Goal: Task Accomplishment & Management: Use online tool/utility

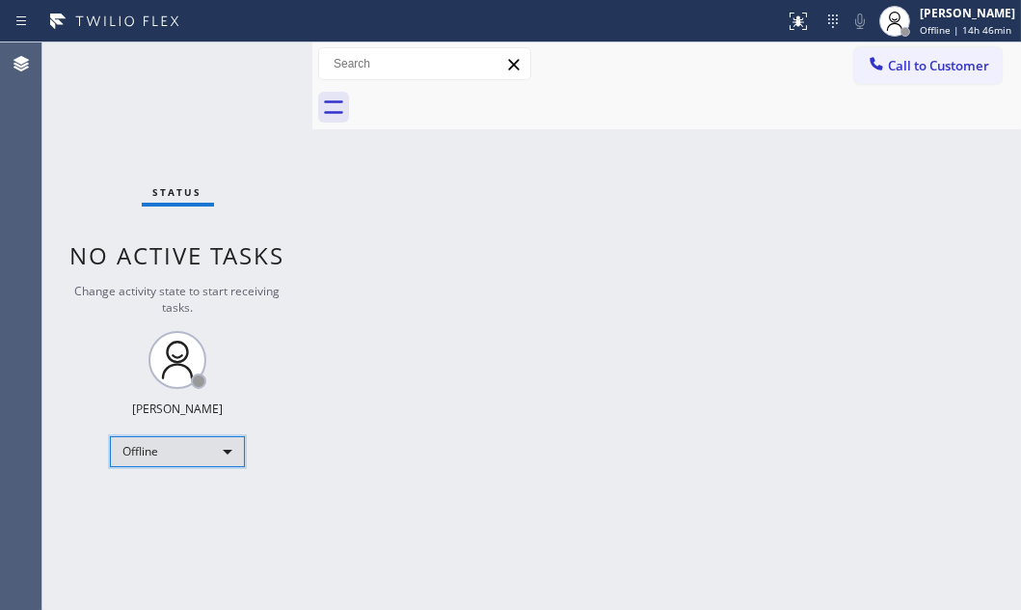
click at [223, 458] on div "Offline" at bounding box center [177, 451] width 135 height 31
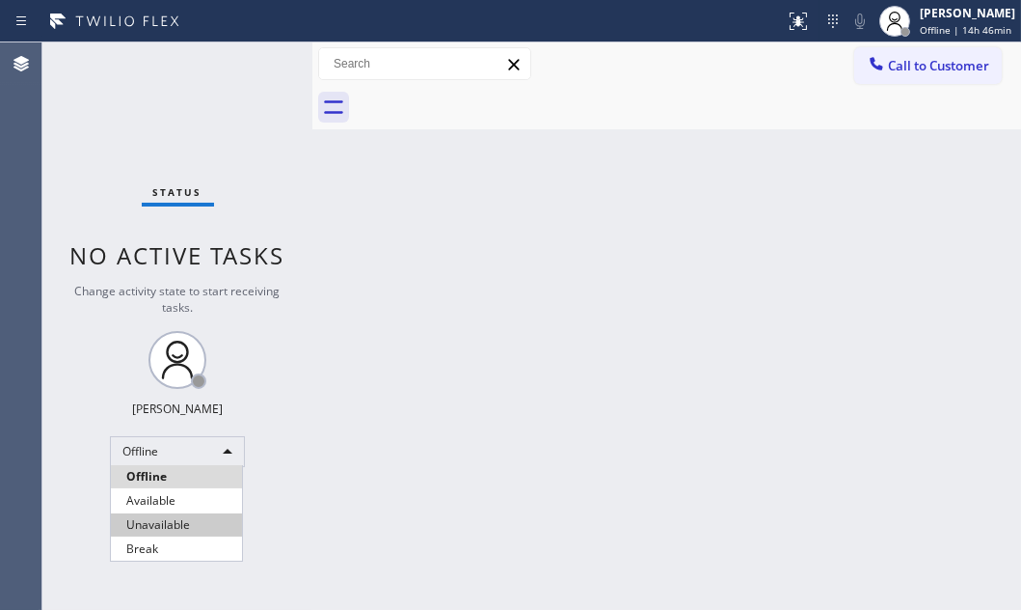
click at [152, 523] on li "Unavailable" at bounding box center [176, 524] width 131 height 23
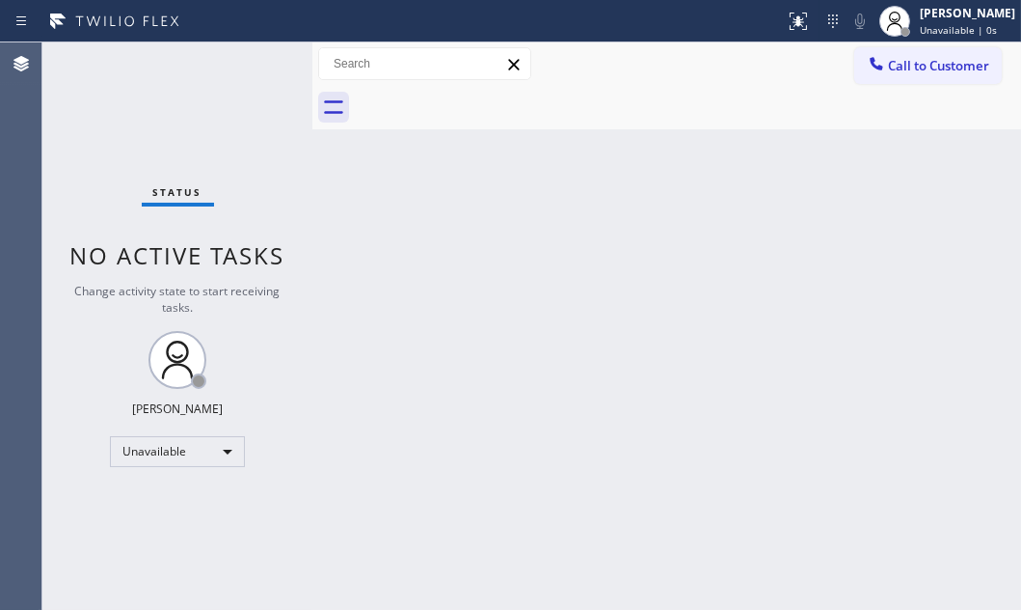
click at [771, 244] on div "Back to Dashboard Change Sender ID Customers Technicians Select a contact Outbo…" at bounding box center [666, 325] width 709 height 567
click at [157, 100] on div "Status No active tasks Change activity state to start receiving tasks. [PERSON_…" at bounding box center [177, 325] width 270 height 567
click at [209, 446] on div "Unavailable" at bounding box center [177, 451] width 135 height 31
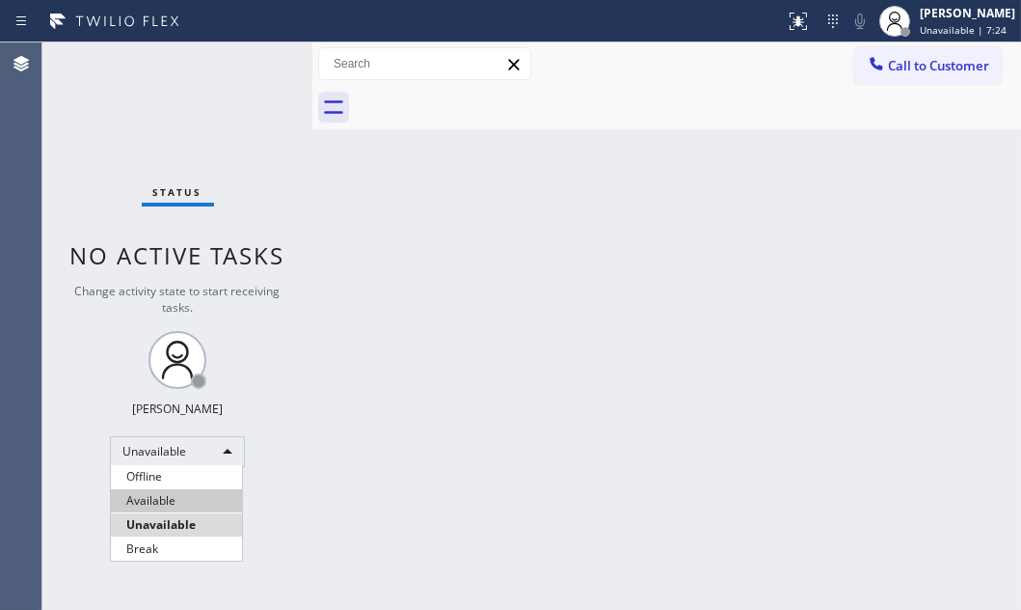
click at [202, 497] on li "Available" at bounding box center [176, 500] width 131 height 23
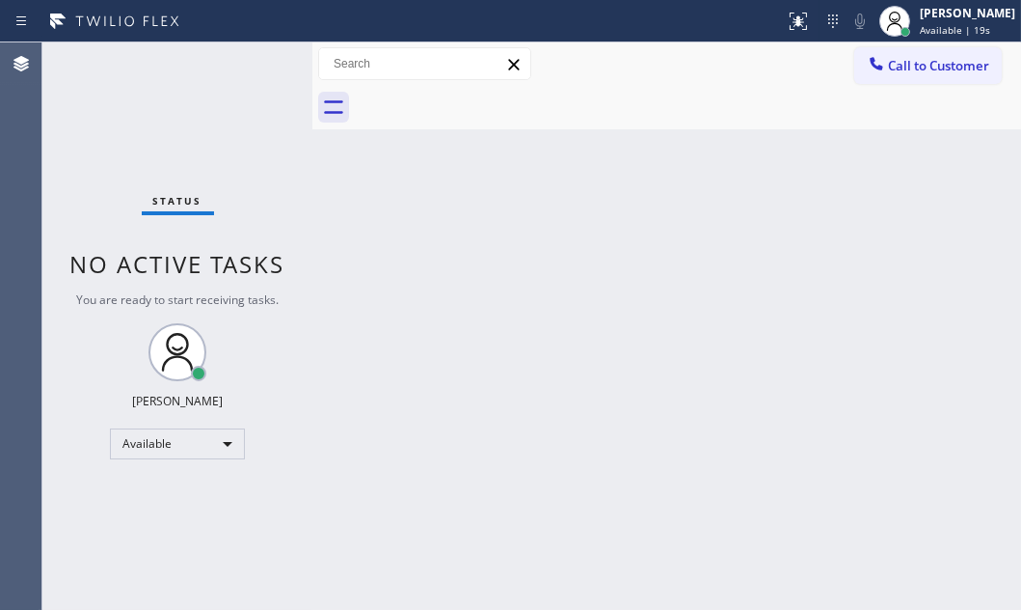
click at [251, 59] on div "Status No active tasks You are ready to start receiving tasks. [PERSON_NAME] Av…" at bounding box center [177, 325] width 270 height 567
click at [255, 61] on div "Status No active tasks You are ready to start receiving tasks. [PERSON_NAME] Av…" at bounding box center [177, 325] width 270 height 567
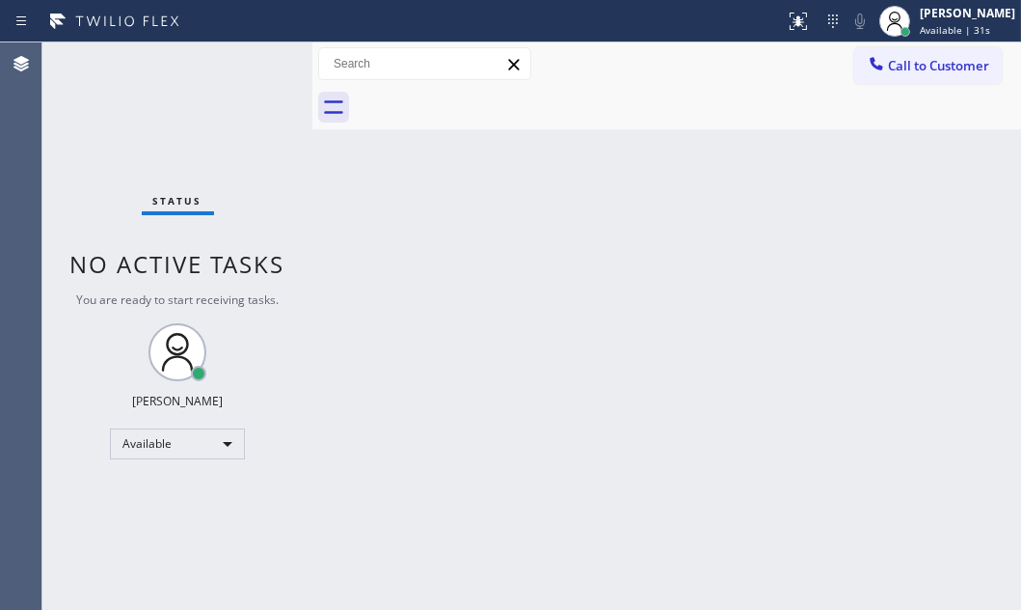
click at [254, 59] on div "Status No active tasks You are ready to start receiving tasks. [PERSON_NAME] Av…" at bounding box center [177, 325] width 270 height 567
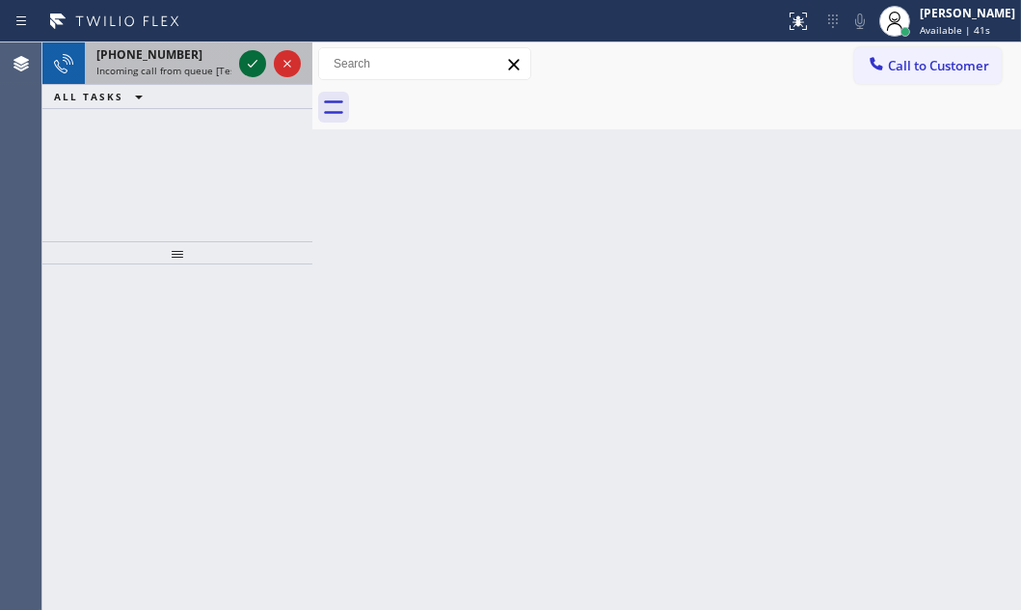
click at [262, 58] on icon at bounding box center [252, 63] width 23 height 23
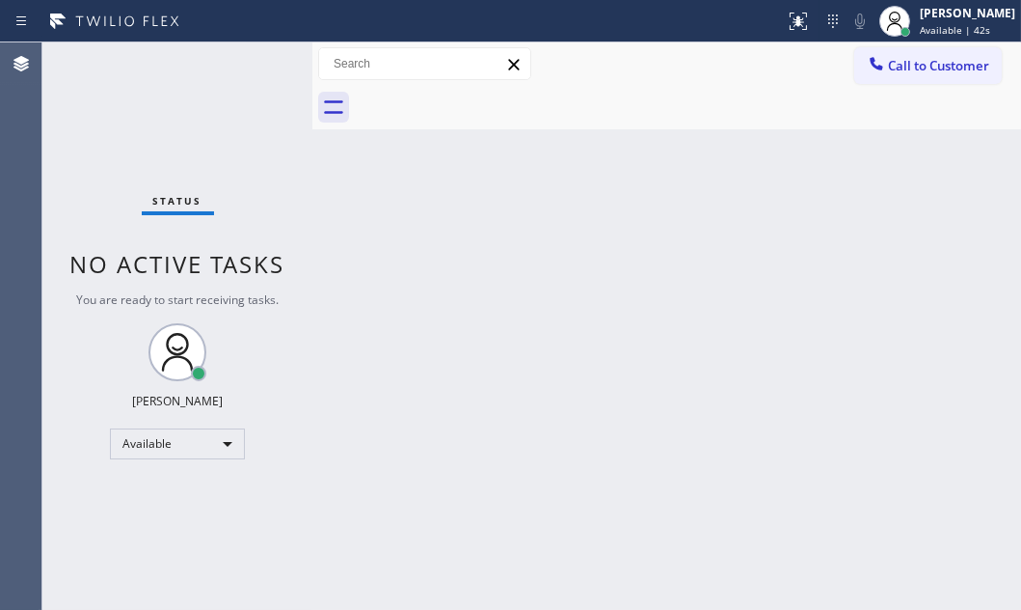
click at [263, 58] on div "Status No active tasks You are ready to start receiving tasks. [PERSON_NAME] Av…" at bounding box center [177, 325] width 270 height 567
click at [787, 23] on icon at bounding box center [798, 21] width 23 height 23
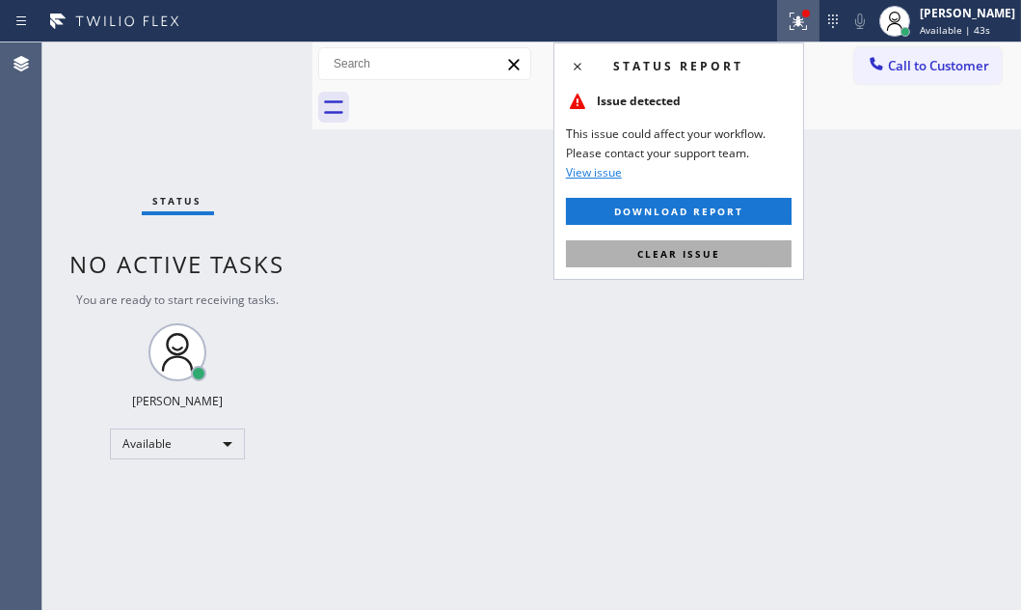
click at [711, 258] on span "Clear issue" at bounding box center [679, 254] width 83 height 14
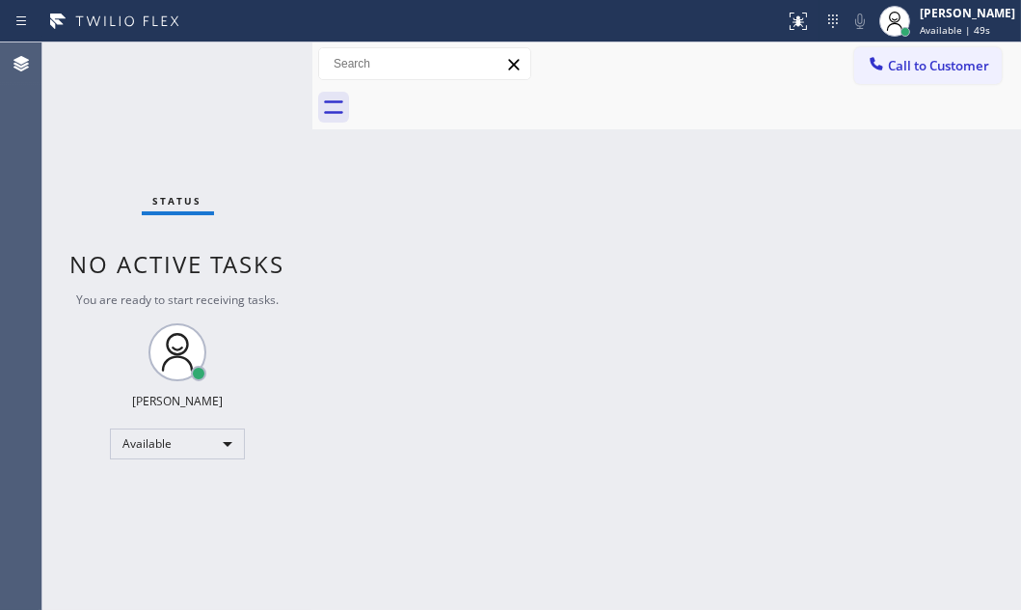
click at [257, 63] on div "Status No active tasks You are ready to start receiving tasks. [PERSON_NAME] Av…" at bounding box center [177, 325] width 270 height 567
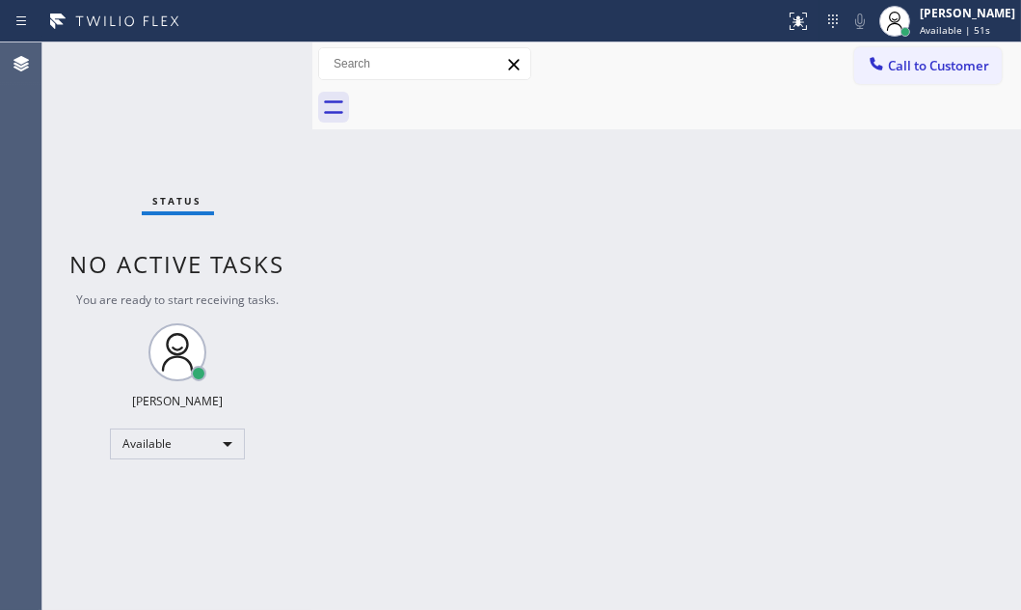
click at [257, 63] on div "Status No active tasks You are ready to start receiving tasks. [PERSON_NAME] Av…" at bounding box center [177, 325] width 270 height 567
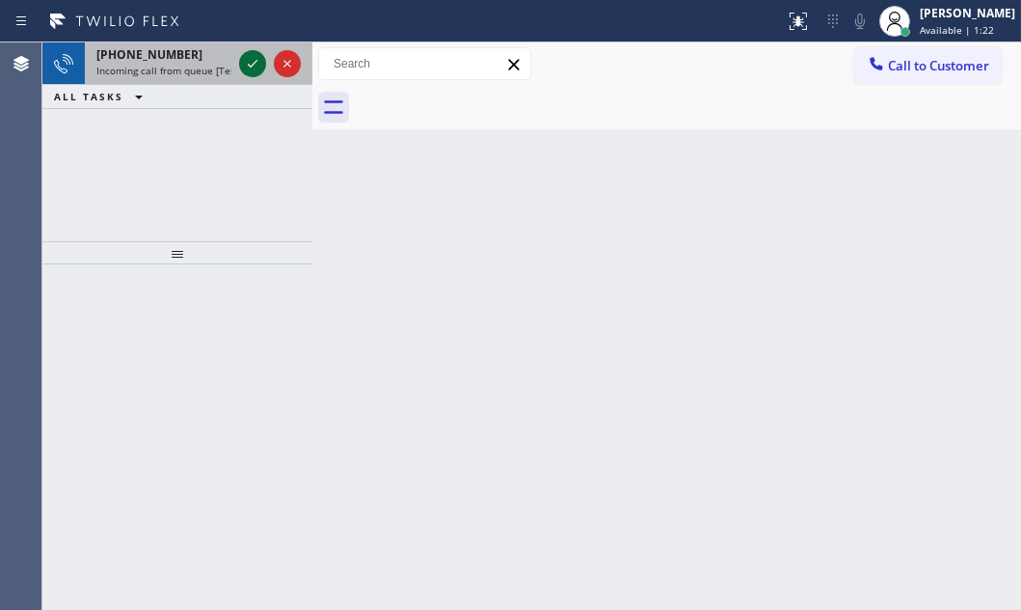
click at [246, 58] on icon at bounding box center [252, 63] width 23 height 23
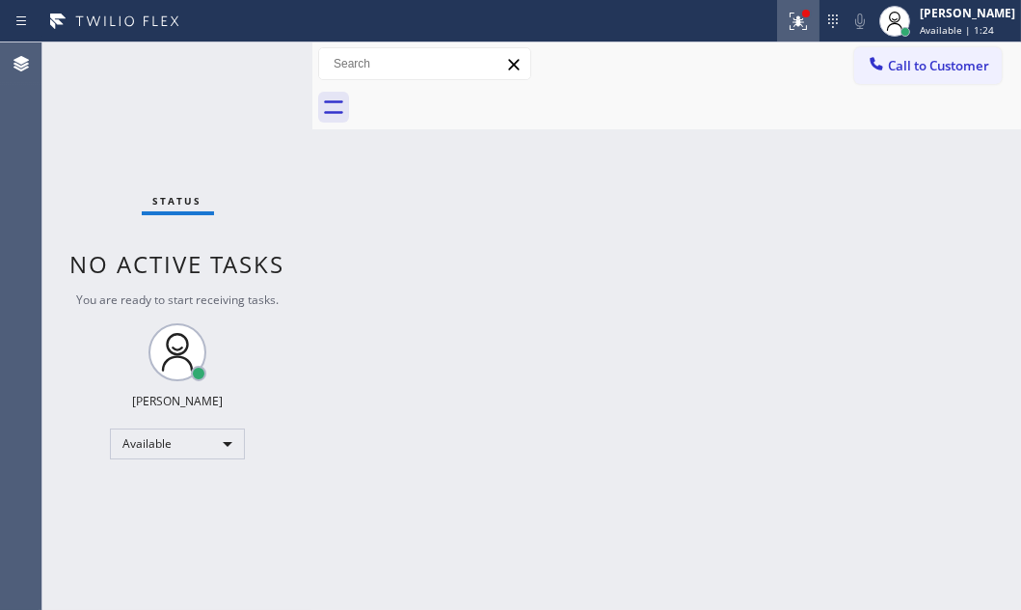
click at [787, 30] on icon at bounding box center [798, 21] width 23 height 23
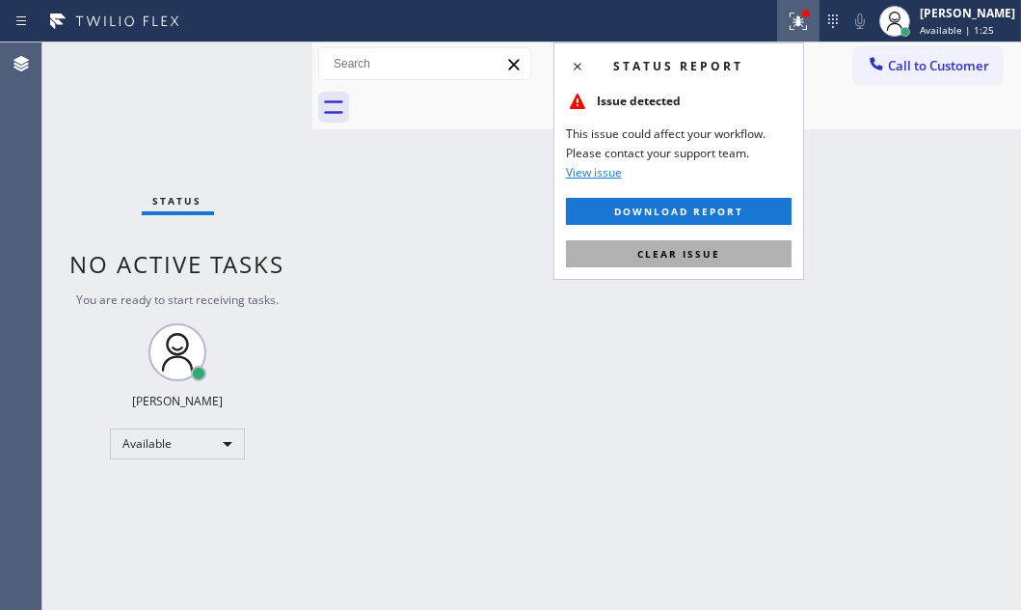
click at [697, 256] on span "Clear issue" at bounding box center [679, 254] width 83 height 14
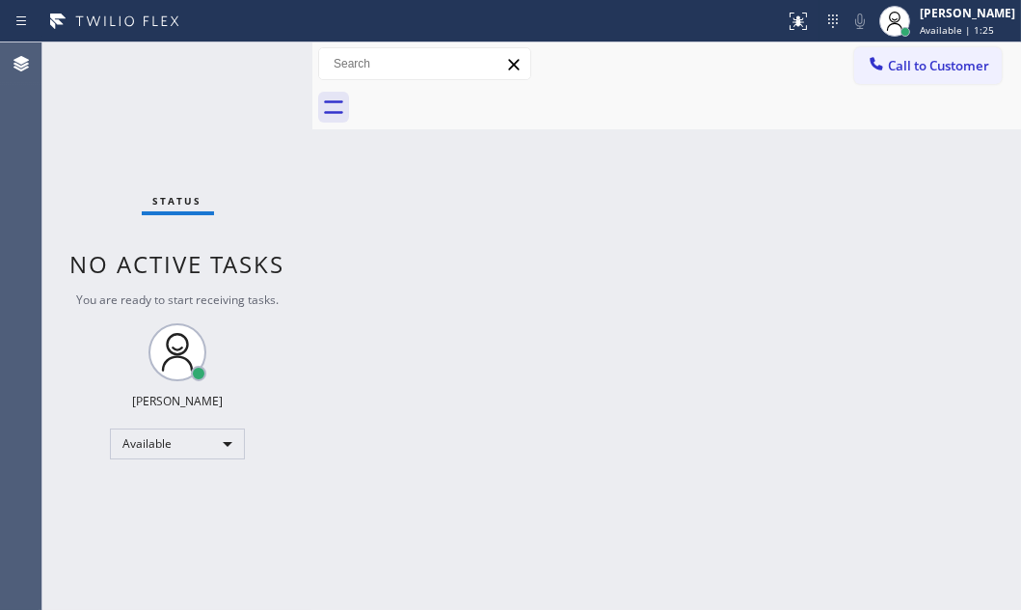
click at [260, 53] on div "Status No active tasks You are ready to start receiving tasks. [PERSON_NAME] Av…" at bounding box center [177, 325] width 270 height 567
click at [248, 58] on div "Status No active tasks You are ready to start receiving tasks. [PERSON_NAME] Av…" at bounding box center [177, 325] width 270 height 567
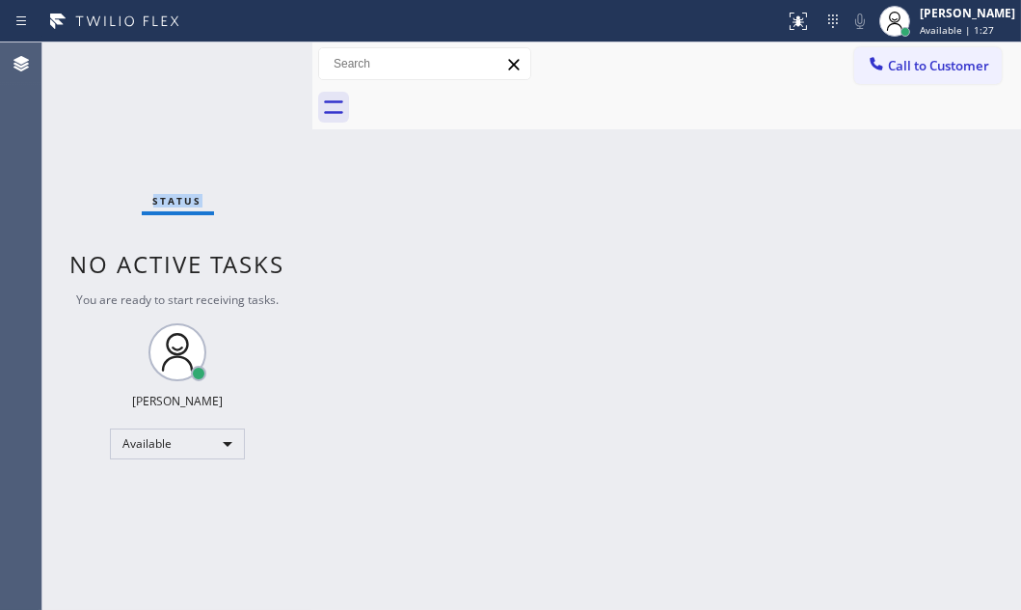
click at [248, 58] on div "Status No active tasks You are ready to start receiving tasks. [PERSON_NAME] Av…" at bounding box center [177, 325] width 270 height 567
click at [248, 59] on div "Status No active tasks You are ready to start receiving tasks. [PERSON_NAME] Av…" at bounding box center [177, 325] width 270 height 567
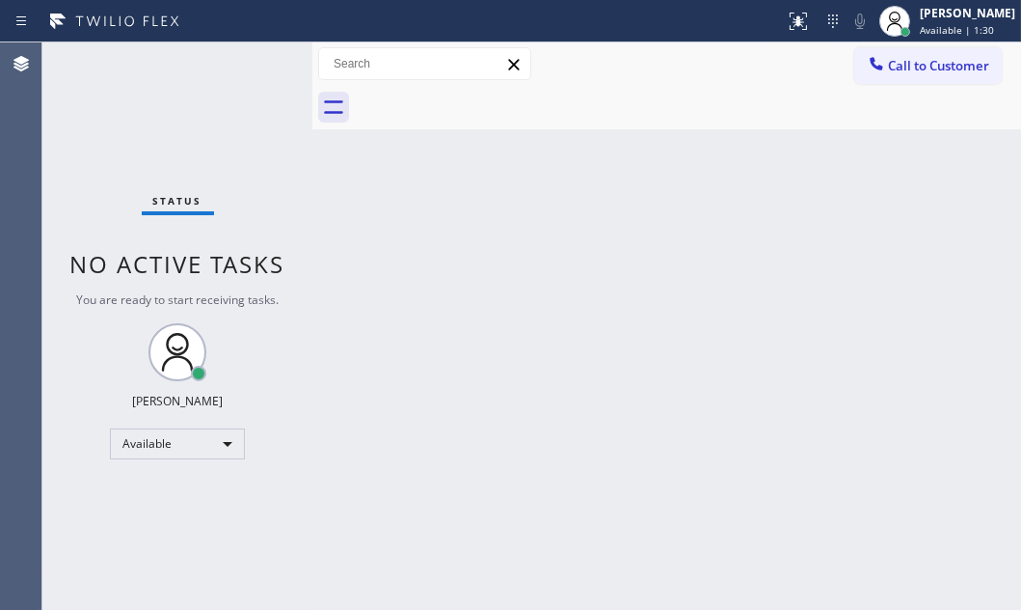
click at [252, 62] on div "Status No active tasks You are ready to start receiving tasks. [PERSON_NAME] Av…" at bounding box center [177, 325] width 270 height 567
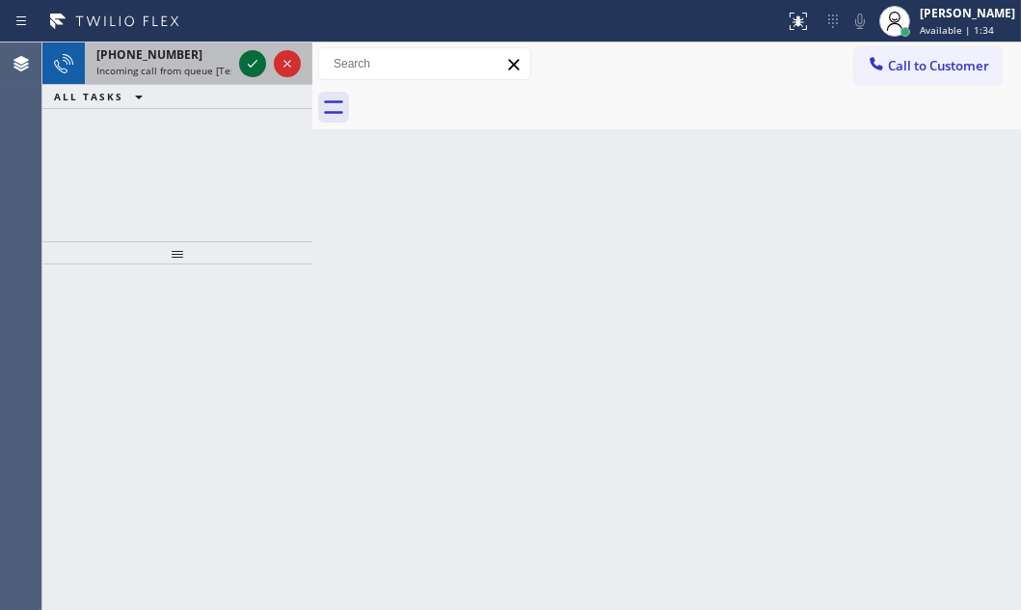
click at [259, 64] on icon at bounding box center [252, 63] width 23 height 23
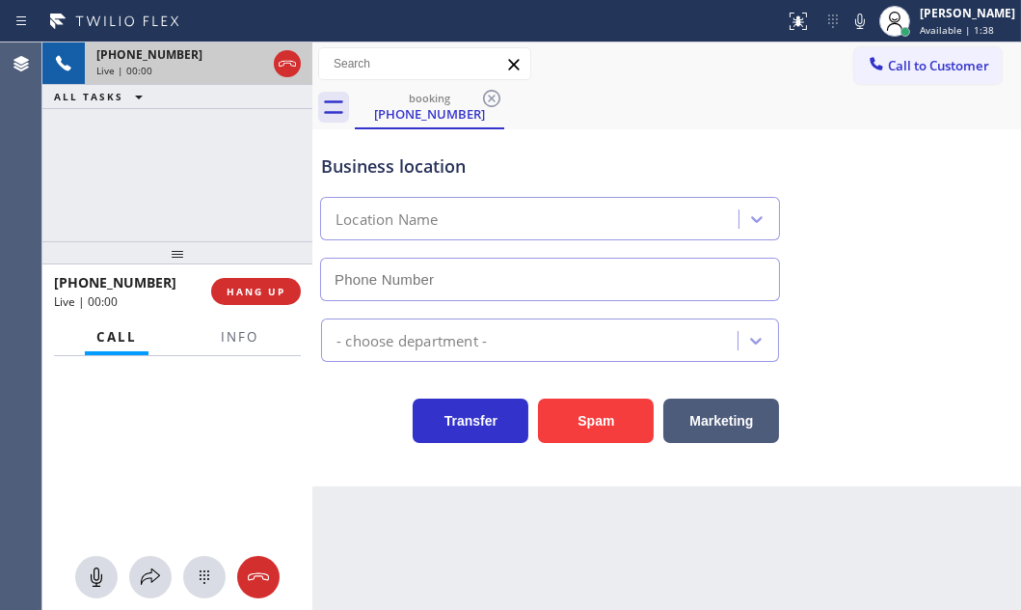
type input "[PHONE_NUMBER]"
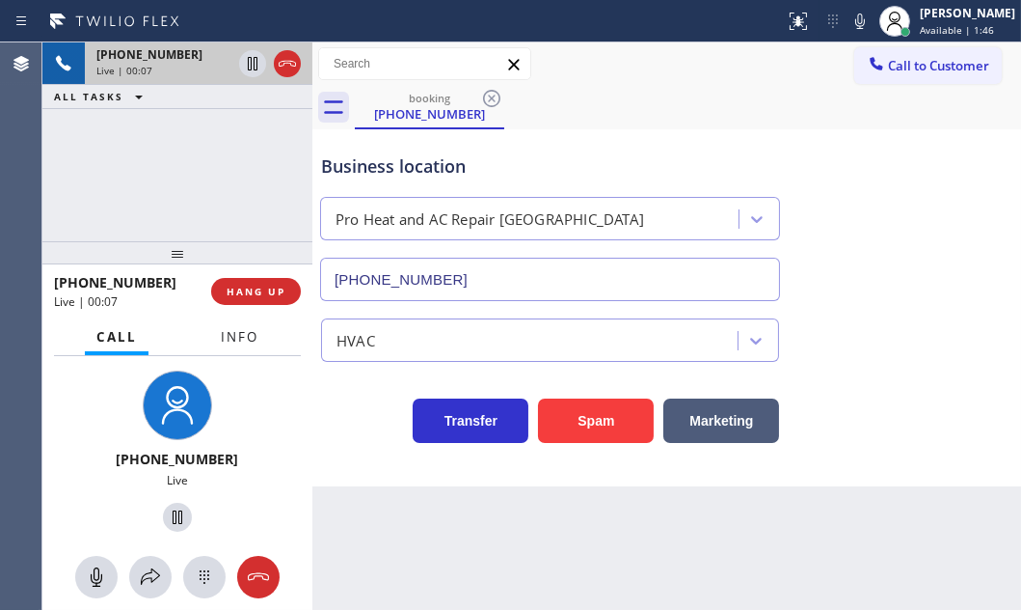
click at [222, 338] on span "Info" at bounding box center [240, 336] width 38 height 17
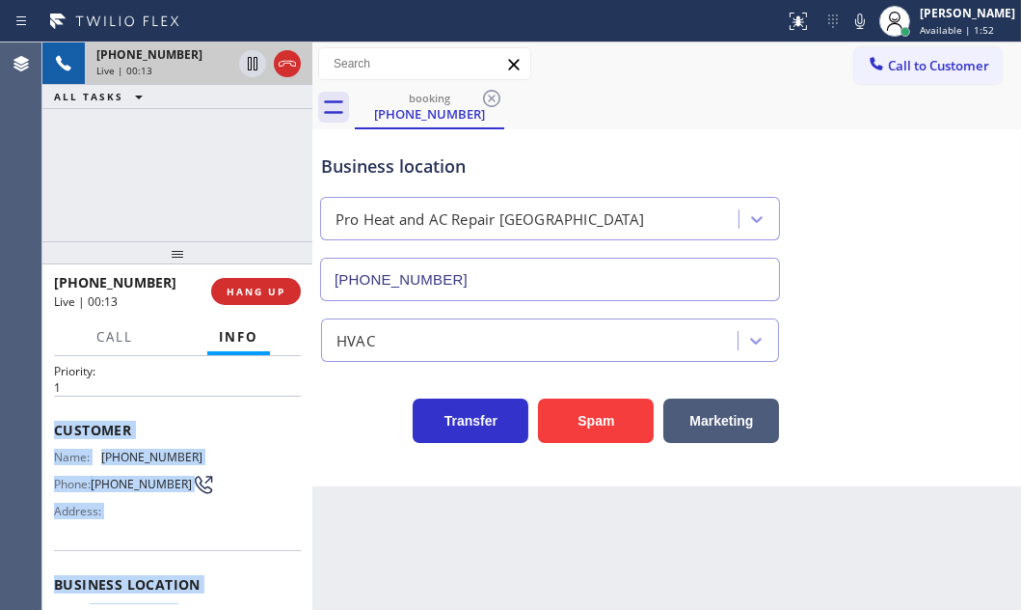
scroll to position [262, 0]
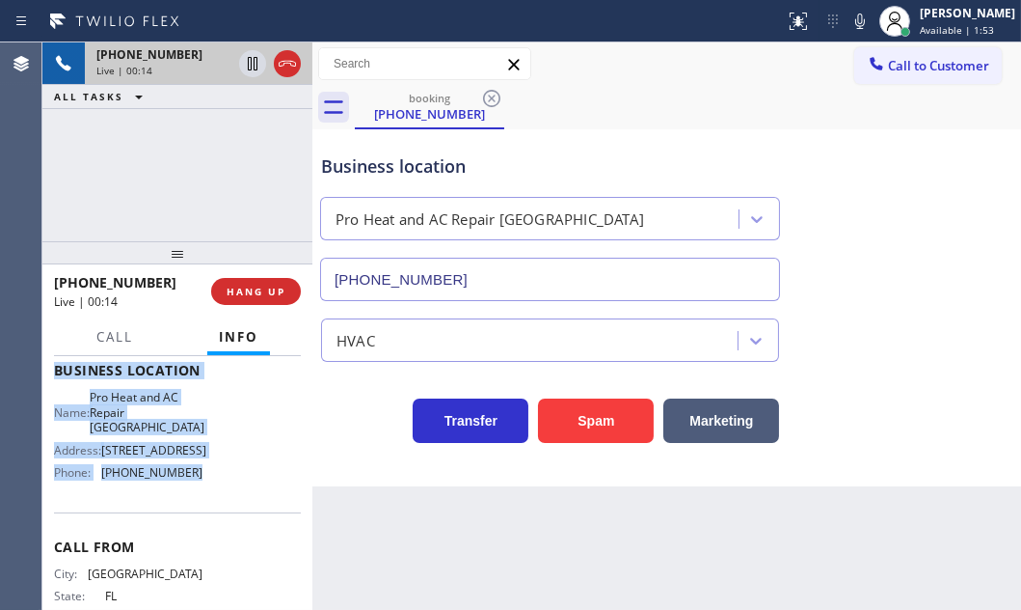
drag, startPoint x: 54, startPoint y: 472, endPoint x: 220, endPoint y: 505, distance: 169.3
click at [220, 505] on div "Context Queue: [Test] All Priority: 1 Customer Name: [PHONE_NUMBER] Phone: [PHO…" at bounding box center [177, 378] width 247 height 558
copy div "Customer Name: [PHONE_NUMBER] Phone: [PHONE_NUMBER] Address: Business location …"
click at [251, 68] on icon at bounding box center [253, 64] width 10 height 14
click at [248, 63] on icon at bounding box center [252, 63] width 23 height 23
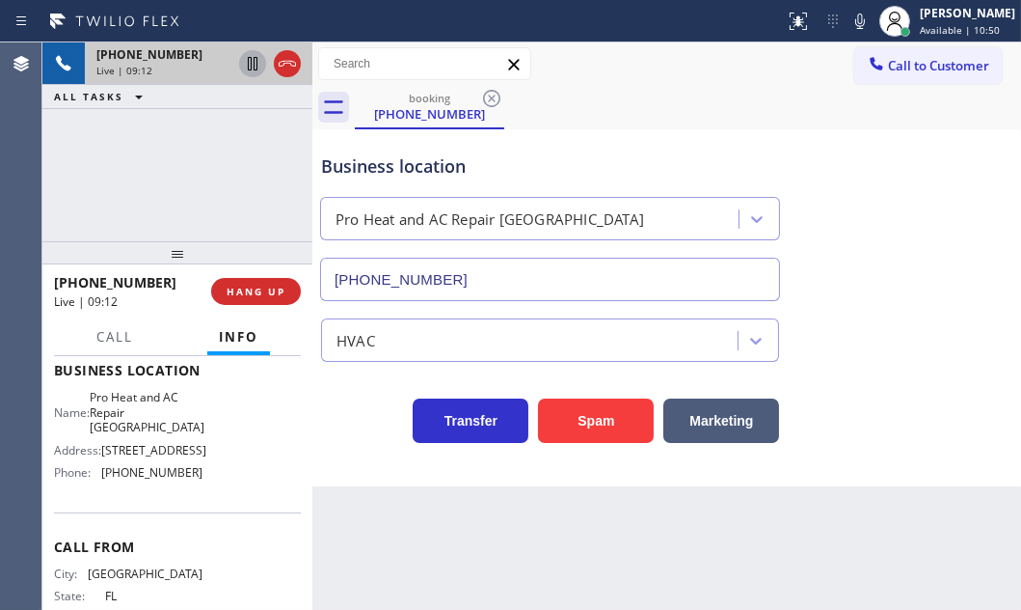
click at [234, 188] on div "[PHONE_NUMBER] Live | 09:12 ALL TASKS ALL TASKS ACTIVE TASKS TASKS IN WRAP UP" at bounding box center [177, 141] width 270 height 199
click at [275, 289] on span "HANG UP" at bounding box center [256, 292] width 59 height 14
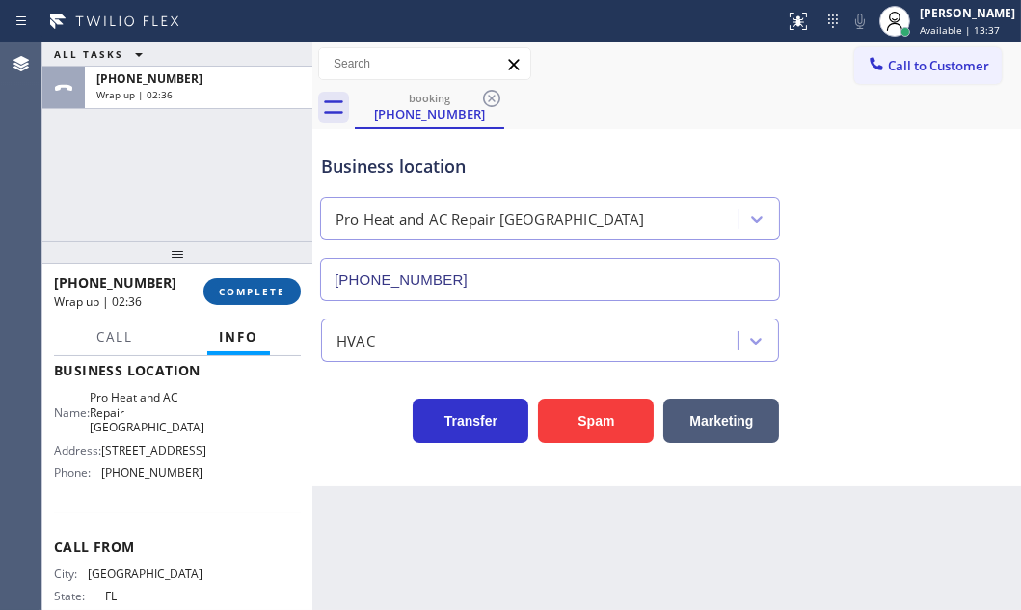
click at [256, 300] on button "COMPLETE" at bounding box center [252, 291] width 97 height 27
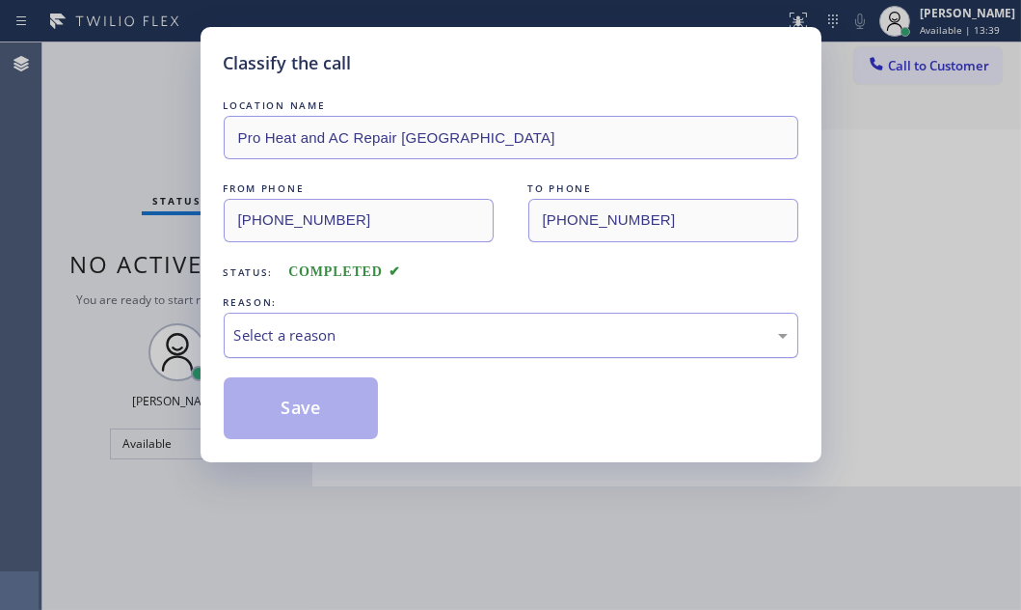
click at [372, 333] on div "Select a reason" at bounding box center [511, 335] width 554 height 22
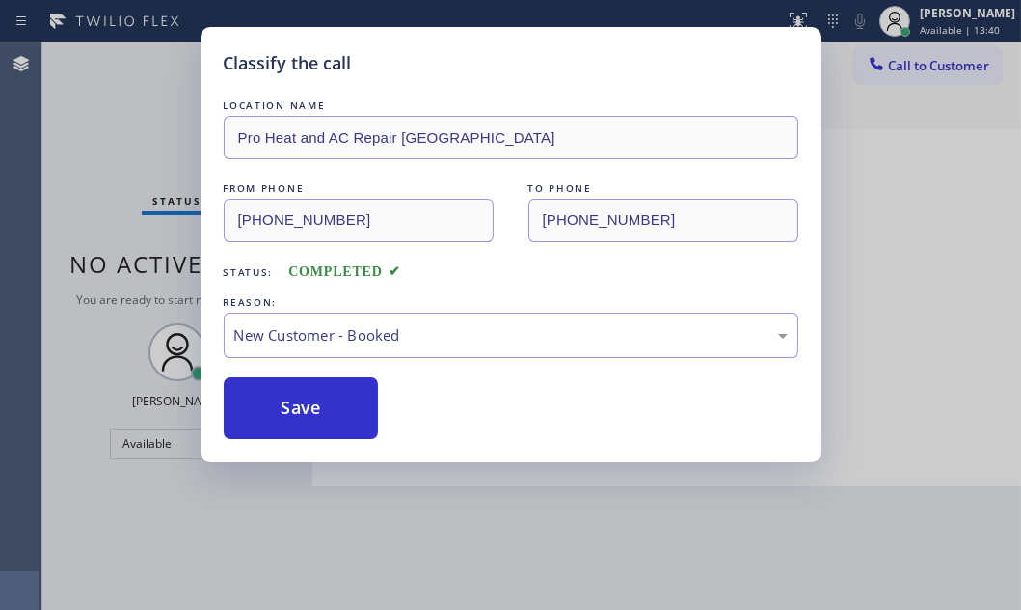
drag, startPoint x: 265, startPoint y: 394, endPoint x: 690, endPoint y: 465, distance: 430.2
click at [265, 395] on button "Save" at bounding box center [301, 408] width 155 height 62
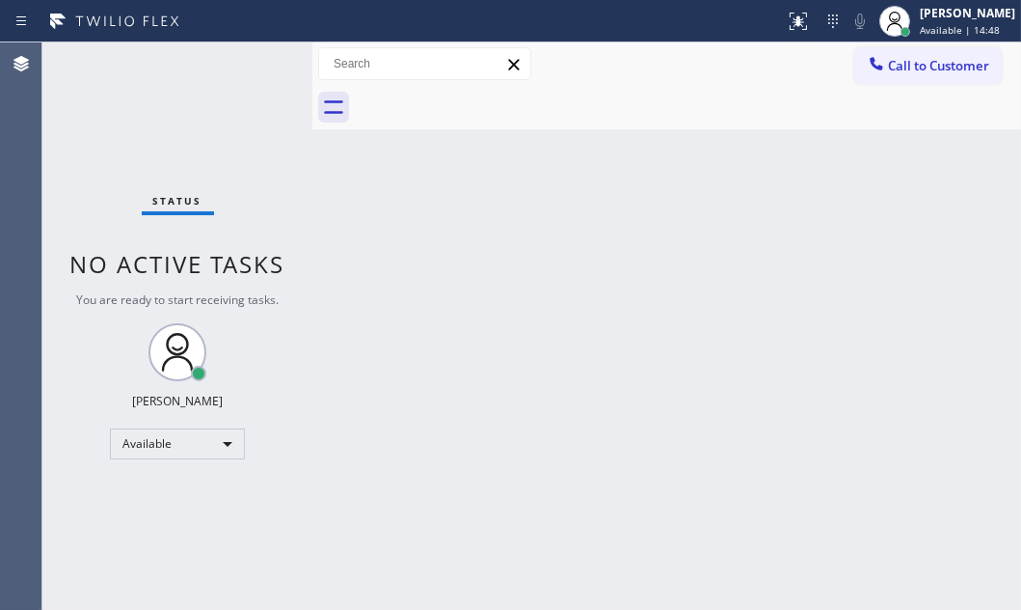
click at [232, 63] on div "Status No active tasks You are ready to start receiving tasks. [PERSON_NAME] Av…" at bounding box center [177, 325] width 270 height 567
click at [242, 63] on div "Status No active tasks You are ready to start receiving tasks. [PERSON_NAME] Av…" at bounding box center [177, 325] width 270 height 567
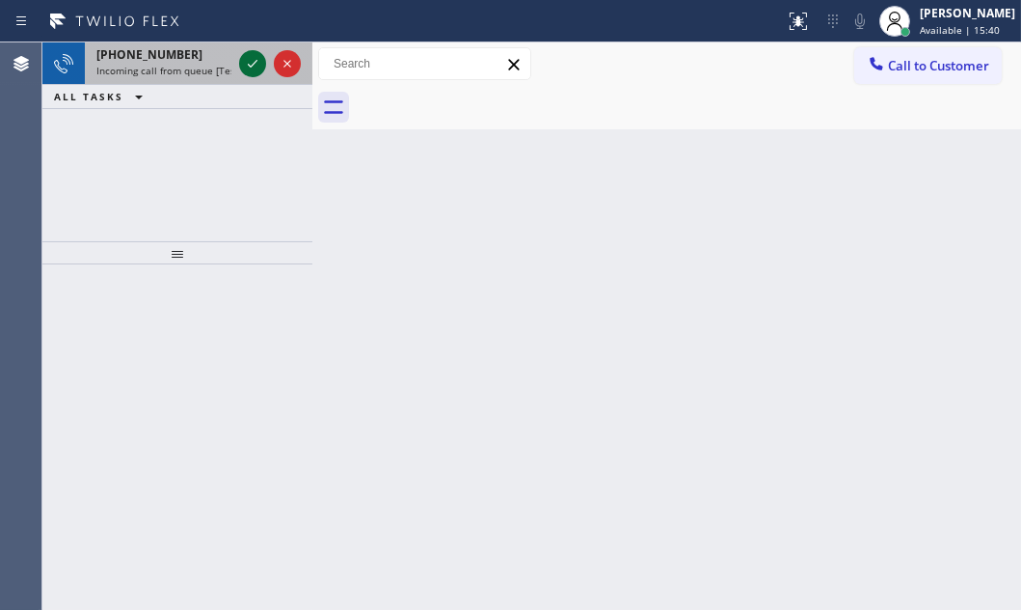
click at [247, 71] on icon at bounding box center [252, 63] width 23 height 23
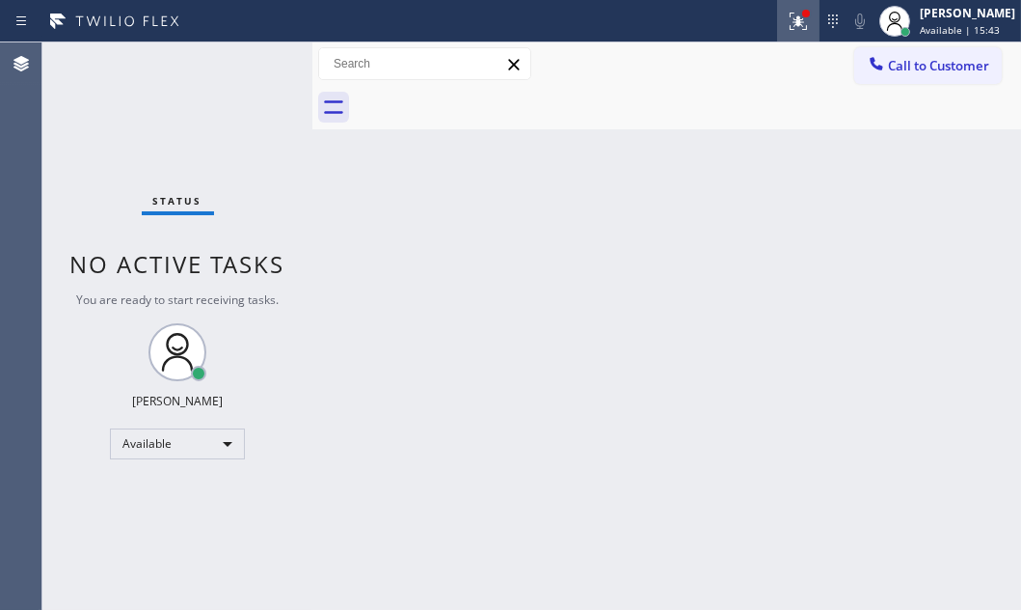
click at [777, 19] on div at bounding box center [798, 21] width 42 height 23
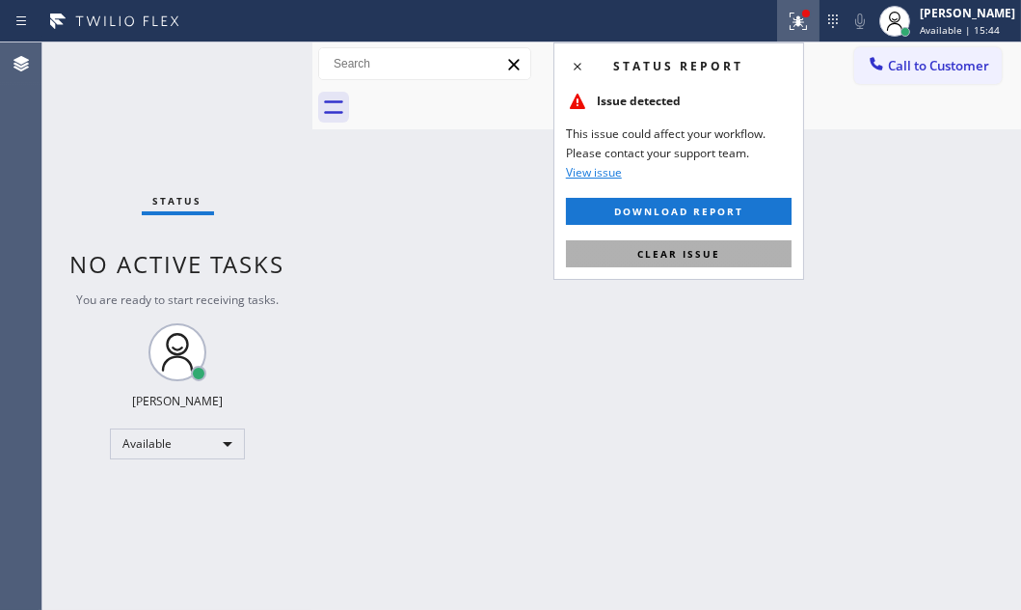
click at [718, 250] on span "Clear issue" at bounding box center [679, 254] width 83 height 14
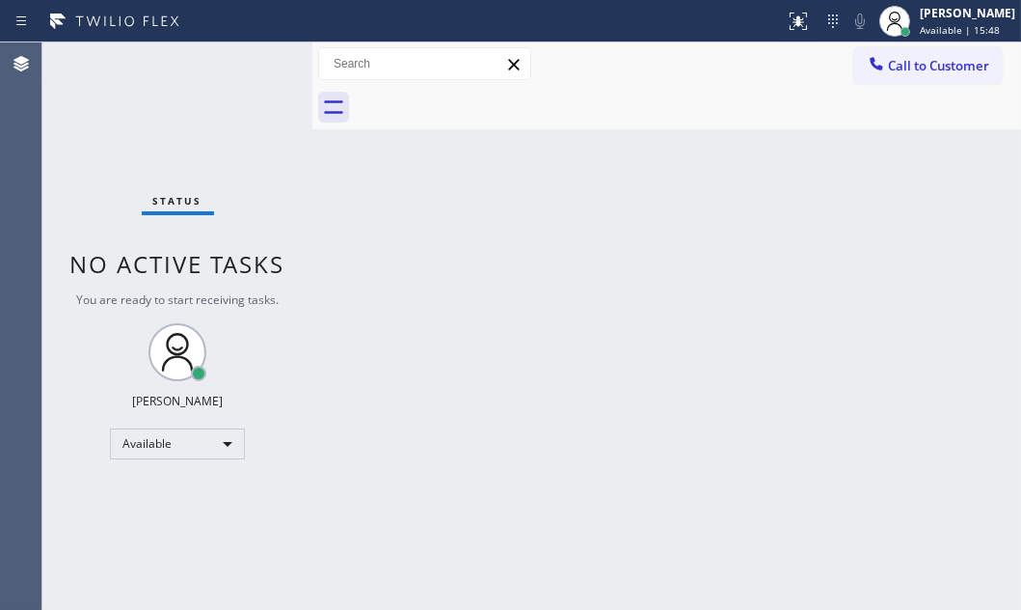
click at [251, 63] on div "Status No active tasks You are ready to start receiving tasks. [PERSON_NAME] Av…" at bounding box center [177, 325] width 270 height 567
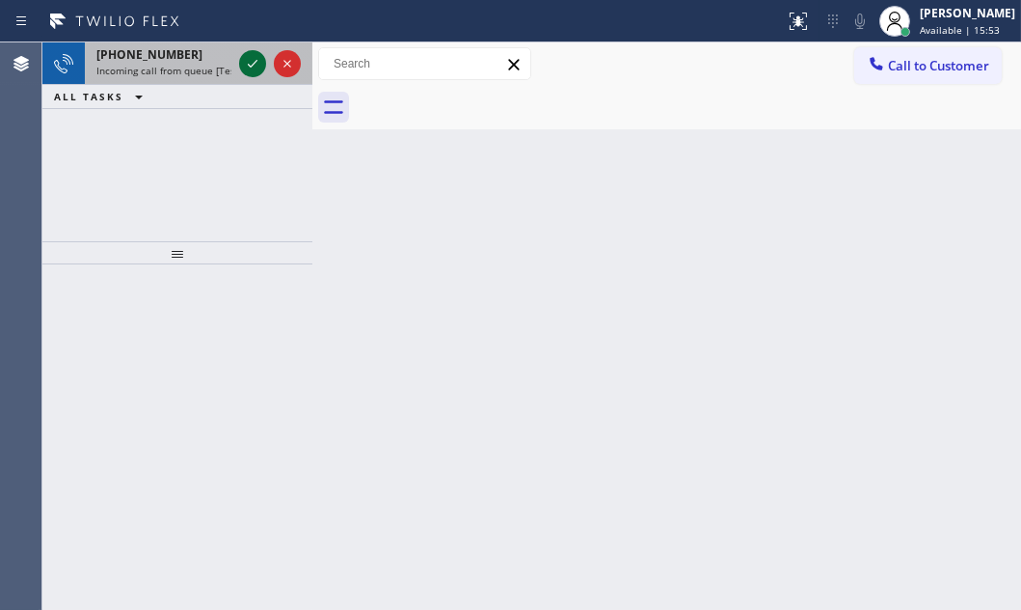
click at [254, 61] on icon at bounding box center [252, 63] width 23 height 23
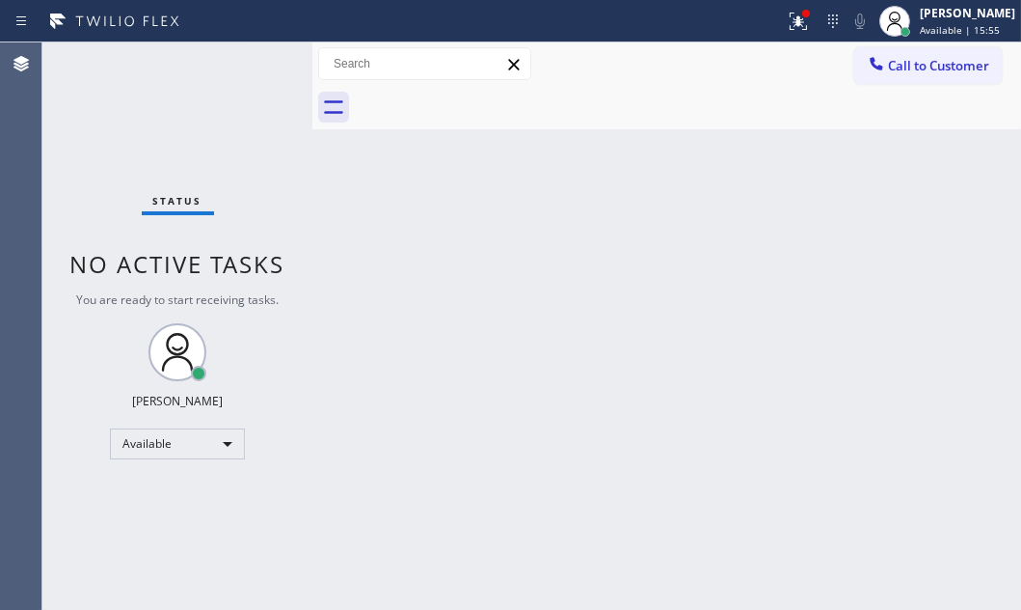
click at [254, 61] on div "Status No active tasks You are ready to start receiving tasks. [PERSON_NAME] Av…" at bounding box center [177, 325] width 270 height 567
click at [259, 60] on div "Status No active tasks You are ready to start receiving tasks. [PERSON_NAME] Av…" at bounding box center [177, 325] width 270 height 567
click at [240, 63] on div "Status No active tasks You are ready to start receiving tasks. [PERSON_NAME] Av…" at bounding box center [177, 325] width 270 height 567
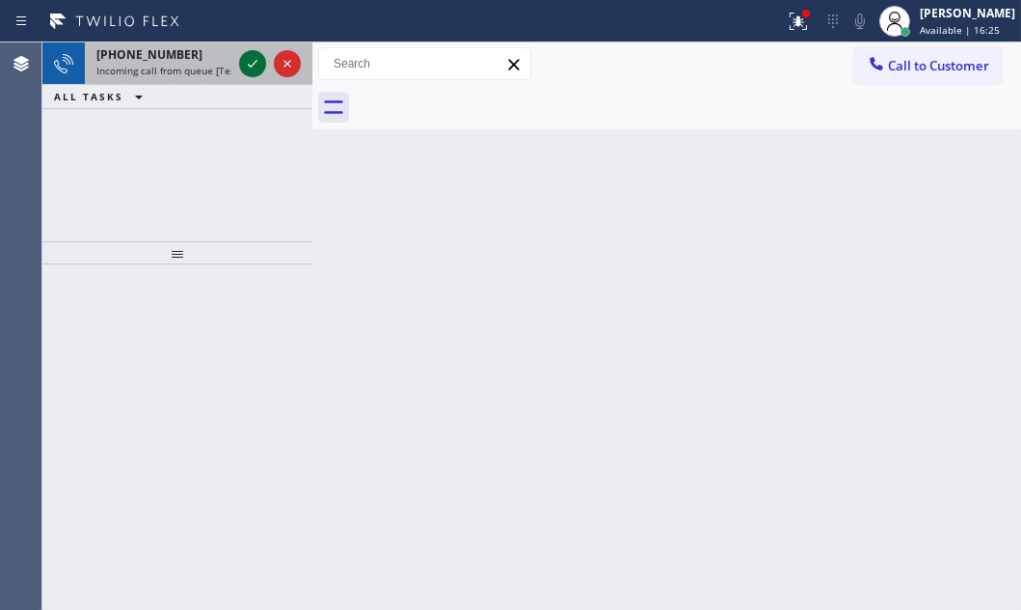
click at [254, 60] on icon at bounding box center [252, 63] width 23 height 23
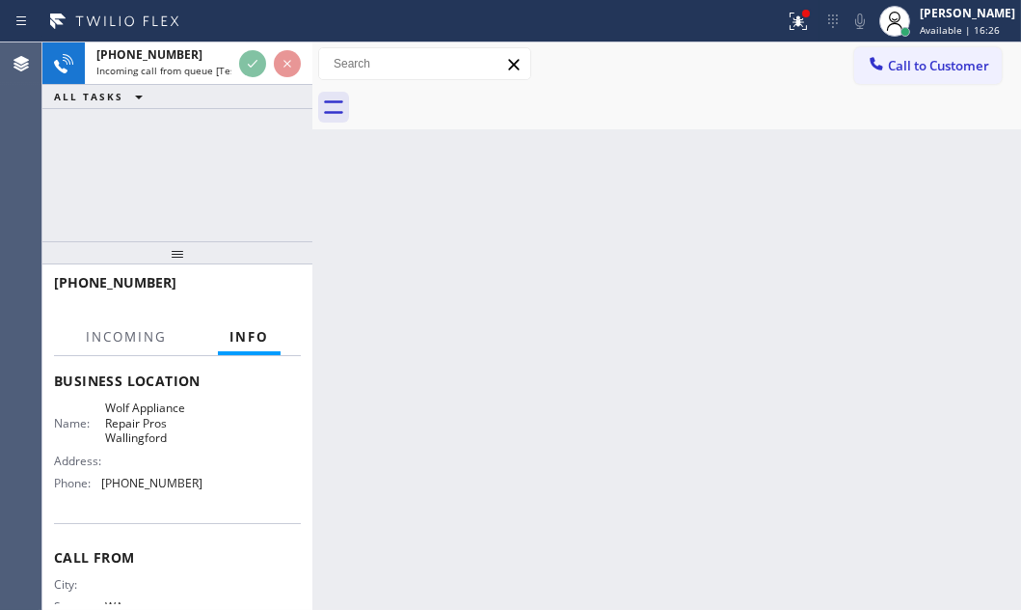
scroll to position [262, 0]
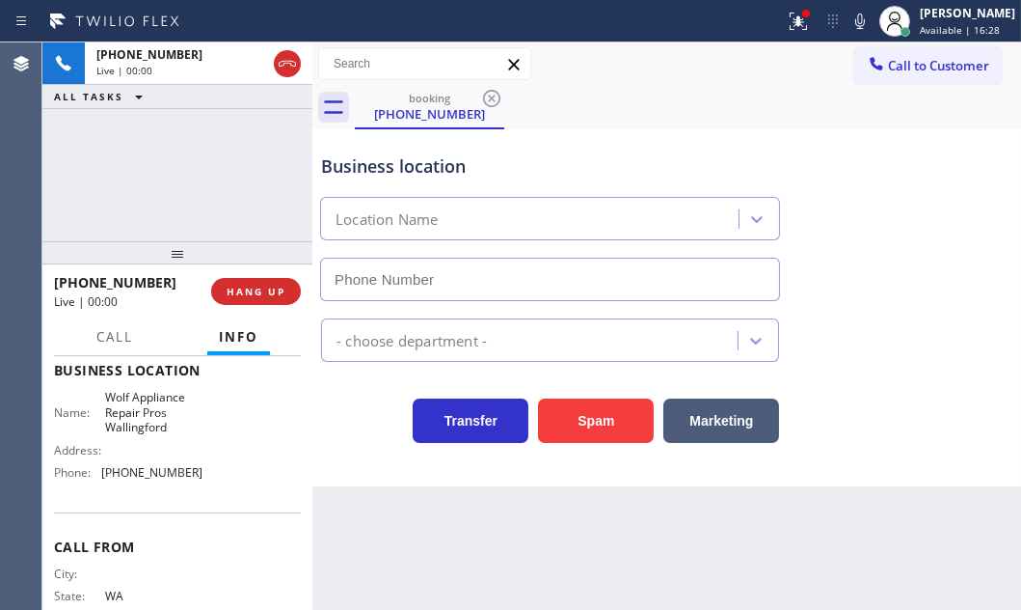
type input "[PHONE_NUMBER]"
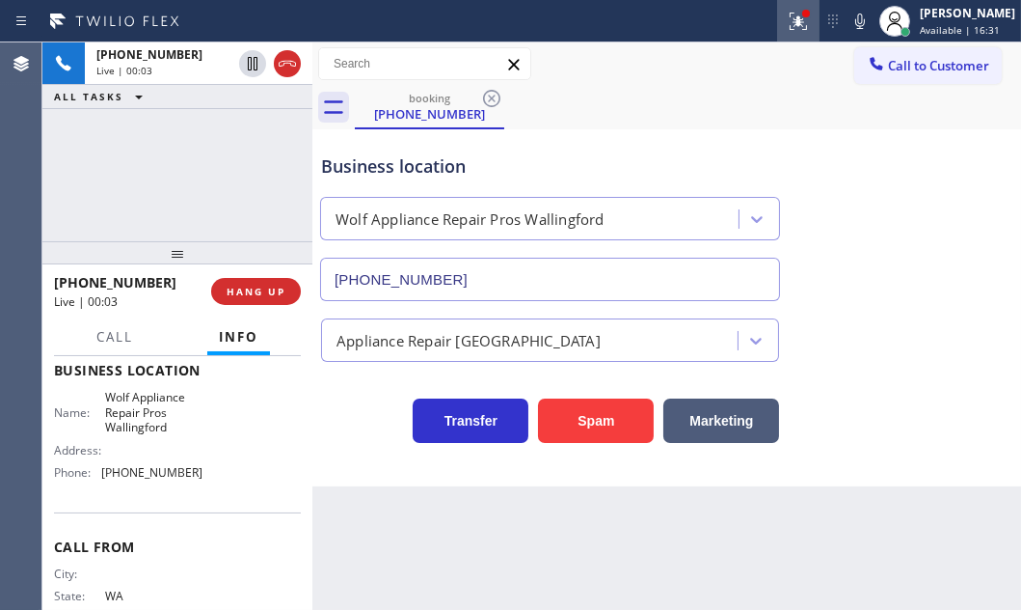
click at [787, 31] on icon at bounding box center [798, 21] width 23 height 23
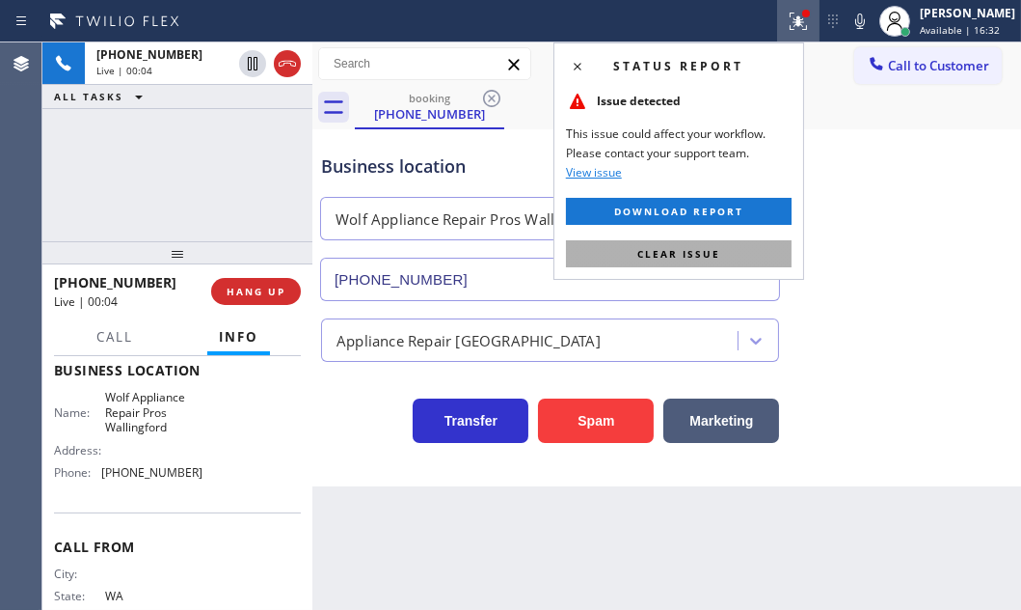
click at [716, 261] on button "Clear issue" at bounding box center [679, 253] width 226 height 27
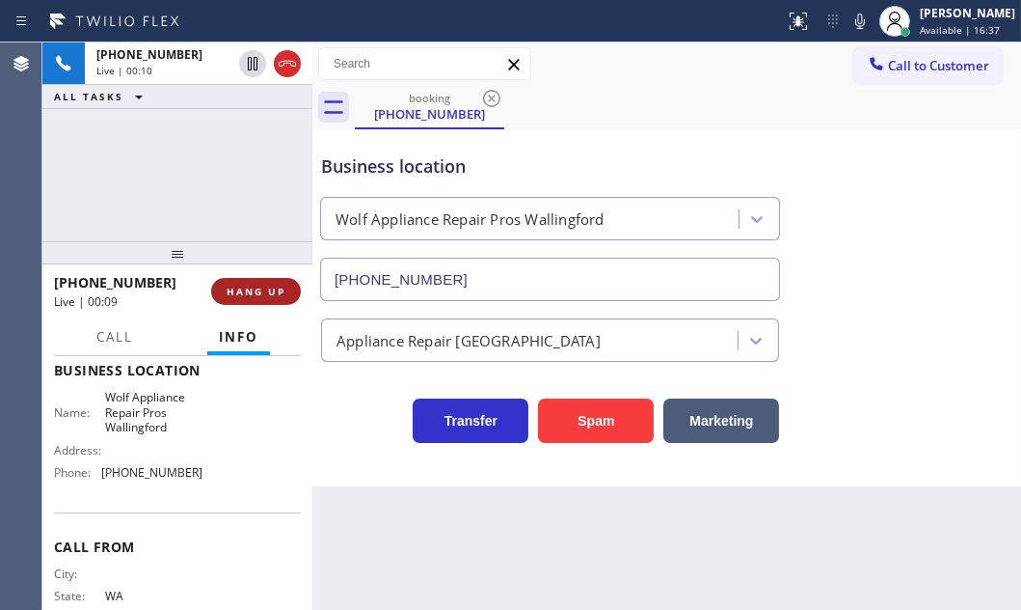
click at [244, 285] on span "HANG UP" at bounding box center [256, 292] width 59 height 14
click at [251, 290] on span "HANG UP" at bounding box center [256, 292] width 59 height 14
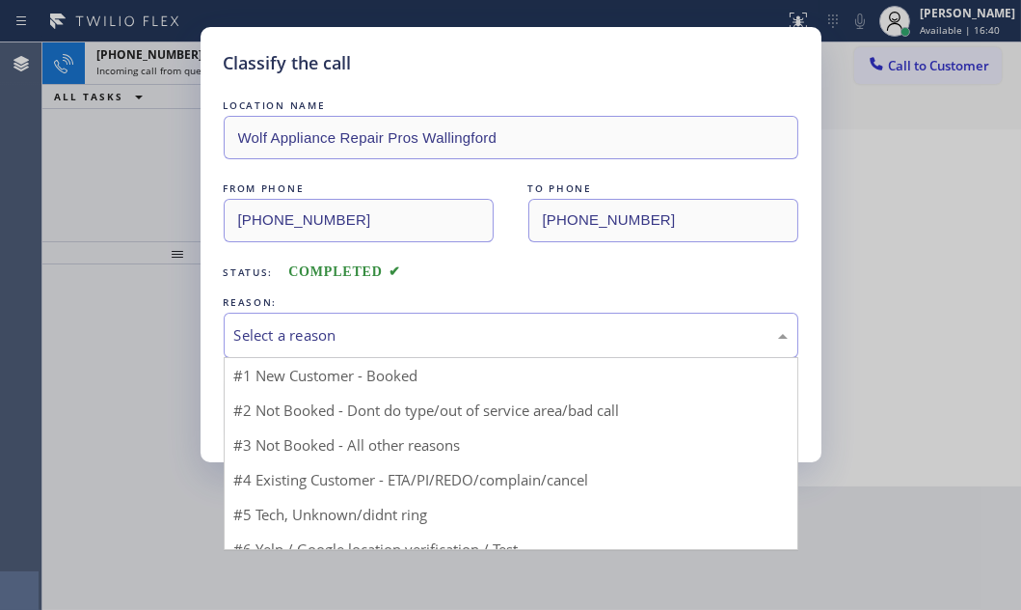
click at [405, 324] on div "Select a reason" at bounding box center [511, 335] width 554 height 22
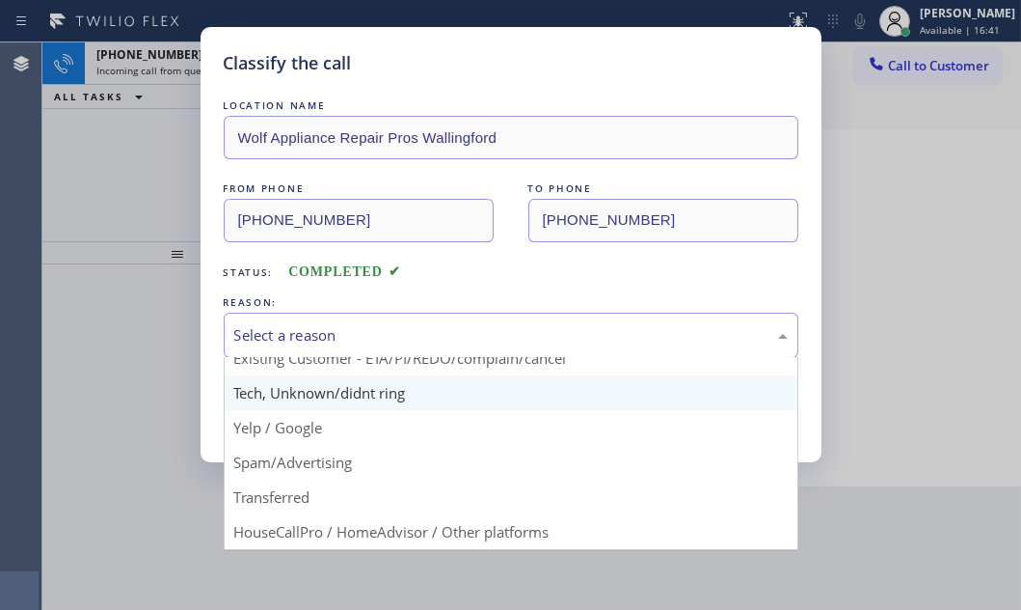
scroll to position [87, 0]
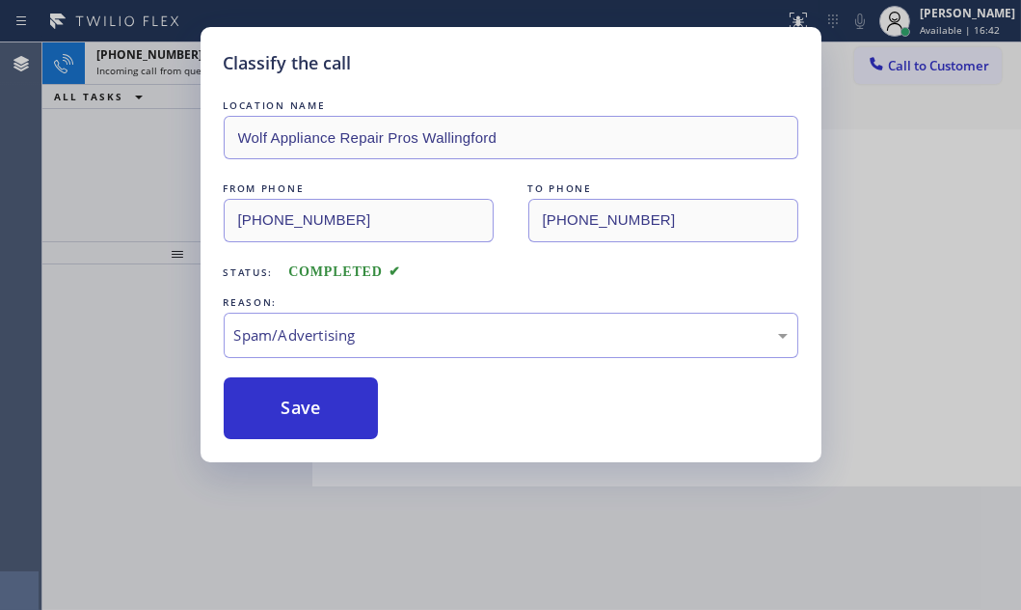
drag, startPoint x: 285, startPoint y: 403, endPoint x: 250, endPoint y: 309, distance: 100.7
click at [285, 402] on button "Save" at bounding box center [301, 408] width 155 height 62
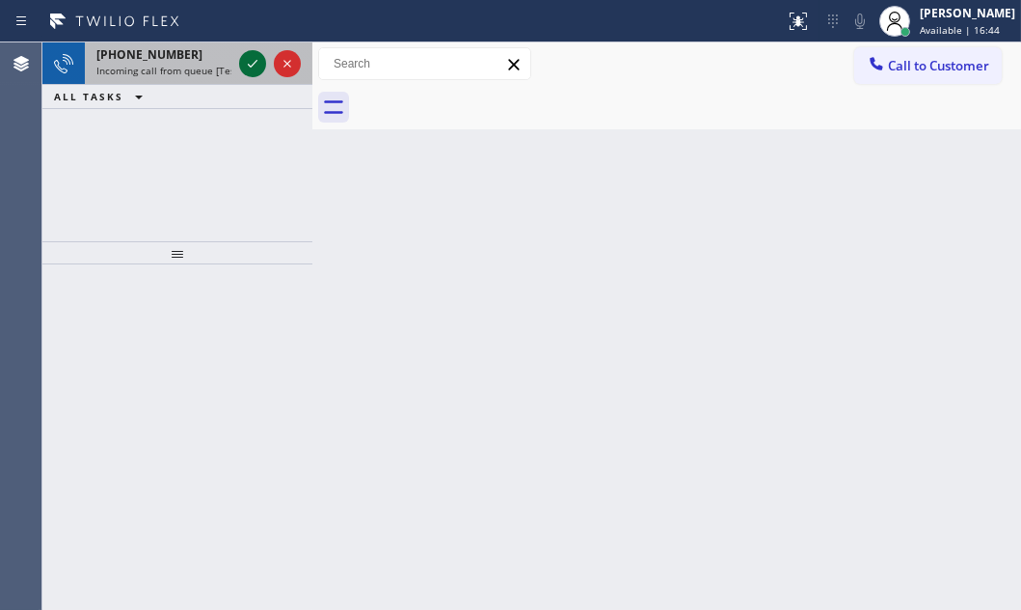
click at [250, 53] on icon at bounding box center [252, 63] width 23 height 23
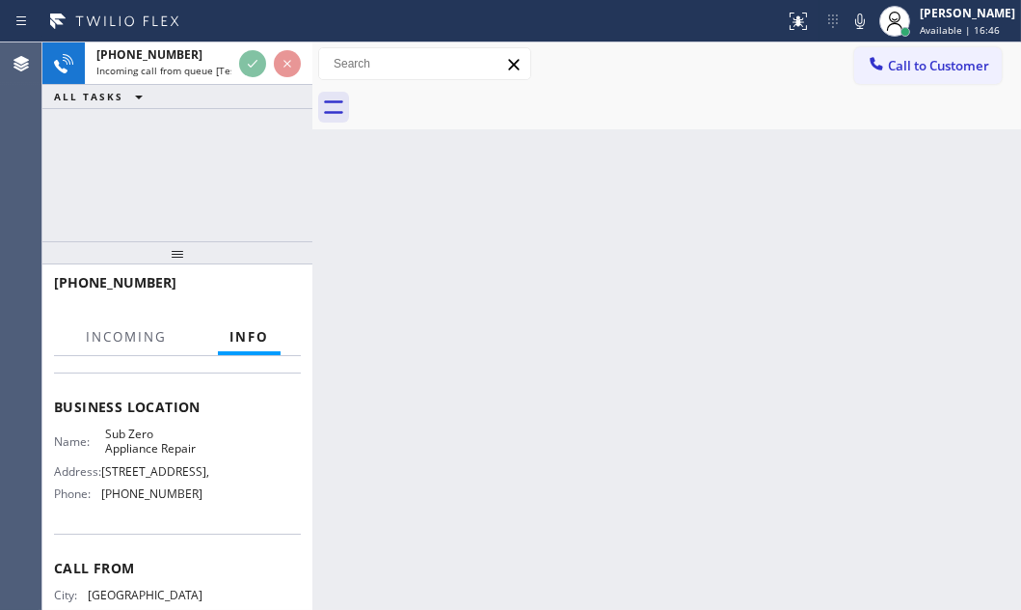
scroll to position [262, 0]
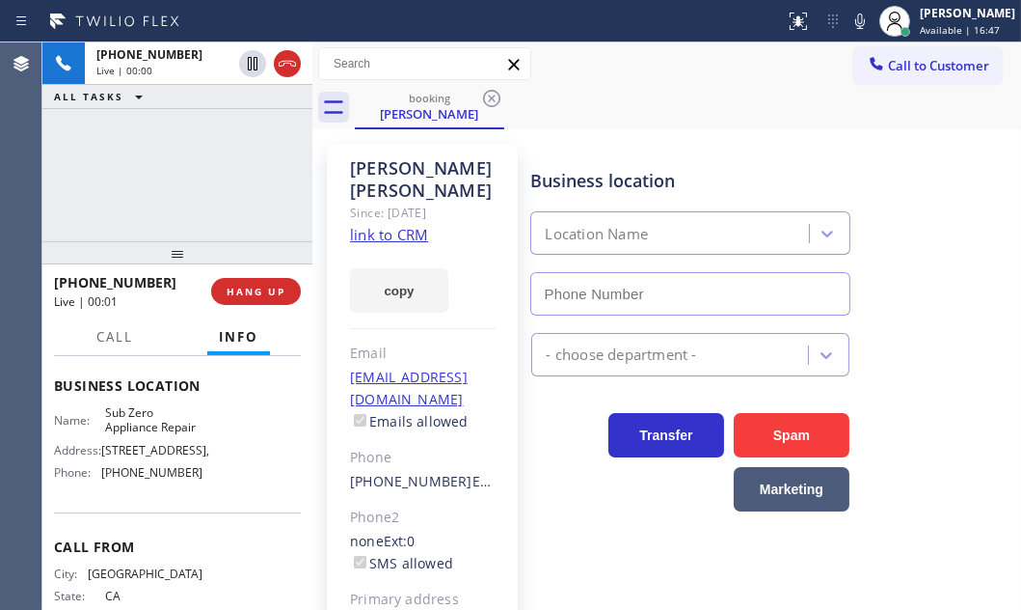
type input "[PHONE_NUMBER]"
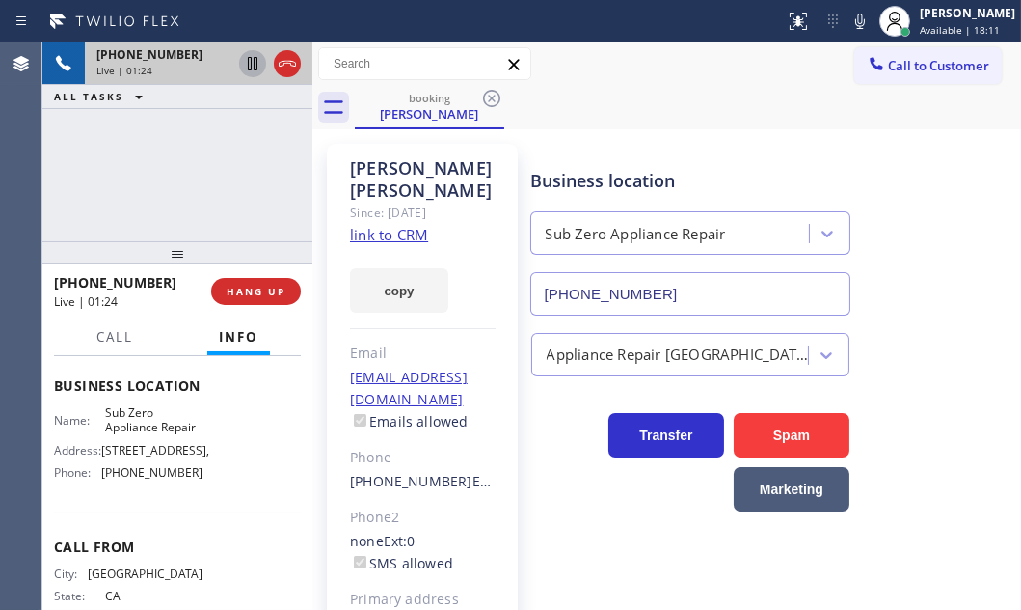
click at [254, 70] on icon at bounding box center [252, 63] width 23 height 23
click at [251, 57] on icon at bounding box center [253, 64] width 14 height 14
click at [293, 64] on icon at bounding box center [287, 63] width 23 height 23
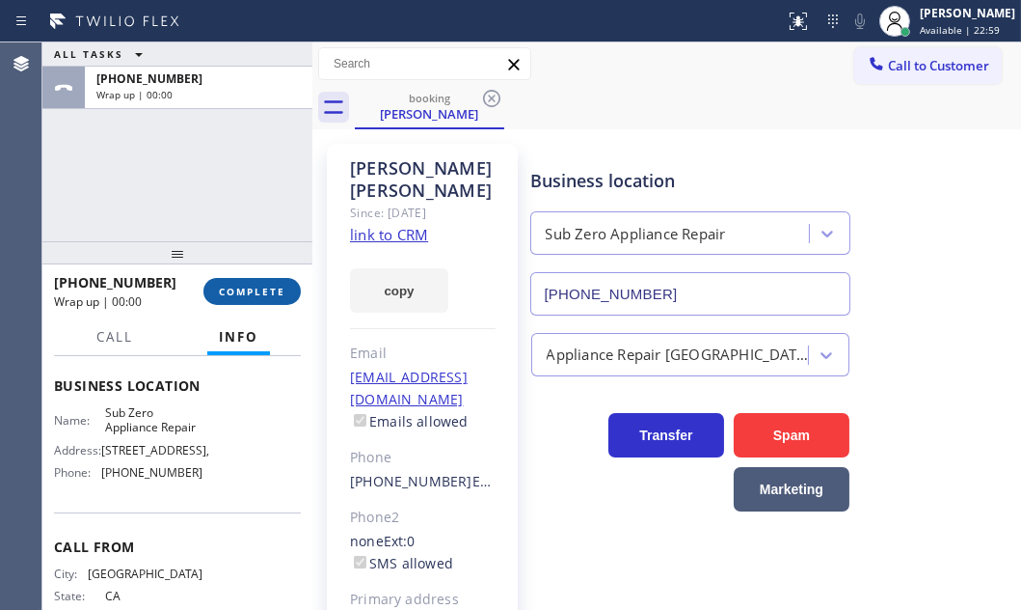
click at [252, 287] on span "COMPLETE" at bounding box center [252, 292] width 67 height 14
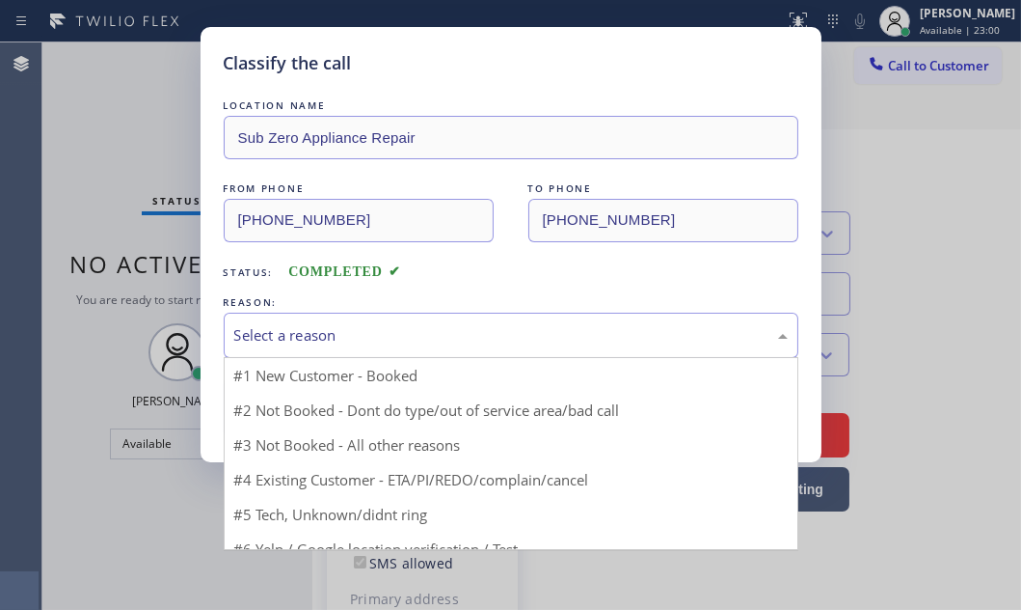
click at [424, 340] on div "Select a reason" at bounding box center [511, 335] width 554 height 22
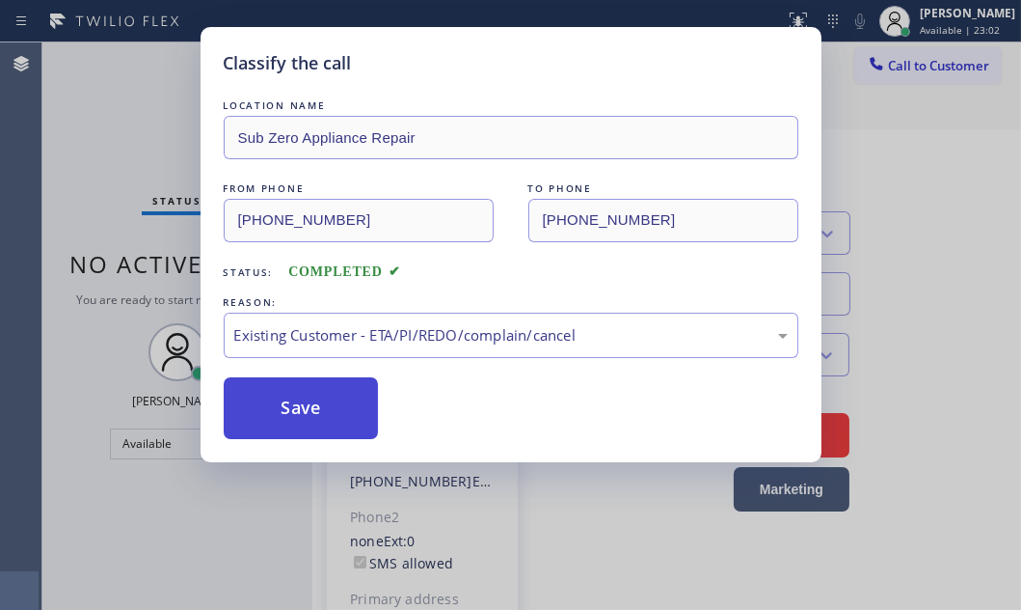
drag, startPoint x: 328, startPoint y: 444, endPoint x: 306, endPoint y: 411, distance: 39.6
drag, startPoint x: 301, startPoint y: 395, endPoint x: 318, endPoint y: 395, distance: 17.4
click at [302, 395] on button "Save" at bounding box center [301, 408] width 155 height 62
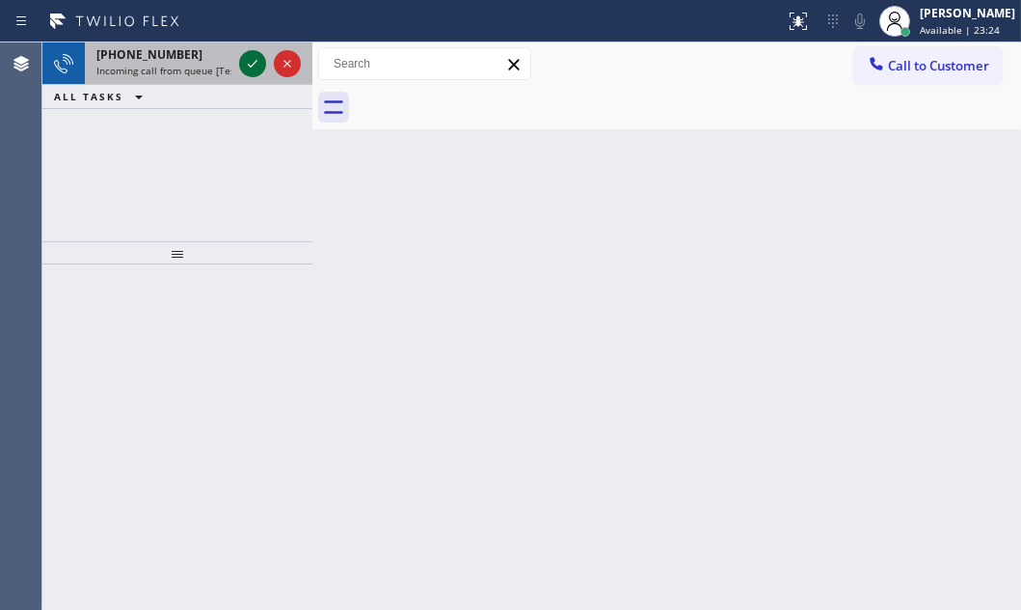
click at [249, 60] on icon at bounding box center [252, 63] width 23 height 23
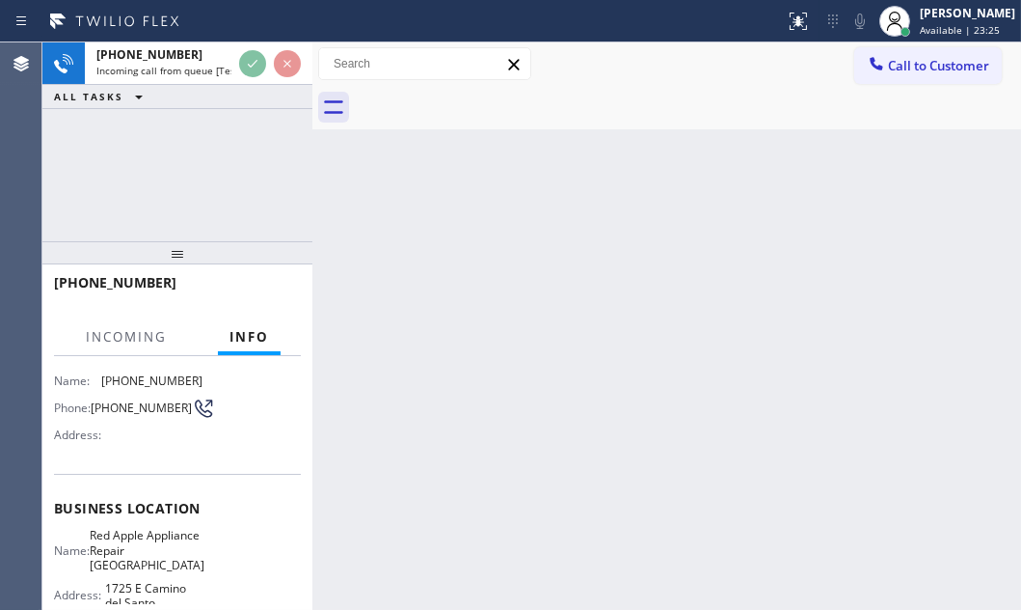
scroll to position [175, 0]
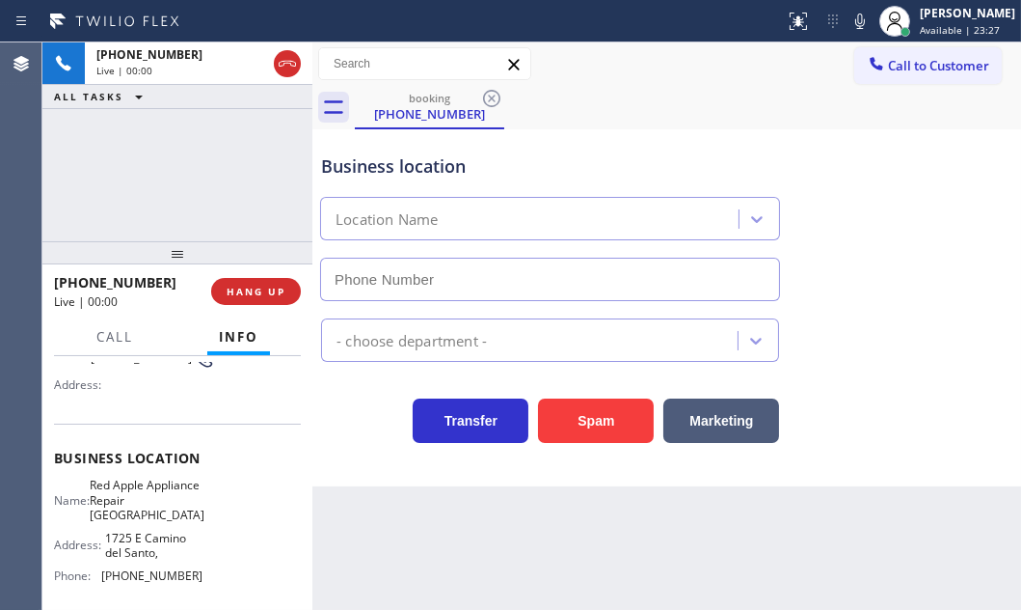
type input "[PHONE_NUMBER]"
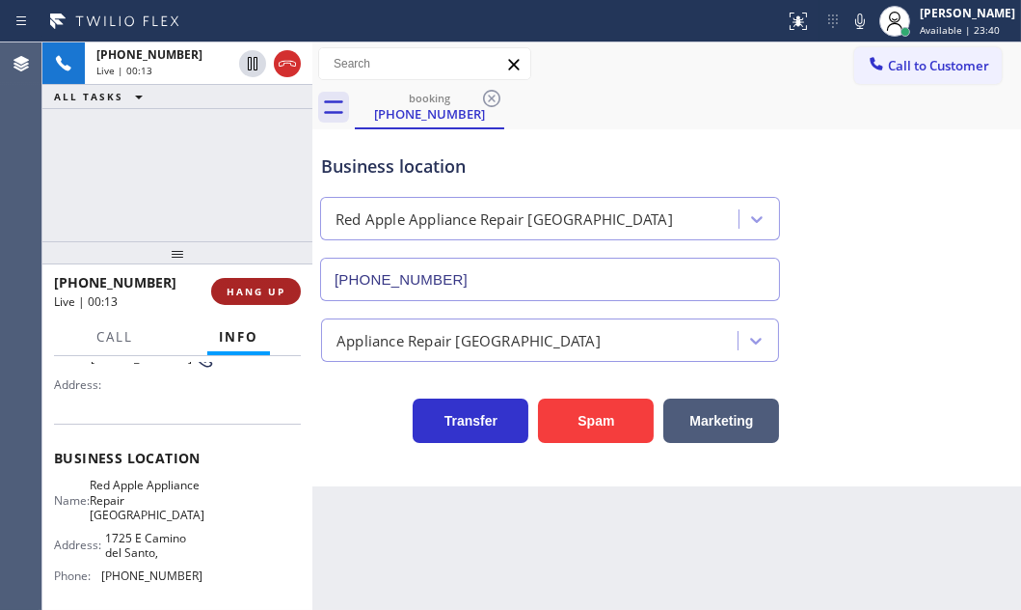
click at [277, 283] on button "HANG UP" at bounding box center [256, 291] width 90 height 27
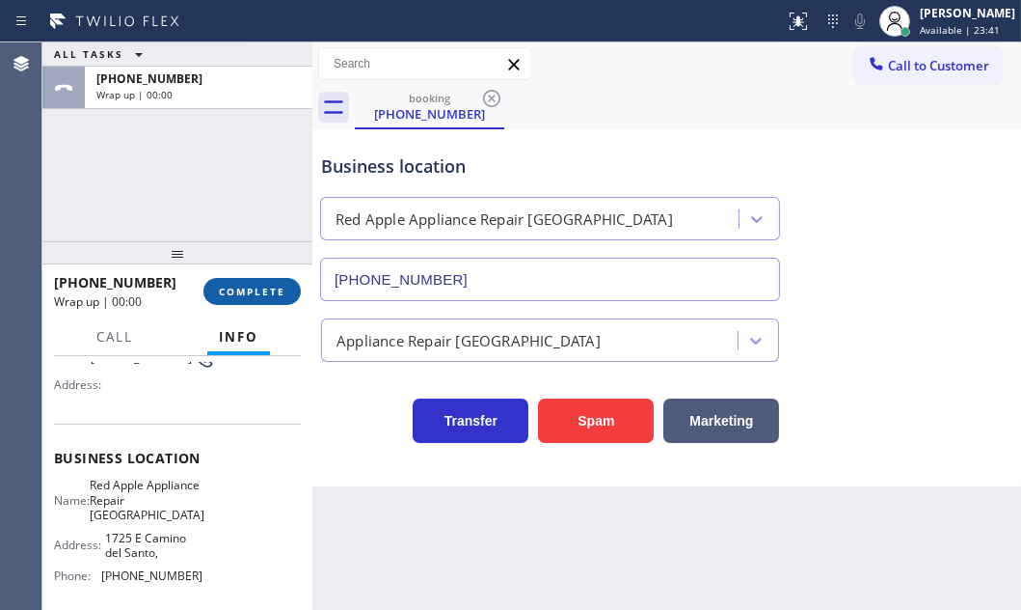
click at [270, 285] on span "COMPLETE" at bounding box center [252, 292] width 67 height 14
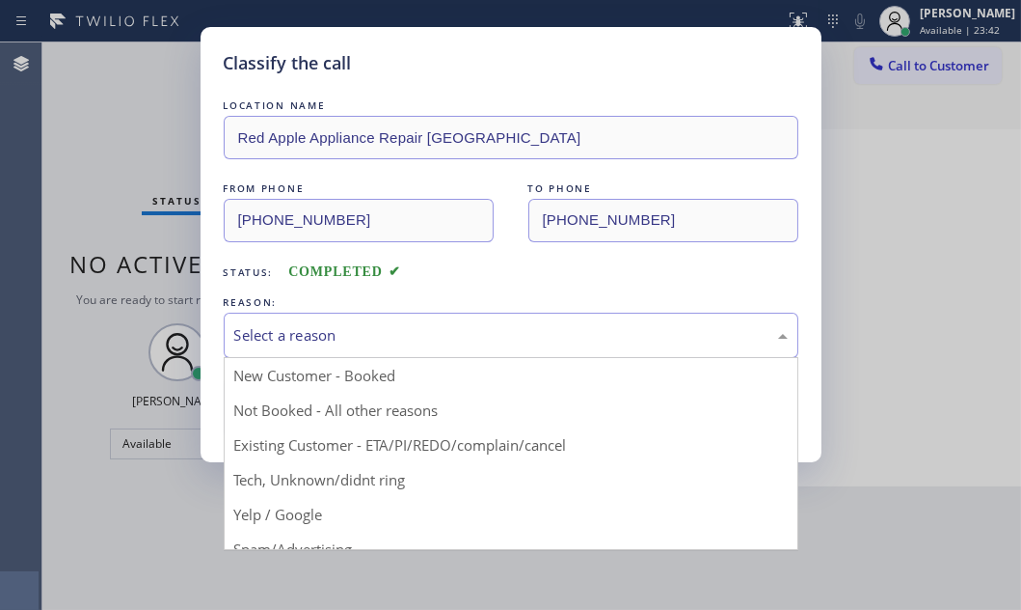
click at [367, 326] on div "Select a reason" at bounding box center [511, 335] width 554 height 22
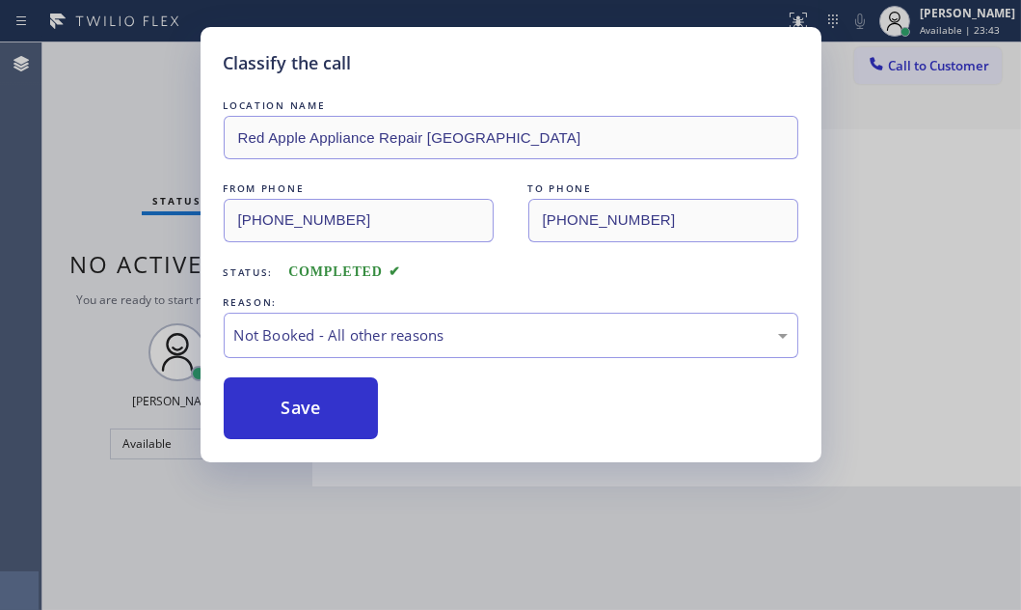
drag, startPoint x: 301, startPoint y: 411, endPoint x: 957, endPoint y: 599, distance: 682.3
click at [341, 417] on button "Save" at bounding box center [301, 408] width 155 height 62
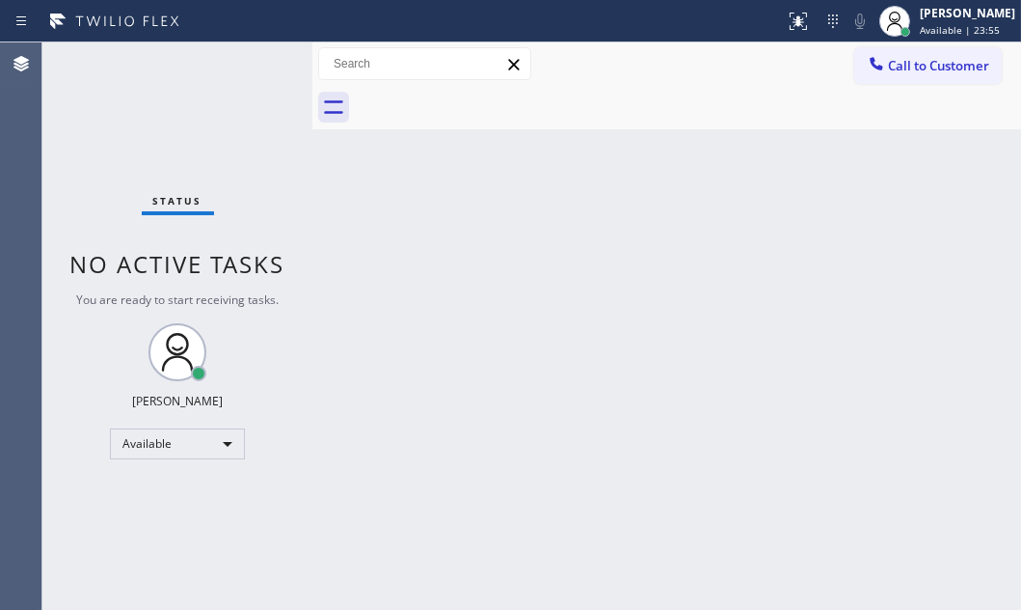
click at [774, 347] on div "Back to Dashboard Change Sender ID Customers Technicians Select a contact Outbo…" at bounding box center [666, 325] width 709 height 567
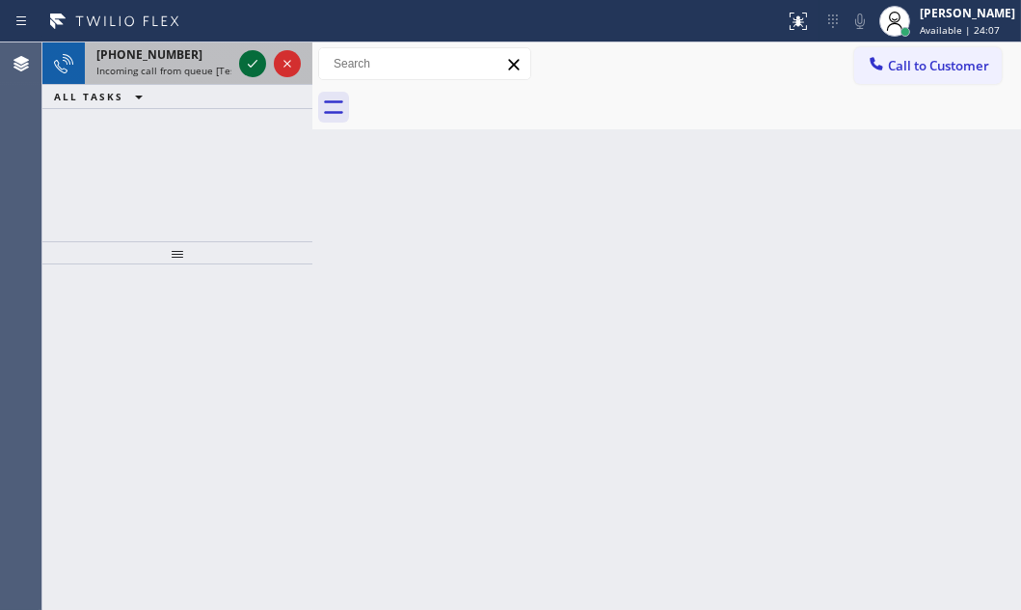
click at [254, 53] on icon at bounding box center [252, 63] width 23 height 23
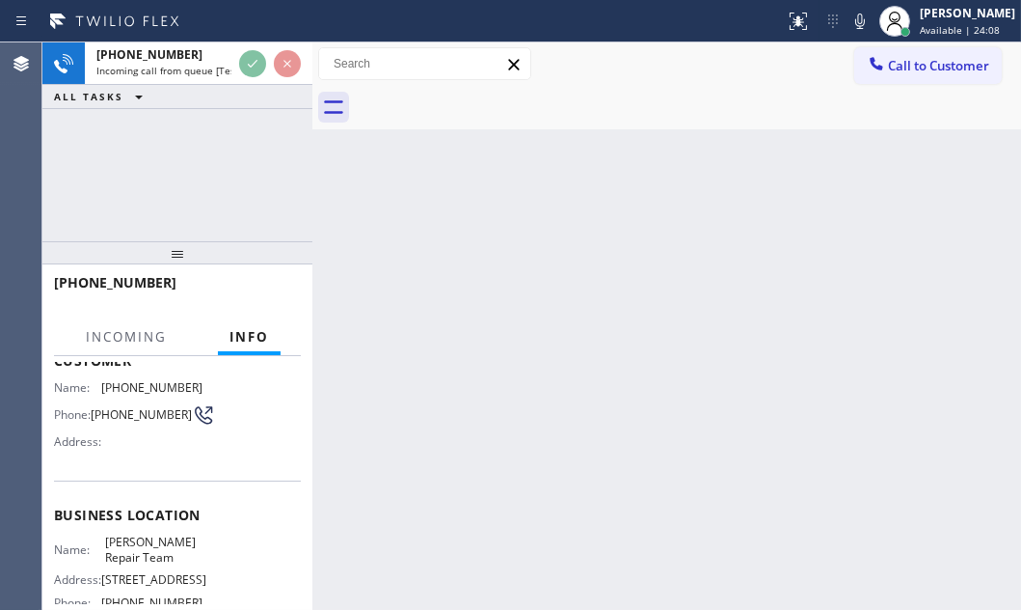
scroll to position [262, 0]
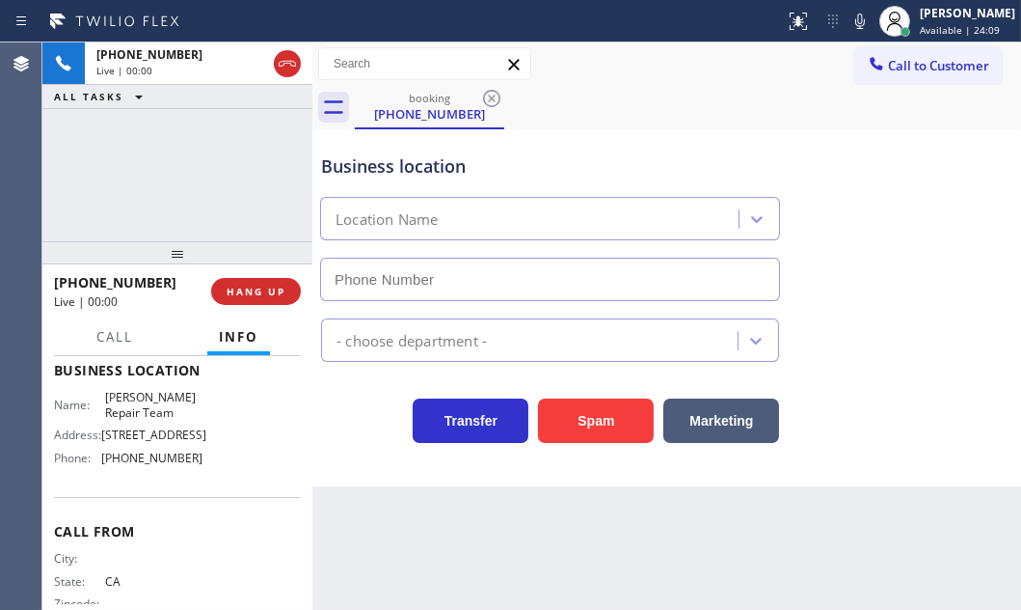
type input "[PHONE_NUMBER]"
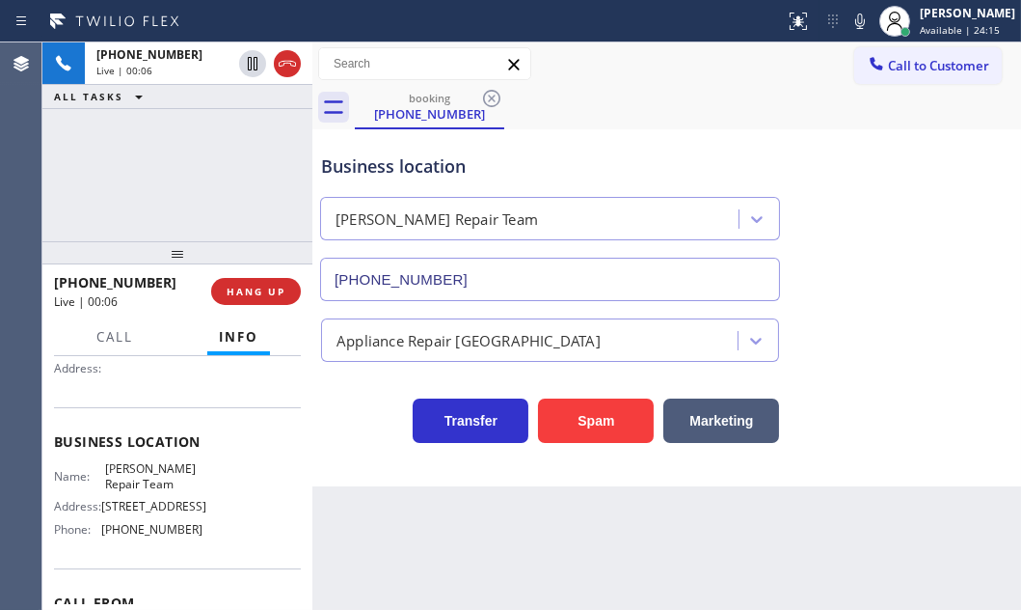
scroll to position [87, 0]
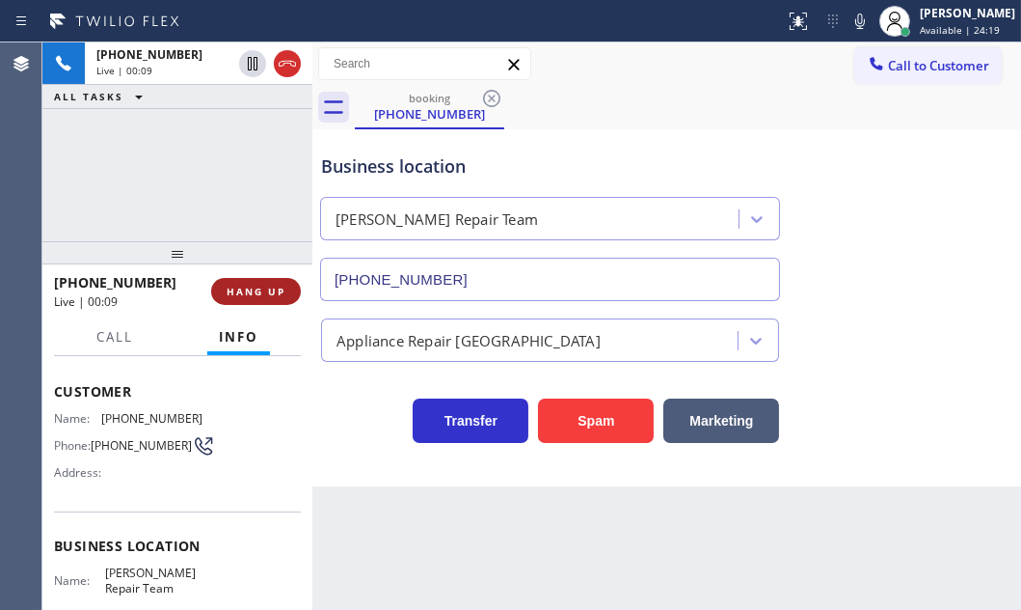
click at [233, 288] on span "HANG UP" at bounding box center [256, 292] width 59 height 14
click at [248, 287] on span "HANG UP" at bounding box center [256, 292] width 59 height 14
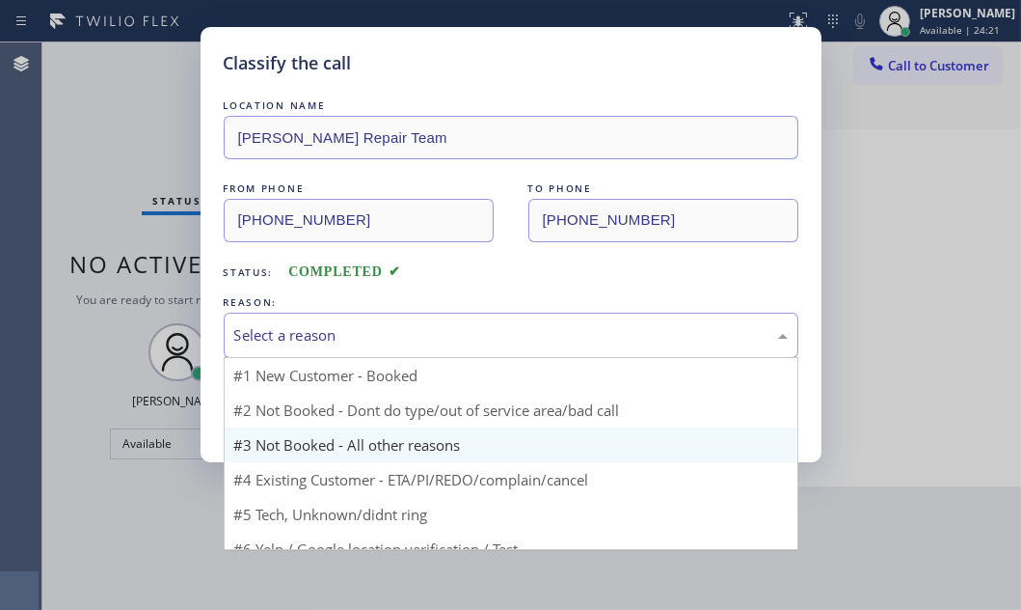
drag, startPoint x: 447, startPoint y: 320, endPoint x: 386, endPoint y: 399, distance: 99.7
click at [445, 321] on div "Select a reason" at bounding box center [511, 334] width 575 height 45
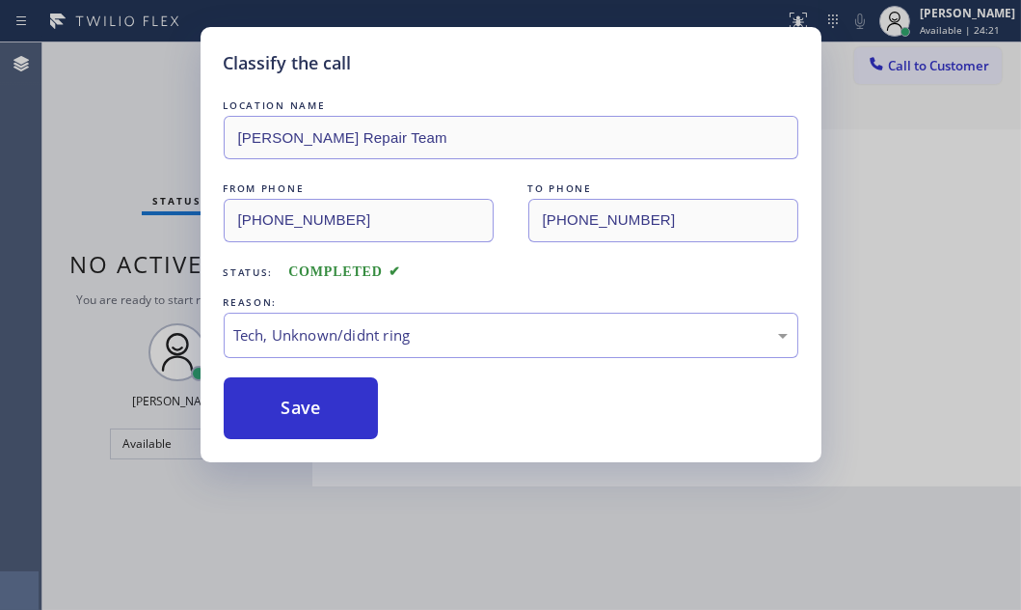
drag, startPoint x: 295, startPoint y: 479, endPoint x: 285, endPoint y: 417, distance: 63.4
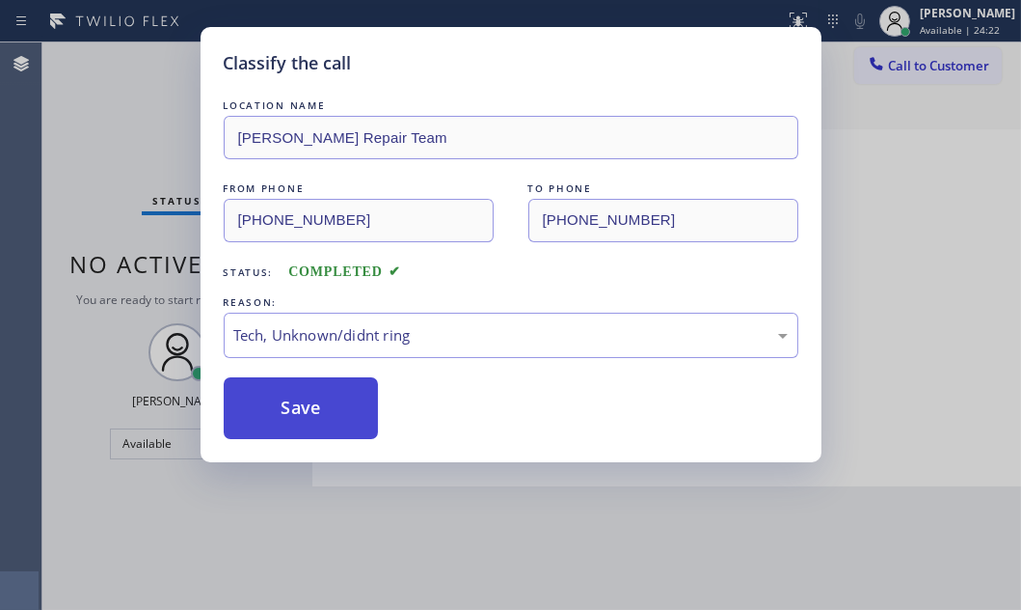
click at [280, 405] on button "Save" at bounding box center [301, 408] width 155 height 62
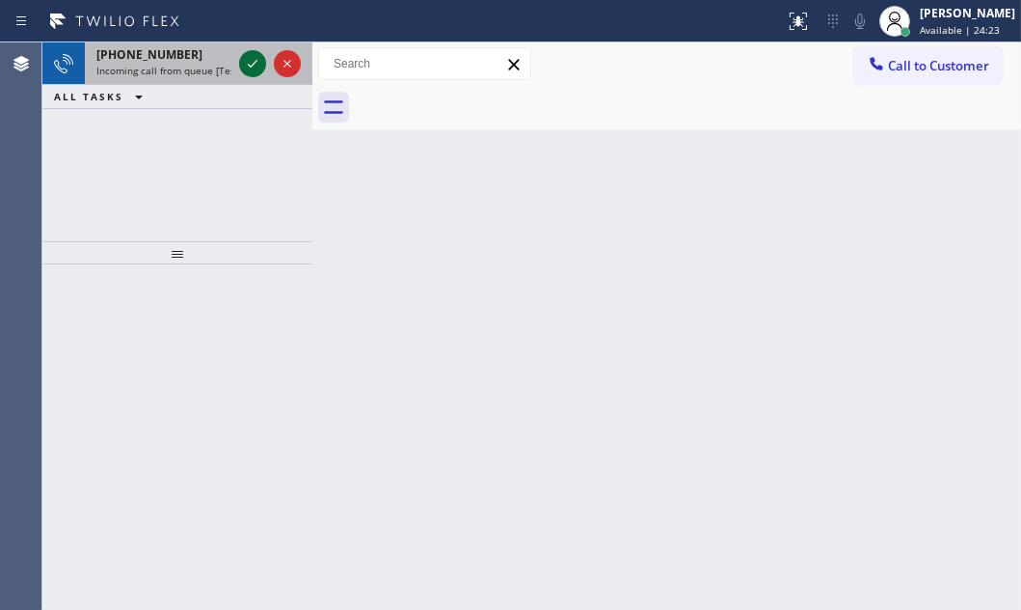
click at [250, 66] on icon at bounding box center [253, 64] width 10 height 8
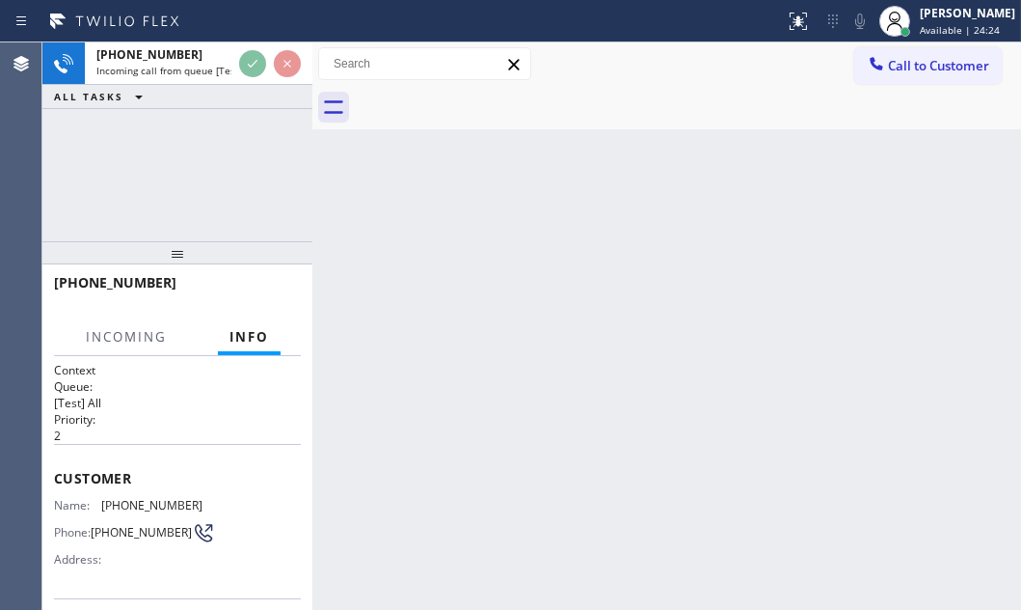
scroll to position [60, 0]
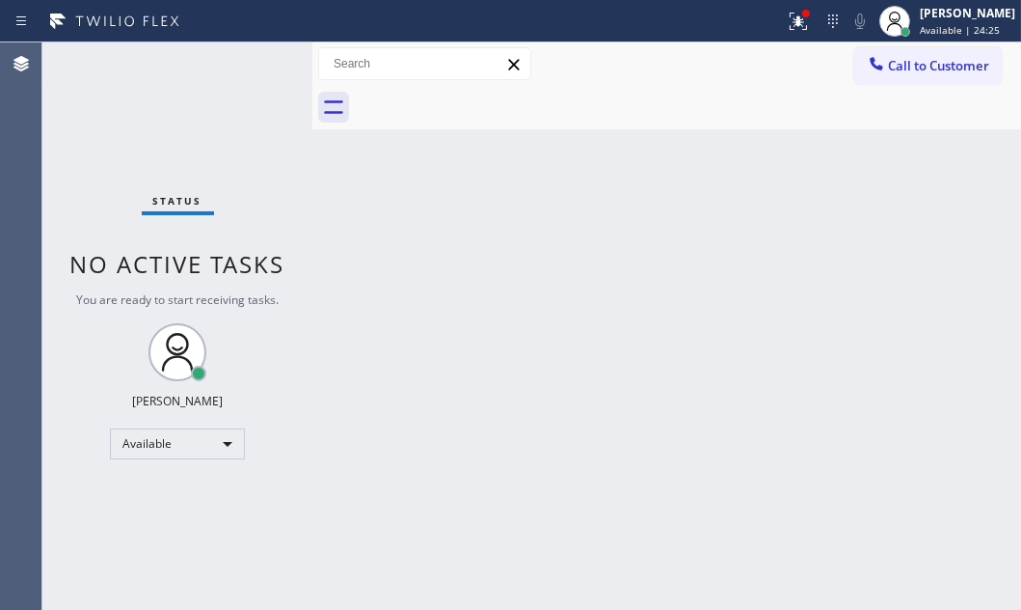
drag, startPoint x: 790, startPoint y: 20, endPoint x: 782, endPoint y: 105, distance: 85.2
click at [789, 23] on icon at bounding box center [798, 21] width 23 height 23
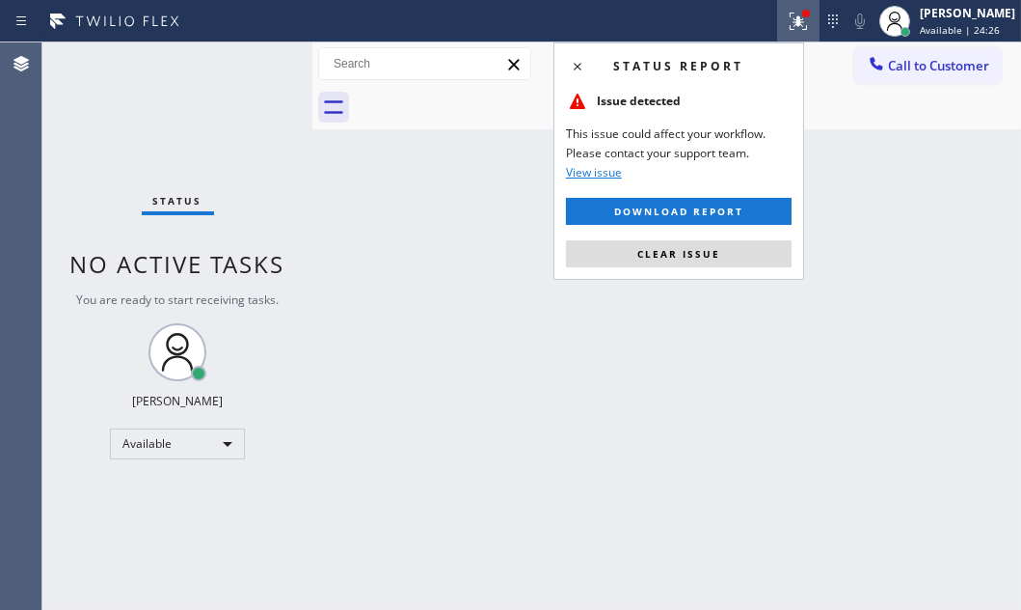
click at [684, 255] on span "Clear issue" at bounding box center [679, 254] width 83 height 14
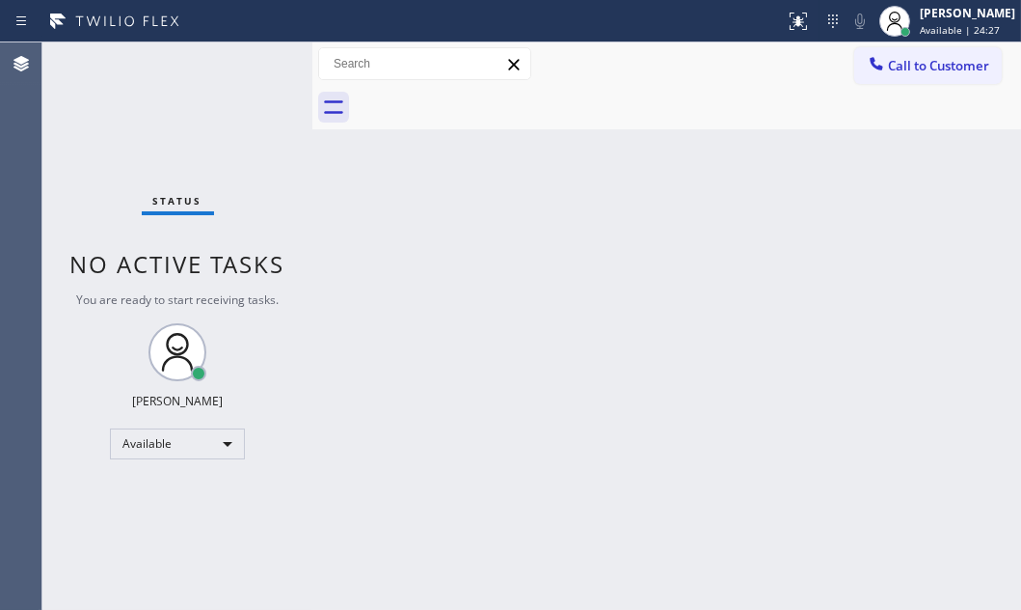
click at [247, 56] on div "Status No active tasks You are ready to start receiving tasks. [PERSON_NAME] Av…" at bounding box center [177, 325] width 270 height 567
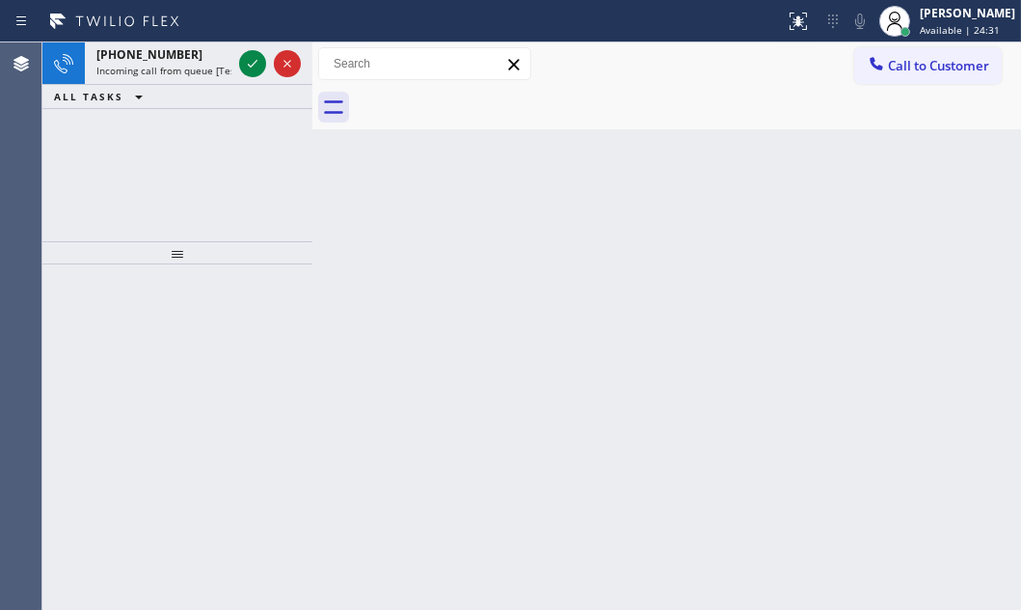
click at [247, 56] on icon at bounding box center [252, 63] width 23 height 23
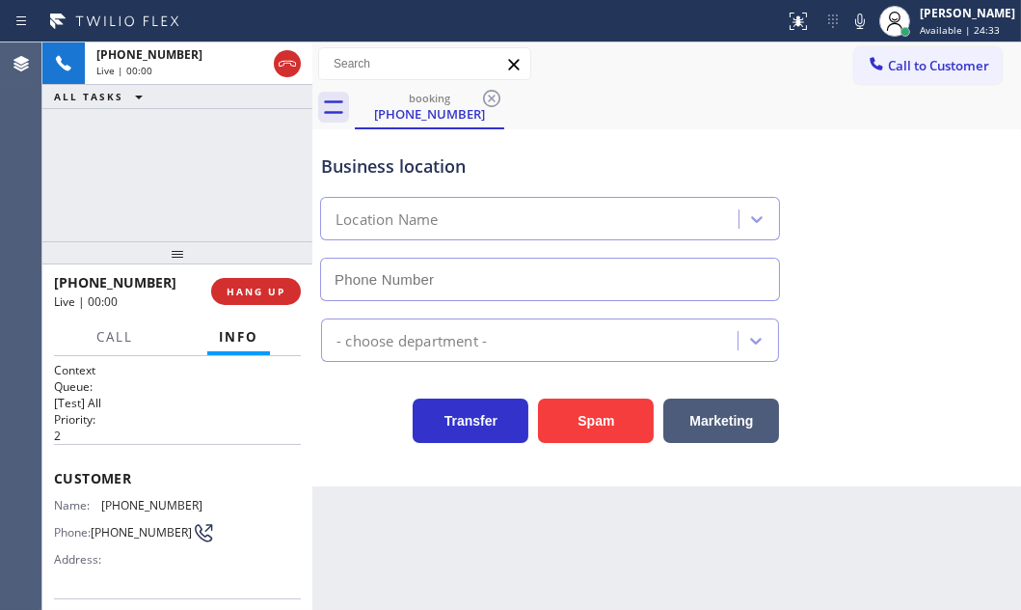
type input "[PHONE_NUMBER]"
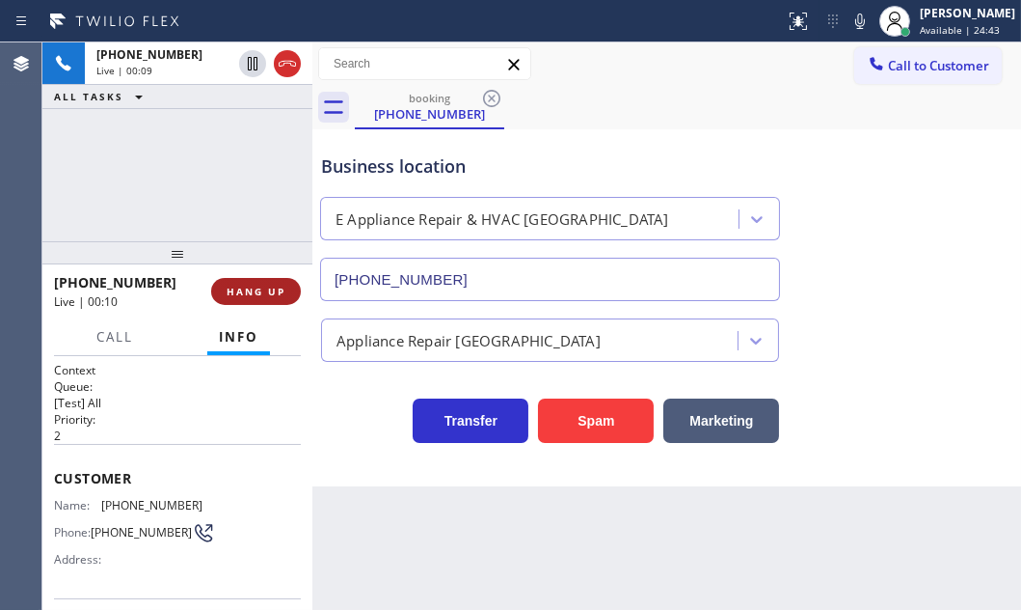
click at [265, 293] on span "HANG UP" at bounding box center [256, 292] width 59 height 14
click at [268, 289] on span "HANG UP" at bounding box center [256, 292] width 59 height 14
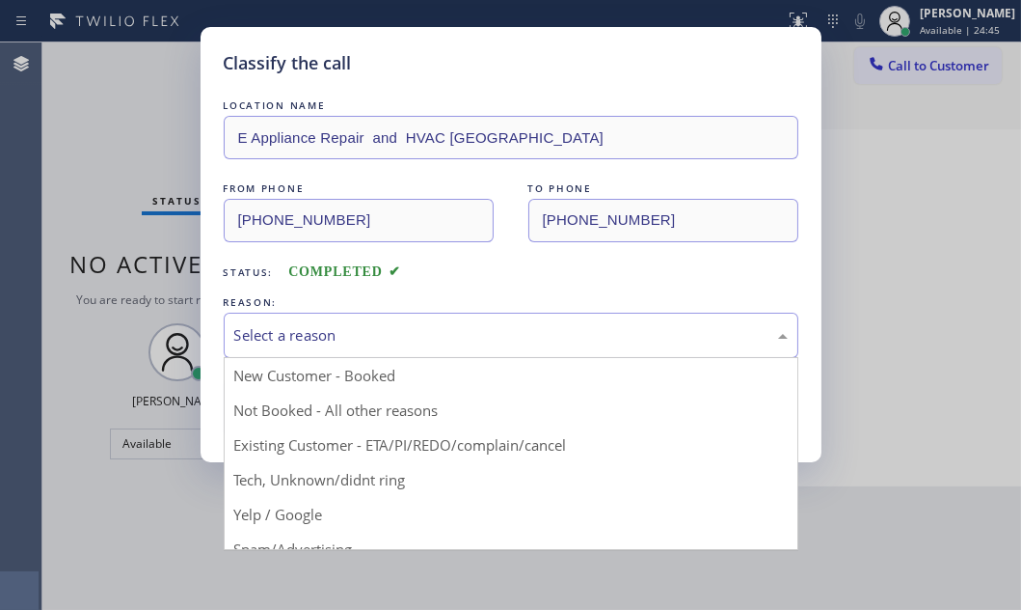
click at [448, 343] on div "Select a reason" at bounding box center [511, 335] width 554 height 22
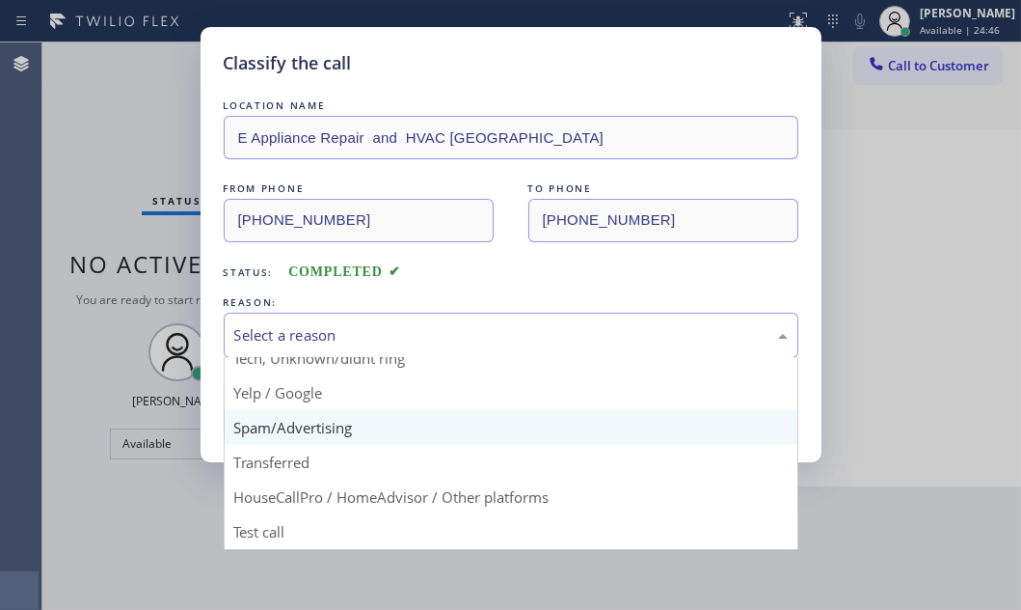
scroll to position [128, 0]
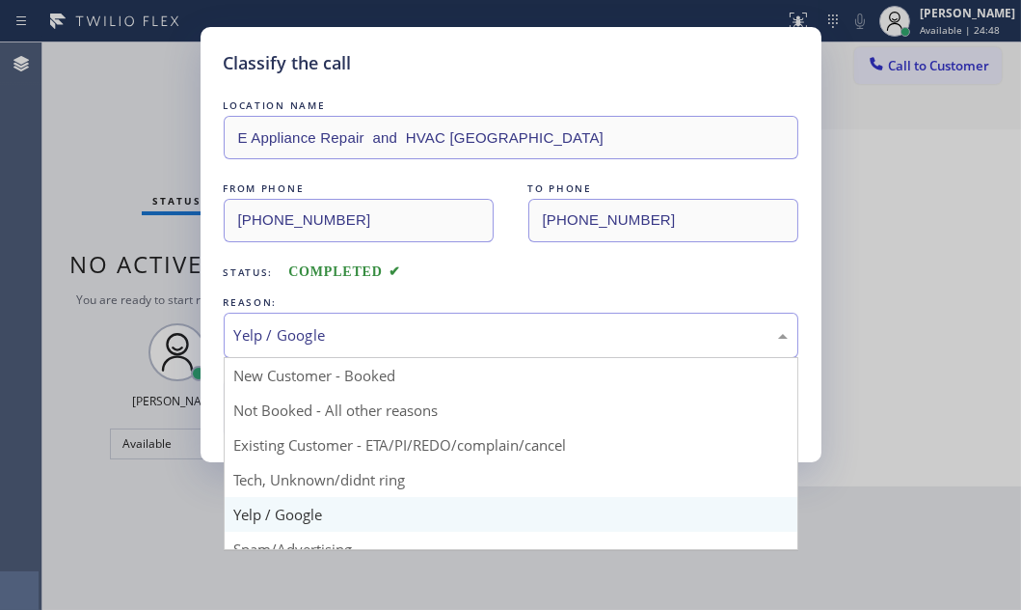
click at [379, 324] on div "Yelp / Google" at bounding box center [511, 335] width 554 height 22
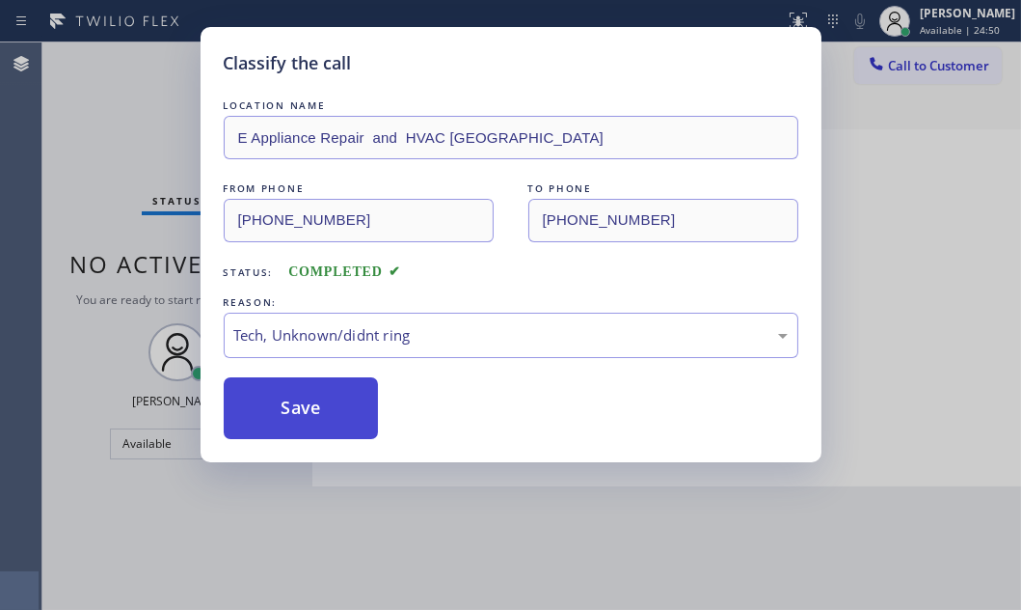
click at [314, 405] on button "Save" at bounding box center [301, 408] width 155 height 62
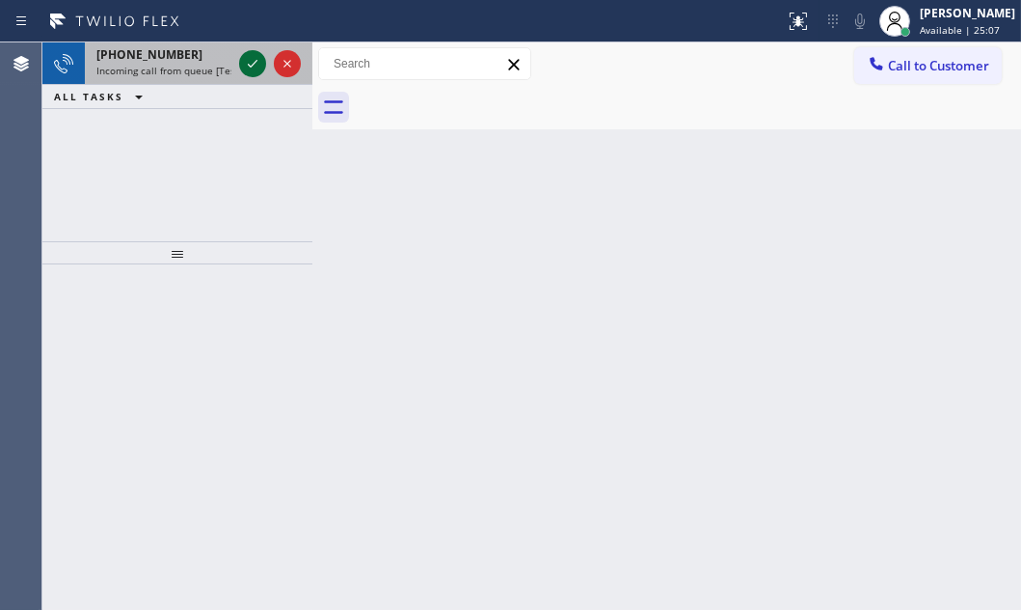
click at [251, 65] on icon at bounding box center [252, 63] width 23 height 23
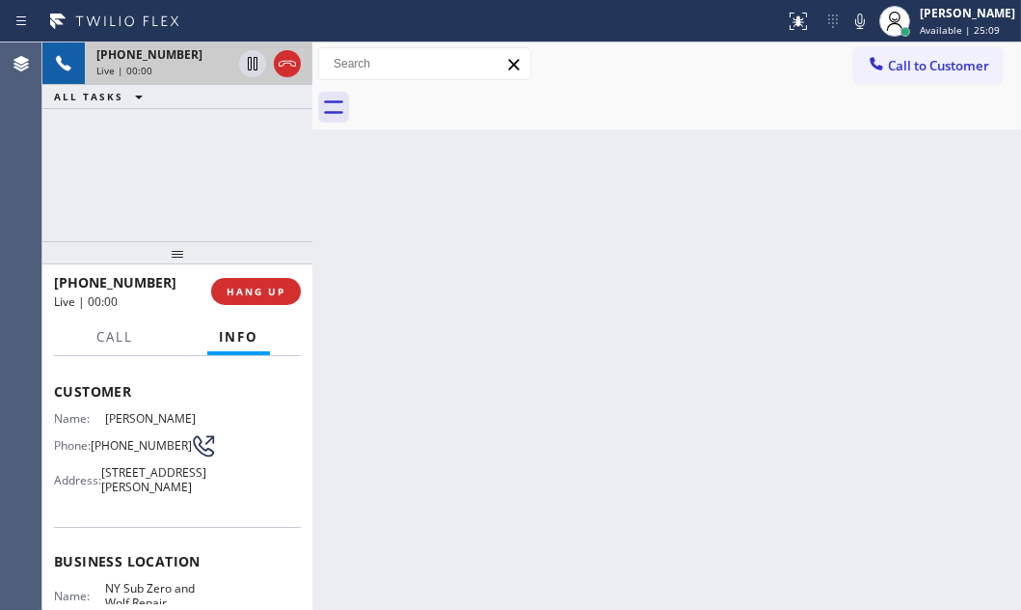
scroll to position [175, 0]
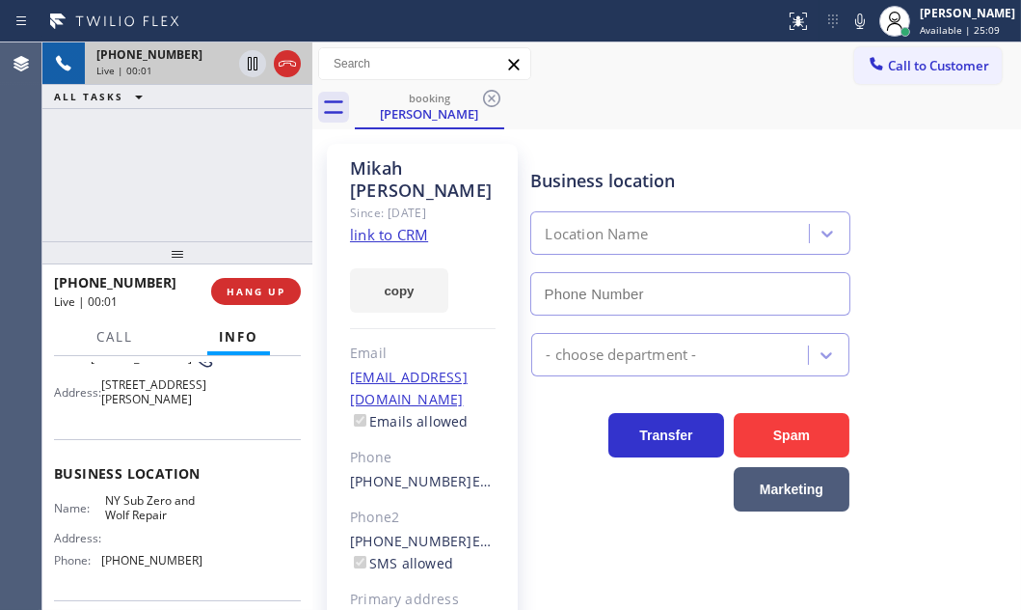
type input "[PHONE_NUMBER]"
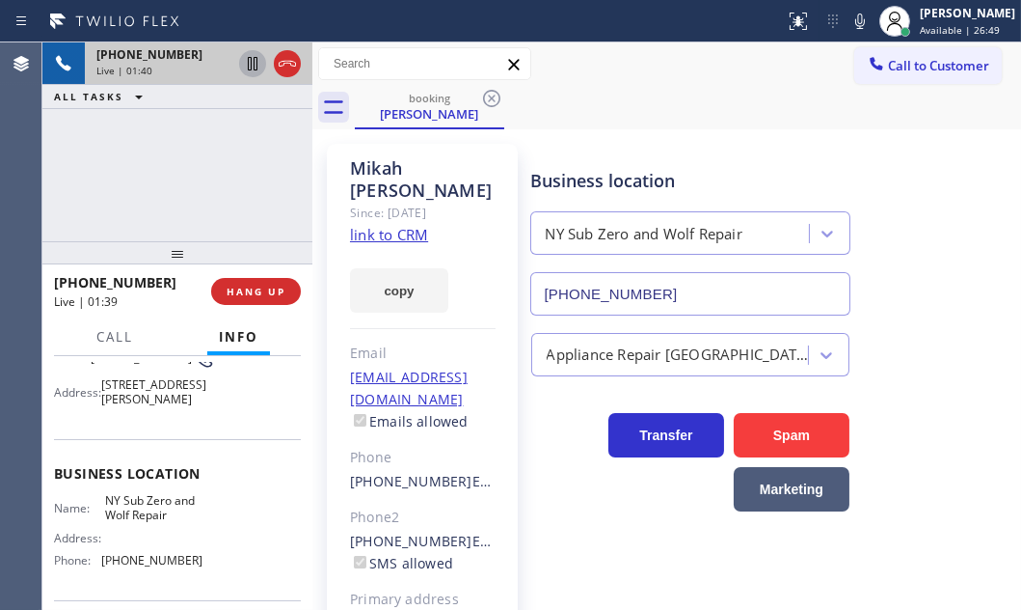
click at [251, 68] on icon at bounding box center [252, 63] width 23 height 23
click at [252, 74] on icon at bounding box center [252, 63] width 23 height 23
click at [284, 62] on icon at bounding box center [287, 63] width 23 height 23
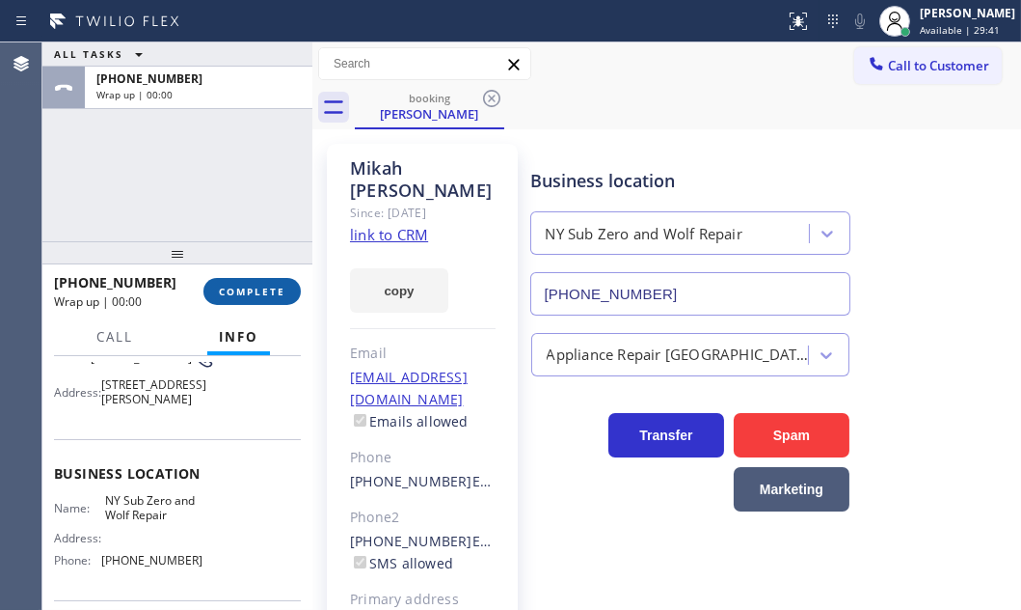
click at [249, 281] on button "COMPLETE" at bounding box center [252, 291] width 97 height 27
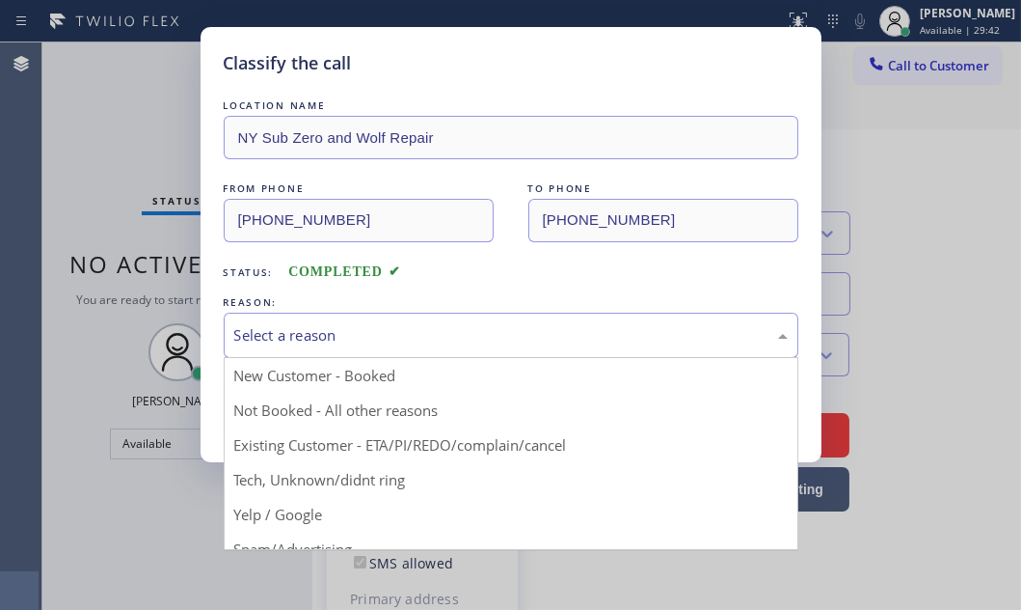
click at [426, 324] on div "Select a reason" at bounding box center [511, 335] width 554 height 22
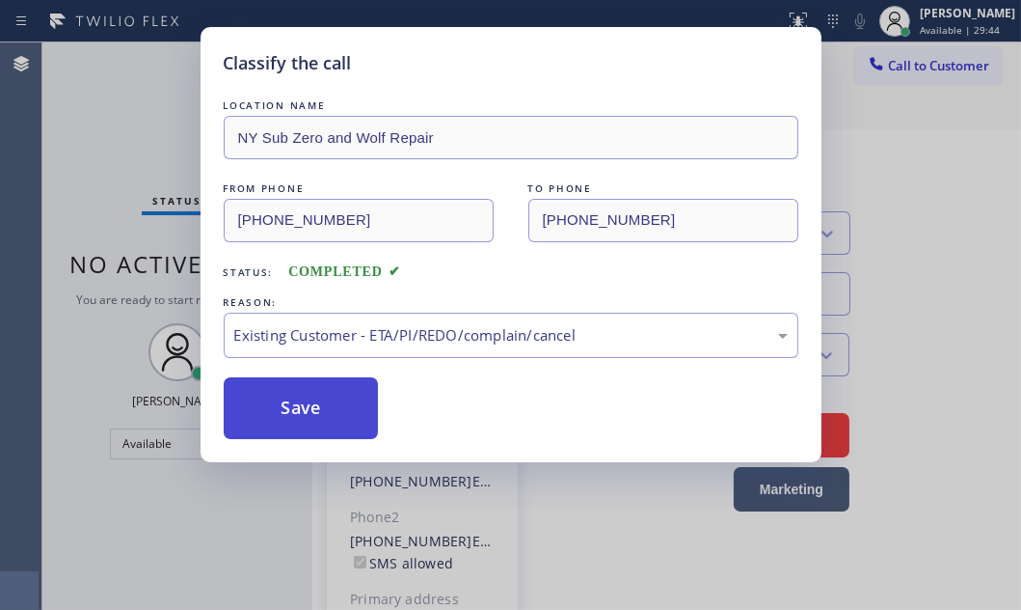
click at [272, 423] on button "Save" at bounding box center [301, 408] width 155 height 62
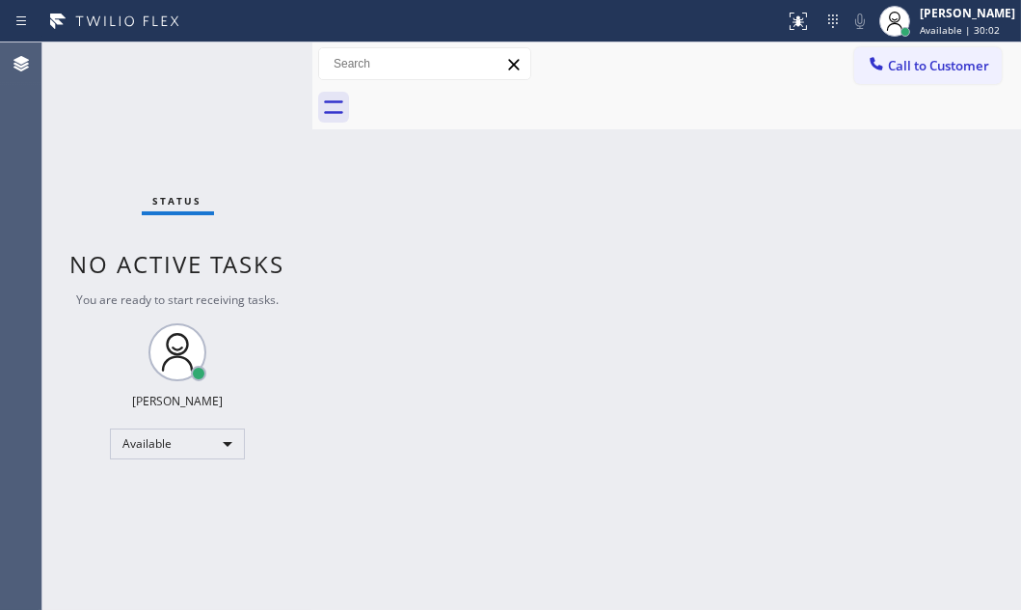
click at [729, 195] on div "Back to Dashboard Change Sender ID Customers Technicians Select a contact Outbo…" at bounding box center [666, 325] width 709 height 567
click at [492, 600] on div "Back to Dashboard Change Sender ID Customers Technicians Select a contact Outbo…" at bounding box center [666, 325] width 709 height 567
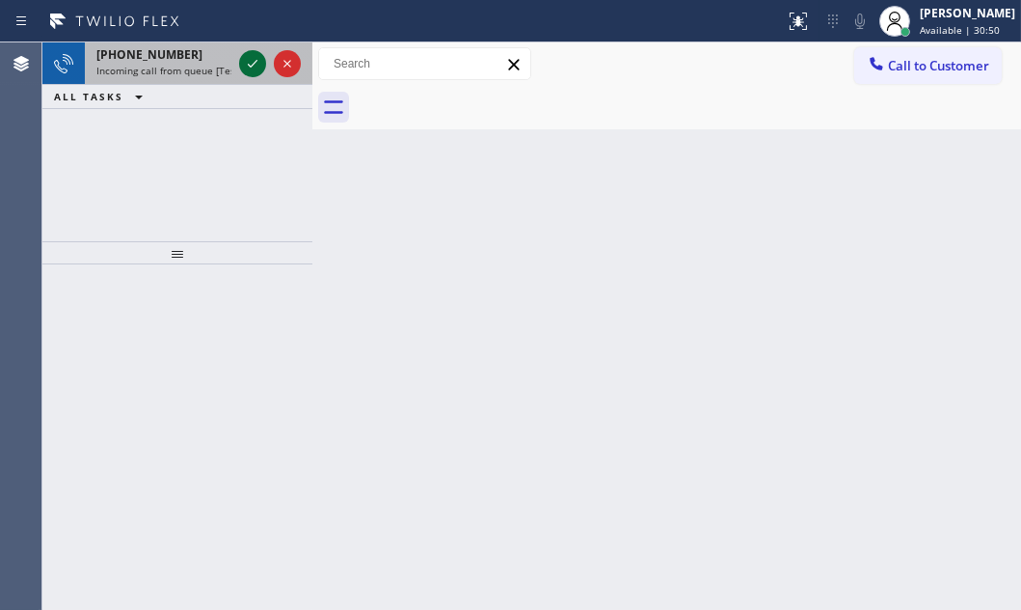
click at [248, 63] on icon at bounding box center [252, 63] width 23 height 23
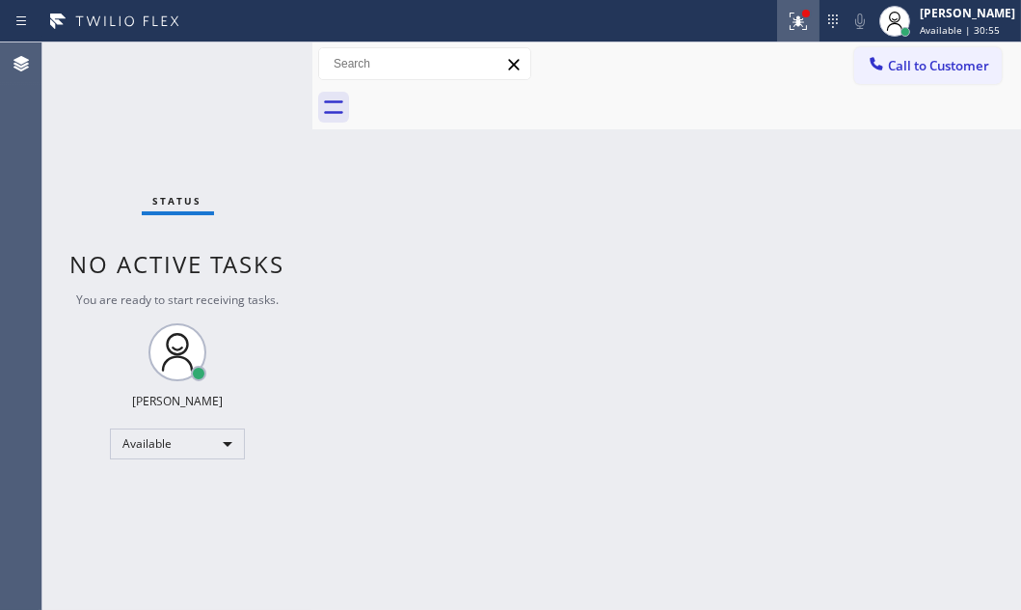
click at [790, 24] on icon at bounding box center [798, 21] width 17 height 17
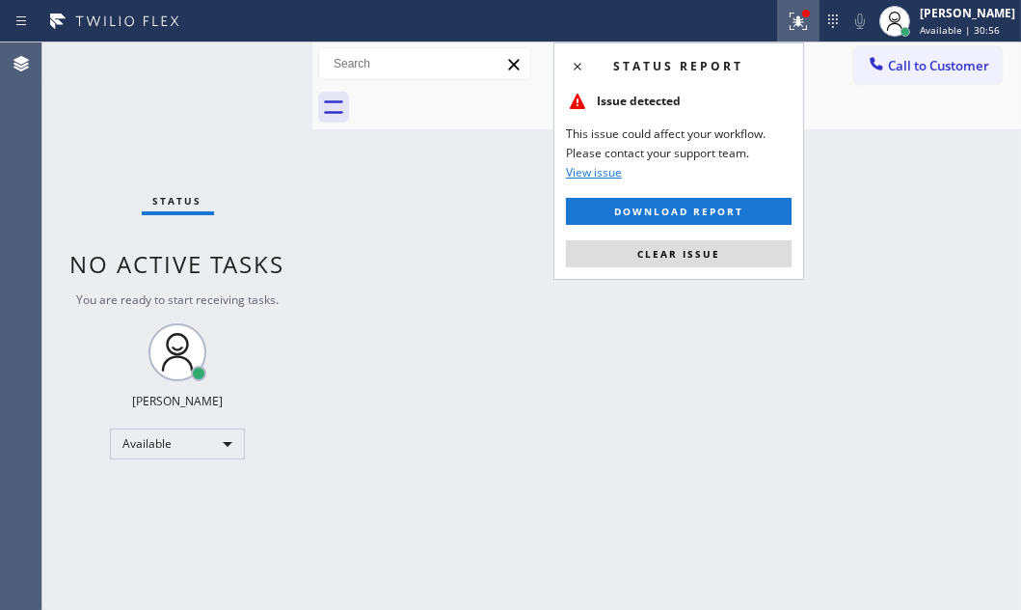
click at [727, 249] on button "Clear issue" at bounding box center [679, 253] width 226 height 27
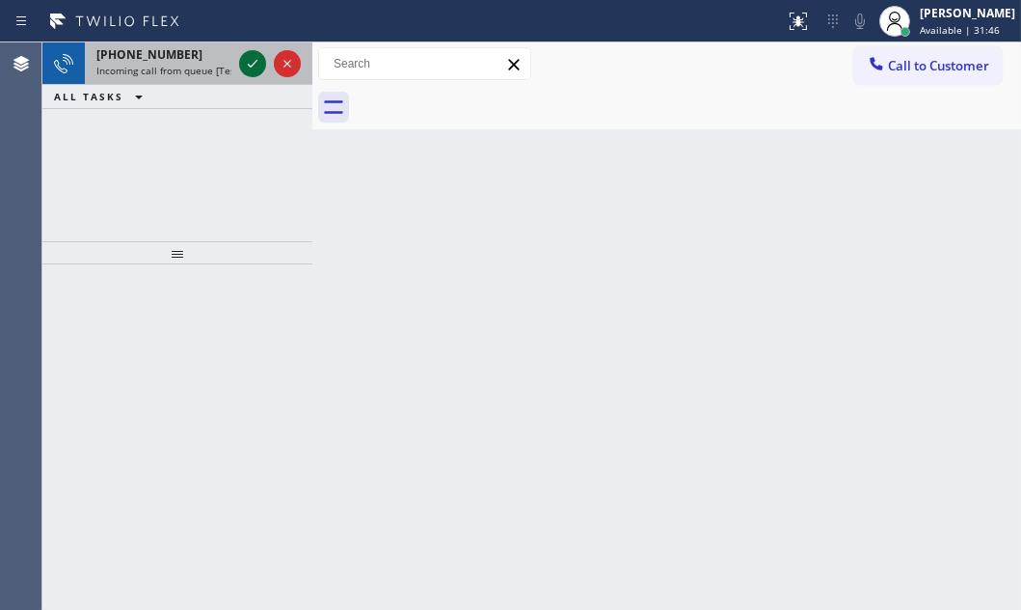
click at [254, 58] on icon at bounding box center [252, 63] width 23 height 23
click at [260, 51] on div at bounding box center [269, 63] width 69 height 42
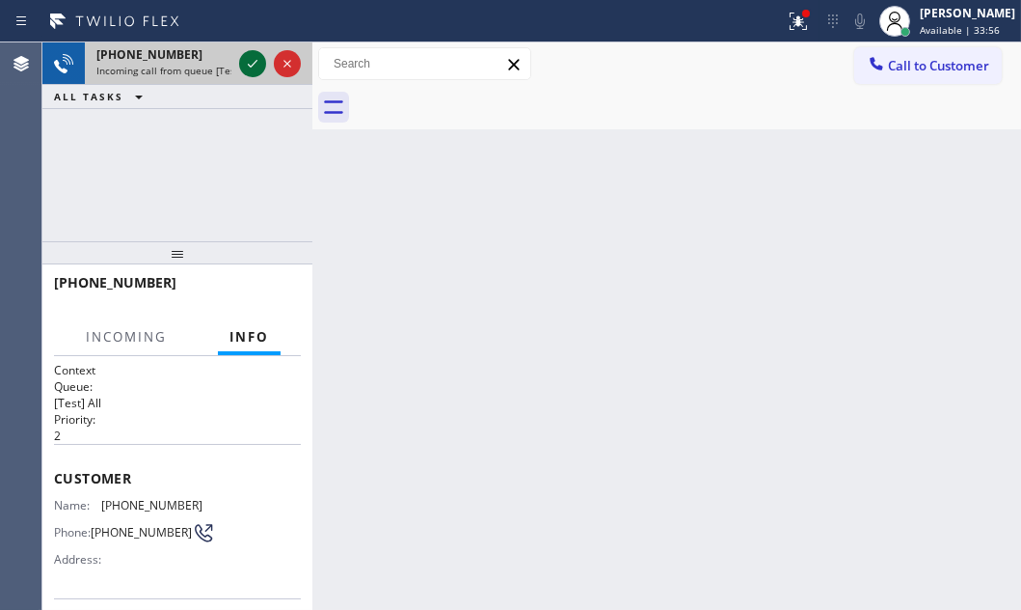
click at [258, 53] on icon at bounding box center [252, 63] width 23 height 23
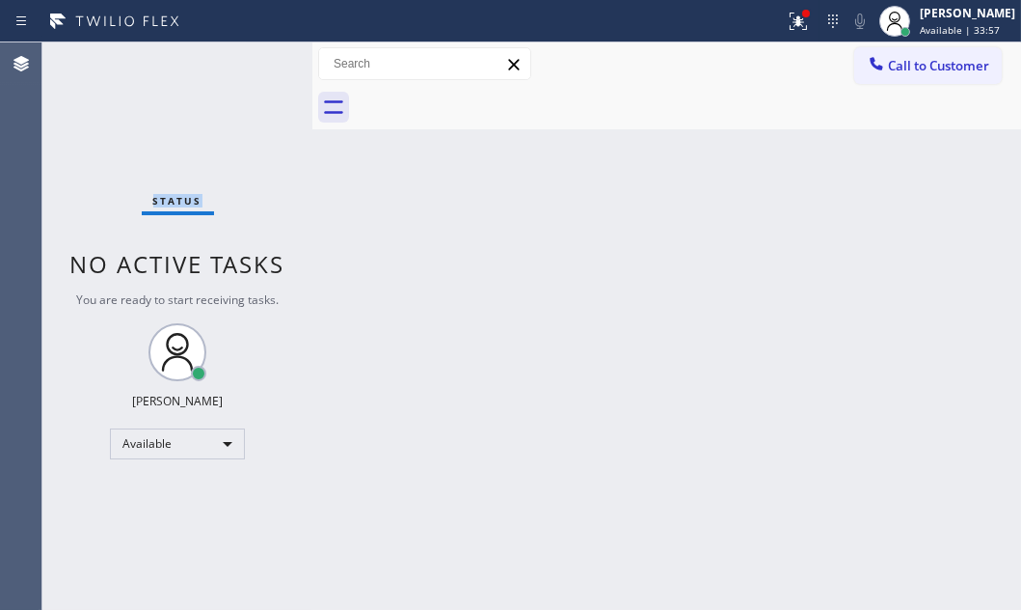
click at [258, 57] on div "Status No active tasks You are ready to start receiving tasks. [PERSON_NAME] Av…" at bounding box center [177, 325] width 270 height 567
click at [240, 62] on div "Status No active tasks You are ready to start receiving tasks. [PERSON_NAME] Av…" at bounding box center [177, 325] width 270 height 567
click at [241, 67] on div "Status No active tasks You are ready to start receiving tasks. [PERSON_NAME] Av…" at bounding box center [177, 325] width 270 height 567
click at [242, 67] on div "Status No active tasks You are ready to start receiving tasks. [PERSON_NAME] Av…" at bounding box center [177, 325] width 270 height 567
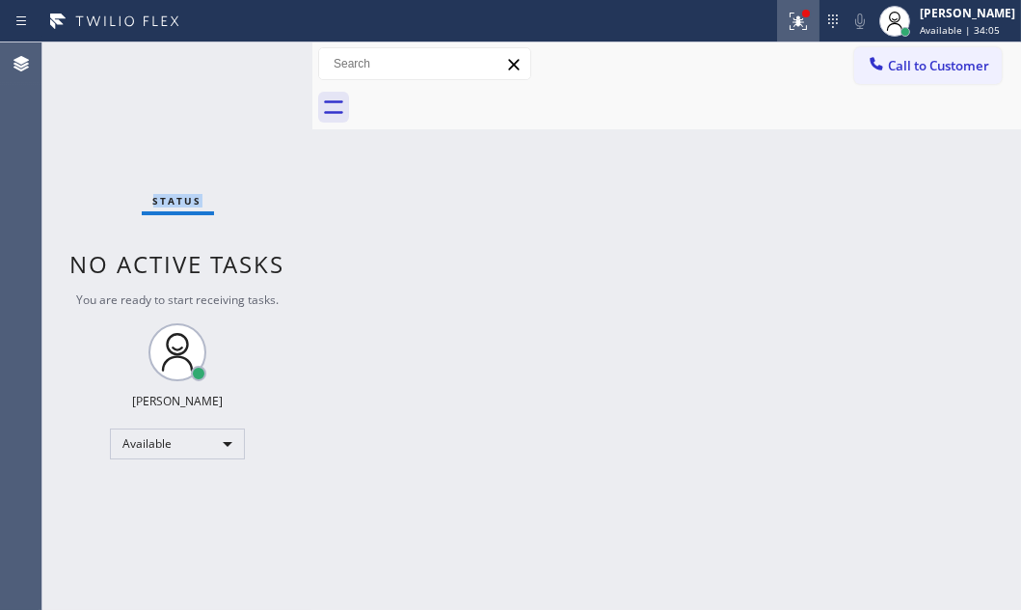
click at [787, 29] on icon at bounding box center [798, 21] width 23 height 23
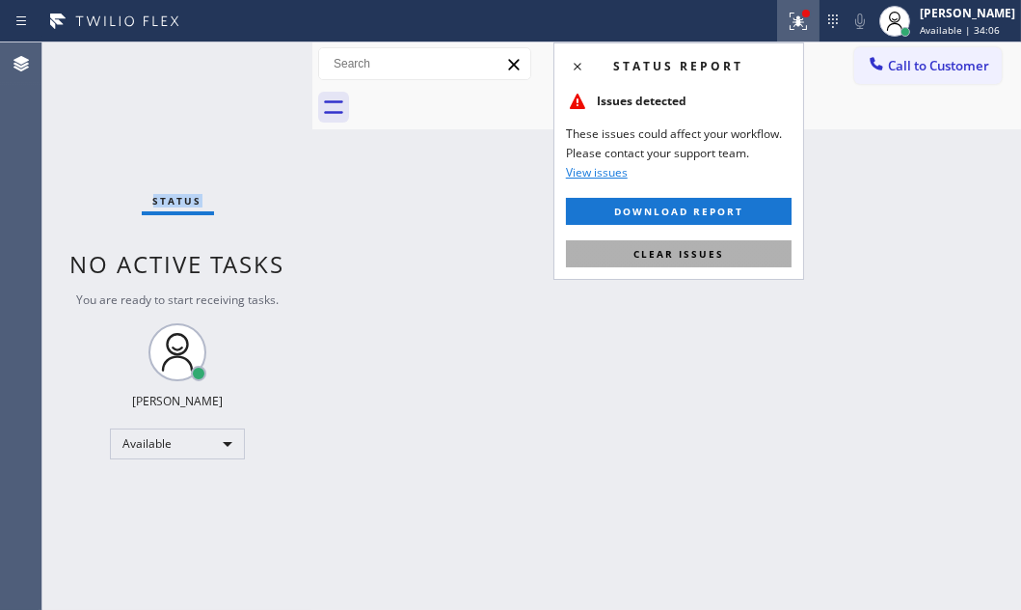
click at [657, 247] on span "Clear issues" at bounding box center [679, 254] width 91 height 14
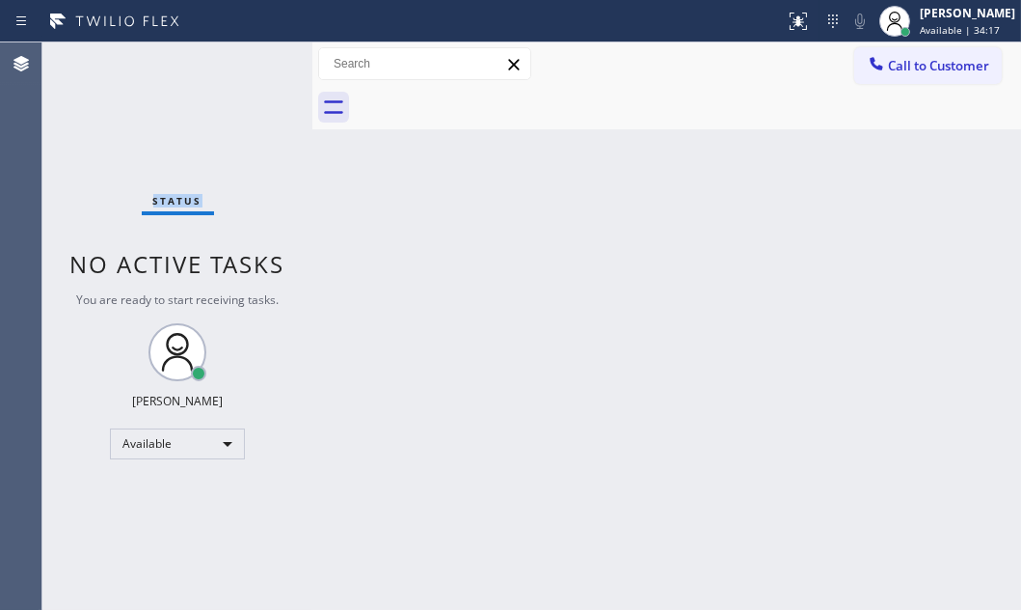
click at [242, 67] on div "Status No active tasks You are ready to start receiving tasks. [PERSON_NAME] Av…" at bounding box center [177, 325] width 270 height 567
click at [250, 68] on div "Status No active tasks You are ready to start receiving tasks. [PERSON_NAME] Av…" at bounding box center [177, 325] width 270 height 567
click at [251, 74] on div "Status No active tasks You are ready to start receiving tasks. [PERSON_NAME] Av…" at bounding box center [177, 325] width 270 height 567
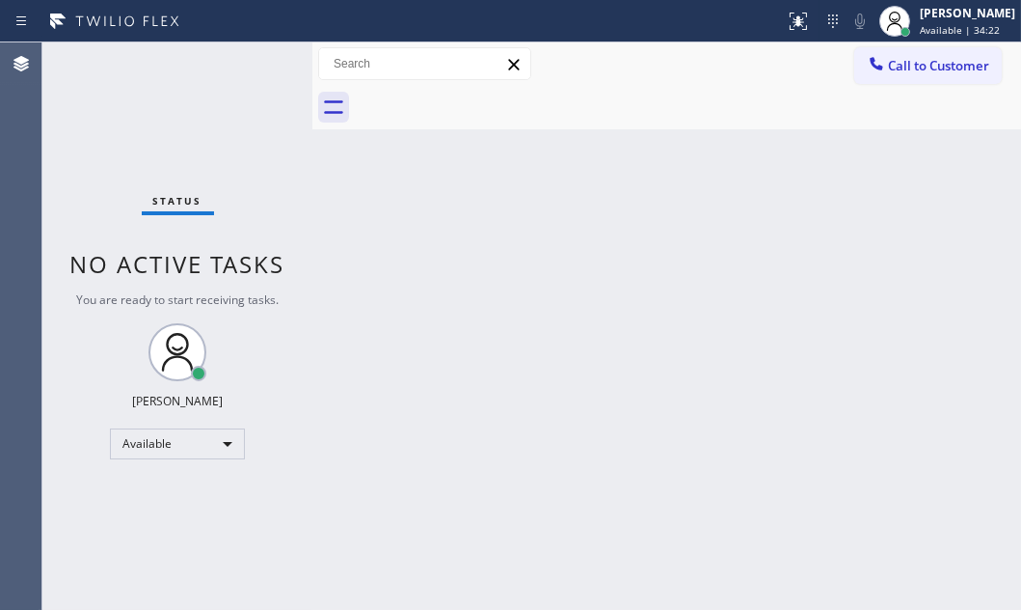
click at [251, 74] on div "Status No active tasks You are ready to start receiving tasks. [PERSON_NAME] Av…" at bounding box center [177, 325] width 270 height 567
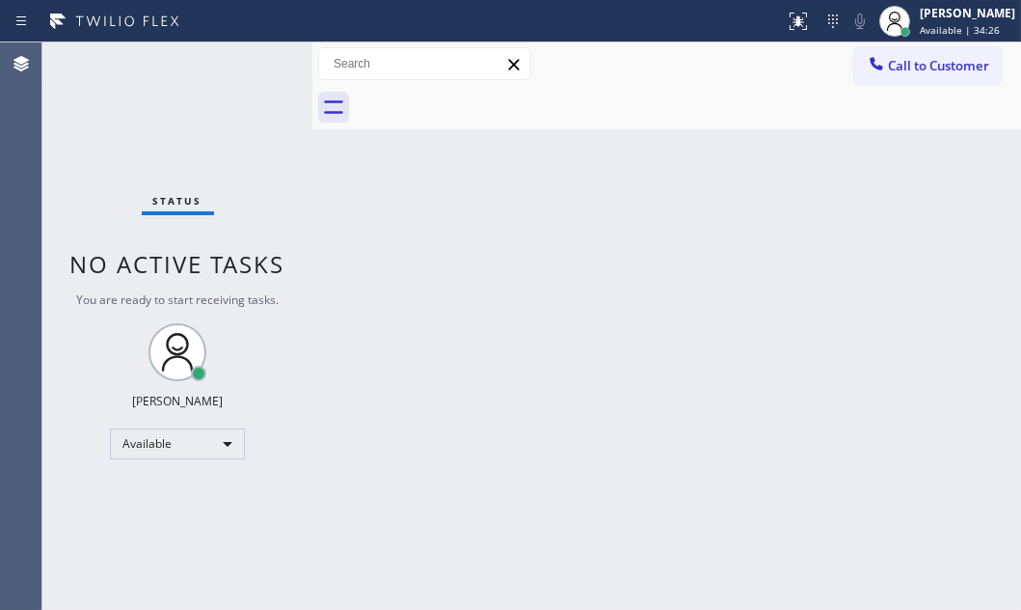
click at [251, 74] on div "Status No active tasks You are ready to start receiving tasks. [PERSON_NAME] Av…" at bounding box center [177, 325] width 270 height 567
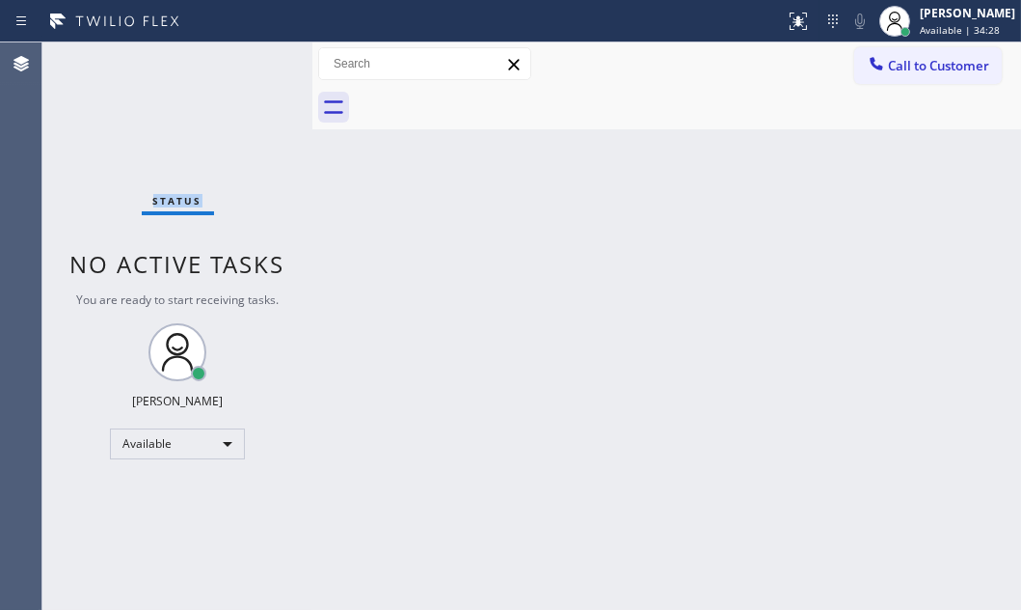
click at [251, 74] on div "Status No active tasks You are ready to start receiving tasks. [PERSON_NAME] Av…" at bounding box center [177, 325] width 270 height 567
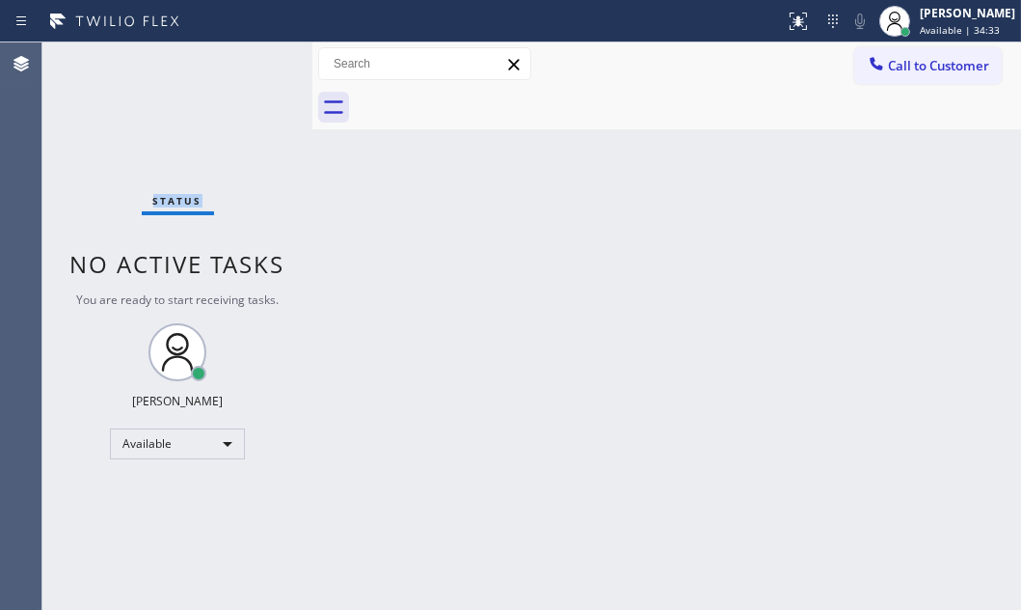
click at [251, 74] on div "Status No active tasks You are ready to start receiving tasks. [PERSON_NAME] Av…" at bounding box center [177, 325] width 270 height 567
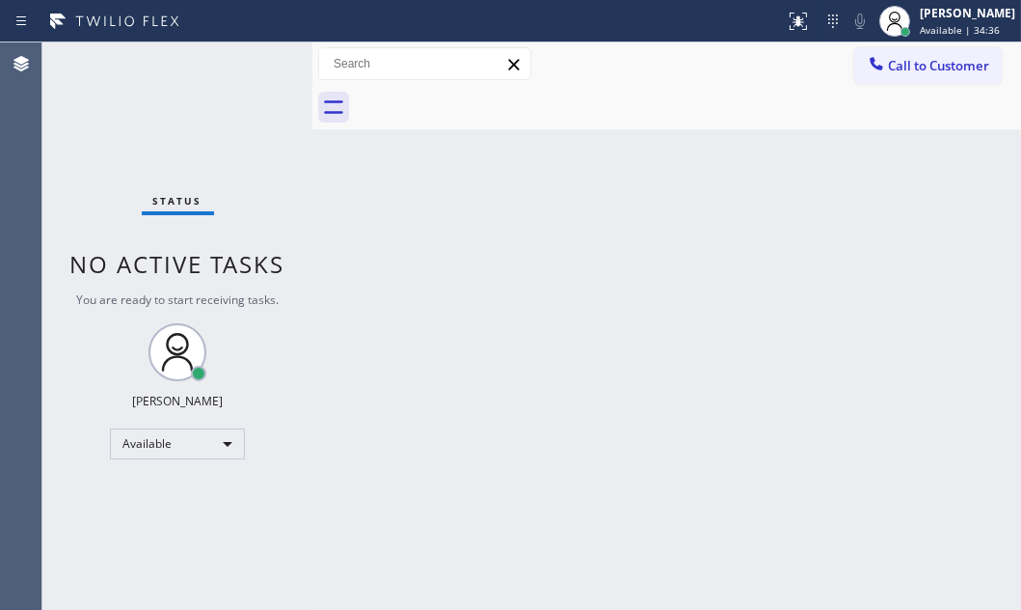
click at [251, 74] on div "Status No active tasks You are ready to start receiving tasks. [PERSON_NAME] Av…" at bounding box center [177, 325] width 270 height 567
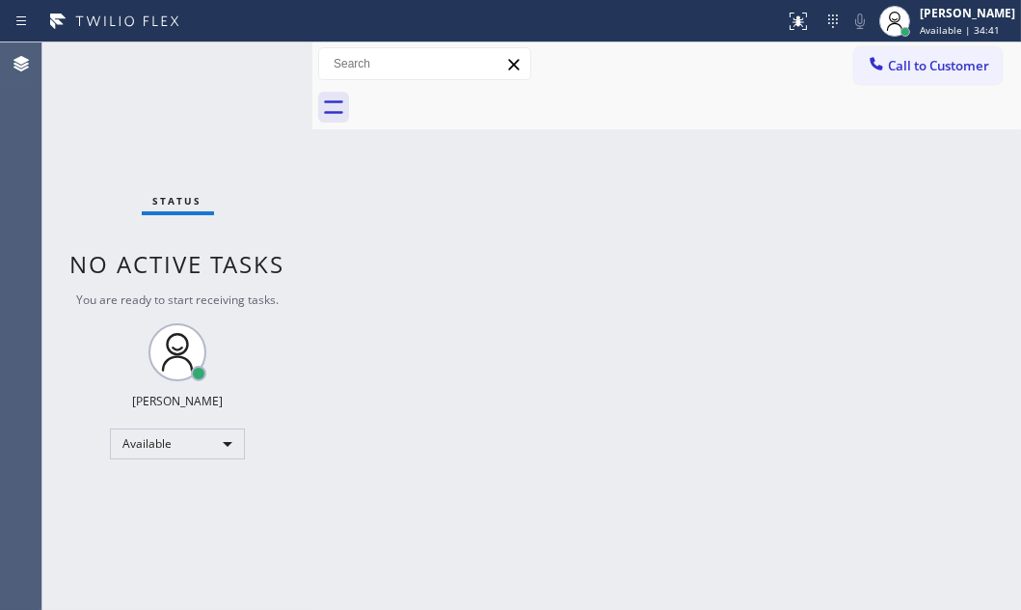
click at [251, 74] on div "Status No active tasks You are ready to start receiving tasks. [PERSON_NAME] Av…" at bounding box center [177, 325] width 270 height 567
click at [251, 73] on div "Status No active tasks You are ready to start receiving tasks. [PERSON_NAME] Av…" at bounding box center [177, 325] width 270 height 567
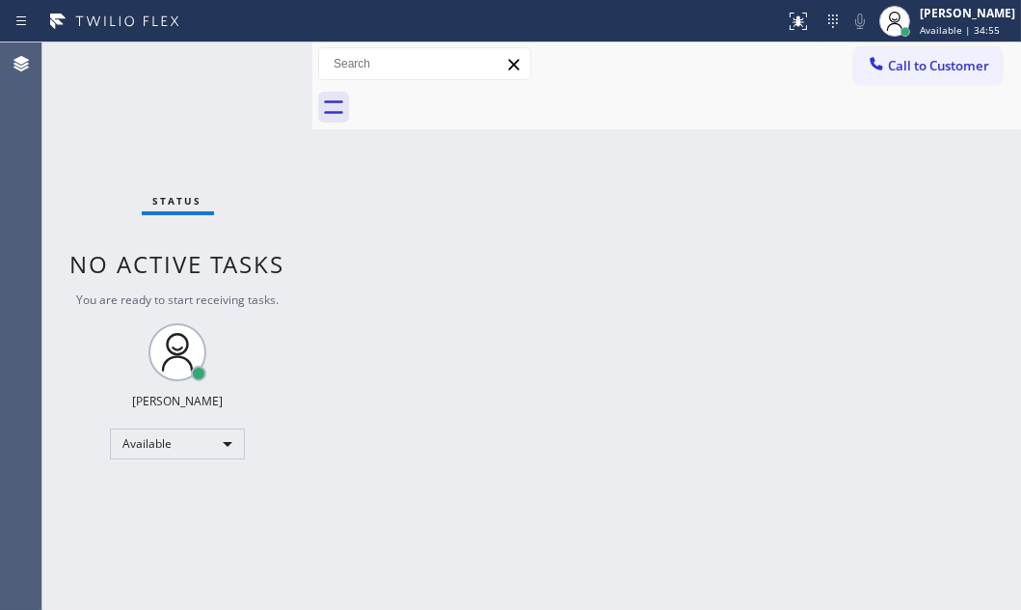
click at [251, 73] on div "Status No active tasks You are ready to start receiving tasks. [PERSON_NAME] Av…" at bounding box center [177, 325] width 270 height 567
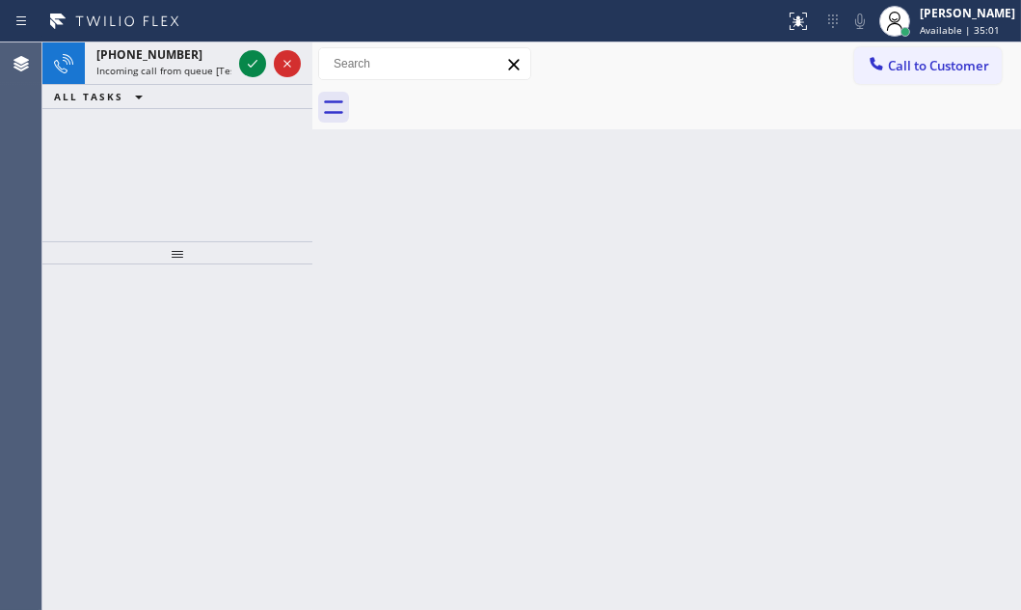
click at [251, 73] on icon at bounding box center [252, 63] width 23 height 23
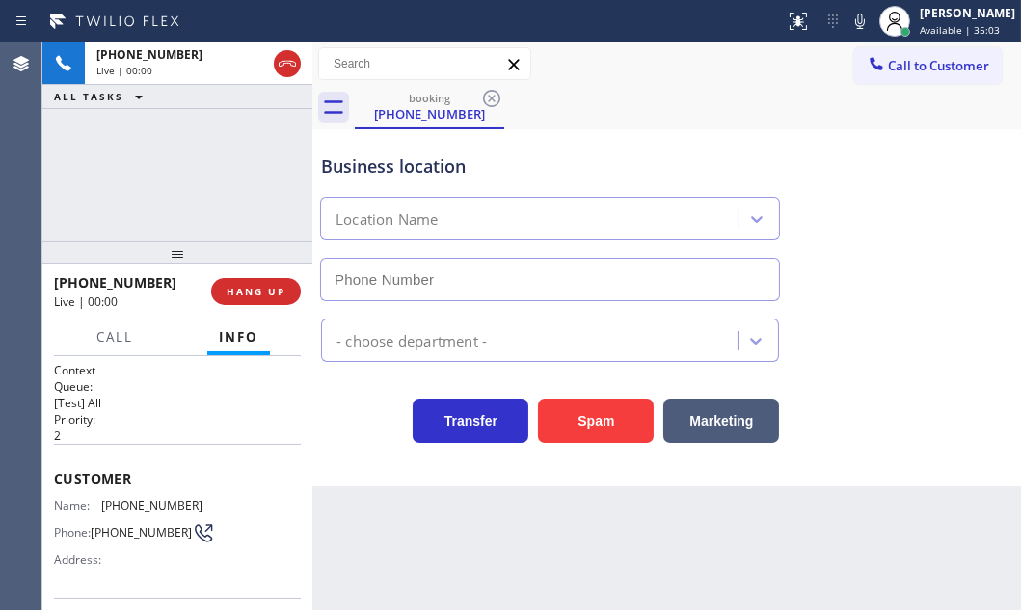
type input "[PHONE_NUMBER]"
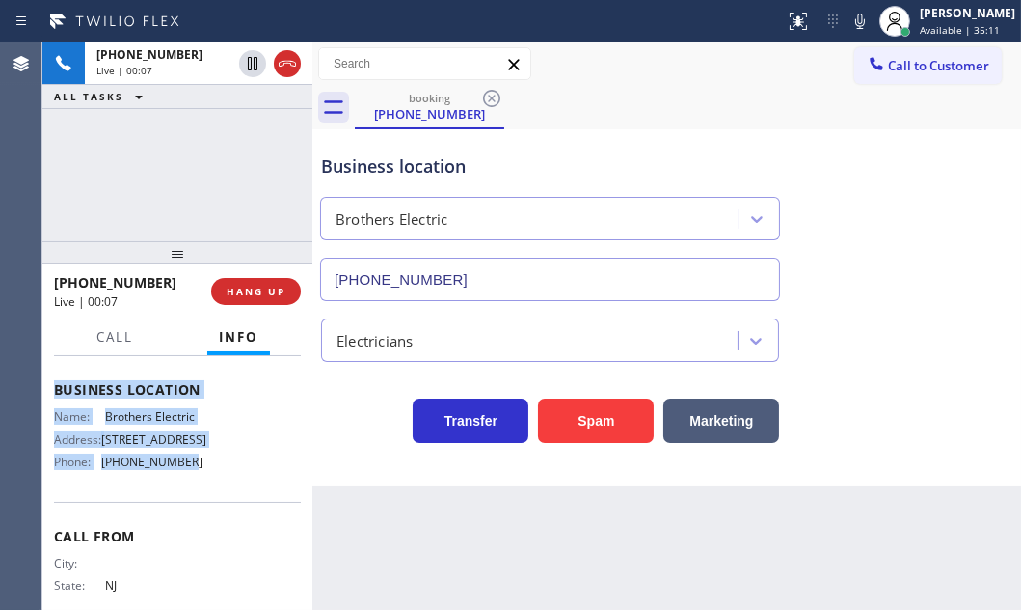
scroll to position [262, 0]
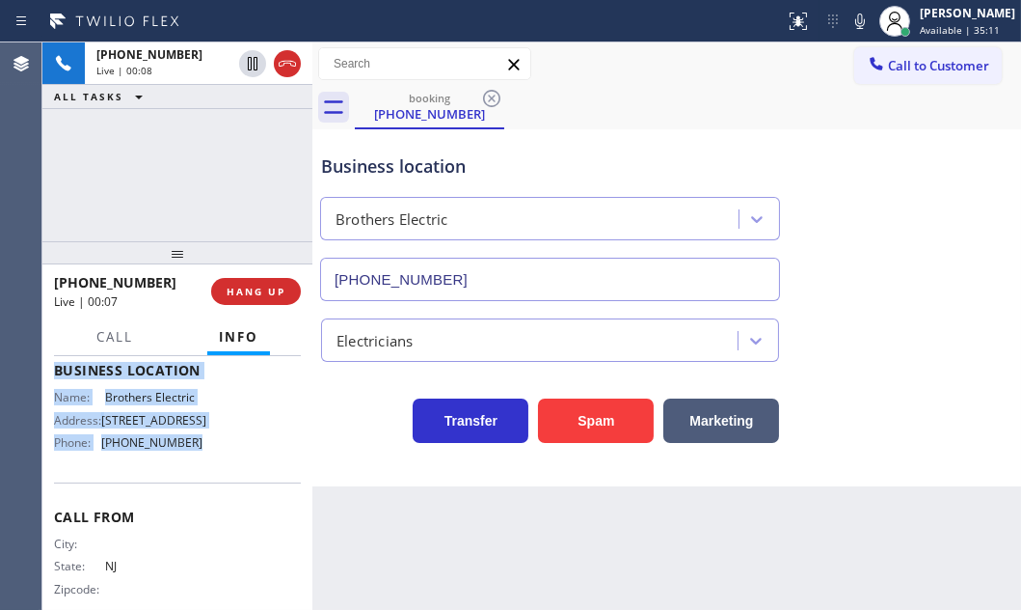
drag, startPoint x: 50, startPoint y: 384, endPoint x: 205, endPoint y: 496, distance: 191.4
click at [205, 496] on div "Context Queue: [Test] All Priority: 2 Customer Name: [PHONE_NUMBER] Phone: [PHO…" at bounding box center [177, 482] width 270 height 253
copy div "Customer Name: [PHONE_NUMBER] Phone: [PHONE_NUMBER] Address: Business location …"
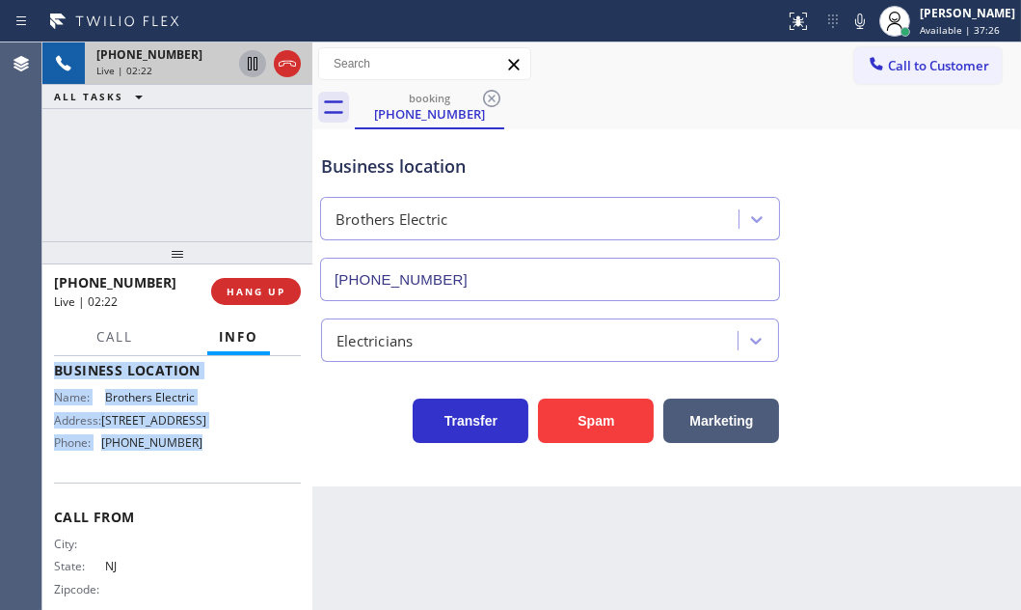
click at [253, 66] on icon at bounding box center [252, 63] width 23 height 23
click at [254, 60] on icon at bounding box center [252, 63] width 23 height 23
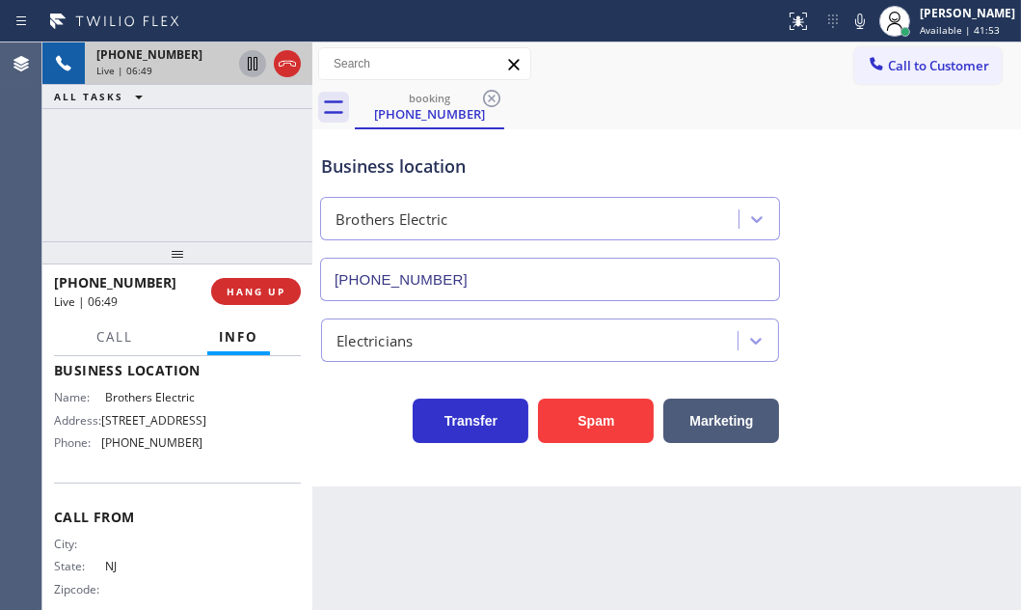
click at [254, 151] on div "[PHONE_NUMBER] Live | 06:49 ALL TASKS ALL TASKS ACTIVE TASKS TASKS IN WRAP UP" at bounding box center [177, 141] width 270 height 199
click at [259, 286] on span "HANG UP" at bounding box center [256, 292] width 59 height 14
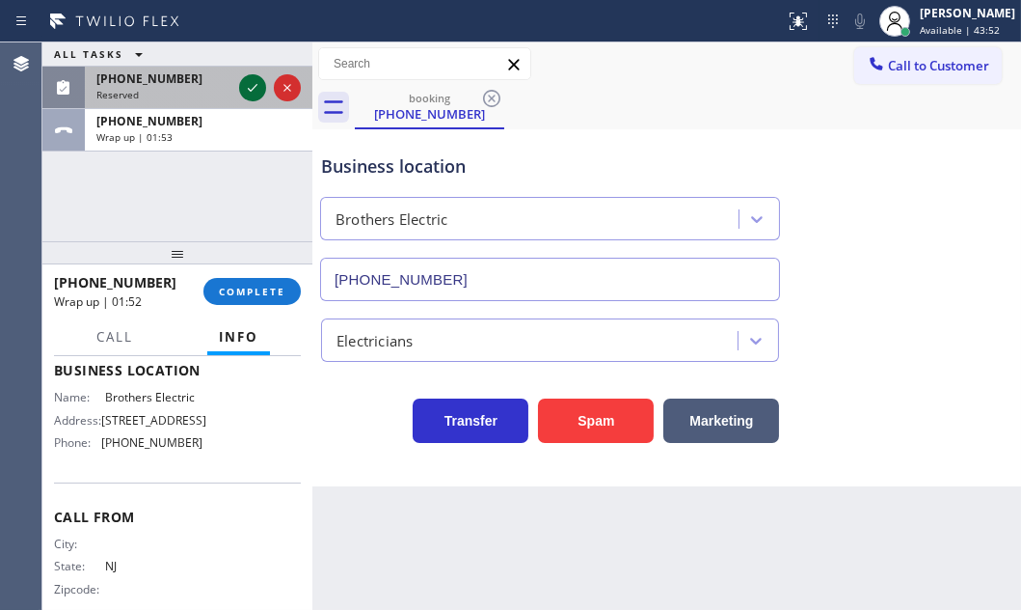
click at [258, 87] on icon at bounding box center [252, 87] width 23 height 23
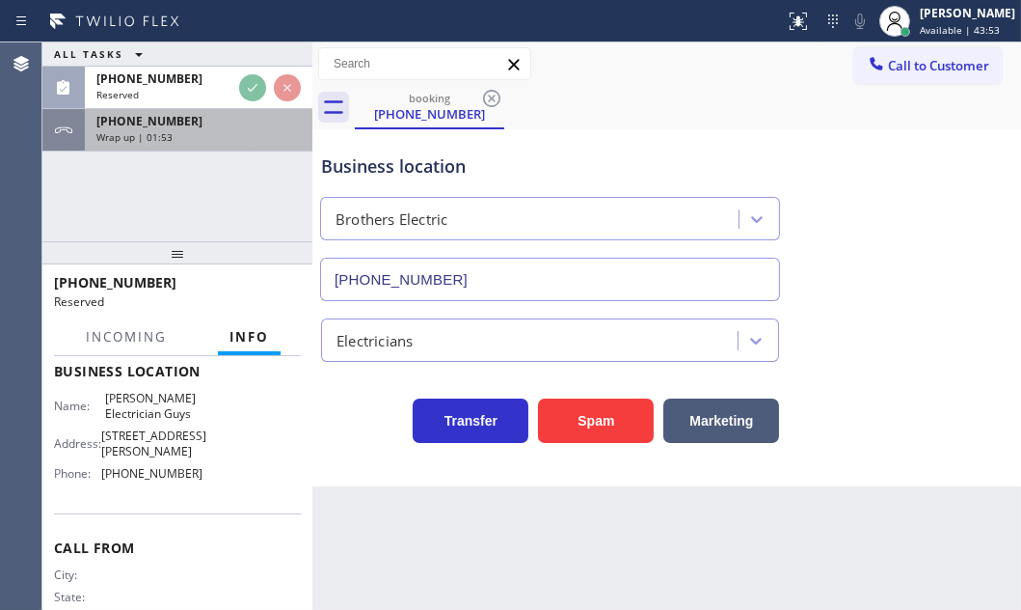
click at [250, 133] on div "Wrap up | 01:53" at bounding box center [198, 137] width 204 height 14
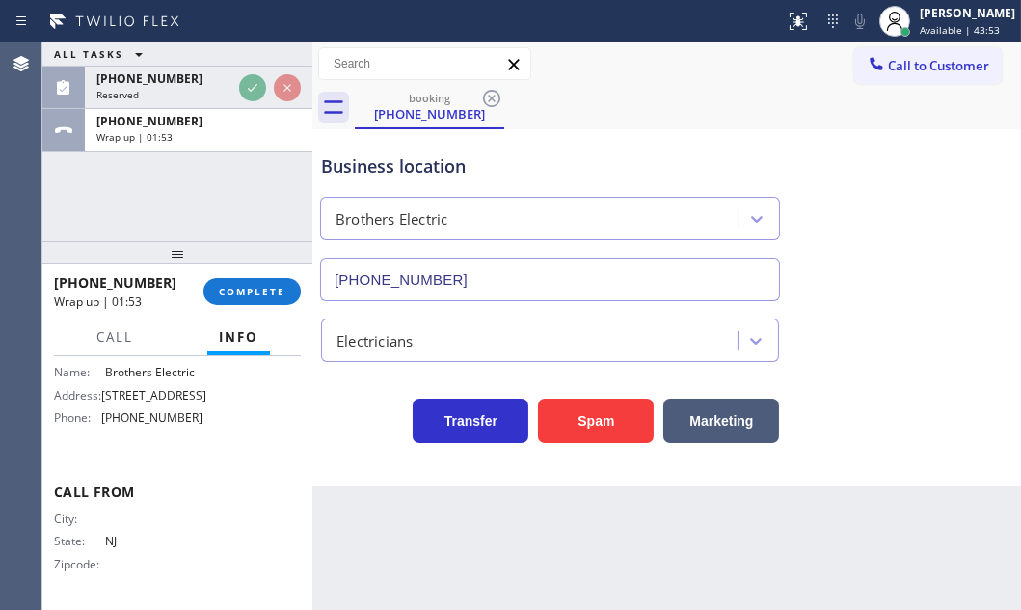
scroll to position [262, 0]
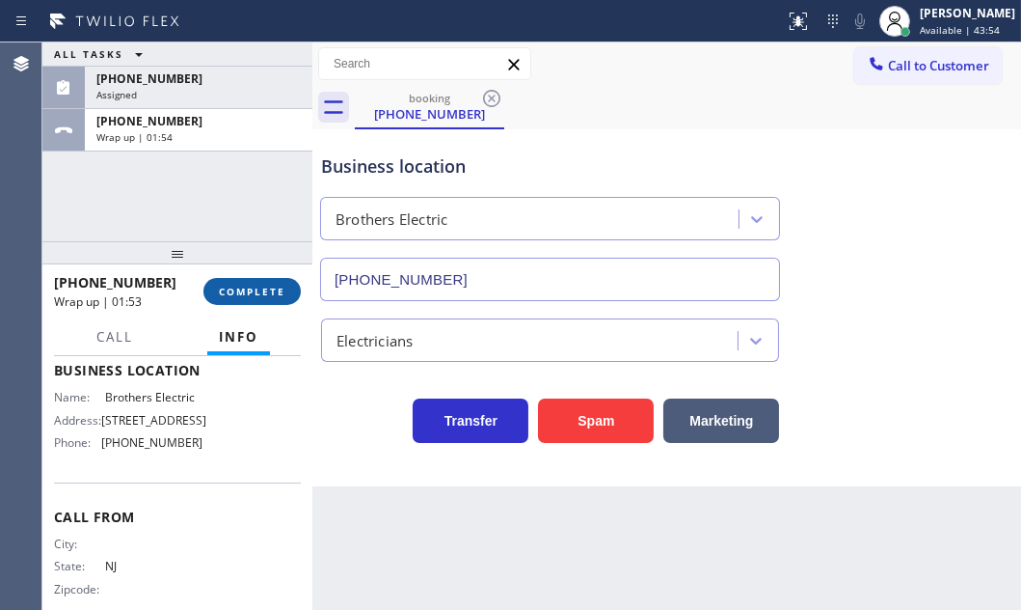
drag, startPoint x: 254, startPoint y: 281, endPoint x: 290, endPoint y: 303, distance: 42.8
click at [255, 281] on button "COMPLETE" at bounding box center [252, 291] width 97 height 27
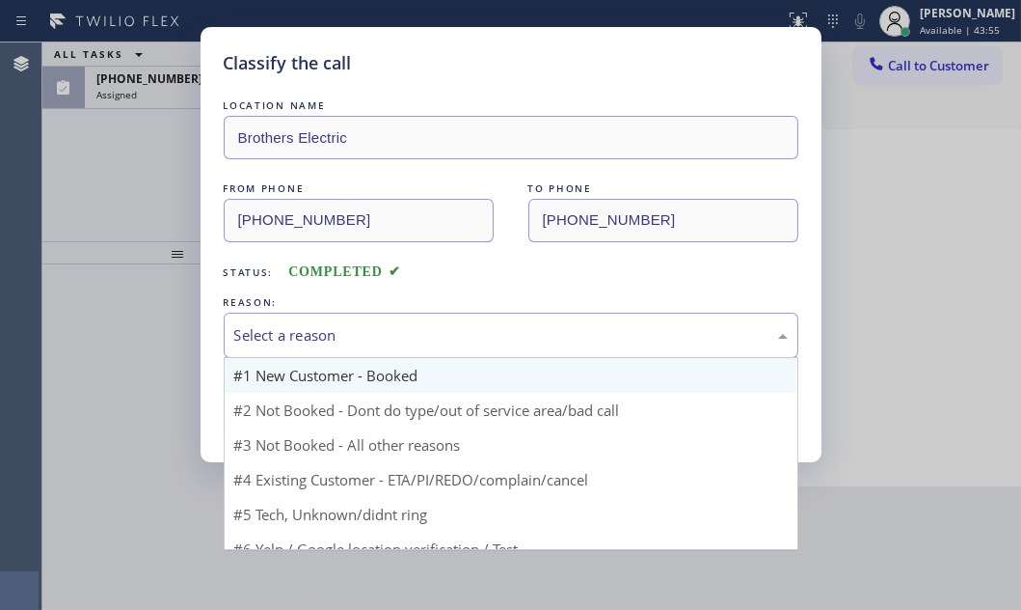
drag, startPoint x: 424, startPoint y: 334, endPoint x: 377, endPoint y: 386, distance: 70.3
click at [424, 335] on div "Select a reason" at bounding box center [511, 335] width 554 height 22
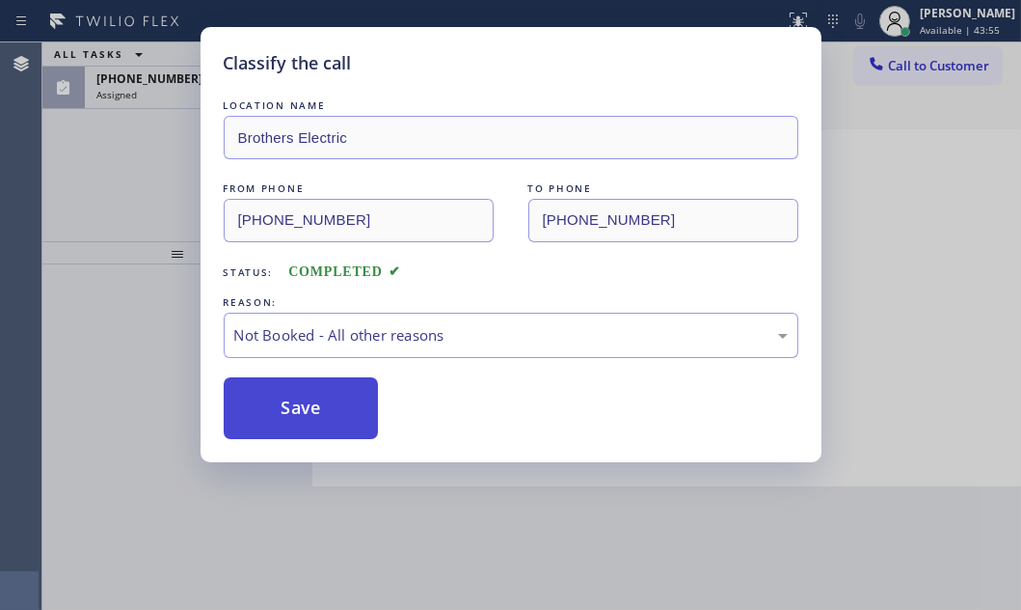
drag, startPoint x: 323, startPoint y: 405, endPoint x: 306, endPoint y: 405, distance: 17.4
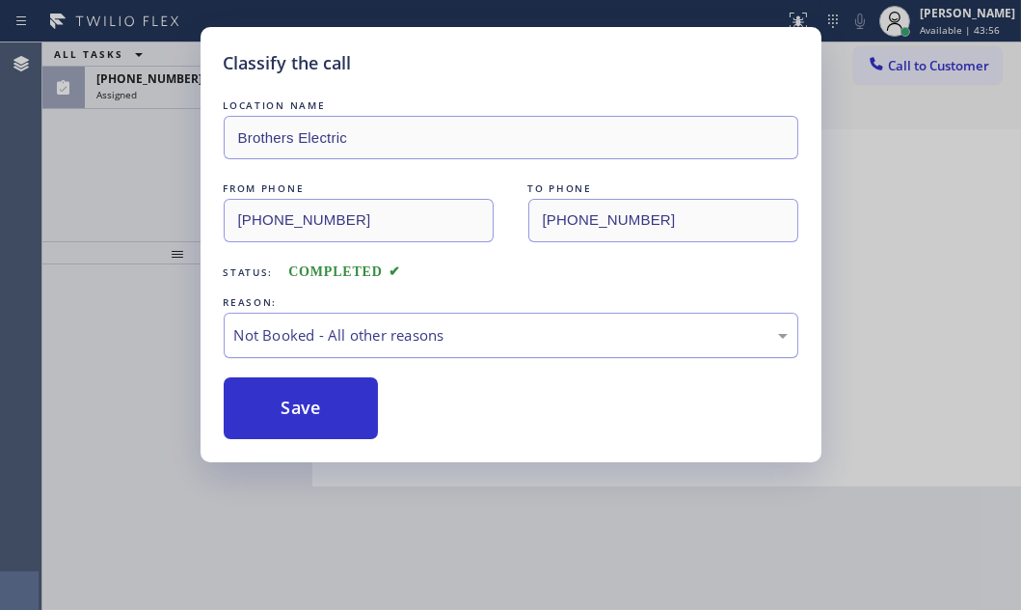
drag, startPoint x: 306, startPoint y: 405, endPoint x: 262, endPoint y: 349, distance: 70.8
click at [304, 405] on button "Save" at bounding box center [301, 408] width 155 height 62
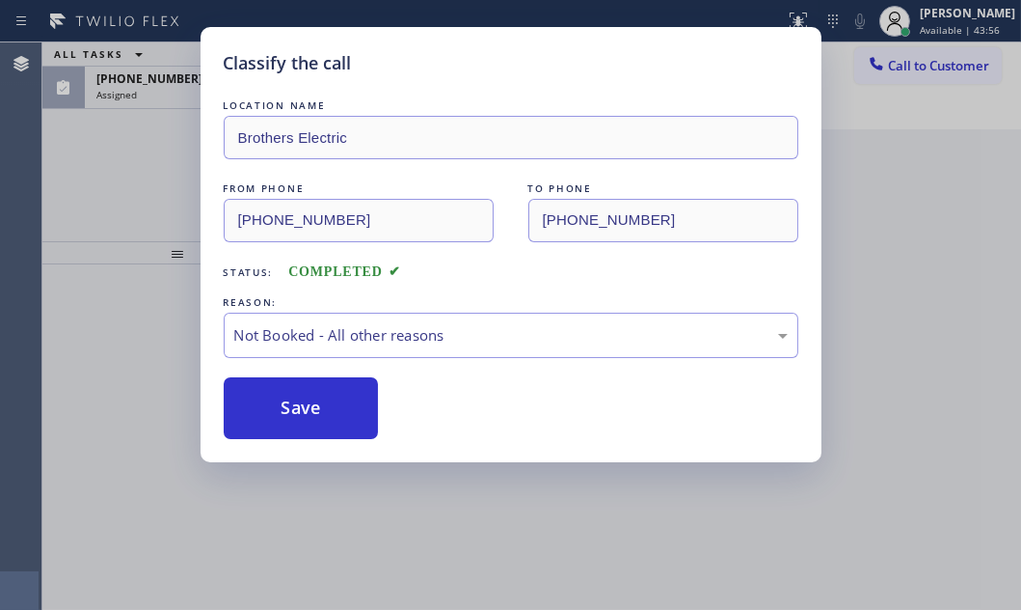
click at [161, 99] on div "Classify the call LOCATION NAME Brothers Electric FROM PHONE [PHONE_NUMBER] TO …" at bounding box center [510, 305] width 1021 height 610
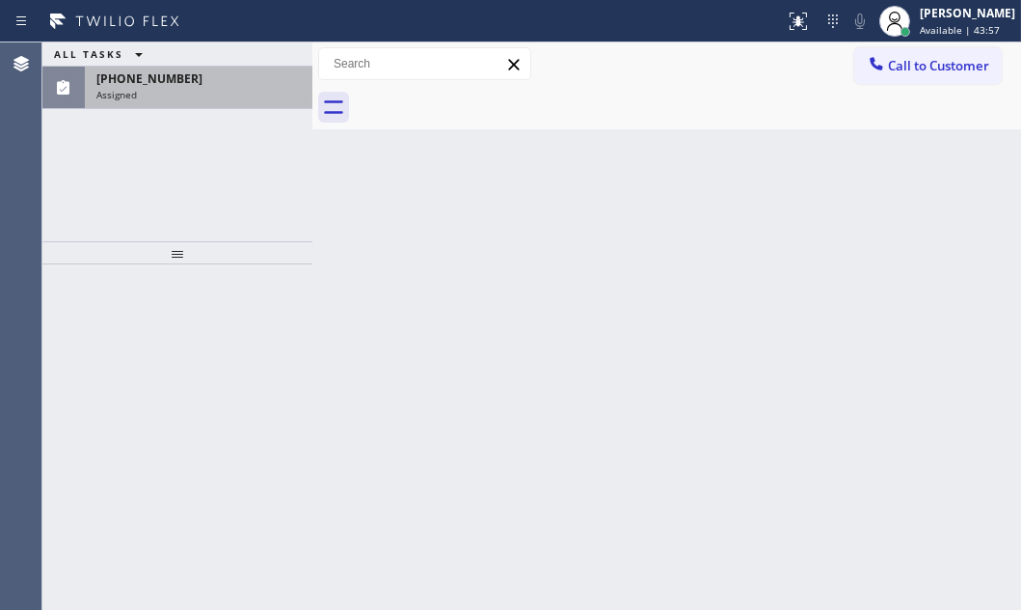
click at [164, 95] on div "Assigned" at bounding box center [198, 95] width 204 height 14
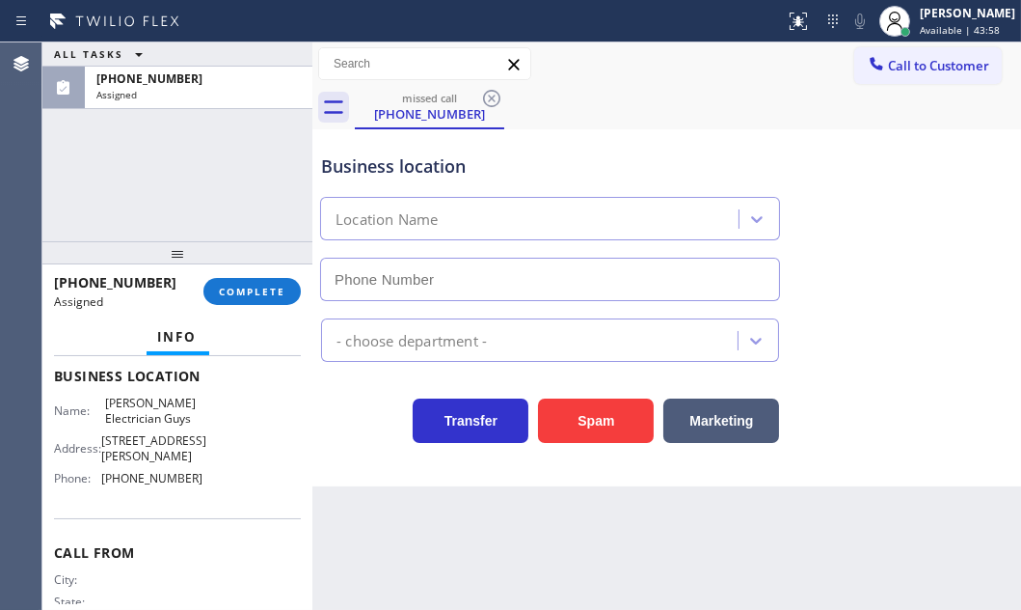
type input "[PHONE_NUMBER]"
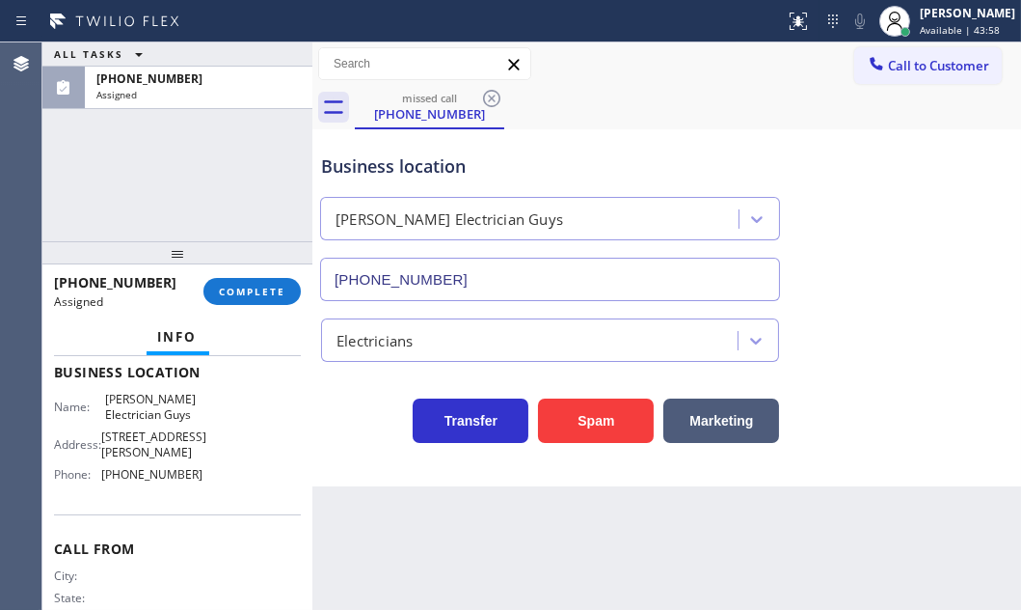
scroll to position [262, 0]
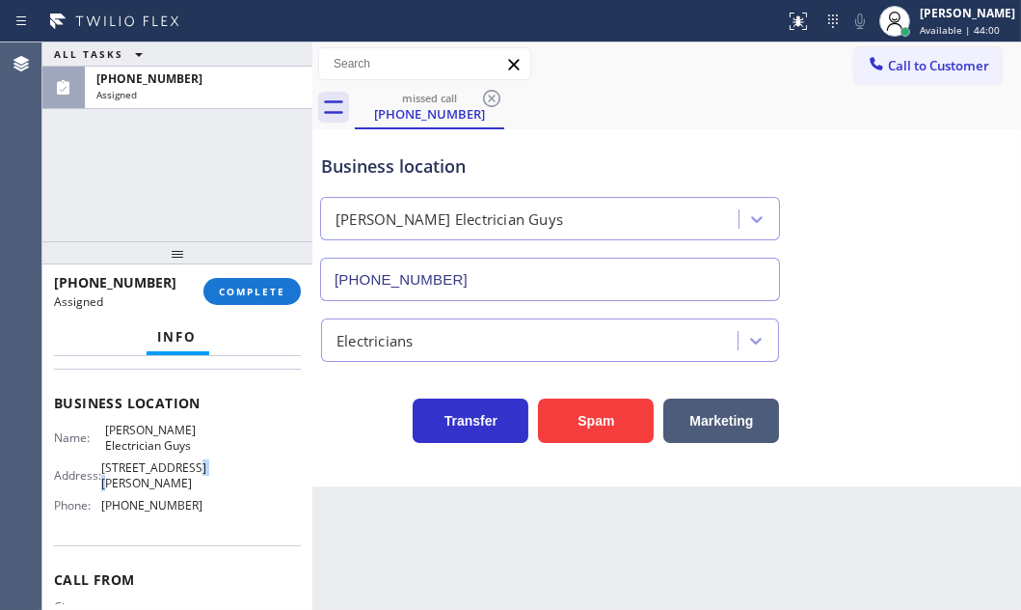
drag, startPoint x: 186, startPoint y: 492, endPoint x: 112, endPoint y: 492, distance: 74.3
click at [112, 492] on div "Name: [PERSON_NAME] Electrician Guys Address: [STREET_ADDRESS][PERSON_NAME] Pho…" at bounding box center [128, 470] width 149 height 97
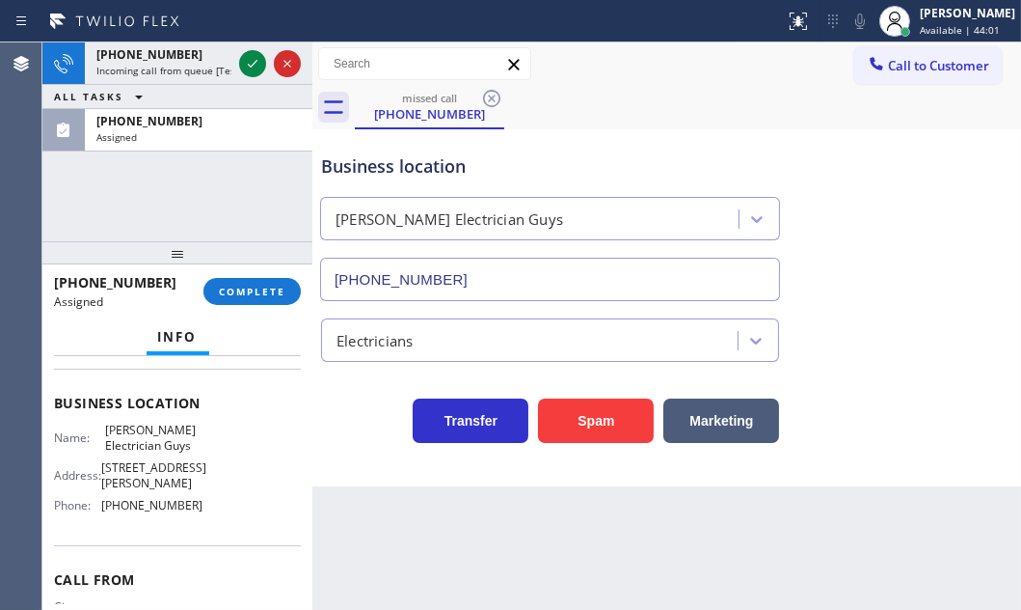
click at [231, 475] on div "Name: [PERSON_NAME] Electrician Guys Address: [STREET_ADDRESS][PERSON_NAME] Pho…" at bounding box center [177, 470] width 247 height 97
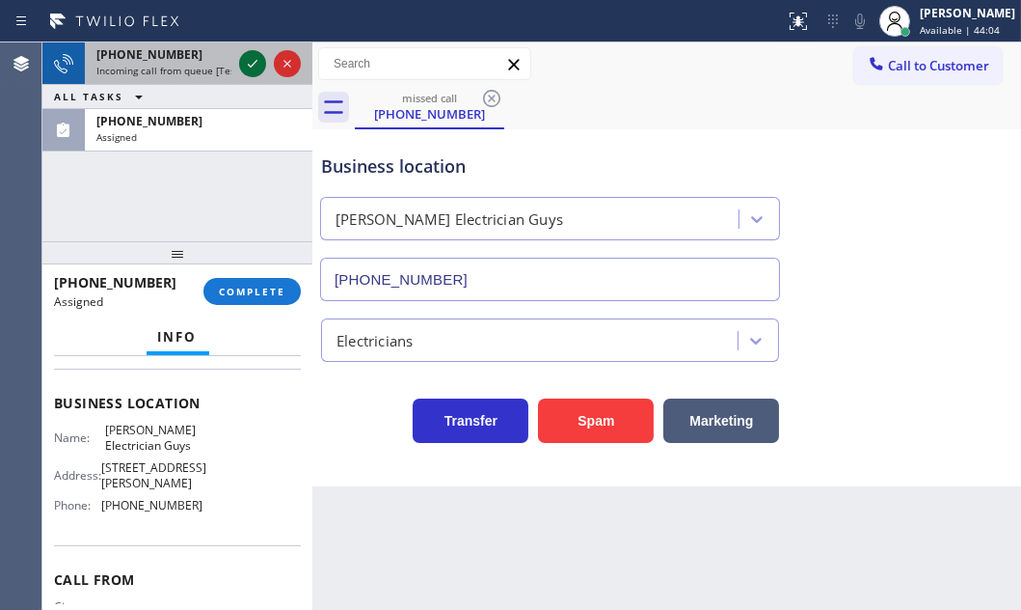
click at [258, 63] on icon at bounding box center [252, 63] width 23 height 23
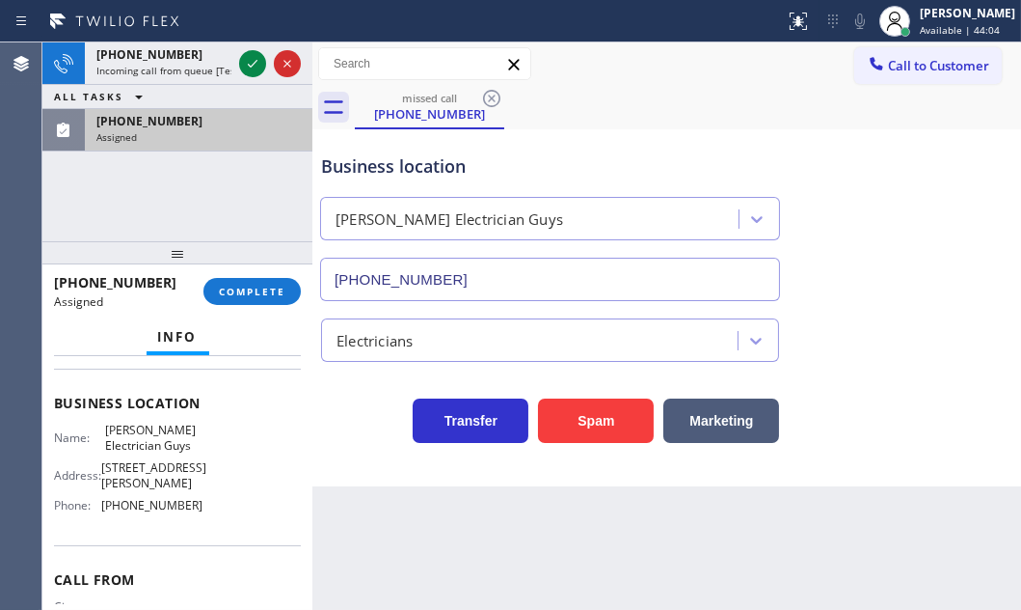
scroll to position [231, 0]
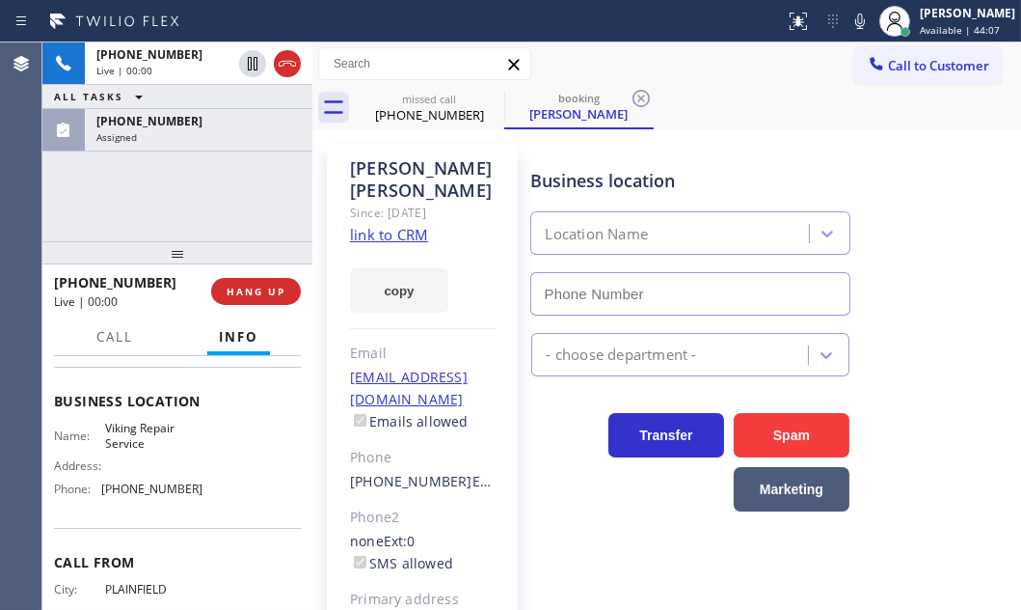
type input "[PHONE_NUMBER]"
click at [395, 225] on link "link to CRM" at bounding box center [389, 234] width 78 height 19
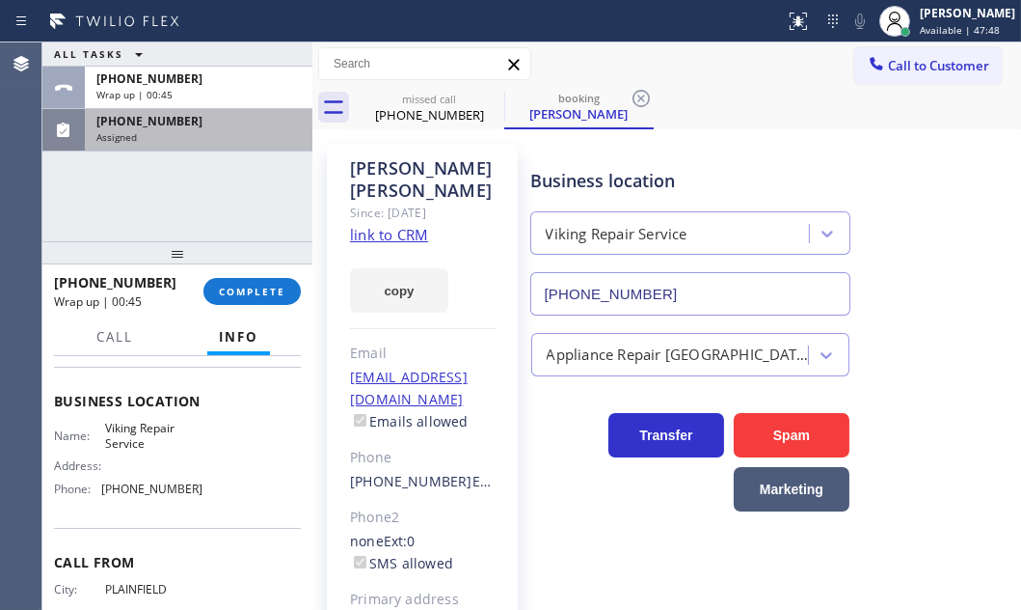
click at [230, 126] on div "[PHONE_NUMBER]" at bounding box center [198, 121] width 204 height 16
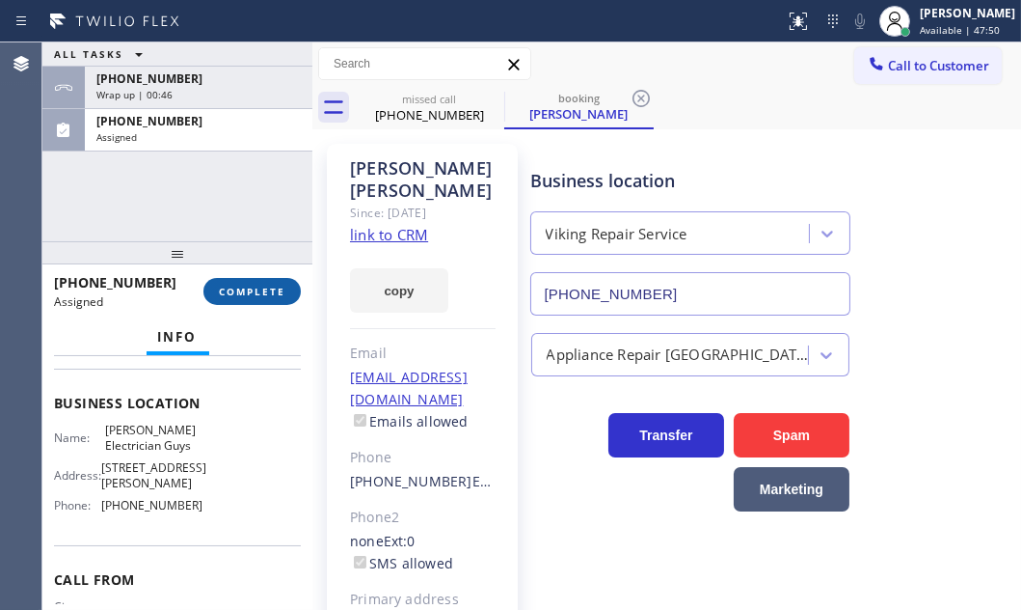
click at [256, 281] on button "COMPLETE" at bounding box center [252, 291] width 97 height 27
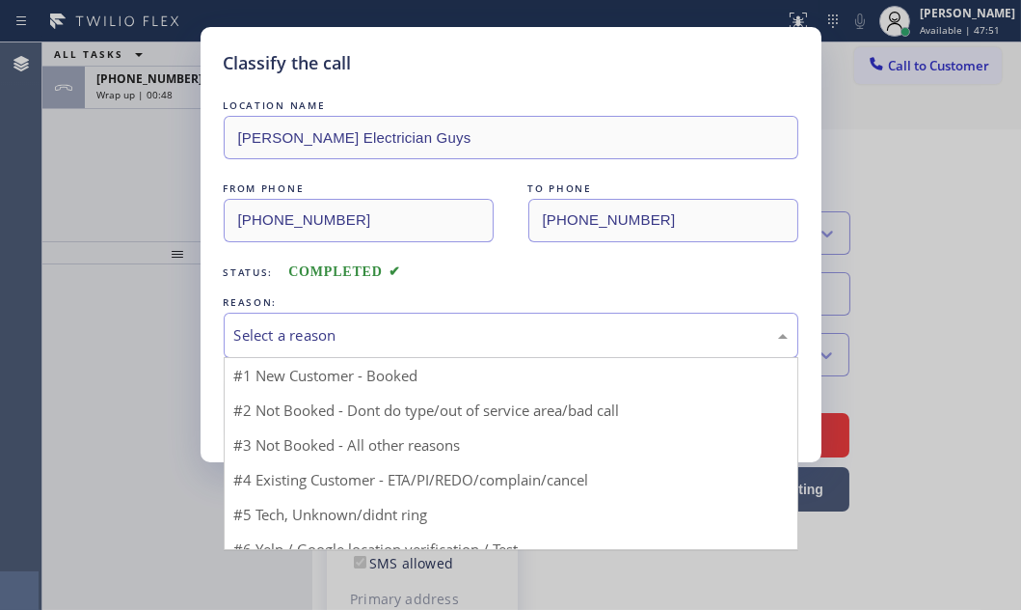
drag, startPoint x: 413, startPoint y: 328, endPoint x: 365, endPoint y: 375, distance: 67.5
click at [412, 328] on div "Select a reason" at bounding box center [511, 335] width 554 height 22
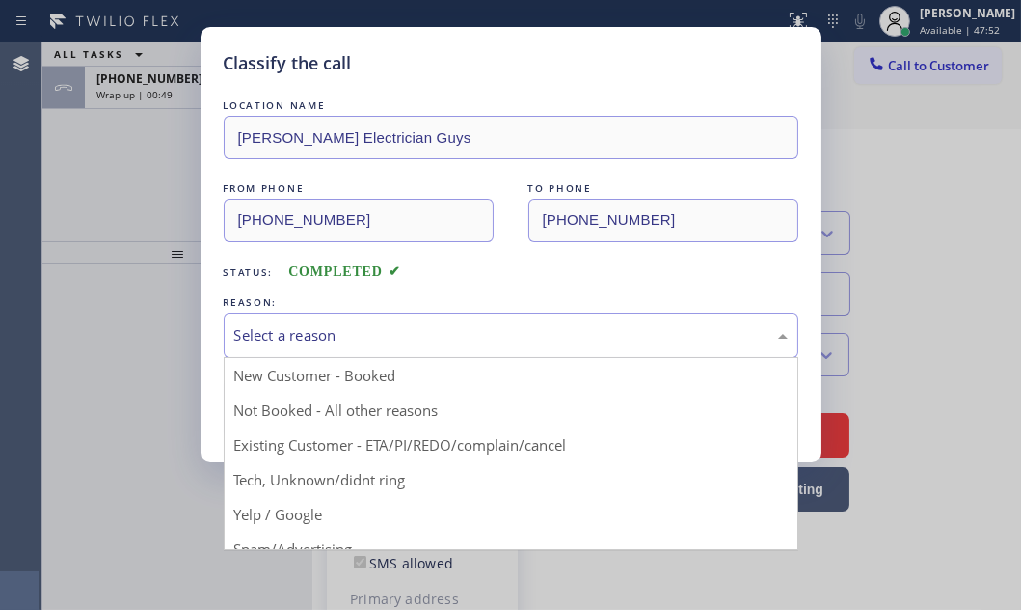
drag, startPoint x: 306, startPoint y: 443, endPoint x: 293, endPoint y: 425, distance: 21.4
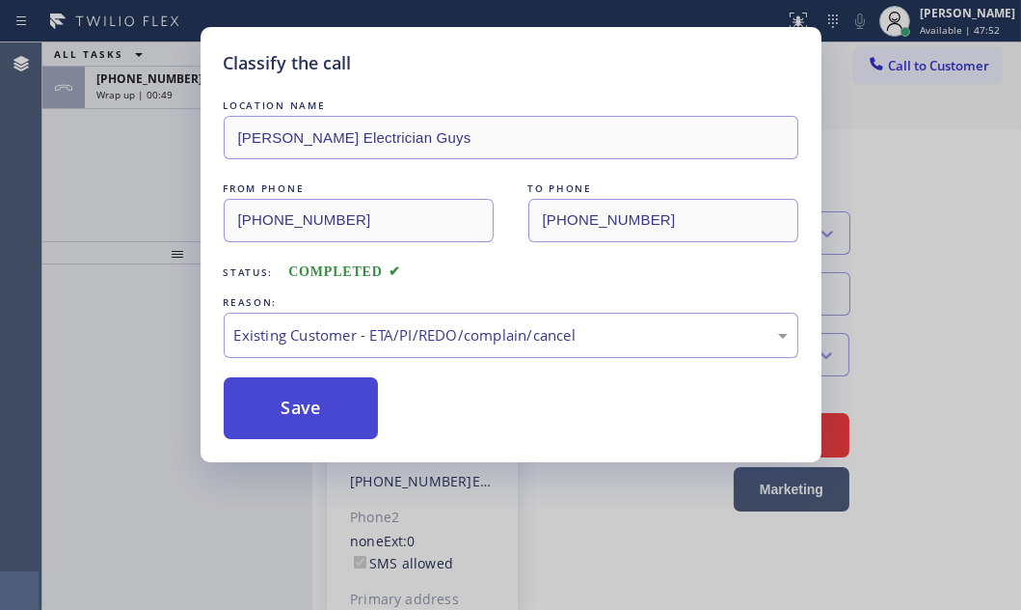
click at [290, 406] on button "Save" at bounding box center [301, 408] width 155 height 62
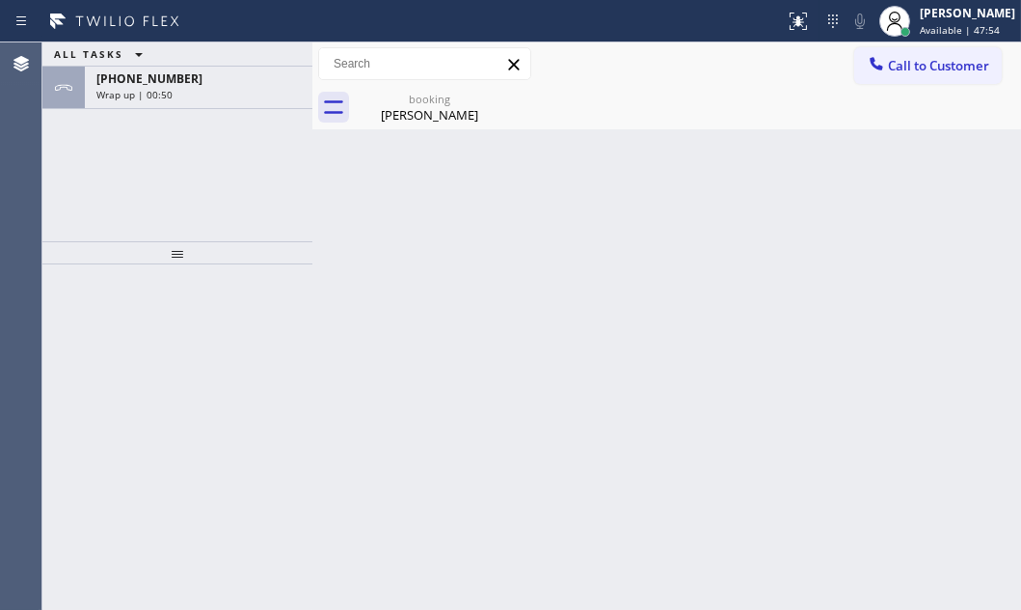
drag, startPoint x: 105, startPoint y: 160, endPoint x: 204, endPoint y: 132, distance: 102.3
click at [115, 158] on div "ALL TASKS ALL TASKS ACTIVE TASKS TASKS IN WRAP UP [PHONE_NUMBER] Wrap up | 00:50" at bounding box center [177, 141] width 270 height 199
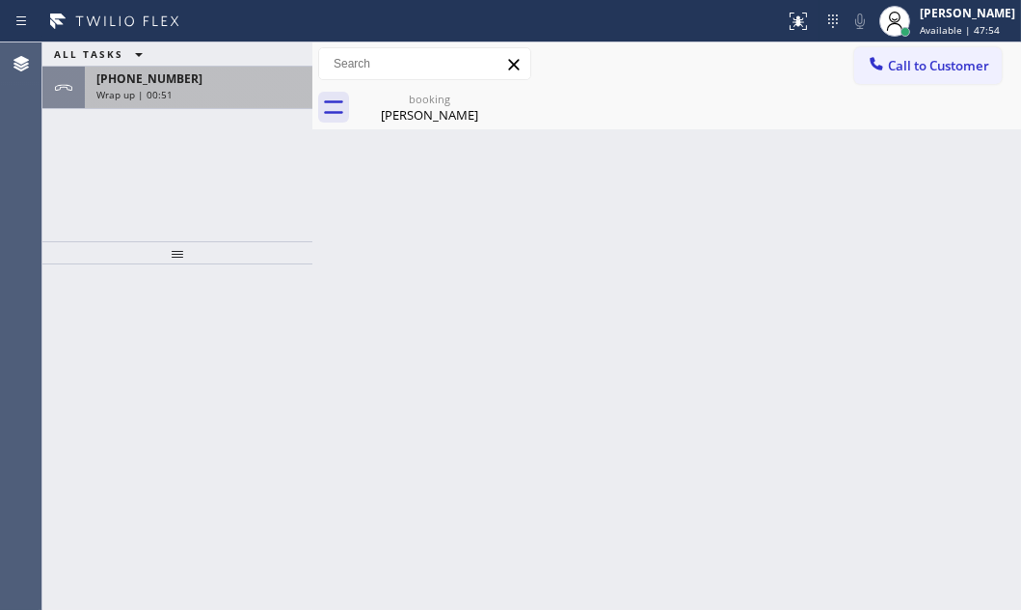
click at [265, 86] on div "[PHONE_NUMBER]" at bounding box center [198, 78] width 204 height 16
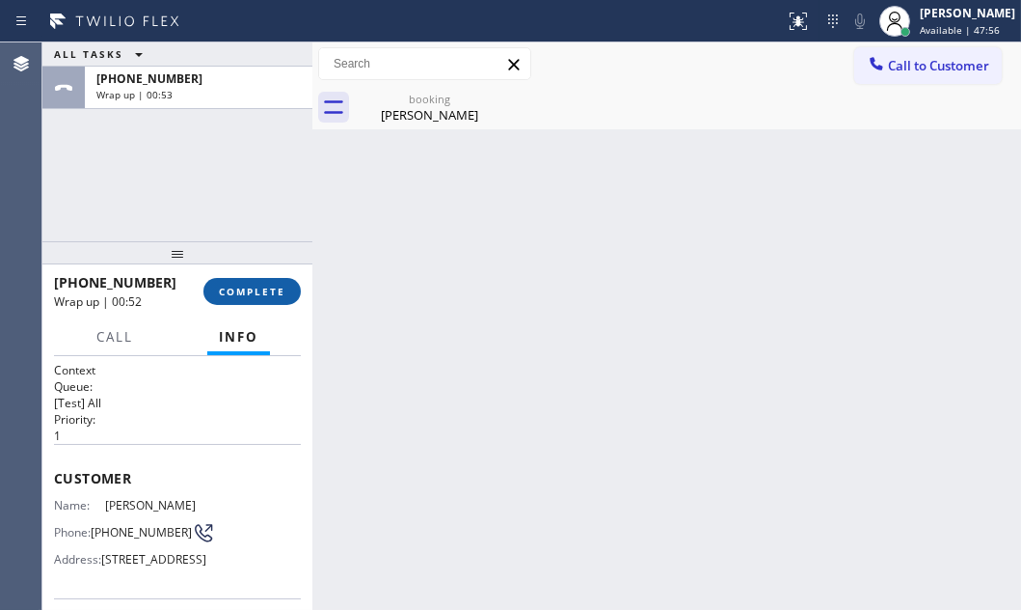
click at [260, 291] on span "COMPLETE" at bounding box center [252, 292] width 67 height 14
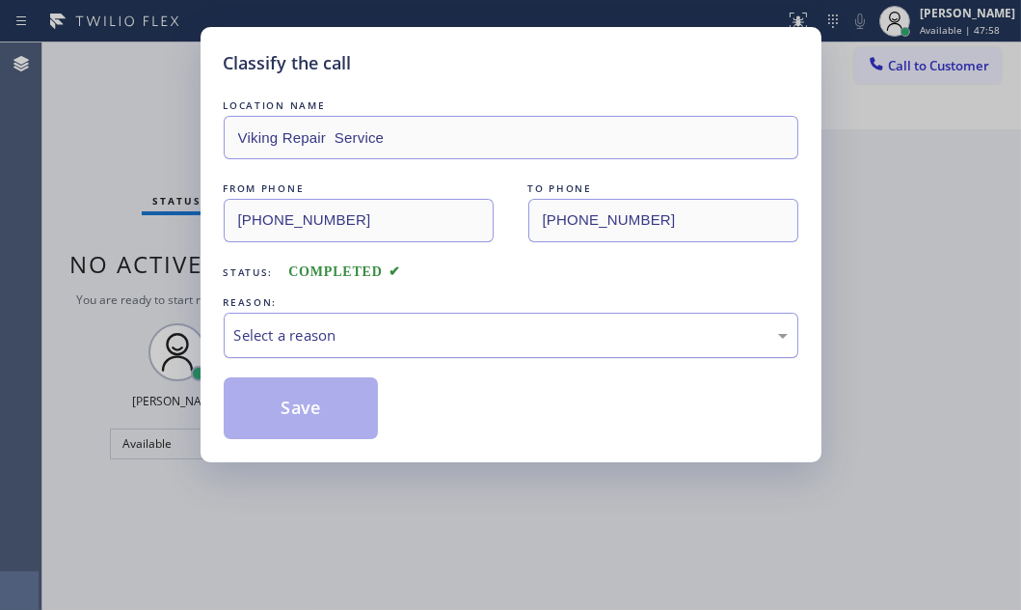
click at [481, 339] on div "Select a reason" at bounding box center [511, 335] width 554 height 22
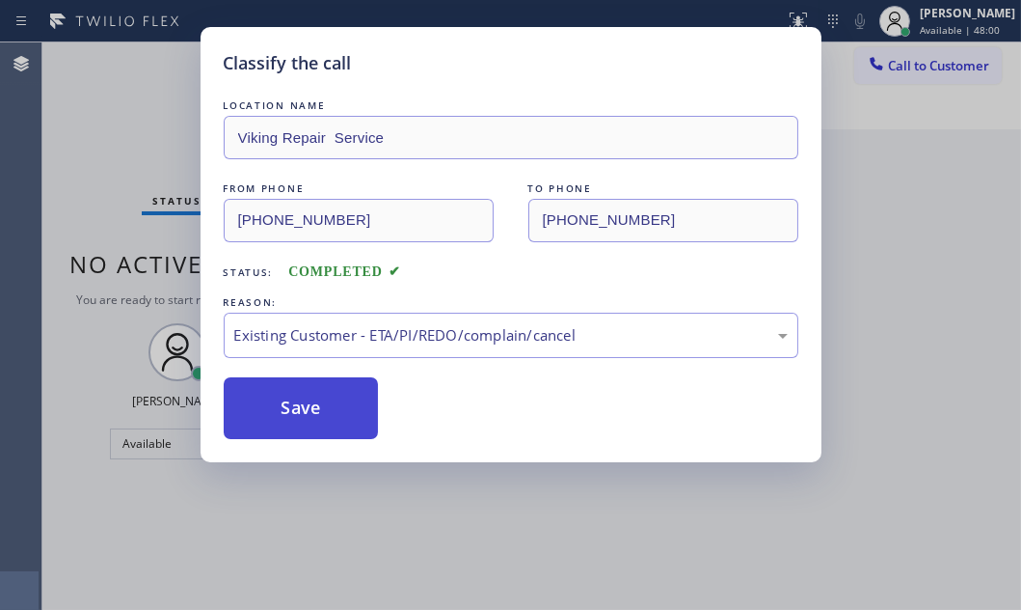
click at [312, 390] on button "Save" at bounding box center [301, 408] width 155 height 62
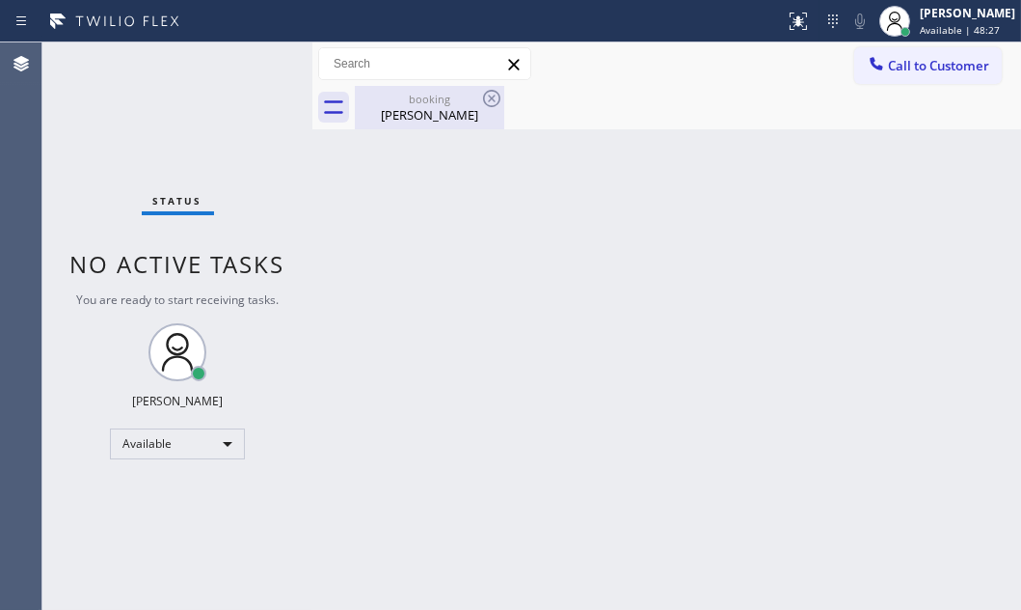
click at [442, 106] on div "[PERSON_NAME]" at bounding box center [430, 114] width 146 height 17
click at [462, 416] on div "Back to Dashboard Change Sender ID Customers Technicians Select a contact Outbo…" at bounding box center [666, 325] width 709 height 567
click at [238, 53] on div "Status No active tasks You are ready to start receiving tasks. [PERSON_NAME] Av…" at bounding box center [177, 325] width 270 height 567
click at [238, 54] on div "Status No active tasks You are ready to start receiving tasks. [PERSON_NAME] Av…" at bounding box center [177, 325] width 270 height 567
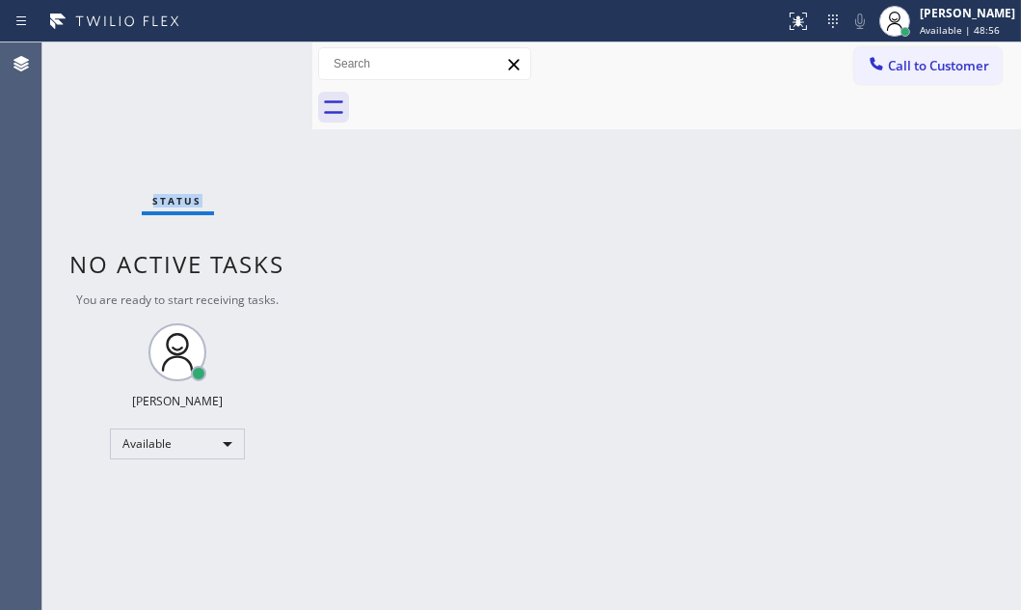
drag, startPoint x: 261, startPoint y: 63, endPoint x: 270, endPoint y: 58, distance: 9.9
click at [260, 63] on div "Status No active tasks You are ready to start receiving tasks. [PERSON_NAME] Av…" at bounding box center [177, 325] width 270 height 567
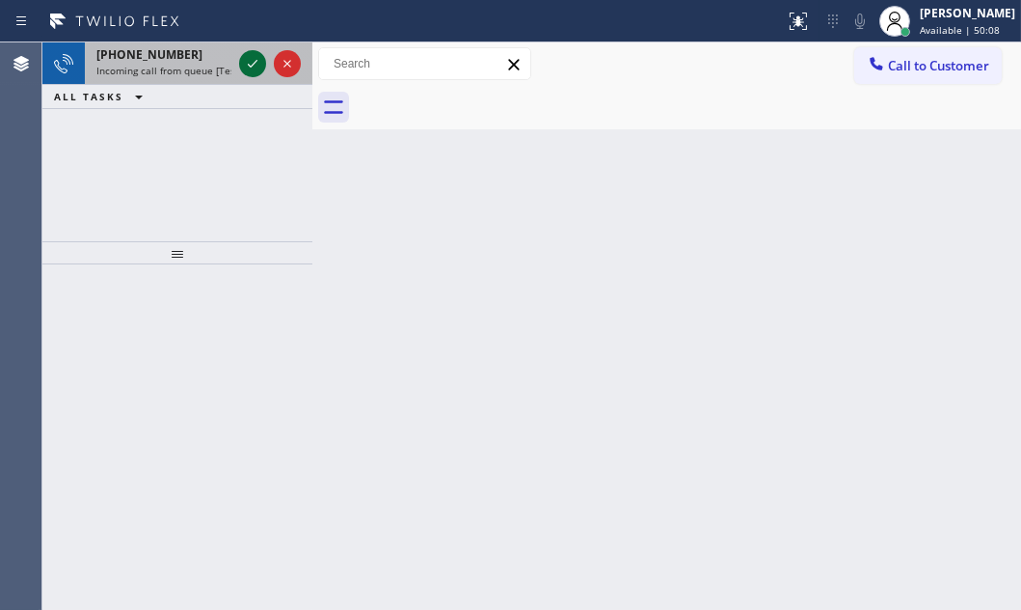
click at [246, 62] on icon at bounding box center [252, 63] width 23 height 23
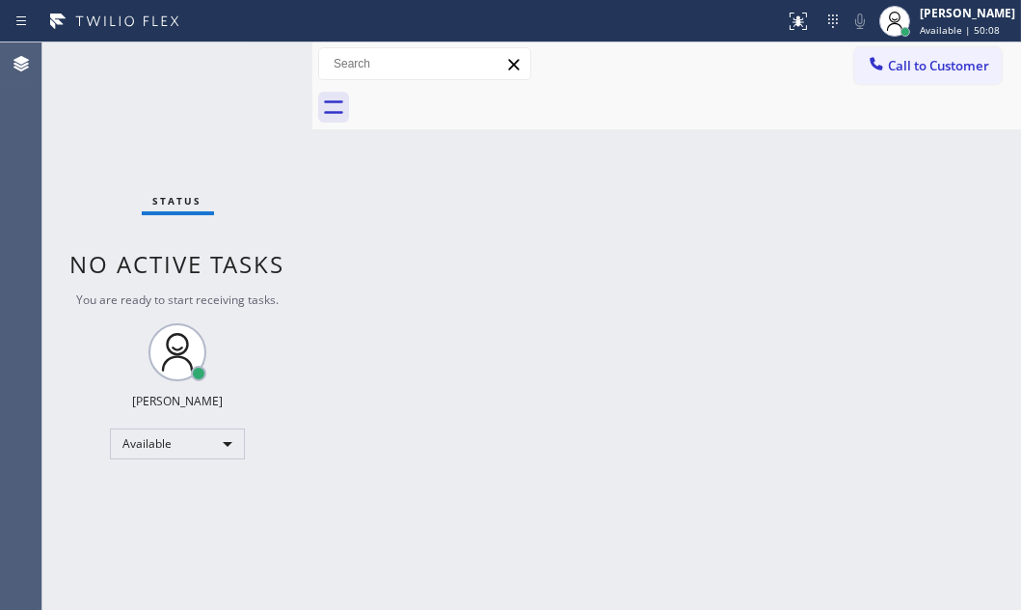
click at [246, 62] on div "Status No active tasks You are ready to start receiving tasks. [PERSON_NAME] Av…" at bounding box center [177, 325] width 270 height 567
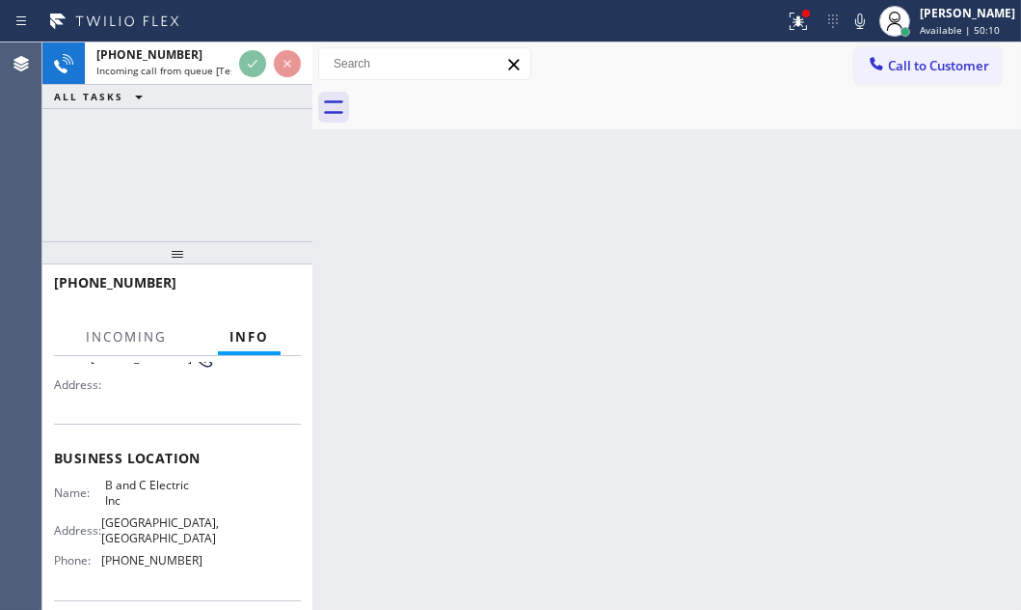
scroll to position [262, 0]
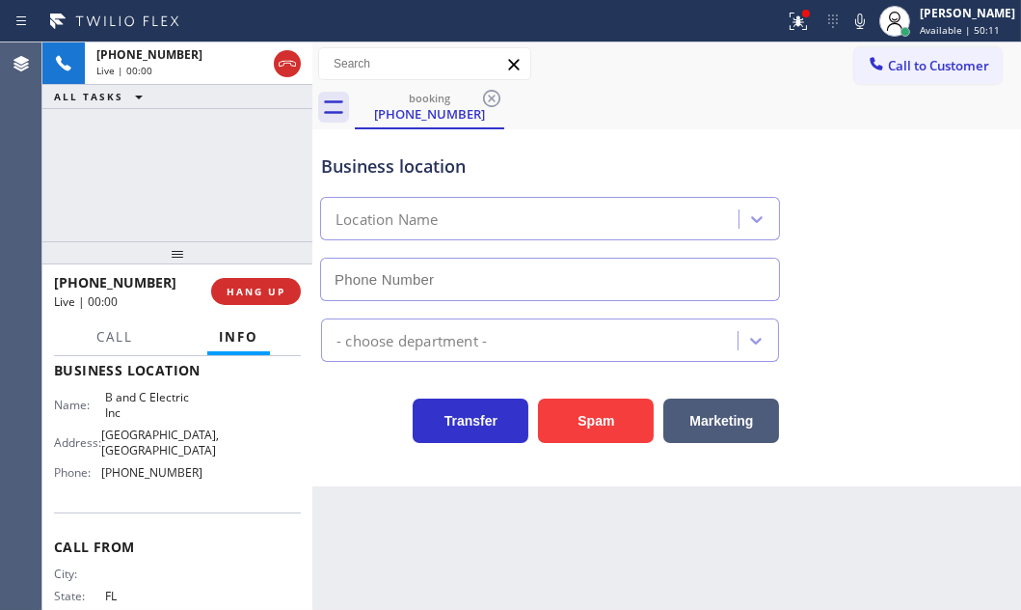
type input "[PHONE_NUMBER]"
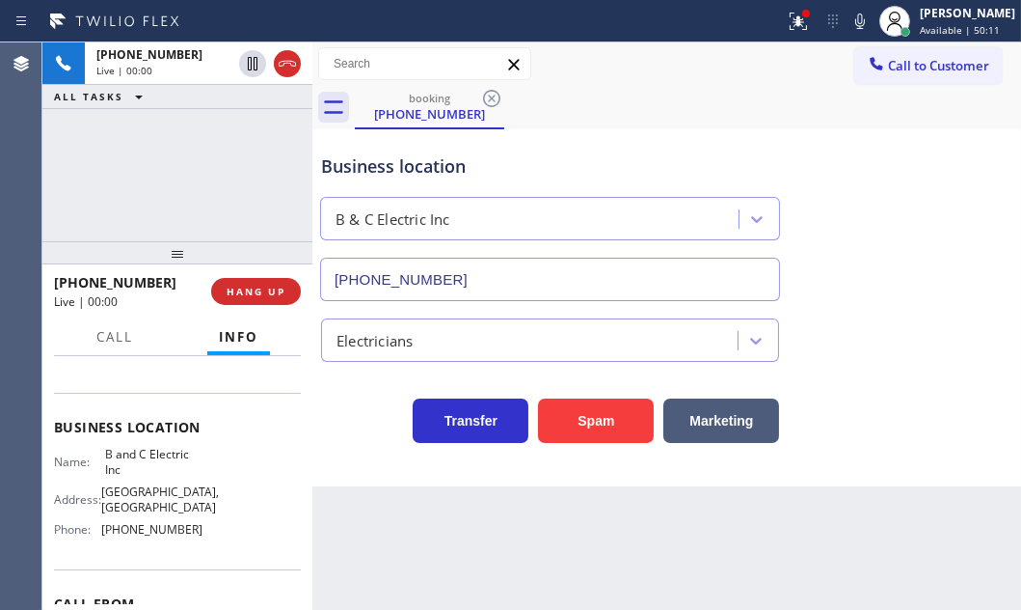
scroll to position [175, 0]
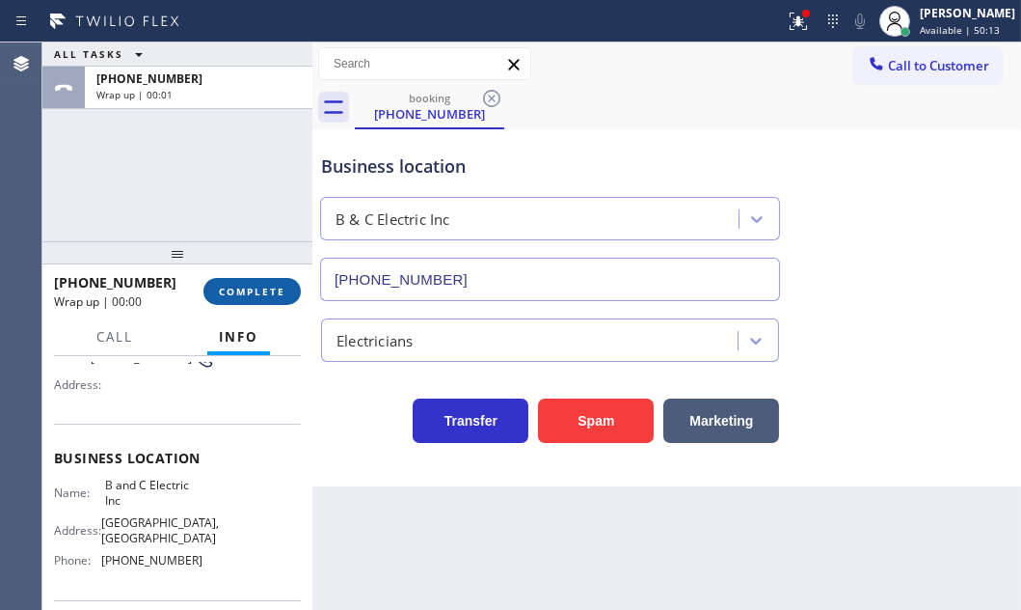
click at [278, 285] on span "COMPLETE" at bounding box center [252, 292] width 67 height 14
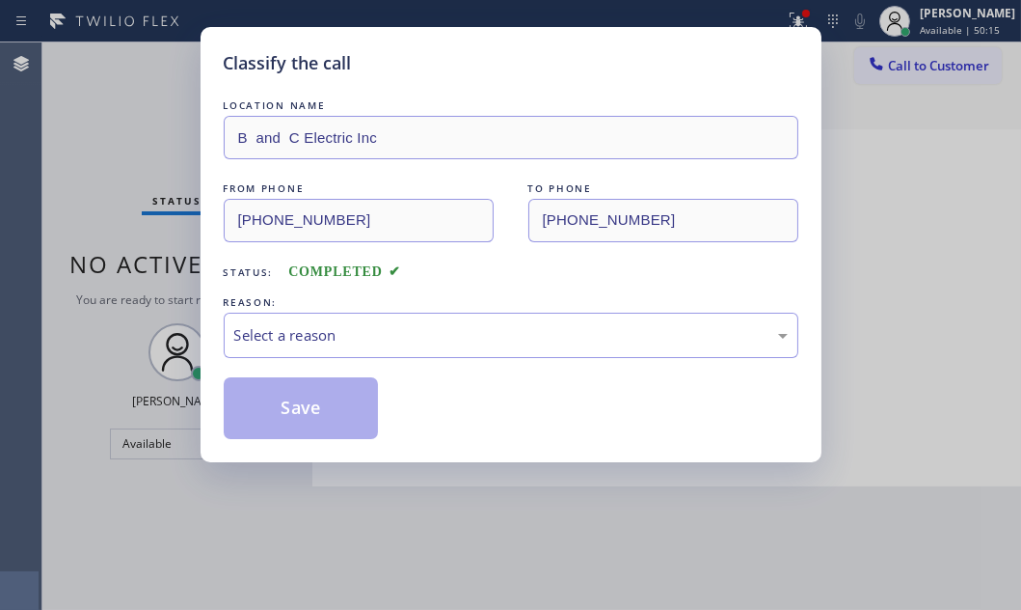
click at [485, 358] on div "LOCATION NAME B and C Electric Inc FROM PHONE [PHONE_NUMBER] TO PHONE [PHONE_NU…" at bounding box center [511, 266] width 575 height 343
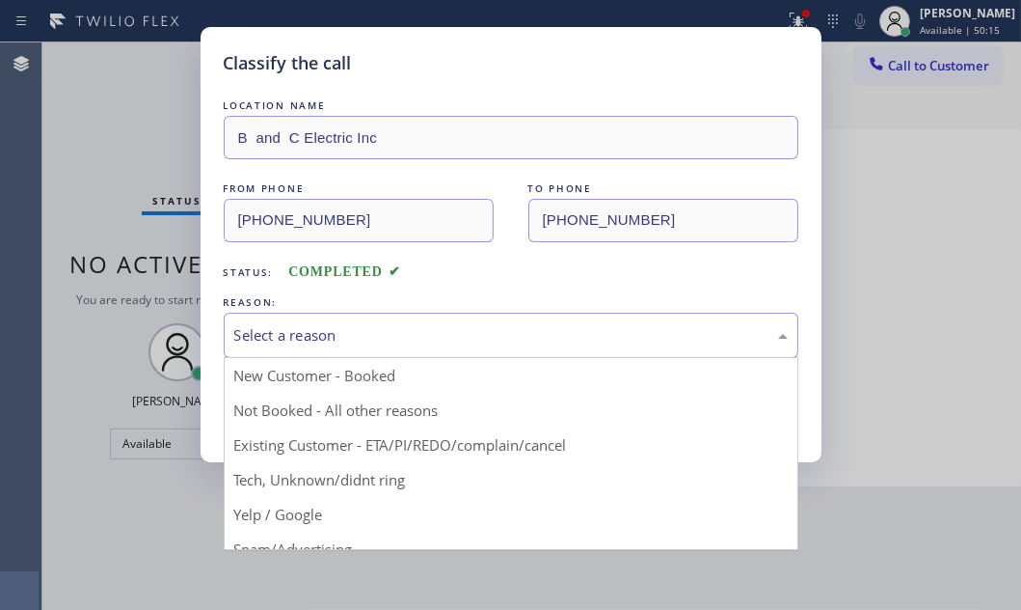
click at [504, 335] on div "Select a reason" at bounding box center [511, 335] width 554 height 22
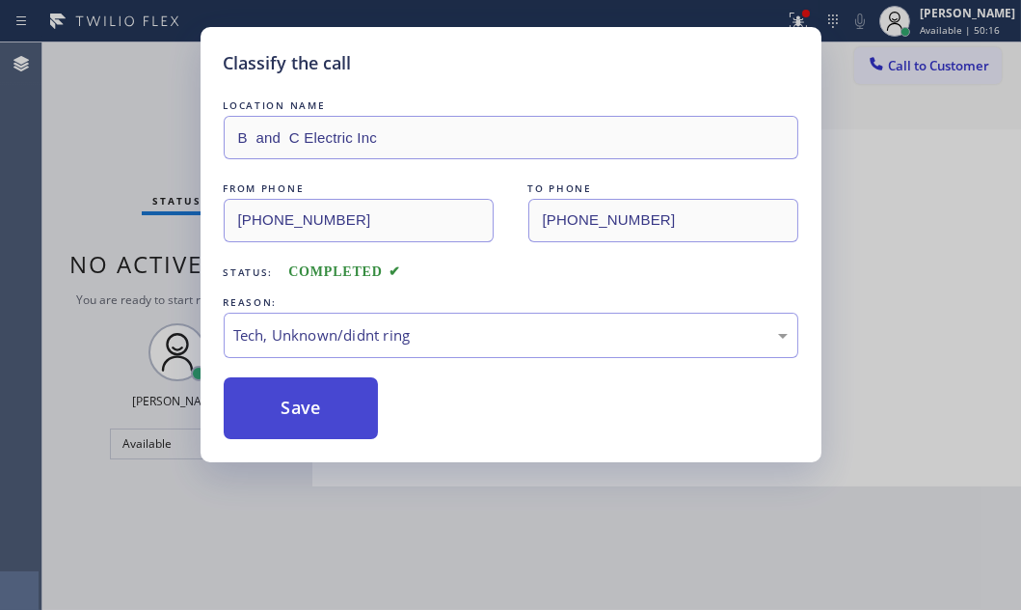
drag, startPoint x: 310, startPoint y: 404, endPoint x: 320, endPoint y: 392, distance: 16.4
click at [314, 395] on button "Save" at bounding box center [301, 408] width 155 height 62
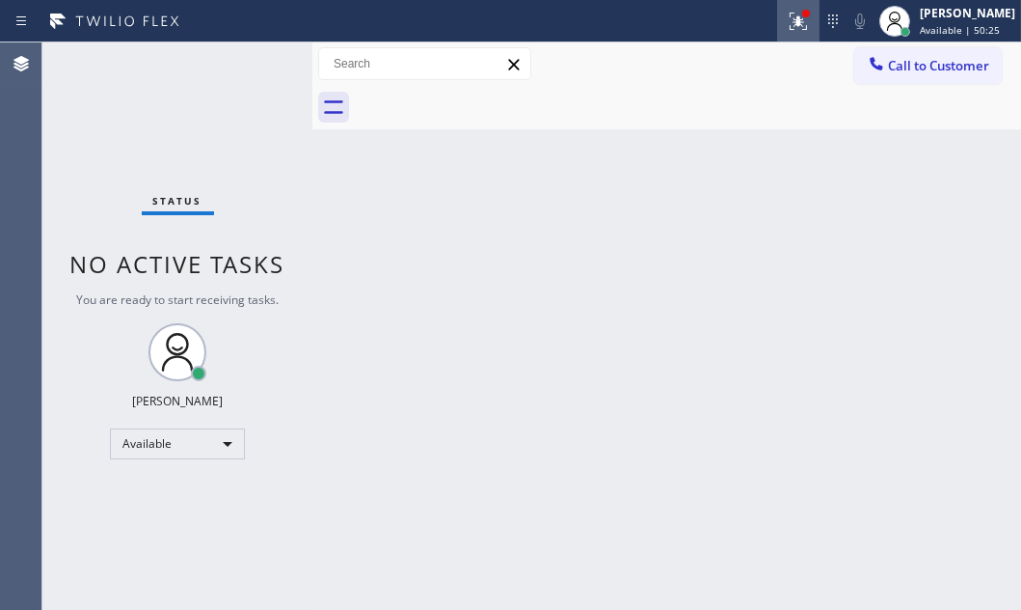
click at [787, 23] on icon at bounding box center [798, 21] width 23 height 23
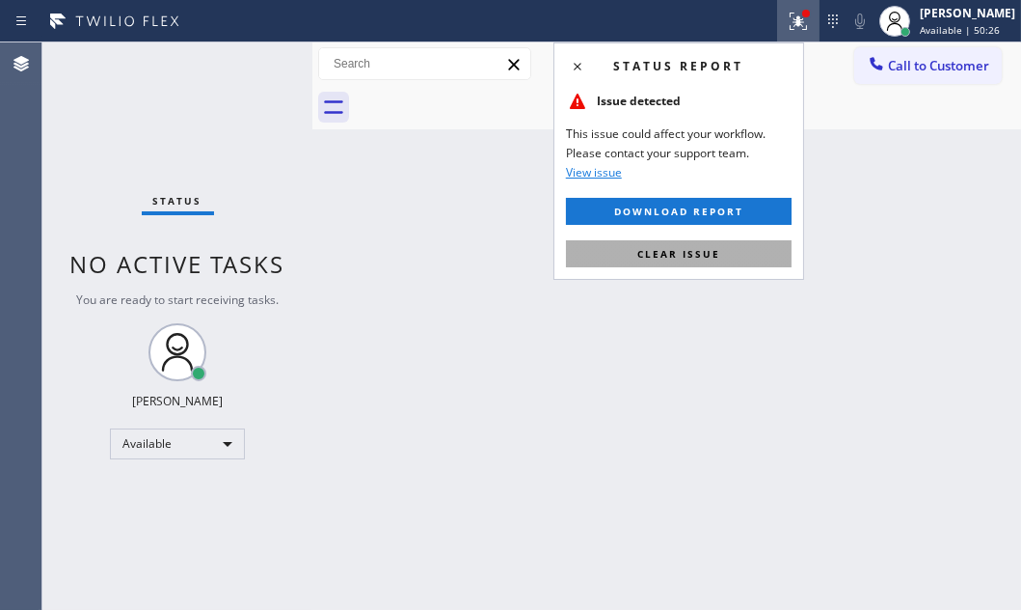
click at [675, 255] on span "Clear issue" at bounding box center [679, 254] width 83 height 14
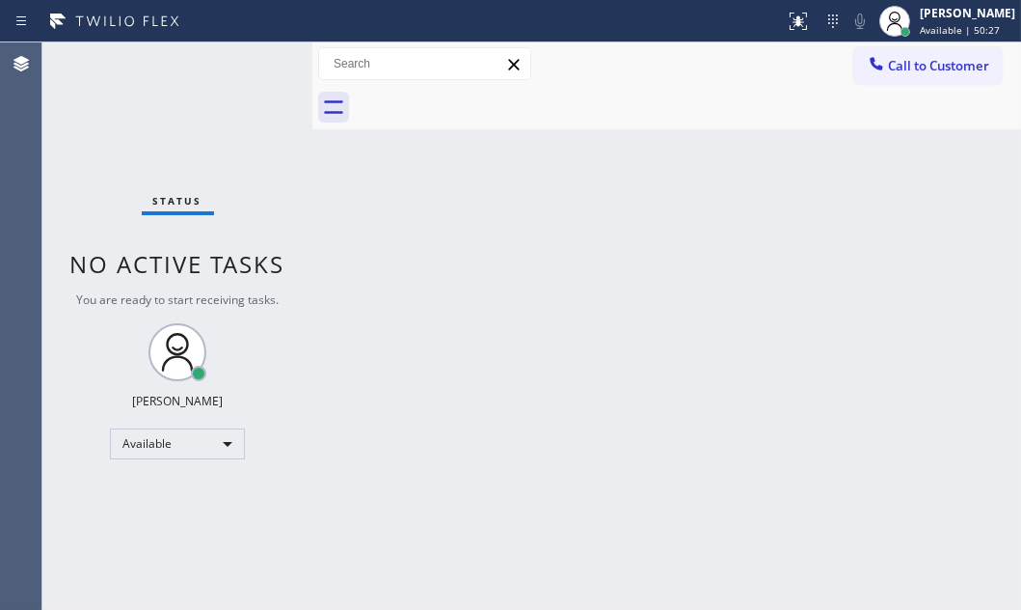
click at [443, 218] on div "Back to Dashboard Change Sender ID Customers Technicians Select a contact Outbo…" at bounding box center [666, 325] width 709 height 567
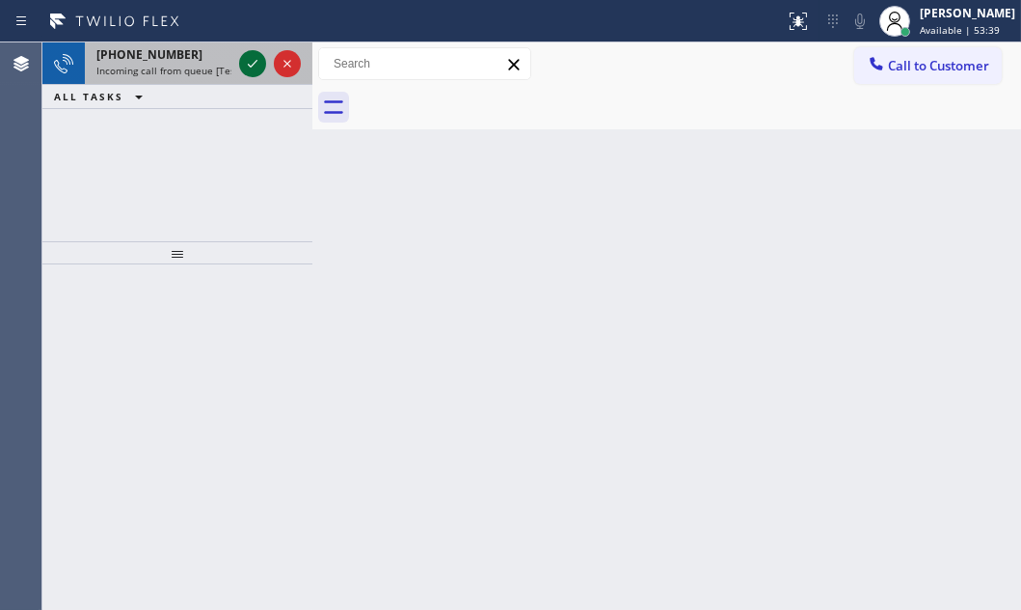
click at [258, 64] on icon at bounding box center [252, 63] width 23 height 23
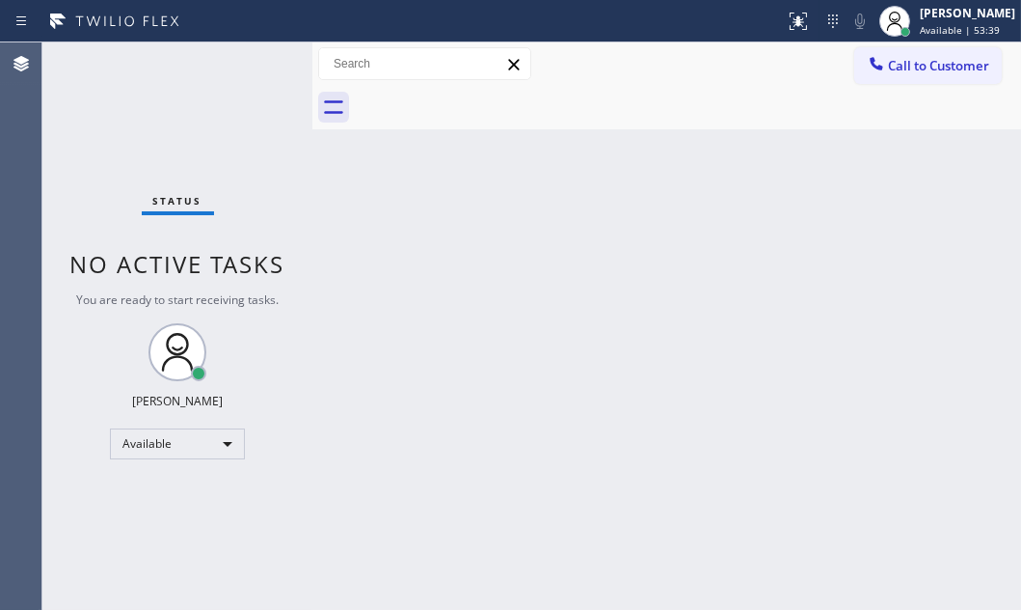
click at [257, 64] on div "Status No active tasks You are ready to start receiving tasks. [PERSON_NAME] Av…" at bounding box center [177, 325] width 270 height 567
click at [790, 13] on icon at bounding box center [796, 20] width 12 height 14
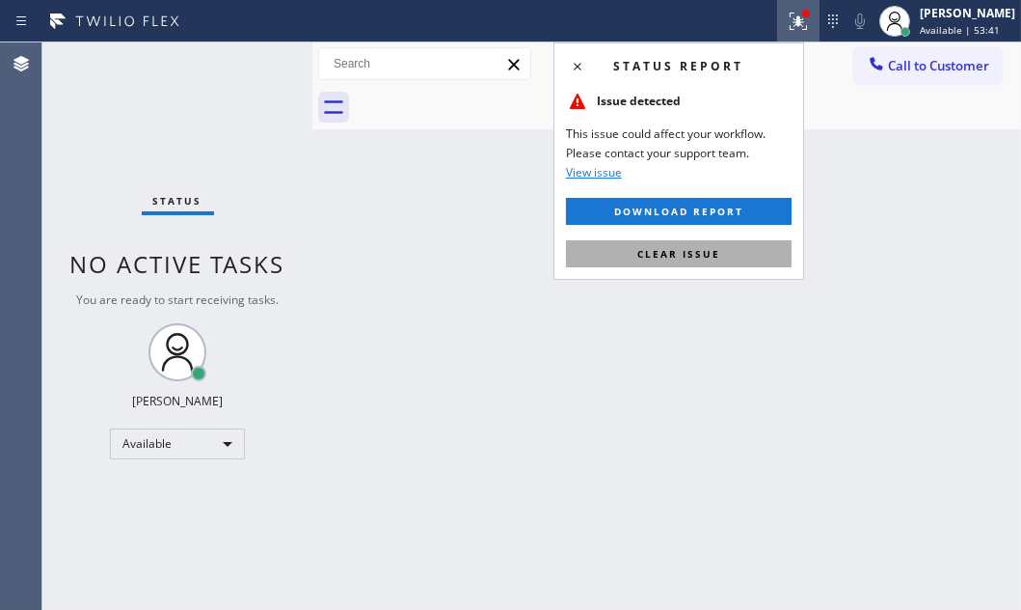
click at [709, 253] on span "Clear issue" at bounding box center [679, 254] width 83 height 14
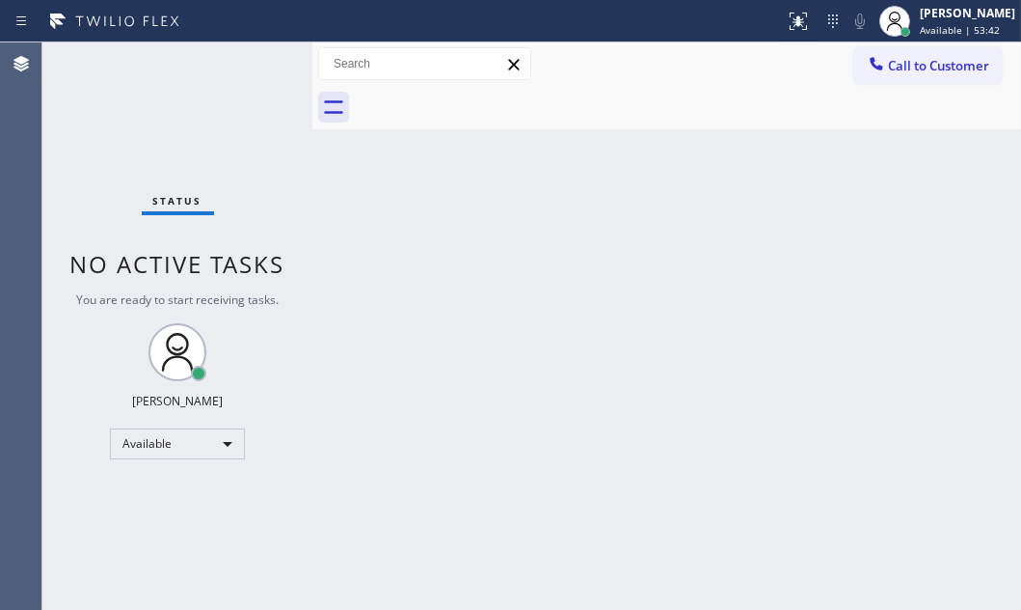
click at [249, 63] on div "Status No active tasks You are ready to start receiving tasks. [PERSON_NAME] Av…" at bounding box center [177, 325] width 270 height 567
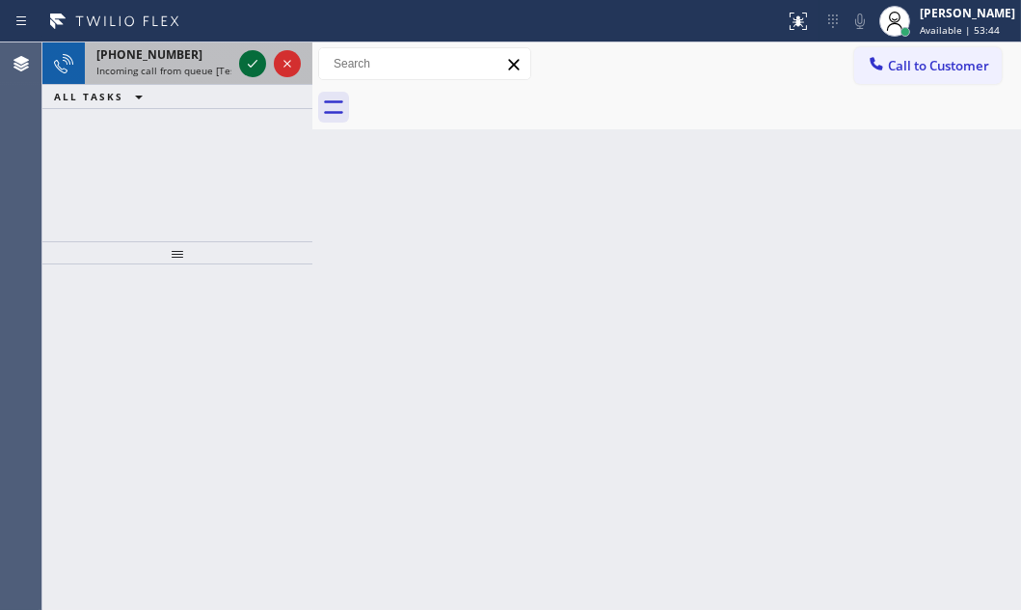
click at [256, 64] on icon at bounding box center [252, 63] width 23 height 23
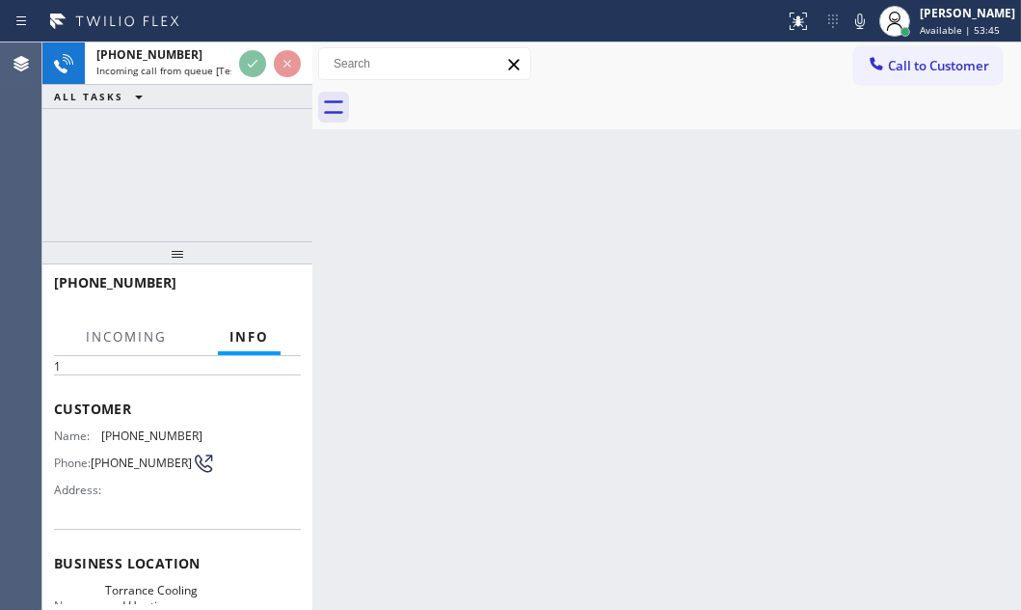
scroll to position [175, 0]
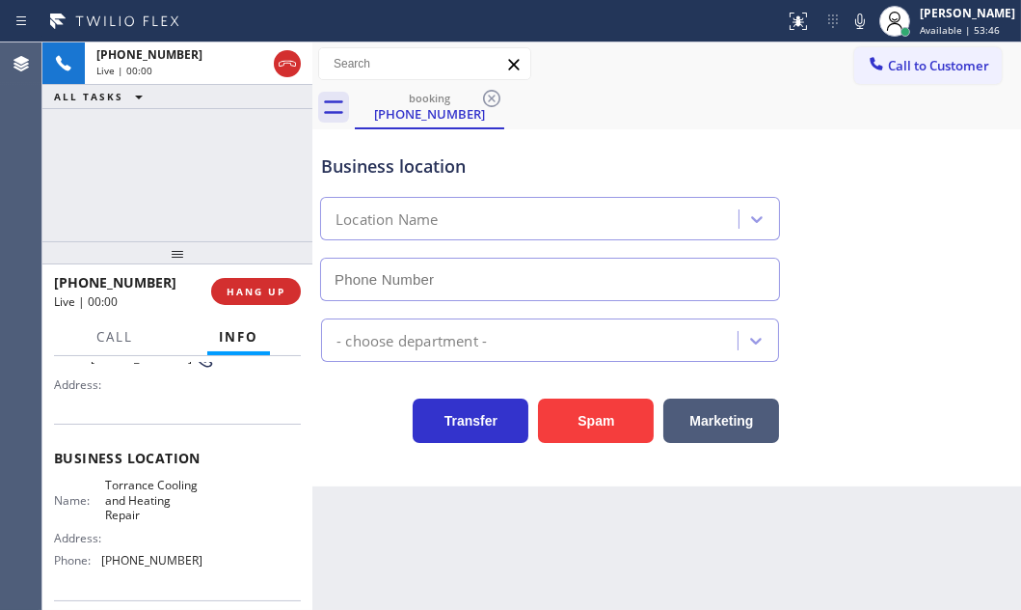
type input "[PHONE_NUMBER]"
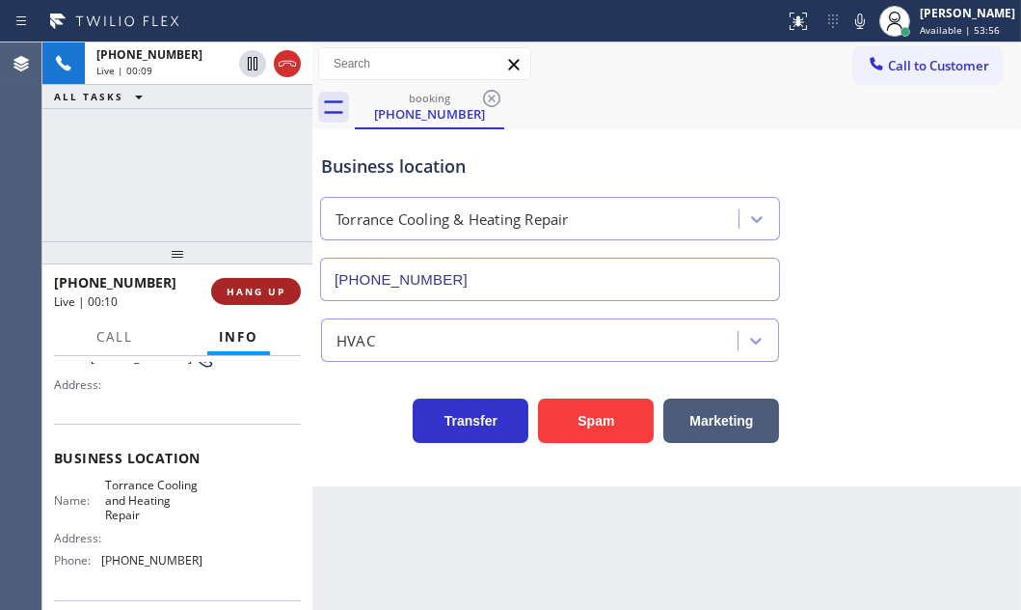
click at [254, 294] on span "HANG UP" at bounding box center [256, 292] width 59 height 14
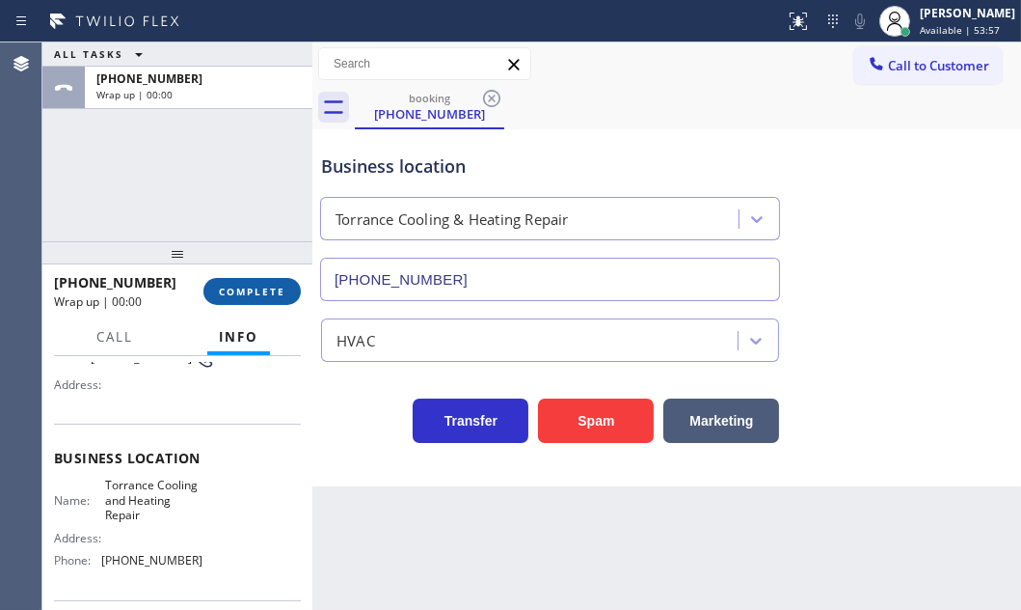
click at [255, 294] on span "COMPLETE" at bounding box center [252, 292] width 67 height 14
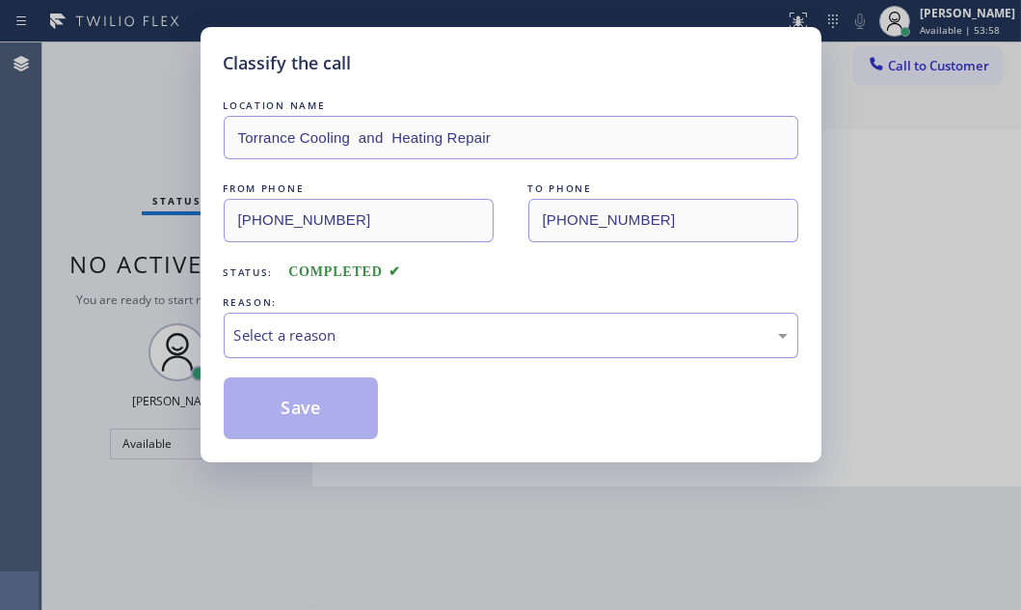
drag, startPoint x: 574, startPoint y: 285, endPoint x: 551, endPoint y: 318, distance: 40.1
click at [571, 289] on div "LOCATION NAME Torrance Cooling and Heating Repair FROM PHONE [PHONE_NUMBER] TO …" at bounding box center [511, 266] width 575 height 343
click at [539, 335] on div "Select a reason" at bounding box center [511, 335] width 554 height 22
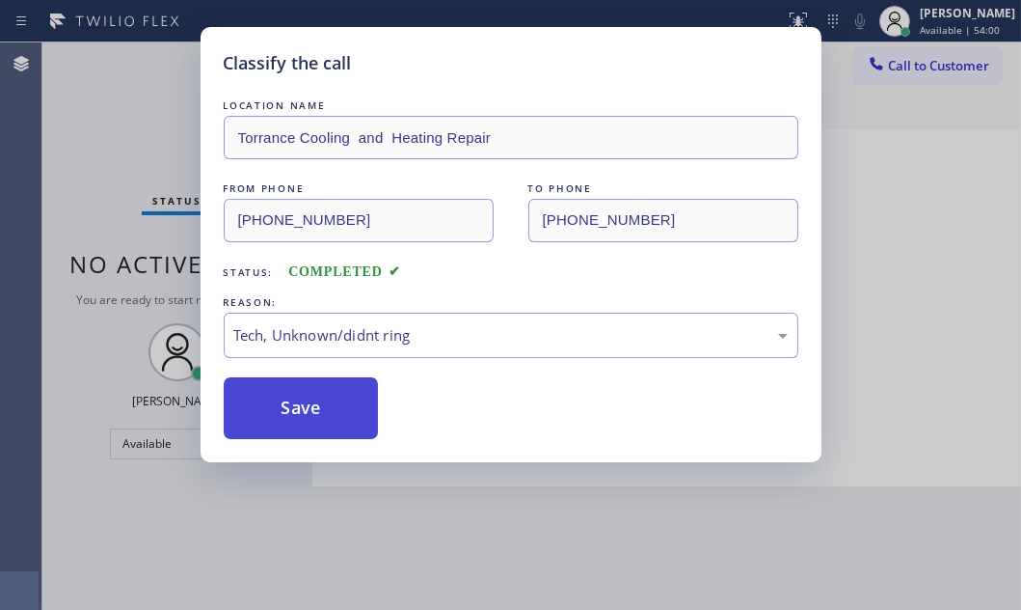
click at [304, 400] on button "Save" at bounding box center [301, 408] width 155 height 62
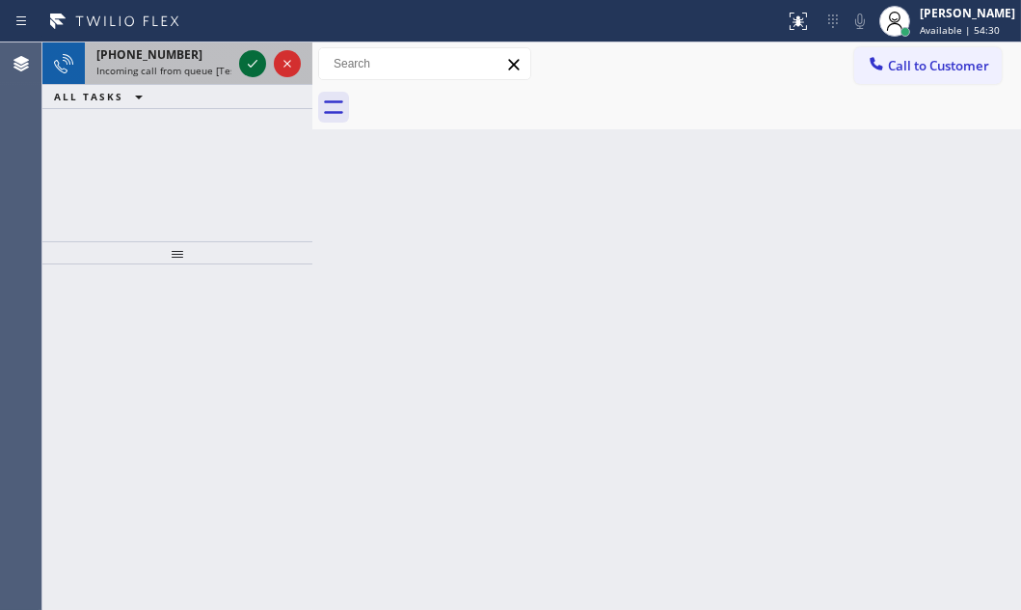
click at [252, 70] on icon at bounding box center [252, 63] width 23 height 23
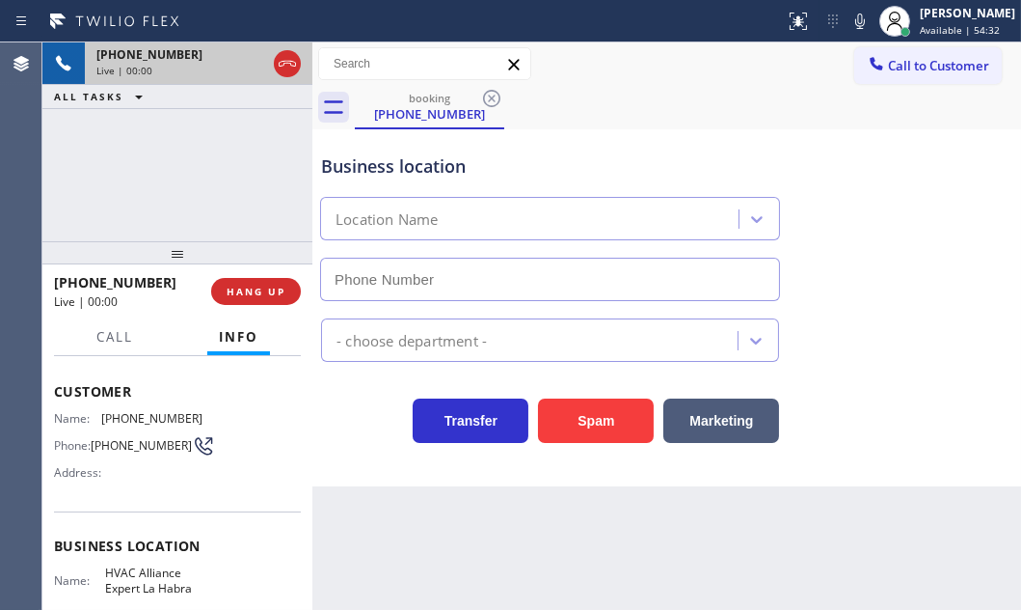
scroll to position [262, 0]
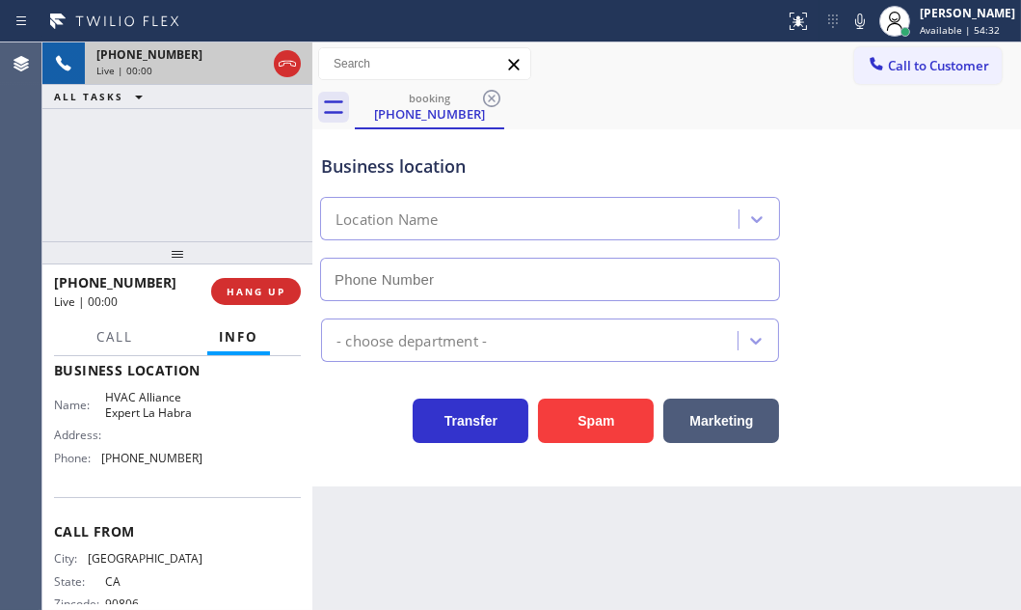
type input "[PHONE_NUMBER]"
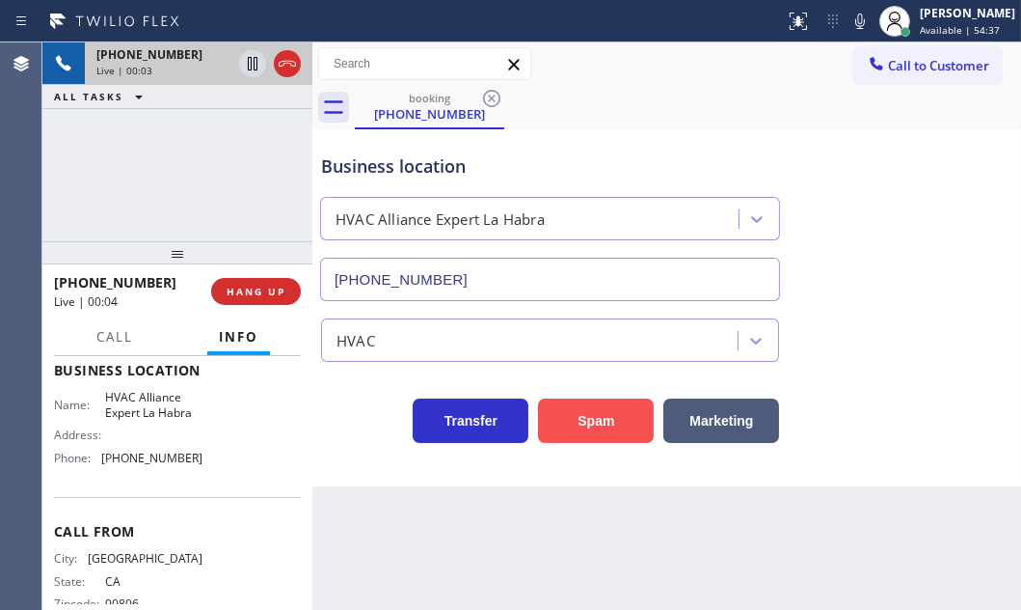
click at [611, 431] on button "Spam" at bounding box center [596, 420] width 116 height 44
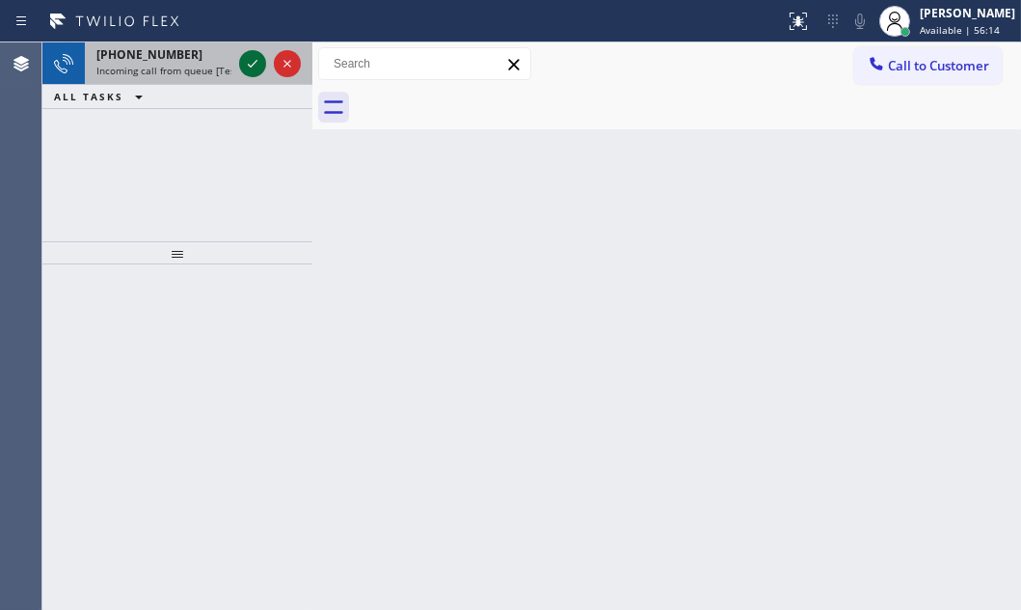
click at [251, 61] on icon at bounding box center [252, 63] width 23 height 23
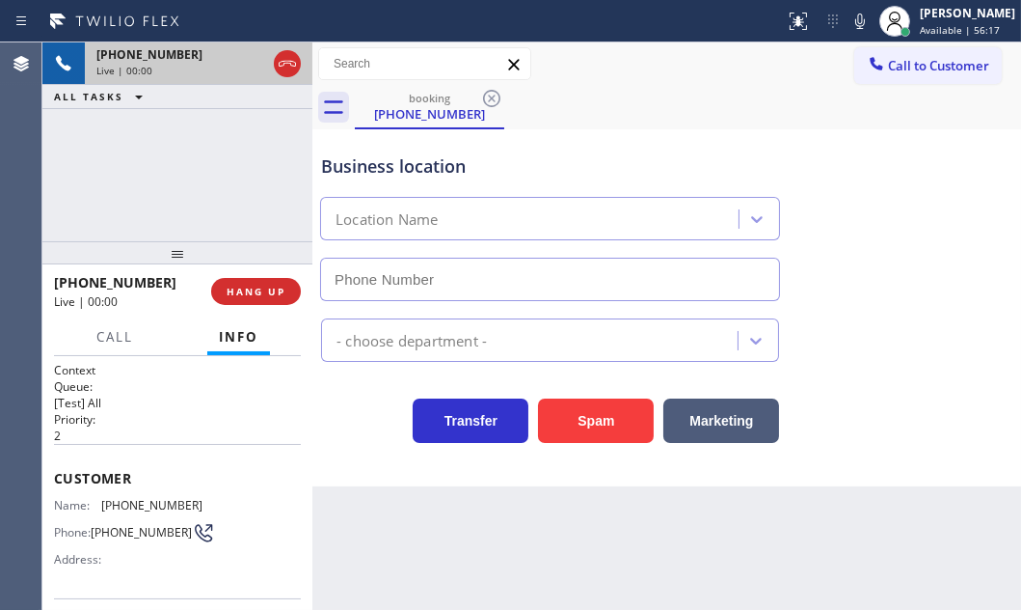
type input "[PHONE_NUMBER]"
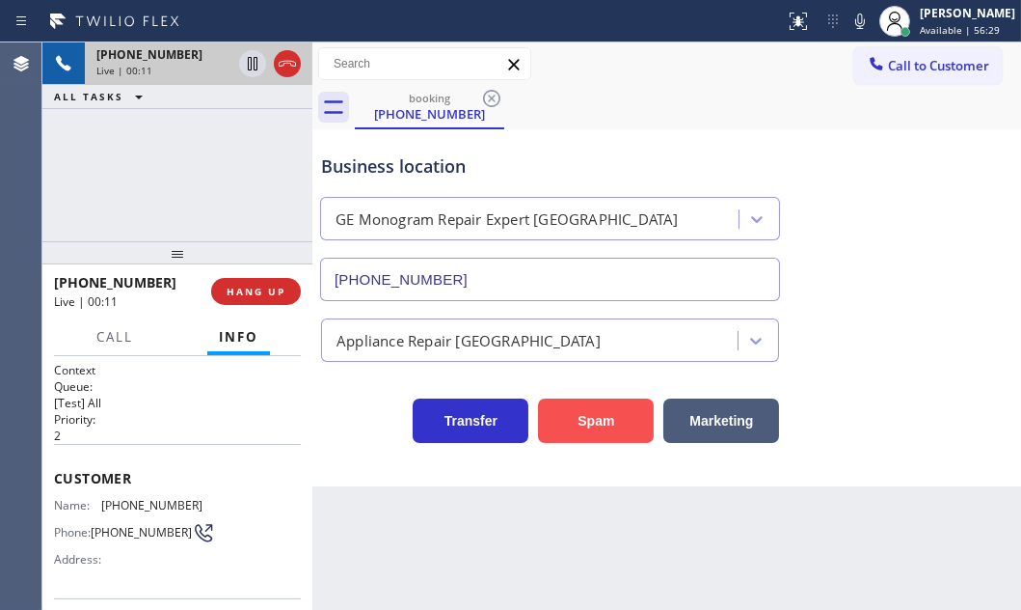
click at [625, 421] on button "Spam" at bounding box center [596, 420] width 116 height 44
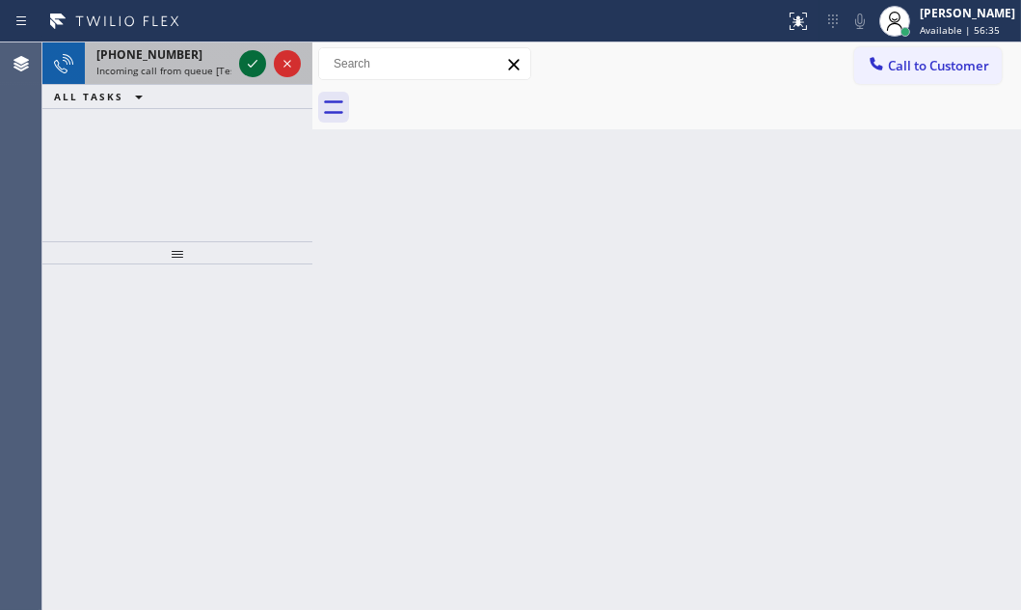
click at [258, 67] on icon at bounding box center [252, 63] width 23 height 23
click at [254, 62] on icon at bounding box center [252, 63] width 23 height 23
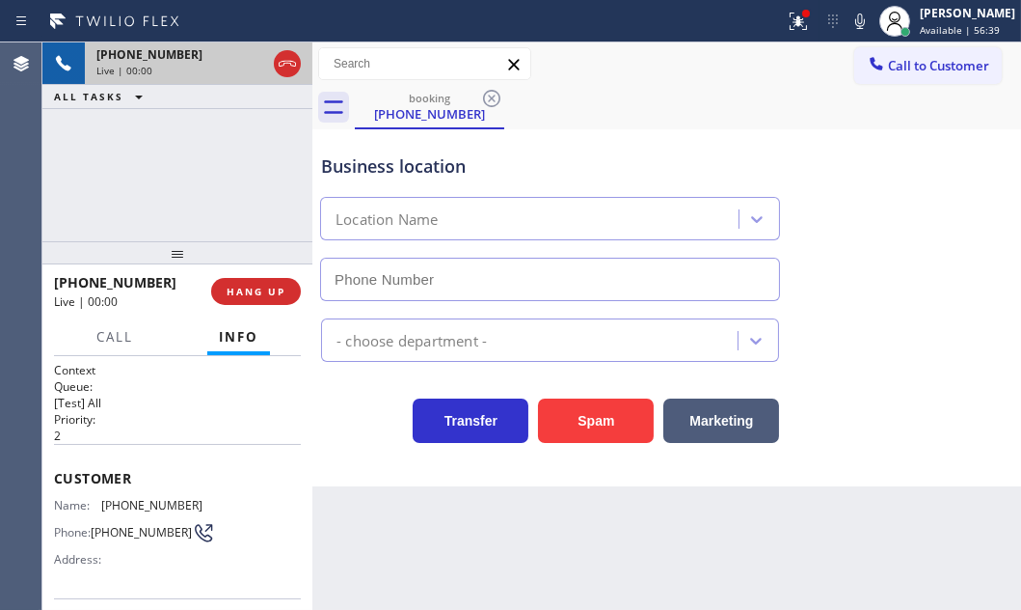
type input "[PHONE_NUMBER]"
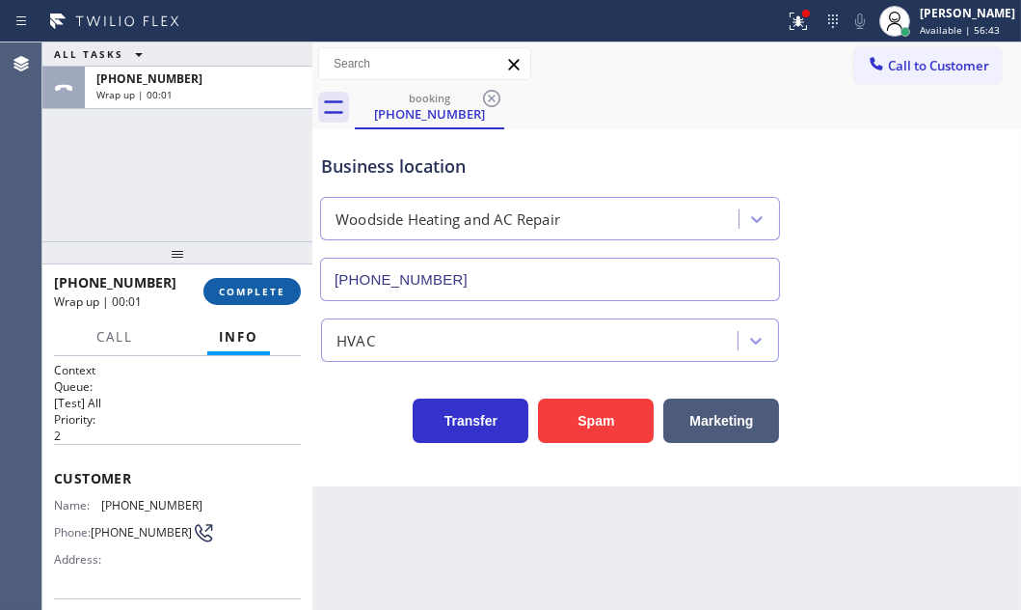
click at [243, 285] on span "COMPLETE" at bounding box center [252, 292] width 67 height 14
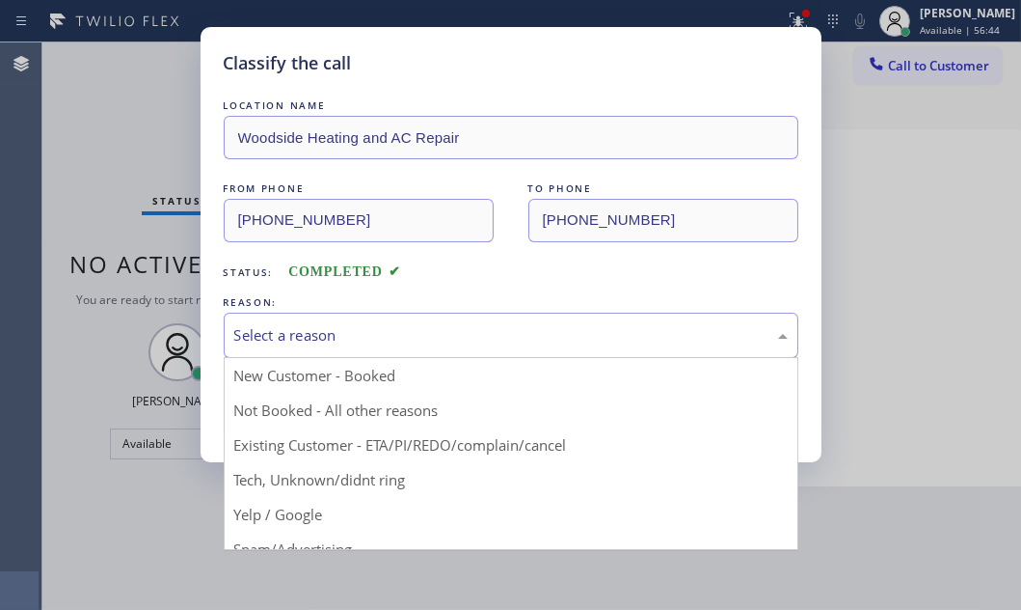
click at [394, 329] on div "Select a reason" at bounding box center [511, 335] width 554 height 22
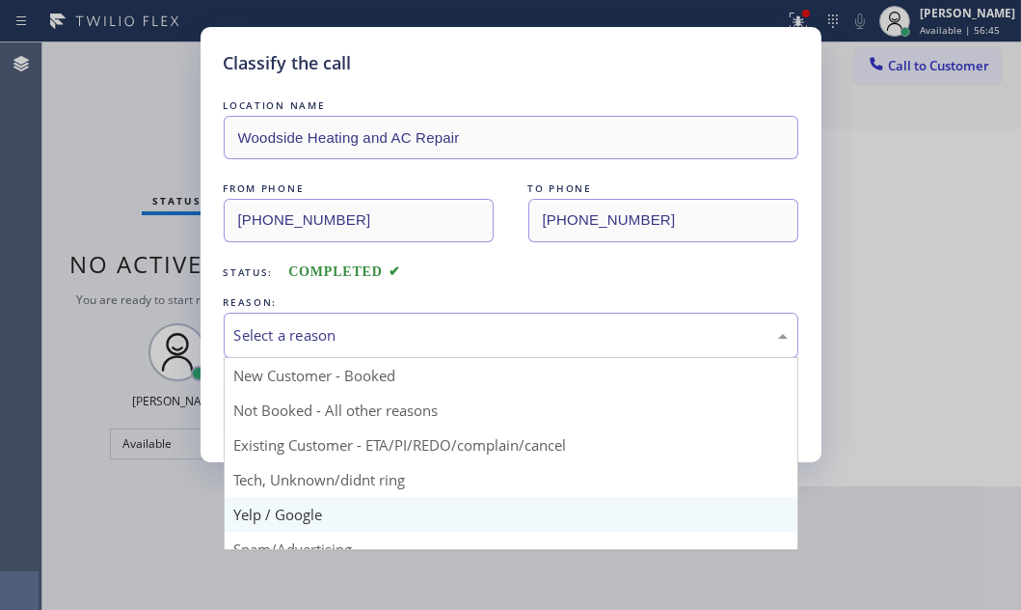
scroll to position [87, 0]
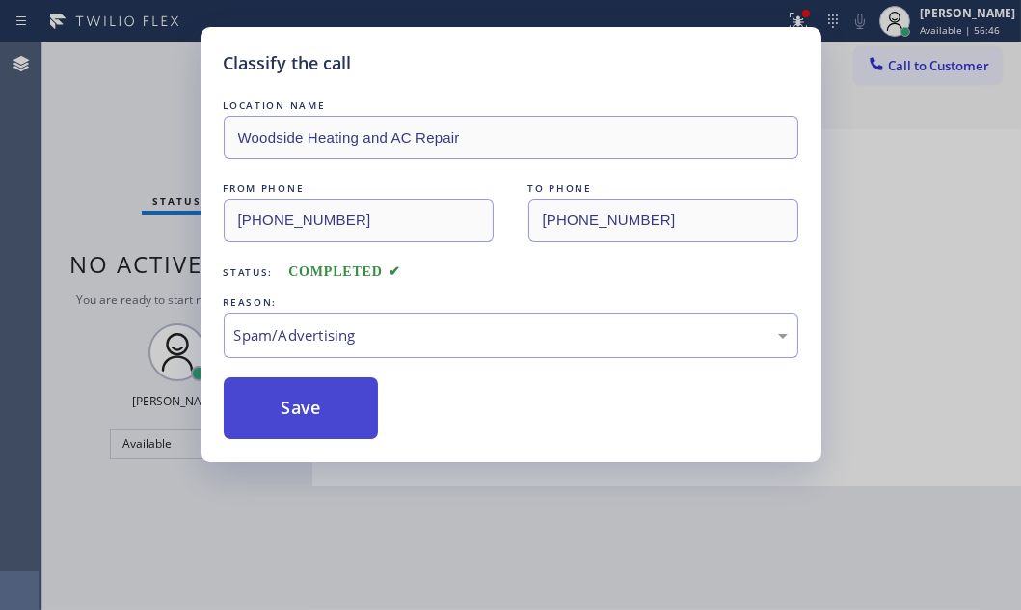
click at [297, 421] on button "Save" at bounding box center [301, 408] width 155 height 62
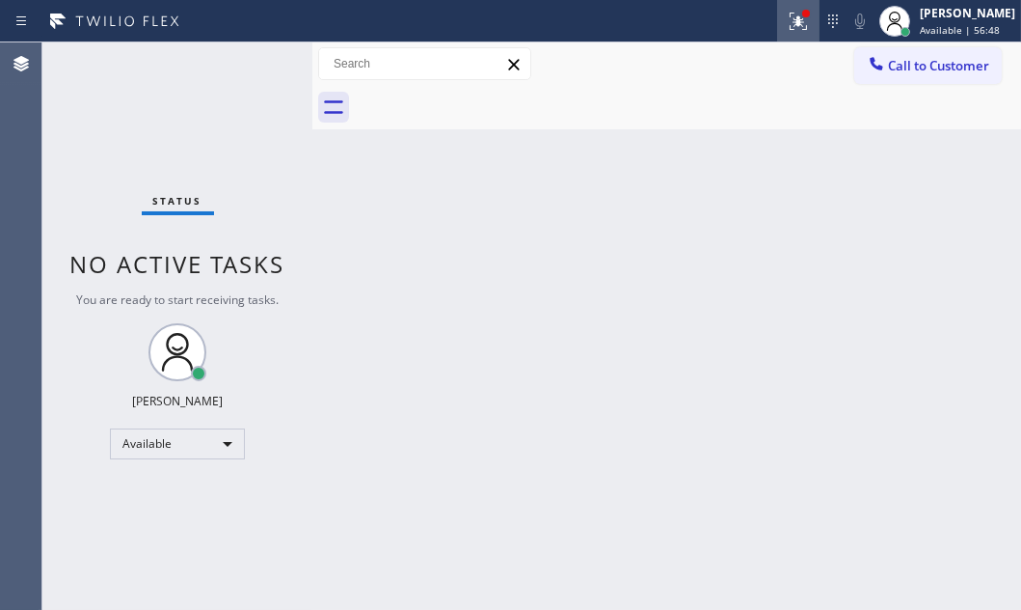
click at [793, 17] on icon at bounding box center [799, 18] width 12 height 7
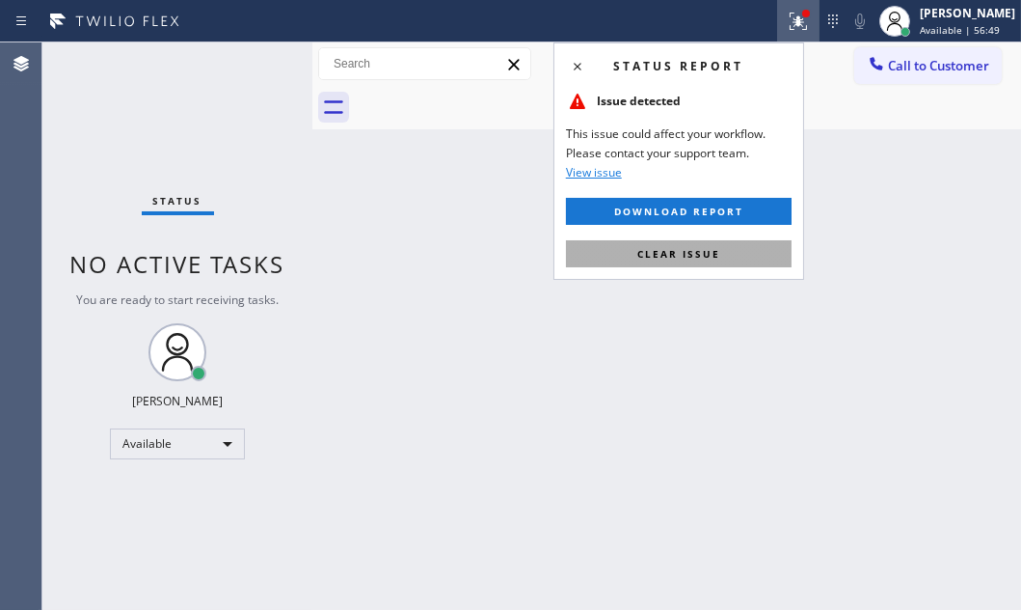
click at [666, 251] on span "Clear issue" at bounding box center [679, 254] width 83 height 14
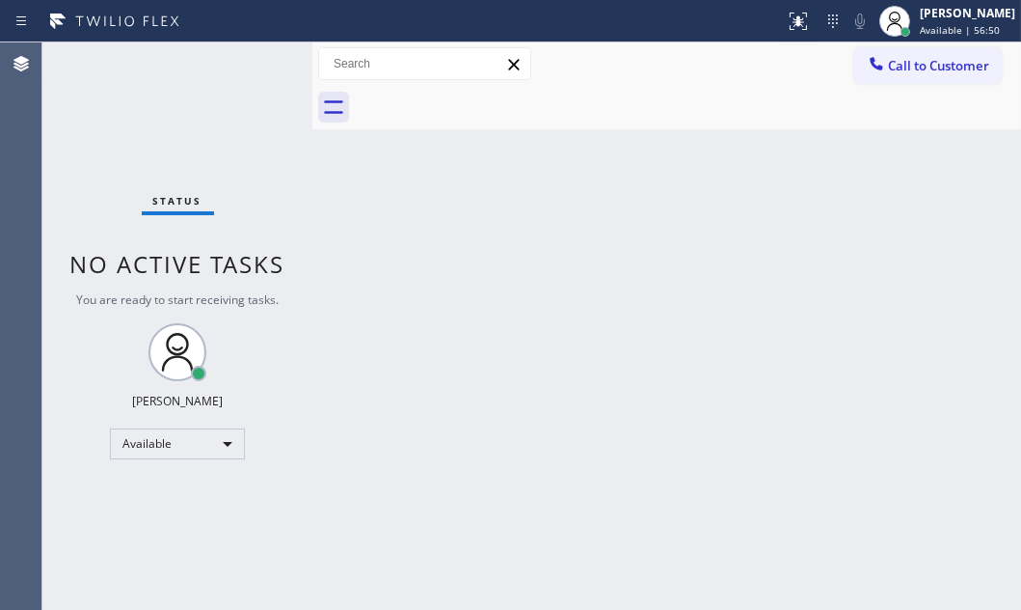
click at [244, 78] on div "Status No active tasks You are ready to start receiving tasks. [PERSON_NAME] Av…" at bounding box center [177, 325] width 270 height 567
click at [242, 68] on div "Status No active tasks You are ready to start receiving tasks. [PERSON_NAME] Av…" at bounding box center [177, 325] width 270 height 567
click at [242, 65] on div "Status No active tasks You are ready to start receiving tasks. [PERSON_NAME] Av…" at bounding box center [177, 325] width 270 height 567
click at [246, 67] on div "Status No active tasks You are ready to start receiving tasks. [PERSON_NAME] Av…" at bounding box center [177, 325] width 270 height 567
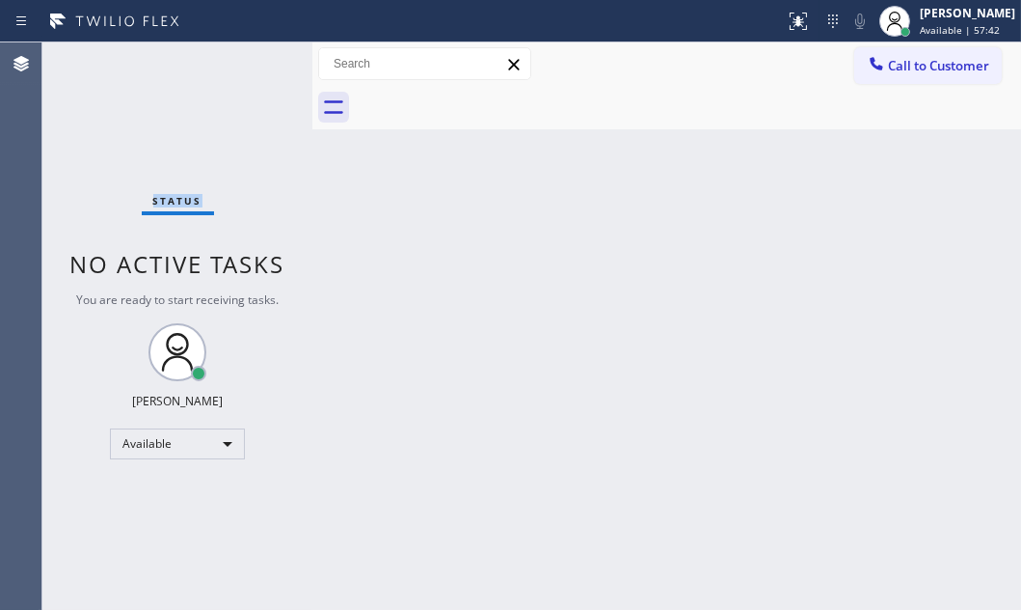
click at [246, 68] on div "Status No active tasks You are ready to start receiving tasks. [PERSON_NAME] Av…" at bounding box center [177, 325] width 270 height 567
click at [246, 69] on div "Status No active tasks You are ready to start receiving tasks. [PERSON_NAME] Av…" at bounding box center [177, 325] width 270 height 567
click at [244, 69] on div "Status No active tasks You are ready to start receiving tasks. [PERSON_NAME] Av…" at bounding box center [177, 325] width 270 height 567
click at [243, 71] on div "Status No active tasks You are ready to start receiving tasks. [PERSON_NAME] Av…" at bounding box center [177, 325] width 270 height 567
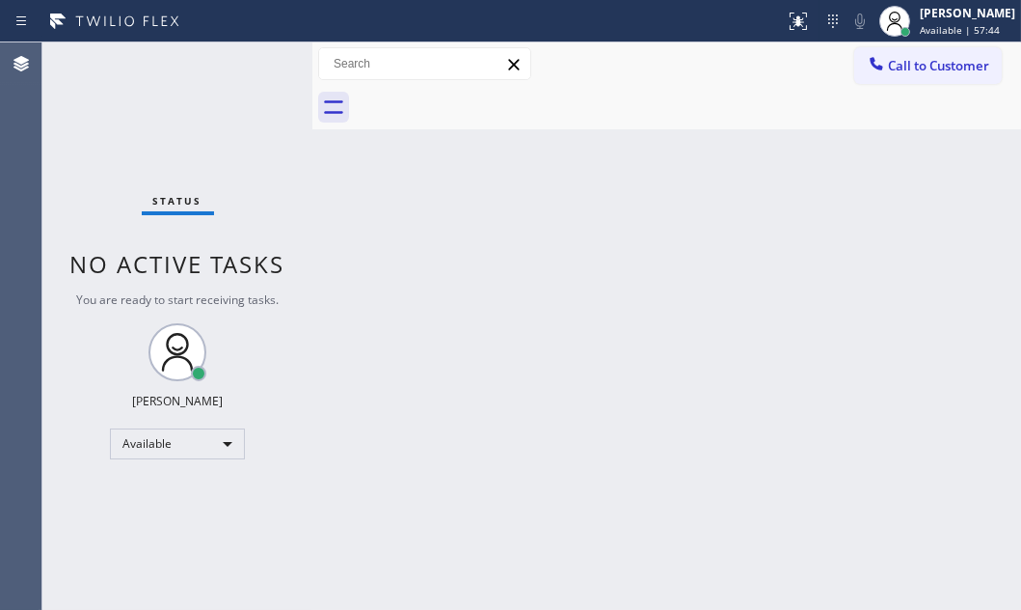
click at [243, 71] on div "Status No active tasks You are ready to start receiving tasks. [PERSON_NAME] Av…" at bounding box center [177, 325] width 270 height 567
click at [245, 62] on div "Status No active tasks You are ready to start receiving tasks. [PERSON_NAME] Av…" at bounding box center [177, 325] width 270 height 567
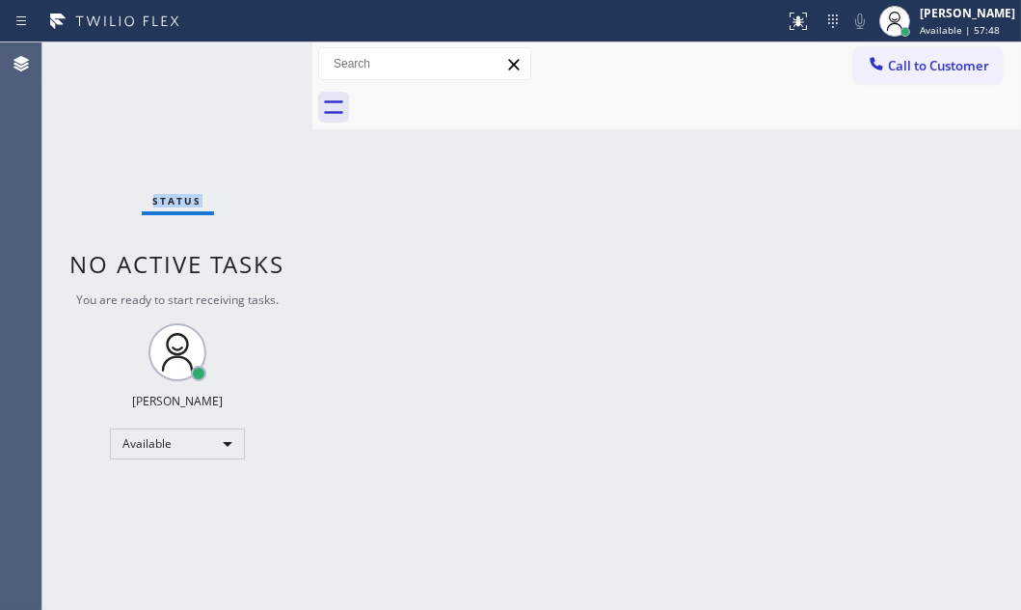
click at [245, 62] on div "Status No active tasks You are ready to start receiving tasks. [PERSON_NAME] Av…" at bounding box center [177, 325] width 270 height 567
click at [245, 63] on div "Status No active tasks You are ready to start receiving tasks. [PERSON_NAME] Av…" at bounding box center [177, 325] width 270 height 567
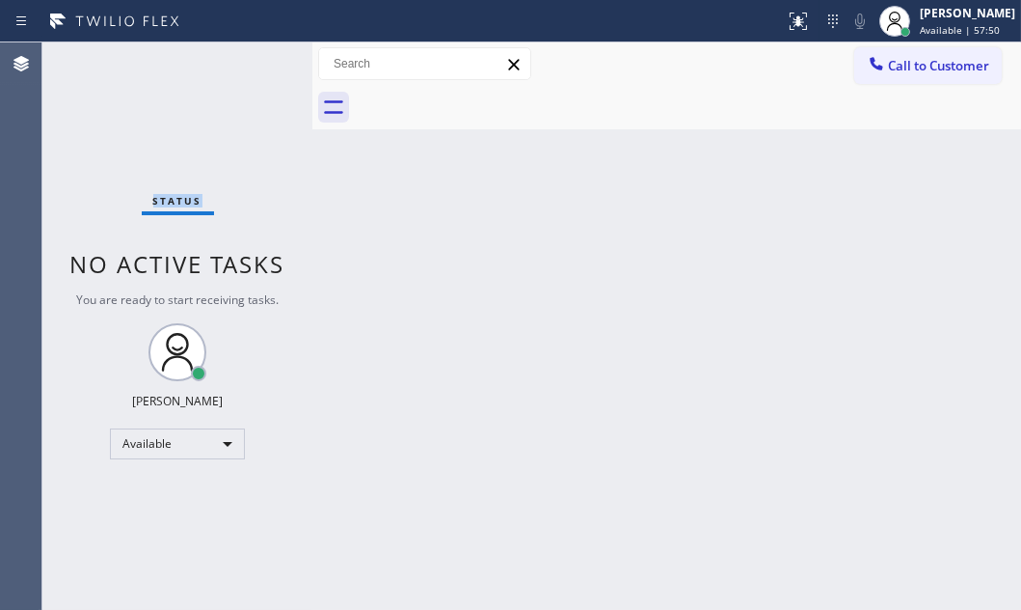
click at [245, 63] on div "Status No active tasks You are ready to start receiving tasks. [PERSON_NAME] Av…" at bounding box center [177, 325] width 270 height 567
click at [245, 64] on div "Status No active tasks You are ready to start receiving tasks. [PERSON_NAME] Av…" at bounding box center [177, 325] width 270 height 567
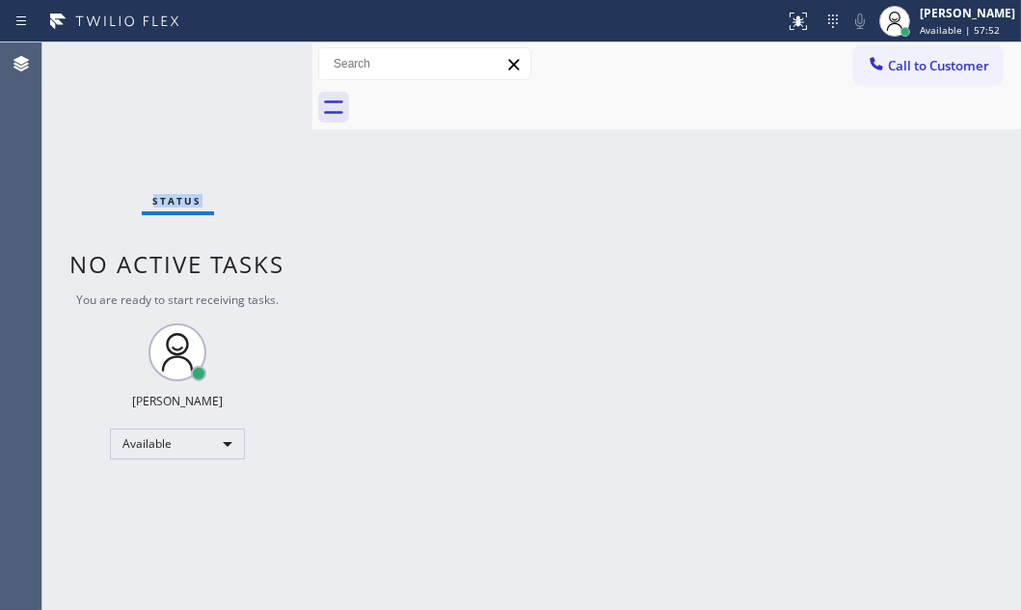
click at [243, 64] on div "Status No active tasks You are ready to start receiving tasks. [PERSON_NAME] Av…" at bounding box center [177, 325] width 270 height 567
click at [243, 65] on div "Status No active tasks You are ready to start receiving tasks. [PERSON_NAME] Av…" at bounding box center [177, 325] width 270 height 567
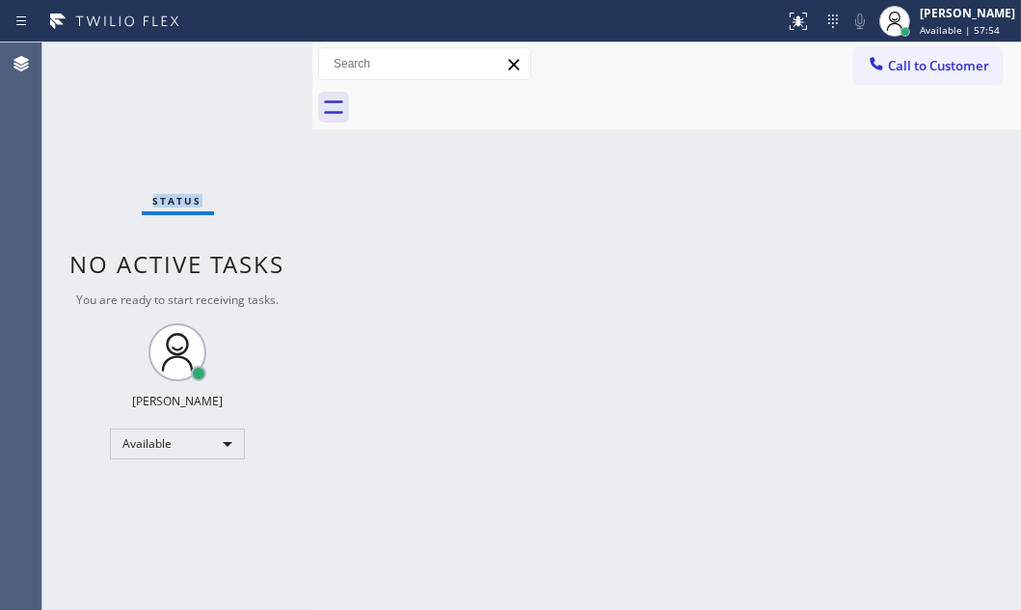
click at [242, 67] on div "Status No active tasks You are ready to start receiving tasks. [PERSON_NAME] Av…" at bounding box center [177, 325] width 270 height 567
click at [242, 68] on div "Status No active tasks You are ready to start receiving tasks. [PERSON_NAME] Av…" at bounding box center [177, 325] width 270 height 567
click at [241, 68] on div "Status No active tasks You are ready to start receiving tasks. [PERSON_NAME] Av…" at bounding box center [177, 325] width 270 height 567
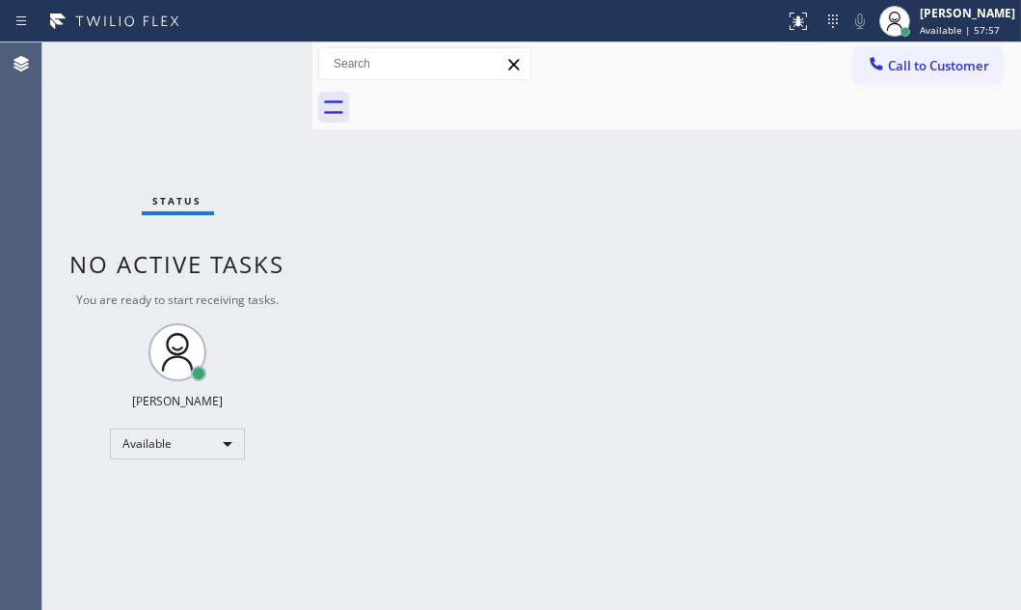
click at [241, 68] on div "Status No active tasks You are ready to start receiving tasks. [PERSON_NAME] Av…" at bounding box center [177, 325] width 270 height 567
drag, startPoint x: 241, startPoint y: 68, endPoint x: 234, endPoint y: 76, distance: 11.0
click at [241, 68] on div "Status No active tasks You are ready to start receiving tasks. [PERSON_NAME] Av…" at bounding box center [177, 325] width 270 height 567
click at [251, 65] on div "Status No active tasks You are ready to start receiving tasks. [PERSON_NAME] Av…" at bounding box center [177, 325] width 270 height 567
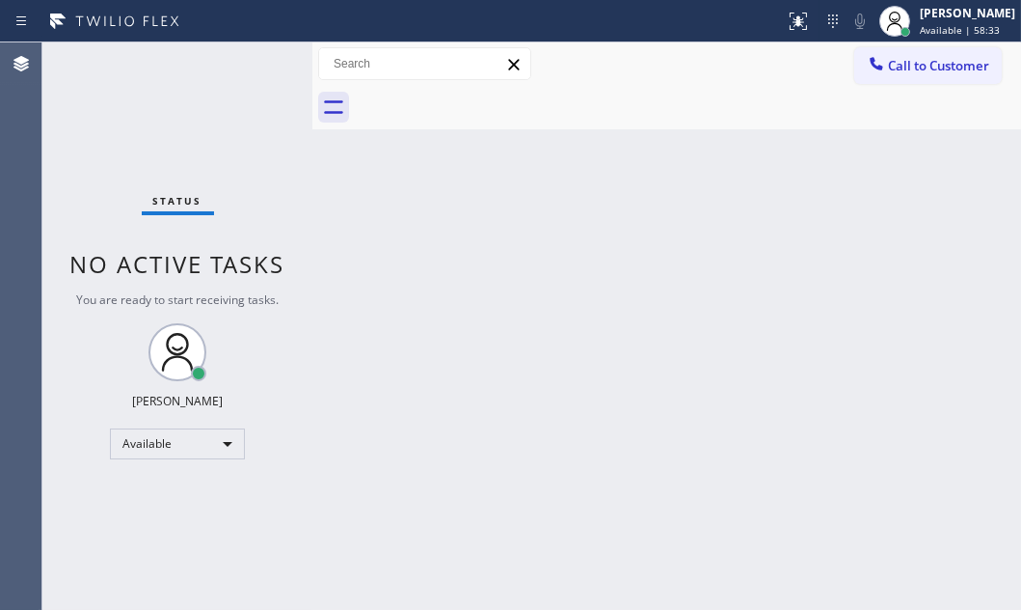
click at [251, 65] on div "Status No active tasks You are ready to start receiving tasks. [PERSON_NAME] Av…" at bounding box center [177, 325] width 270 height 567
click at [252, 65] on div "Status No active tasks You are ready to start receiving tasks. [PERSON_NAME] Av…" at bounding box center [177, 325] width 270 height 567
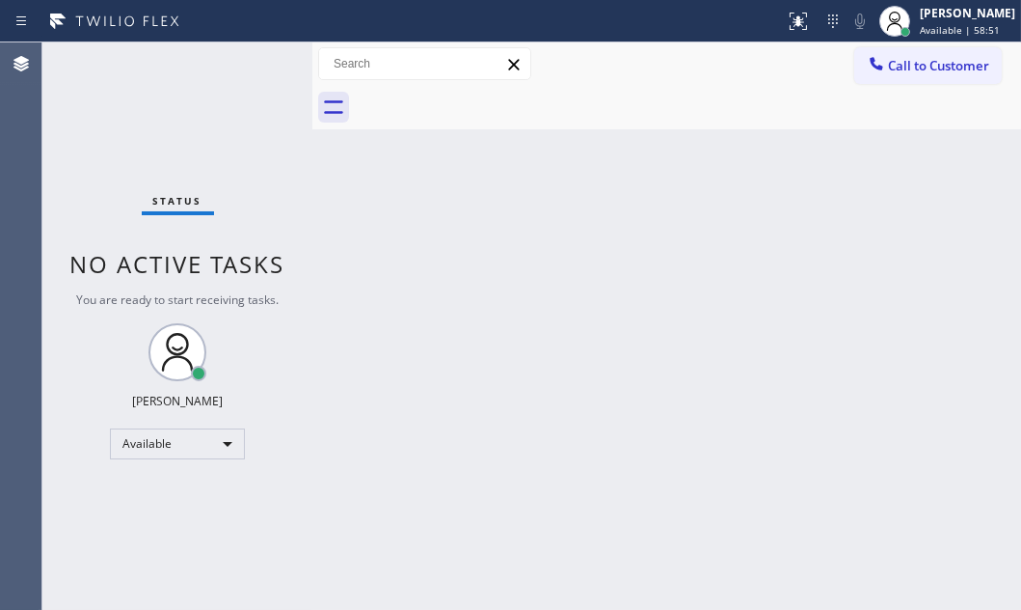
click at [252, 65] on div "Status No active tasks You are ready to start receiving tasks. [PERSON_NAME] Av…" at bounding box center [177, 325] width 270 height 567
click at [253, 66] on div "Status No active tasks You are ready to start receiving tasks. [PERSON_NAME] Av…" at bounding box center [177, 325] width 270 height 567
click at [255, 66] on div "Status No active tasks You are ready to start receiving tasks. [PERSON_NAME] Av…" at bounding box center [177, 325] width 270 height 567
click at [246, 68] on div "Status No active tasks You are ready to start receiving tasks. [PERSON_NAME] Av…" at bounding box center [177, 325] width 270 height 567
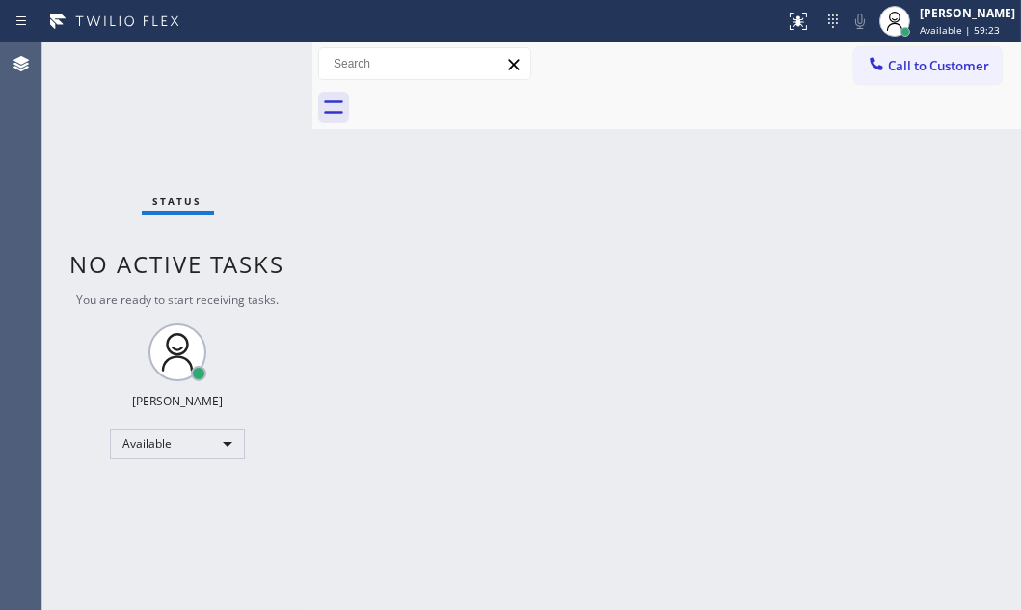
click at [251, 65] on div "Status No active tasks You are ready to start receiving tasks. [PERSON_NAME] Av…" at bounding box center [177, 325] width 270 height 567
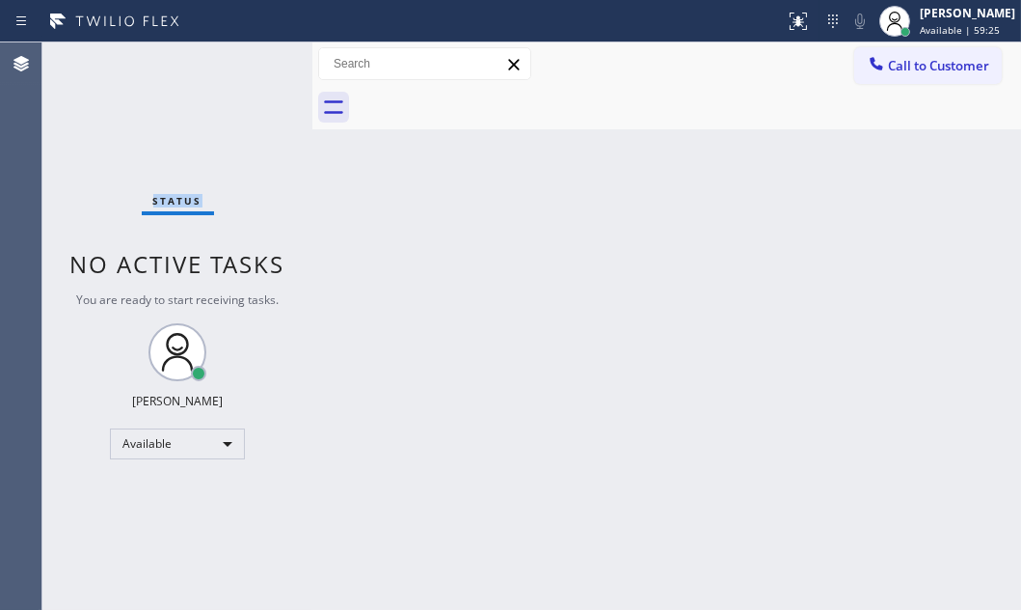
click at [251, 65] on div "Status No active tasks You are ready to start receiving tasks. [PERSON_NAME] Av…" at bounding box center [177, 325] width 270 height 567
click at [263, 71] on div "Status No active tasks You are ready to start receiving tasks. [PERSON_NAME] Av…" at bounding box center [177, 325] width 270 height 567
click at [263, 67] on div "Status No active tasks You are ready to start receiving tasks. [PERSON_NAME] Av…" at bounding box center [177, 325] width 270 height 567
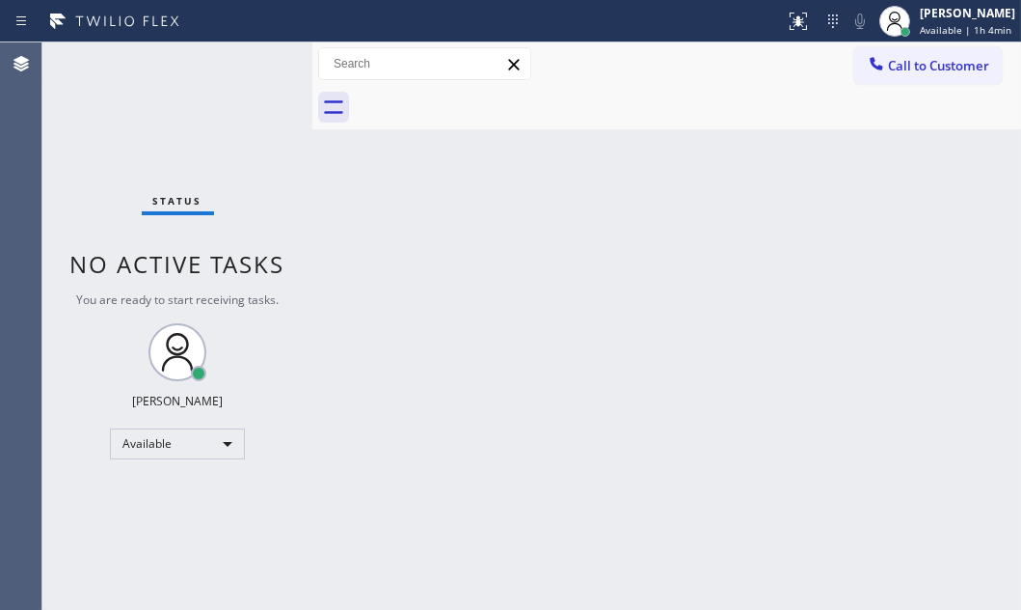
drag, startPoint x: 450, startPoint y: 245, endPoint x: 479, endPoint y: 244, distance: 29.0
click at [454, 245] on div "Back to Dashboard Change Sender ID Customers Technicians Select a contact Outbo…" at bounding box center [666, 325] width 709 height 567
click at [494, 248] on div "Back to Dashboard Change Sender ID Customers Technicians Select a contact Outbo…" at bounding box center [666, 325] width 709 height 567
click at [728, 260] on div "Back to Dashboard Change Sender ID Customers Technicians Select a contact Outbo…" at bounding box center [666, 325] width 709 height 567
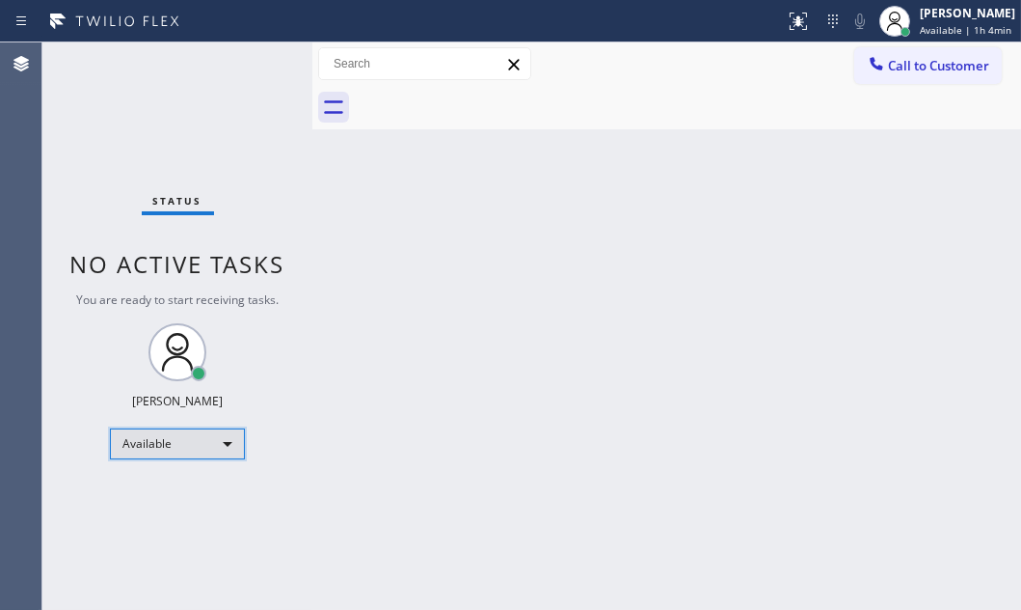
click at [208, 438] on div "Available" at bounding box center [177, 443] width 135 height 31
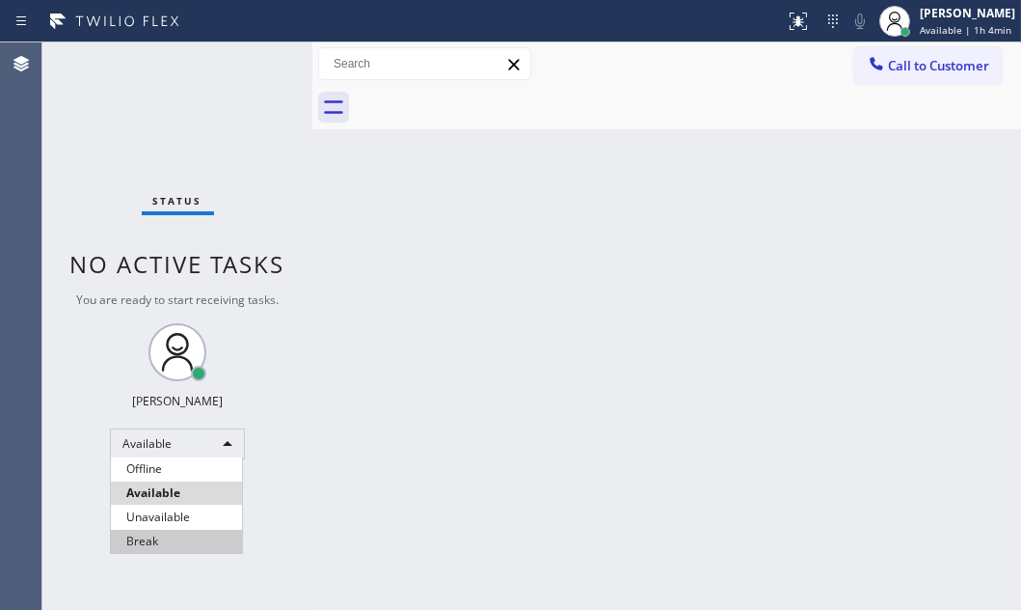
click at [161, 531] on li "Break" at bounding box center [176, 541] width 131 height 23
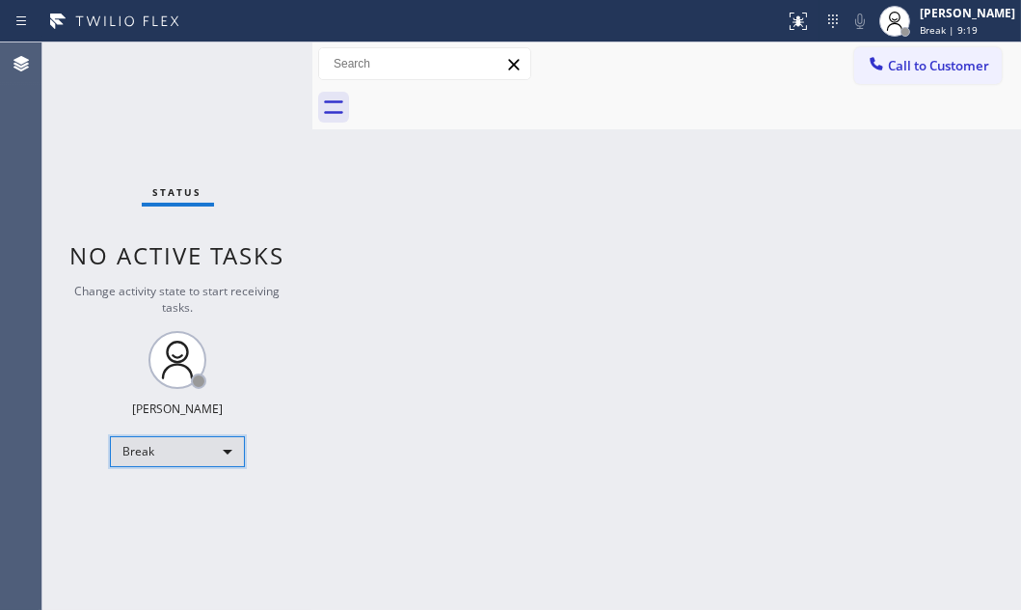
click at [210, 452] on div "Break" at bounding box center [177, 451] width 135 height 31
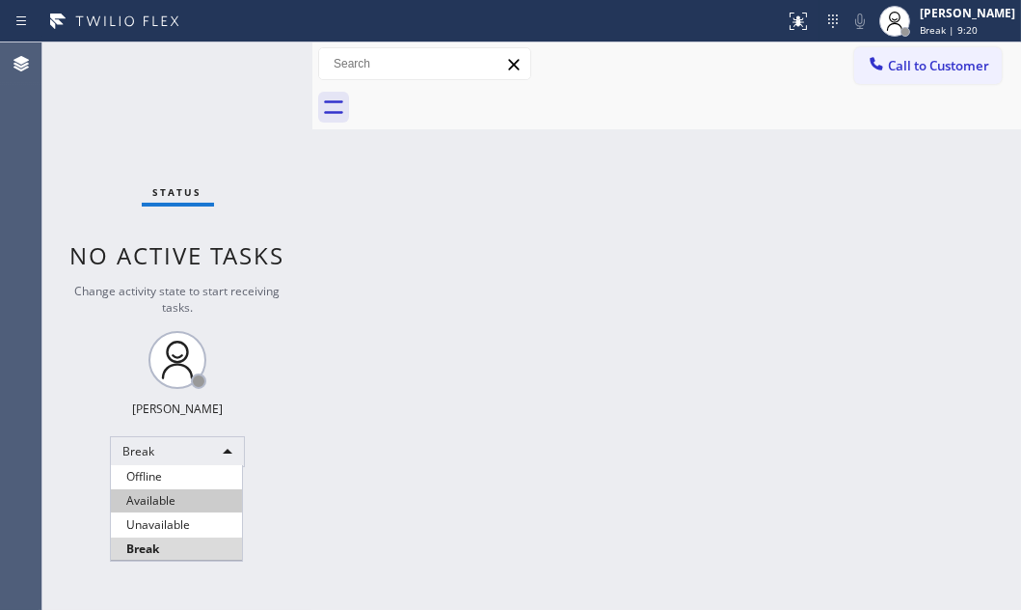
click at [193, 503] on li "Available" at bounding box center [176, 500] width 131 height 23
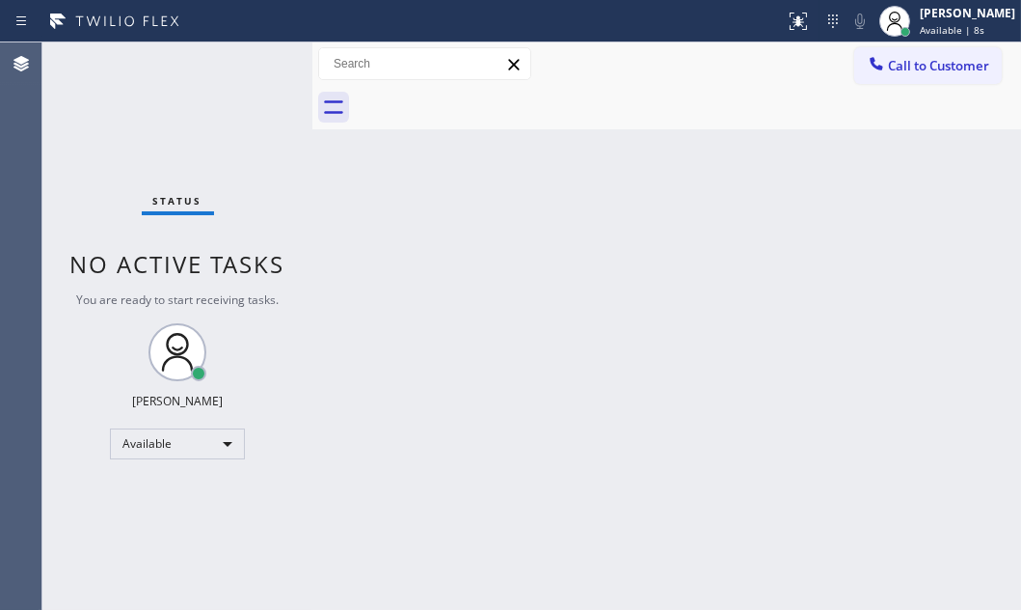
click at [245, 56] on div "Status No active tasks You are ready to start receiving tasks. [PERSON_NAME] Av…" at bounding box center [177, 325] width 270 height 567
click at [247, 60] on div "Status No active tasks You are ready to start receiving tasks. [PERSON_NAME] Av…" at bounding box center [177, 325] width 270 height 567
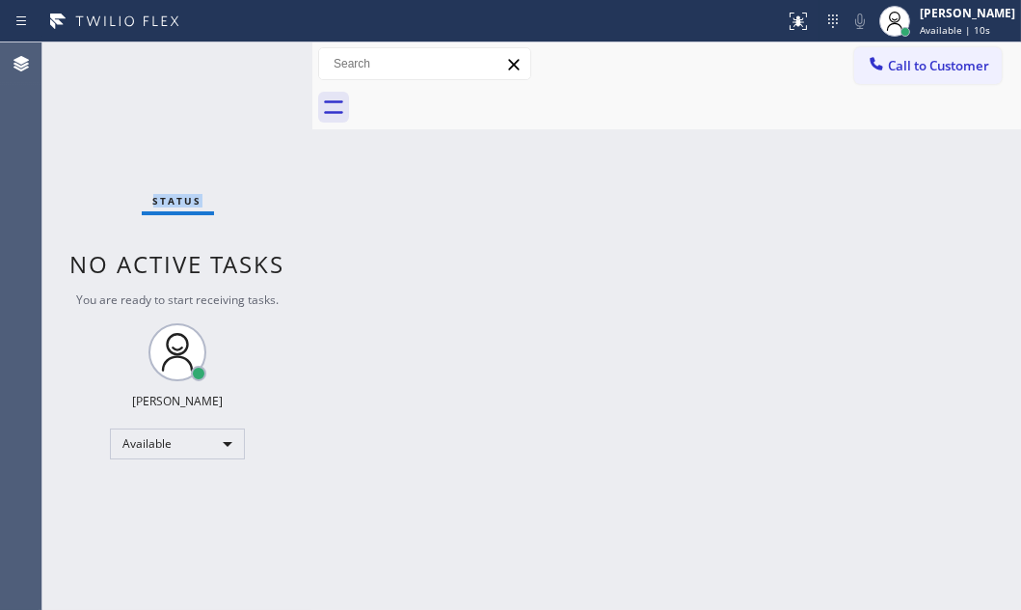
click at [247, 61] on div "Status No active tasks You are ready to start receiving tasks. [PERSON_NAME] Av…" at bounding box center [177, 325] width 270 height 567
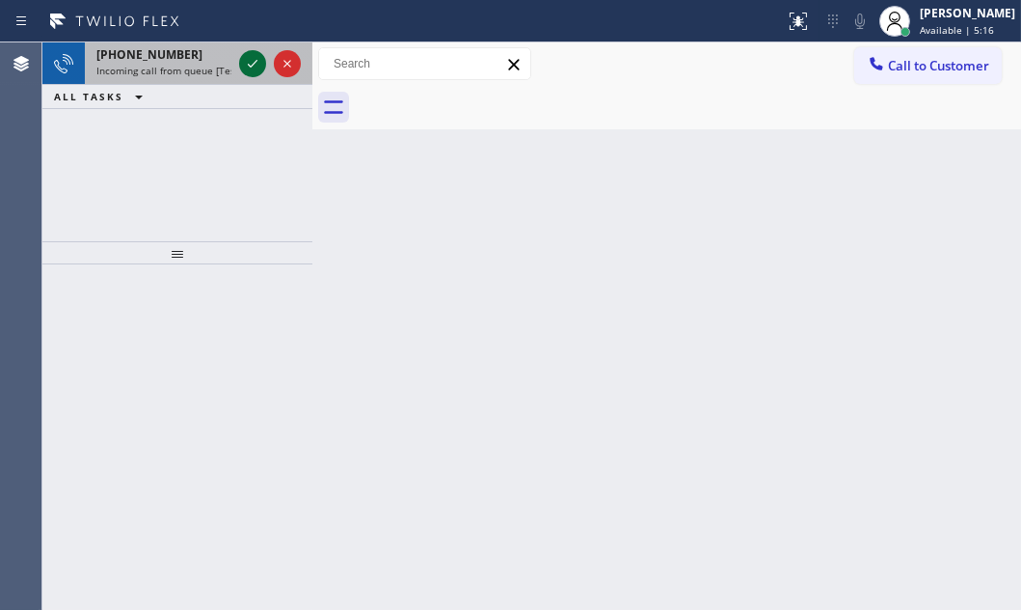
click at [248, 61] on icon at bounding box center [252, 63] width 23 height 23
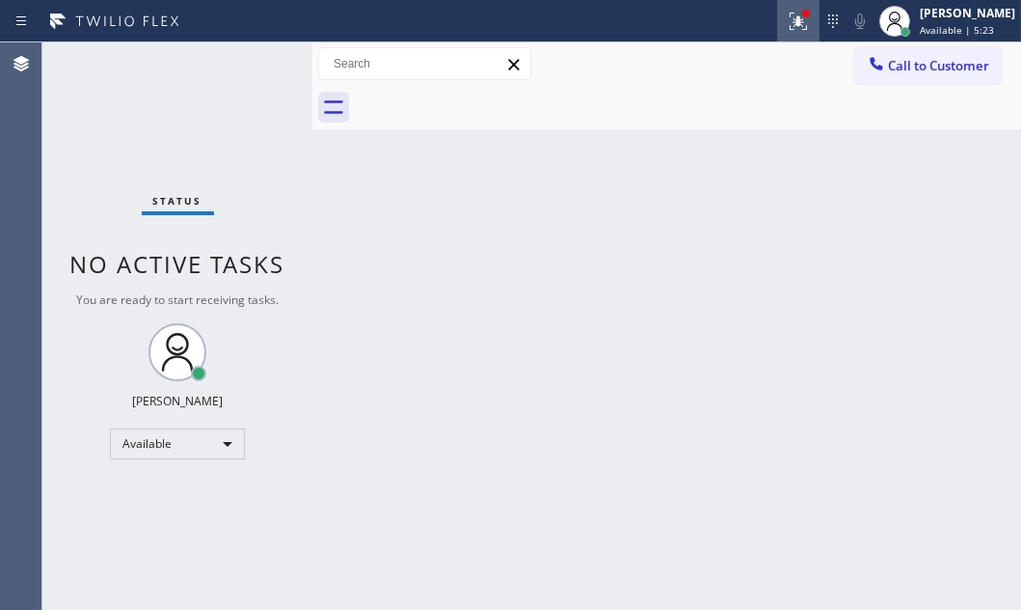
click at [787, 29] on icon at bounding box center [798, 21] width 23 height 23
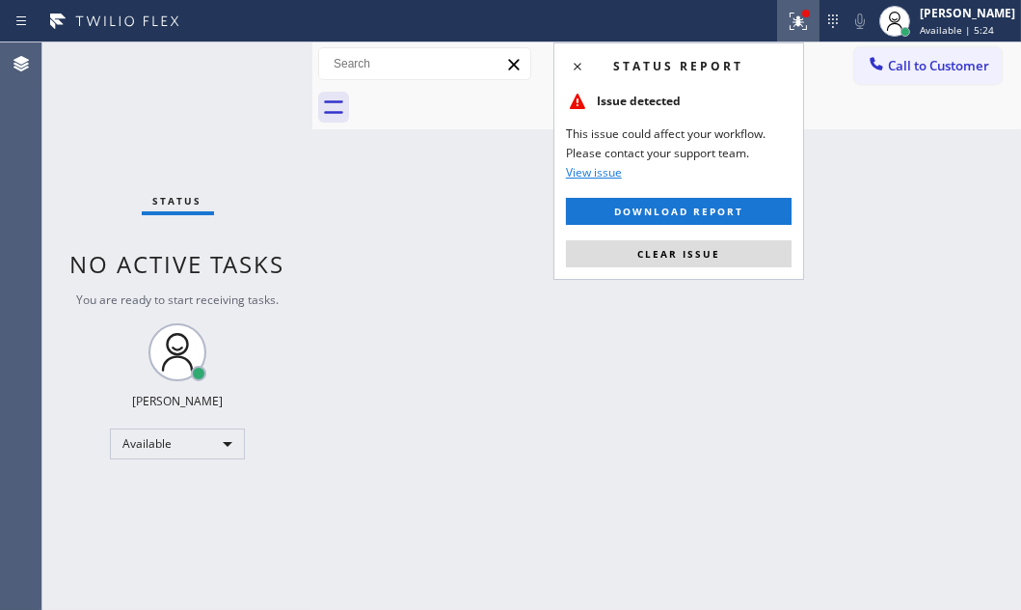
click at [662, 258] on button "Clear issue" at bounding box center [679, 253] width 226 height 27
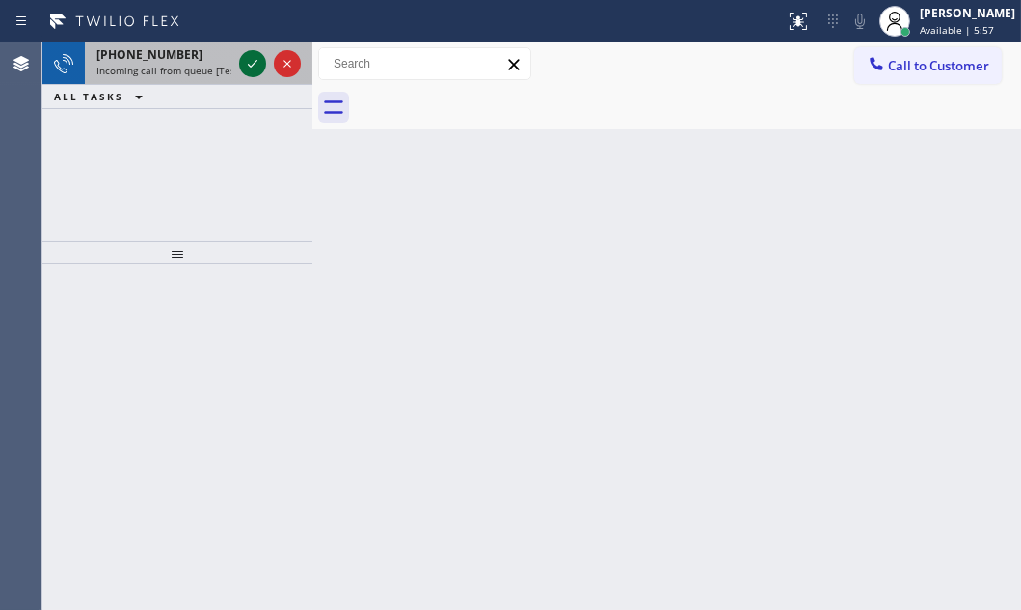
click at [253, 68] on icon at bounding box center [252, 63] width 23 height 23
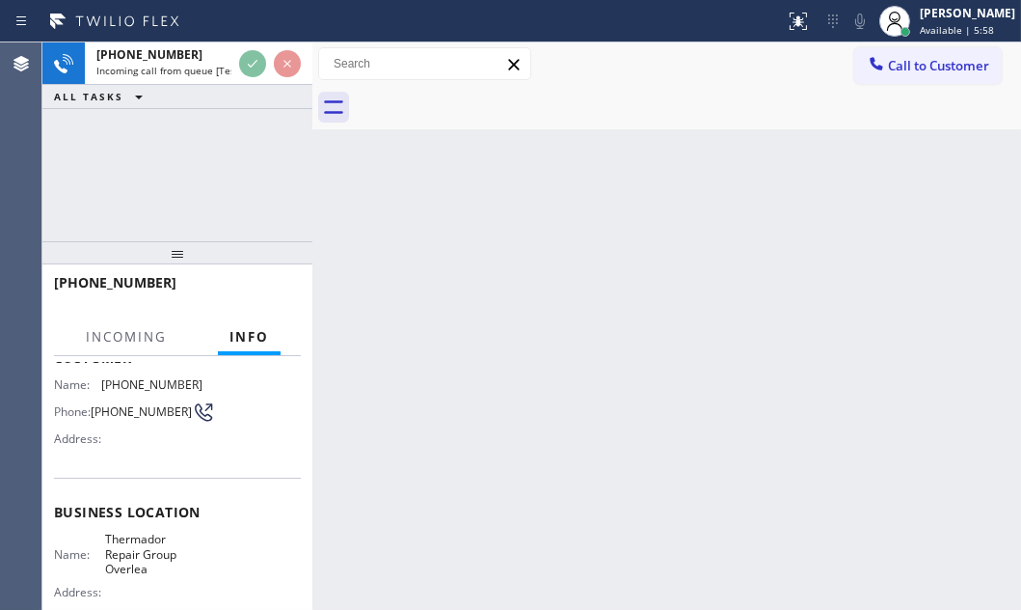
scroll to position [262, 0]
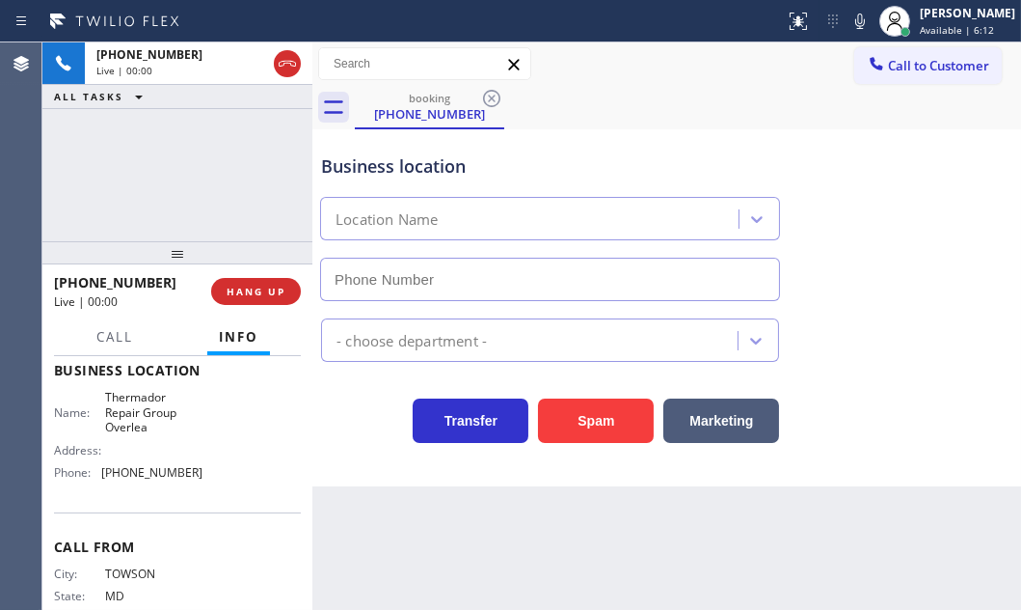
type input "[PHONE_NUMBER]"
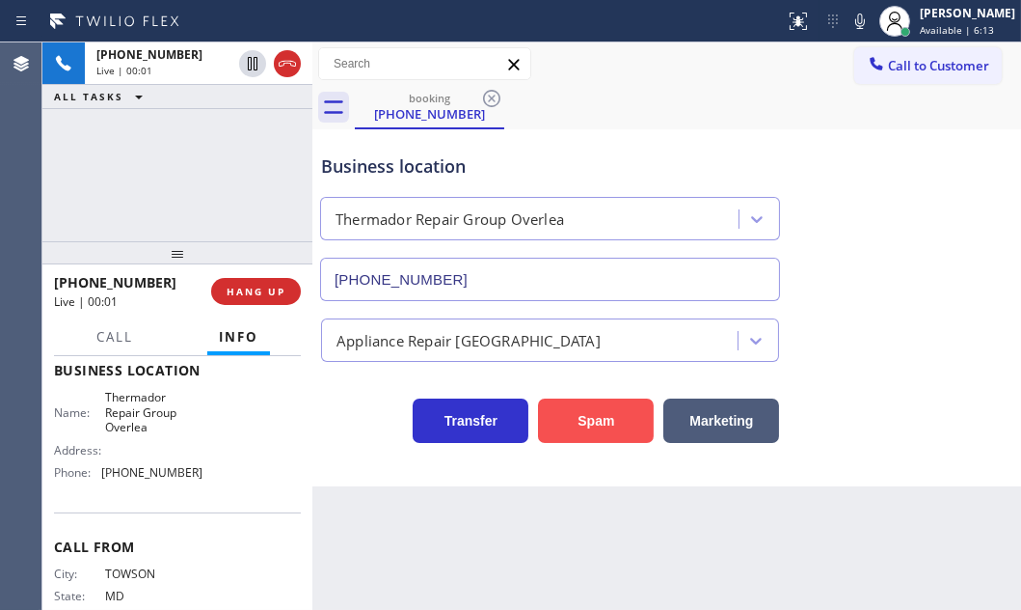
click at [584, 424] on button "Spam" at bounding box center [596, 420] width 116 height 44
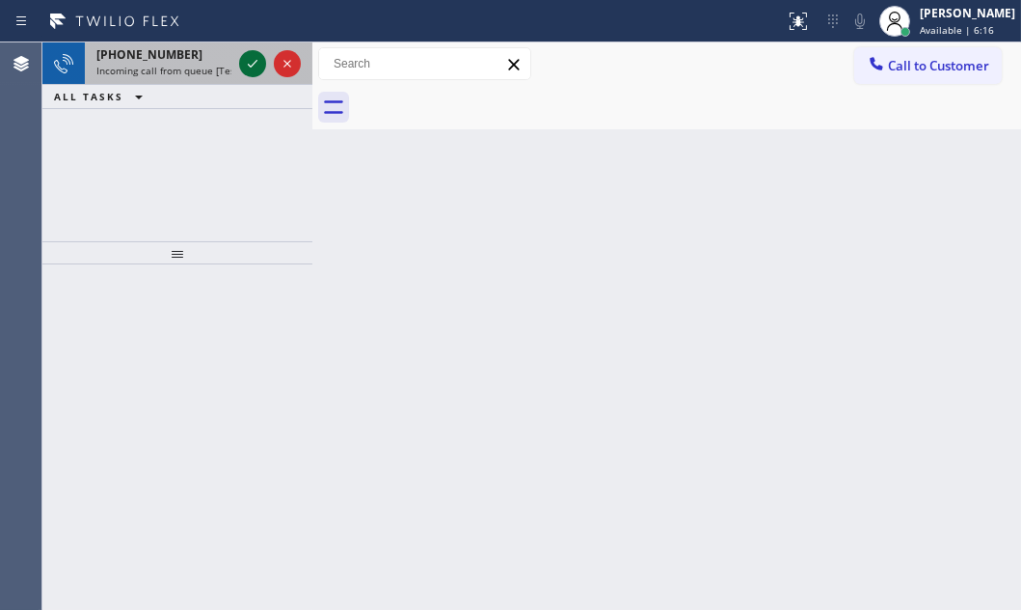
click at [247, 65] on icon at bounding box center [252, 63] width 23 height 23
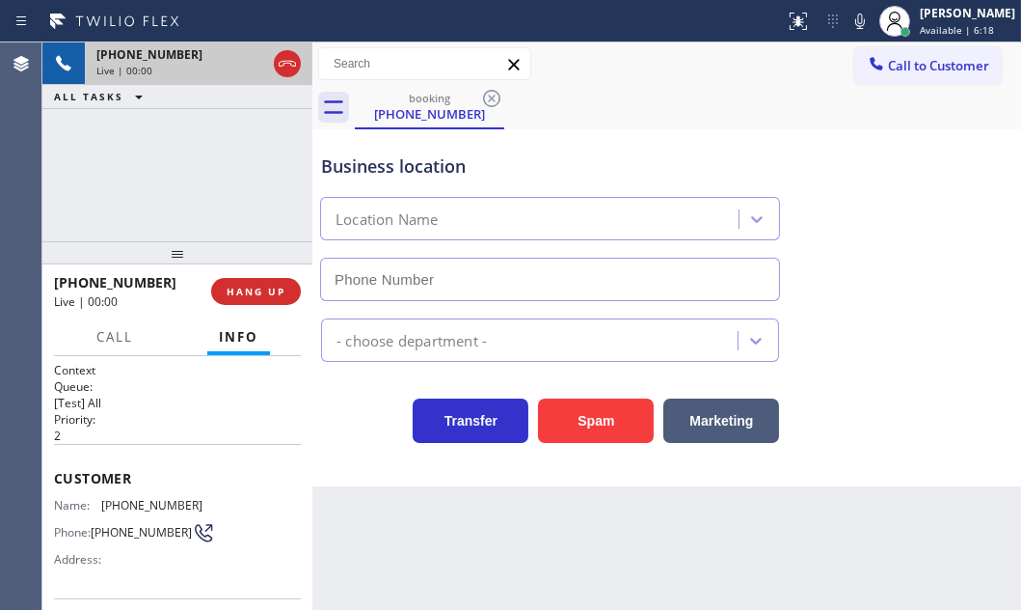
type input "[PHONE_NUMBER]"
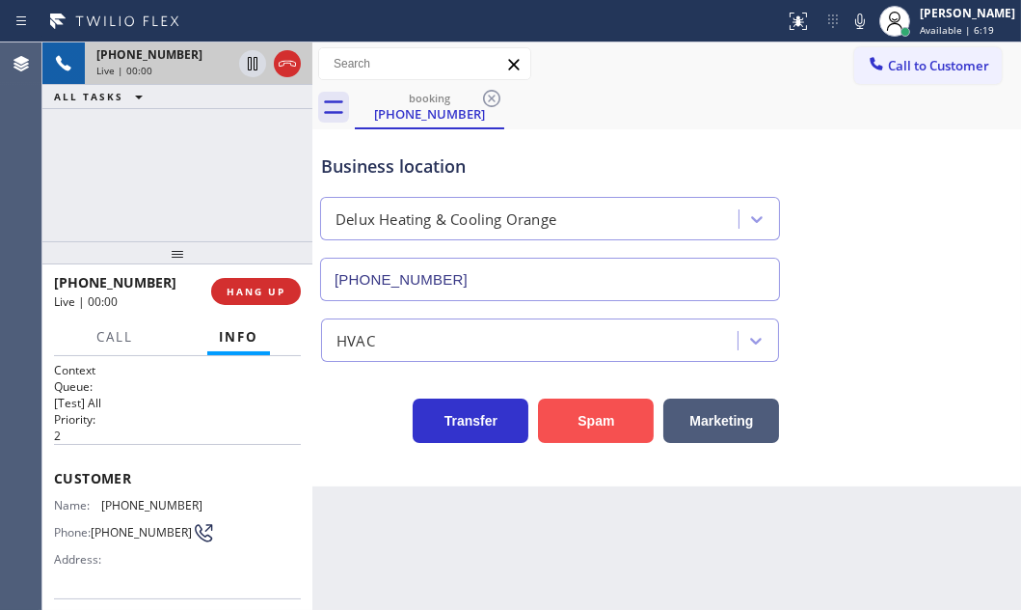
click at [584, 432] on button "Spam" at bounding box center [596, 420] width 116 height 44
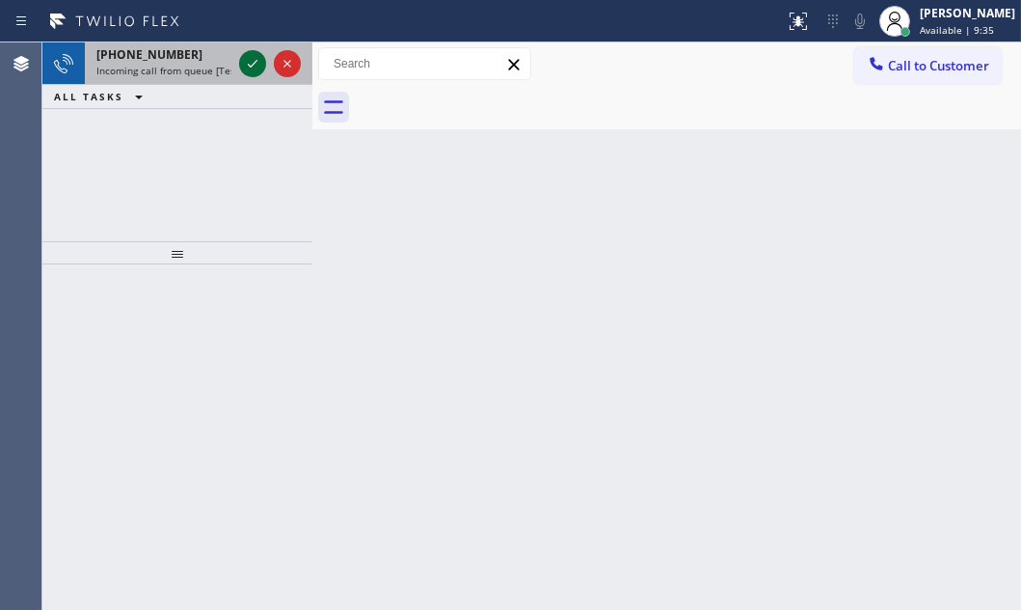
click at [260, 71] on icon at bounding box center [252, 63] width 23 height 23
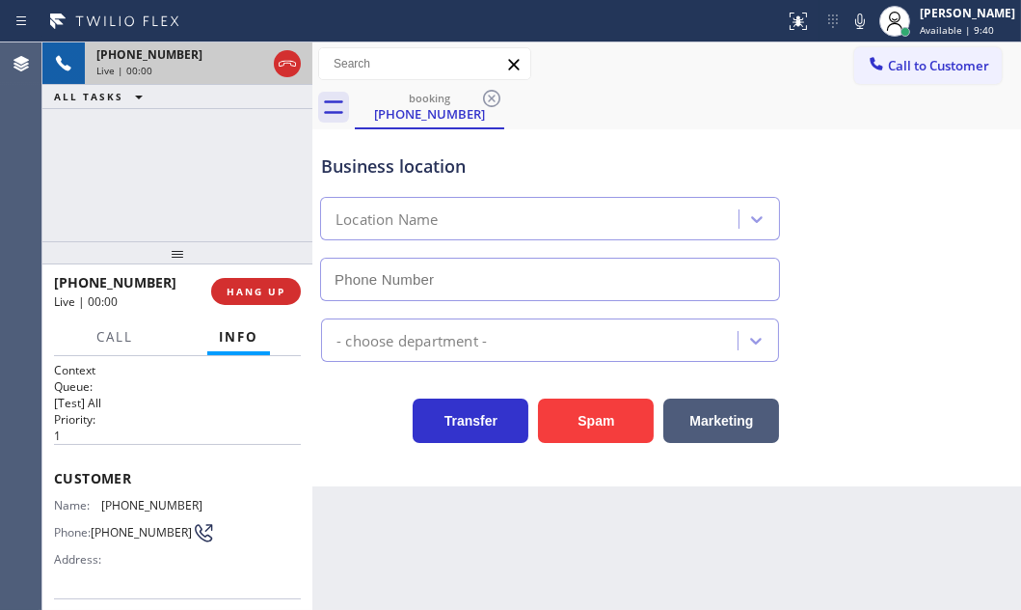
type input "[PHONE_NUMBER]"
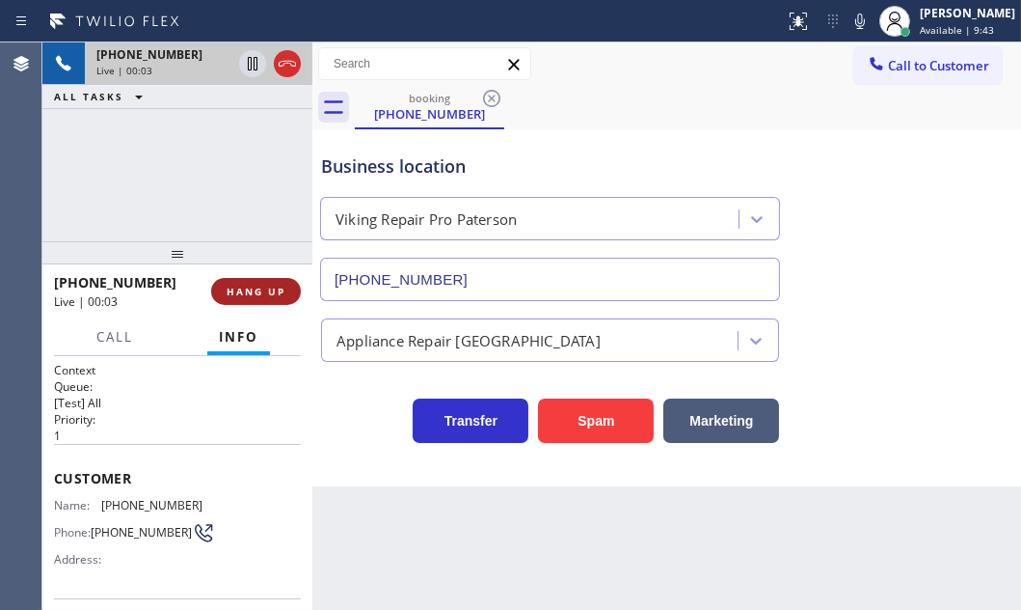
click at [266, 289] on span "HANG UP" at bounding box center [256, 292] width 59 height 14
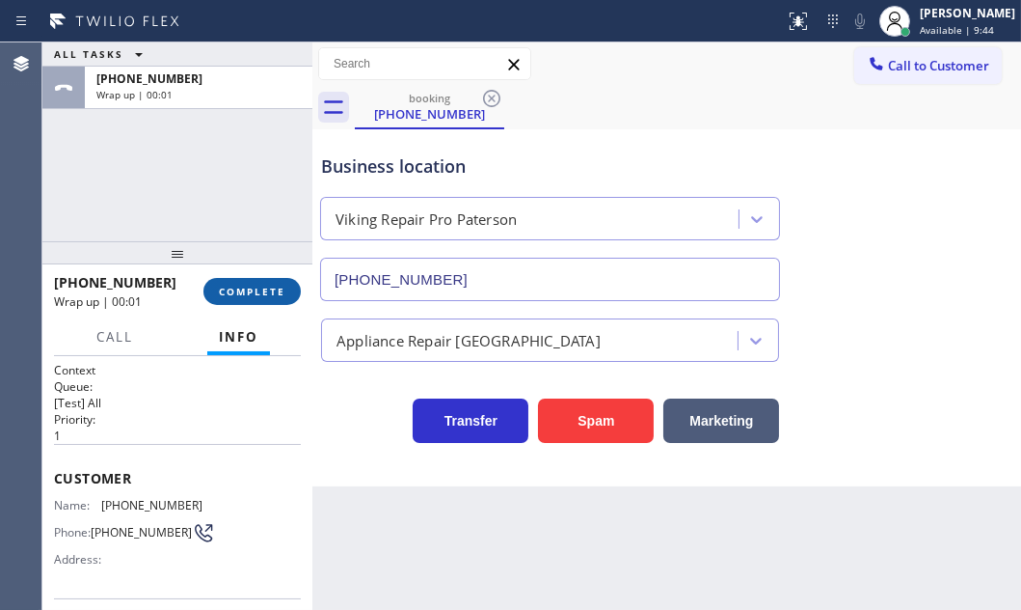
click at [267, 297] on span "COMPLETE" at bounding box center [252, 292] width 67 height 14
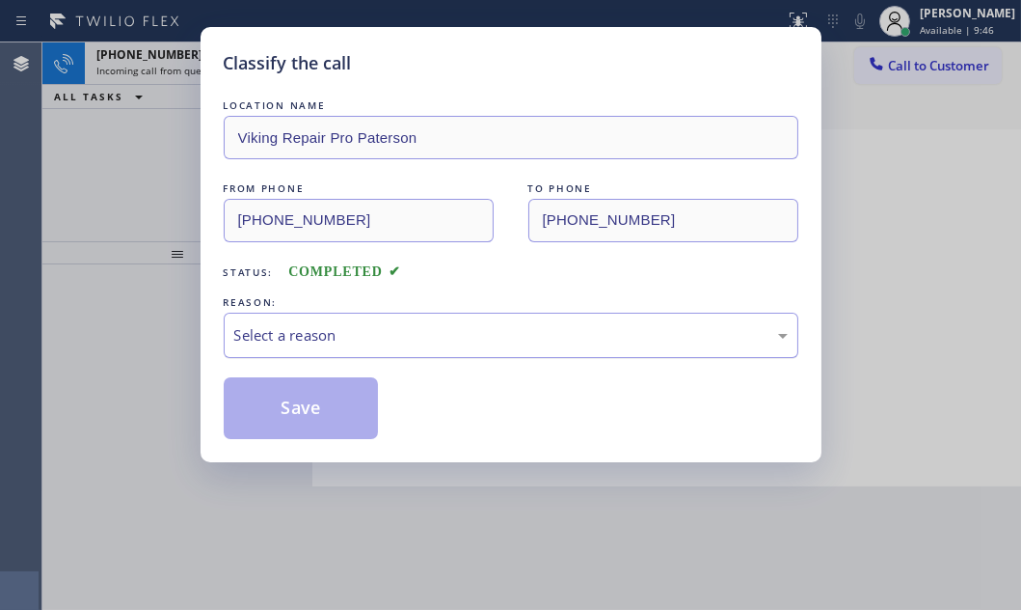
click at [385, 327] on div "Select a reason" at bounding box center [511, 335] width 554 height 22
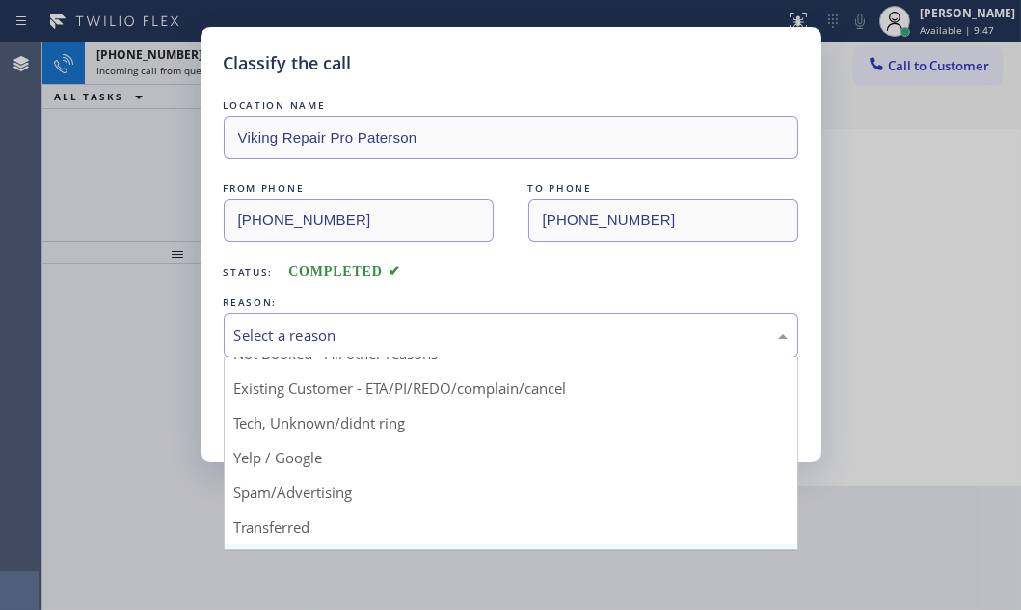
scroll to position [128, 0]
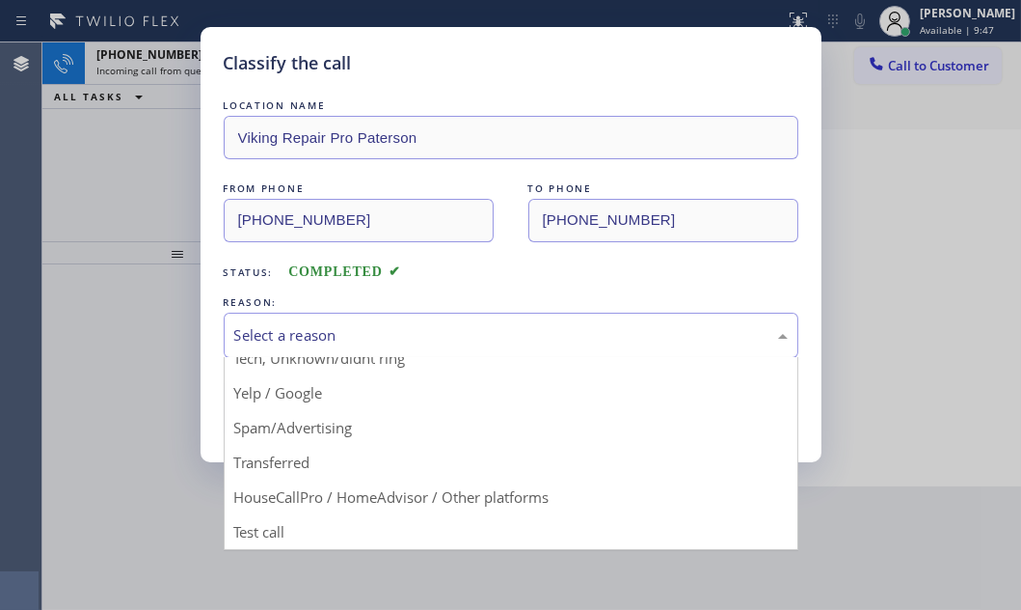
drag, startPoint x: 290, startPoint y: 422, endPoint x: 279, endPoint y: 408, distance: 18.5
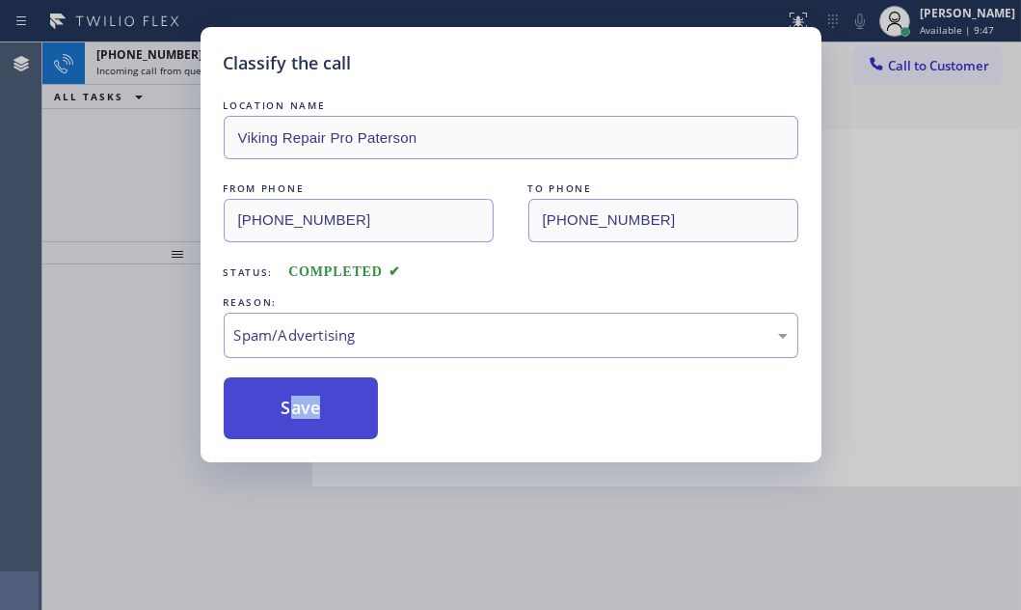
click at [279, 382] on button "Save" at bounding box center [301, 408] width 155 height 62
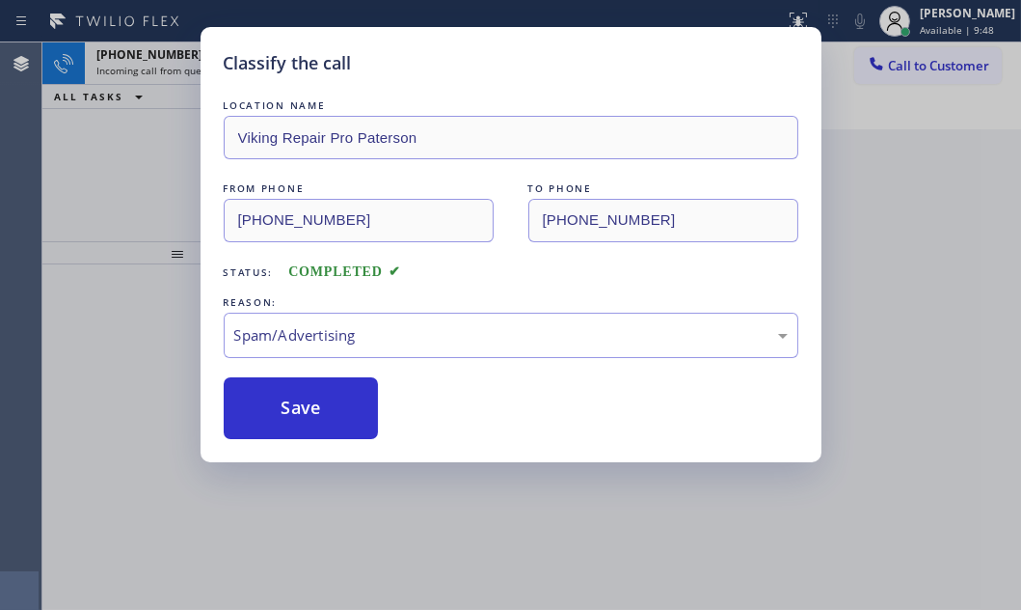
click at [161, 57] on div "Classify the call LOCATION NAME Viking Repair Pro Paterson FROM PHONE [PHONE_NU…" at bounding box center [510, 305] width 1021 height 610
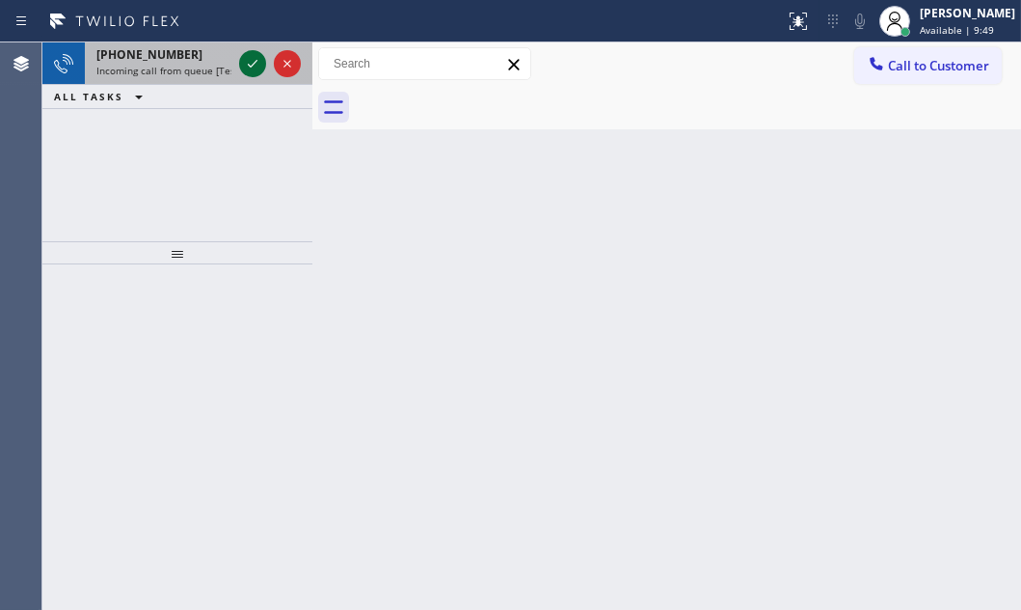
click at [243, 60] on icon at bounding box center [252, 63] width 23 height 23
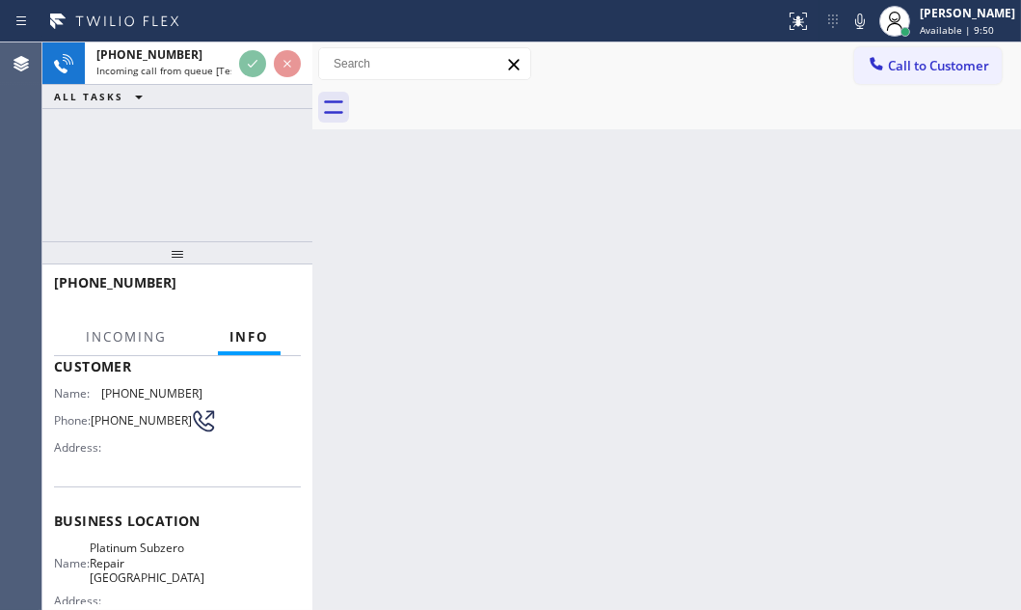
scroll to position [175, 0]
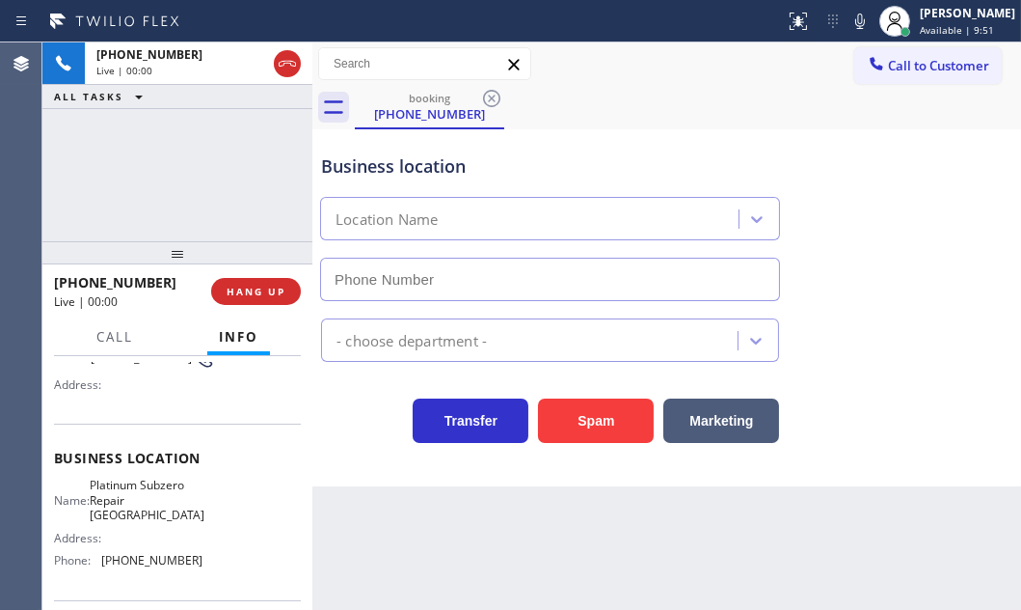
type input "[PHONE_NUMBER]"
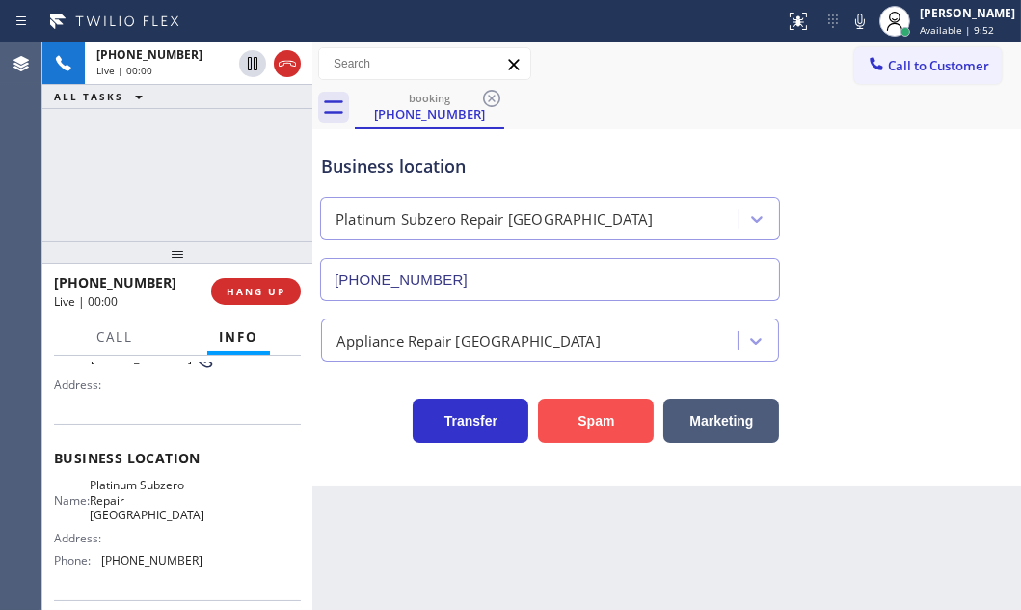
click at [607, 428] on button "Spam" at bounding box center [596, 420] width 116 height 44
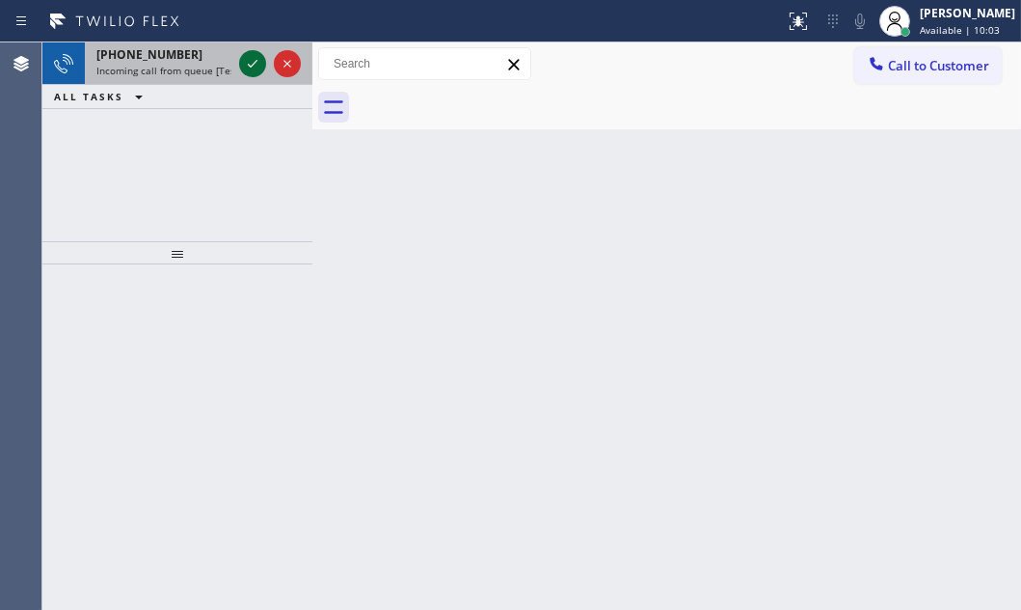
click at [253, 62] on icon at bounding box center [252, 63] width 23 height 23
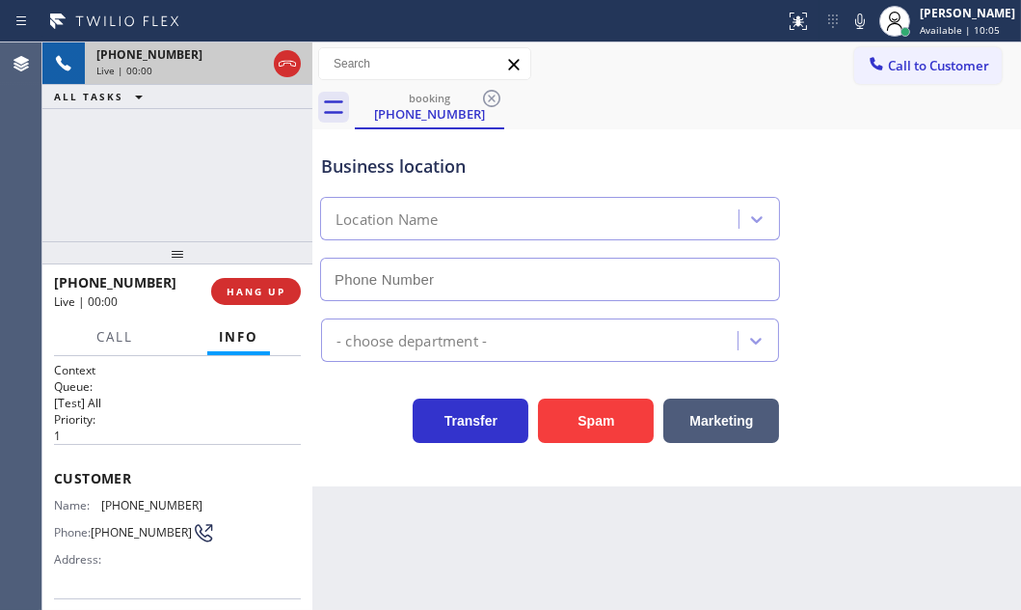
type input "[PHONE_NUMBER]"
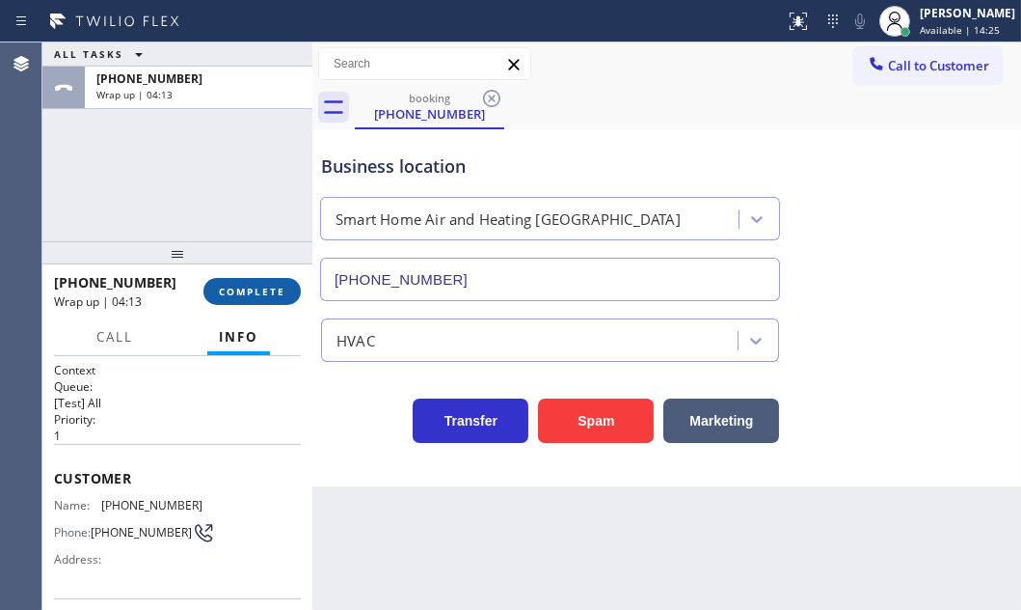
click at [250, 288] on span "COMPLETE" at bounding box center [252, 292] width 67 height 14
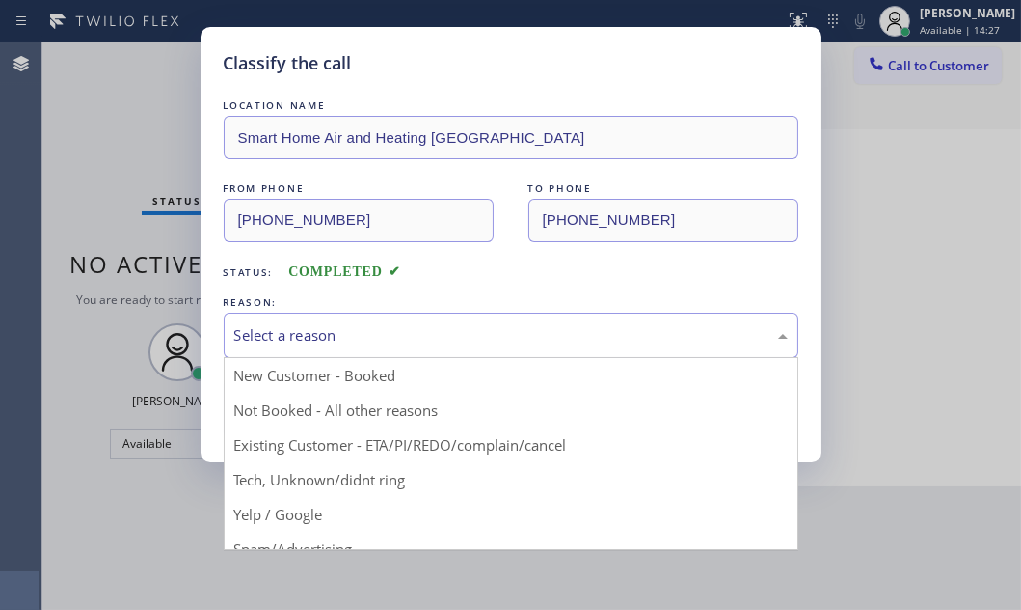
click at [451, 330] on div "Select a reason" at bounding box center [511, 335] width 554 height 22
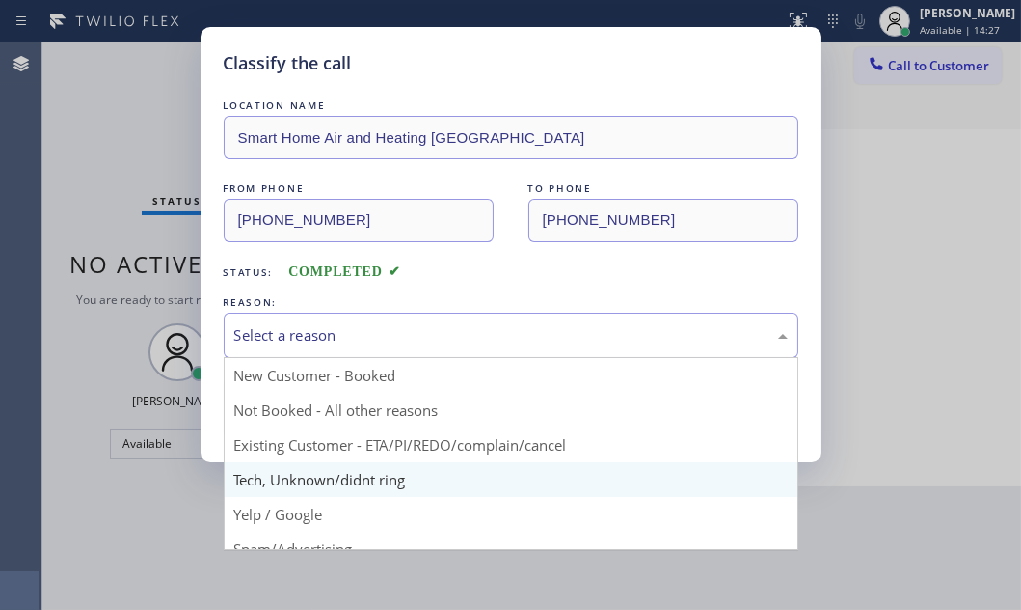
scroll to position [87, 0]
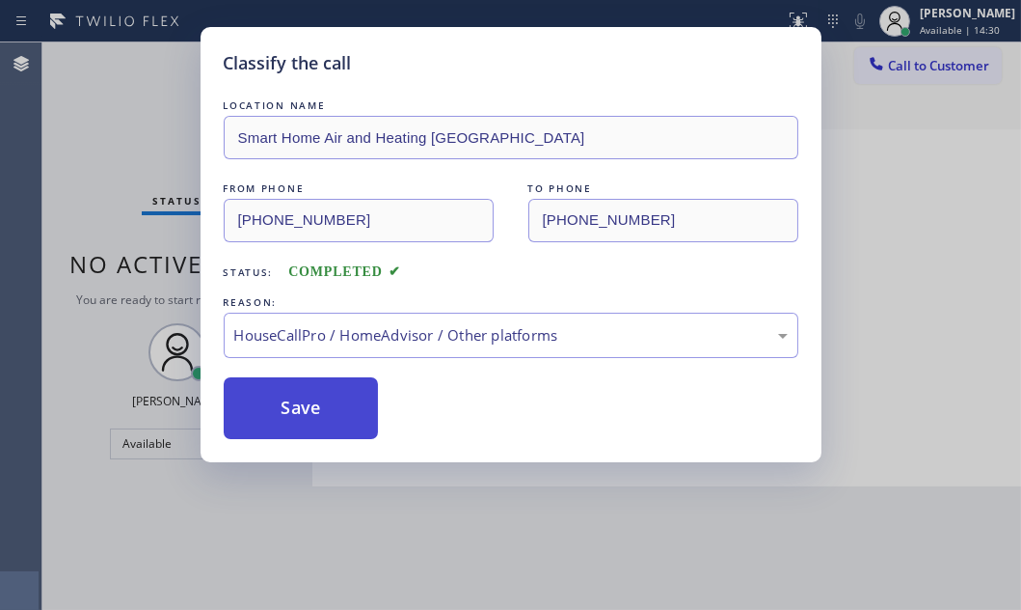
click at [317, 396] on button "Save" at bounding box center [301, 408] width 155 height 62
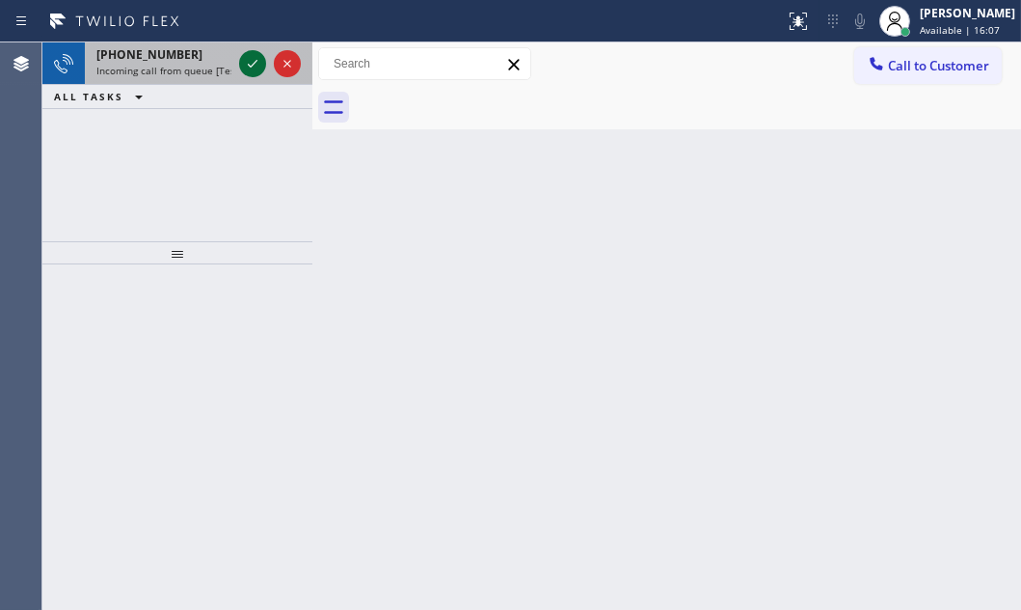
click at [251, 67] on icon at bounding box center [253, 64] width 10 height 8
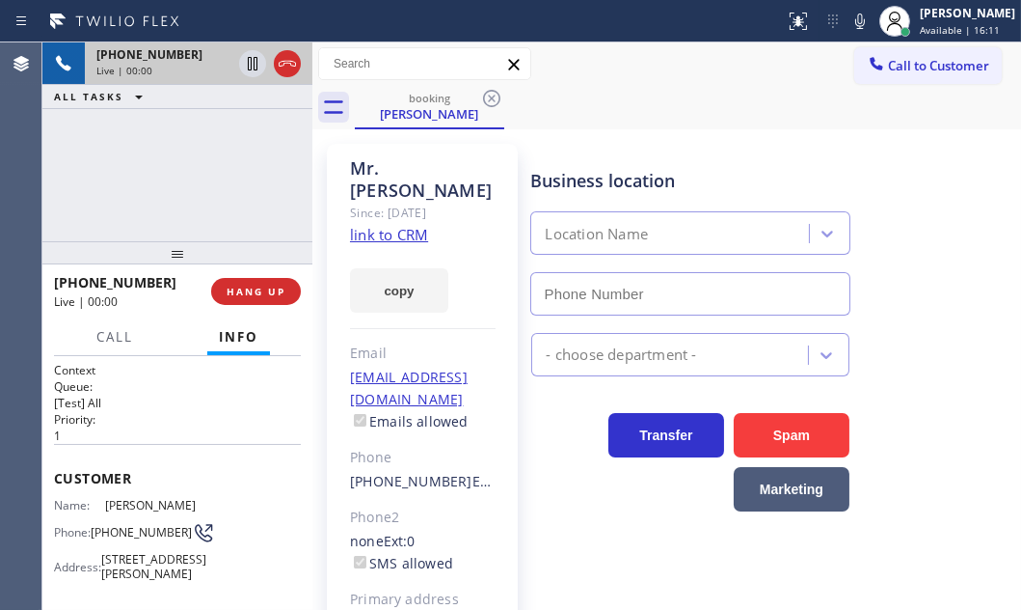
type input "[PHONE_NUMBER]"
click at [187, 149] on div "[PHONE_NUMBER] Live | 00:04 ALL TASKS ALL TASKS ACTIVE TASKS TASKS IN WRAP UP" at bounding box center [177, 141] width 270 height 199
click at [178, 154] on div "[PHONE_NUMBER] Live | 01:50 ALL TASKS ALL TASKS ACTIVE TASKS TASKS IN WRAP UP" at bounding box center [177, 141] width 270 height 199
click at [252, 68] on icon at bounding box center [252, 63] width 23 height 23
click at [251, 66] on icon at bounding box center [253, 64] width 14 height 14
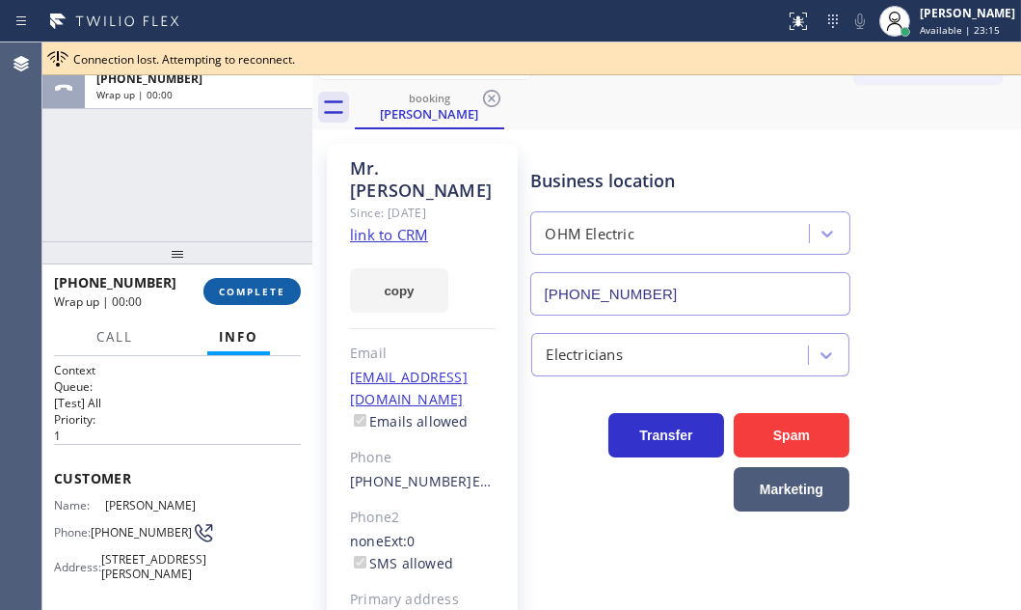
click at [260, 296] on span "COMPLETE" at bounding box center [252, 292] width 67 height 14
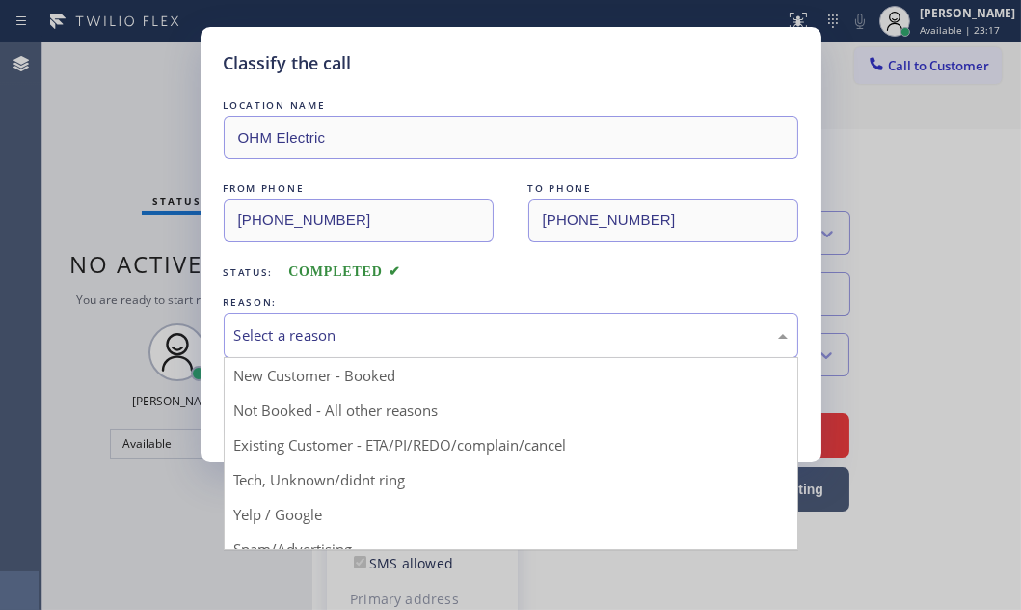
click at [646, 329] on div "Select a reason" at bounding box center [511, 335] width 554 height 22
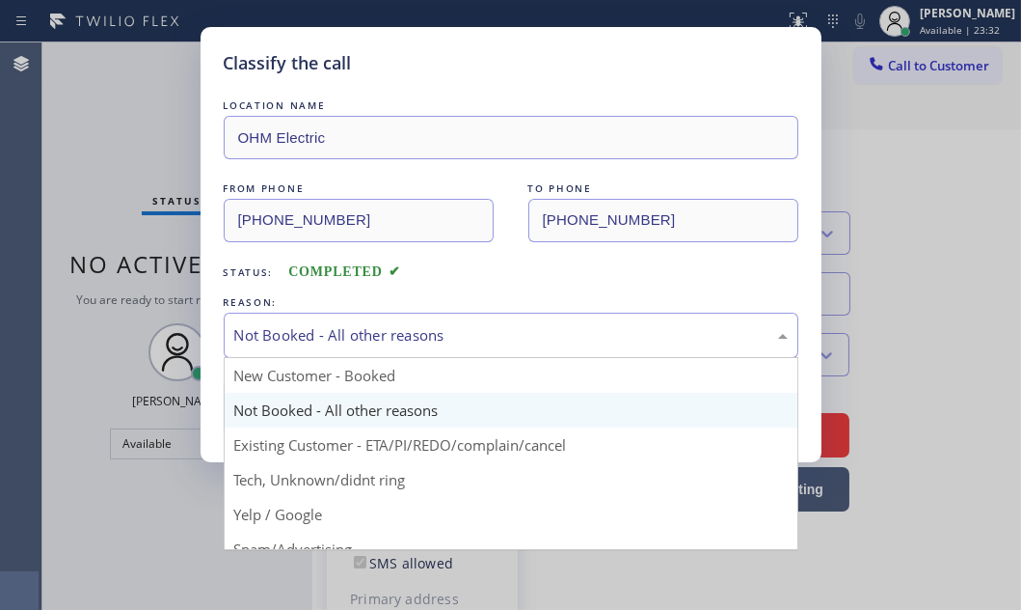
click at [417, 328] on div "Not Booked - All other reasons" at bounding box center [511, 335] width 554 height 22
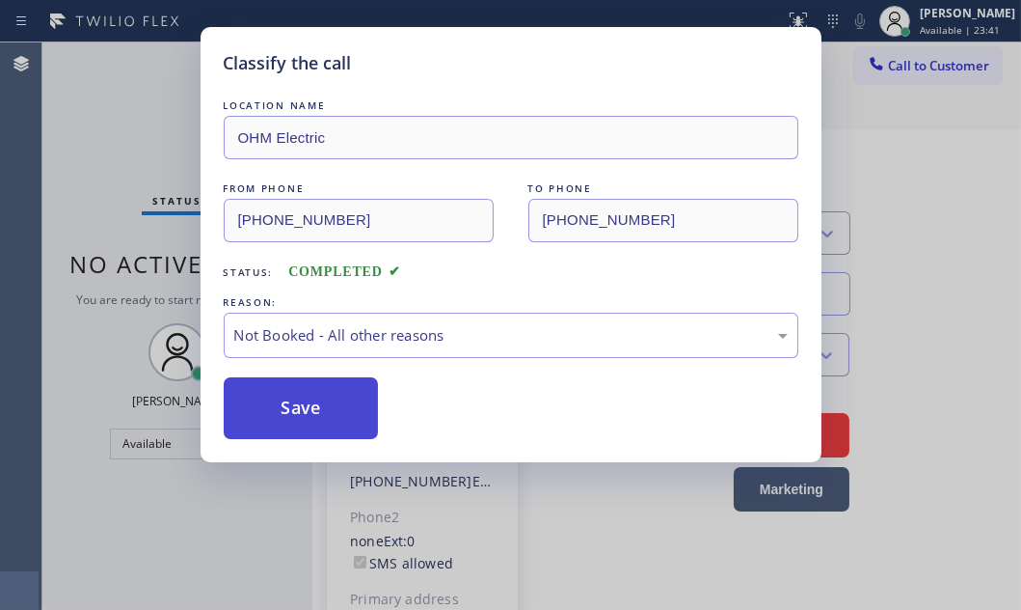
click at [272, 409] on button "Save" at bounding box center [301, 408] width 155 height 62
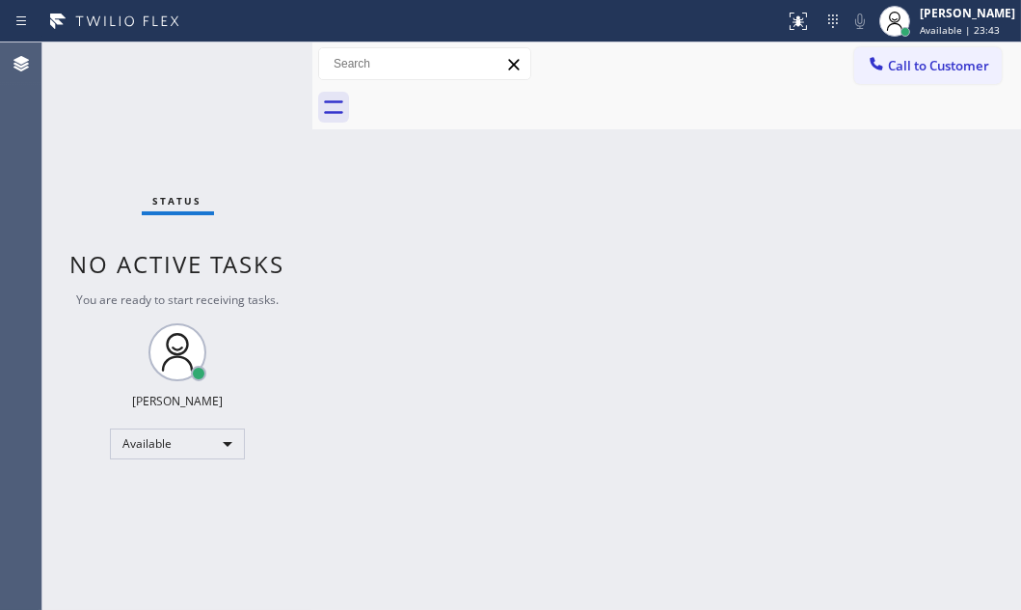
click at [832, 207] on div "Back to Dashboard Change Sender ID Customers Technicians Select a contact Outbo…" at bounding box center [666, 325] width 709 height 567
click at [622, 229] on div "Back to Dashboard Change Sender ID Customers Technicians Select a contact Outbo…" at bounding box center [666, 325] width 709 height 567
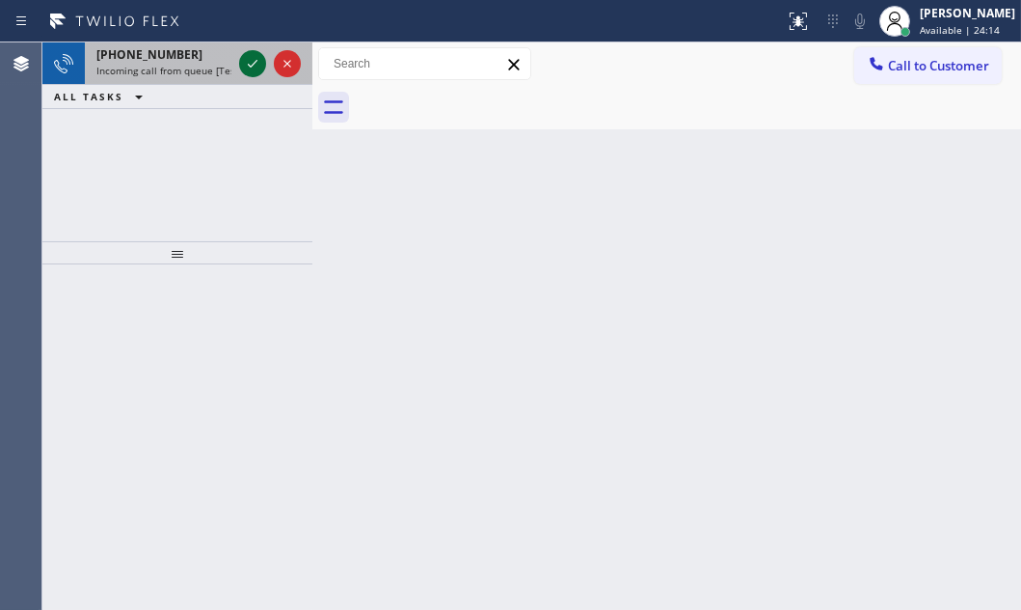
click at [253, 62] on icon at bounding box center [252, 63] width 23 height 23
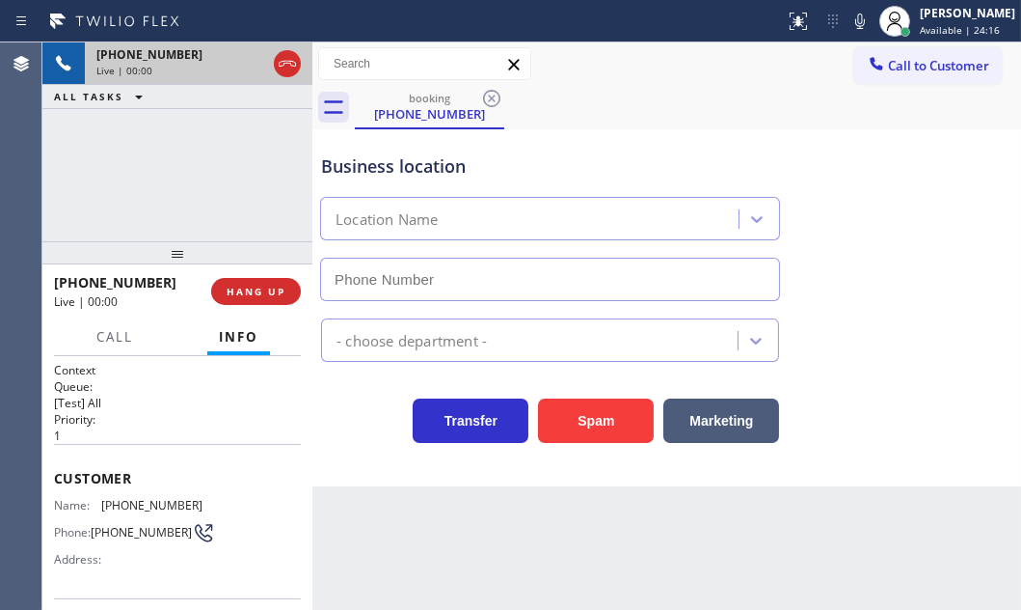
type input "[PHONE_NUMBER]"
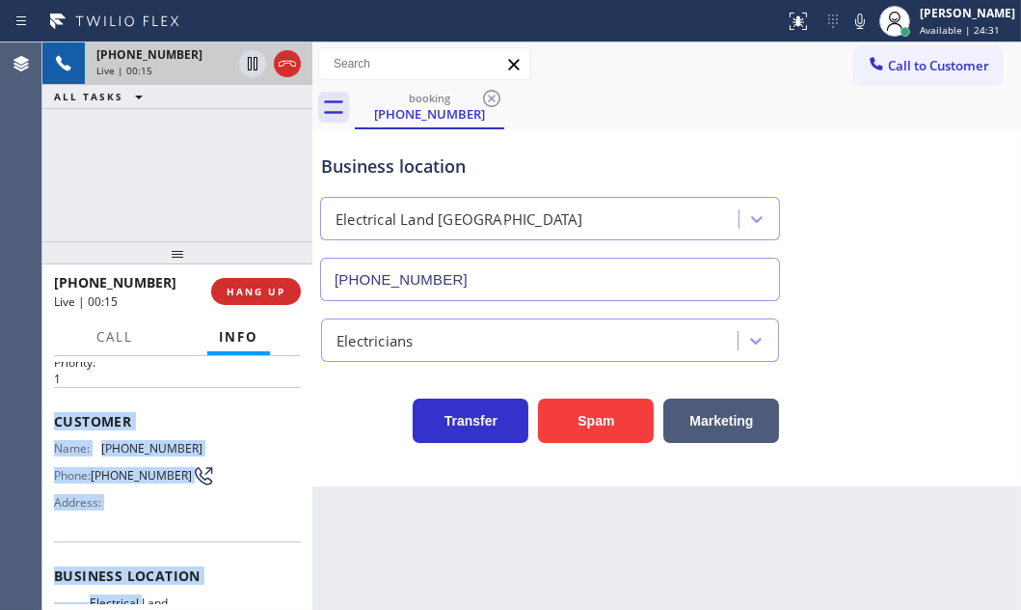
scroll to position [175, 0]
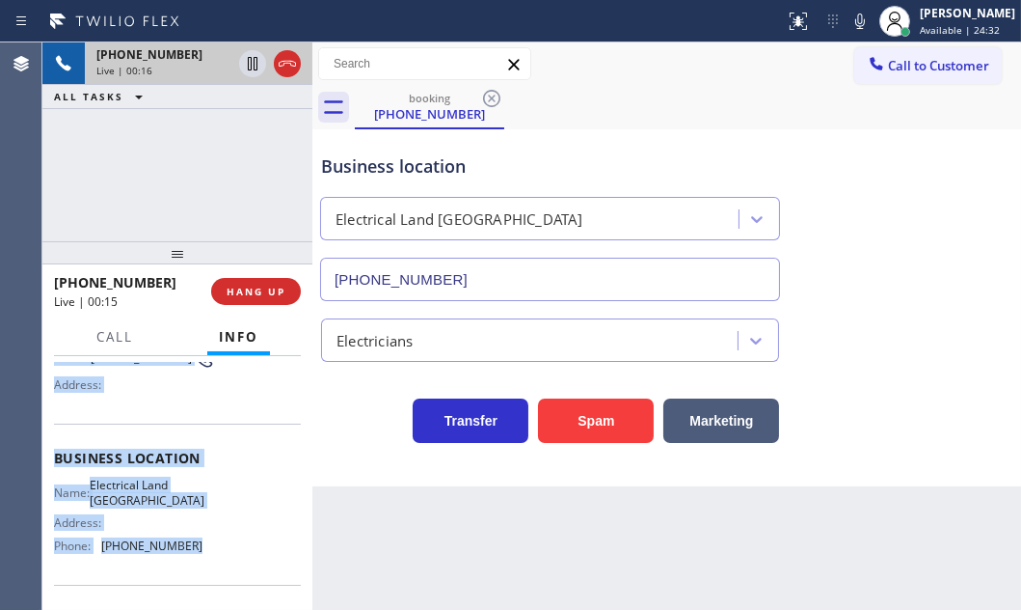
drag, startPoint x: 50, startPoint y: 471, endPoint x: 211, endPoint y: 557, distance: 182.5
click at [211, 557] on div "Context Queue: [Test] All Priority: 1 Customer Name: [PHONE_NUMBER] Phone: [PHO…" at bounding box center [177, 482] width 270 height 253
copy div "Customer Name: [PHONE_NUMBER] Phone: [PHONE_NUMBER] Address: Business location …"
click at [247, 66] on icon at bounding box center [252, 63] width 23 height 23
click at [250, 65] on icon at bounding box center [252, 63] width 23 height 23
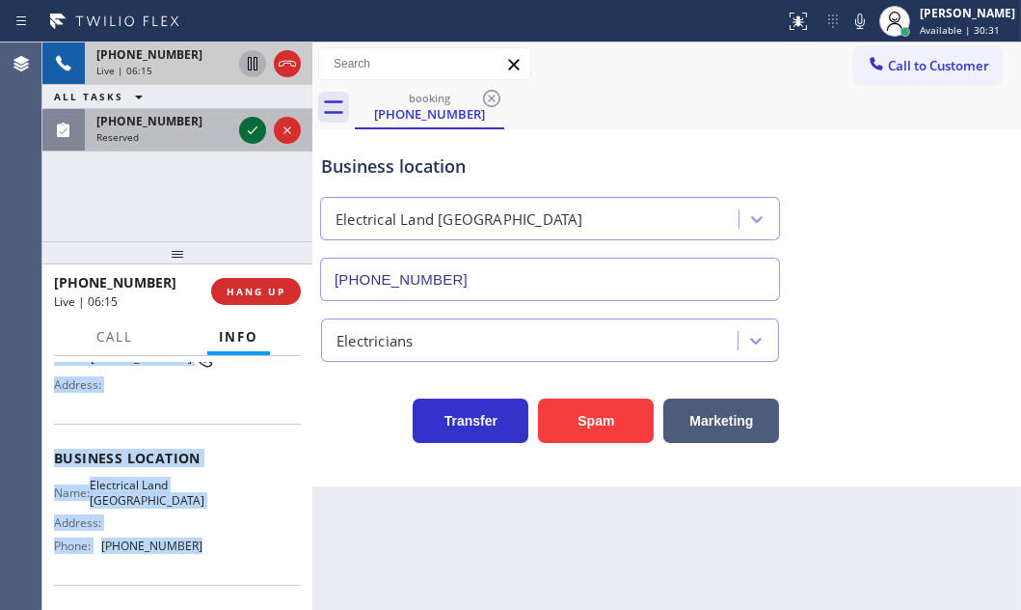
click at [254, 133] on icon at bounding box center [252, 130] width 23 height 23
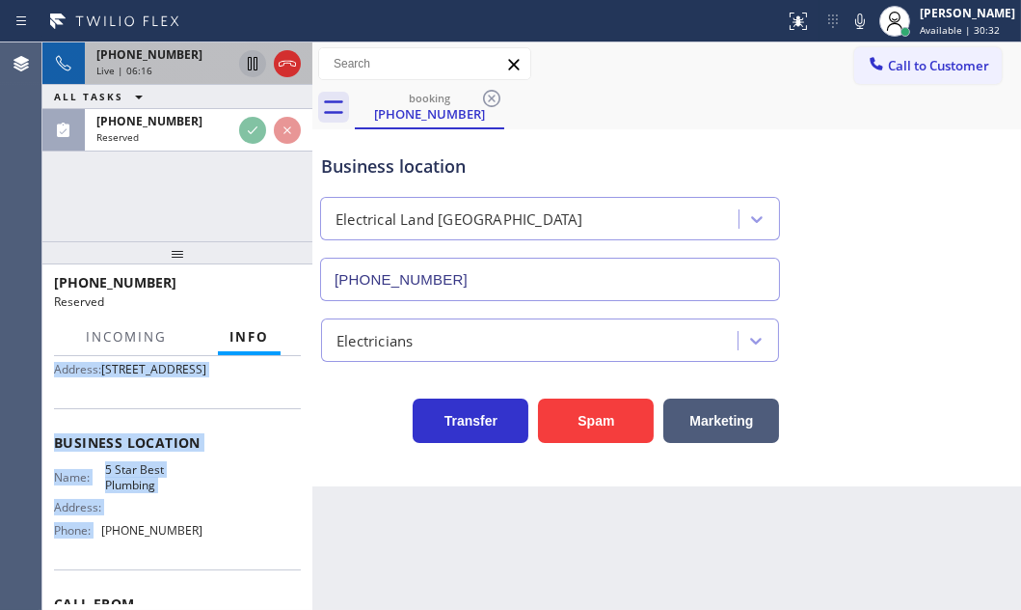
scroll to position [191, 0]
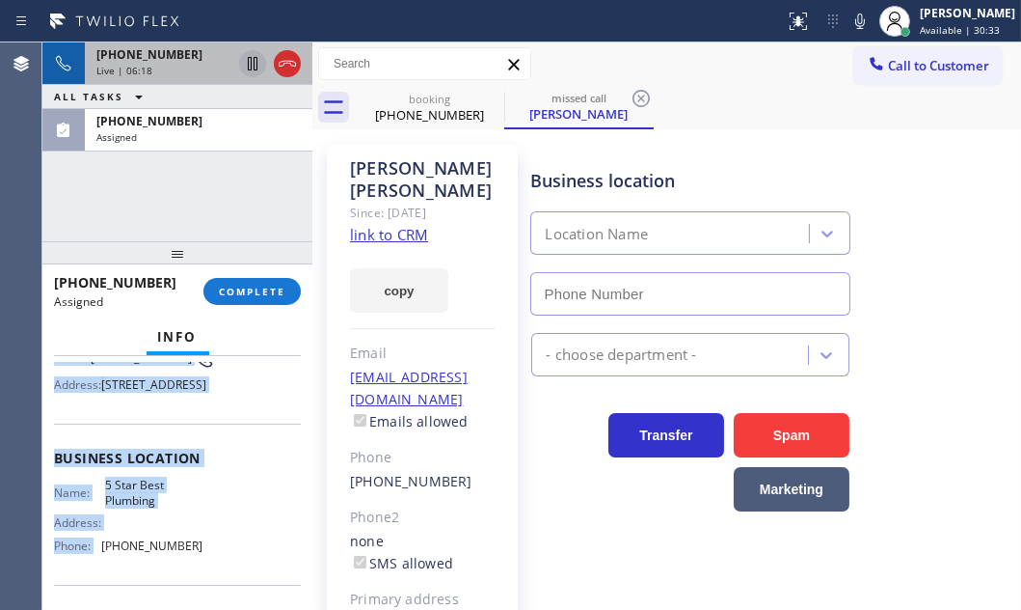
type input "[PHONE_NUMBER]"
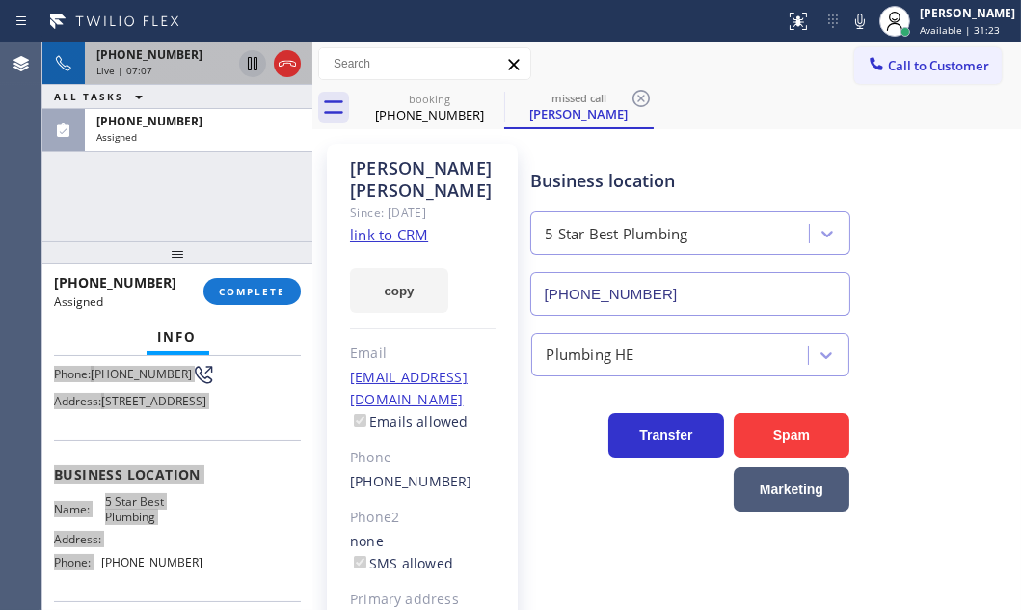
scroll to position [206, 0]
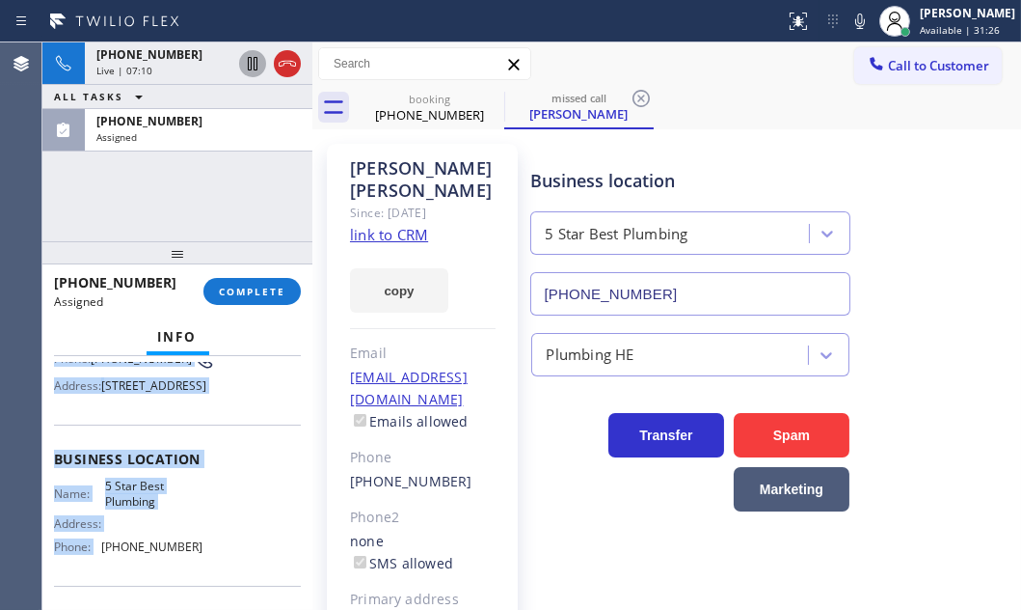
drag, startPoint x: 289, startPoint y: 68, endPoint x: 311, endPoint y: 97, distance: 36.7
click at [289, 68] on icon at bounding box center [287, 63] width 23 height 23
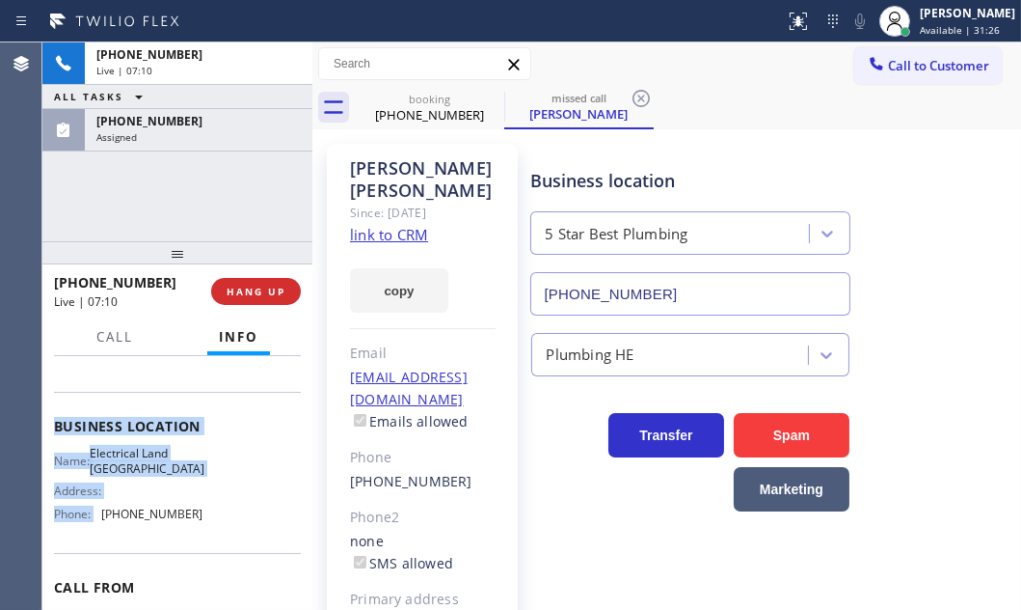
scroll to position [175, 0]
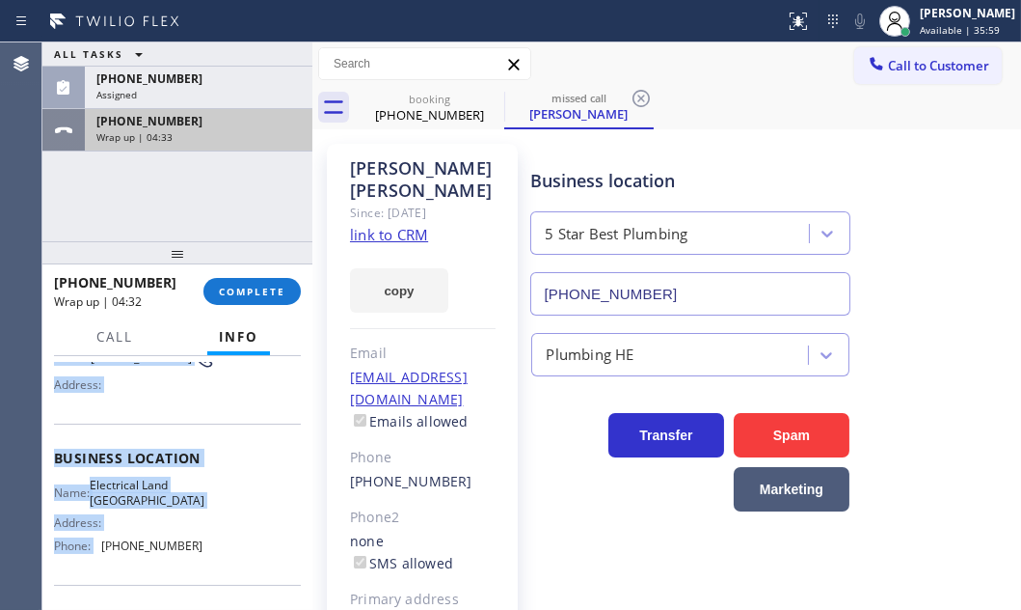
click at [236, 130] on div "Wrap up | 04:33" at bounding box center [198, 137] width 204 height 14
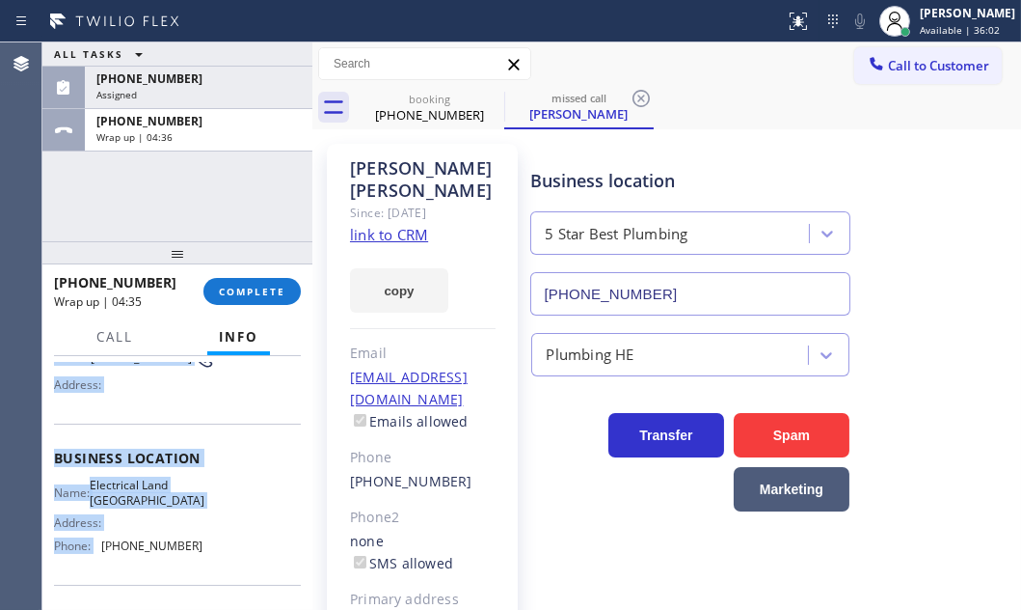
click at [184, 412] on div "Customer Name: [PHONE_NUMBER] Phone: [PHONE_NUMBER] Address:" at bounding box center [177, 346] width 247 height 154
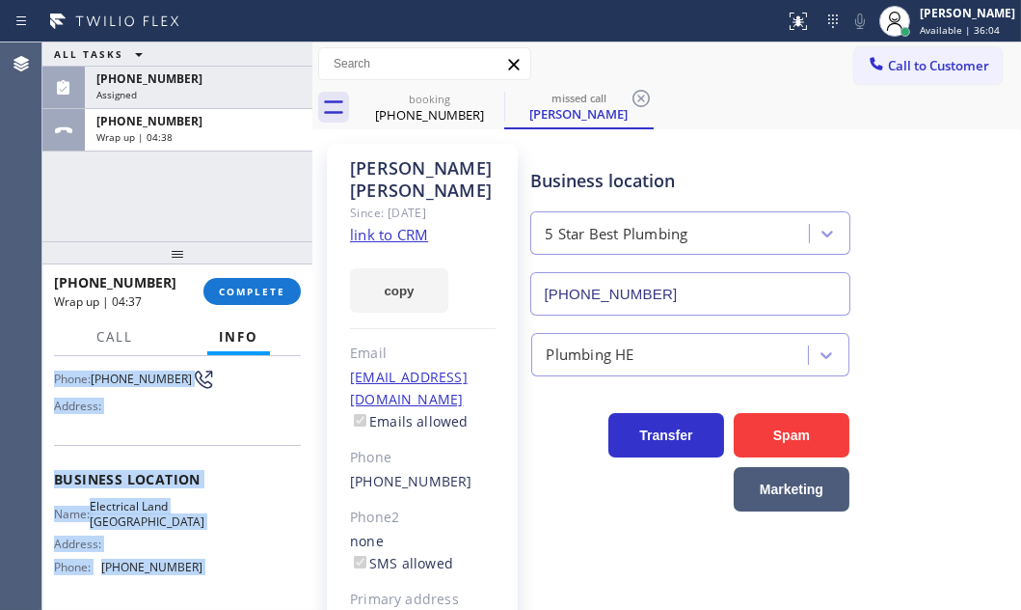
scroll to position [262, 0]
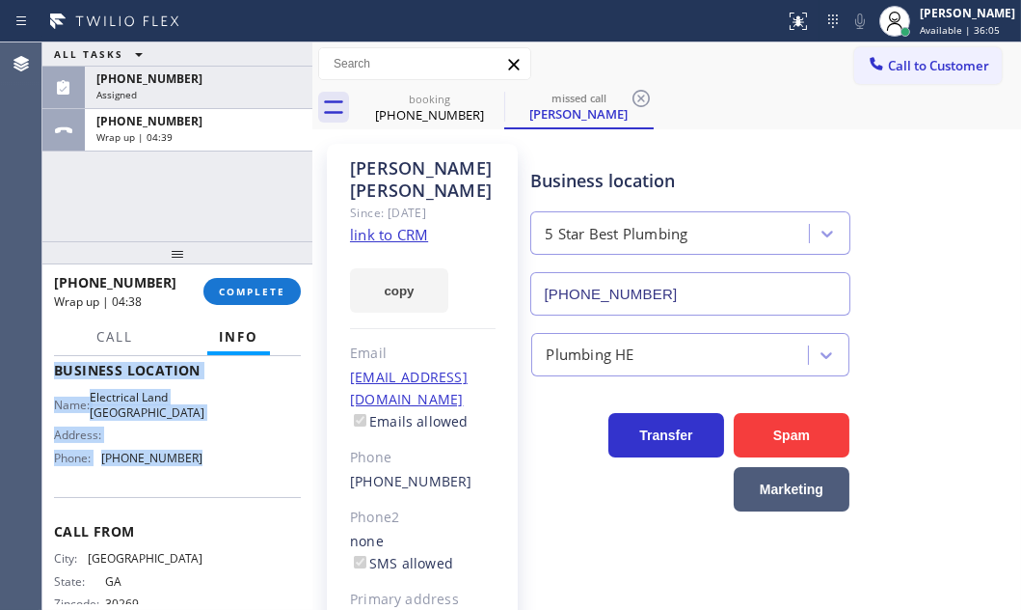
drag, startPoint x: 48, startPoint y: 467, endPoint x: 201, endPoint y: 488, distance: 153.9
click at [201, 488] on div "Context Queue: [Test] All Priority: 1 Customer Name: [PHONE_NUMBER] Phone: [PHO…" at bounding box center [177, 482] width 270 height 253
copy div "Customer Name: [PHONE_NUMBER] Phone: [PHONE_NUMBER] Address: Business location …"
click at [270, 285] on span "COMPLETE" at bounding box center [252, 292] width 67 height 14
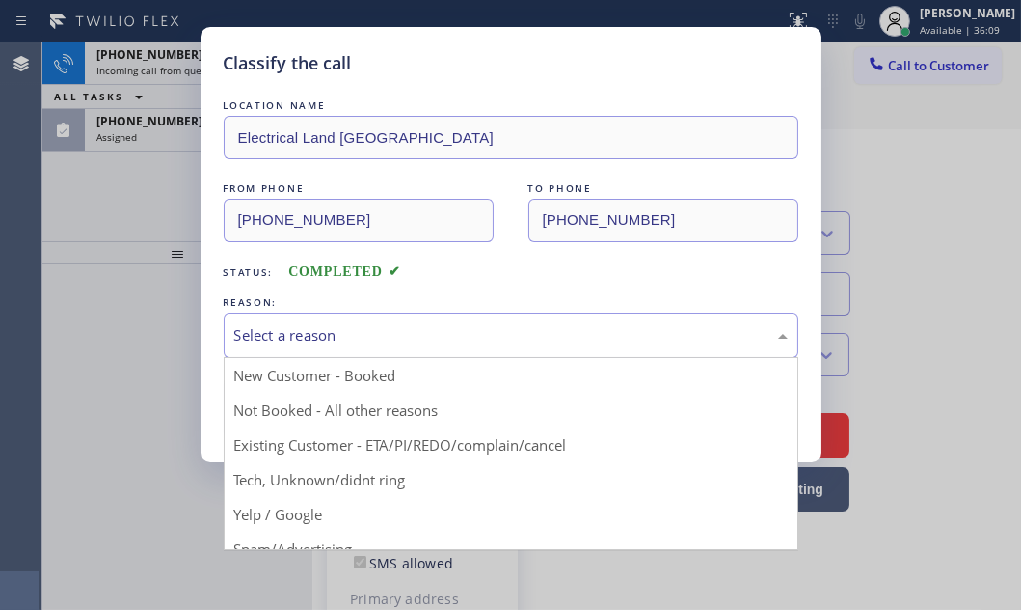
click at [440, 326] on div "Select a reason" at bounding box center [511, 335] width 554 height 22
drag, startPoint x: 327, startPoint y: 410, endPoint x: 289, endPoint y: 408, distance: 37.7
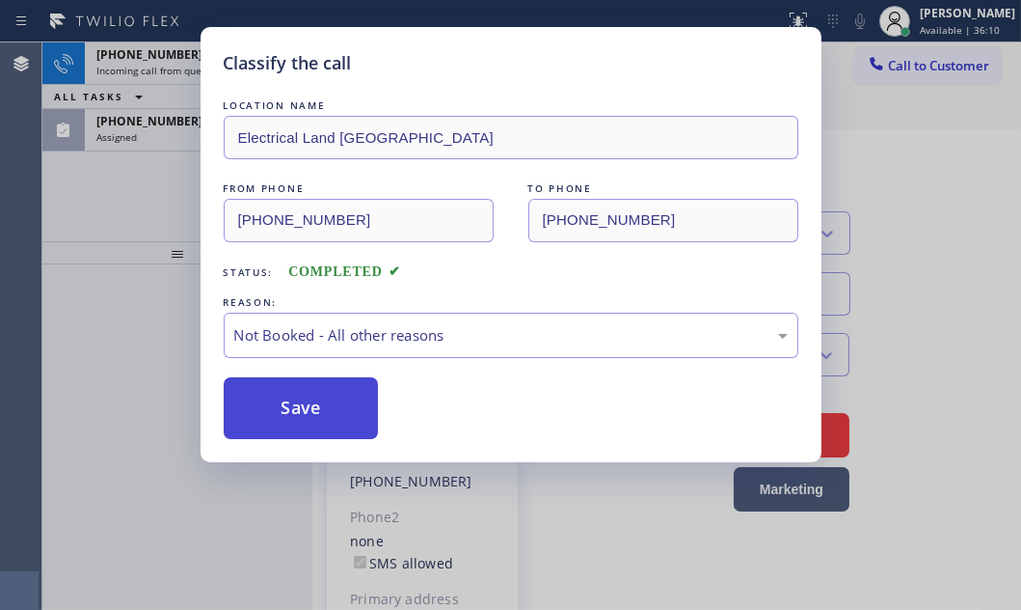
click at [289, 406] on button "Save" at bounding box center [301, 408] width 155 height 62
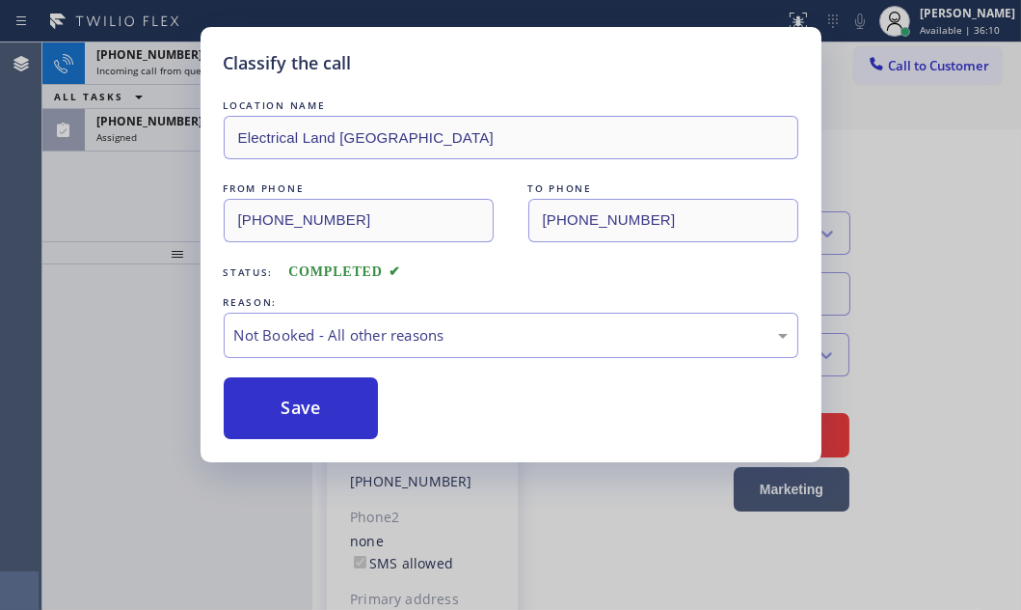
click at [108, 197] on div "Classify the call LOCATION NAME Electrical Land Culver City FROM PHONE [PHONE_N…" at bounding box center [510, 305] width 1021 height 610
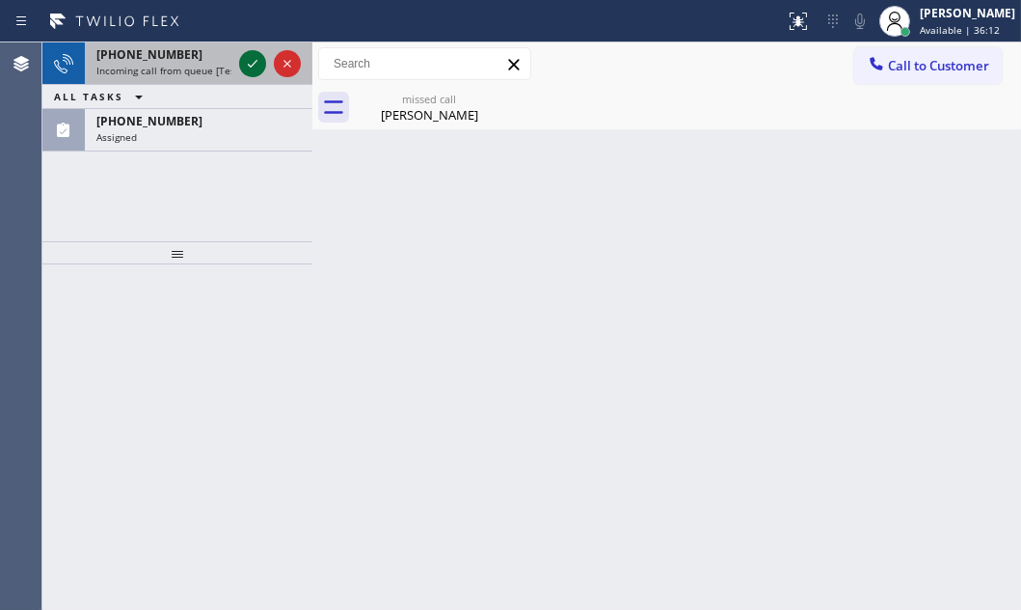
click at [252, 68] on icon at bounding box center [252, 63] width 23 height 23
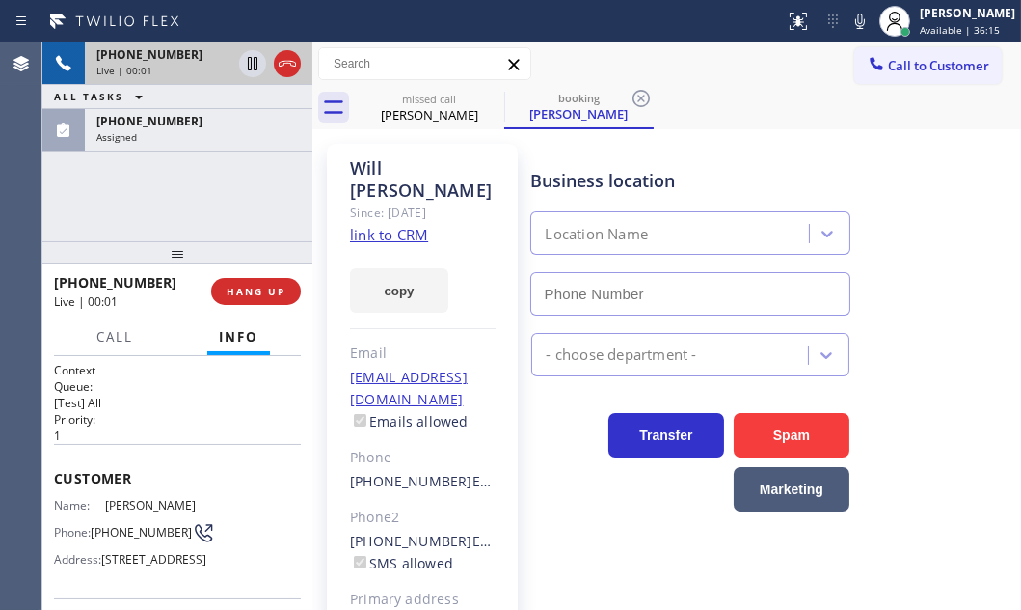
type input "[PHONE_NUMBER]"
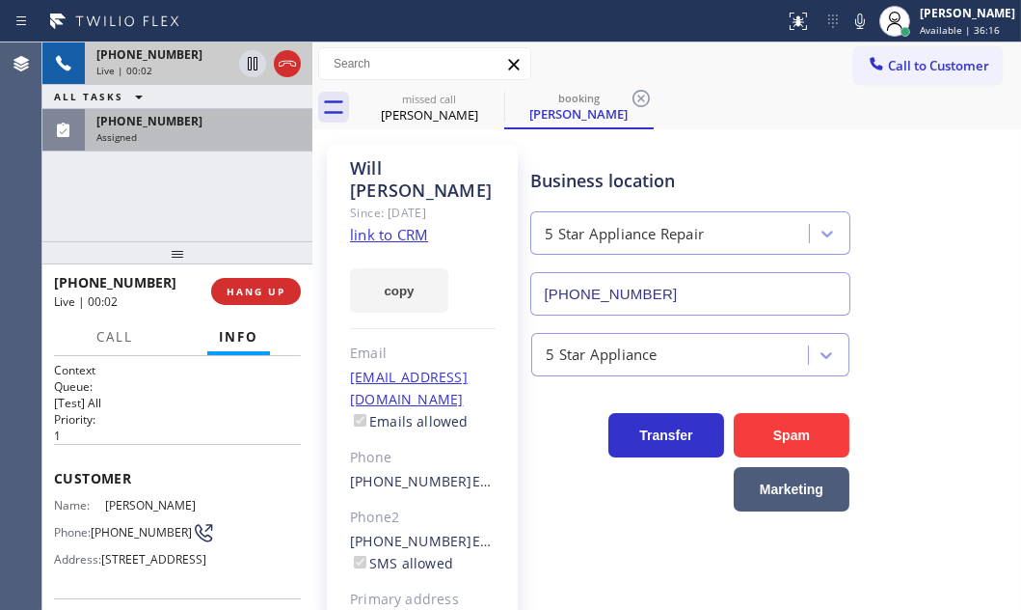
click at [235, 131] on div "Assigned" at bounding box center [198, 137] width 204 height 14
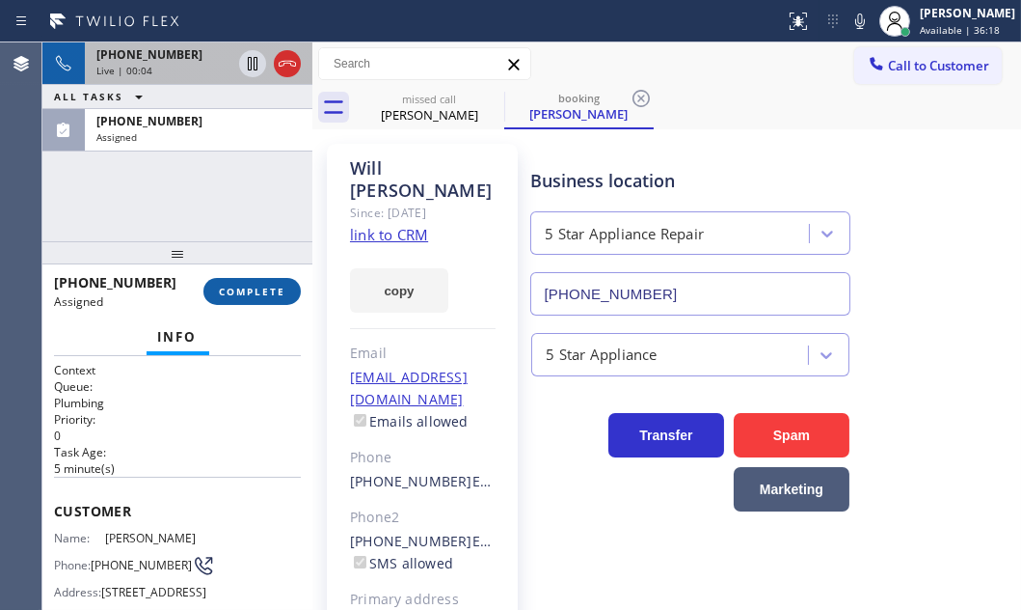
click at [258, 296] on span "COMPLETE" at bounding box center [252, 292] width 67 height 14
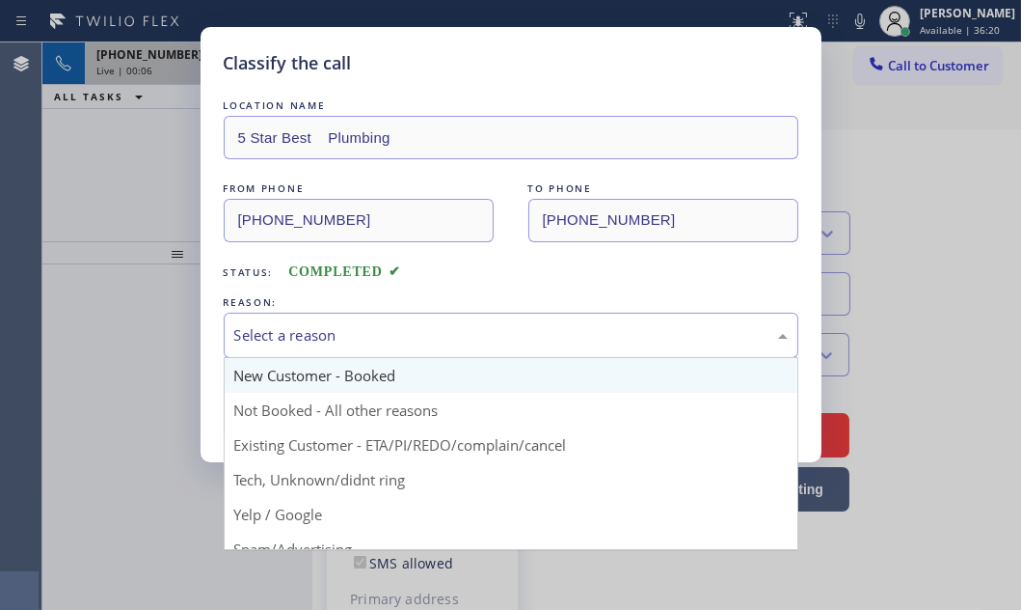
drag, startPoint x: 442, startPoint y: 328, endPoint x: 404, endPoint y: 357, distance: 47.5
click at [440, 330] on div "Select a reason" at bounding box center [511, 335] width 554 height 22
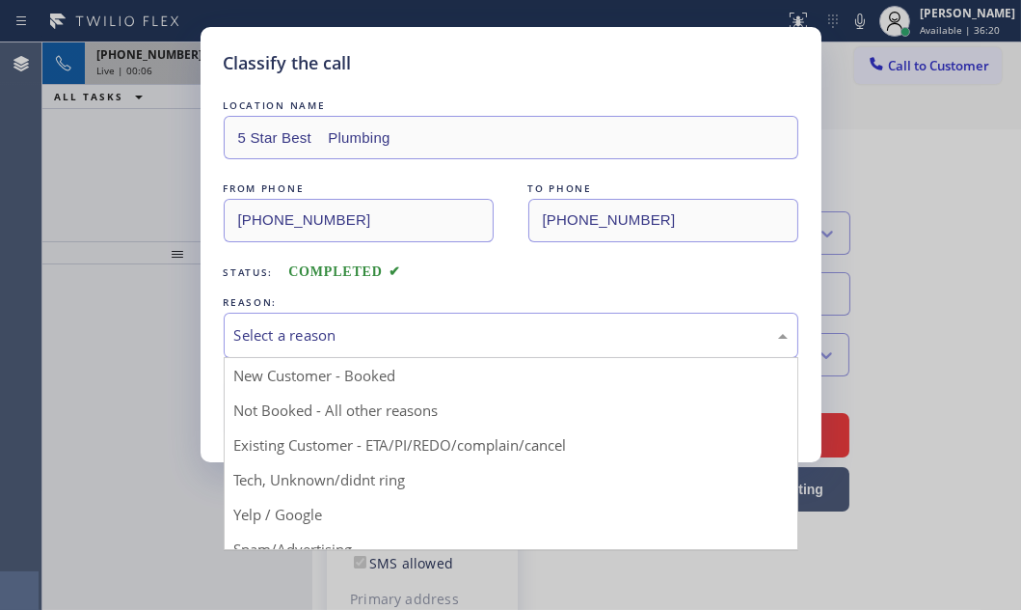
drag, startPoint x: 309, startPoint y: 403, endPoint x: 286, endPoint y: 412, distance: 23.8
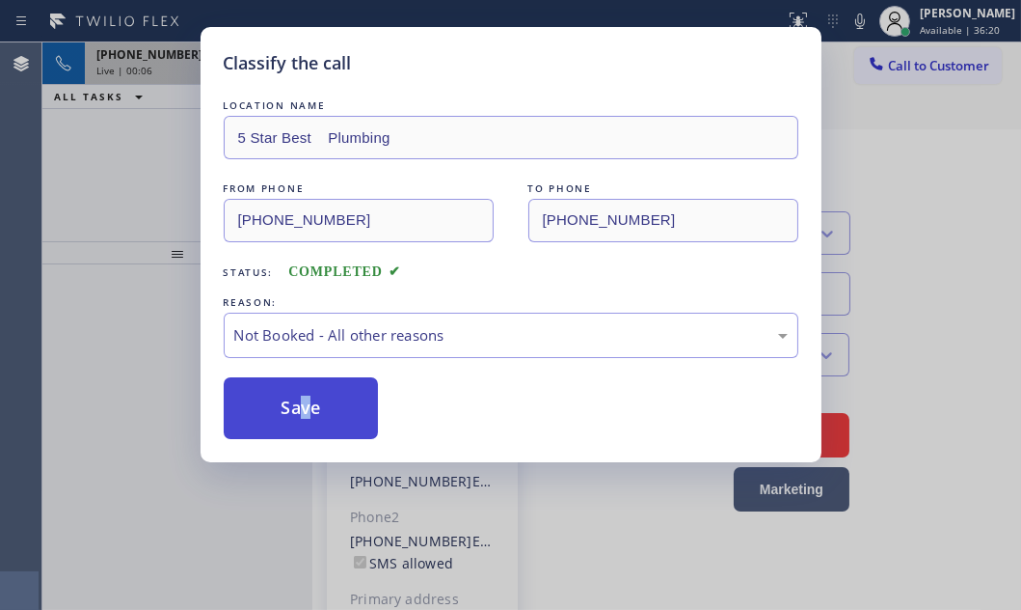
click at [286, 412] on button "Save" at bounding box center [301, 408] width 155 height 62
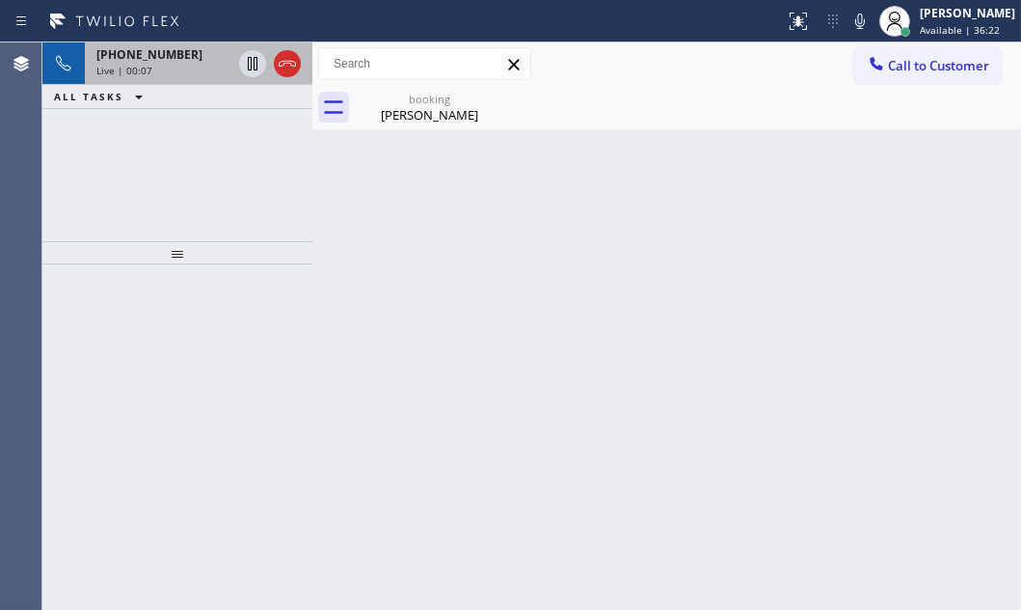
click at [154, 72] on div "Live | 00:07" at bounding box center [163, 71] width 135 height 14
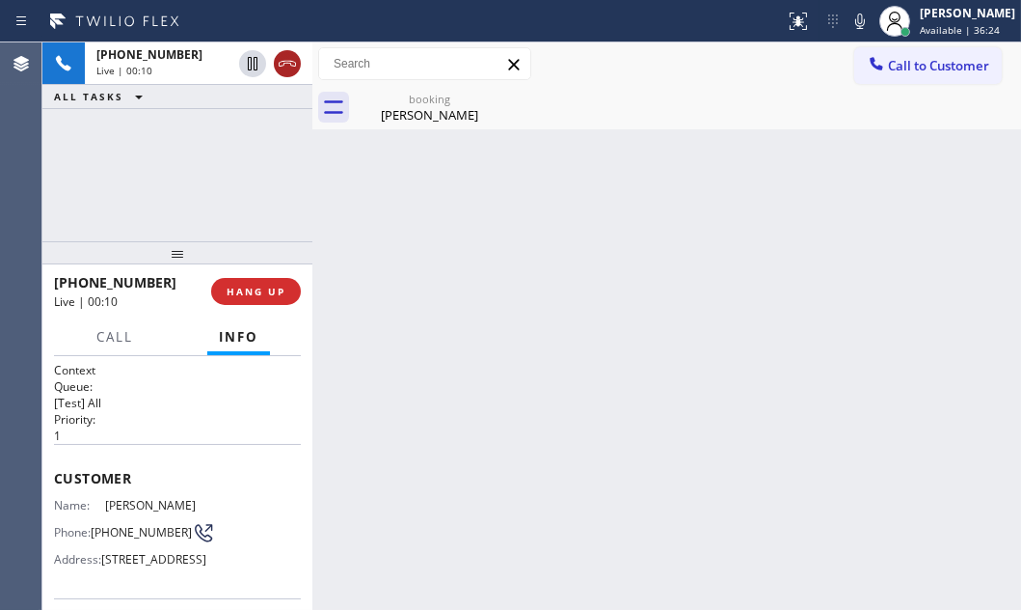
click at [281, 67] on icon at bounding box center [287, 63] width 23 height 23
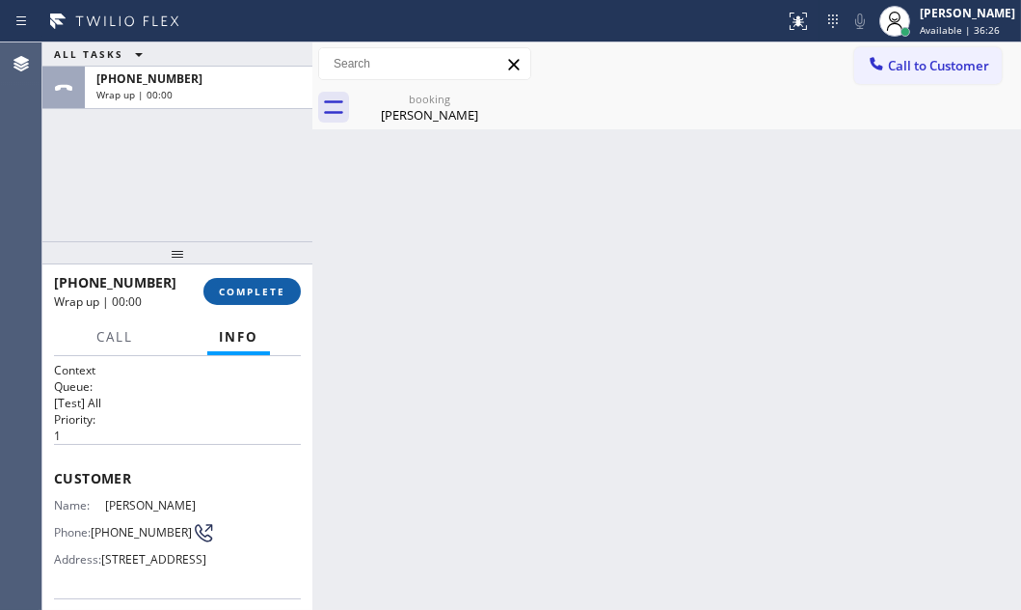
click at [267, 285] on span "COMPLETE" at bounding box center [252, 292] width 67 height 14
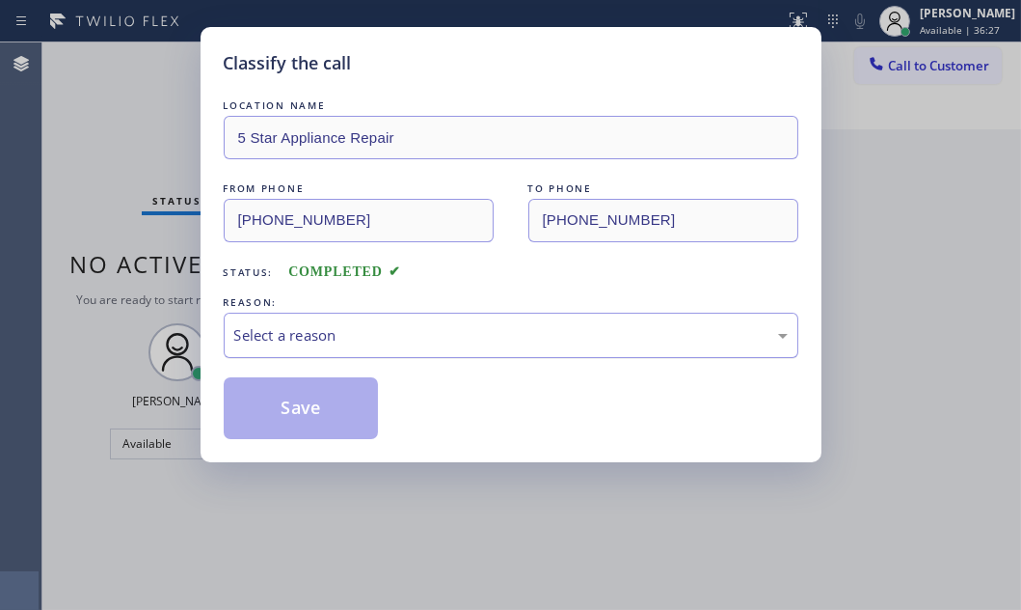
click at [494, 334] on div "Select a reason" at bounding box center [511, 335] width 554 height 22
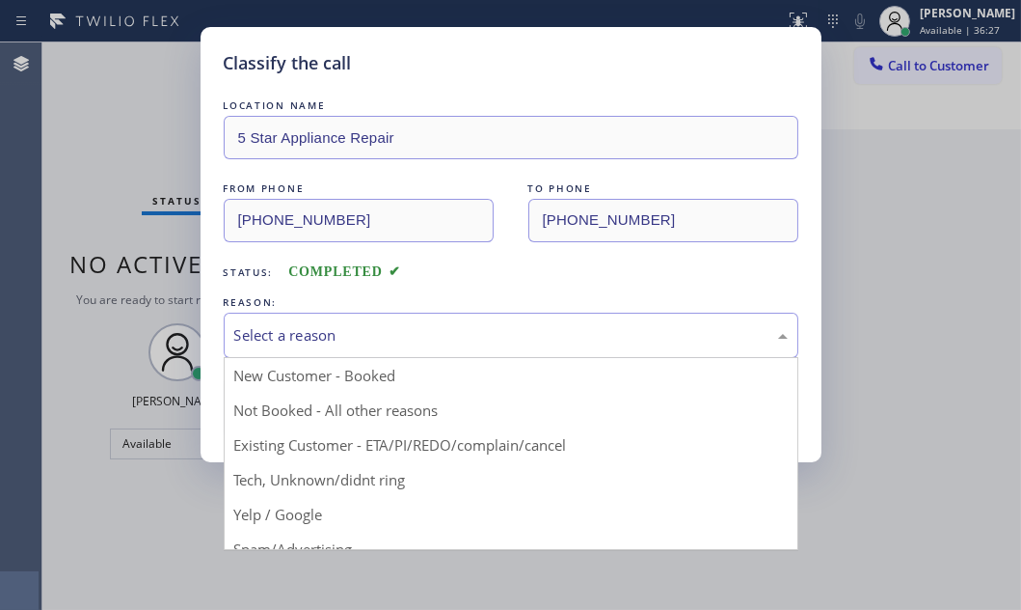
drag, startPoint x: 347, startPoint y: 475, endPoint x: 341, endPoint y: 460, distance: 15.6
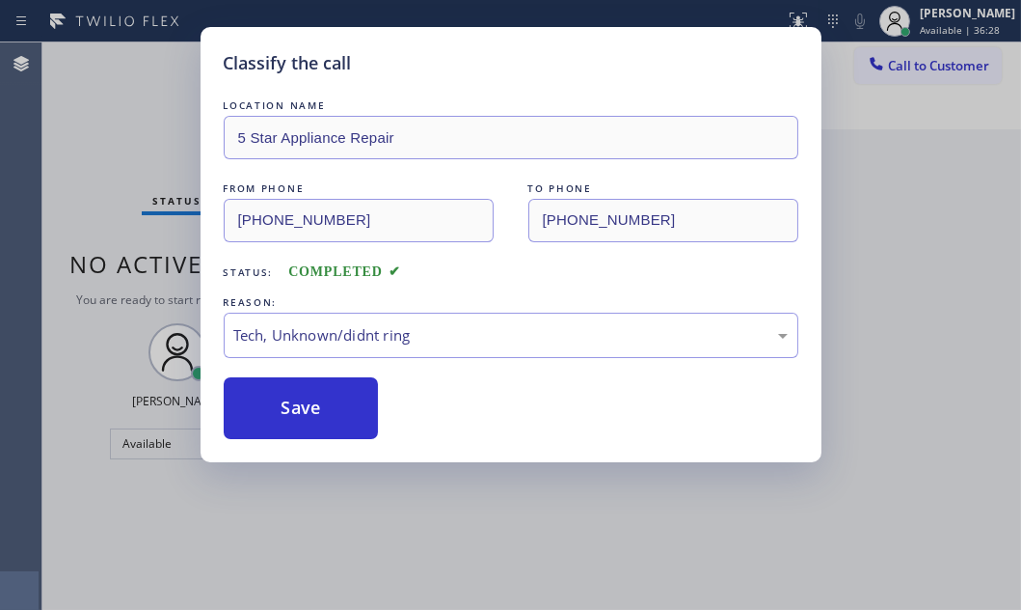
drag, startPoint x: 319, startPoint y: 404, endPoint x: 462, endPoint y: 427, distance: 144.6
click at [326, 404] on button "Save" at bounding box center [301, 408] width 155 height 62
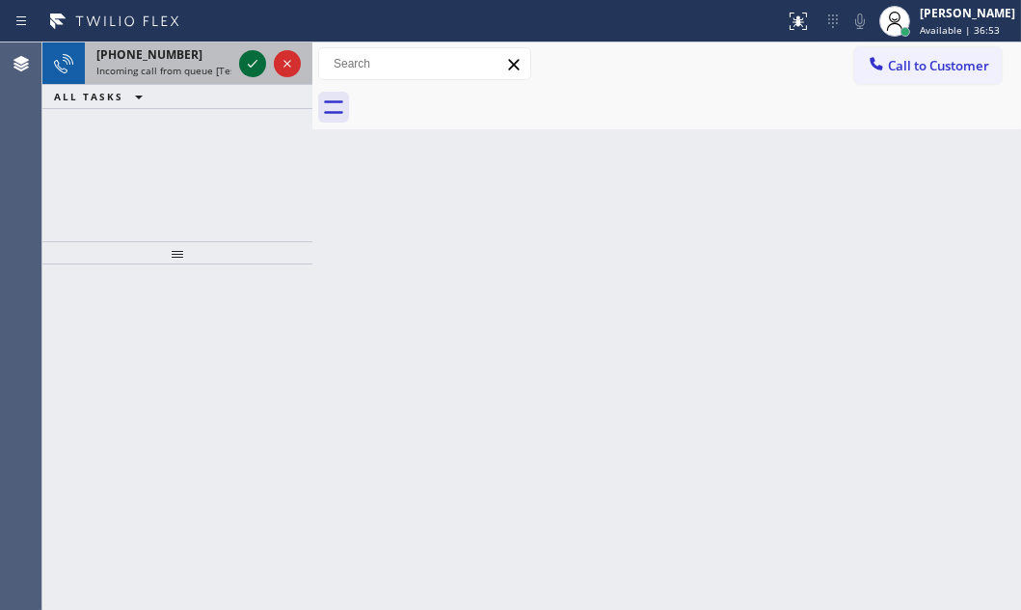
click at [249, 66] on icon at bounding box center [253, 64] width 10 height 8
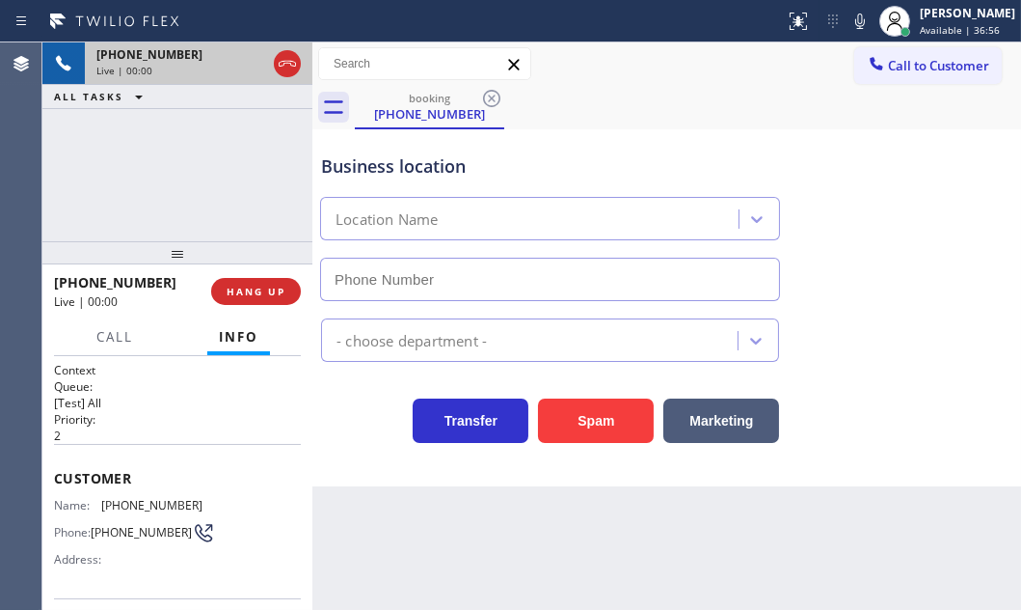
type input "[PHONE_NUMBER]"
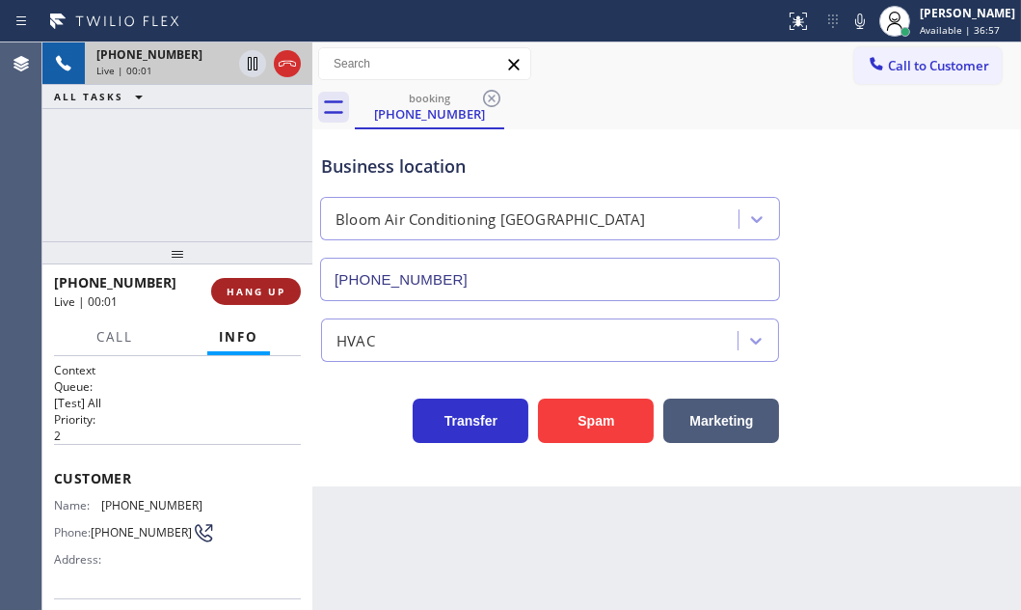
click at [262, 293] on span "HANG UP" at bounding box center [256, 292] width 59 height 14
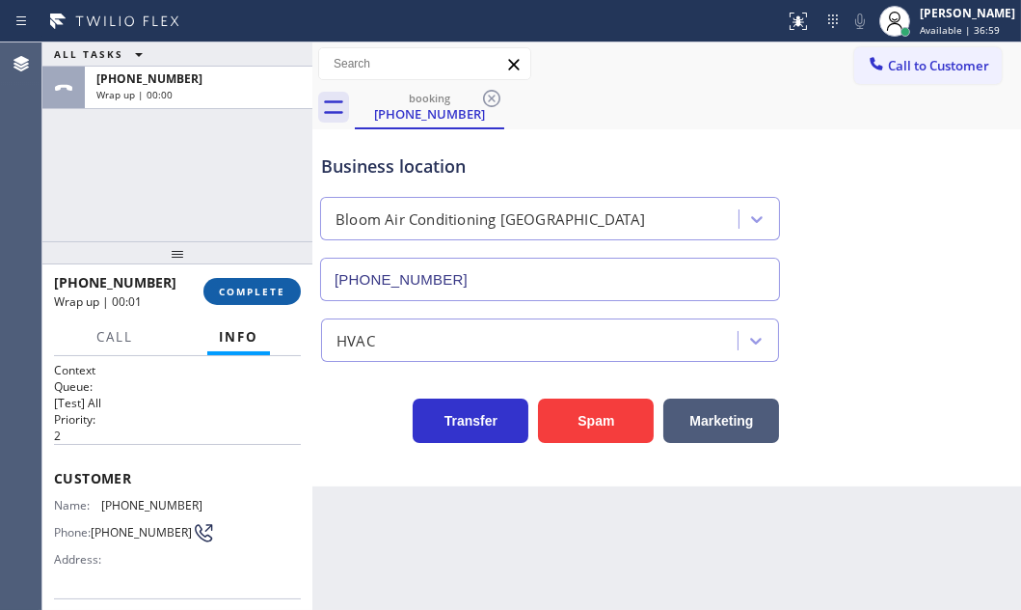
click at [264, 291] on span "COMPLETE" at bounding box center [252, 292] width 67 height 14
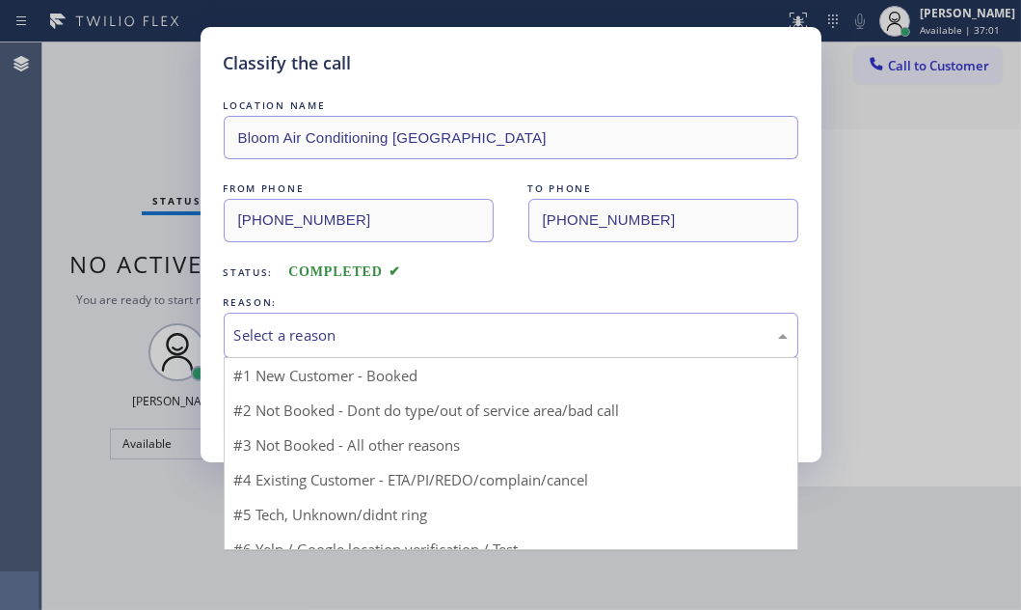
click at [373, 324] on div "Select a reason" at bounding box center [511, 335] width 554 height 22
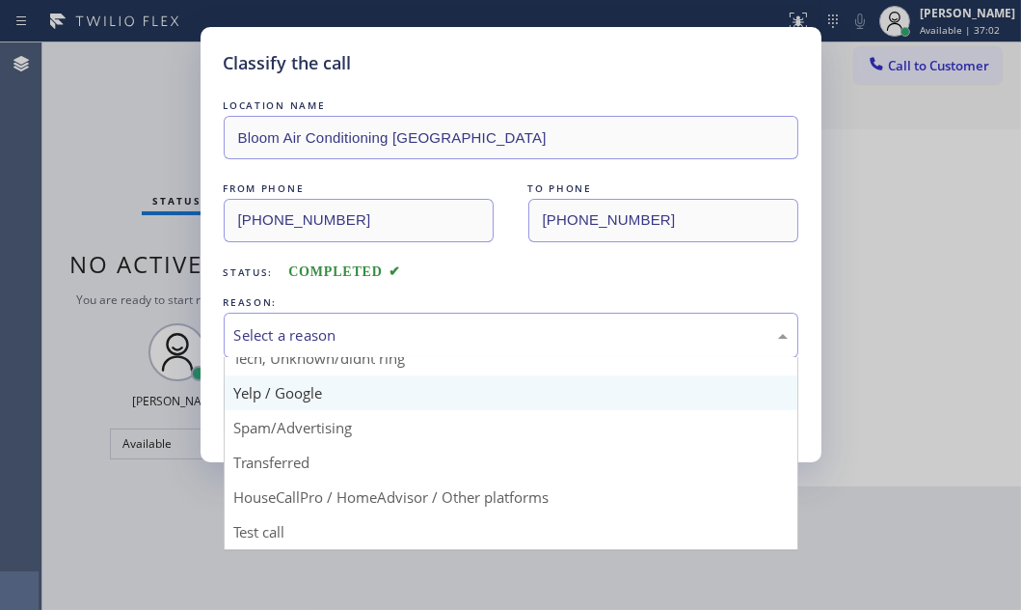
scroll to position [128, 0]
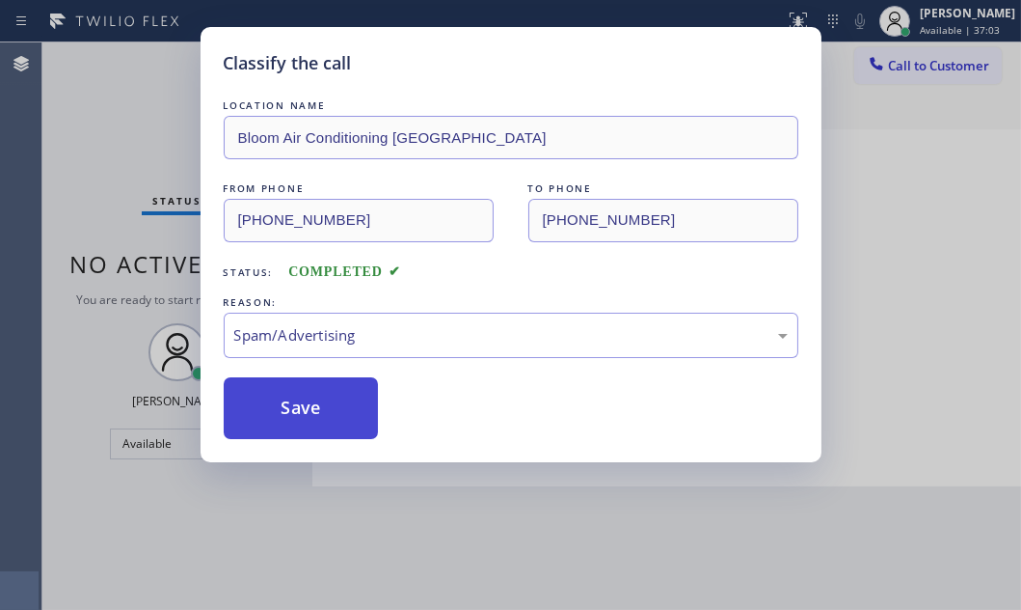
click at [288, 417] on button "Save" at bounding box center [301, 408] width 155 height 62
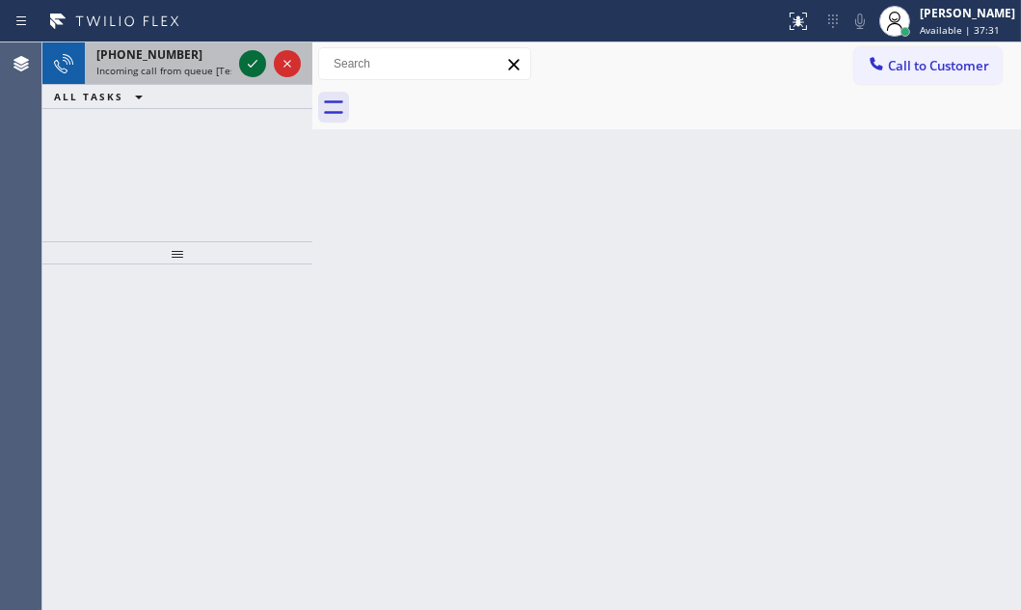
click at [249, 61] on icon at bounding box center [252, 63] width 23 height 23
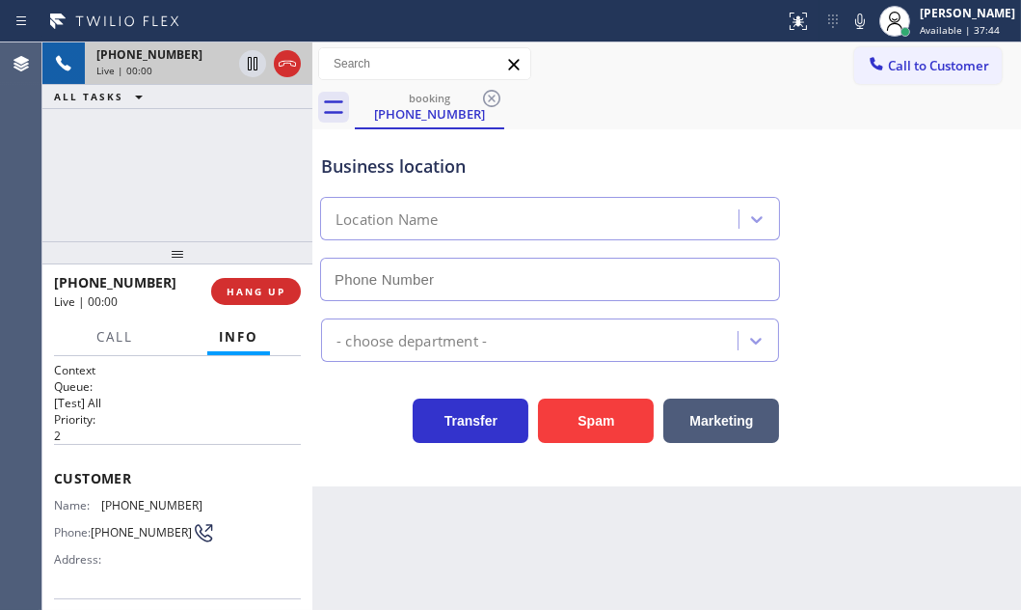
type input "[PHONE_NUMBER]"
click at [284, 290] on span "HANG UP" at bounding box center [256, 292] width 59 height 14
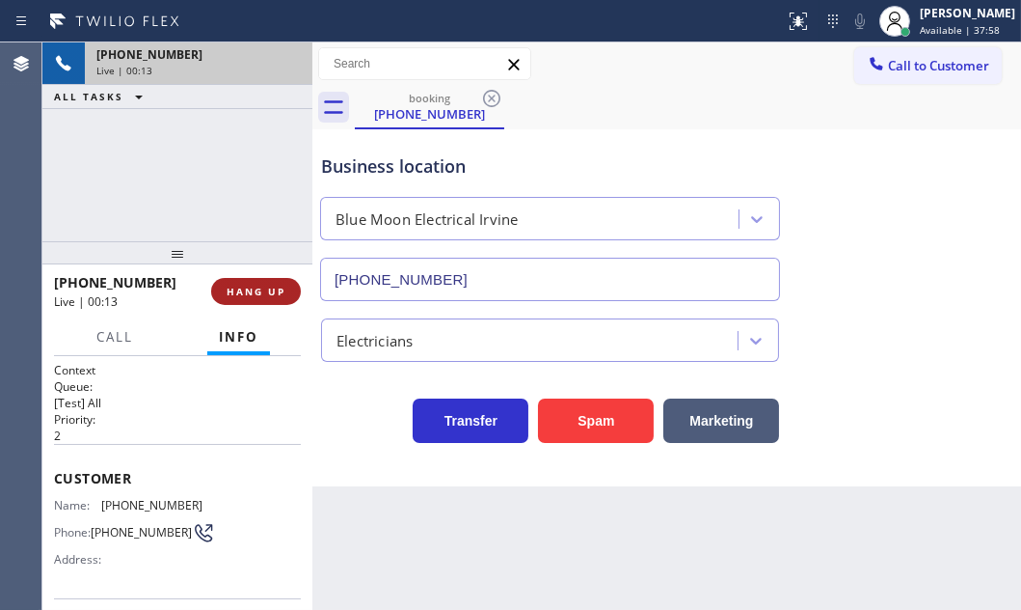
click at [279, 295] on span "HANG UP" at bounding box center [256, 292] width 59 height 14
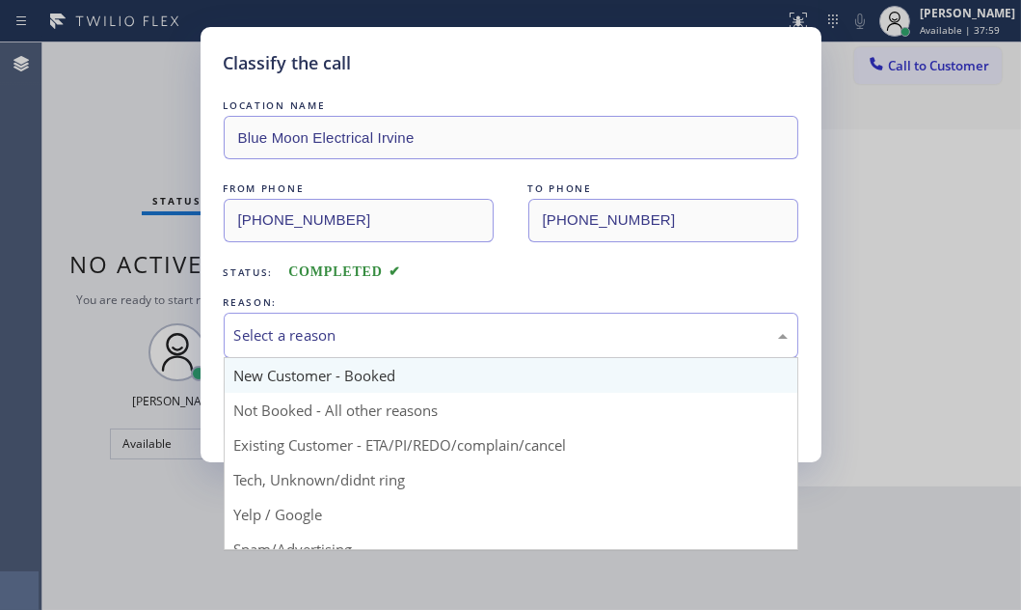
drag, startPoint x: 479, startPoint y: 329, endPoint x: 468, endPoint y: 372, distance: 44.9
click at [479, 333] on div "Select a reason" at bounding box center [511, 335] width 554 height 22
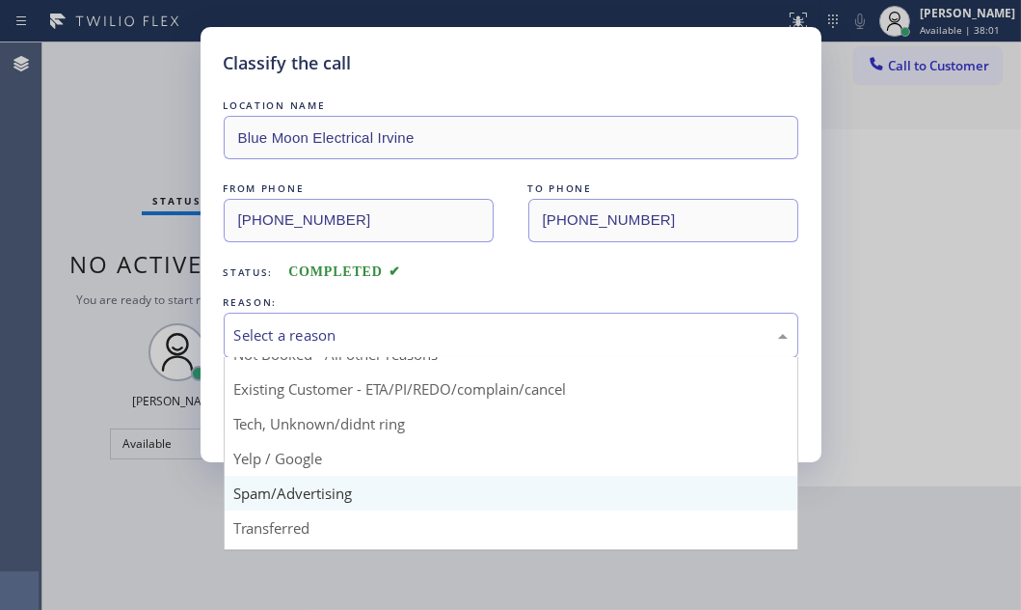
scroll to position [87, 0]
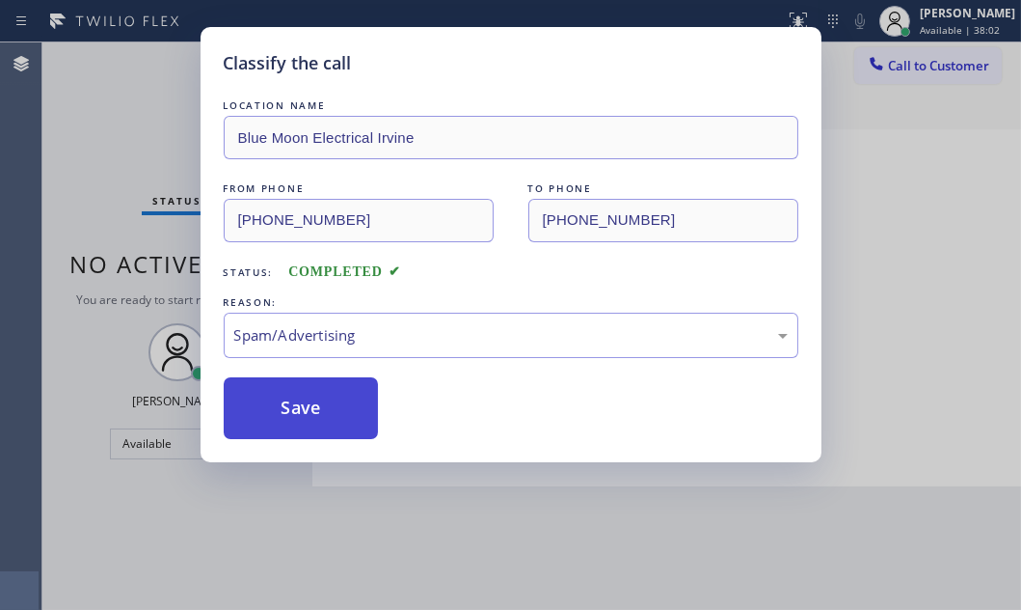
drag, startPoint x: 292, startPoint y: 405, endPoint x: 528, endPoint y: 433, distance: 237.0
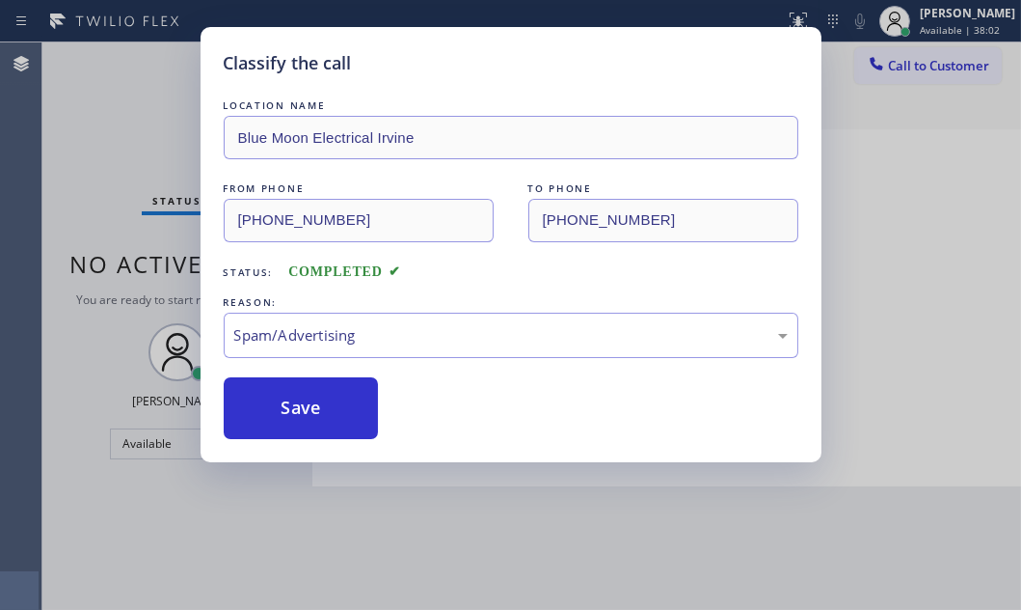
click at [293, 405] on button "Save" at bounding box center [301, 408] width 155 height 62
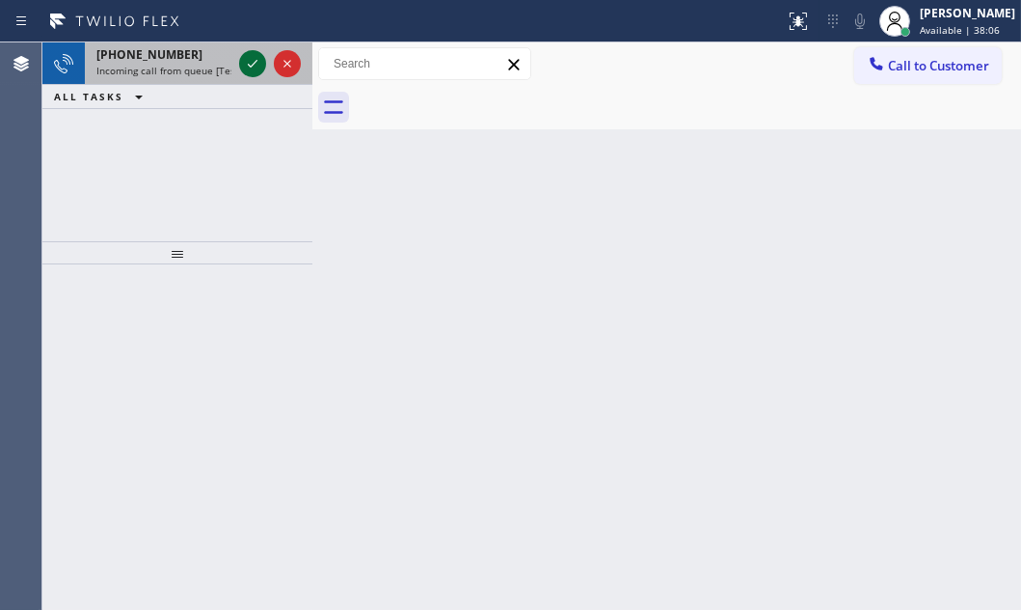
click at [250, 57] on icon at bounding box center [252, 63] width 23 height 23
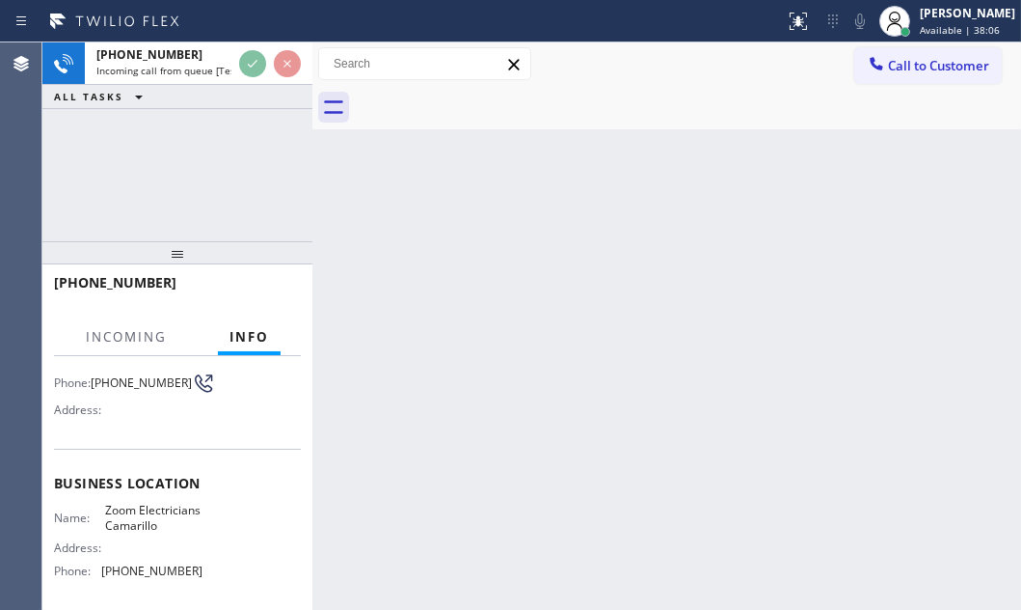
scroll to position [175, 0]
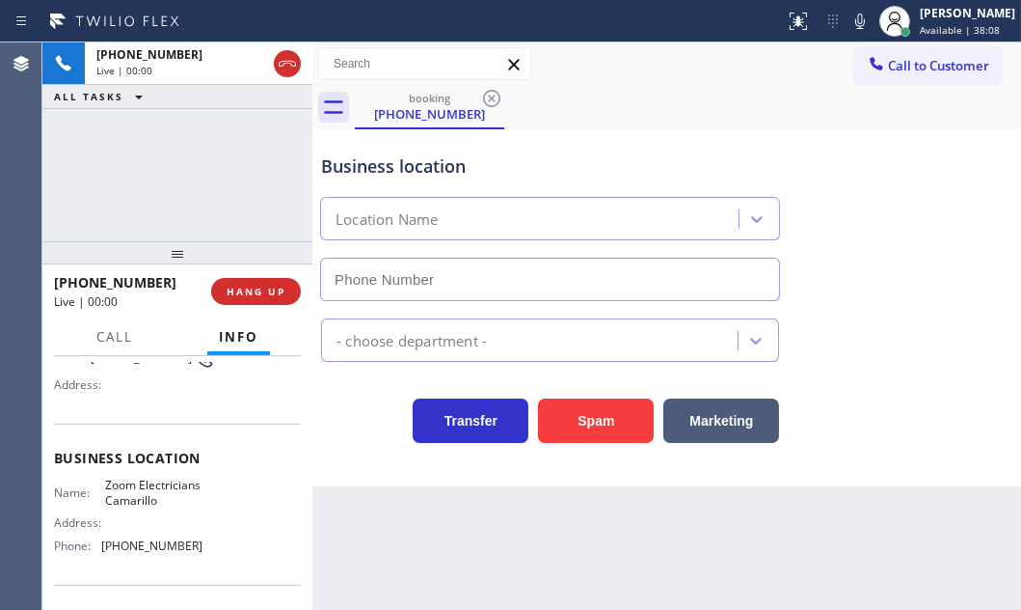
type input "[PHONE_NUMBER]"
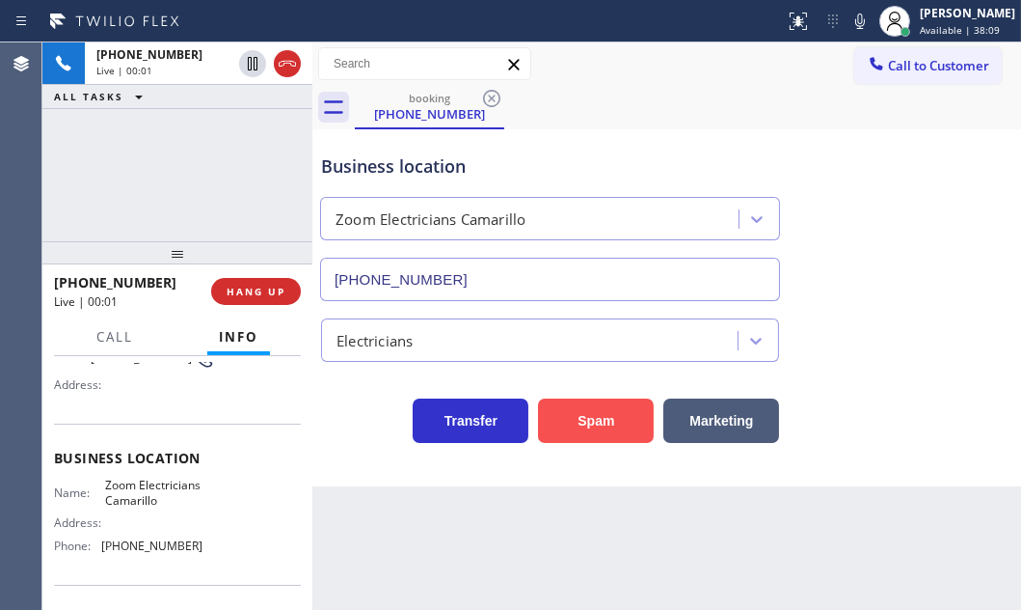
click at [613, 425] on button "Spam" at bounding box center [596, 420] width 116 height 44
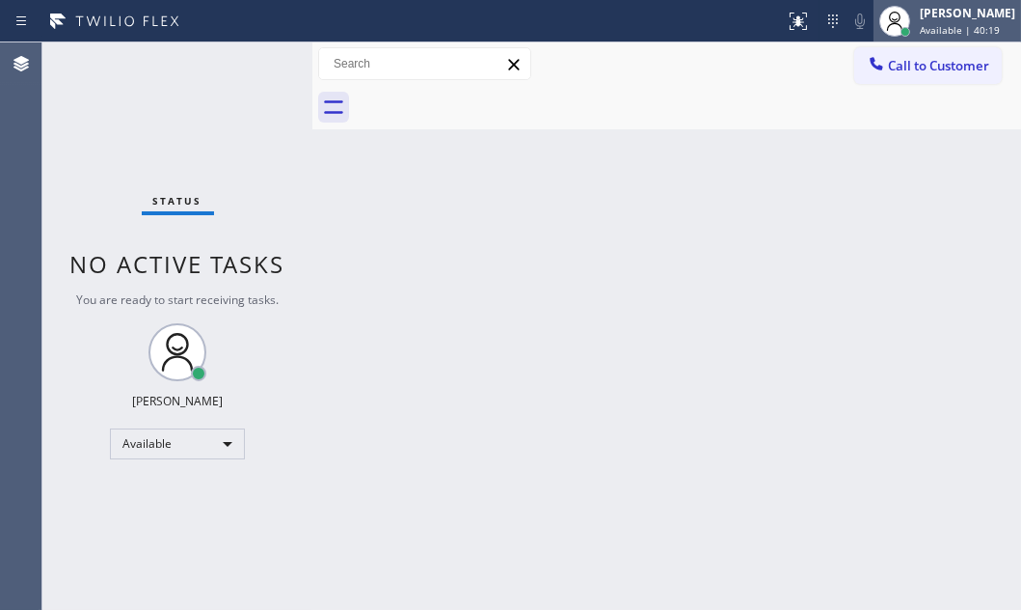
click at [926, 23] on span "Available | 40:19" at bounding box center [960, 30] width 80 height 14
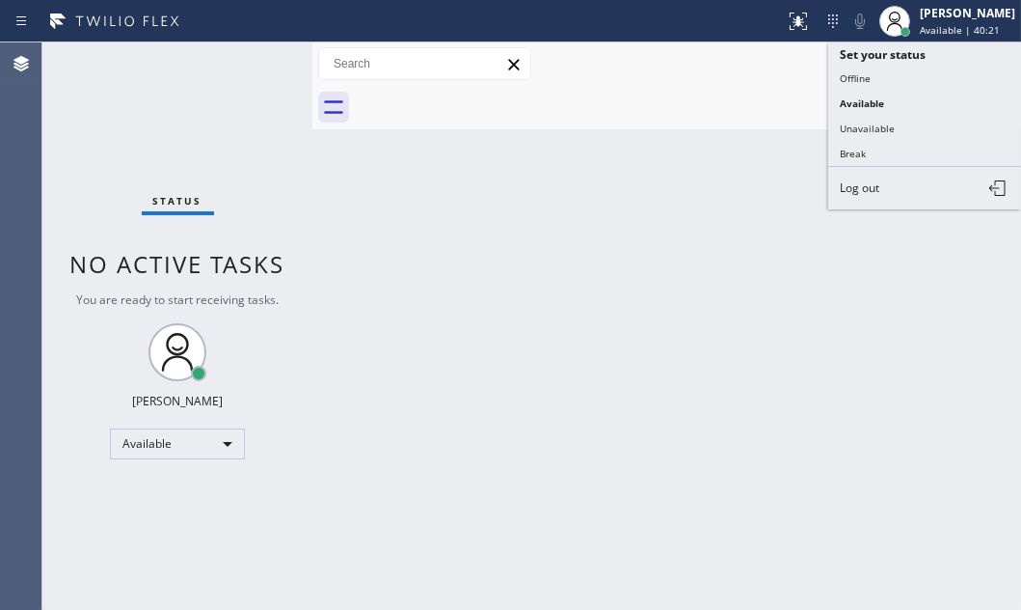
click at [660, 63] on div "Call to Customer Outbound call Location Search location Your caller id phone nu…" at bounding box center [666, 64] width 709 height 34
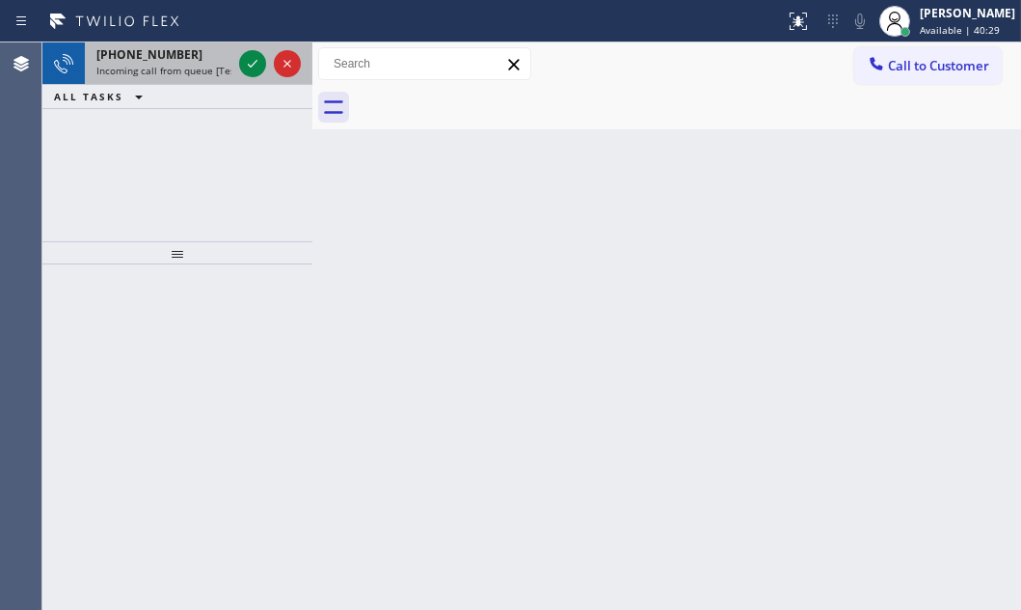
click at [197, 64] on span "Incoming call from queue [Test] All" at bounding box center [176, 71] width 160 height 14
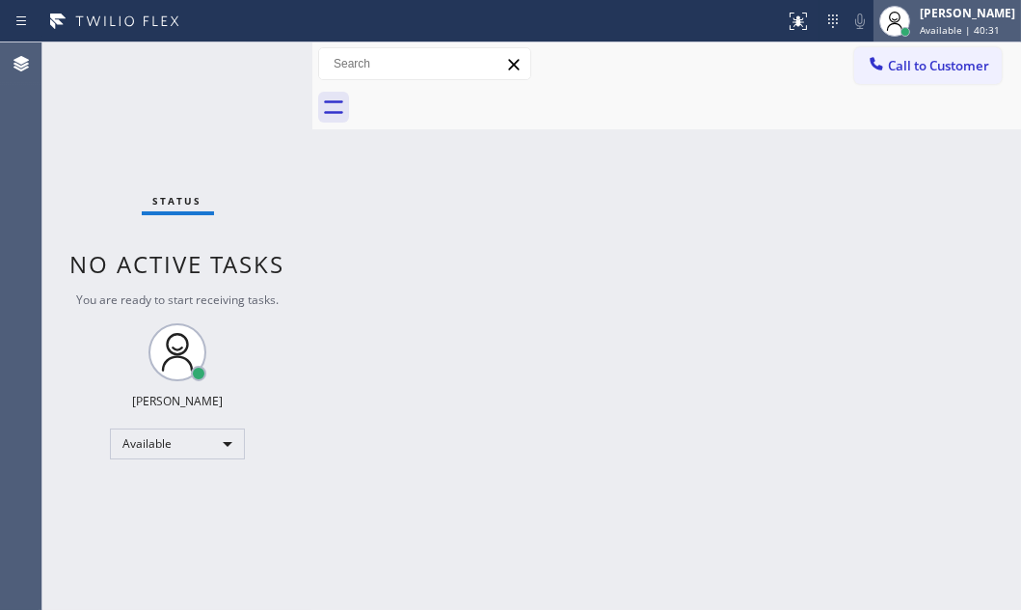
click at [924, 29] on span "Available | 40:31" at bounding box center [960, 30] width 80 height 14
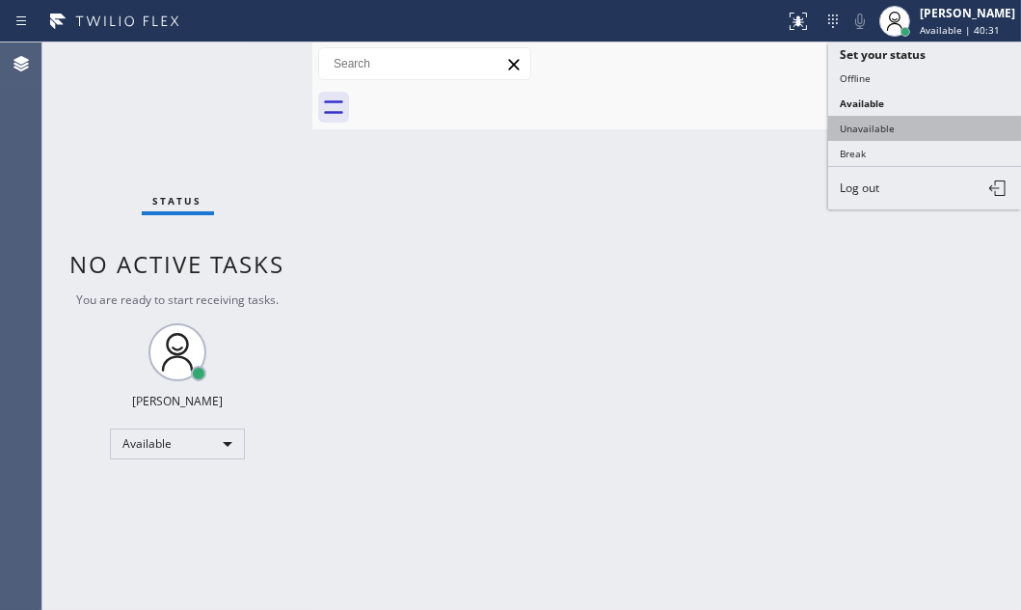
click at [874, 123] on button "Unavailable" at bounding box center [924, 128] width 193 height 25
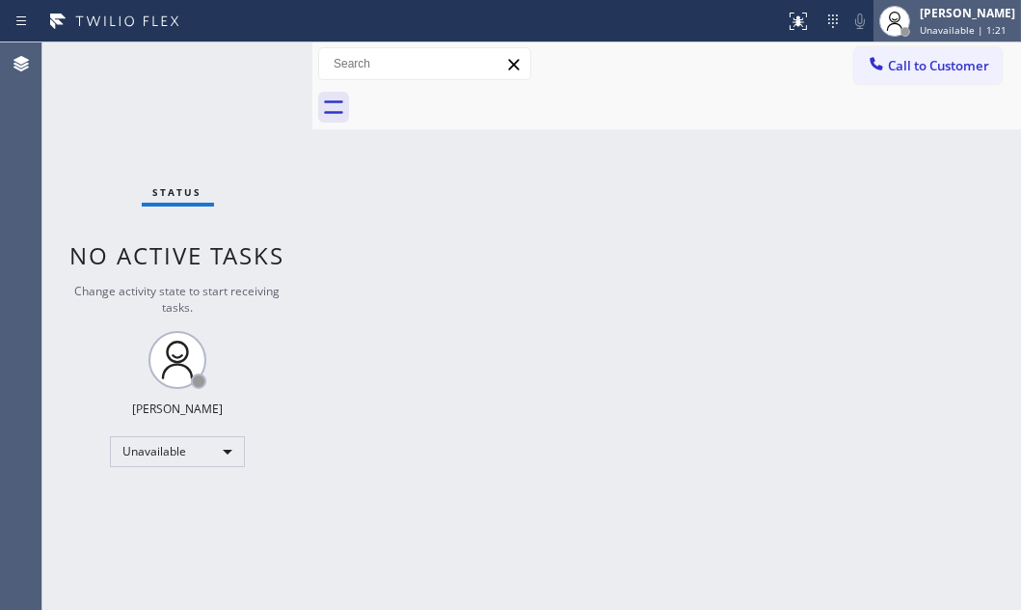
click at [922, 23] on span "Unavailable | 1:21" at bounding box center [963, 30] width 87 height 14
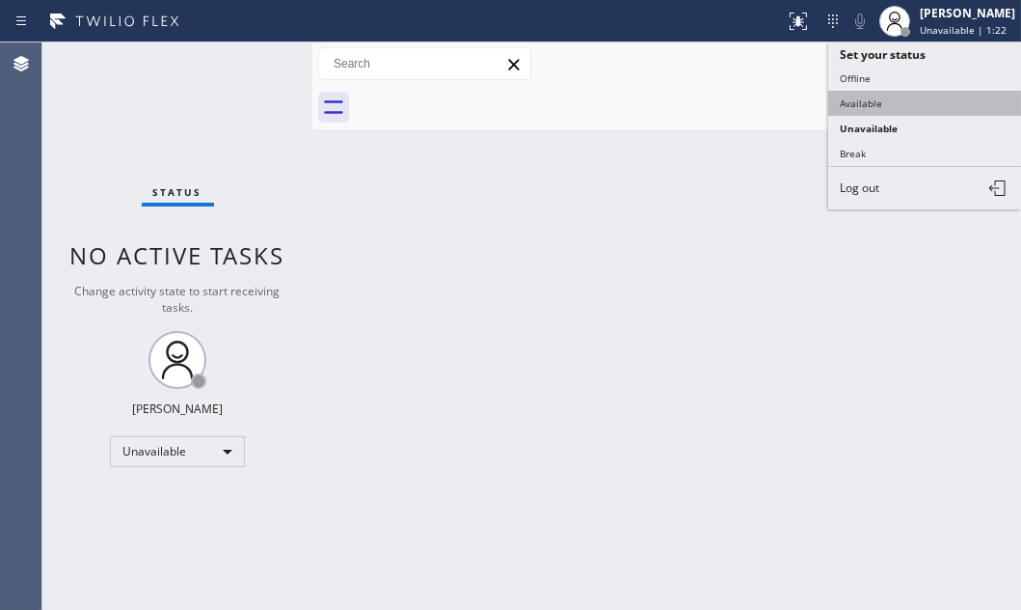
click at [873, 95] on button "Available" at bounding box center [924, 103] width 193 height 25
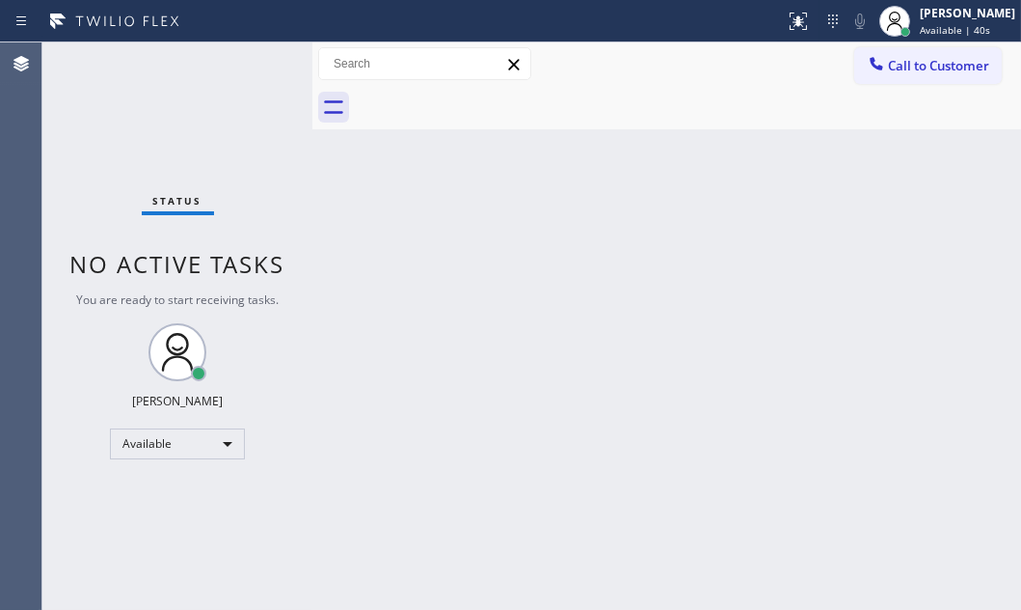
click at [249, 63] on div "Status No active tasks You are ready to start receiving tasks. [PERSON_NAME] Av…" at bounding box center [177, 325] width 270 height 567
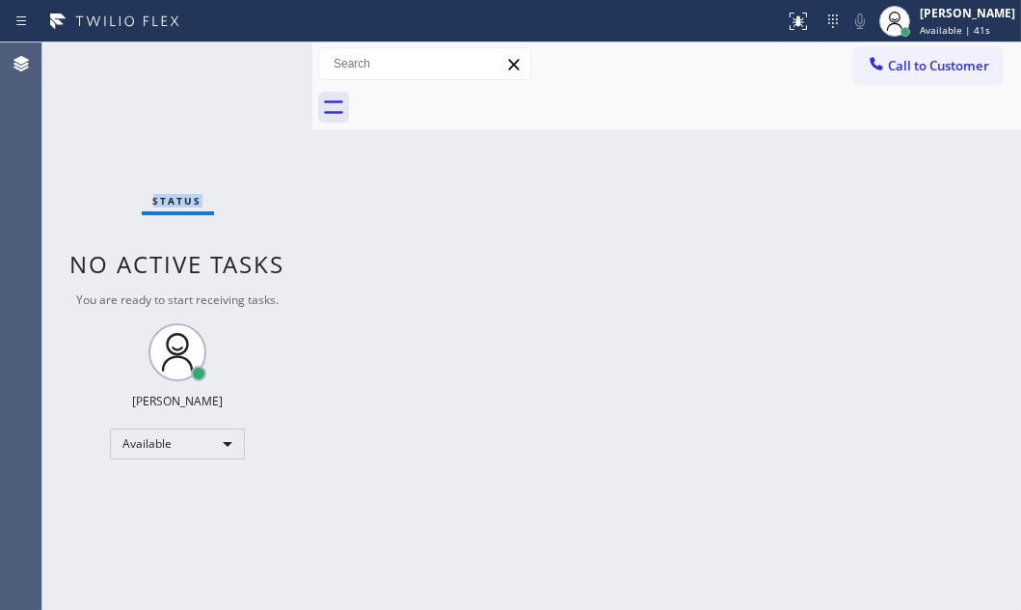
click at [249, 63] on div "Status No active tasks You are ready to start receiving tasks. [PERSON_NAME] Av…" at bounding box center [177, 325] width 270 height 567
click at [252, 68] on div "Status No active tasks You are ready to start receiving tasks. [PERSON_NAME] Av…" at bounding box center [177, 325] width 270 height 567
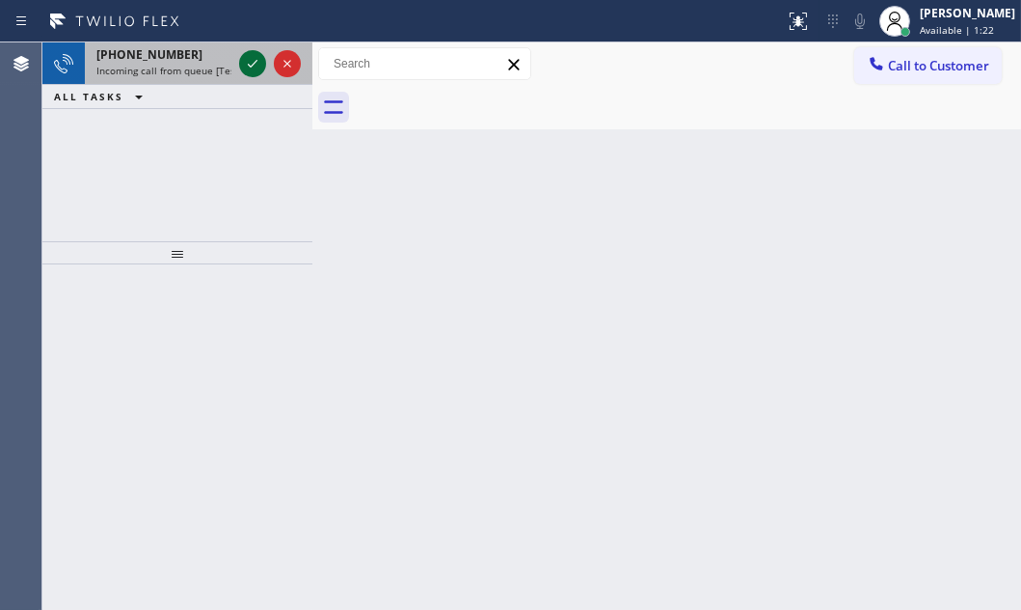
click at [254, 58] on icon at bounding box center [252, 63] width 23 height 23
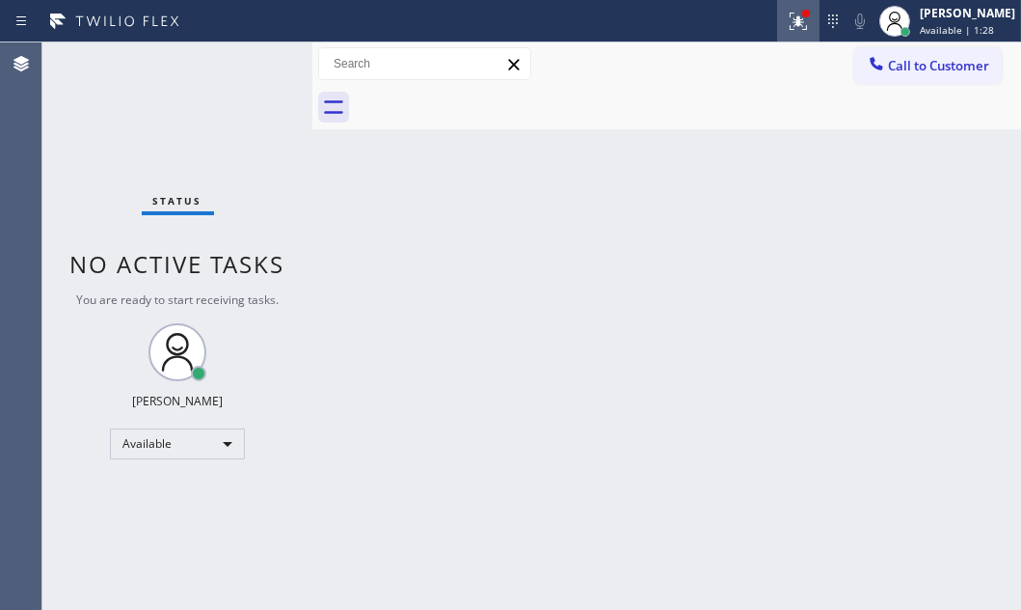
click at [787, 29] on icon at bounding box center [798, 21] width 23 height 23
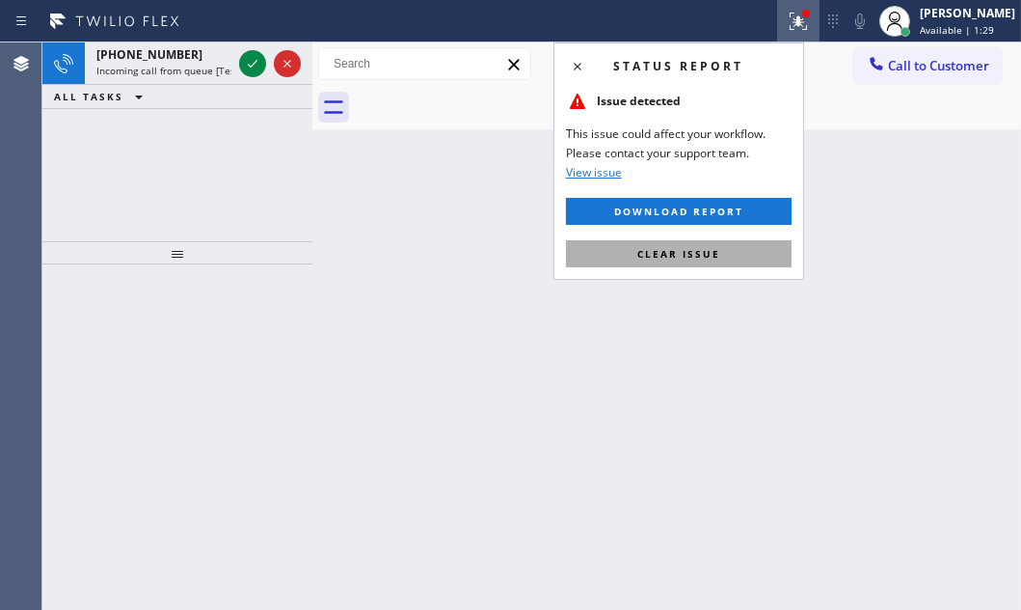
click at [652, 240] on button "Clear issue" at bounding box center [679, 253] width 226 height 27
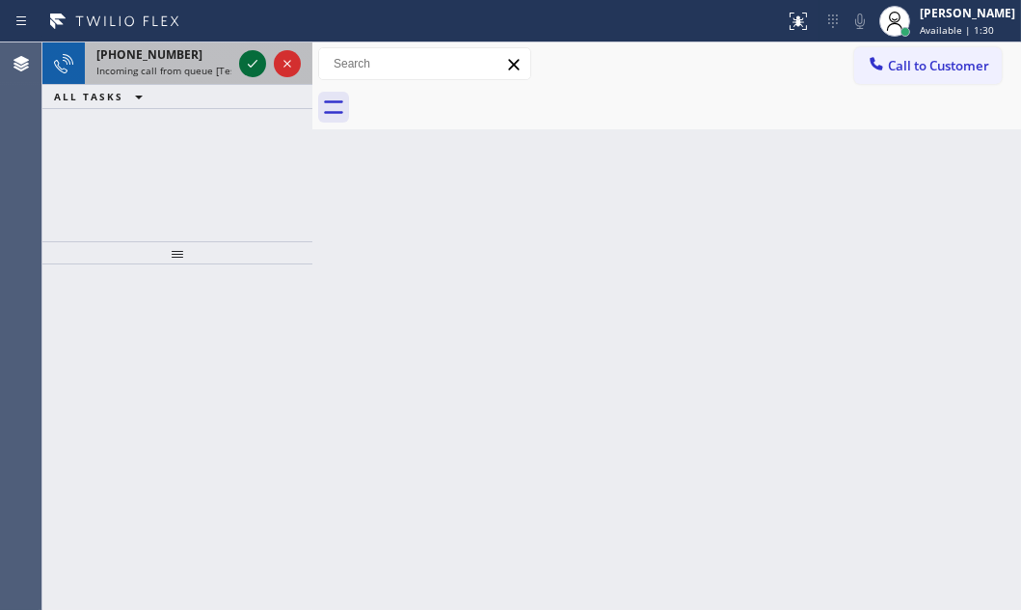
click at [258, 67] on icon at bounding box center [252, 63] width 23 height 23
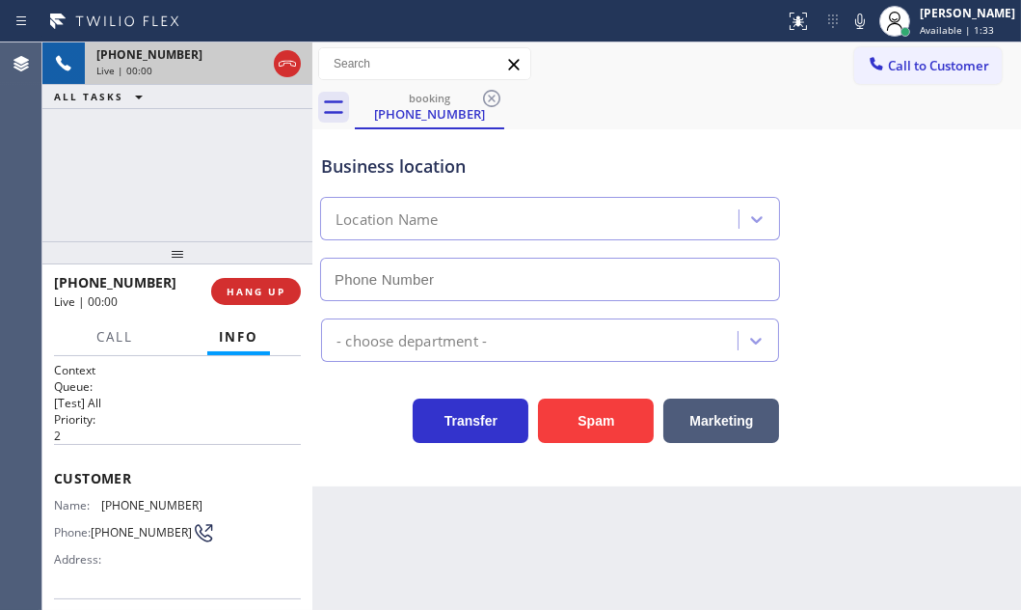
type input "[PHONE_NUMBER]"
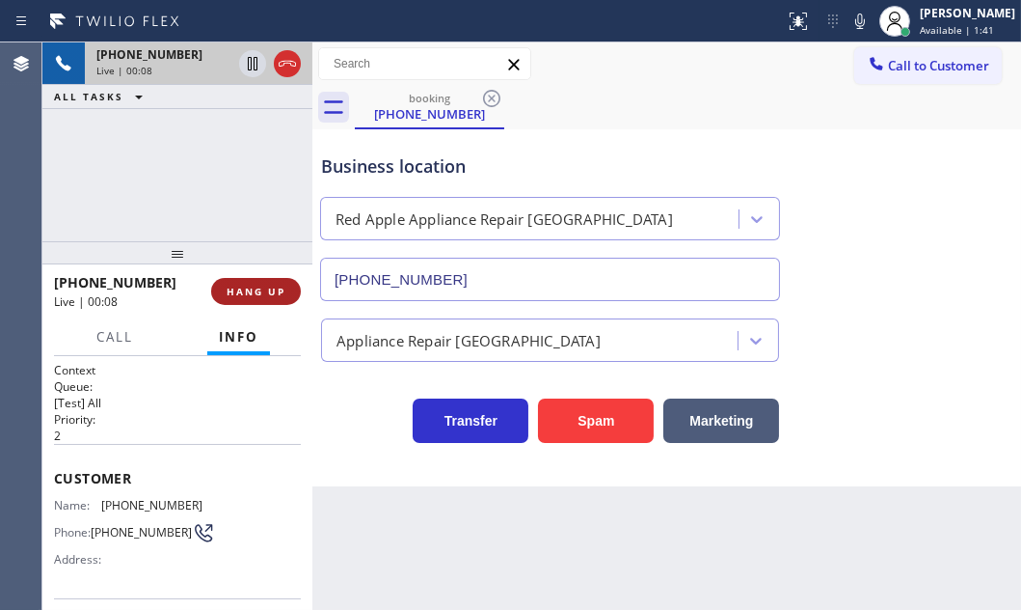
click at [246, 286] on span "HANG UP" at bounding box center [256, 292] width 59 height 14
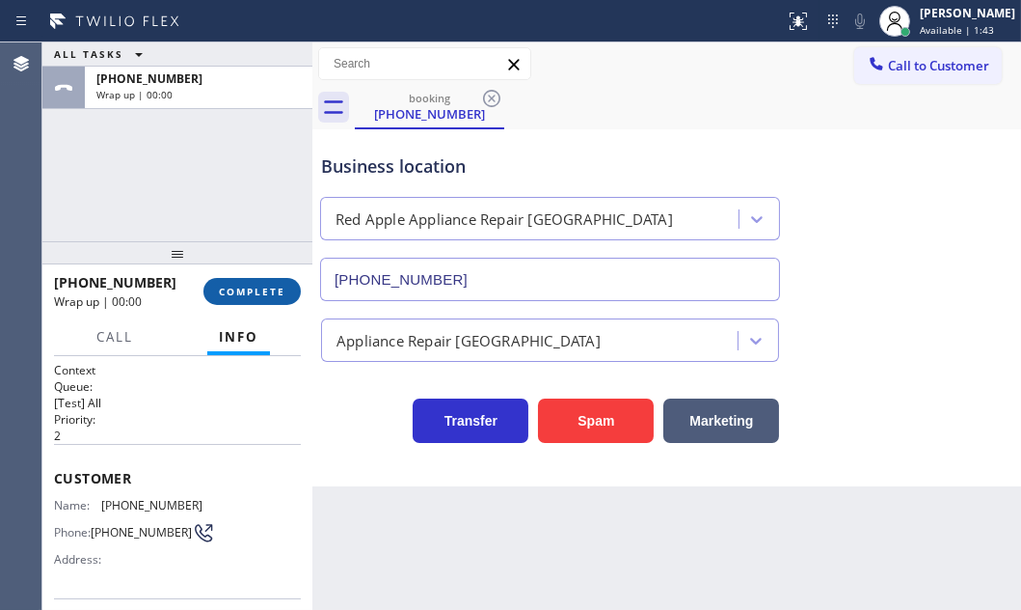
click at [240, 293] on span "COMPLETE" at bounding box center [252, 292] width 67 height 14
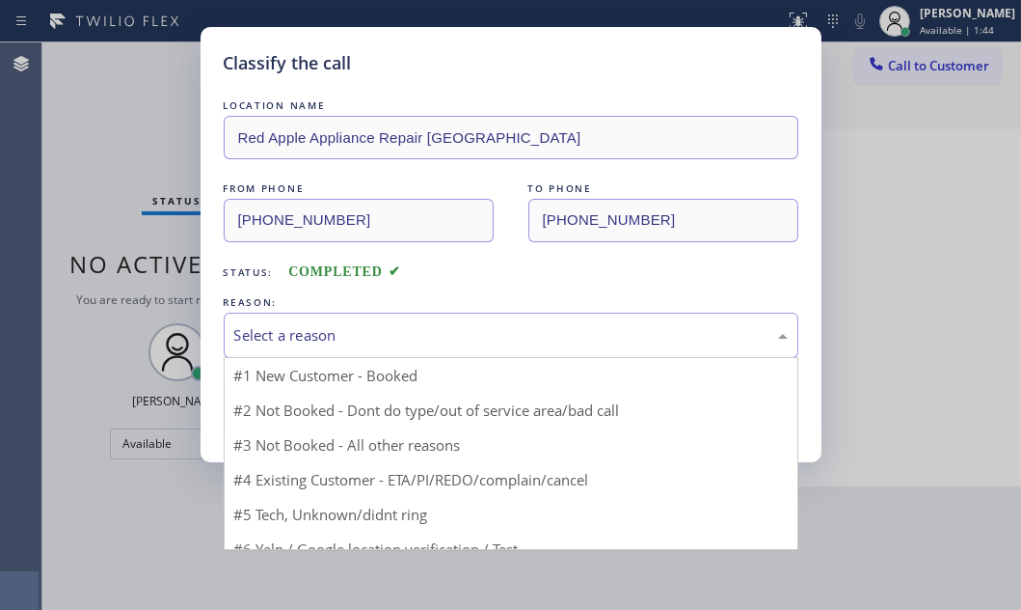
click at [443, 332] on div "Select a reason" at bounding box center [511, 335] width 554 height 22
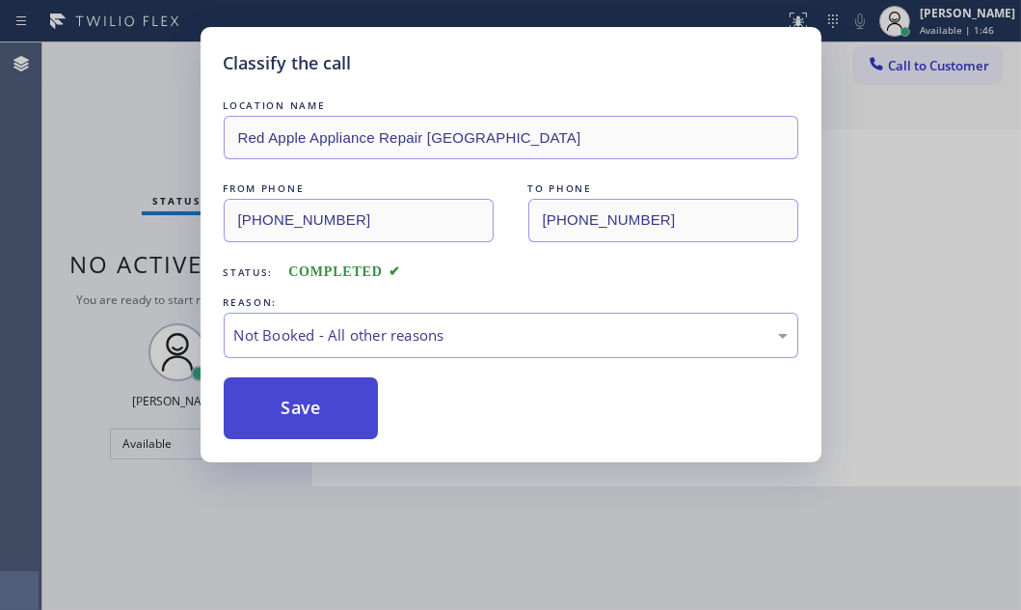
click at [297, 395] on button "Save" at bounding box center [301, 408] width 155 height 62
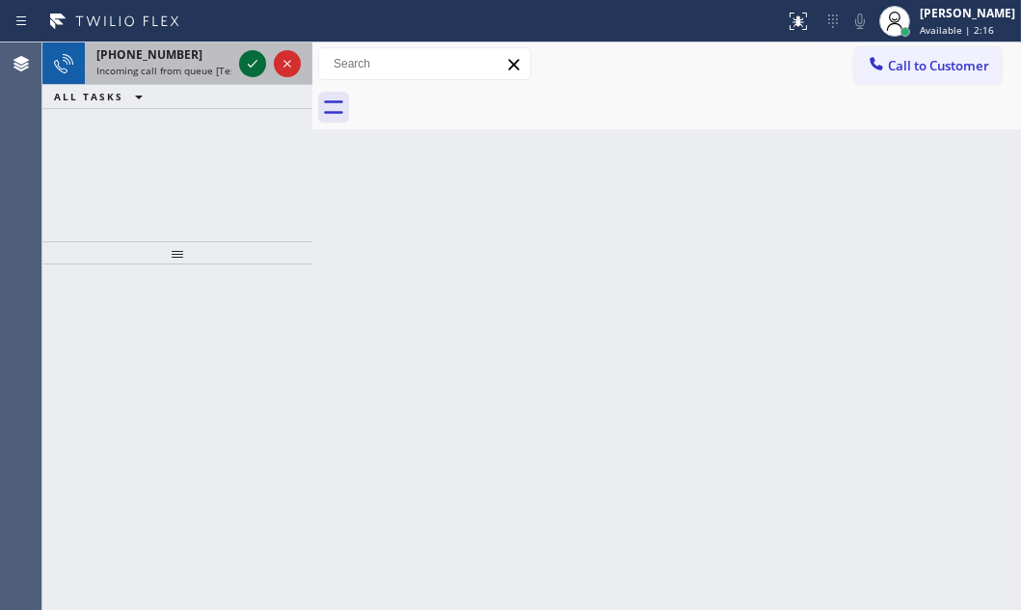
click at [263, 73] on icon at bounding box center [252, 63] width 23 height 23
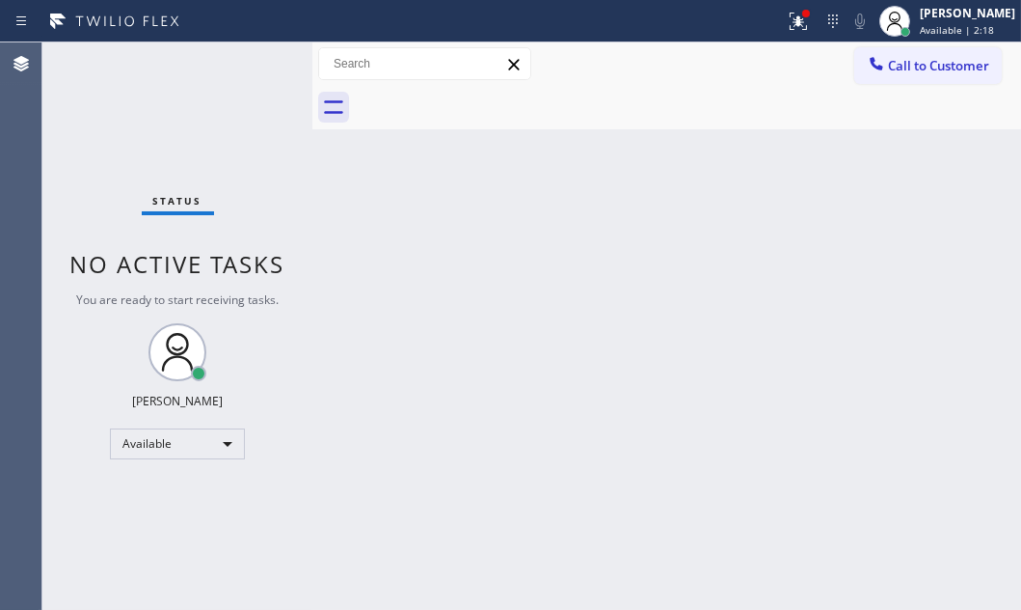
drag, startPoint x: 776, startPoint y: 31, endPoint x: 731, endPoint y: 194, distance: 169.2
click at [777, 32] on button at bounding box center [798, 21] width 42 height 42
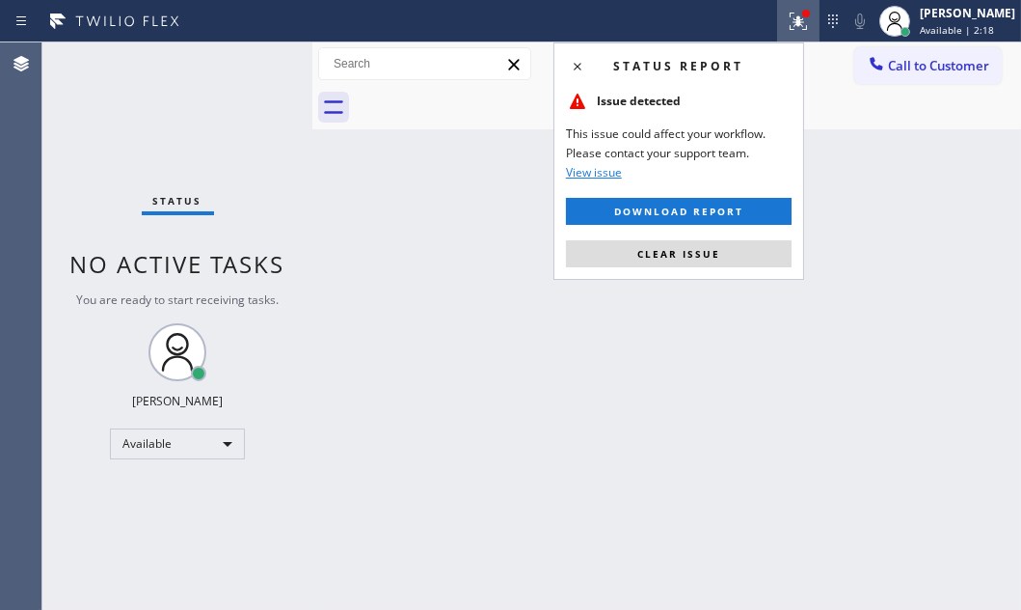
drag, startPoint x: 693, startPoint y: 252, endPoint x: 657, endPoint y: 250, distance: 36.7
click at [693, 252] on span "Clear issue" at bounding box center [679, 254] width 83 height 14
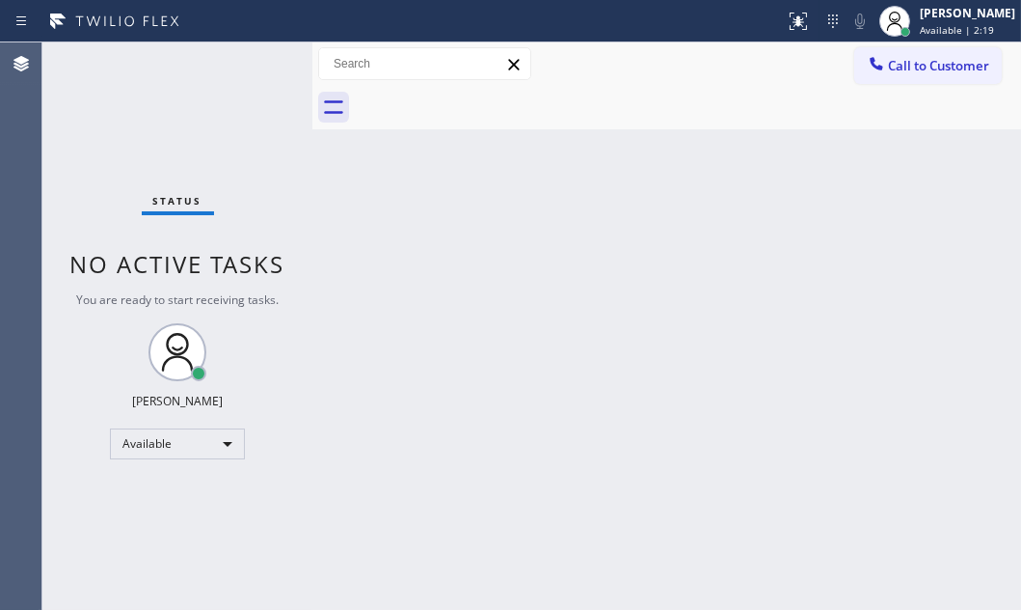
click at [246, 65] on div "Status No active tasks You are ready to start receiving tasks. [PERSON_NAME] Av…" at bounding box center [177, 325] width 270 height 567
click at [243, 64] on div "Status No active tasks You are ready to start receiving tasks. [PERSON_NAME] Av…" at bounding box center [177, 325] width 270 height 567
click at [242, 64] on div "Status No active tasks You are ready to start receiving tasks. [PERSON_NAME] Av…" at bounding box center [177, 325] width 270 height 567
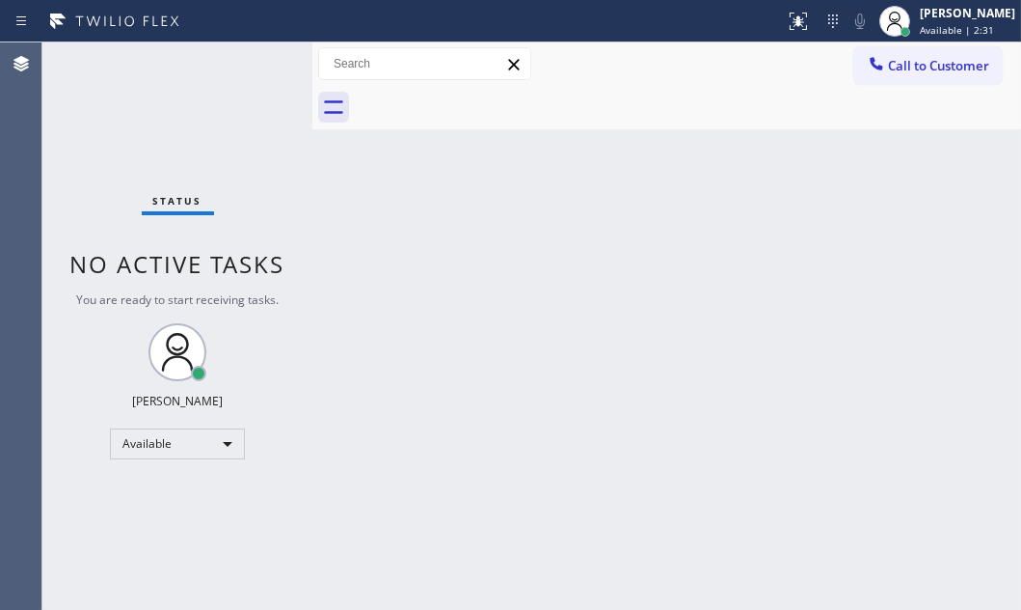
click at [242, 64] on div "Status No active tasks You are ready to start receiving tasks. [PERSON_NAME] Av…" at bounding box center [177, 325] width 270 height 567
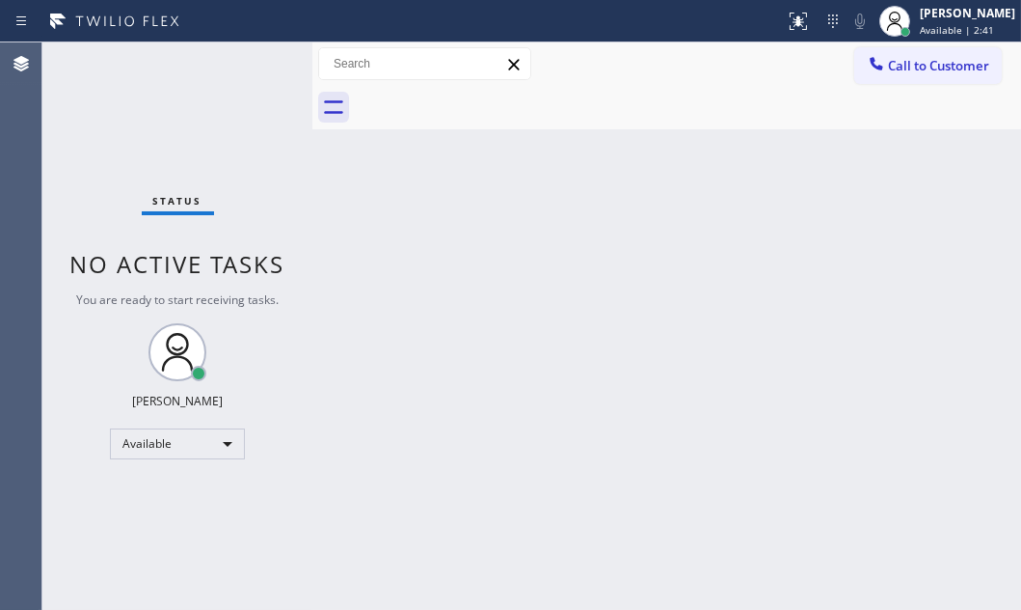
click at [234, 68] on div "Status No active tasks You are ready to start receiving tasks. [PERSON_NAME] Av…" at bounding box center [177, 325] width 270 height 567
click at [253, 59] on div "Status No active tasks You are ready to start receiving tasks. [PERSON_NAME] Av…" at bounding box center [177, 325] width 270 height 567
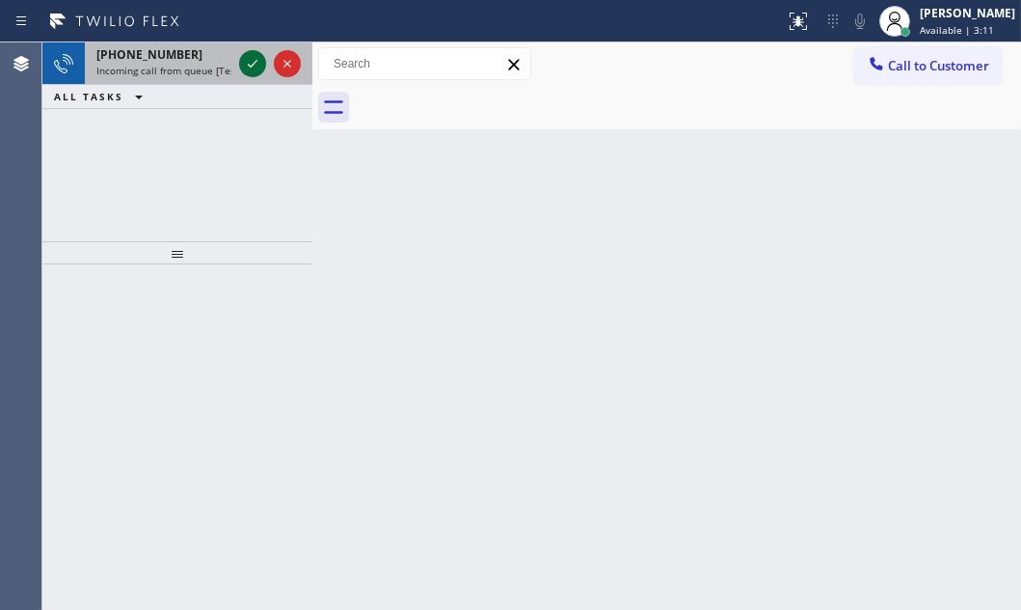
click at [242, 66] on icon at bounding box center [252, 63] width 23 height 23
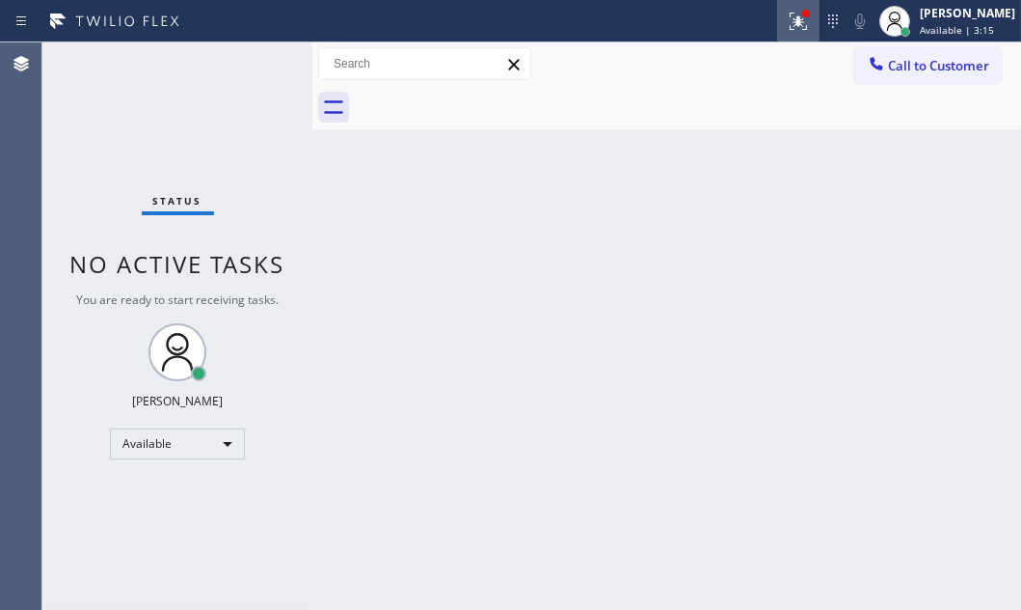
click at [791, 28] on icon at bounding box center [798, 21] width 17 height 17
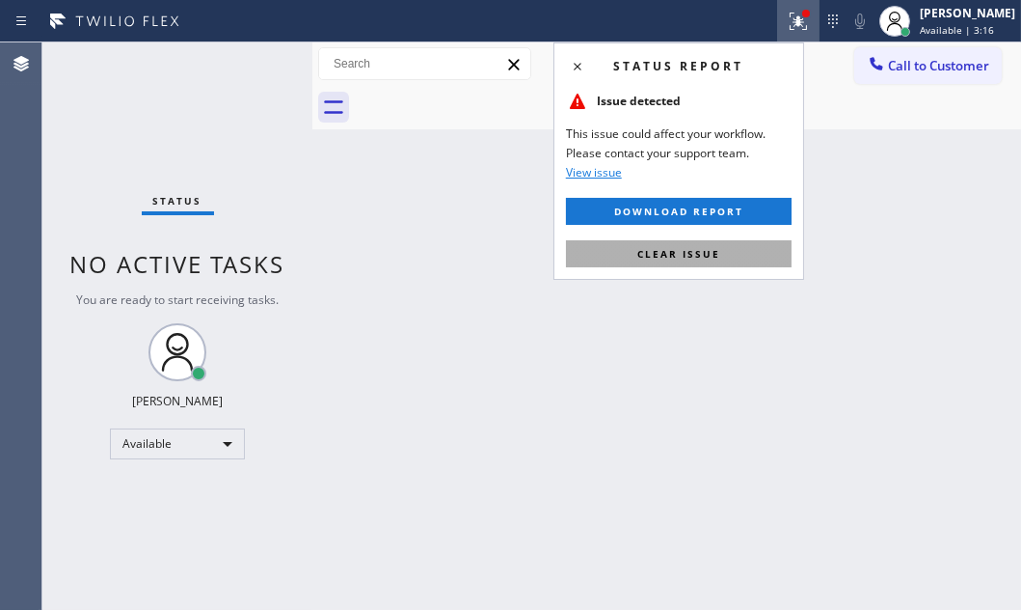
click at [712, 251] on span "Clear issue" at bounding box center [679, 254] width 83 height 14
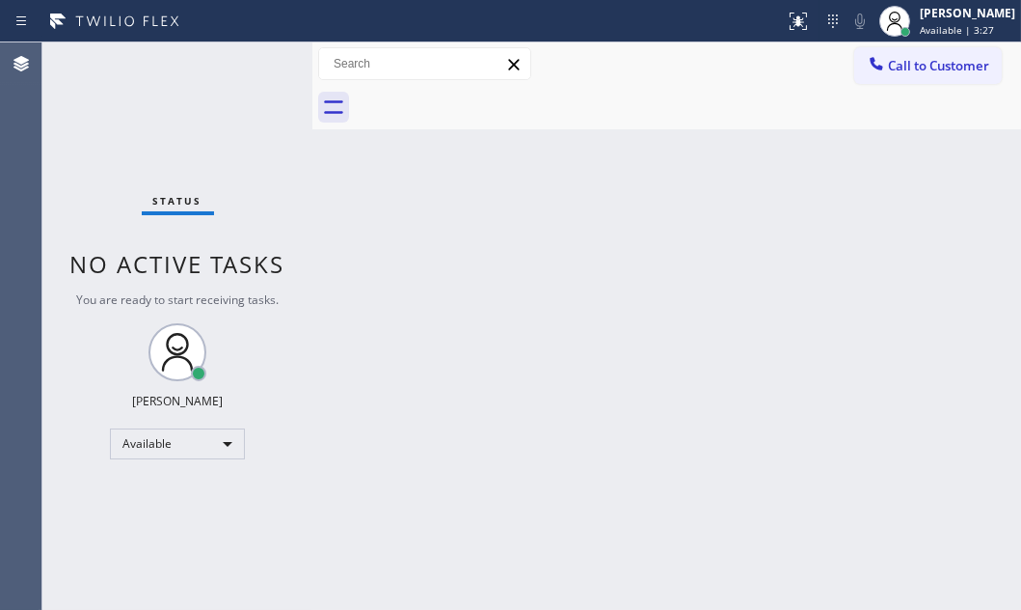
click at [252, 59] on div "Status No active tasks You are ready to start receiving tasks. [PERSON_NAME] Av…" at bounding box center [177, 325] width 270 height 567
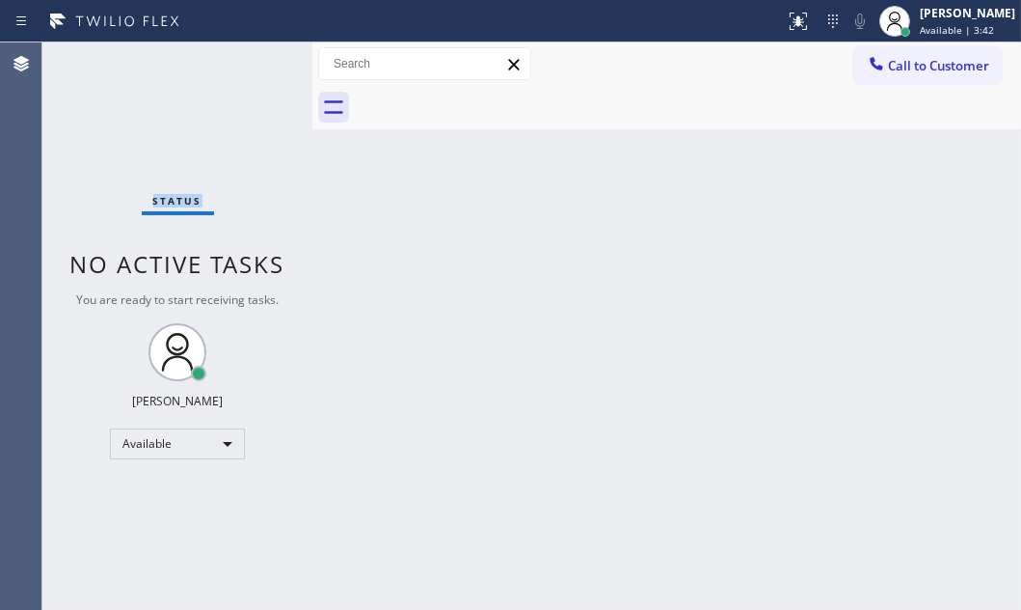
click at [245, 73] on div "Status No active tasks You are ready to start receiving tasks. [PERSON_NAME] Av…" at bounding box center [177, 325] width 270 height 567
click at [260, 63] on div "Status No active tasks You are ready to start receiving tasks. [PERSON_NAME] Av…" at bounding box center [177, 325] width 270 height 567
click at [264, 64] on div "Status No active tasks You are ready to start receiving tasks. [PERSON_NAME] Av…" at bounding box center [177, 325] width 270 height 567
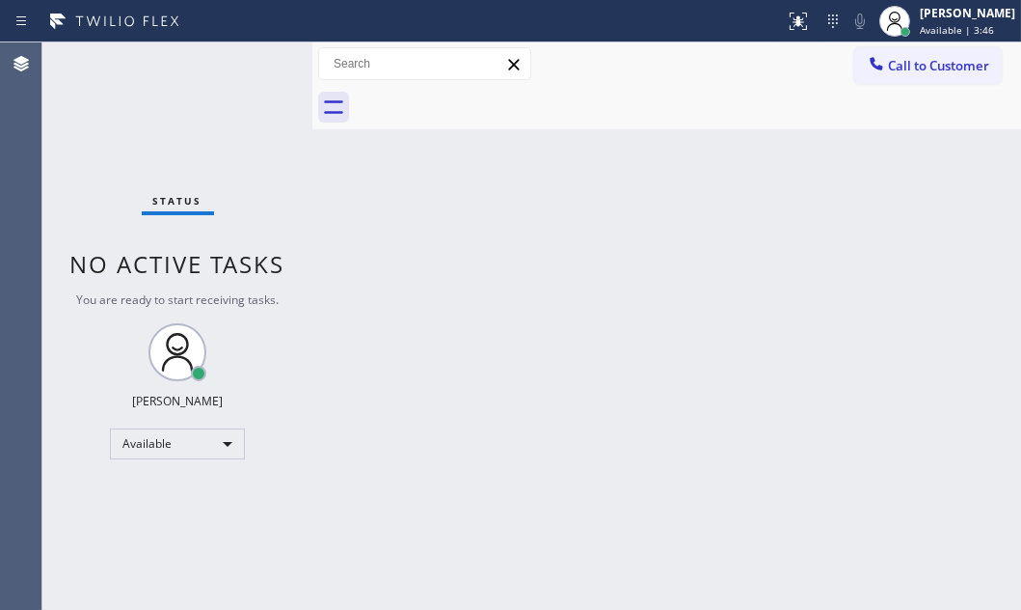
click at [250, 61] on div "Status No active tasks You are ready to start receiving tasks. [PERSON_NAME] Av…" at bounding box center [177, 325] width 270 height 567
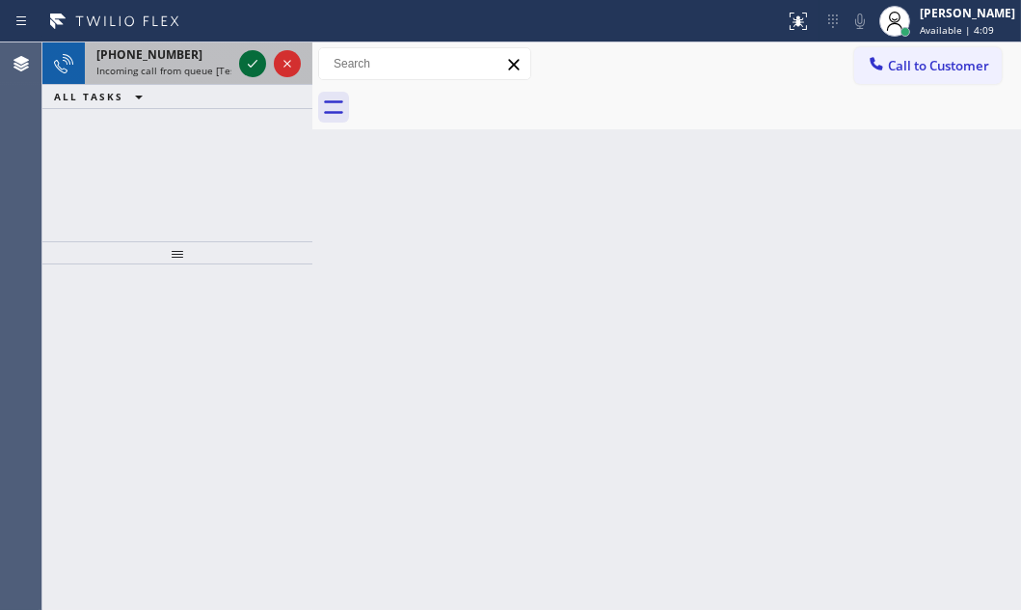
click at [250, 57] on icon at bounding box center [252, 63] width 23 height 23
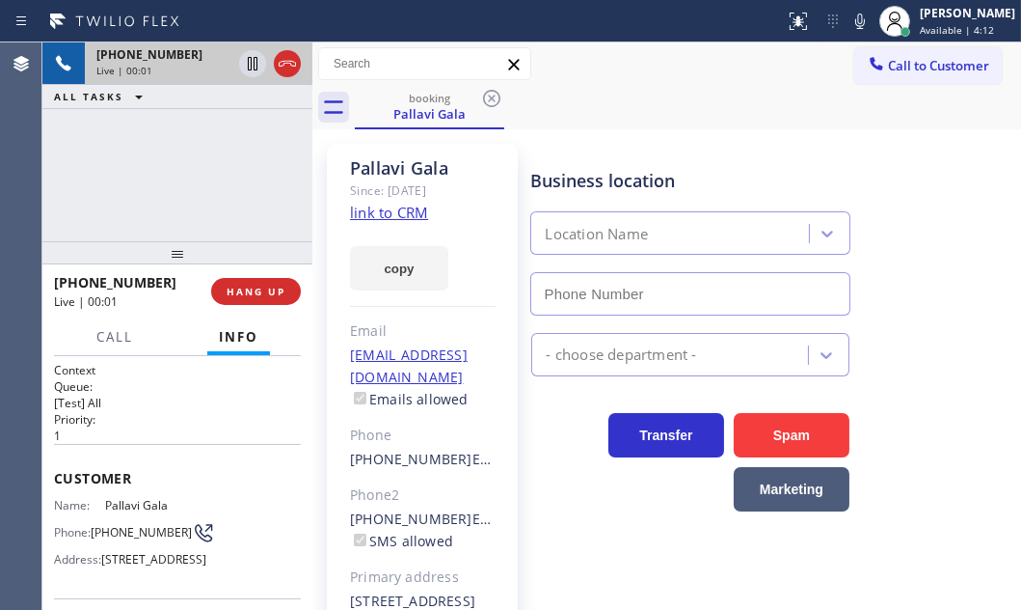
type input "[PHONE_NUMBER]"
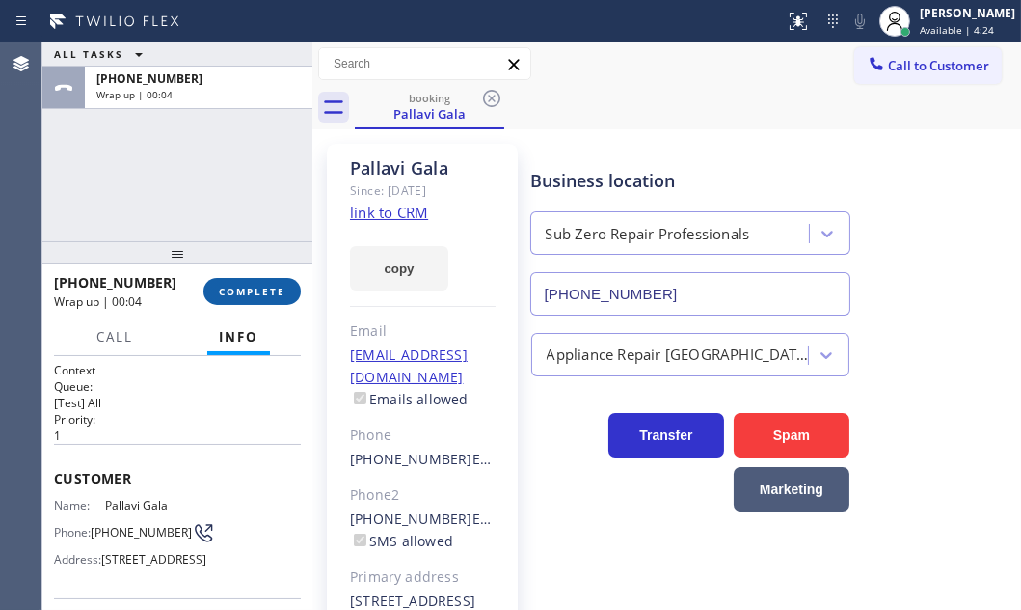
click at [258, 280] on button "COMPLETE" at bounding box center [252, 291] width 97 height 27
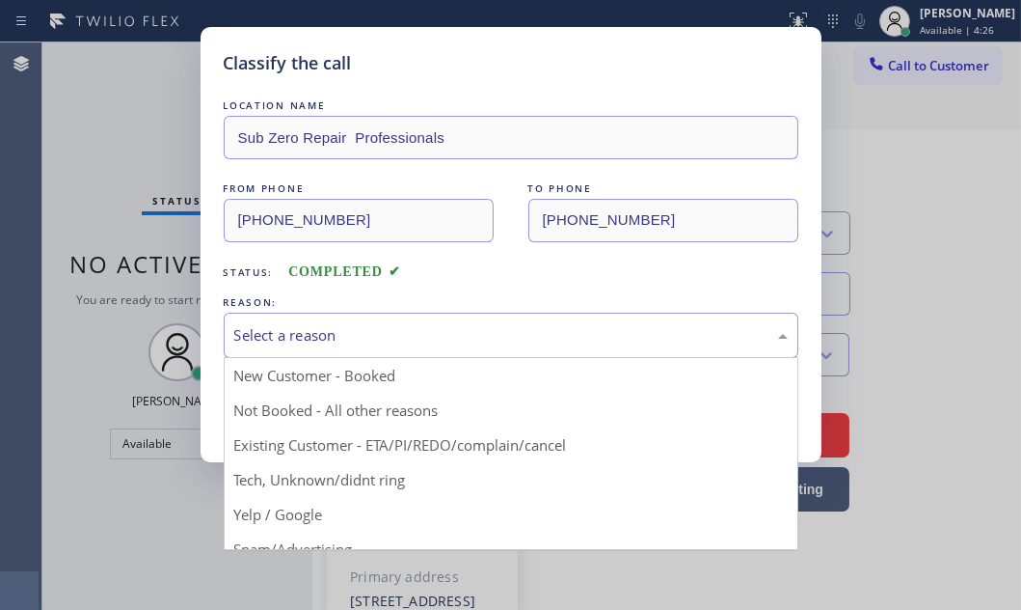
click at [387, 342] on div "Select a reason" at bounding box center [511, 335] width 554 height 22
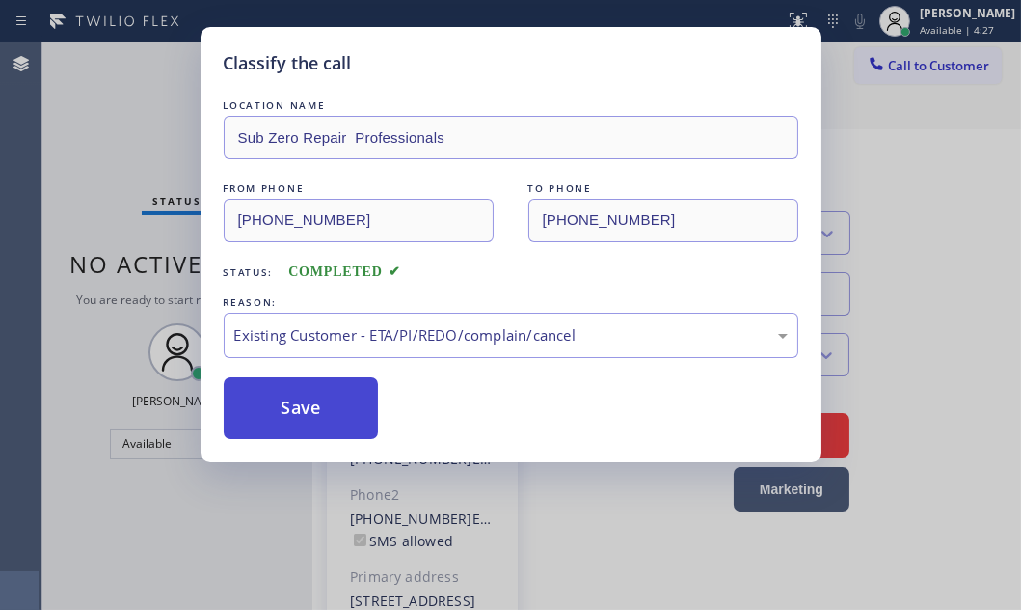
click at [314, 401] on button "Save" at bounding box center [301, 408] width 155 height 62
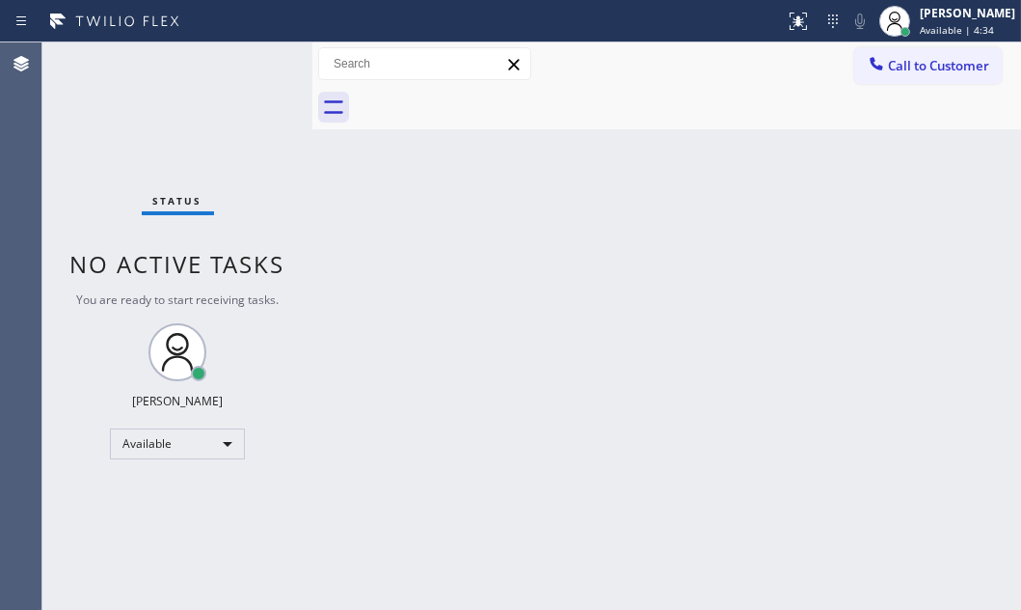
click at [377, 311] on div "Back to Dashboard Change Sender ID Customers Technicians Select a contact Outbo…" at bounding box center [666, 325] width 709 height 567
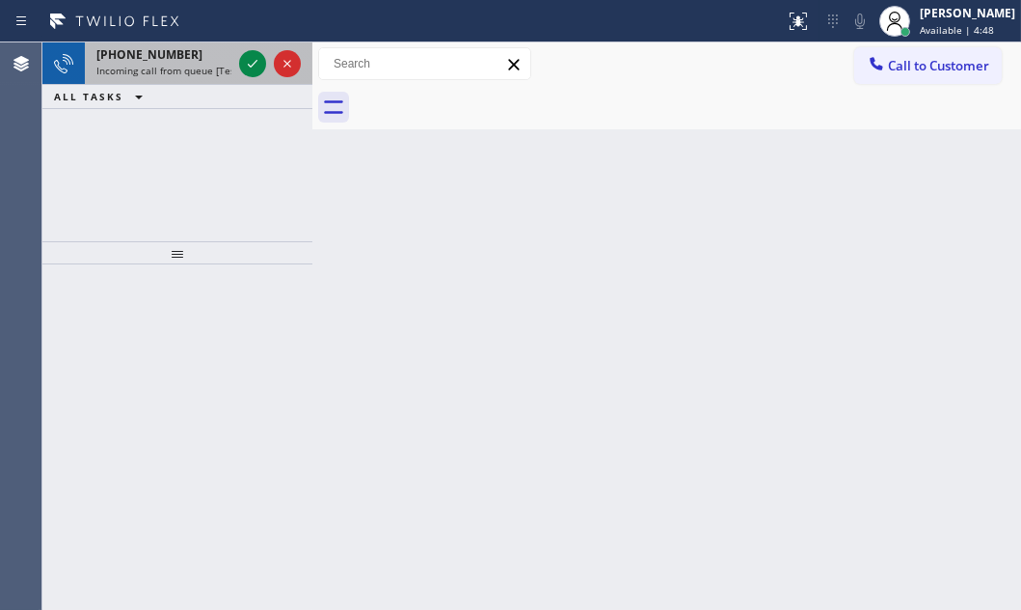
click at [199, 64] on span "Incoming call from queue [Test] All" at bounding box center [176, 71] width 160 height 14
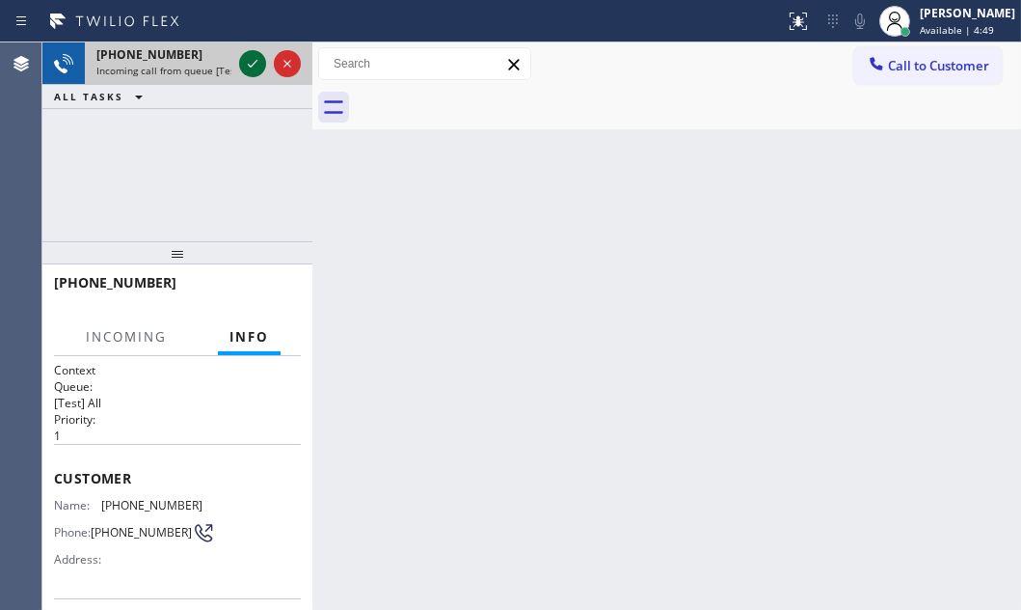
click at [251, 67] on icon at bounding box center [252, 63] width 23 height 23
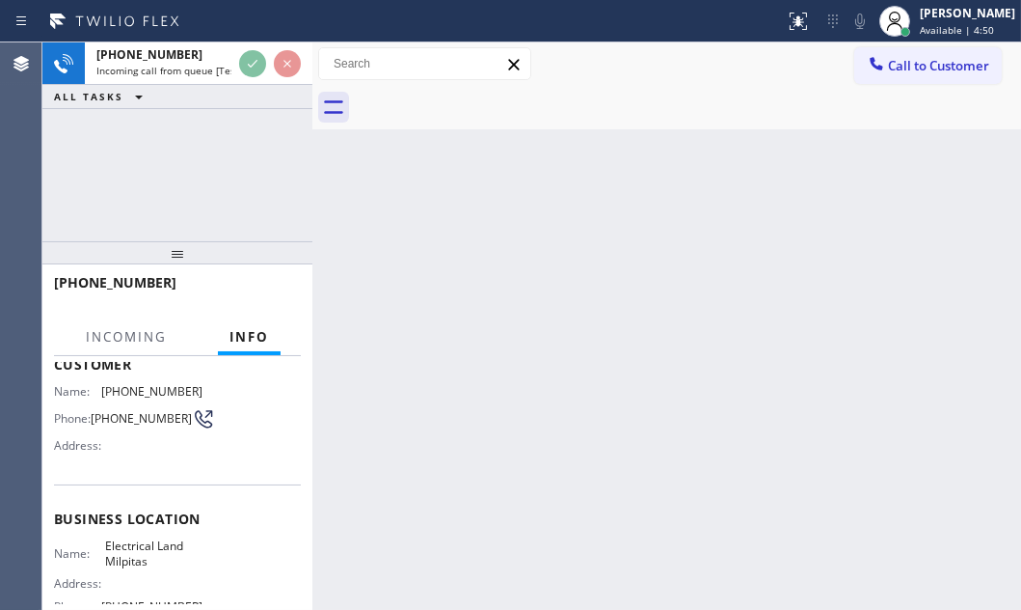
scroll to position [262, 0]
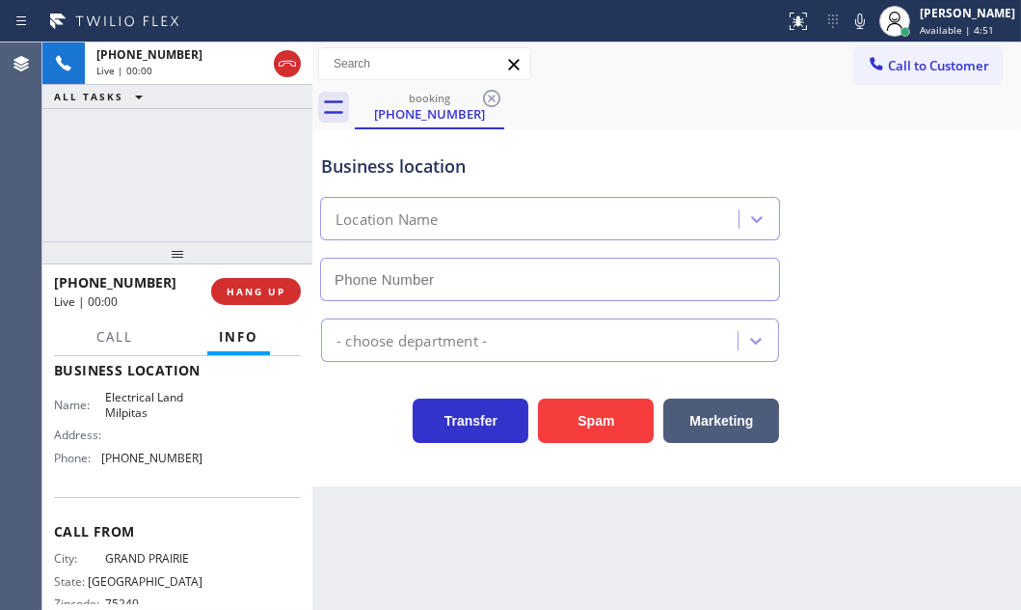
type input "[PHONE_NUMBER]"
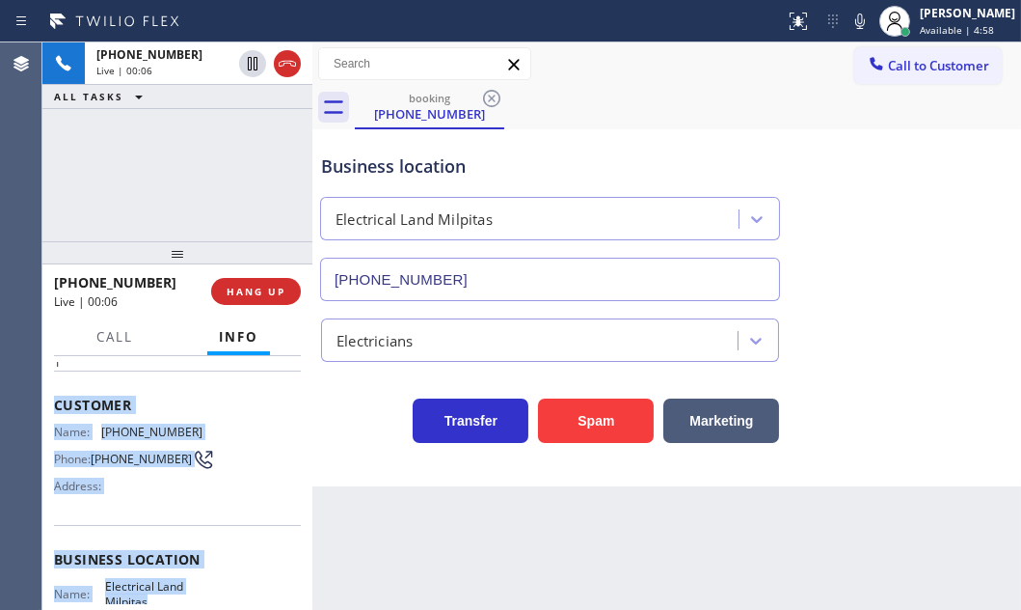
scroll to position [175, 0]
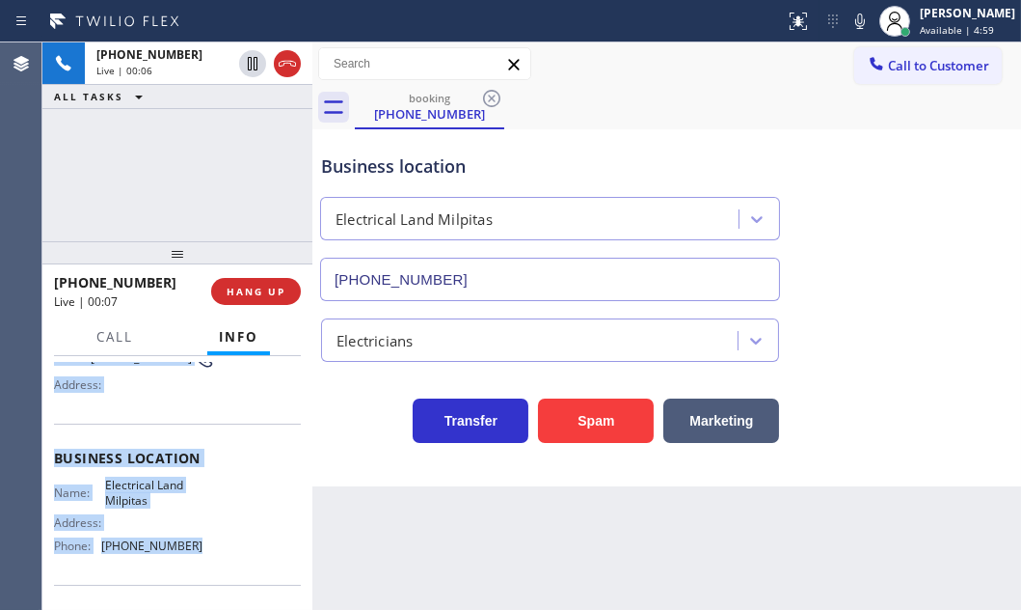
drag, startPoint x: 53, startPoint y: 470, endPoint x: 197, endPoint y: 556, distance: 167.4
click at [197, 556] on div "Context Queue: [Test] All Priority: 1 Customer Name: [PHONE_NUMBER] Phone: [PHO…" at bounding box center [177, 458] width 247 height 543
copy div "Customer Name: [PHONE_NUMBER] Phone: [PHONE_NUMBER] Address: Business location …"
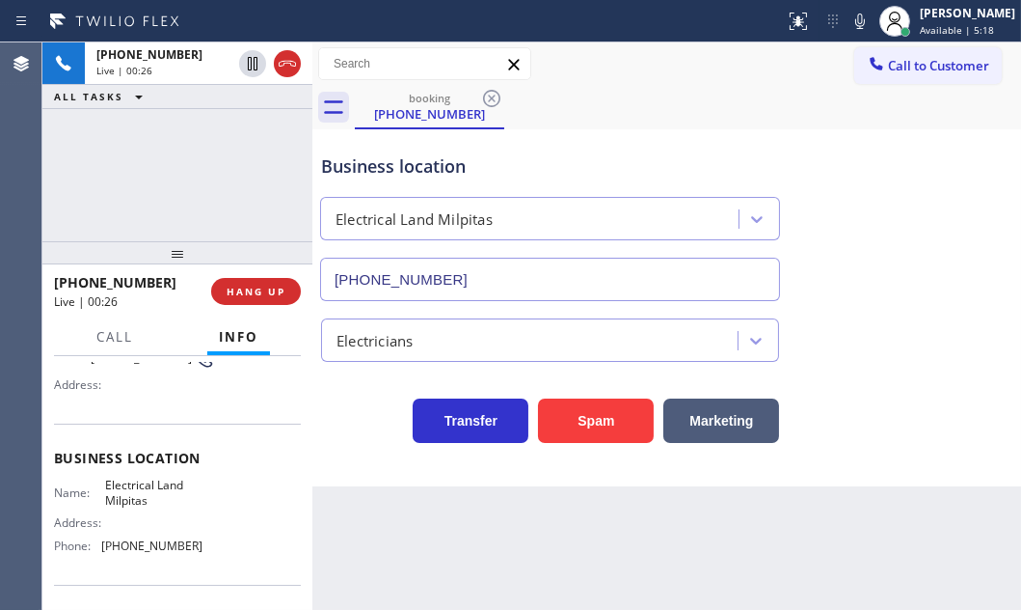
click at [948, 328] on div "Electricians" at bounding box center [666, 336] width 699 height 51
click at [230, 144] on div "[PHONE_NUMBER] Live | 01:28 ALL TASKS ALL TASKS ACTIVE TASKS TASKS IN WRAP UP" at bounding box center [177, 141] width 270 height 199
click at [273, 292] on span "HANG UP" at bounding box center [256, 292] width 59 height 14
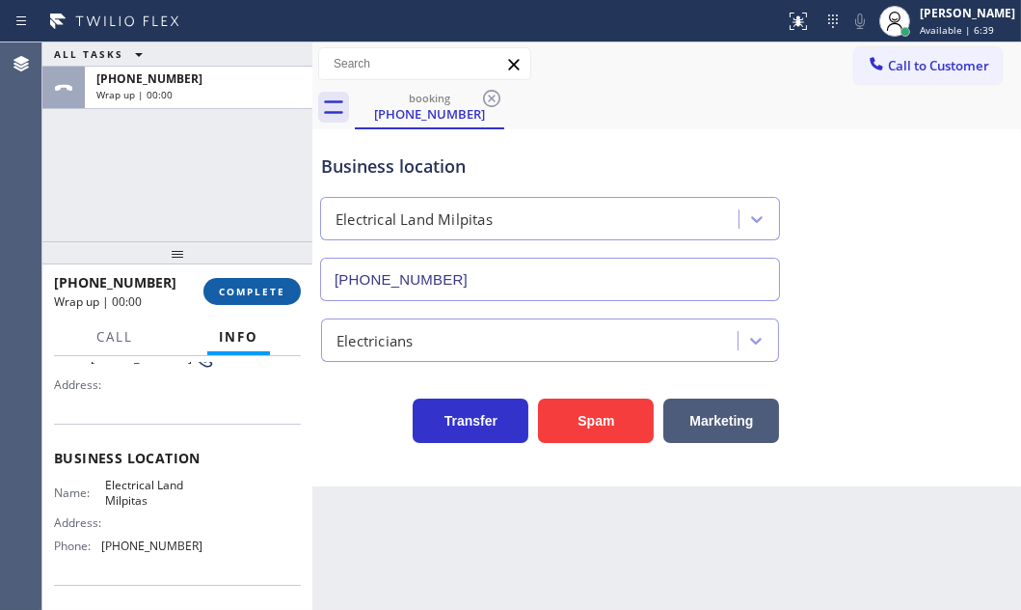
click at [269, 293] on span "COMPLETE" at bounding box center [252, 292] width 67 height 14
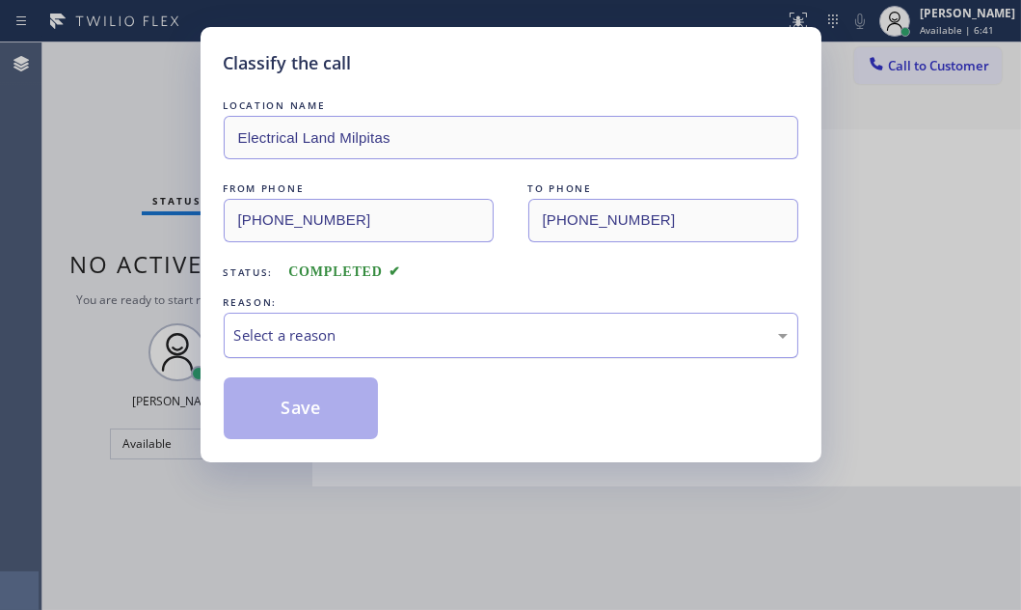
click at [530, 337] on div "Select a reason" at bounding box center [511, 335] width 554 height 22
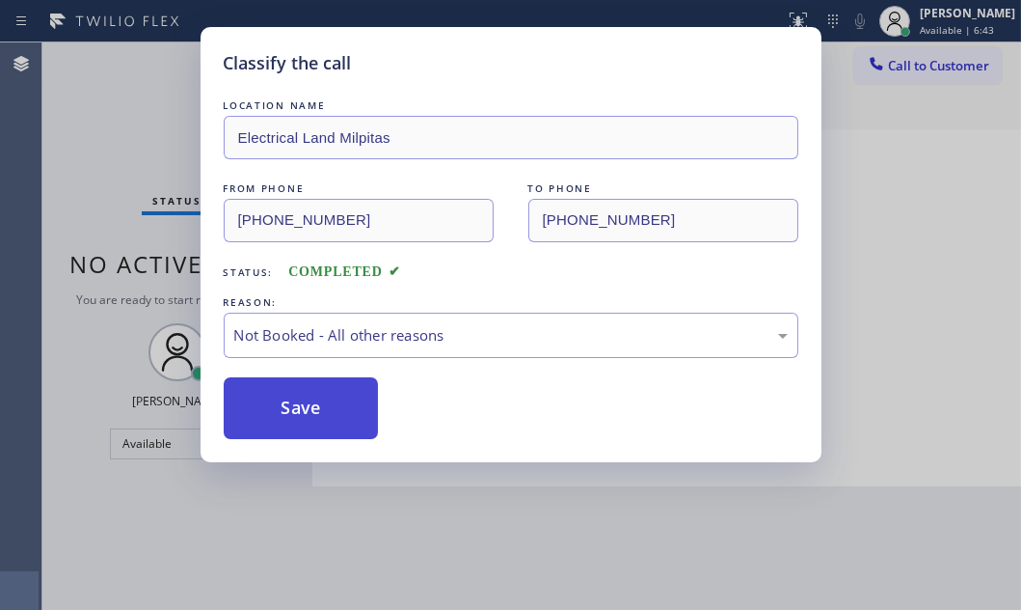
click at [310, 398] on button "Save" at bounding box center [301, 408] width 155 height 62
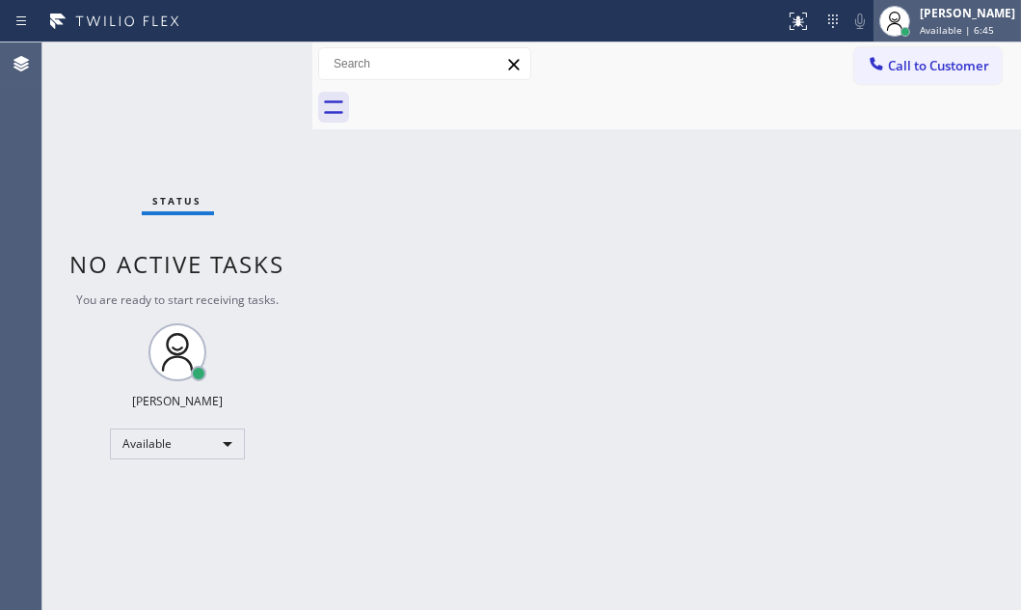
click at [948, 25] on span "Available | 6:45" at bounding box center [957, 30] width 74 height 14
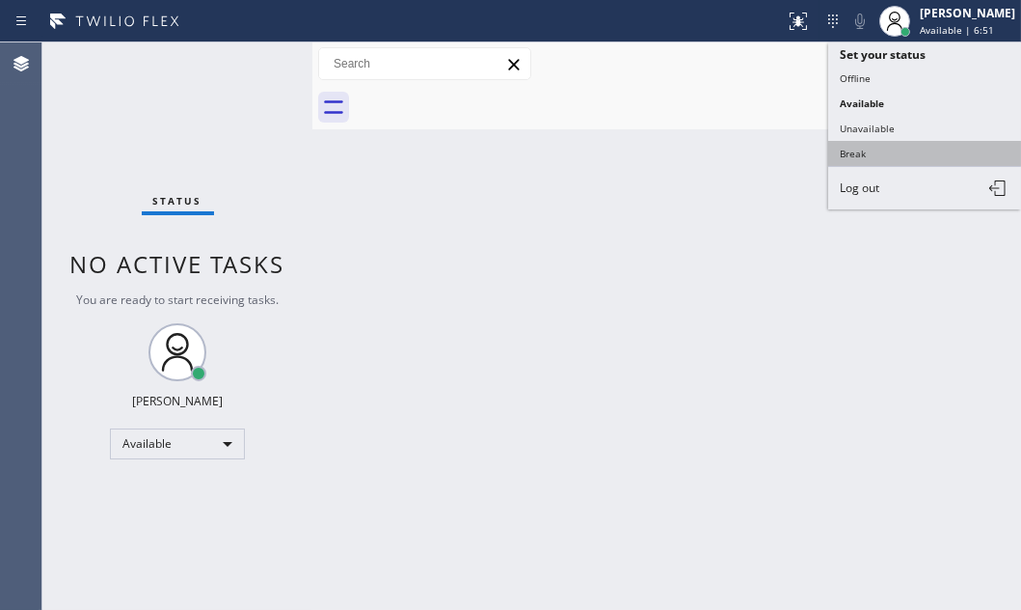
click at [856, 150] on button "Break" at bounding box center [924, 153] width 193 height 25
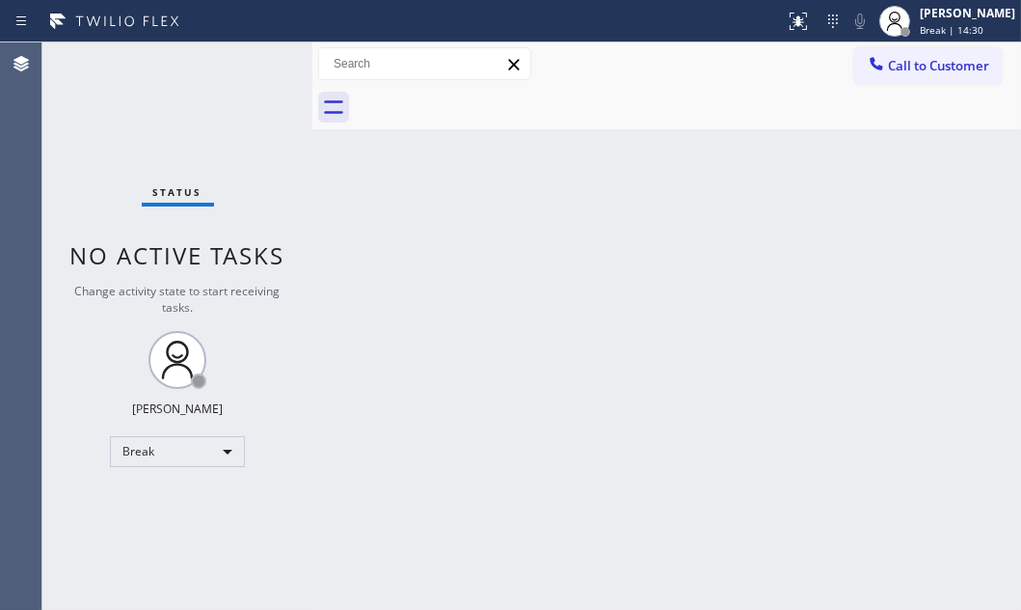
click at [257, 319] on div "Status No active tasks Change activity state to start receiving tasks. [PERSON_…" at bounding box center [177, 325] width 270 height 567
click at [237, 453] on div "Break" at bounding box center [177, 451] width 135 height 31
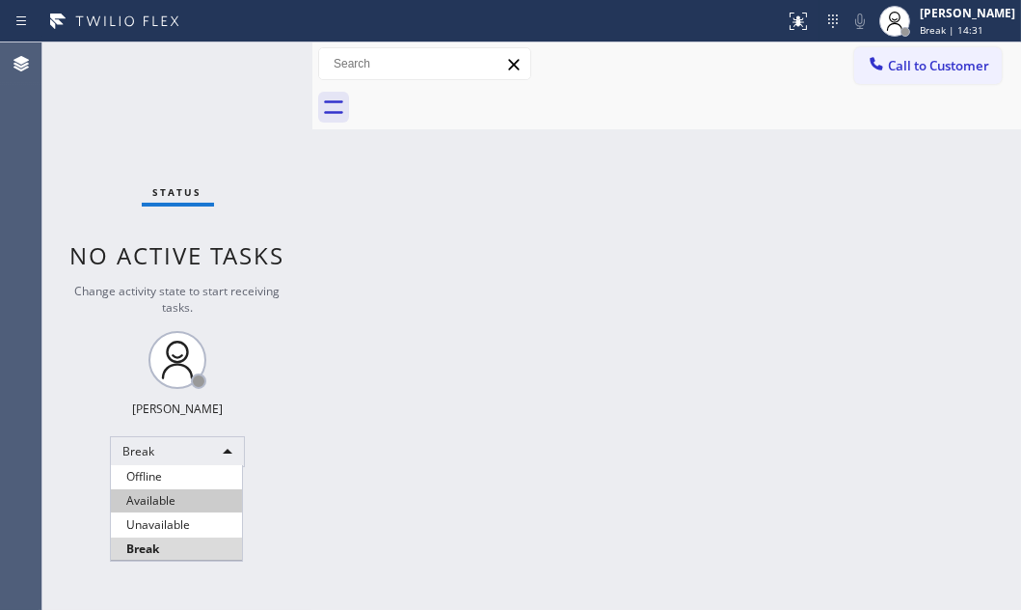
click at [196, 498] on li "Available" at bounding box center [176, 500] width 131 height 23
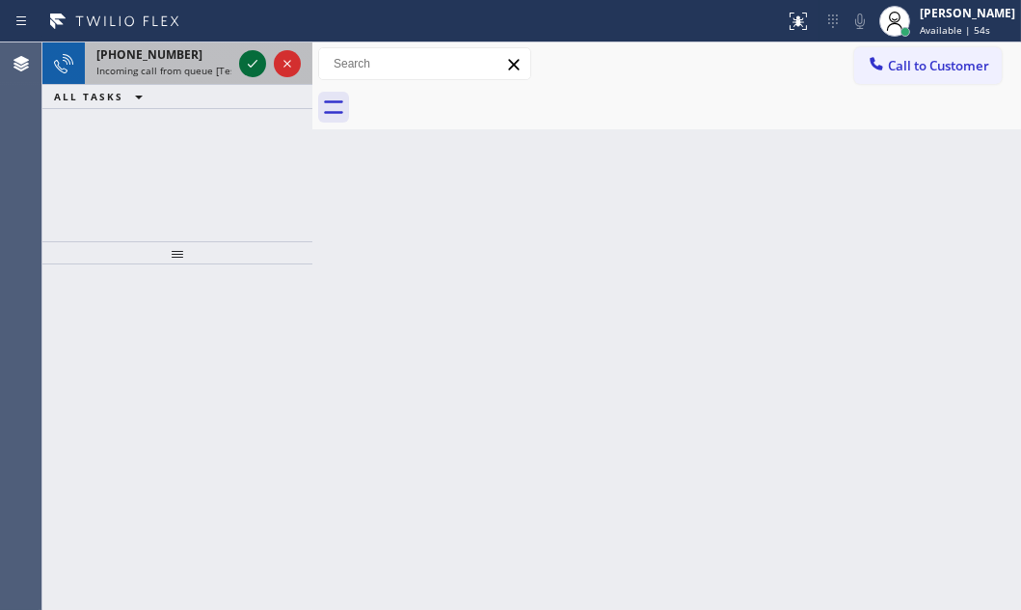
click at [252, 67] on icon at bounding box center [252, 63] width 23 height 23
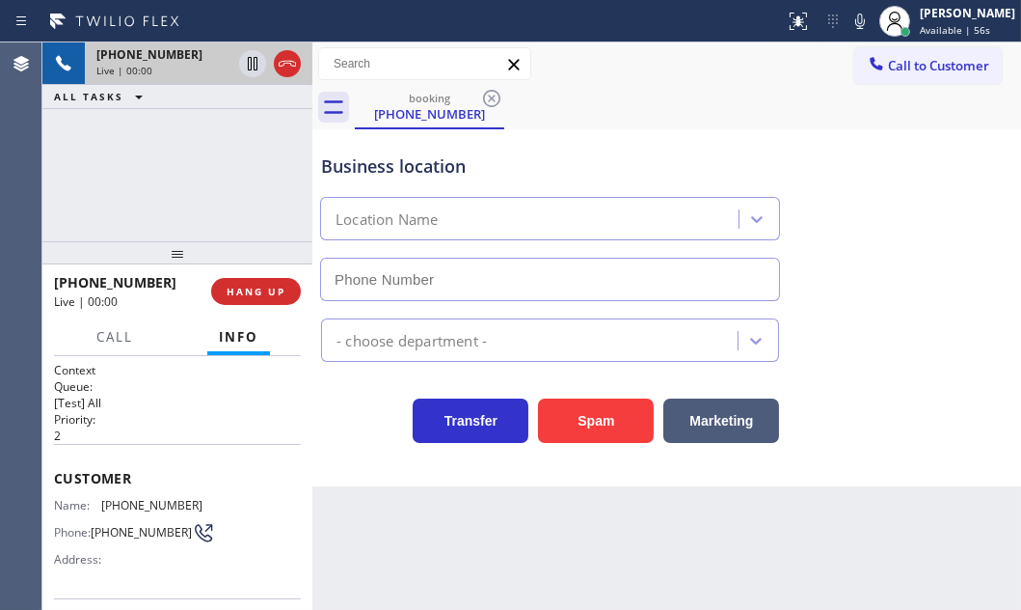
type input "[PHONE_NUMBER]"
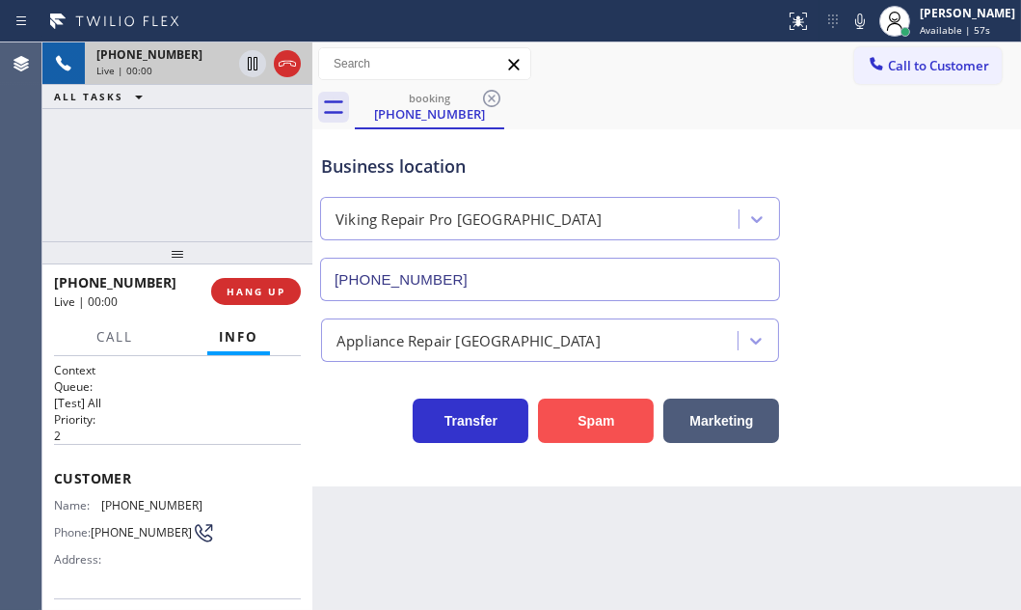
click at [628, 416] on button "Spam" at bounding box center [596, 420] width 116 height 44
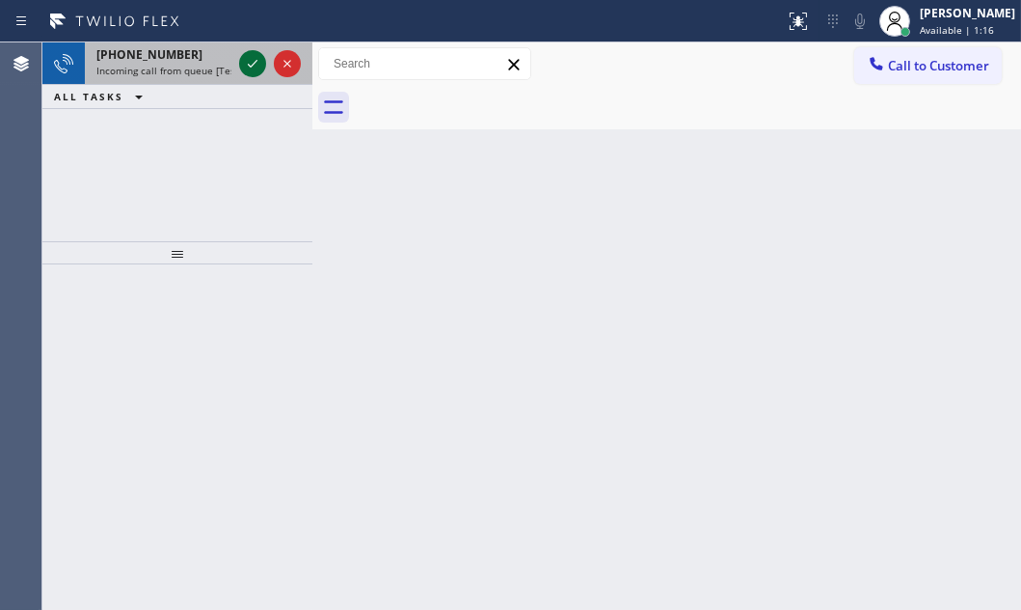
click at [255, 73] on icon at bounding box center [252, 63] width 23 height 23
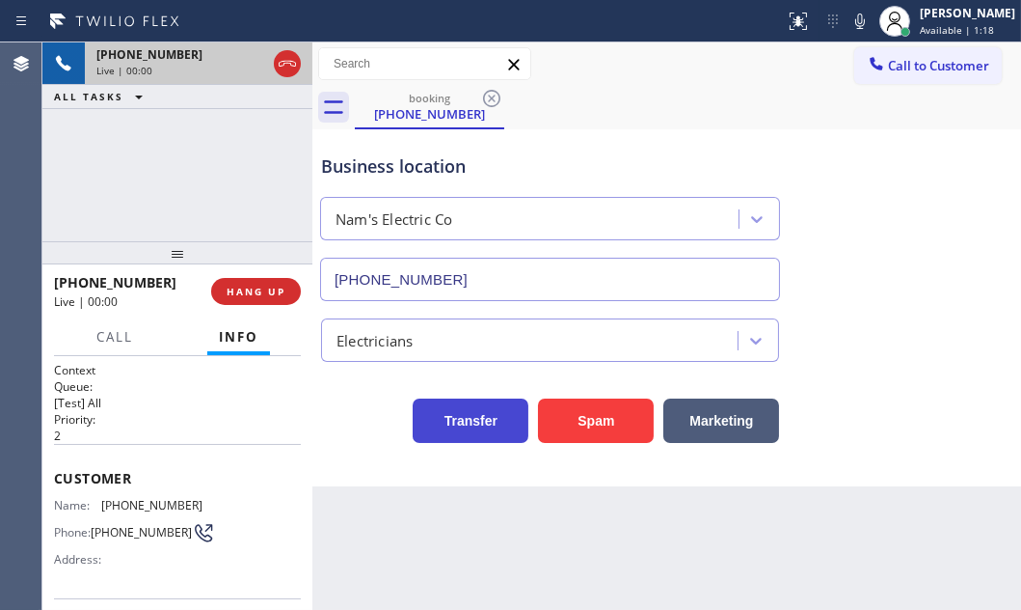
type input "[PHONE_NUMBER]"
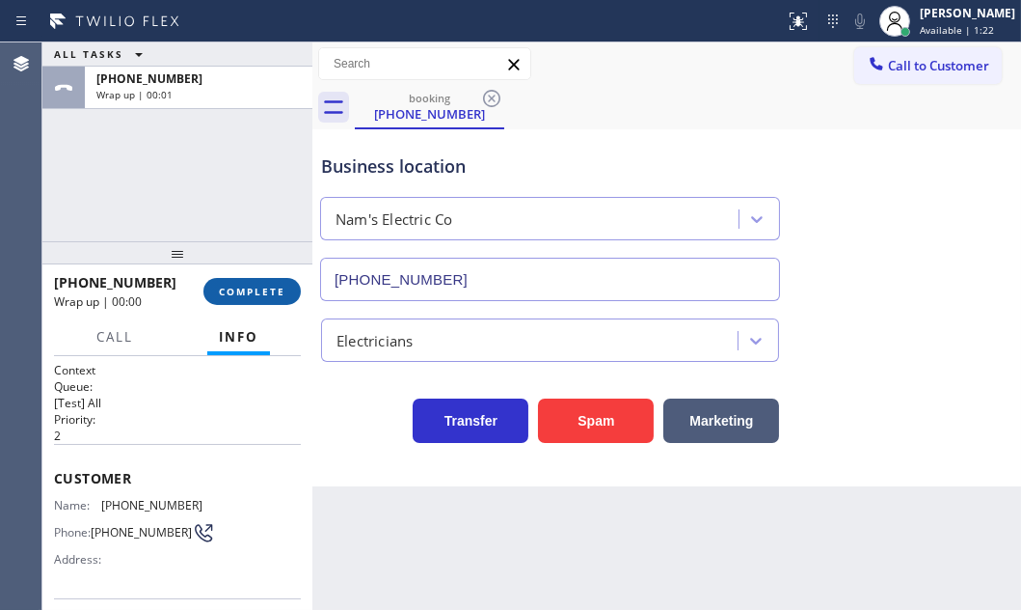
click at [277, 292] on span "COMPLETE" at bounding box center [252, 292] width 67 height 14
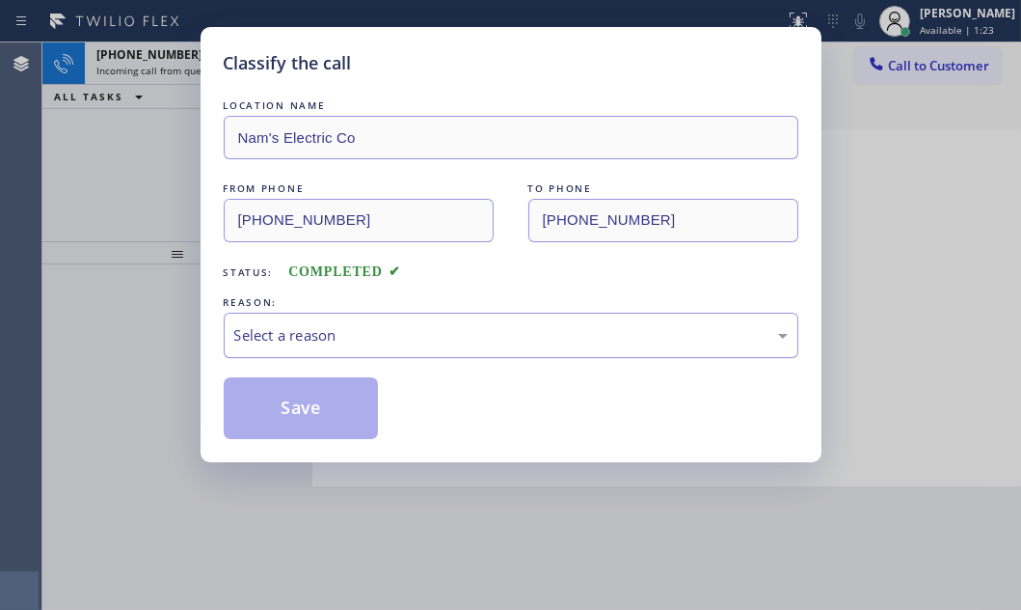
click at [439, 320] on div "Select a reason" at bounding box center [511, 334] width 575 height 45
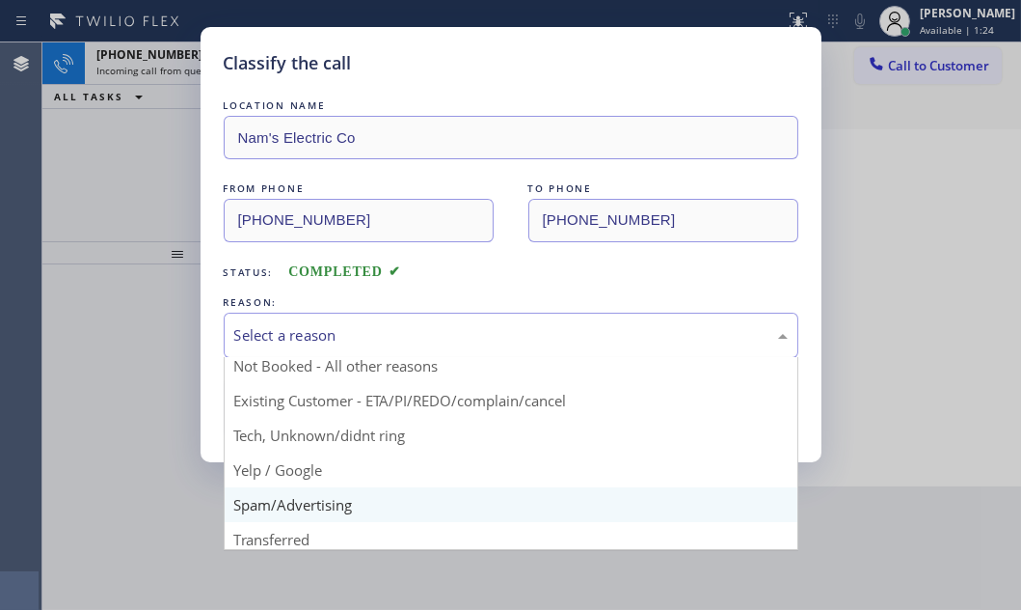
scroll to position [87, 0]
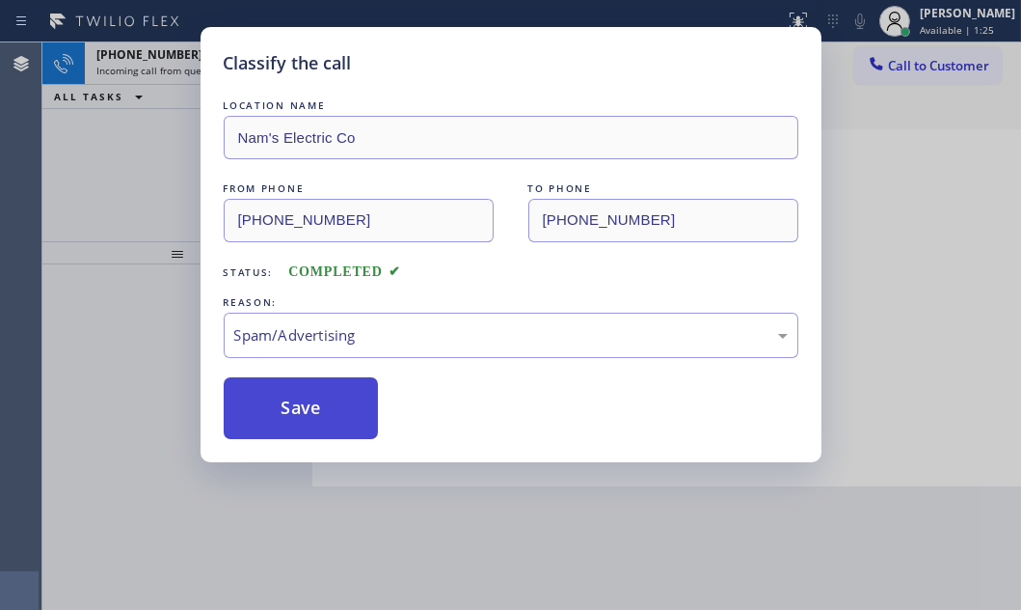
drag, startPoint x: 279, startPoint y: 411, endPoint x: 263, endPoint y: 376, distance: 38.0
click at [276, 405] on button "Save" at bounding box center [301, 408] width 155 height 62
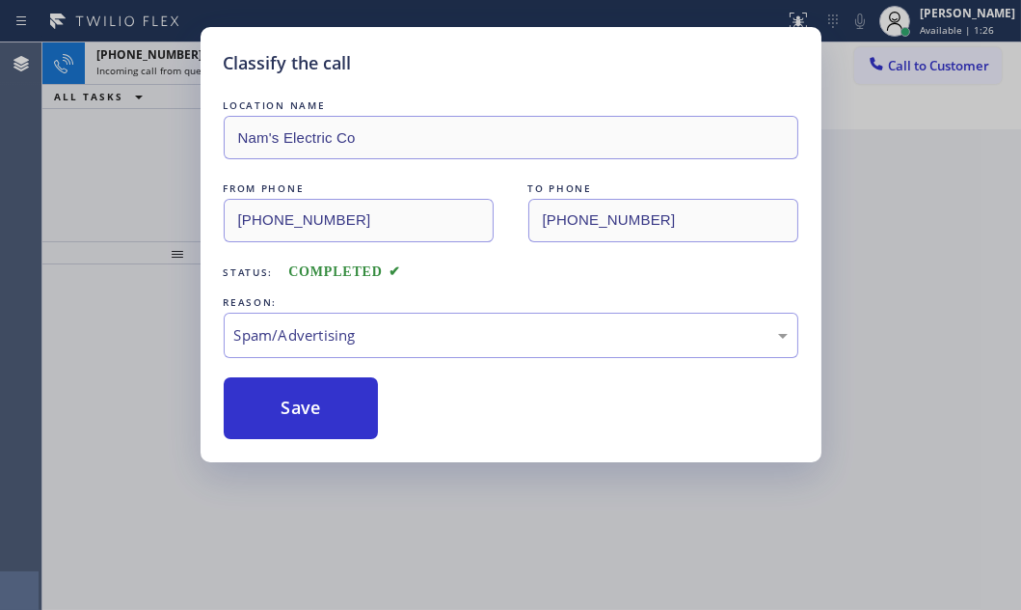
drag, startPoint x: 145, startPoint y: 123, endPoint x: 173, endPoint y: 99, distance: 36.9
click at [151, 118] on div "Classify the call LOCATION NAME Nam's Electric Co FROM PHONE [PHONE_NUMBER] TO …" at bounding box center [510, 305] width 1021 height 610
click at [188, 70] on span "Incoming call from queue [Test] All" at bounding box center [176, 71] width 160 height 14
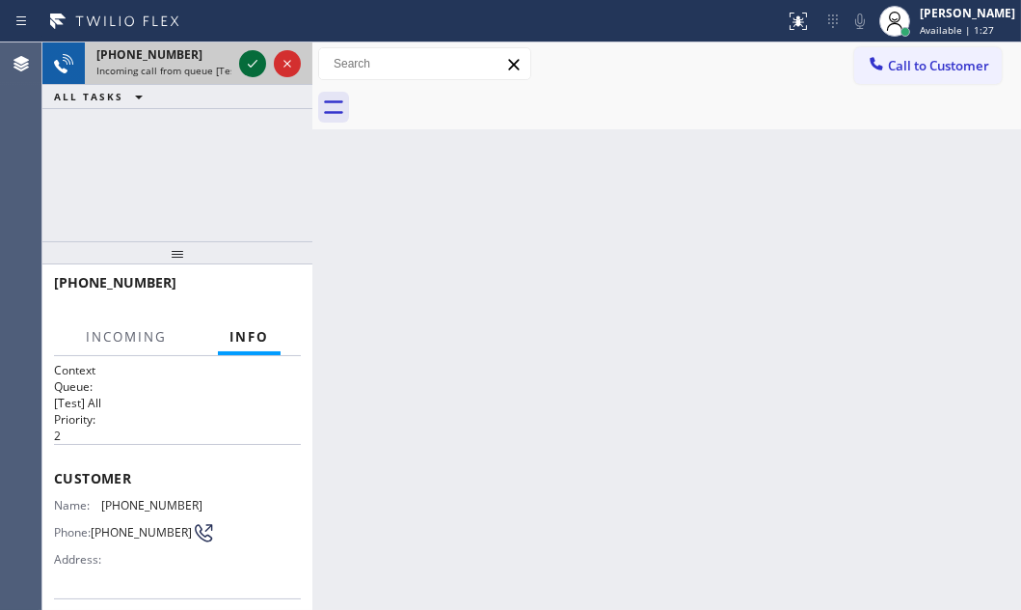
click at [251, 60] on icon at bounding box center [252, 63] width 23 height 23
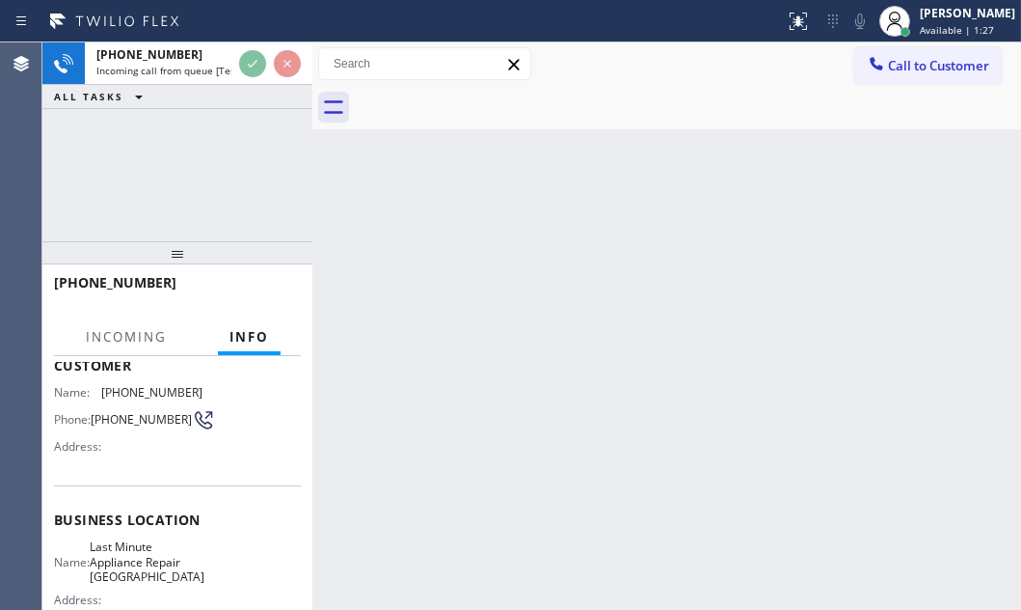
scroll to position [262, 0]
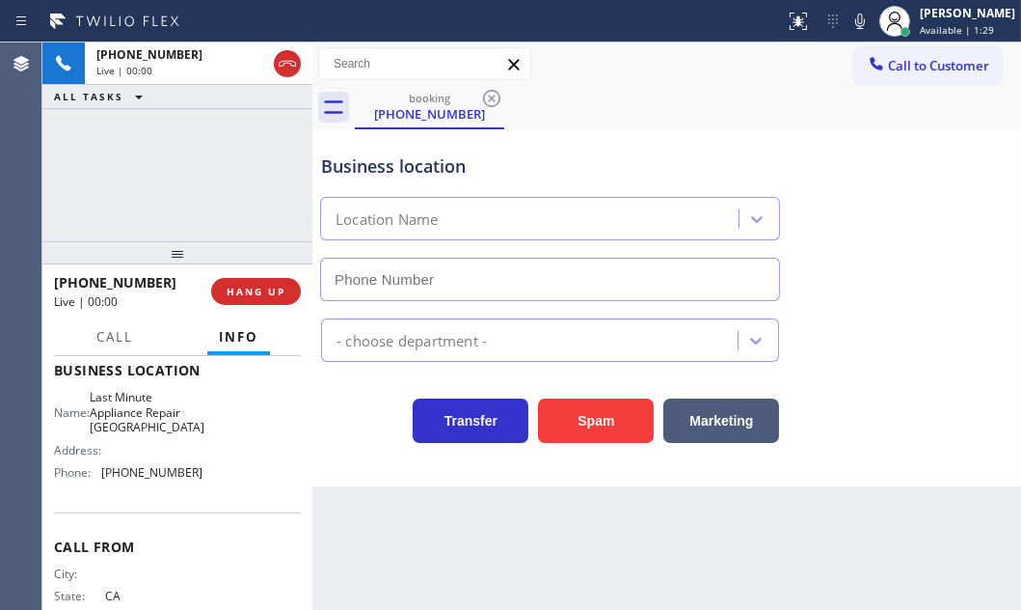
type input "[PHONE_NUMBER]"
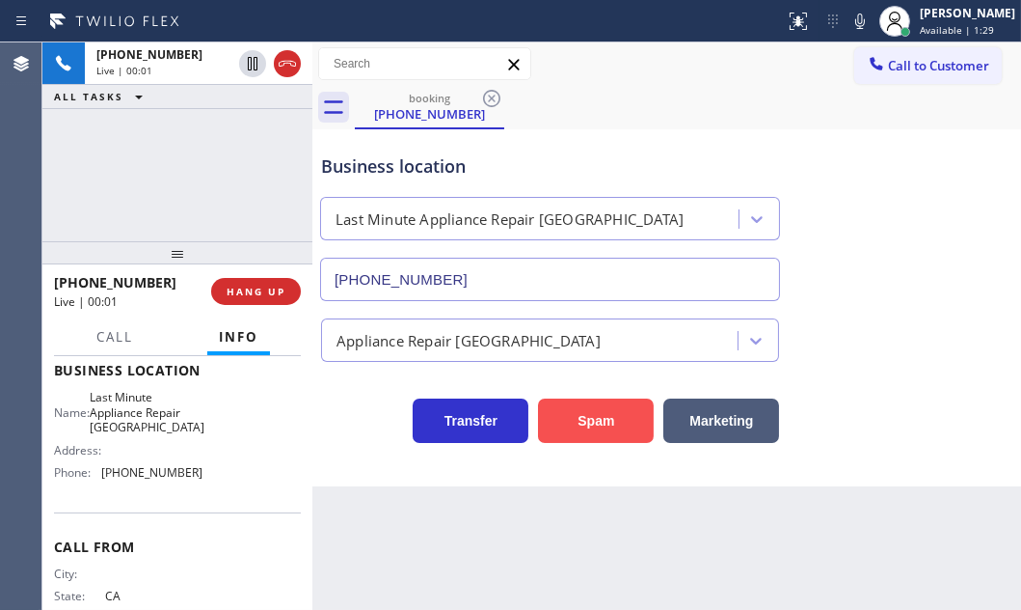
click at [616, 421] on button "Spam" at bounding box center [596, 420] width 116 height 44
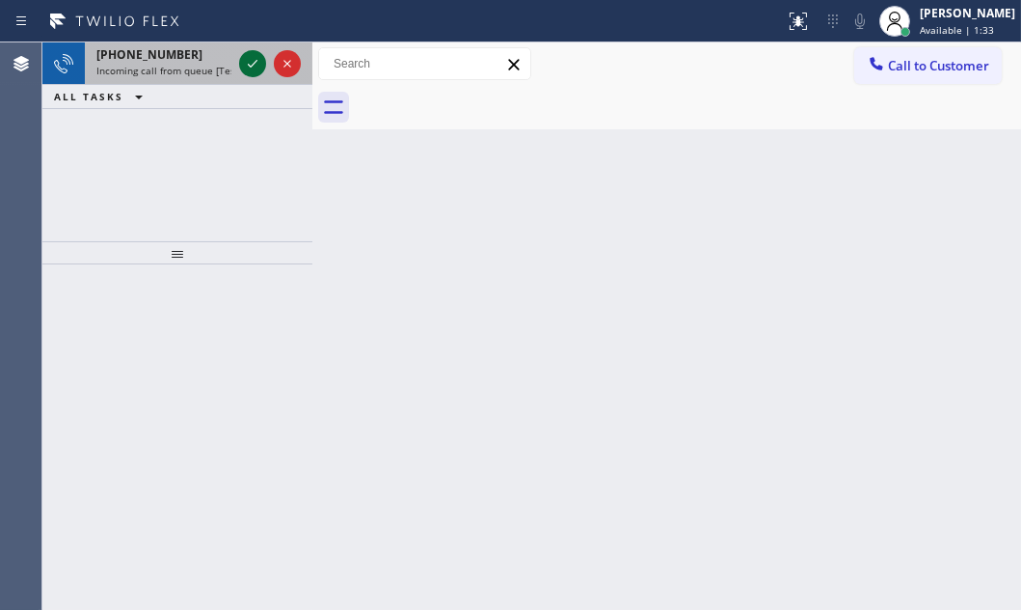
click at [245, 60] on icon at bounding box center [252, 63] width 23 height 23
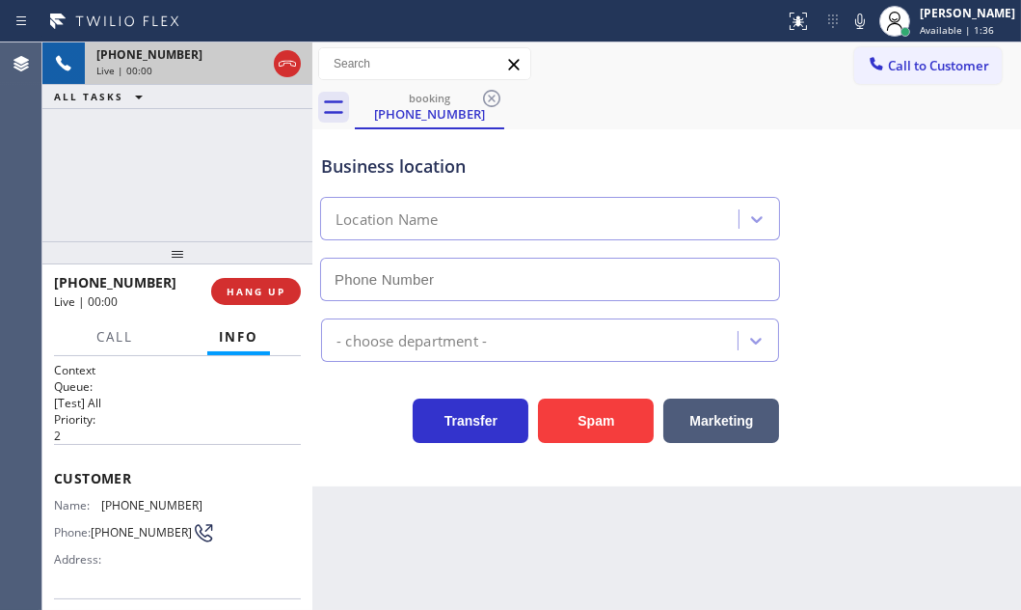
type input "[PHONE_NUMBER]"
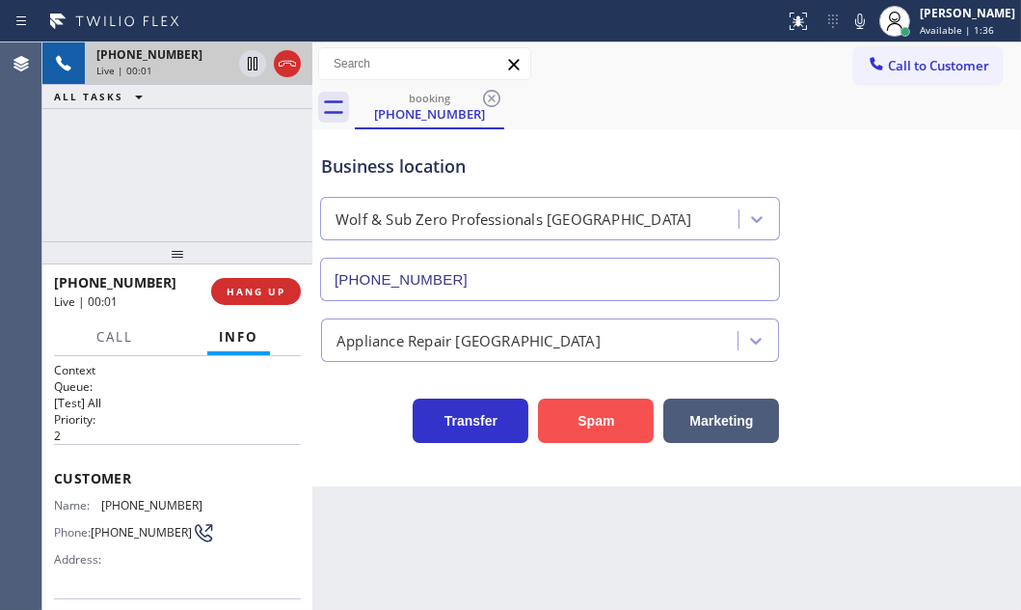
click at [591, 414] on button "Spam" at bounding box center [596, 420] width 116 height 44
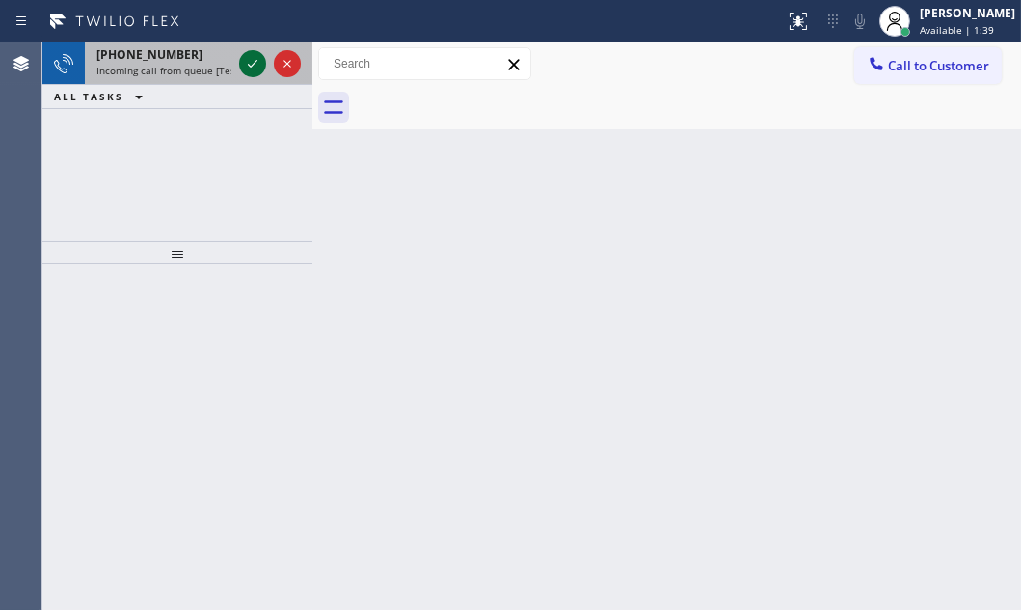
click at [255, 59] on icon at bounding box center [252, 63] width 23 height 23
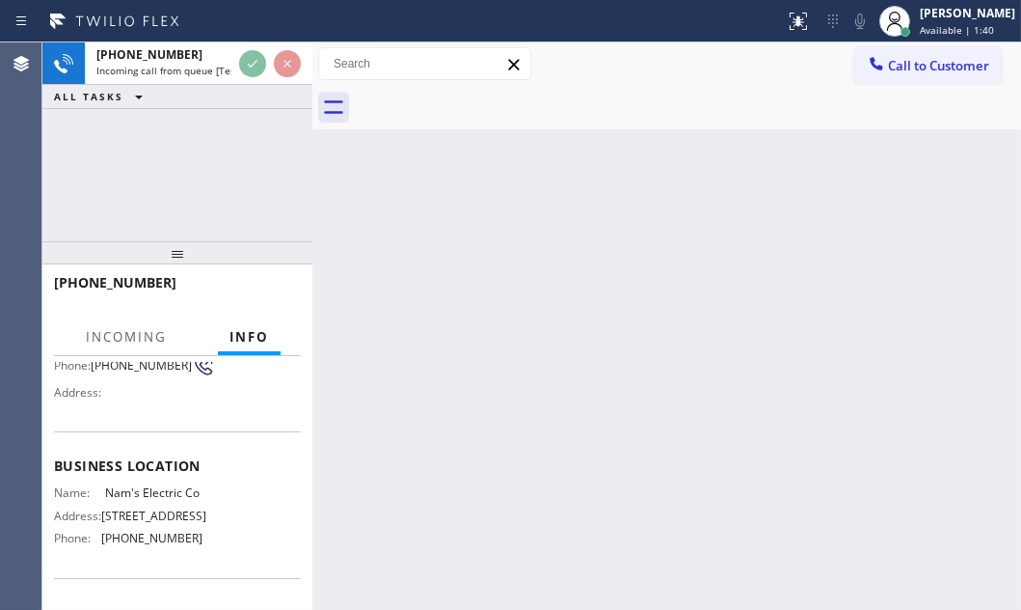
scroll to position [175, 0]
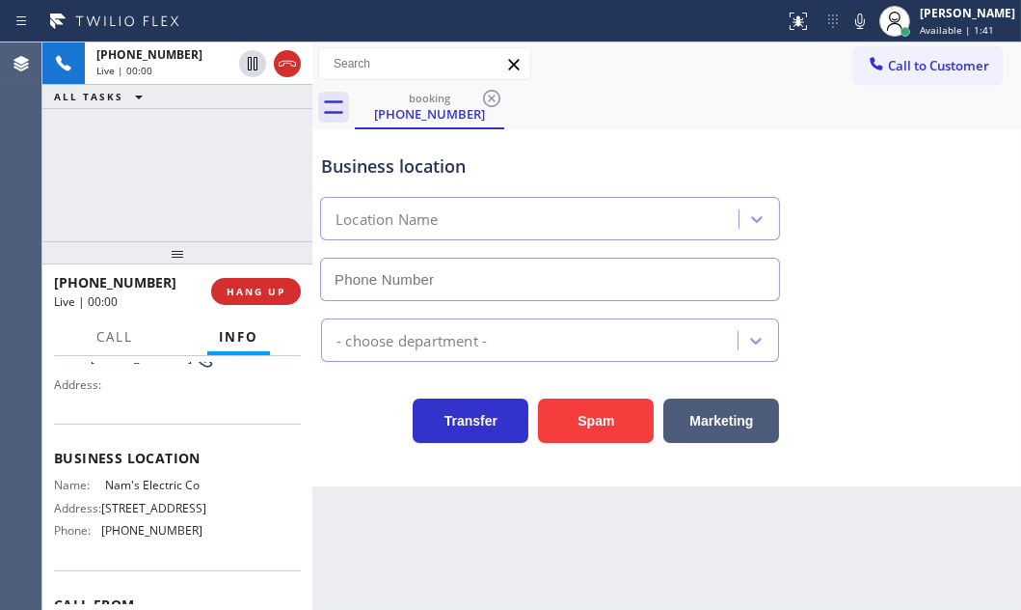
type input "[PHONE_NUMBER]"
click at [267, 289] on span "HANG UP" at bounding box center [256, 292] width 59 height 14
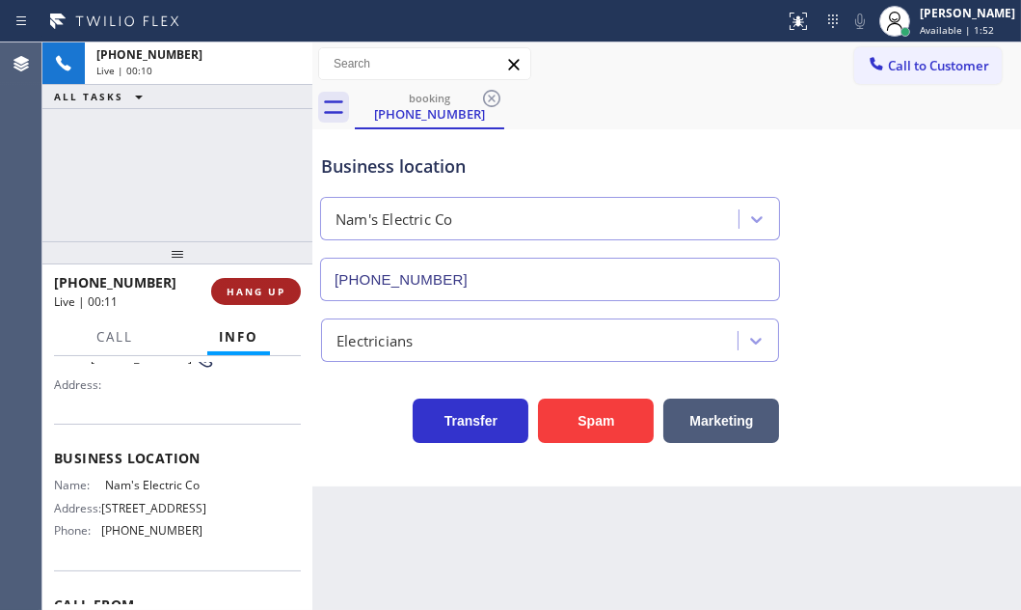
click at [267, 289] on span "HANG UP" at bounding box center [256, 292] width 59 height 14
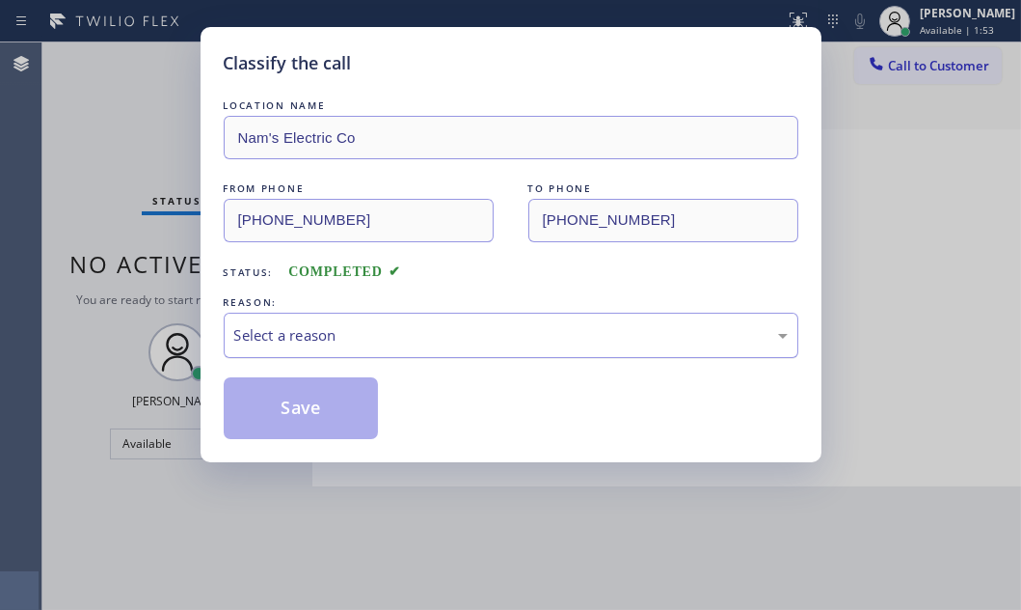
click at [473, 335] on div "Select a reason" at bounding box center [511, 335] width 554 height 22
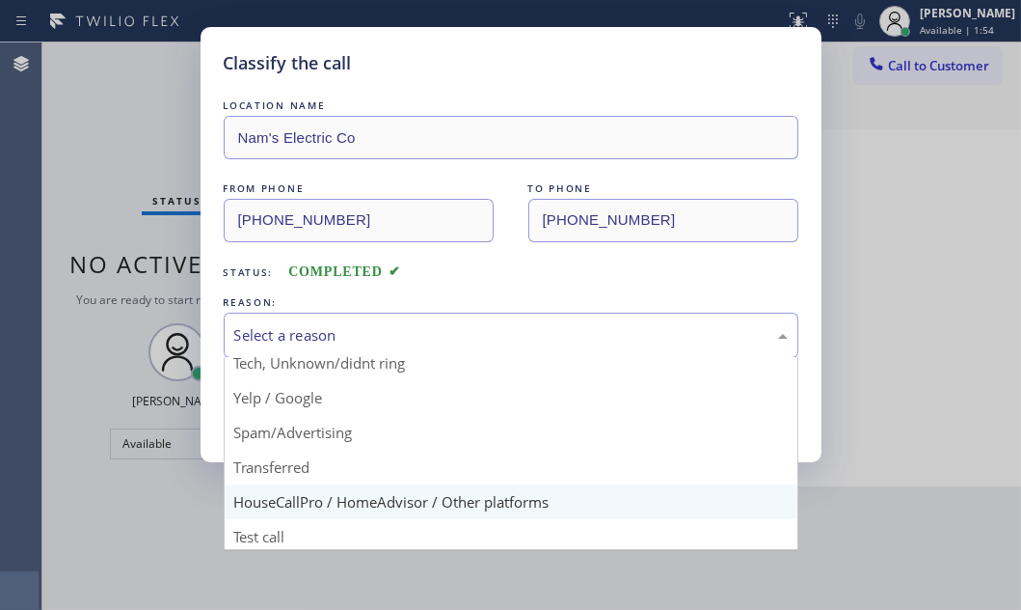
scroll to position [128, 0]
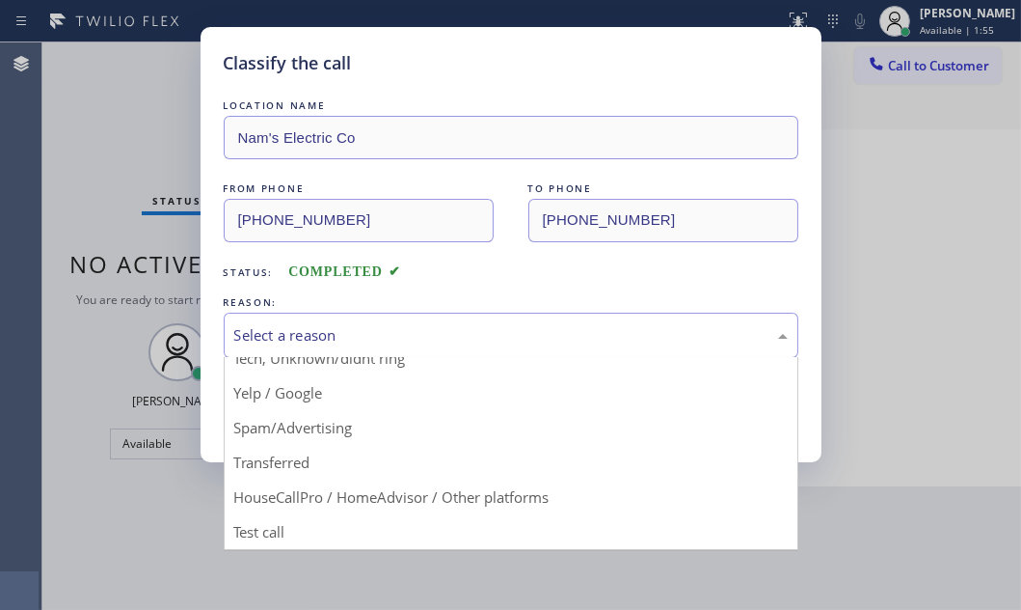
drag, startPoint x: 489, startPoint y: 489, endPoint x: 408, endPoint y: 454, distance: 88.1
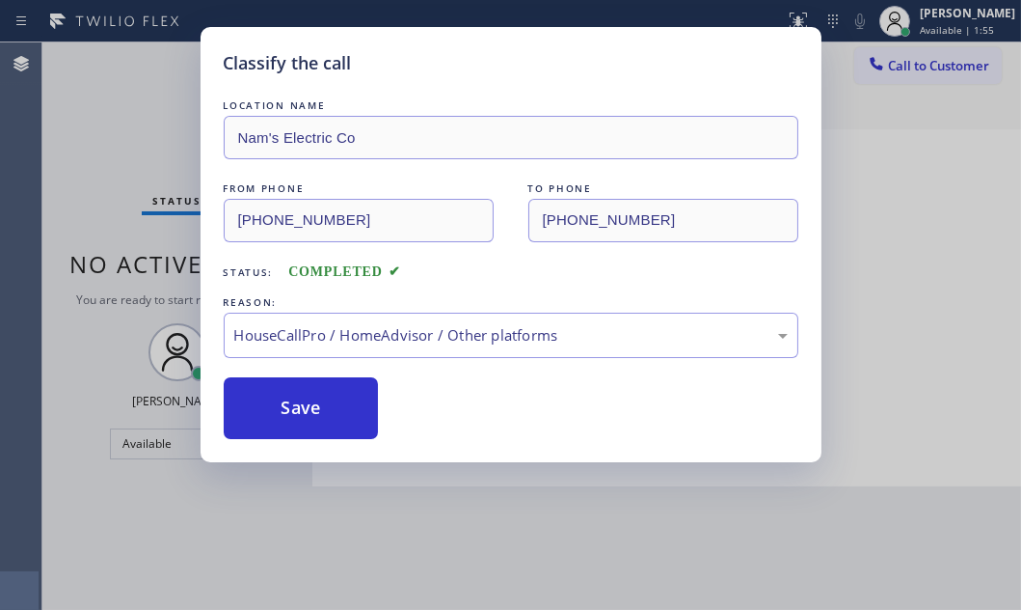
drag, startPoint x: 355, startPoint y: 407, endPoint x: 467, endPoint y: 408, distance: 111.9
click at [355, 406] on button "Save" at bounding box center [301, 408] width 155 height 62
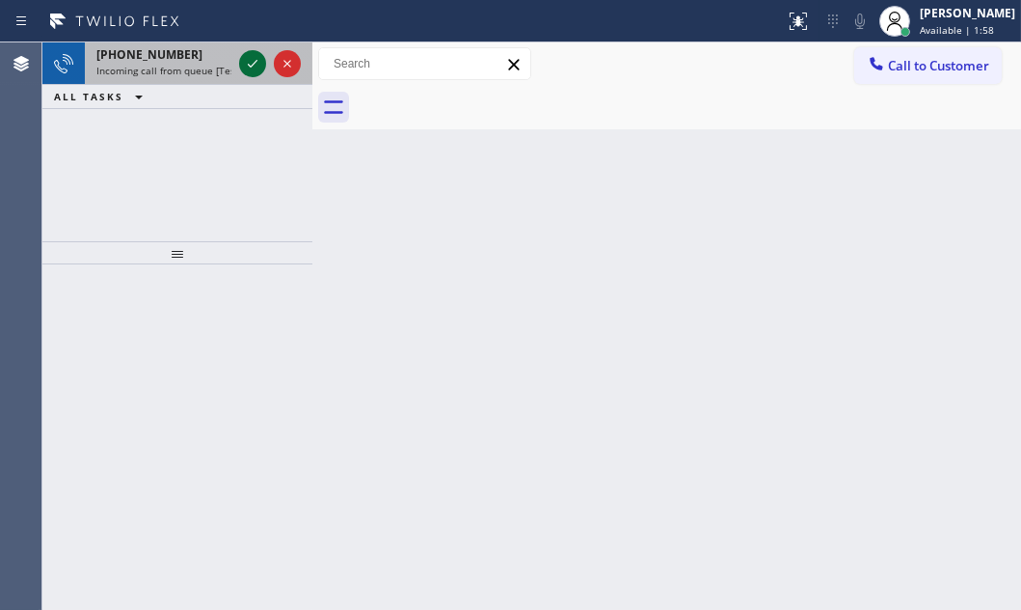
click at [256, 65] on icon at bounding box center [252, 63] width 23 height 23
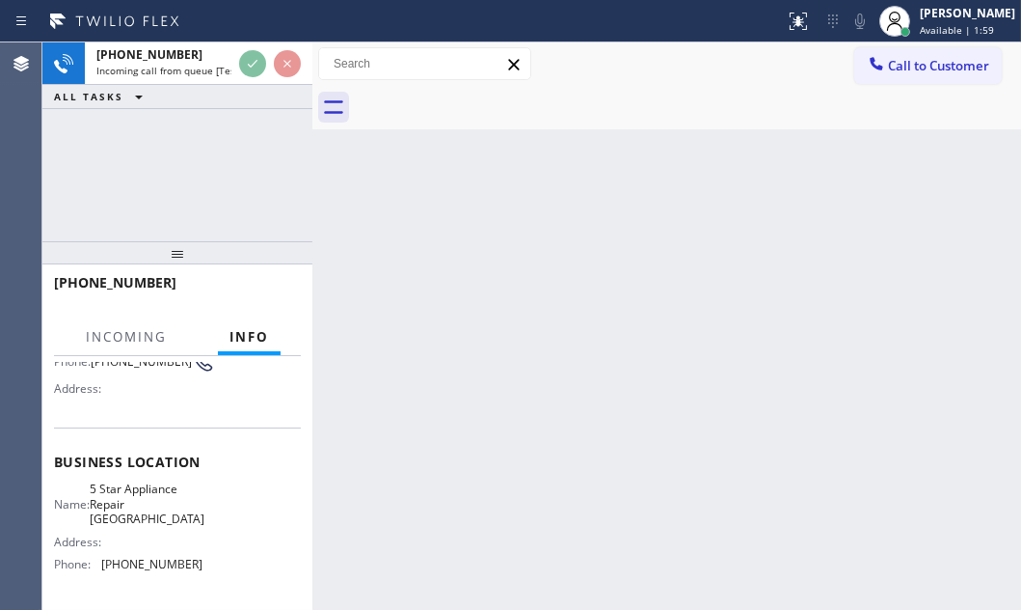
scroll to position [175, 0]
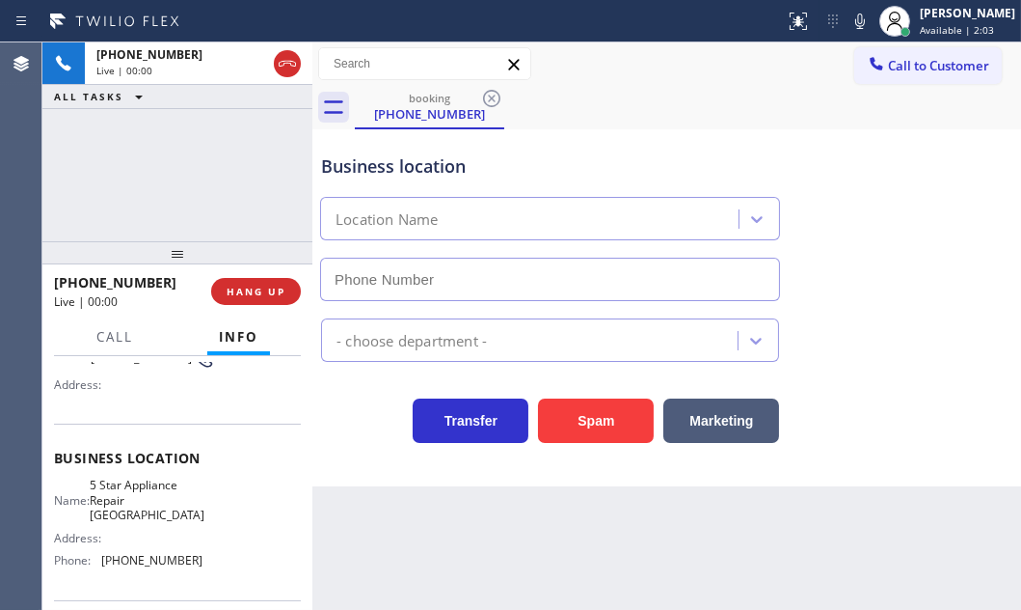
type input "[PHONE_NUMBER]"
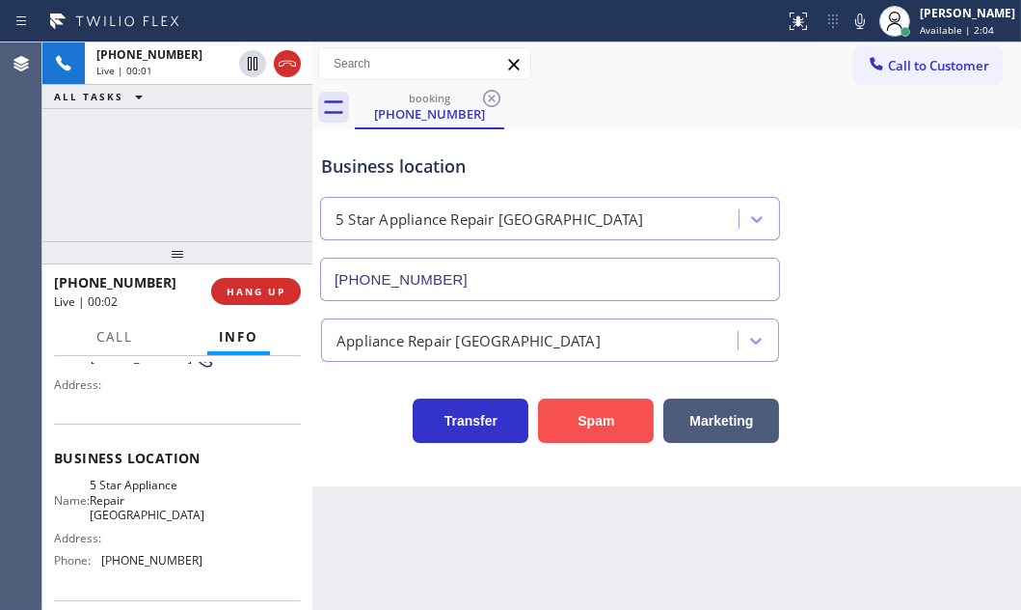
click at [593, 415] on button "Spam" at bounding box center [596, 420] width 116 height 44
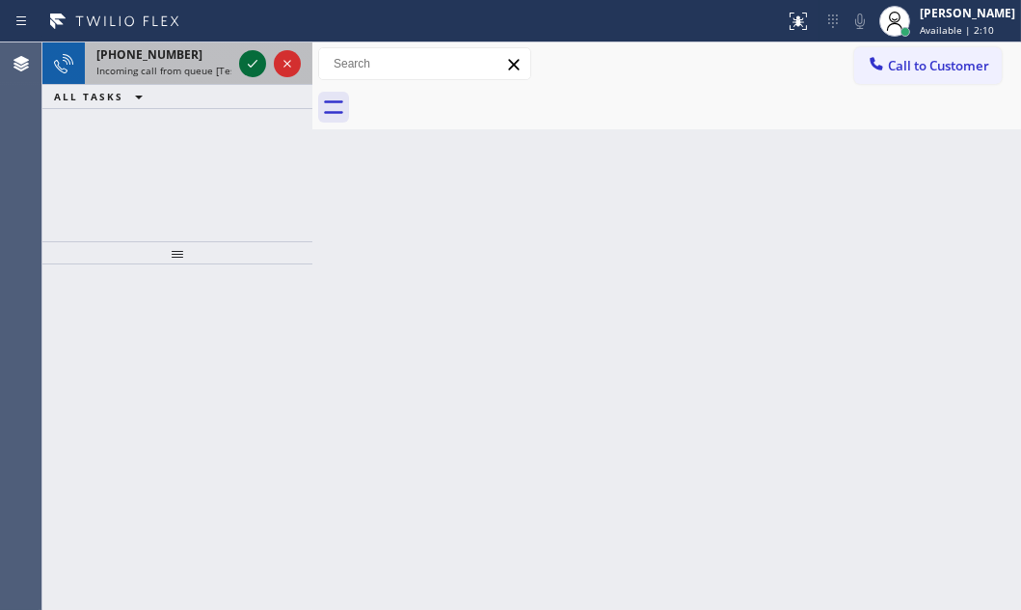
click at [250, 57] on icon at bounding box center [252, 63] width 23 height 23
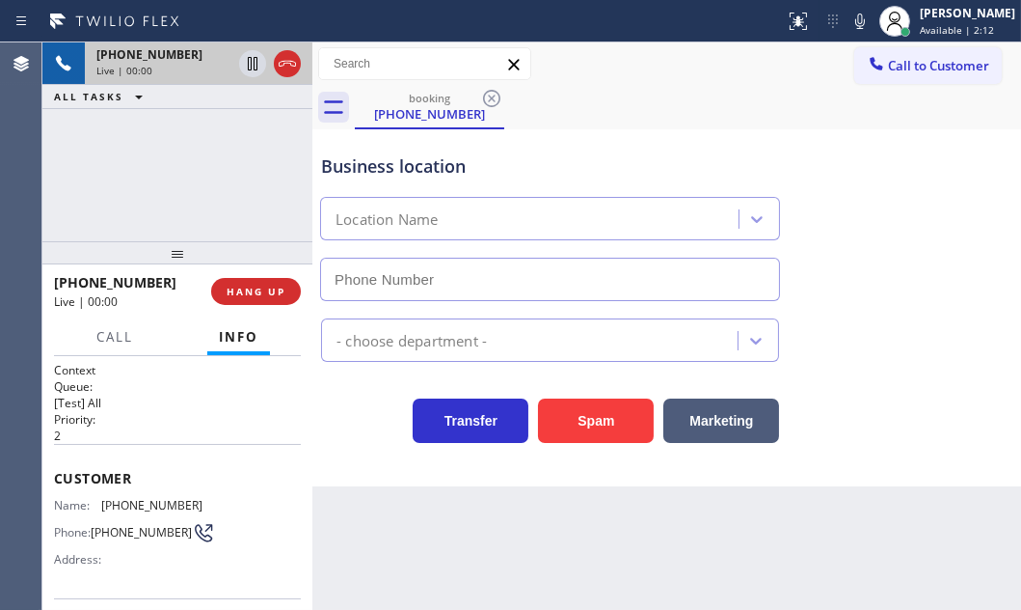
type input "[PHONE_NUMBER]"
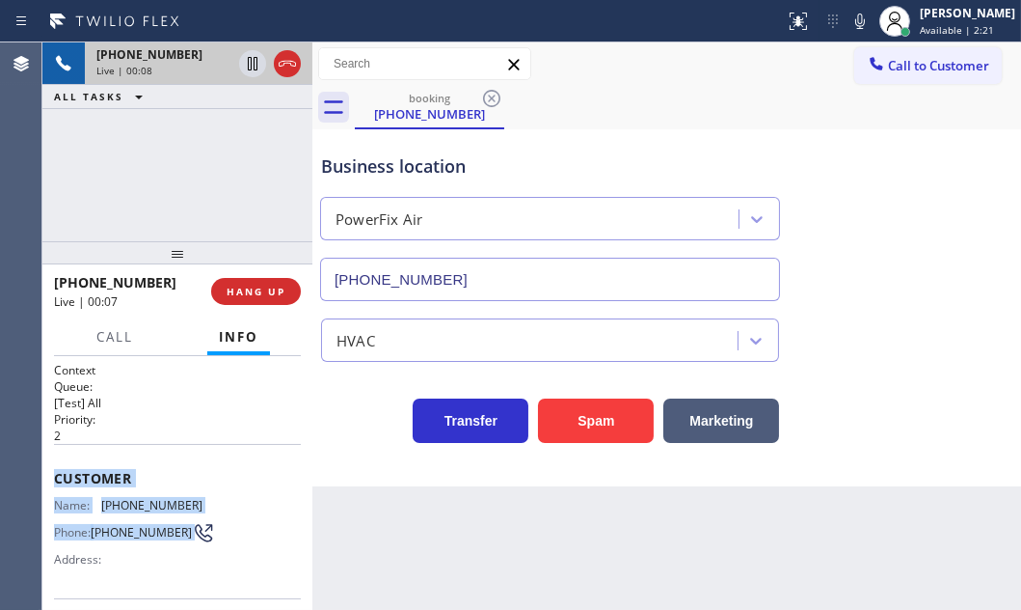
drag, startPoint x: 53, startPoint y: 472, endPoint x: 216, endPoint y: 530, distance: 173.3
click at [216, 530] on div "Customer Name: [PHONE_NUMBER] Phone: [PHONE_NUMBER] Address:" at bounding box center [177, 521] width 247 height 154
click at [274, 292] on span "HANG UP" at bounding box center [256, 292] width 59 height 14
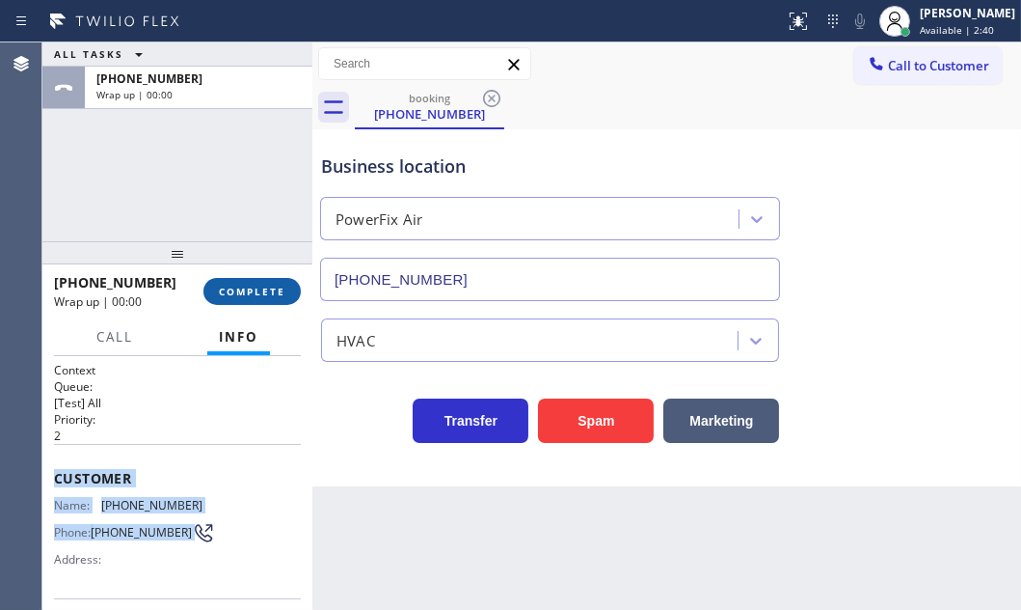
click at [274, 293] on span "COMPLETE" at bounding box center [252, 292] width 67 height 14
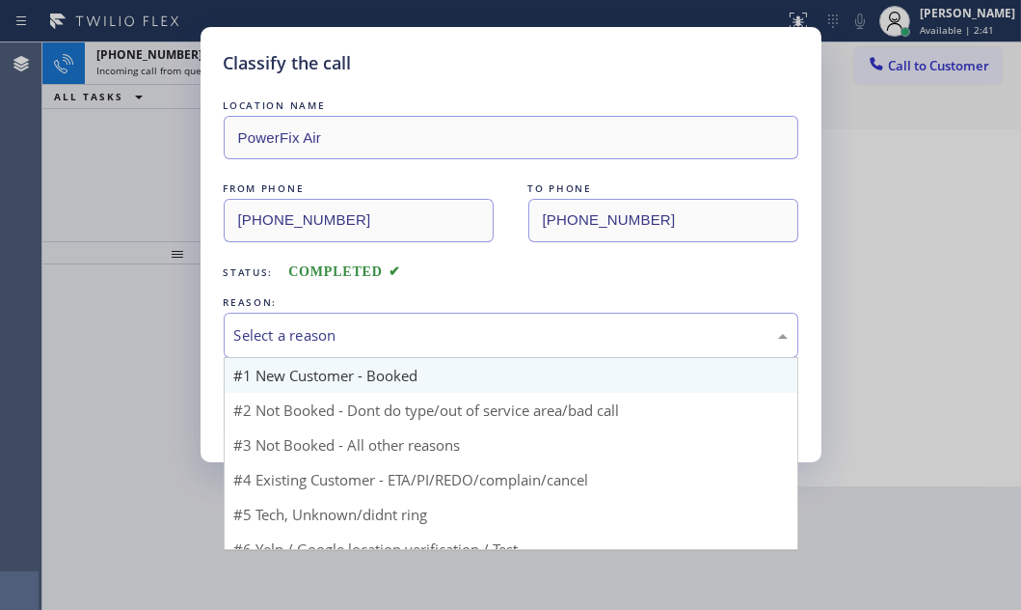
drag, startPoint x: 508, startPoint y: 323, endPoint x: 478, endPoint y: 388, distance: 71.2
click at [508, 326] on div "Select a reason" at bounding box center [511, 335] width 554 height 22
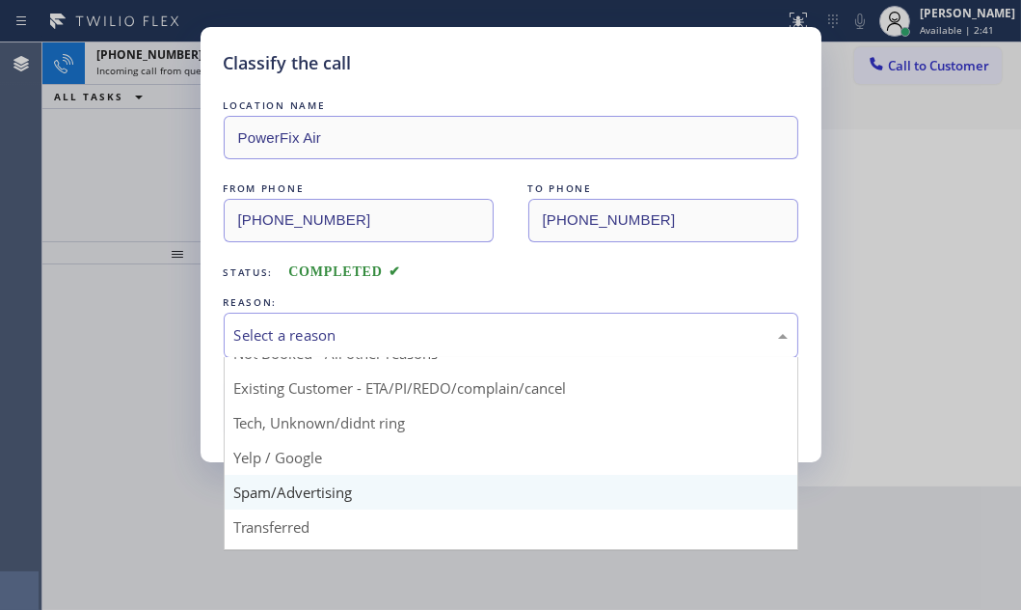
scroll to position [87, 0]
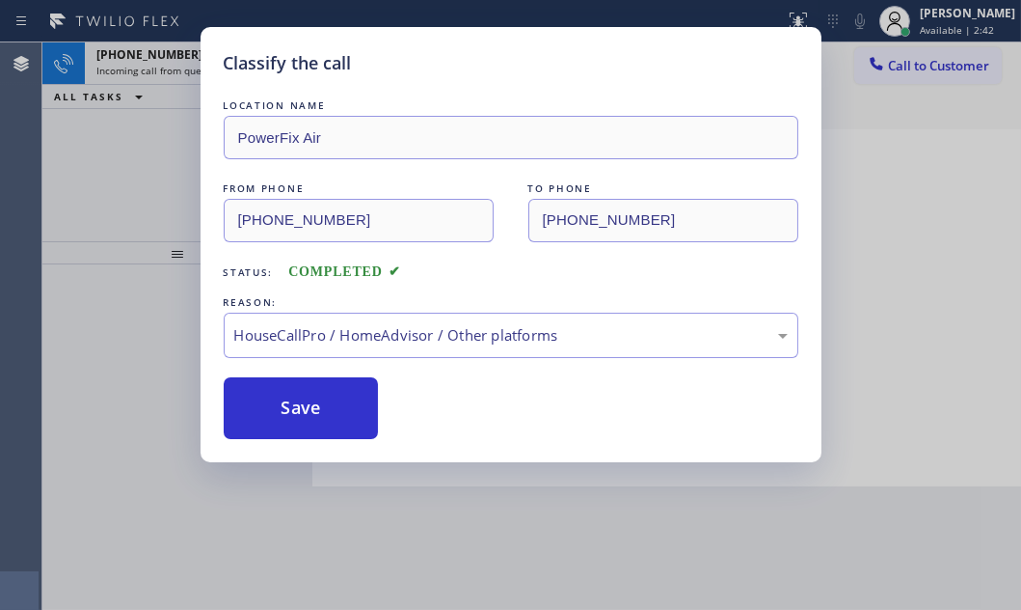
drag, startPoint x: 436, startPoint y: 529, endPoint x: 403, endPoint y: 462, distance: 74.2
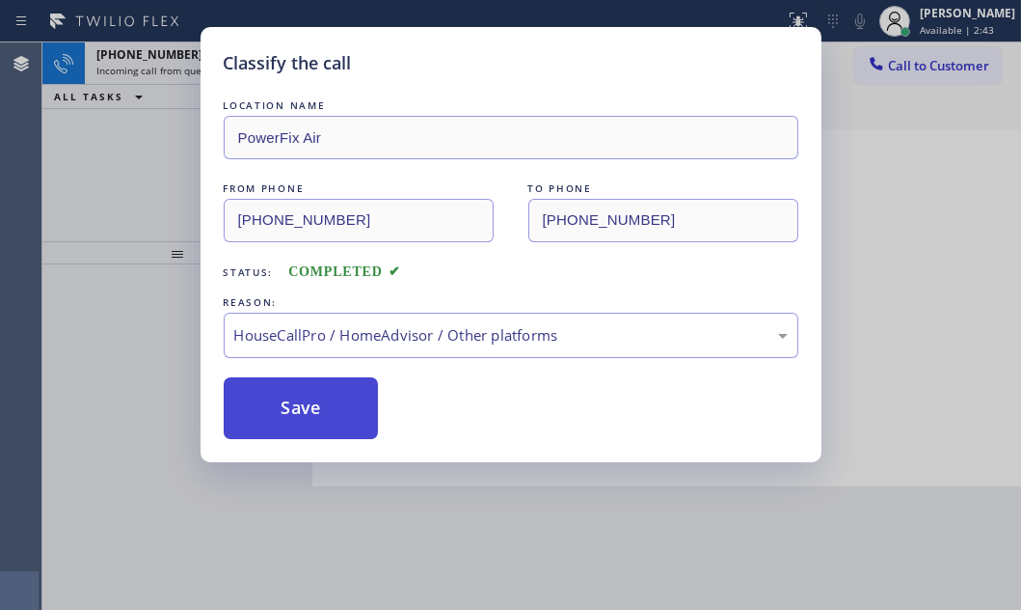
click at [330, 406] on button "Save" at bounding box center [301, 408] width 155 height 62
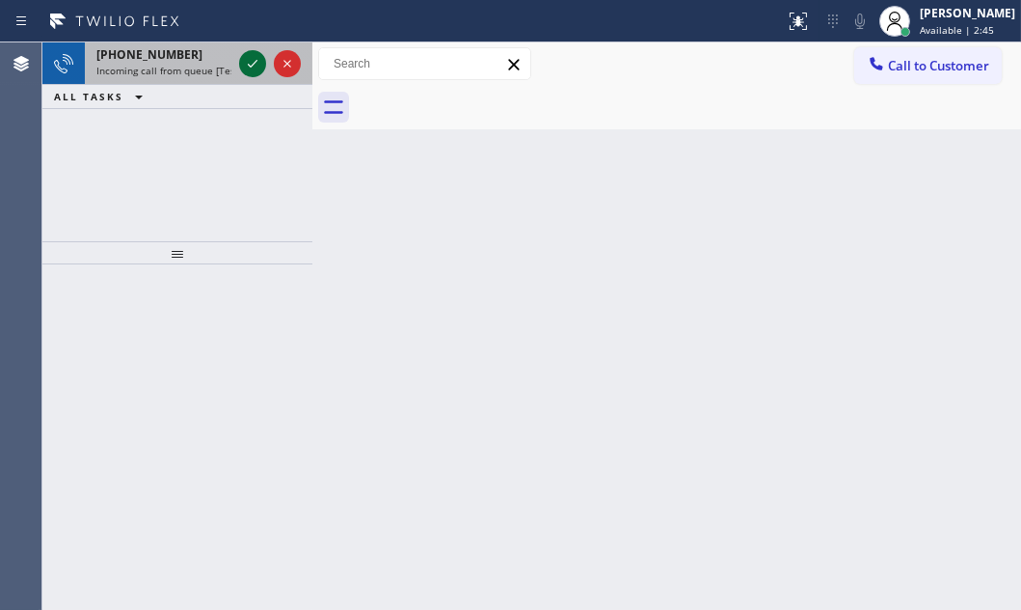
click at [243, 57] on icon at bounding box center [252, 63] width 23 height 23
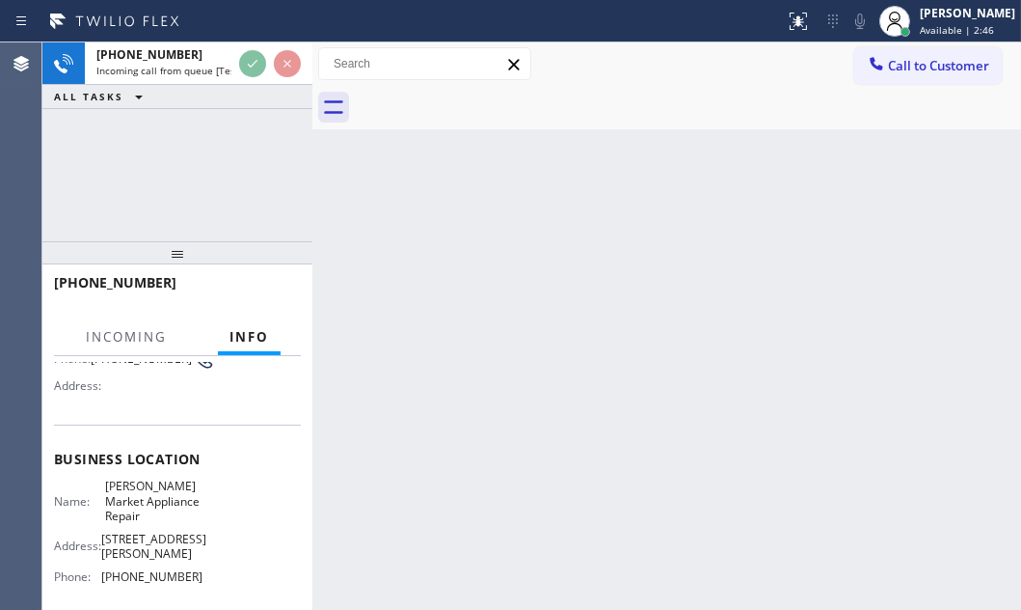
scroll to position [175, 0]
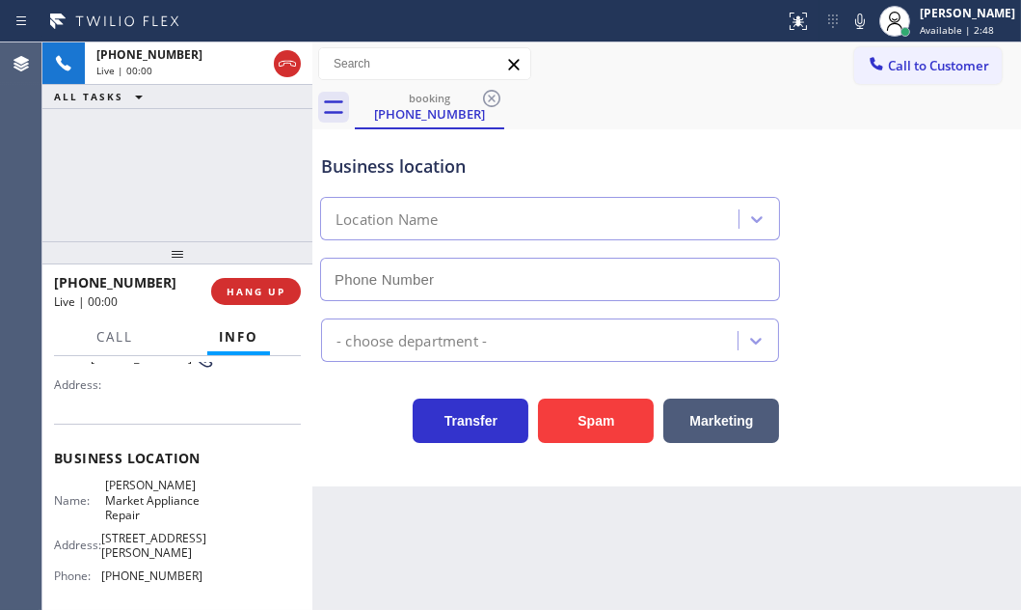
type input "[PHONE_NUMBER]"
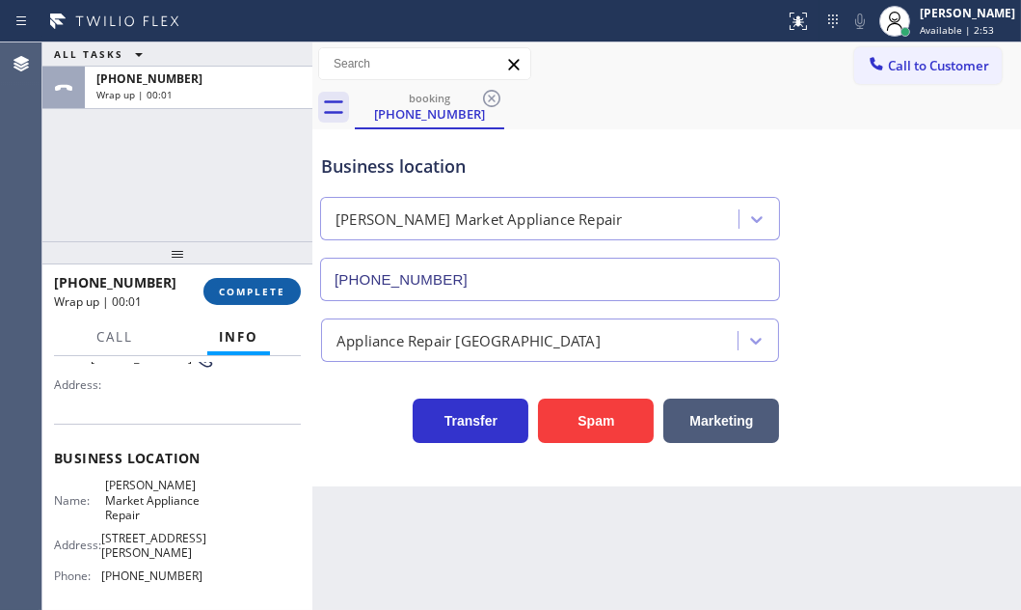
click at [238, 287] on span "COMPLETE" at bounding box center [252, 292] width 67 height 14
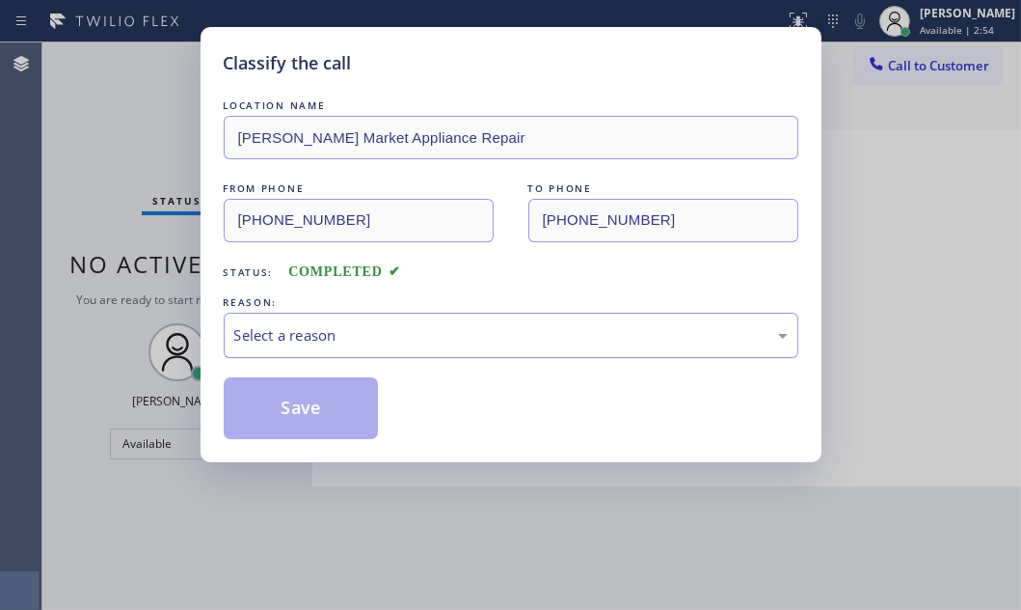
click at [462, 324] on div "Select a reason" at bounding box center [511, 335] width 554 height 22
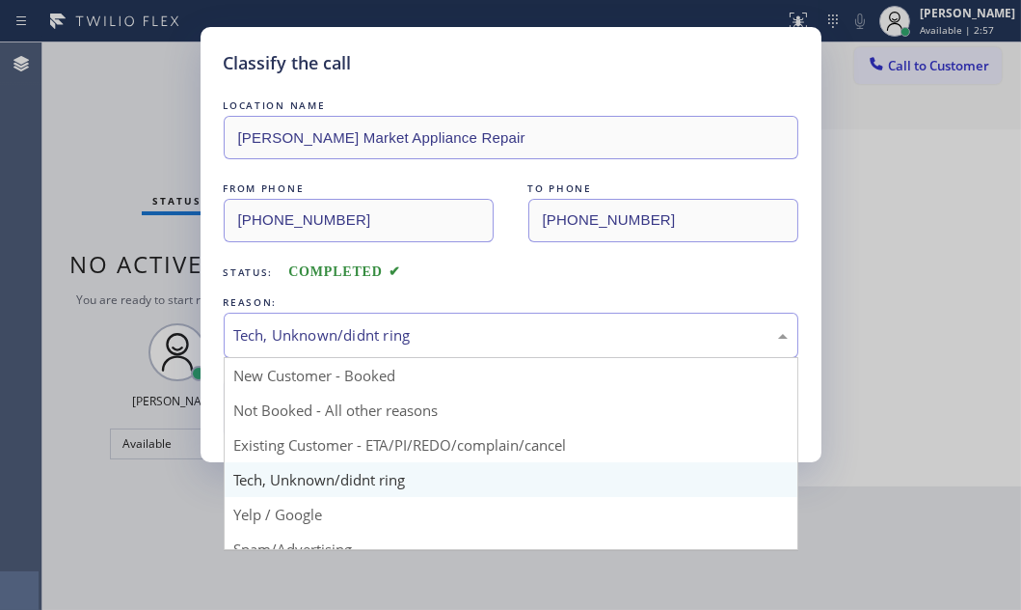
click at [390, 339] on div "Tech, Unknown/didnt ring" at bounding box center [511, 335] width 554 height 22
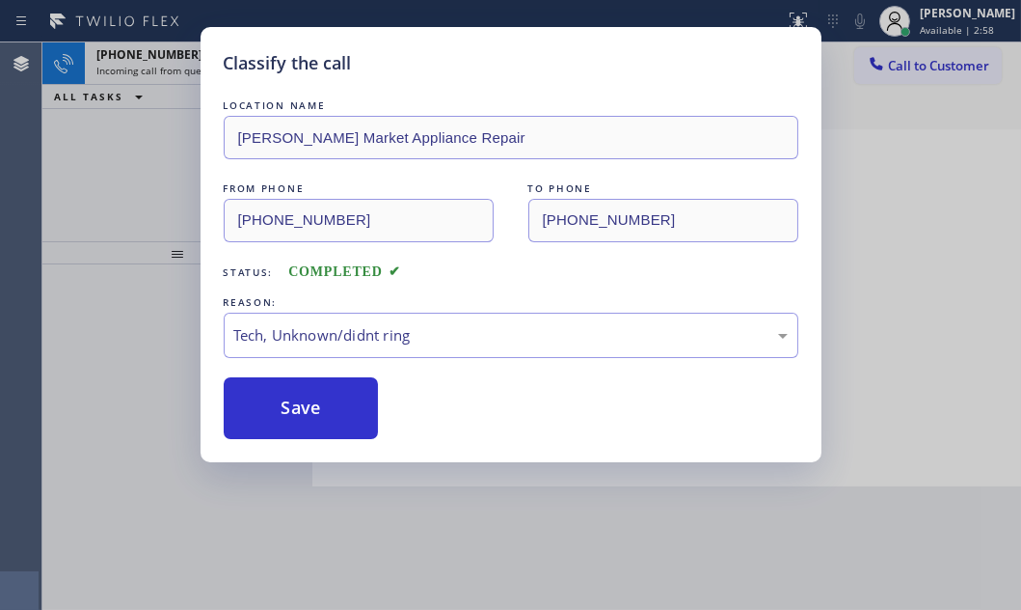
drag, startPoint x: 324, startPoint y: 415, endPoint x: 219, endPoint y: 268, distance: 180.4
click at [322, 412] on button "Save" at bounding box center [301, 408] width 155 height 62
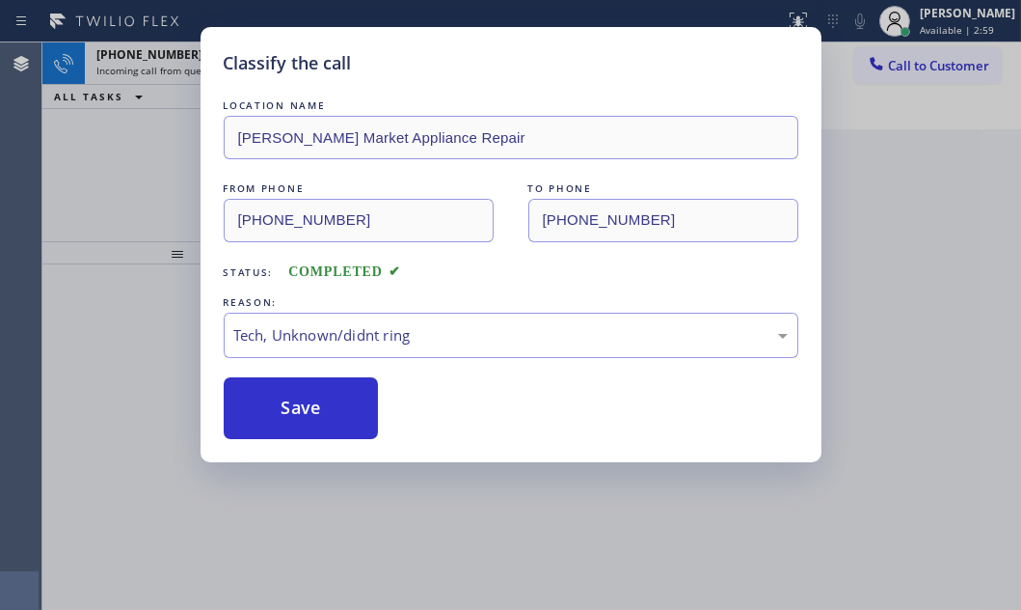
click at [178, 64] on div "Classify the call LOCATION NAME [PERSON_NAME] Market Appliance Repair FROM PHON…" at bounding box center [510, 305] width 1021 height 610
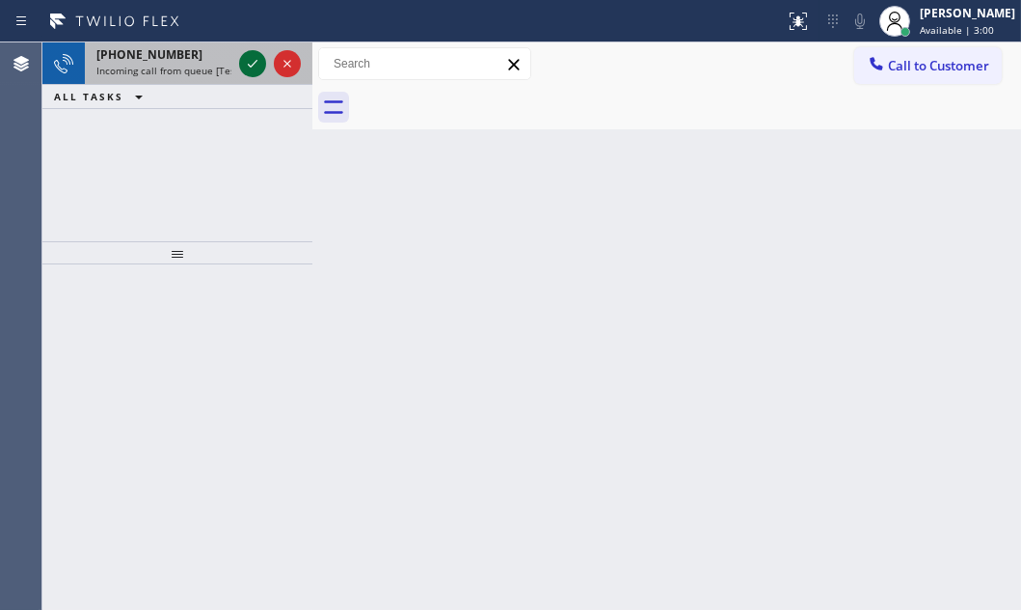
click at [248, 61] on icon at bounding box center [252, 63] width 23 height 23
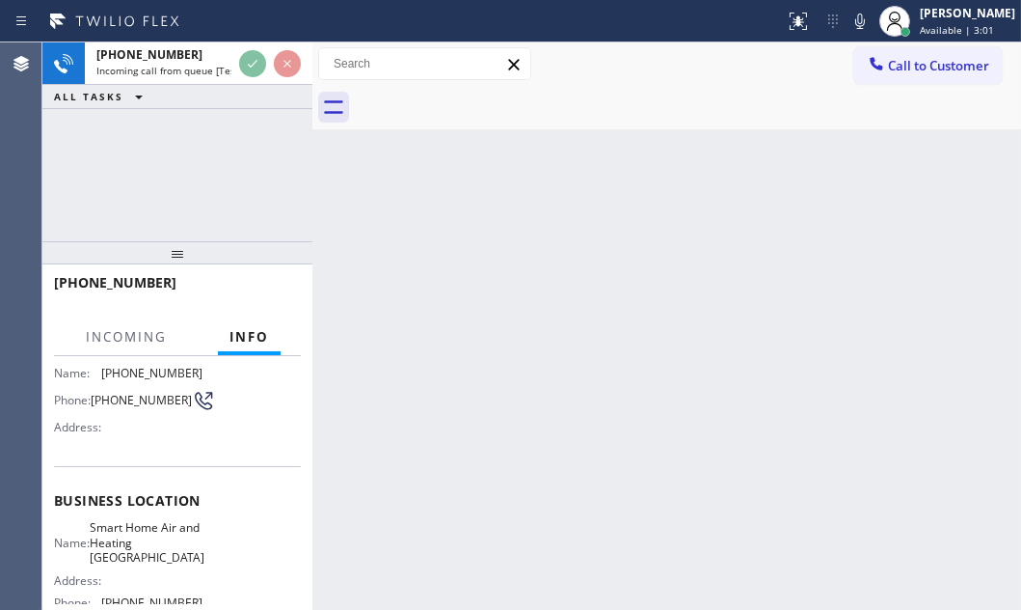
scroll to position [175, 0]
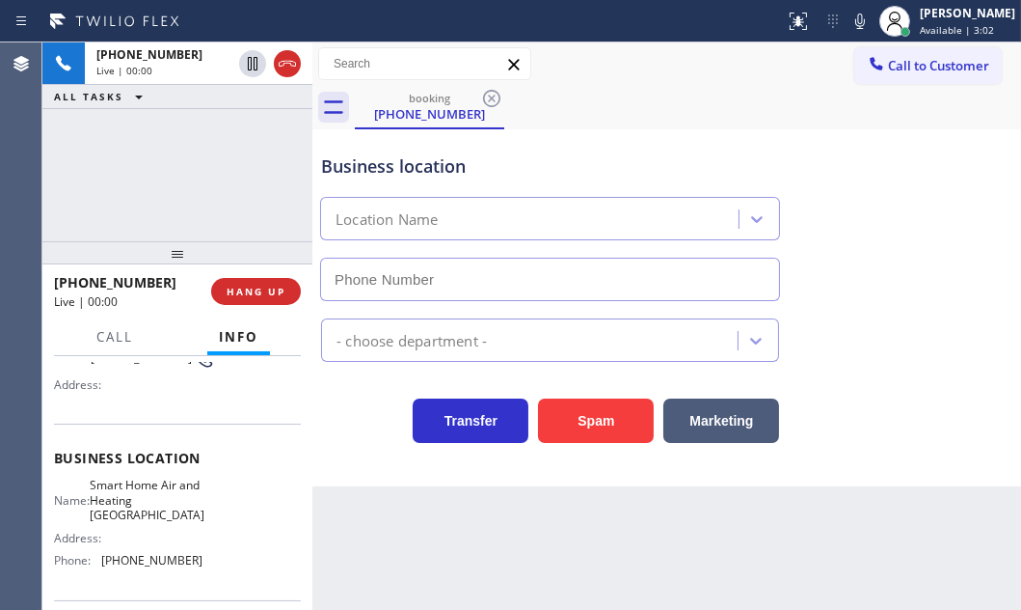
type input "[PHONE_NUMBER]"
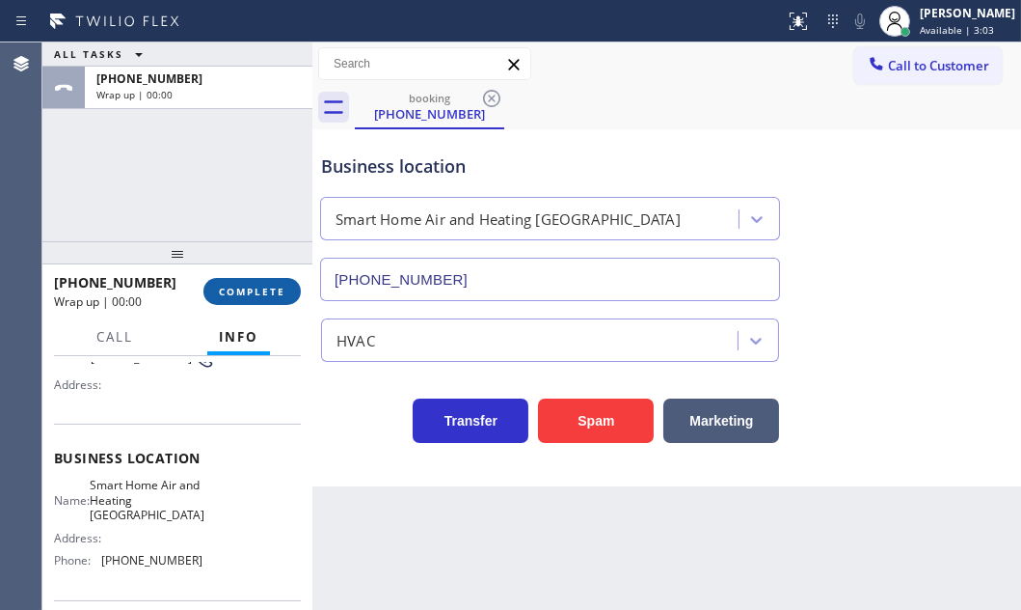
click at [252, 296] on span "COMPLETE" at bounding box center [252, 292] width 67 height 14
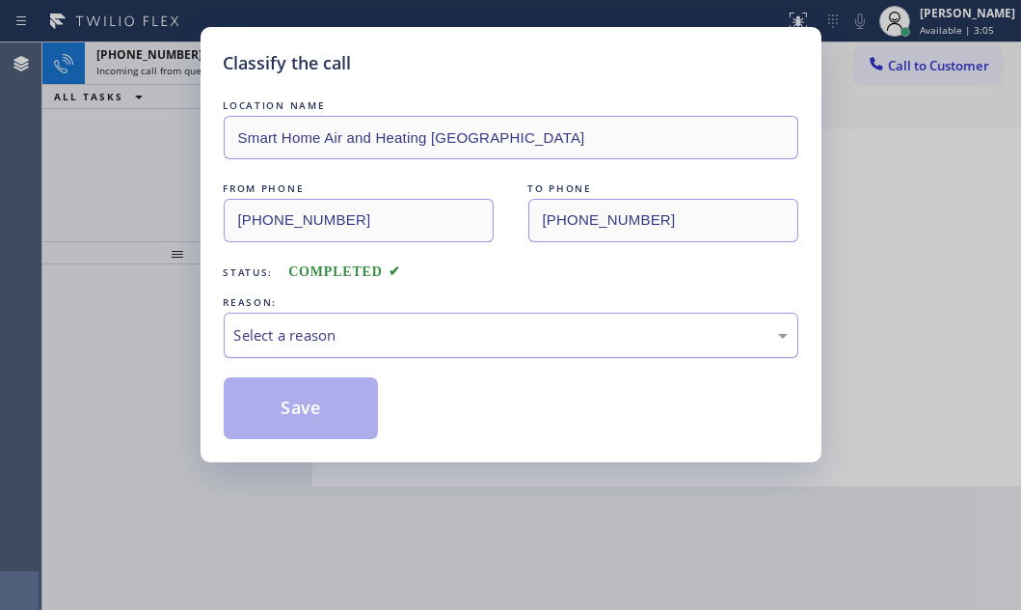
click at [475, 314] on div "Select a reason" at bounding box center [511, 334] width 575 height 45
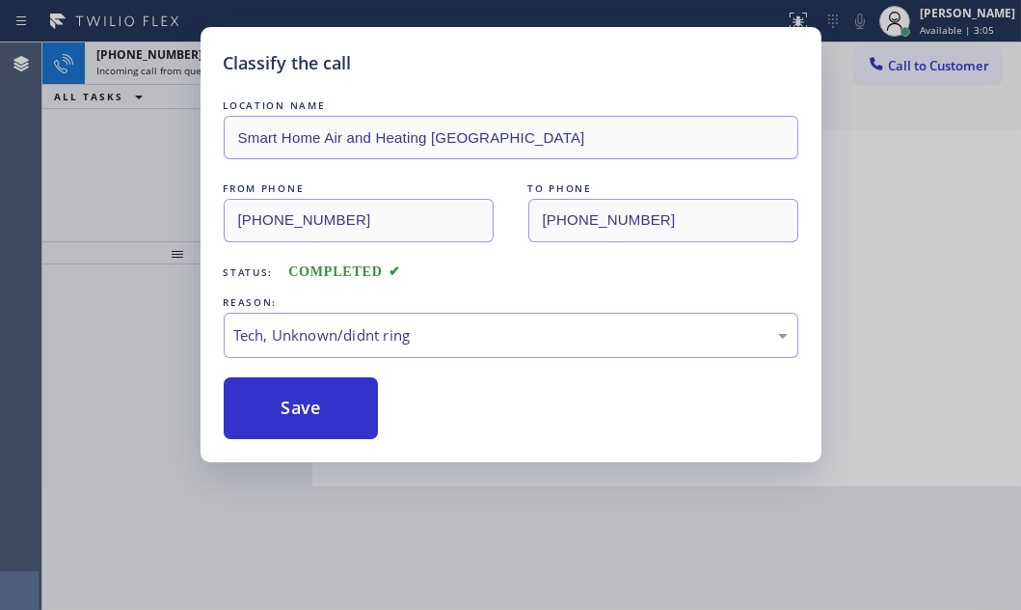
drag, startPoint x: 311, startPoint y: 476, endPoint x: 271, endPoint y: 453, distance: 45.8
drag, startPoint x: 265, startPoint y: 408, endPoint x: 205, endPoint y: 267, distance: 153.0
click at [261, 389] on button "Save" at bounding box center [301, 408] width 155 height 62
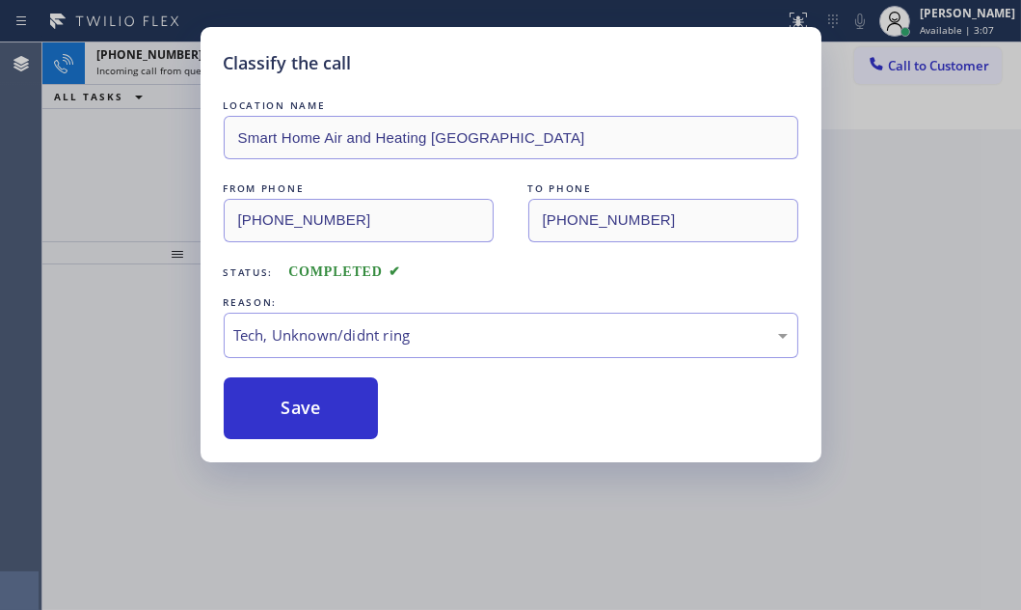
click at [183, 63] on div "Classify the call LOCATION NAME Smart Home Air and Heating Boca Raton FROM PHON…" at bounding box center [510, 305] width 1021 height 610
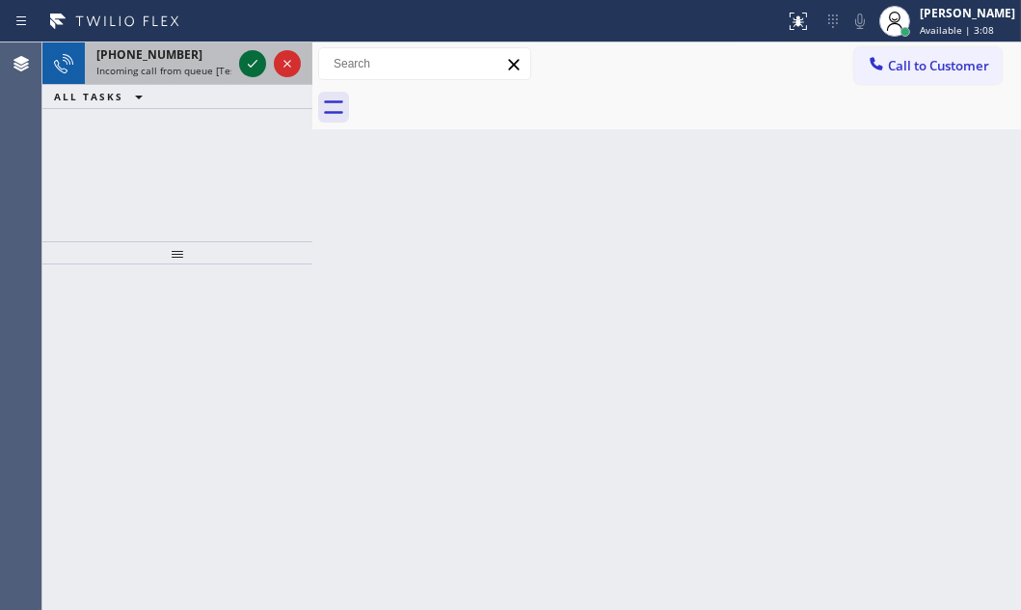
drag, startPoint x: 256, startPoint y: 61, endPoint x: 235, endPoint y: 96, distance: 41.0
click at [256, 62] on icon at bounding box center [253, 64] width 10 height 8
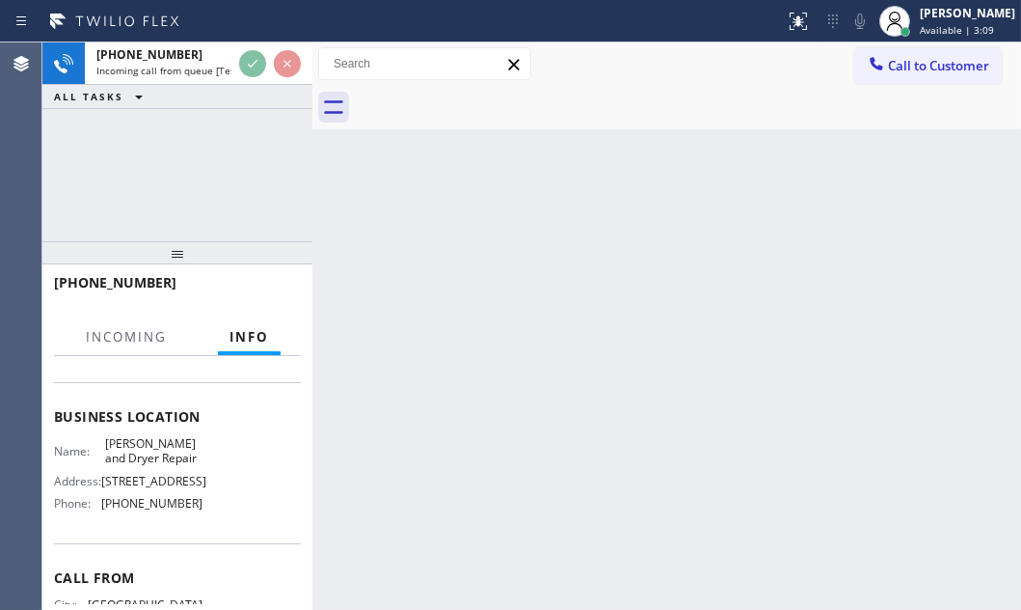
scroll to position [262, 0]
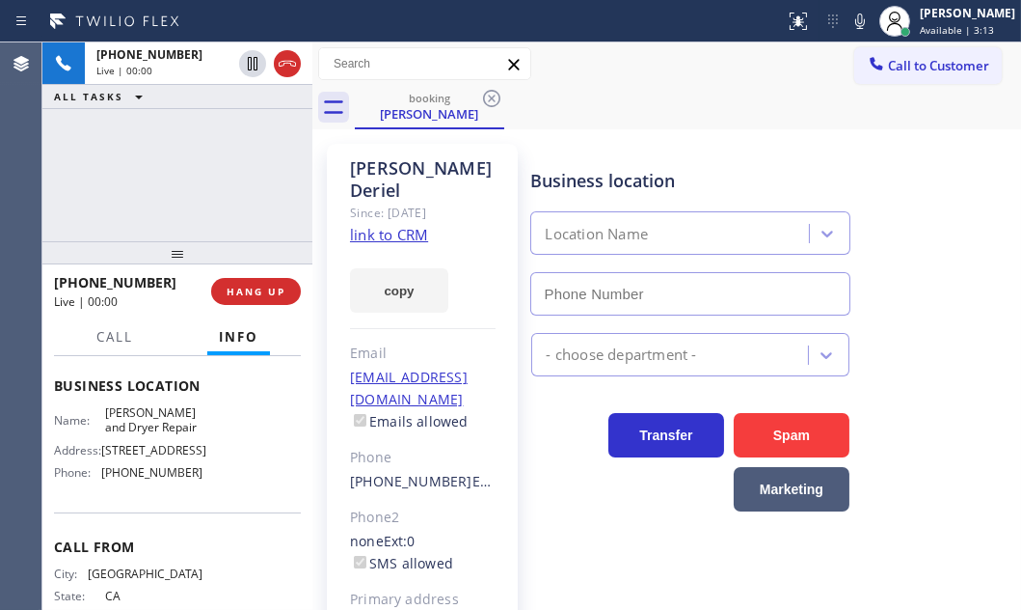
type input "[PHONE_NUMBER]"
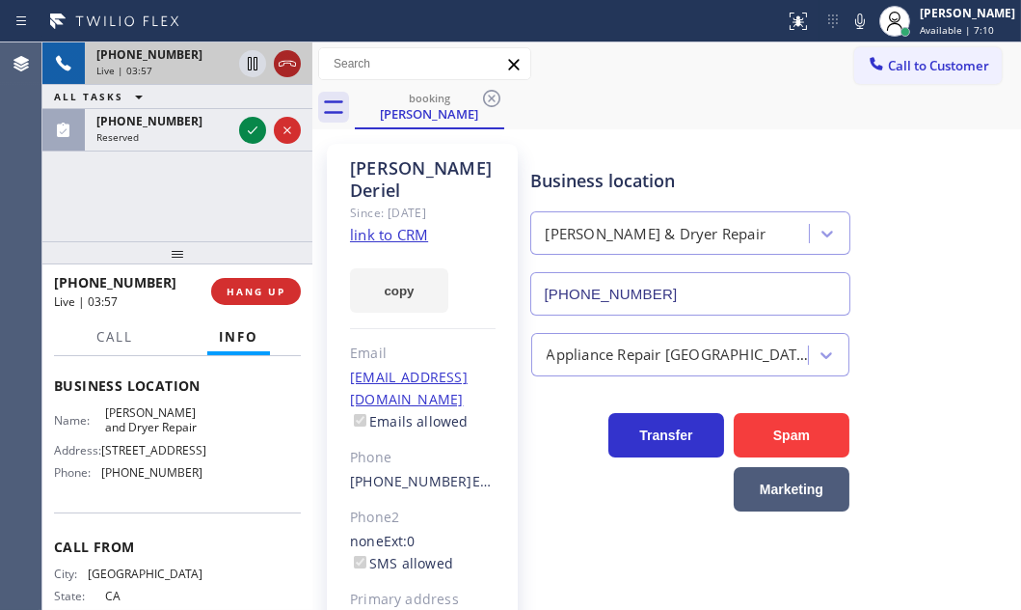
click at [290, 63] on icon at bounding box center [287, 63] width 23 height 23
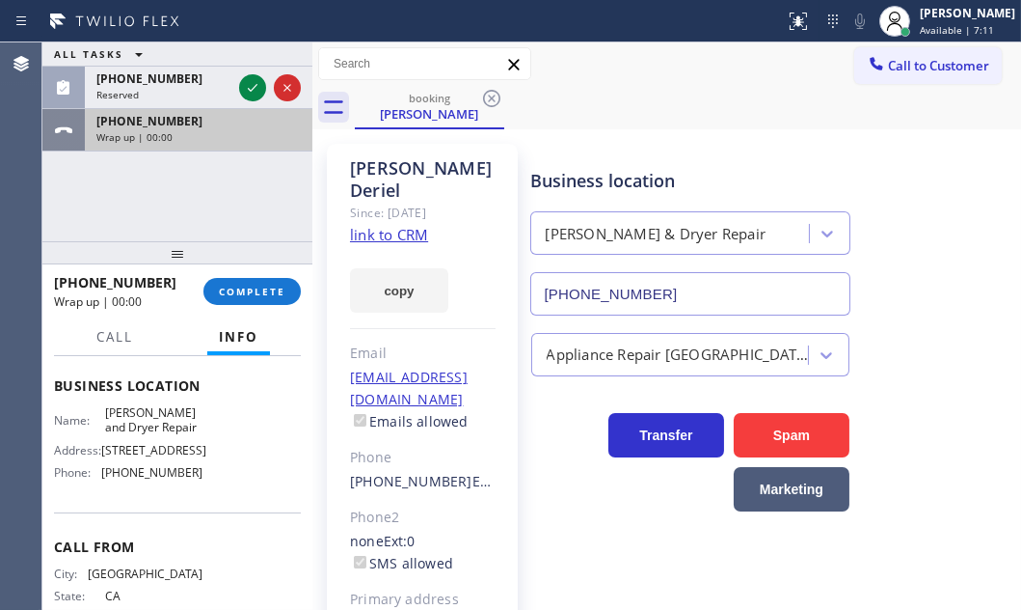
click at [210, 123] on div "[PHONE_NUMBER]" at bounding box center [198, 121] width 204 height 16
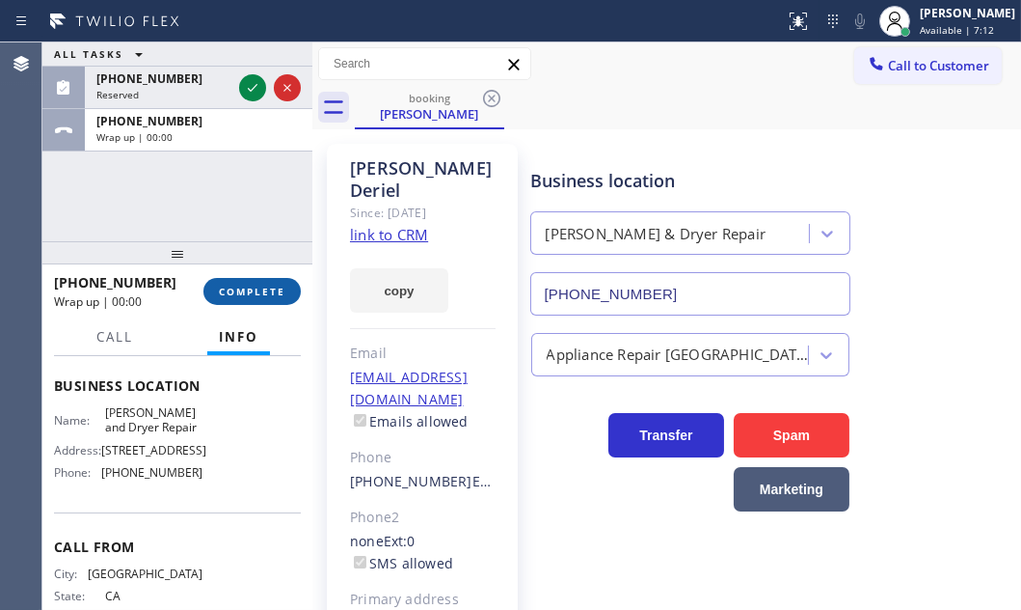
click at [263, 293] on span "COMPLETE" at bounding box center [252, 292] width 67 height 14
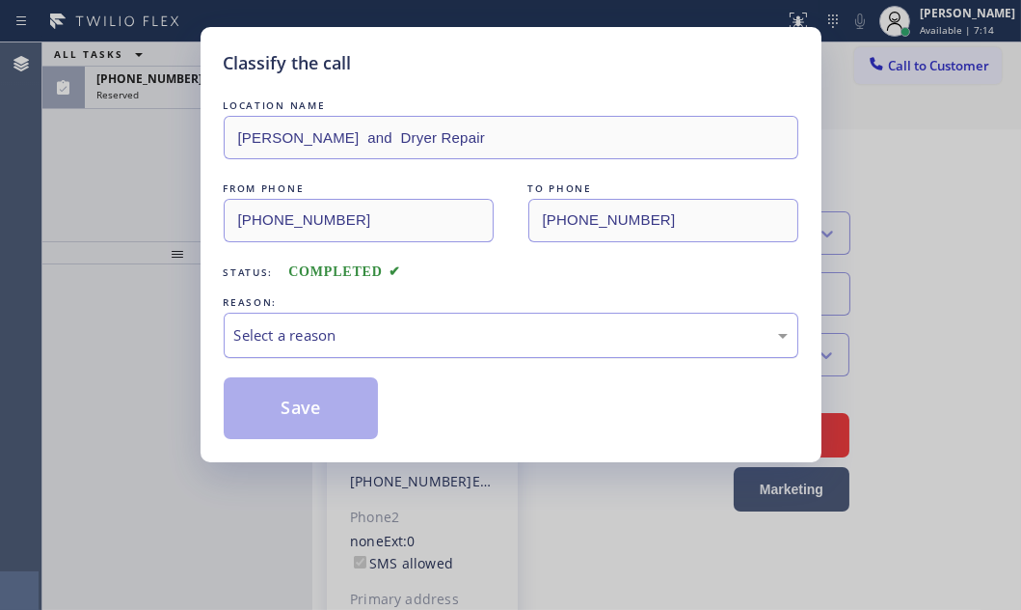
click at [367, 332] on div "Select a reason" at bounding box center [511, 335] width 554 height 22
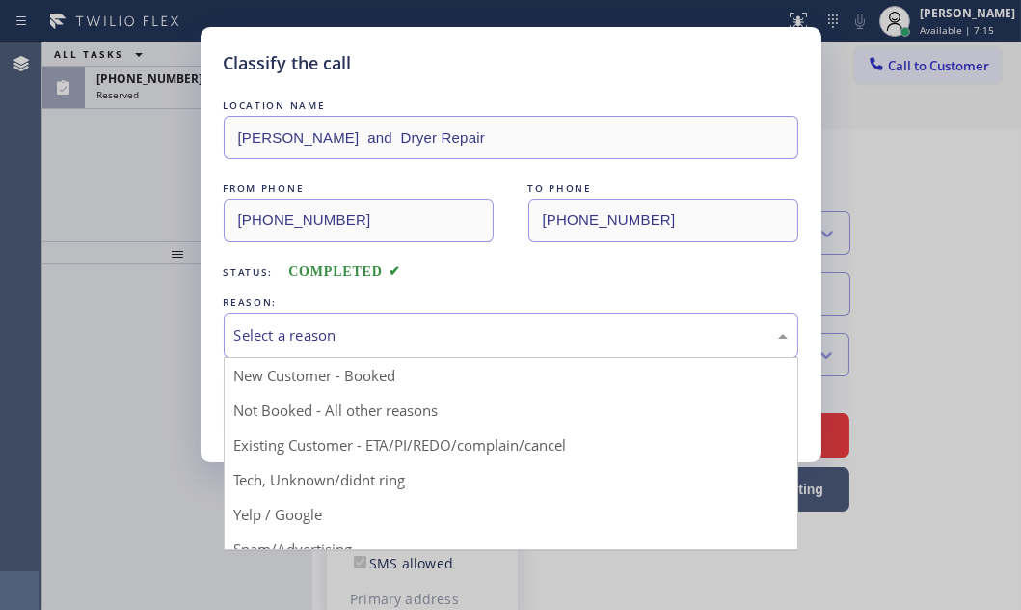
drag, startPoint x: 315, startPoint y: 413, endPoint x: 295, endPoint y: 412, distance: 20.3
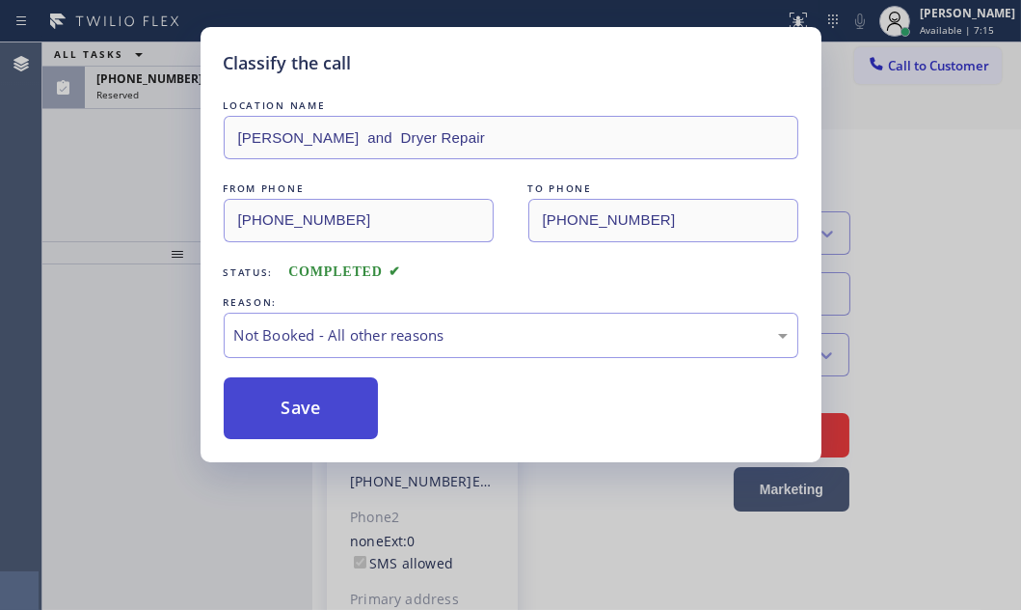
drag, startPoint x: 291, startPoint y: 411, endPoint x: 273, endPoint y: 388, distance: 29.5
click at [289, 411] on button "Save" at bounding box center [301, 408] width 155 height 62
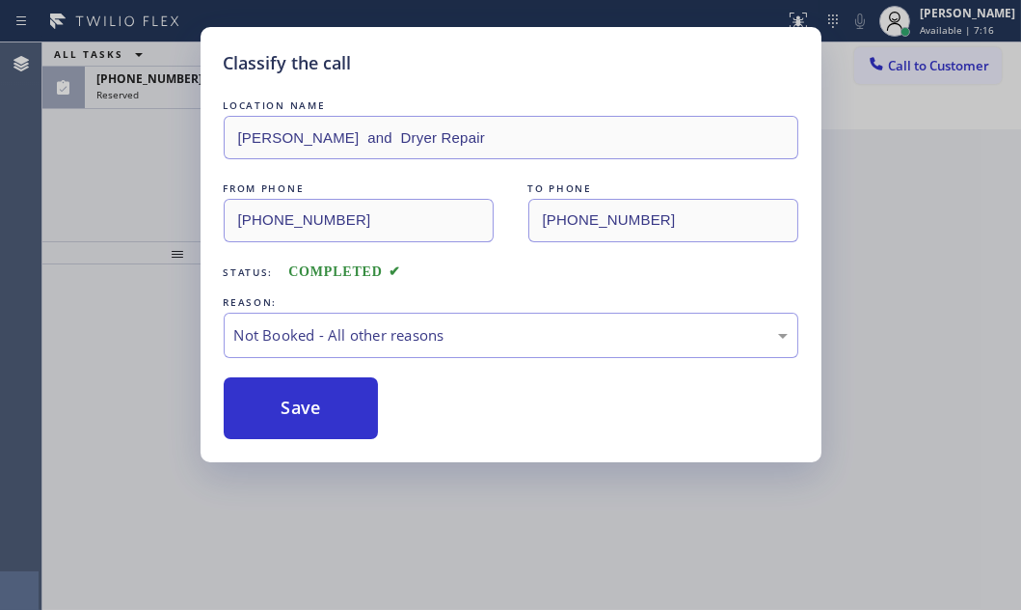
click at [100, 137] on div "Classify the call LOCATION NAME [PERSON_NAME] and Dryer Repair FROM PHONE [PHON…" at bounding box center [510, 305] width 1021 height 610
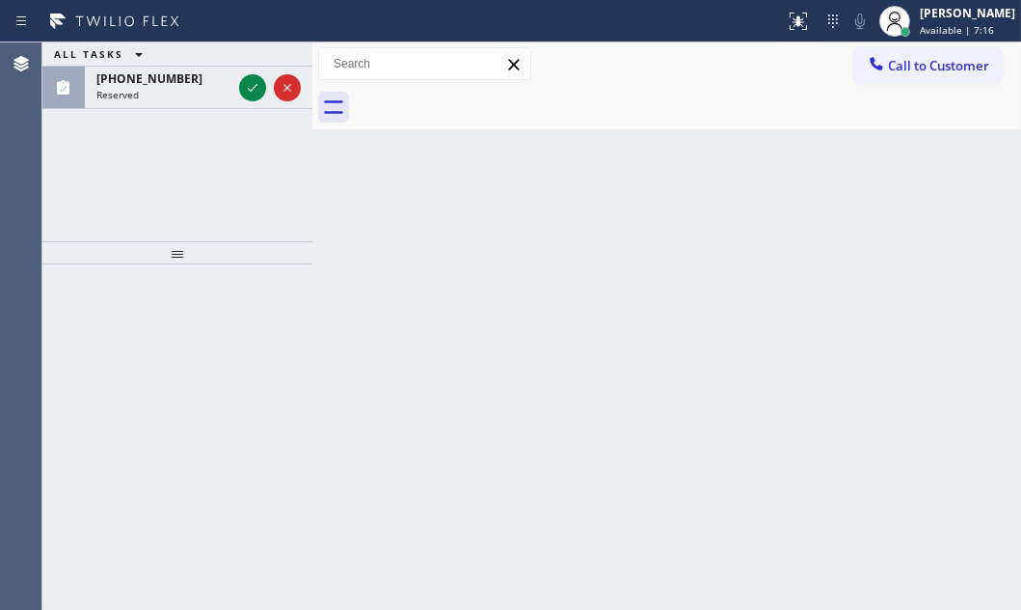
drag, startPoint x: 106, startPoint y: 137, endPoint x: 232, endPoint y: 112, distance: 128.8
click at [123, 135] on div "ALL TASKS ALL TASKS ACTIVE TASKS TASKS IN WRAP UP [PHONE_NUMBER] Reserved" at bounding box center [177, 141] width 270 height 199
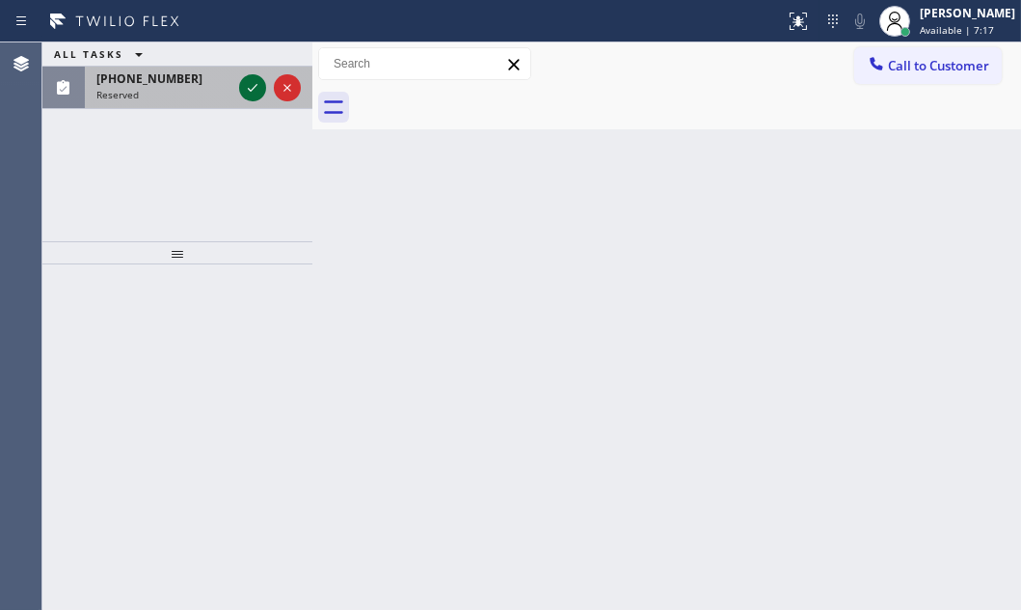
click at [250, 84] on icon at bounding box center [252, 87] width 23 height 23
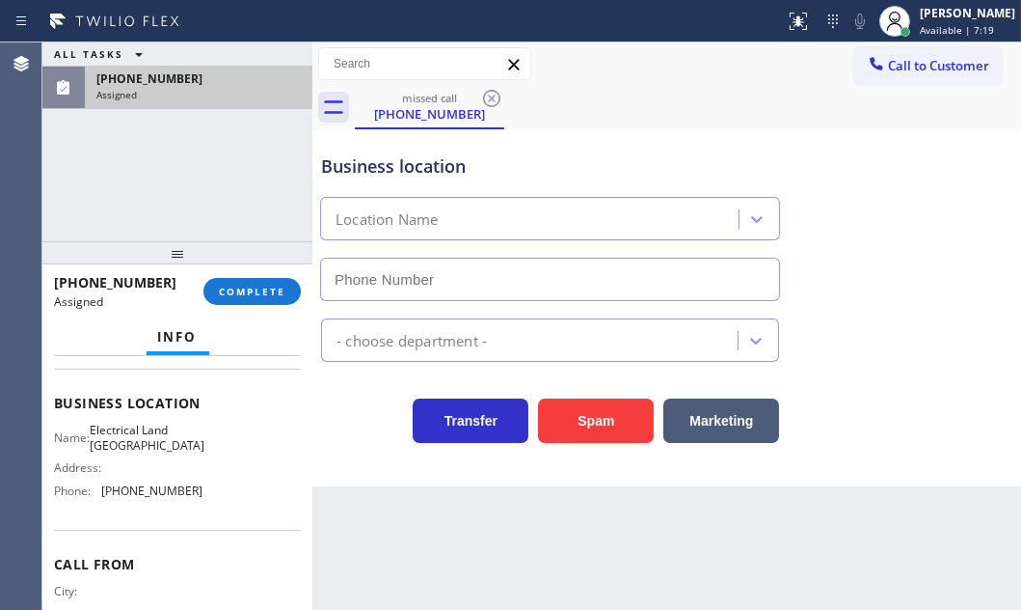
type input "[PHONE_NUMBER]"
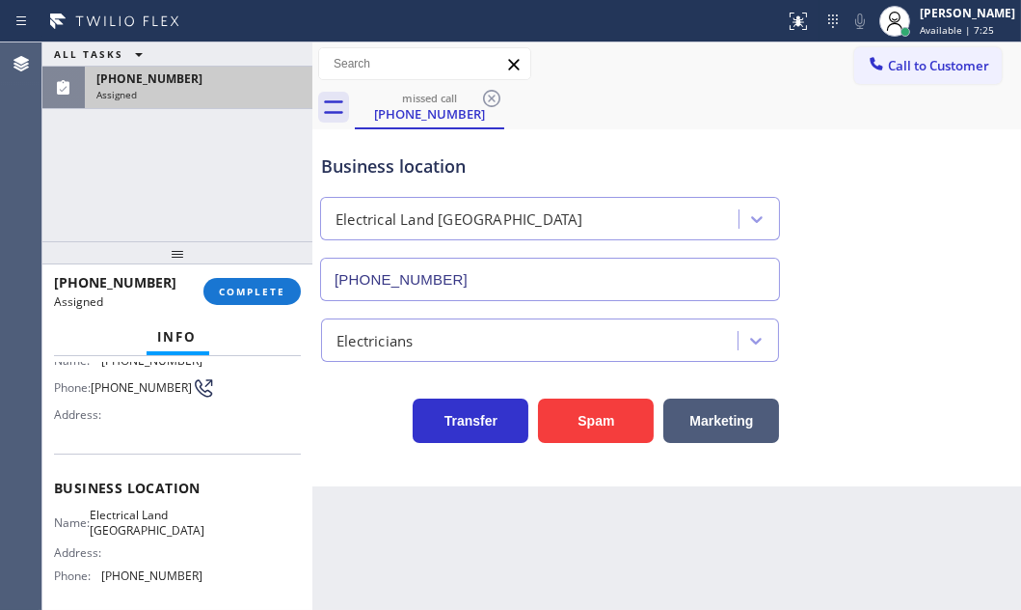
scroll to position [262, 0]
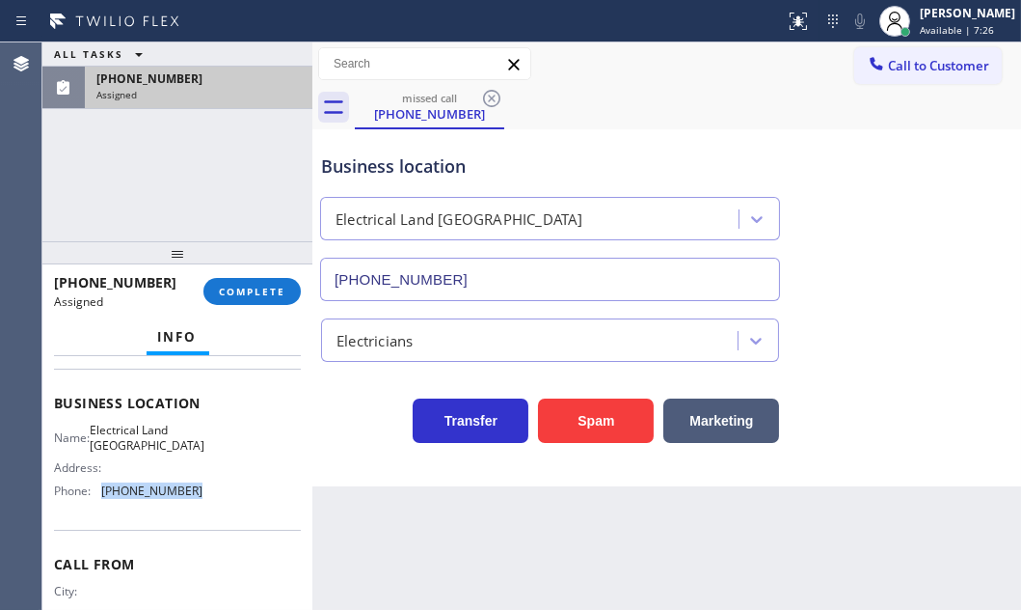
drag, startPoint x: 119, startPoint y: 492, endPoint x: 103, endPoint y: 493, distance: 15.5
click at [103, 493] on div "Name: Electrical Land Westminster Address: Phone: [PHONE_NUMBER]" at bounding box center [177, 463] width 247 height 83
click at [924, 76] on button "Call to Customer" at bounding box center [929, 65] width 148 height 37
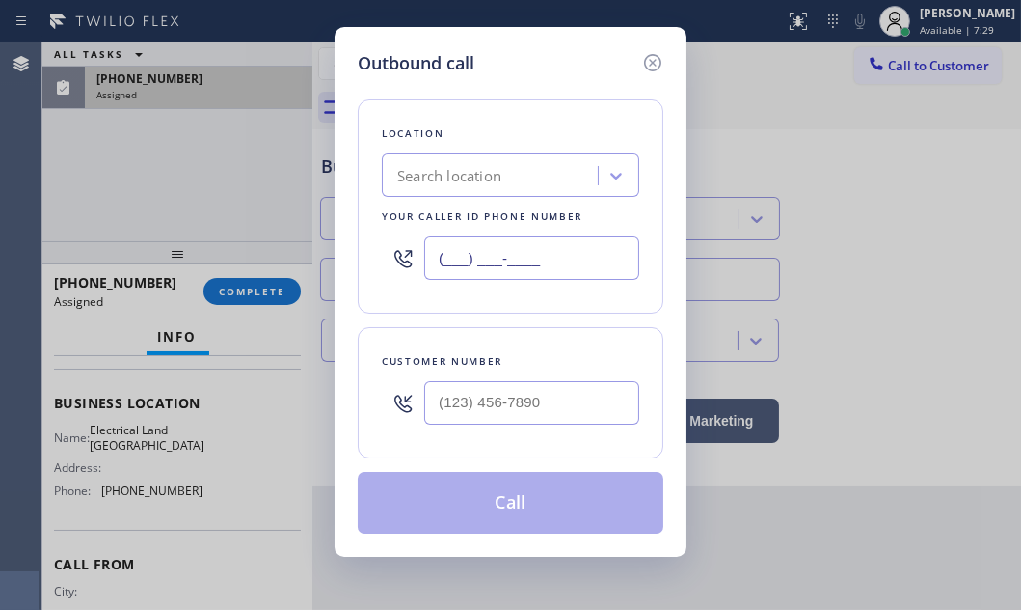
click at [540, 260] on input "(___) ___-____" at bounding box center [531, 257] width 215 height 43
paste input "714) 463-1717"
type input "[PHONE_NUMBER]"
click at [516, 377] on div at bounding box center [531, 402] width 215 height 63
click at [516, 388] on input "(___) ___-____" at bounding box center [531, 402] width 215 height 43
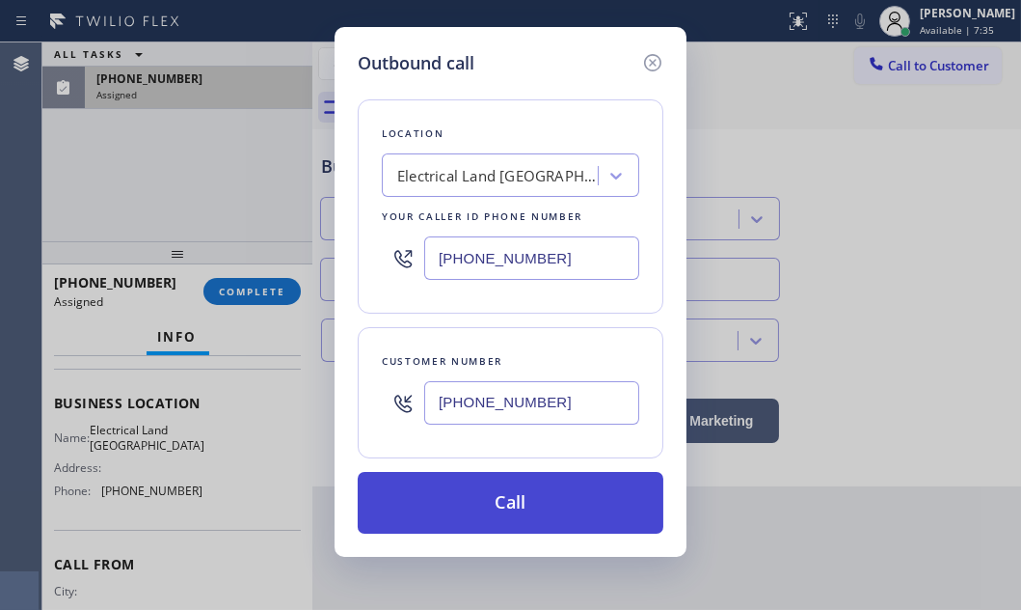
type input "[PHONE_NUMBER]"
click at [480, 518] on button "Call" at bounding box center [511, 503] width 306 height 62
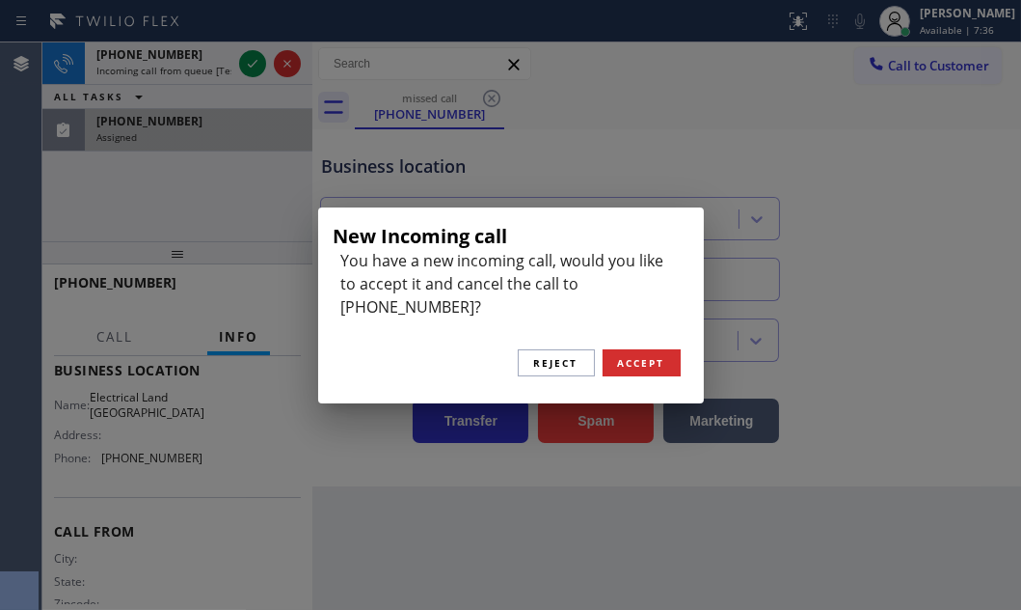
scroll to position [231, 0]
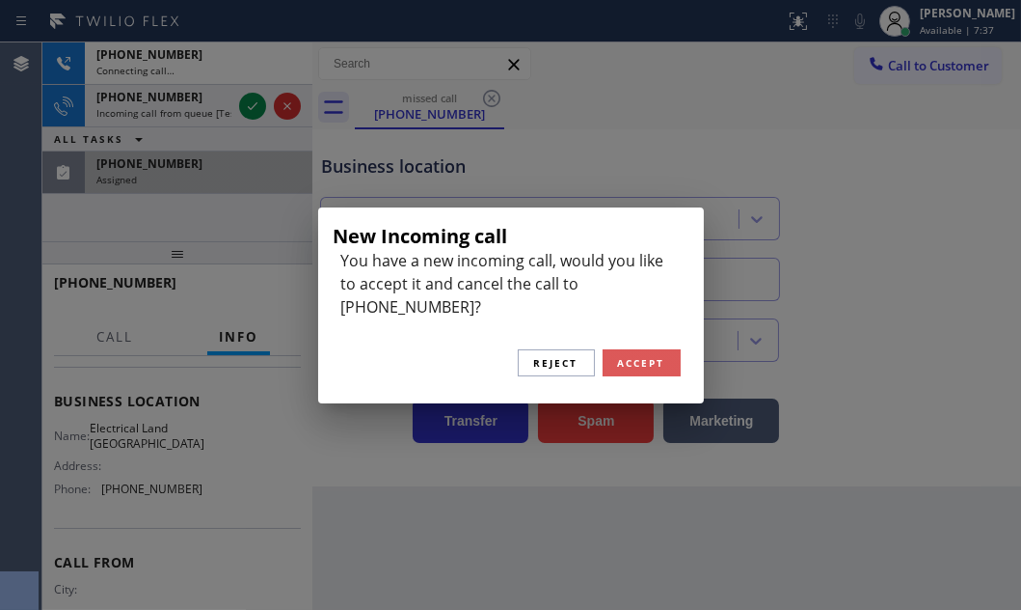
click at [621, 356] on span "Accept" at bounding box center [641, 363] width 47 height 14
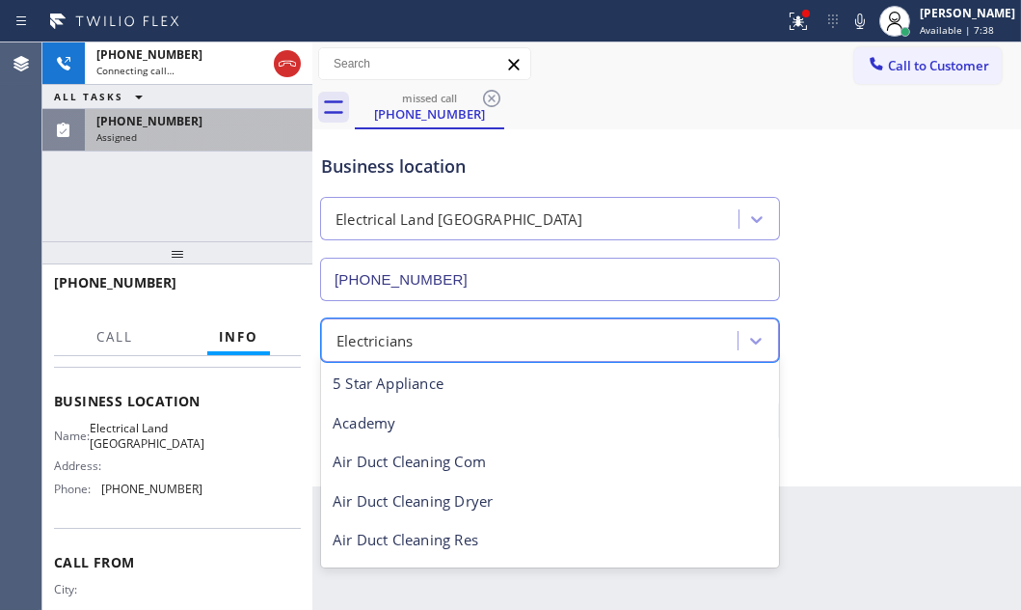
click at [626, 345] on div "Electricians" at bounding box center [532, 340] width 411 height 34
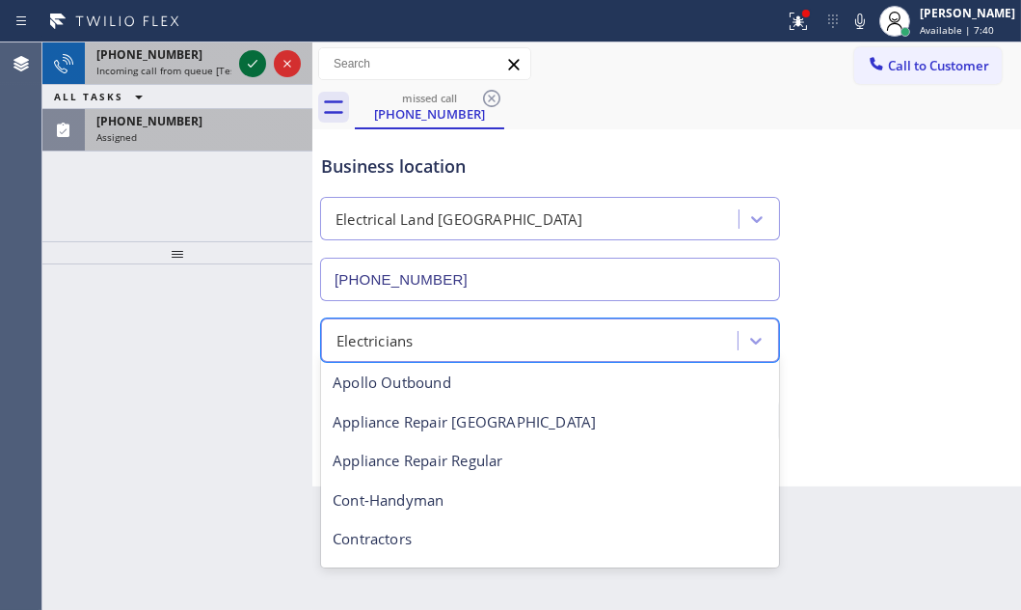
click at [249, 63] on icon at bounding box center [252, 63] width 23 height 23
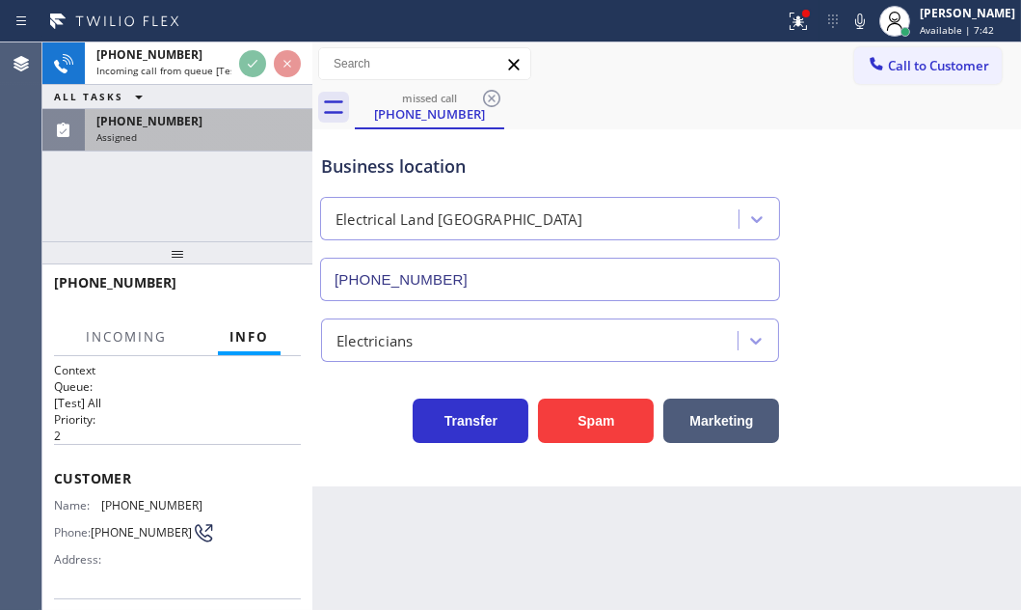
click at [230, 124] on div "[PHONE_NUMBER]" at bounding box center [198, 121] width 204 height 16
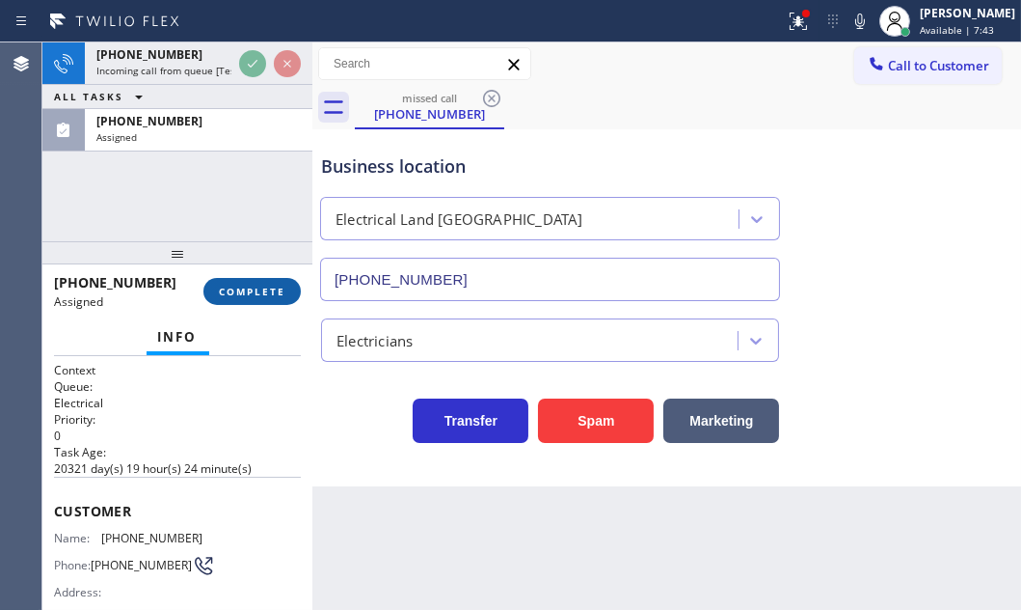
click at [262, 287] on span "COMPLETE" at bounding box center [252, 292] width 67 height 14
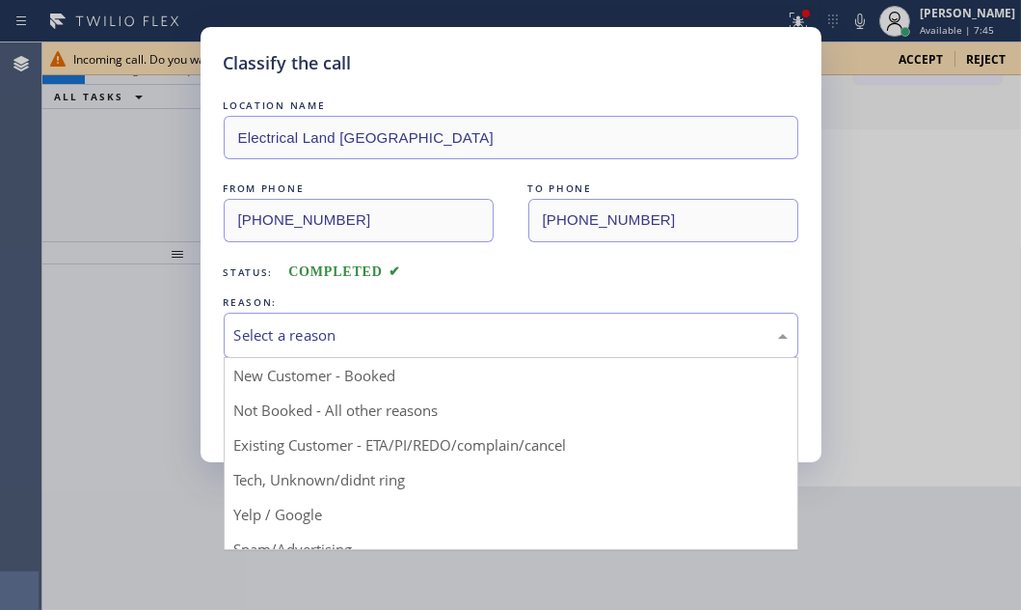
drag, startPoint x: 542, startPoint y: 328, endPoint x: 460, endPoint y: 373, distance: 93.7
click at [540, 330] on div "Select a reason" at bounding box center [511, 335] width 554 height 22
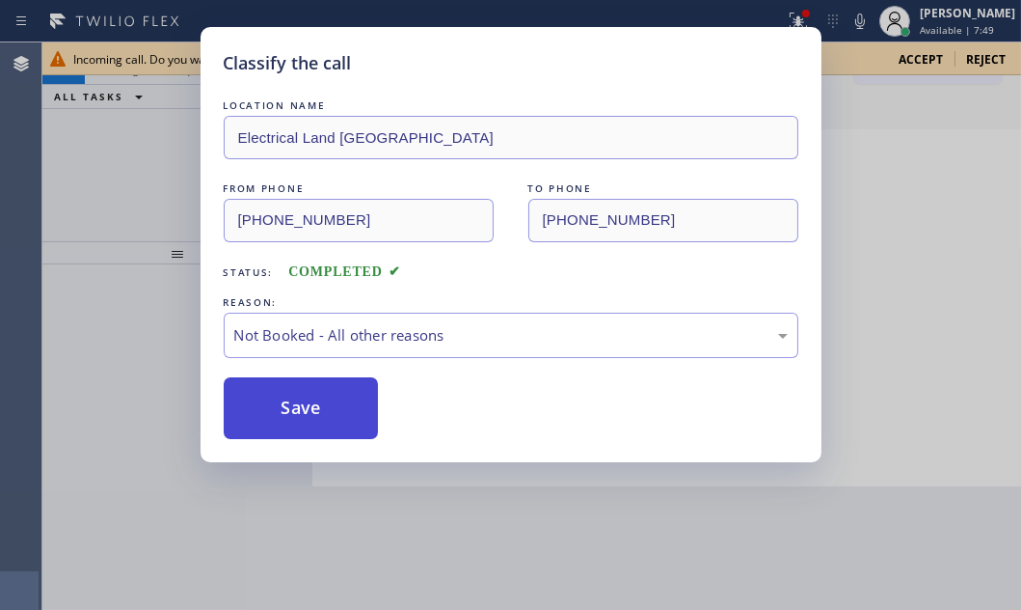
drag, startPoint x: 287, startPoint y: 423, endPoint x: 292, endPoint y: 404, distance: 19.9
click at [288, 423] on button "Save" at bounding box center [301, 408] width 155 height 62
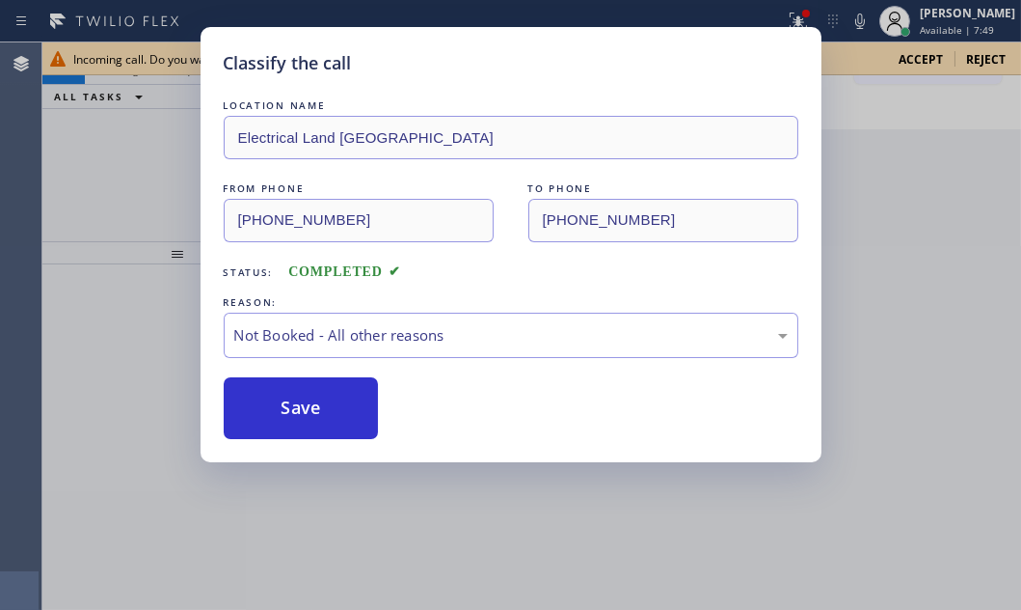
click at [96, 211] on div "Classify the call LOCATION NAME Electrical Land Westminster FROM PHONE [PHONE_N…" at bounding box center [510, 305] width 1021 height 610
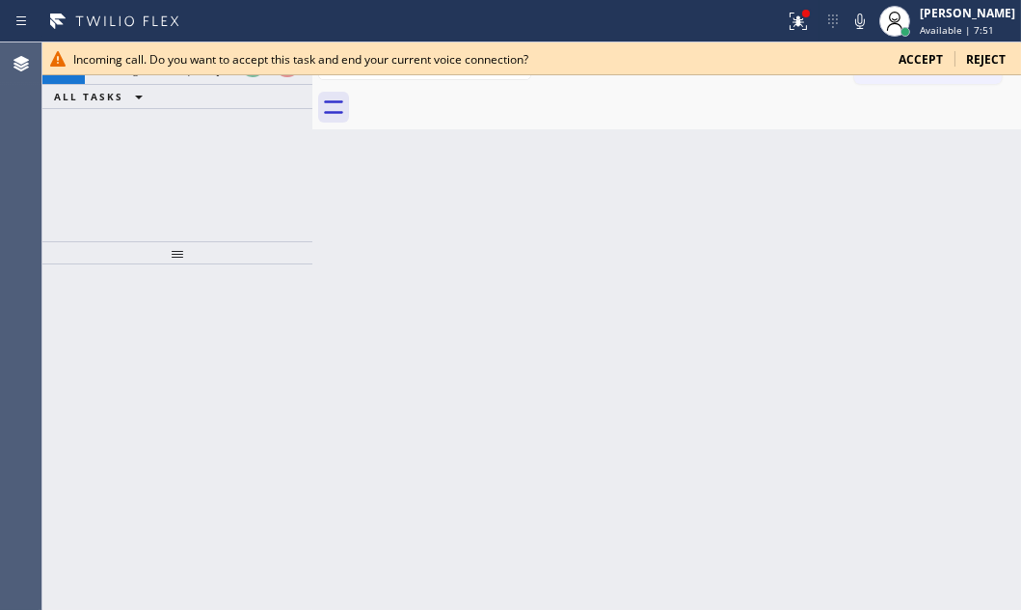
click at [913, 61] on span "Accept" at bounding box center [921, 59] width 44 height 16
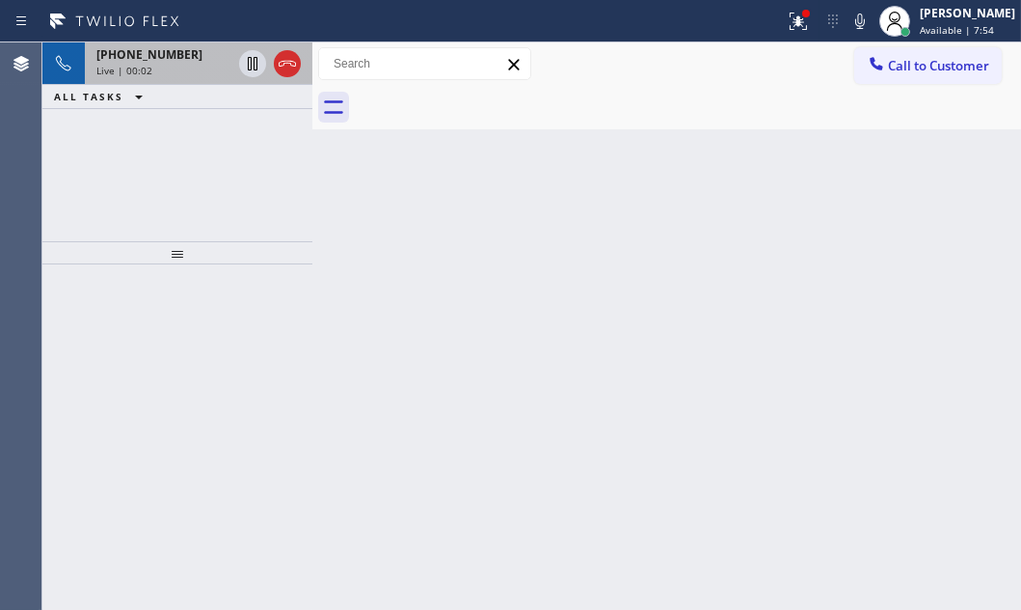
click at [205, 64] on div "Live | 00:02" at bounding box center [163, 71] width 135 height 14
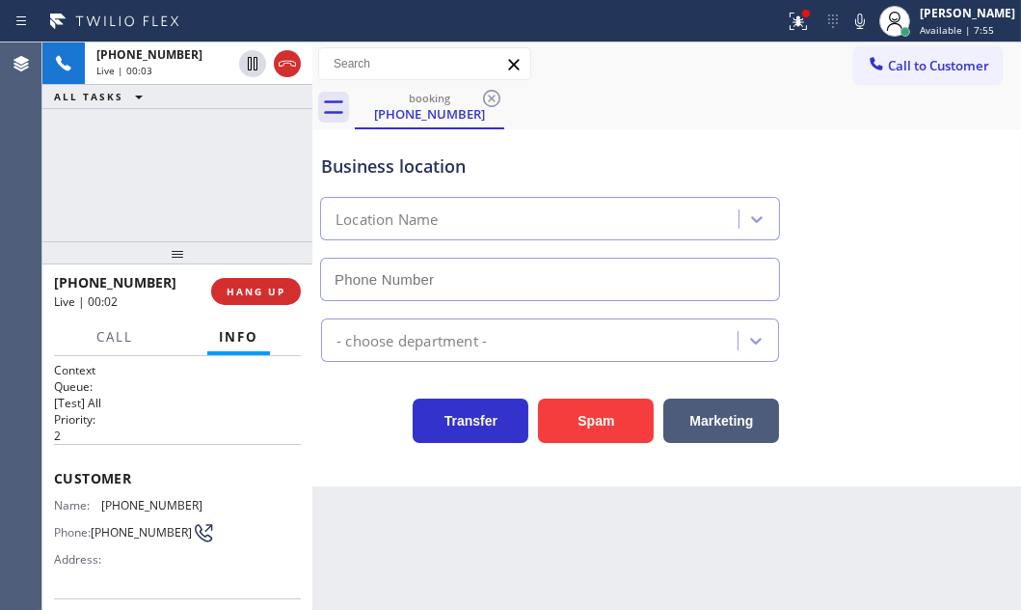
type input "[PHONE_NUMBER]"
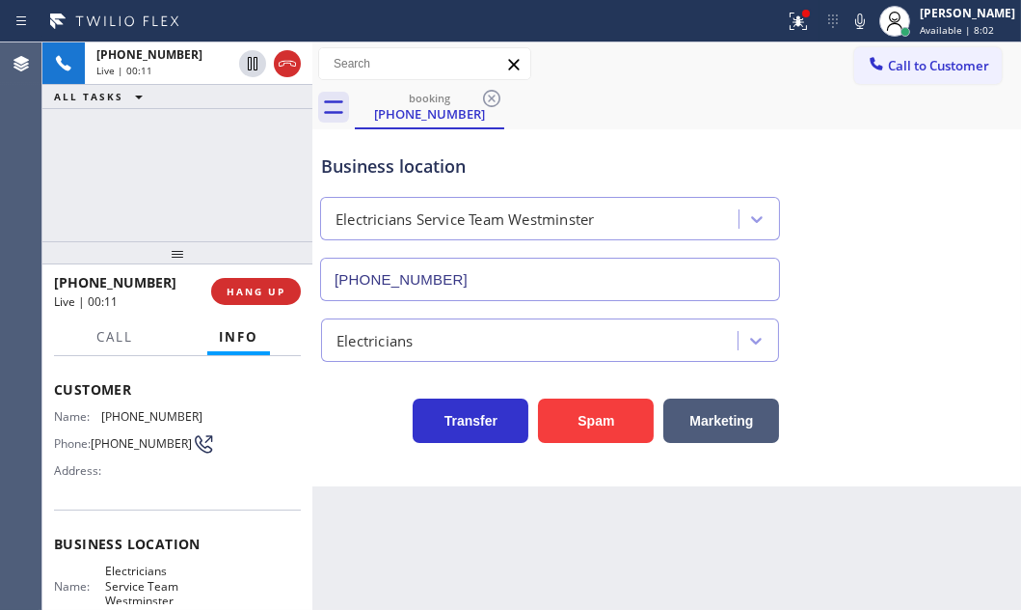
scroll to position [175, 0]
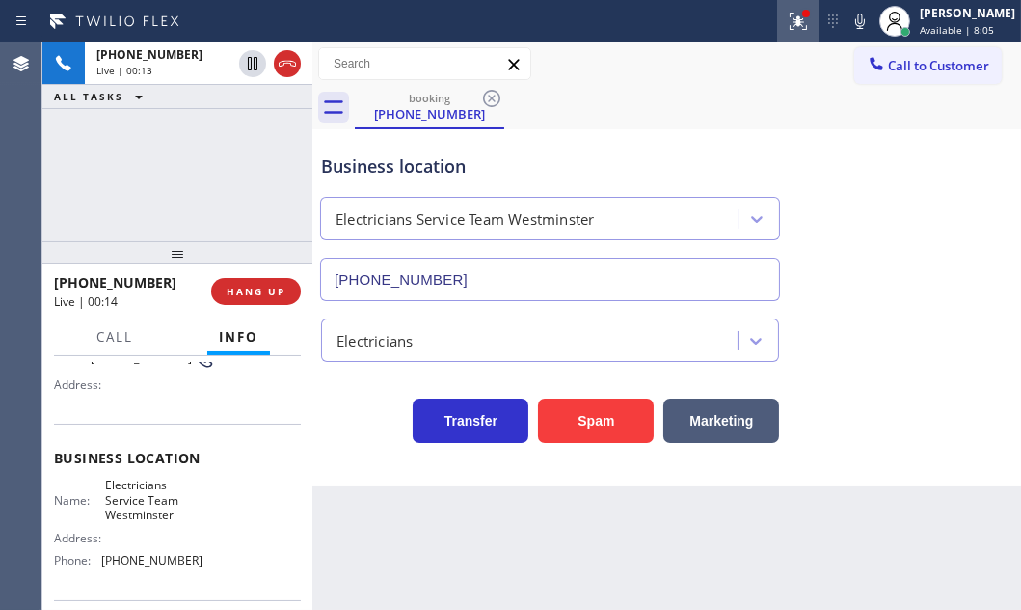
click at [787, 27] on icon at bounding box center [798, 21] width 23 height 23
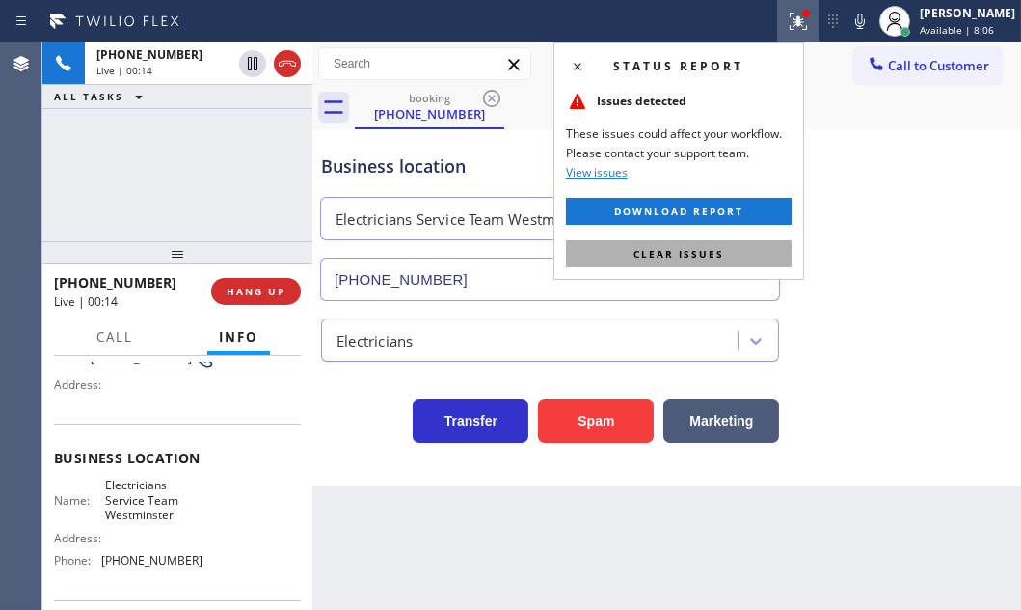
click at [699, 256] on span "Clear issues" at bounding box center [679, 254] width 91 height 14
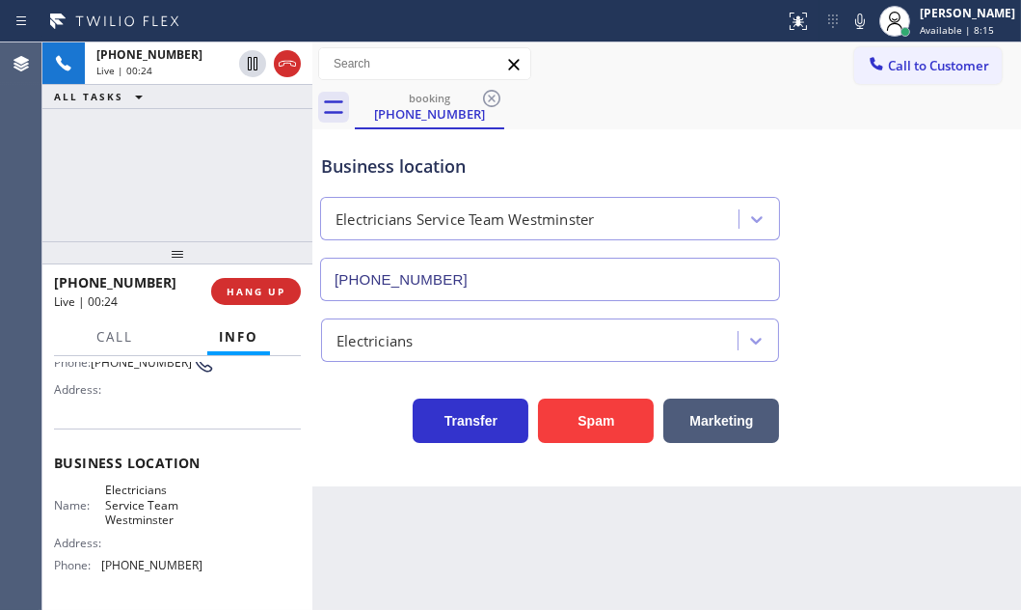
scroll to position [319, 0]
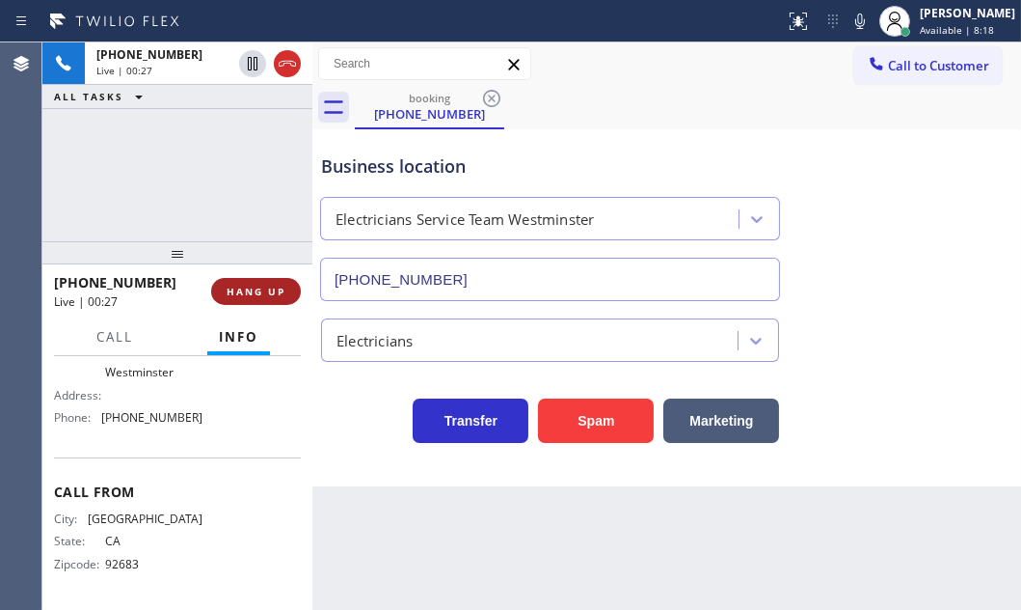
click at [263, 289] on span "HANG UP" at bounding box center [256, 292] width 59 height 14
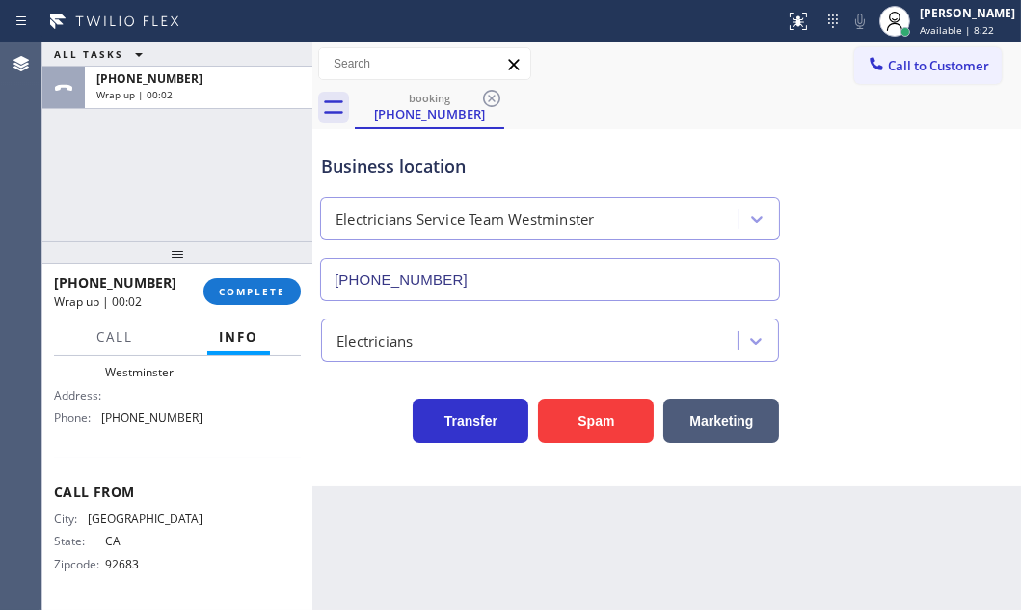
scroll to position [0, 0]
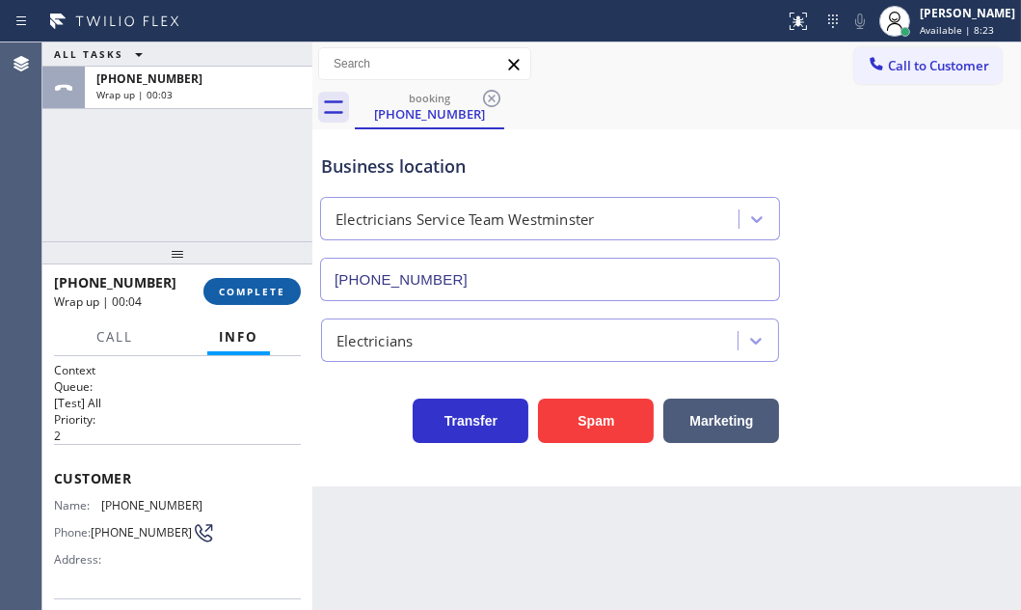
click at [243, 282] on button "COMPLETE" at bounding box center [252, 291] width 97 height 27
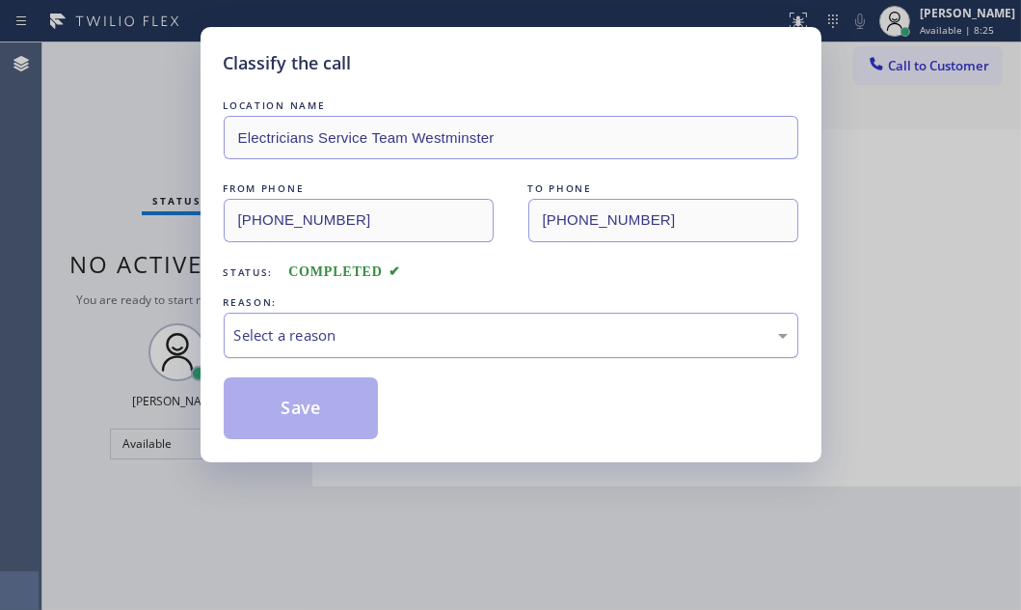
click at [395, 324] on div "Select a reason" at bounding box center [511, 335] width 554 height 22
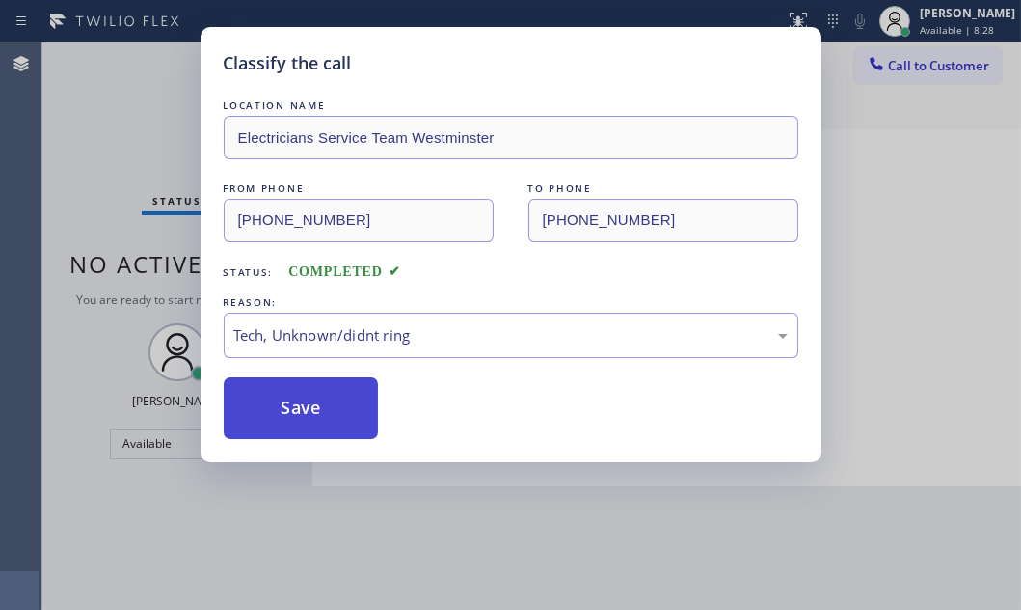
click at [299, 413] on button "Save" at bounding box center [301, 408] width 155 height 62
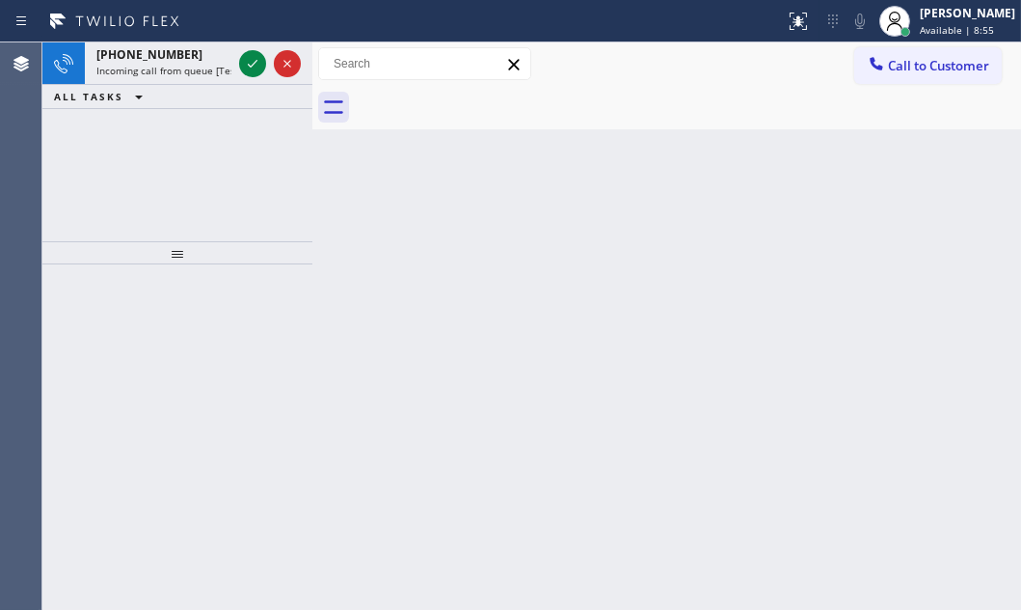
drag, startPoint x: 241, startPoint y: 53, endPoint x: 251, endPoint y: 65, distance: 15.1
click at [253, 68] on icon at bounding box center [252, 63] width 23 height 23
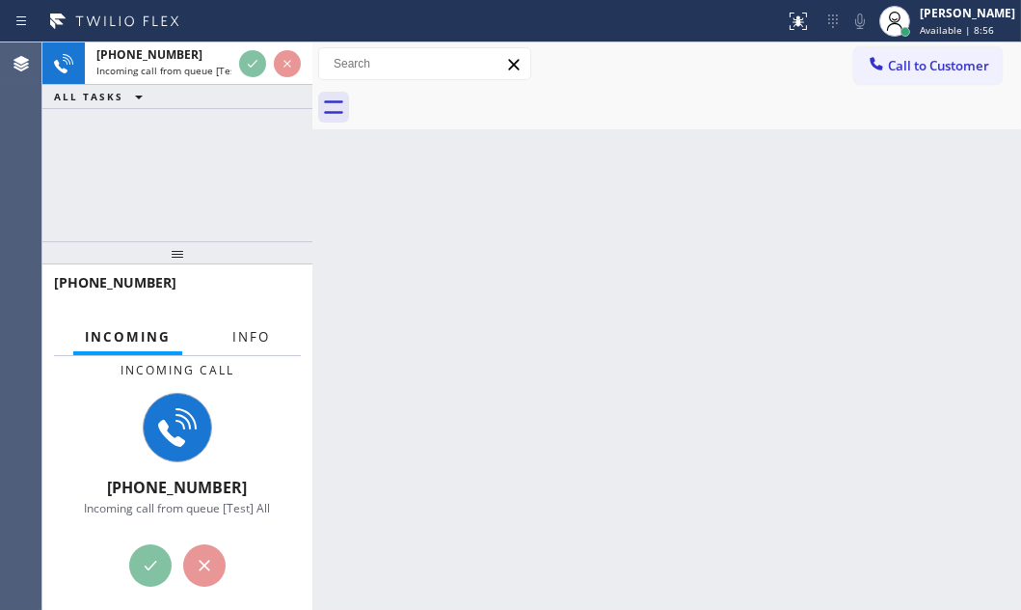
click at [243, 337] on span "Info" at bounding box center [251, 336] width 38 height 17
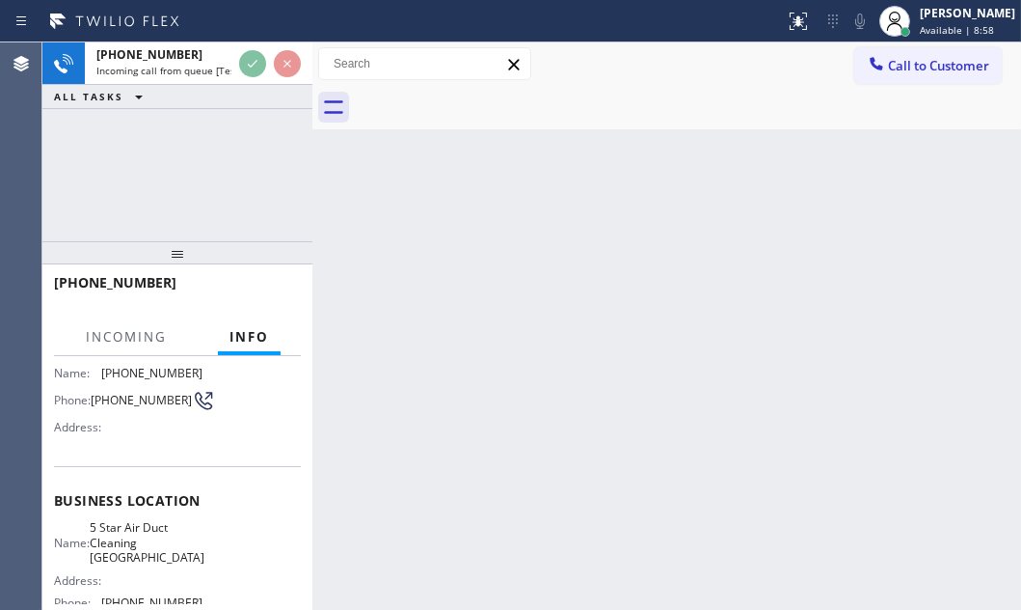
scroll to position [175, 0]
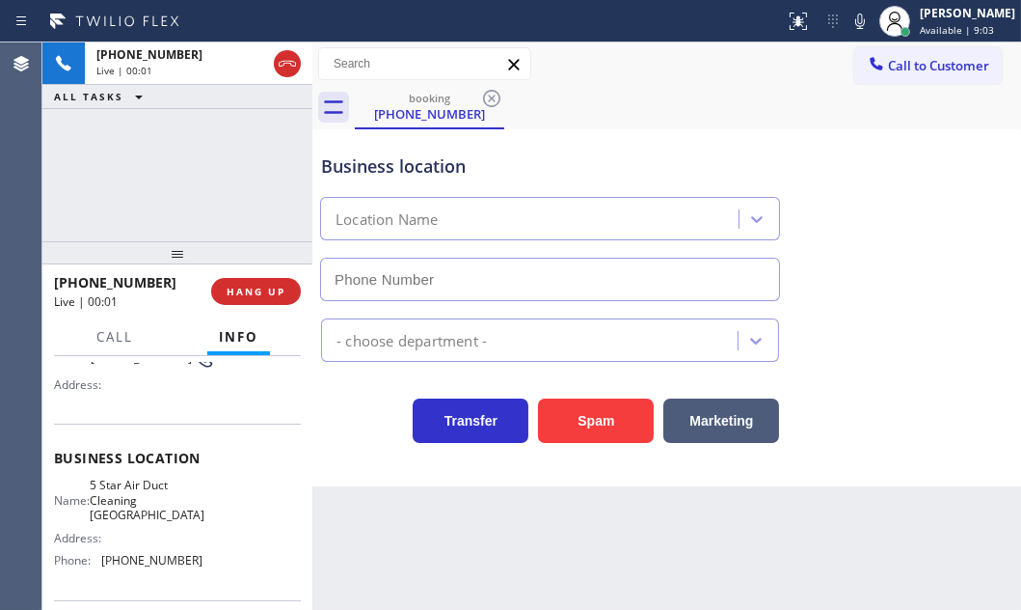
type input "(949) 534-0494"
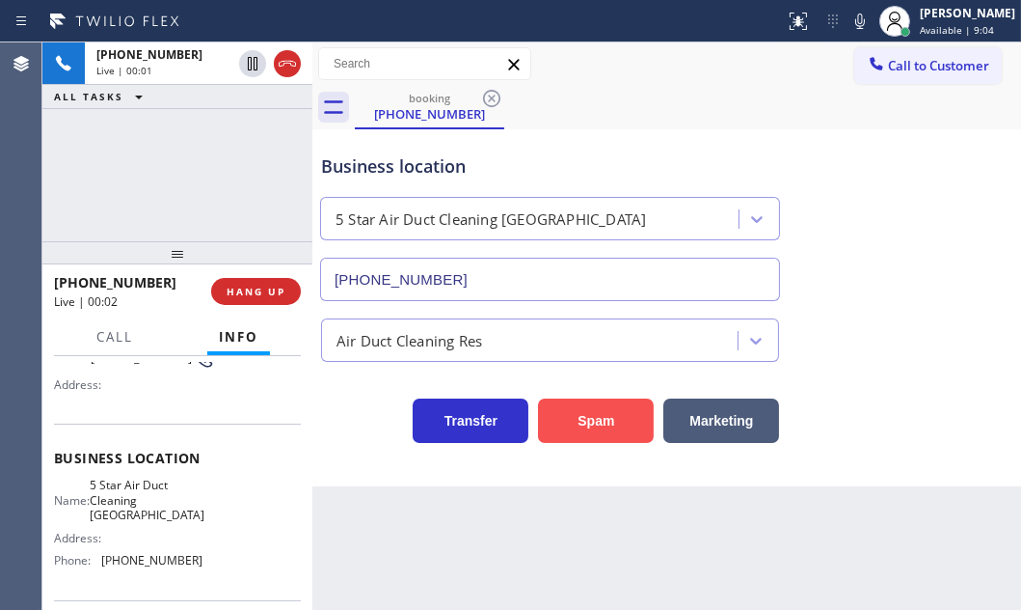
click at [620, 433] on button "Spam" at bounding box center [596, 420] width 116 height 44
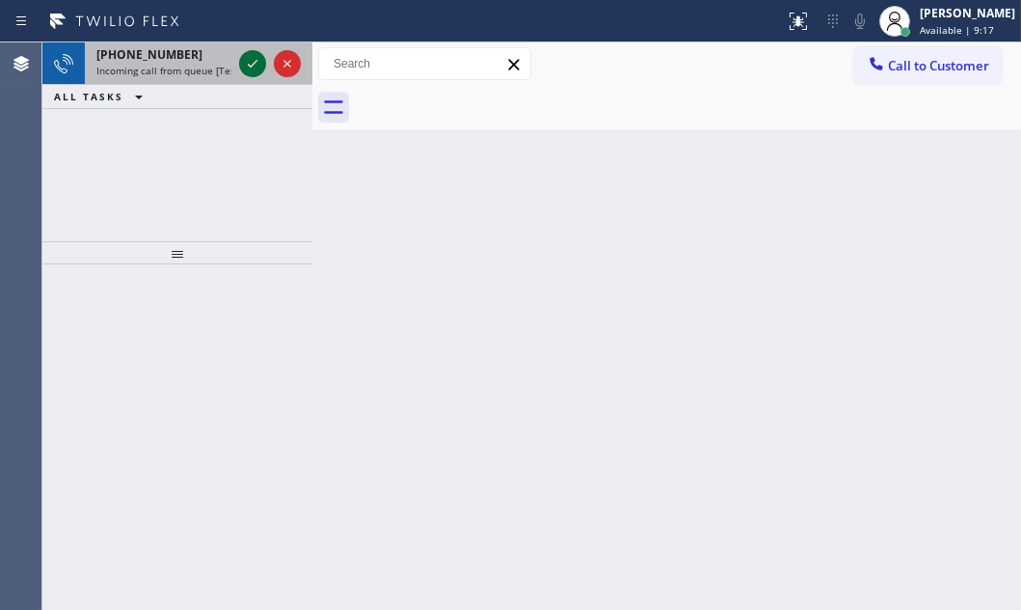
click at [258, 59] on icon at bounding box center [252, 63] width 23 height 23
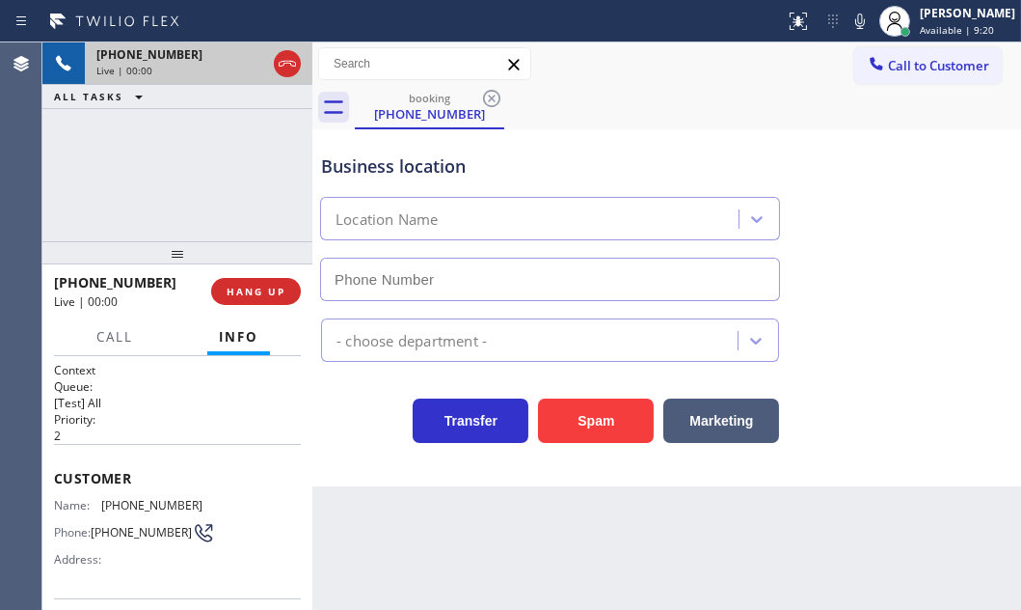
type input "(240) 407-1963"
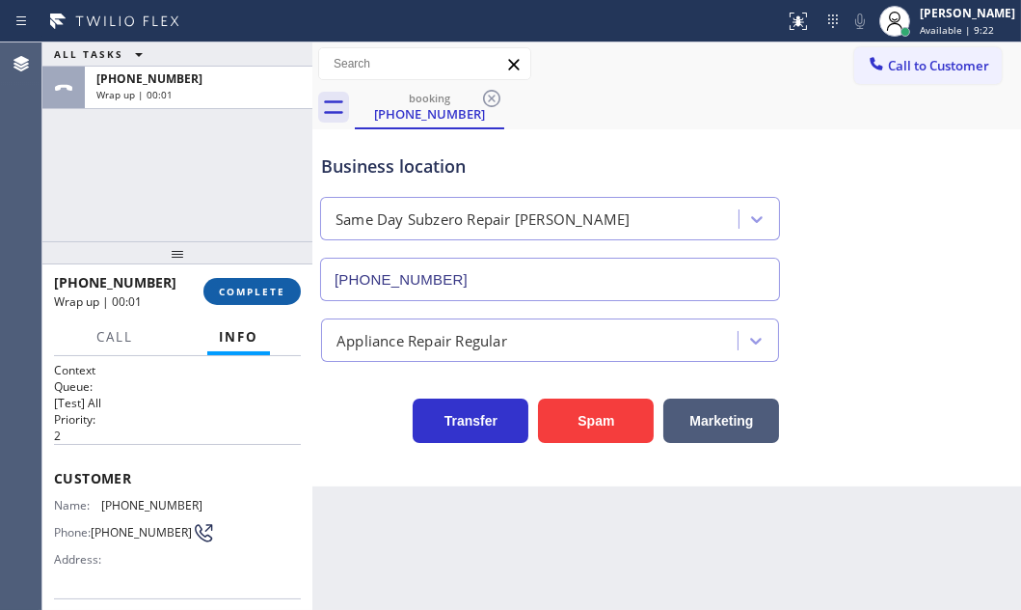
click at [268, 292] on span "COMPLETE" at bounding box center [252, 292] width 67 height 14
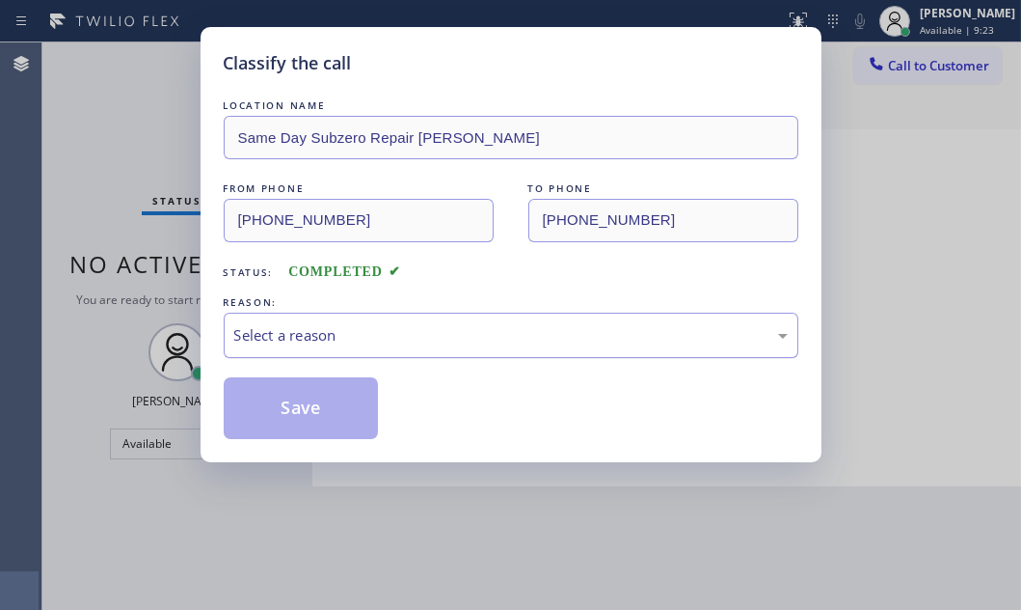
click at [446, 341] on div "Select a reason" at bounding box center [511, 335] width 554 height 22
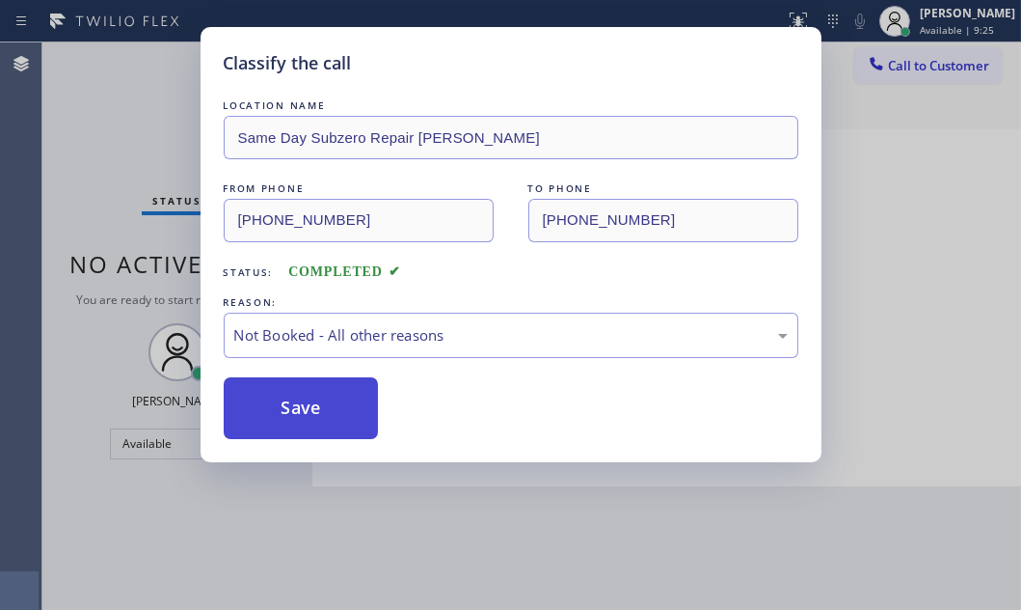
click at [289, 411] on button "Save" at bounding box center [301, 408] width 155 height 62
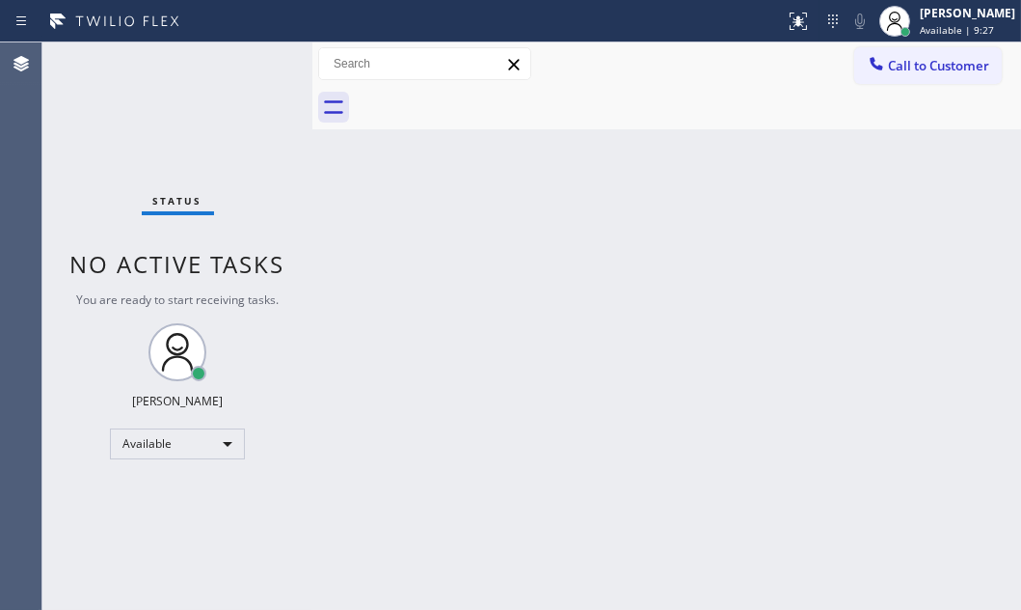
click at [752, 193] on div "Back to Dashboard Change Sender ID Customers Technicians Select a contact Outbo…" at bounding box center [666, 325] width 709 height 567
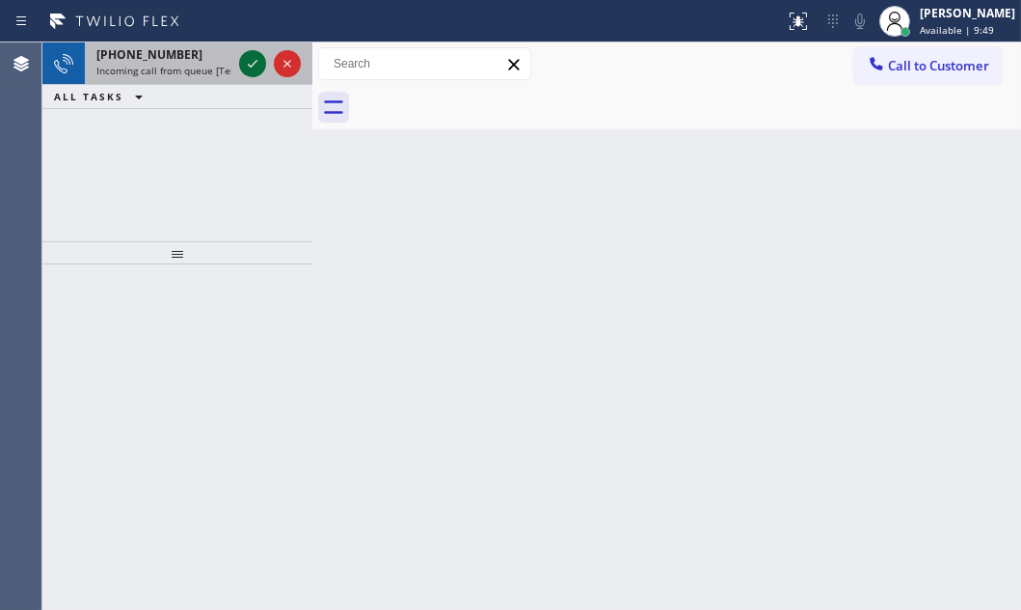
click at [246, 57] on icon at bounding box center [252, 63] width 23 height 23
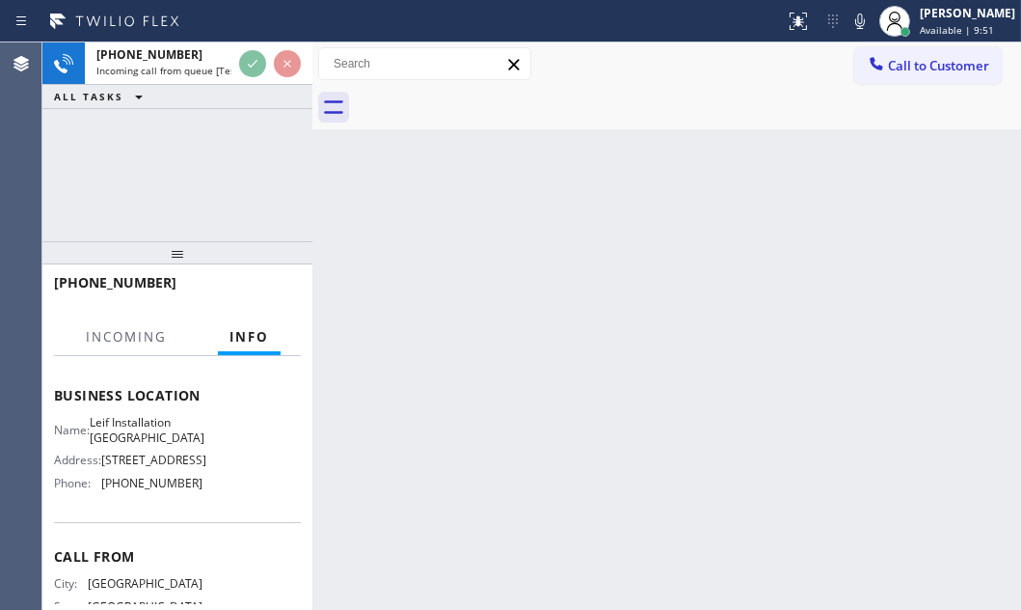
scroll to position [262, 0]
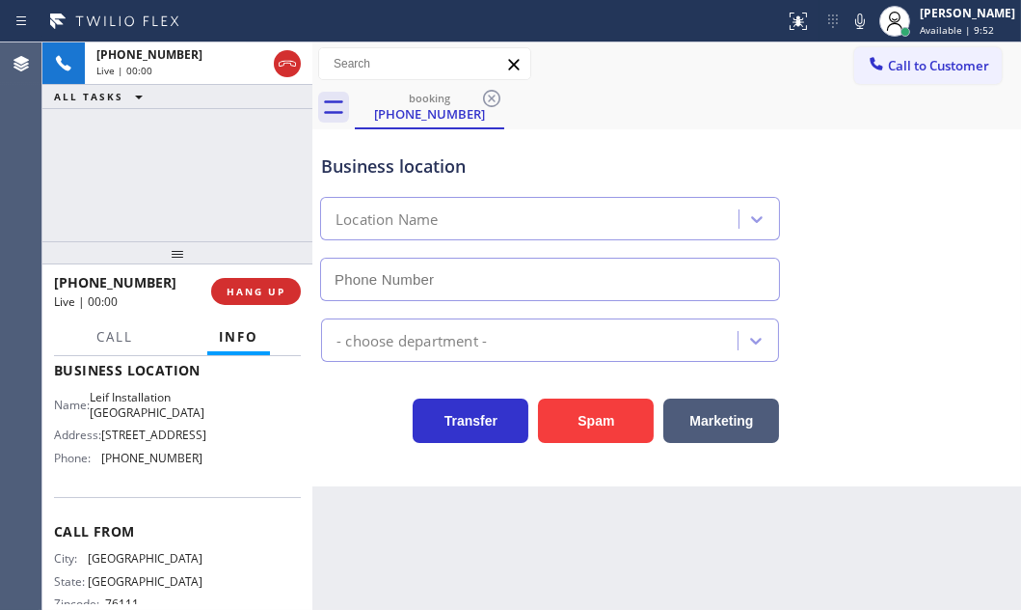
type input "(347) 801-0779"
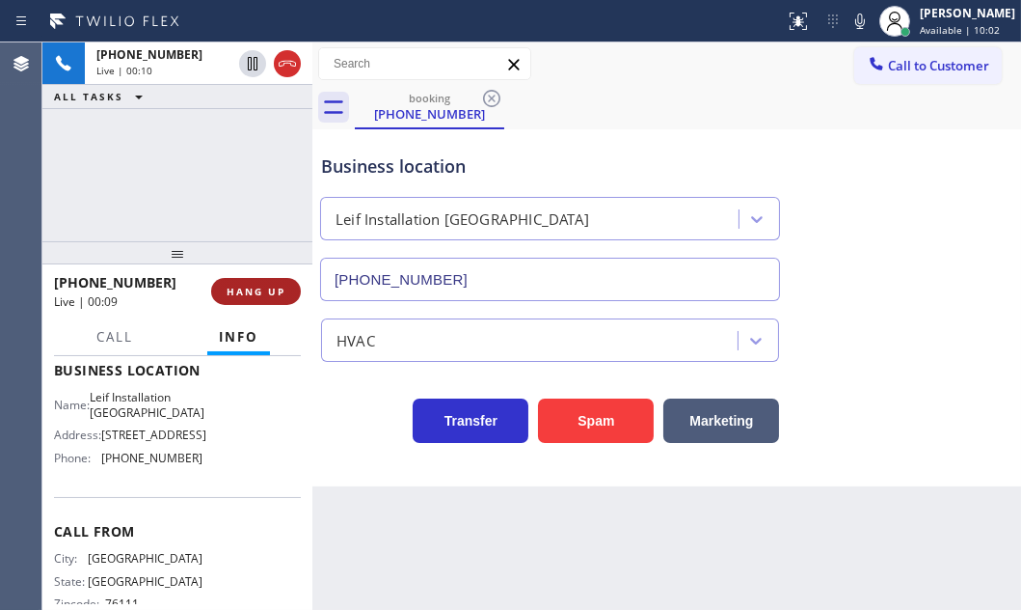
click at [268, 299] on button "HANG UP" at bounding box center [256, 291] width 90 height 27
click at [251, 293] on span "HANG UP" at bounding box center [256, 292] width 59 height 14
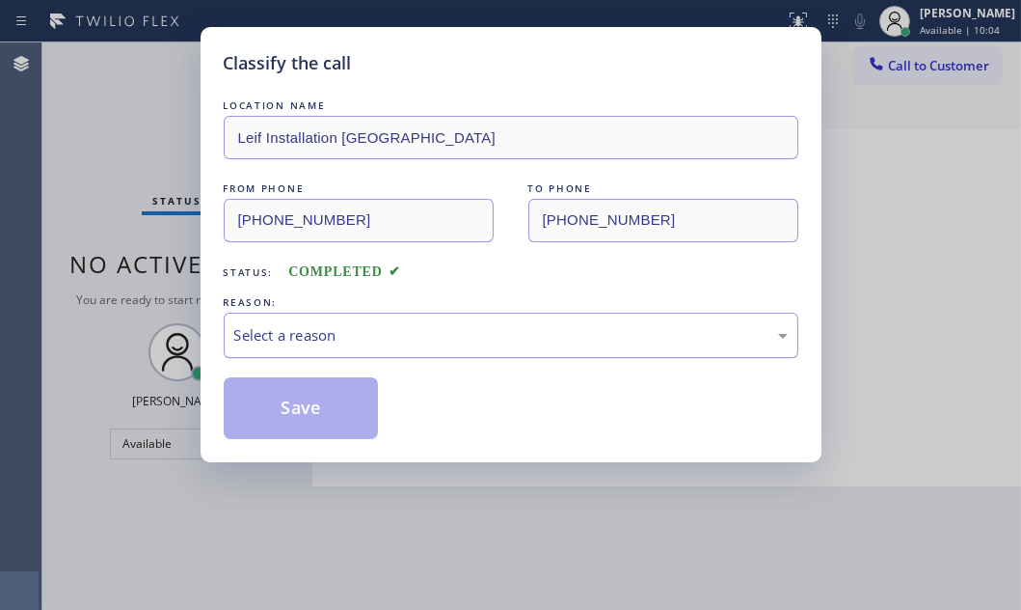
click at [402, 348] on div "Select a reason" at bounding box center [511, 334] width 575 height 45
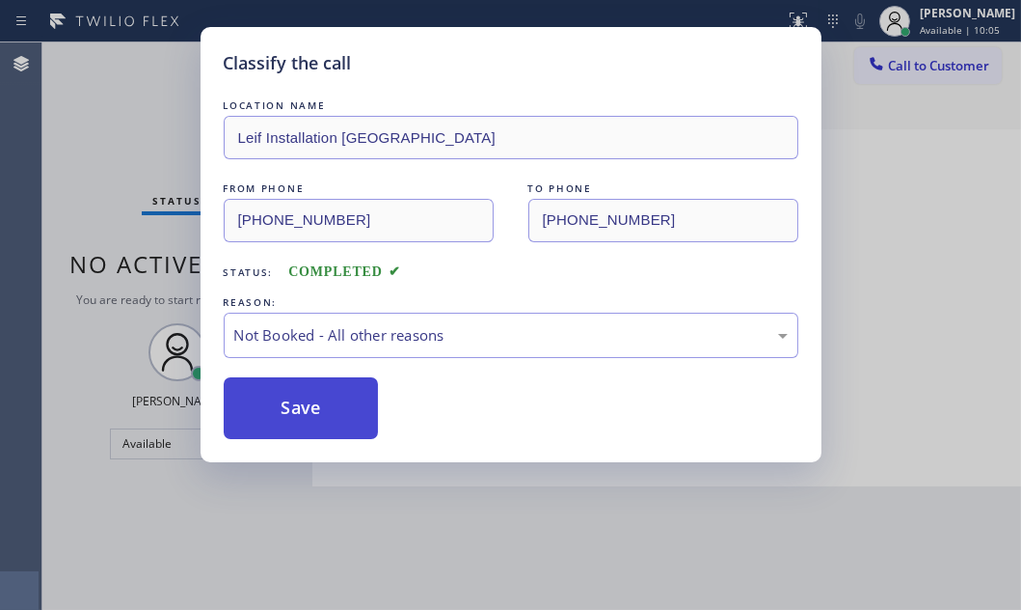
click at [284, 411] on button "Save" at bounding box center [301, 408] width 155 height 62
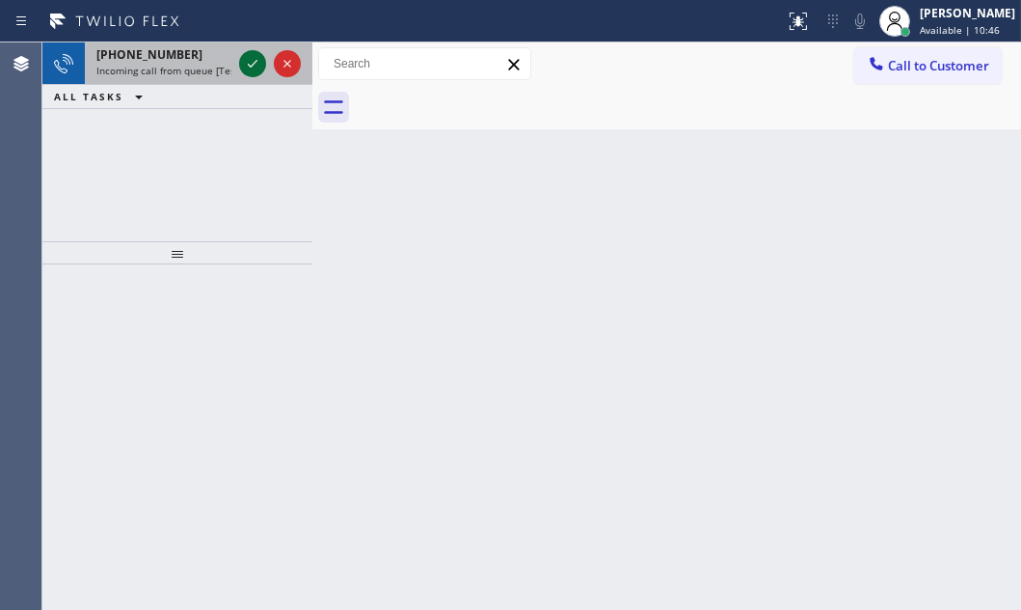
click at [247, 52] on icon at bounding box center [252, 63] width 23 height 23
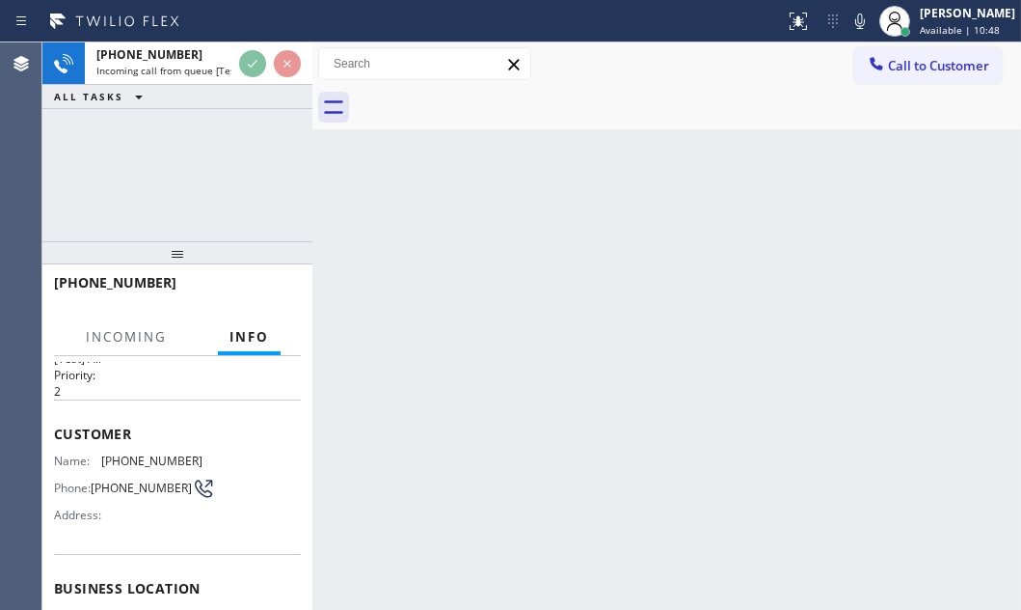
scroll to position [262, 0]
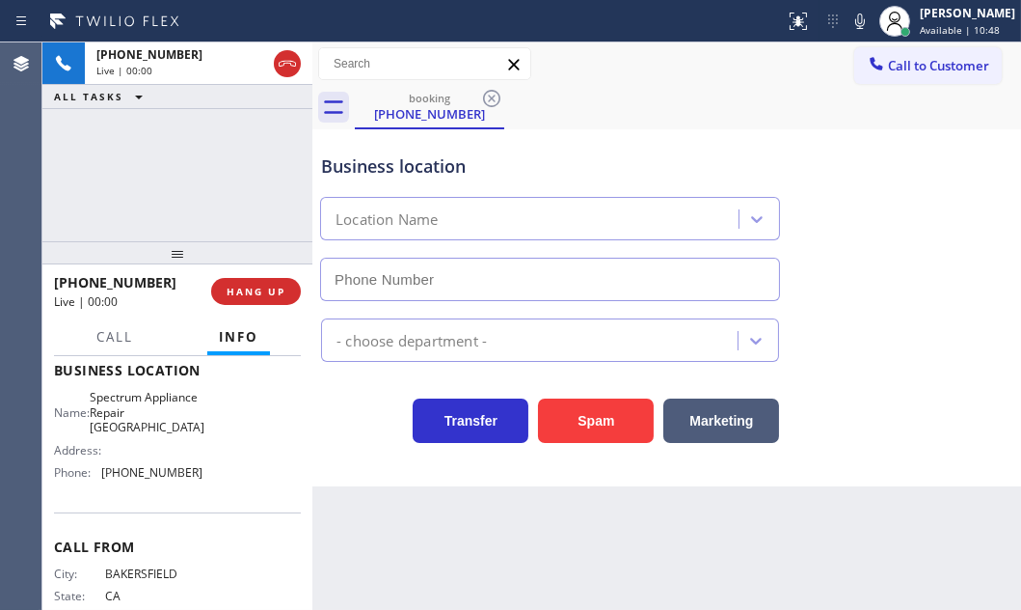
type input "(805) 600-5676"
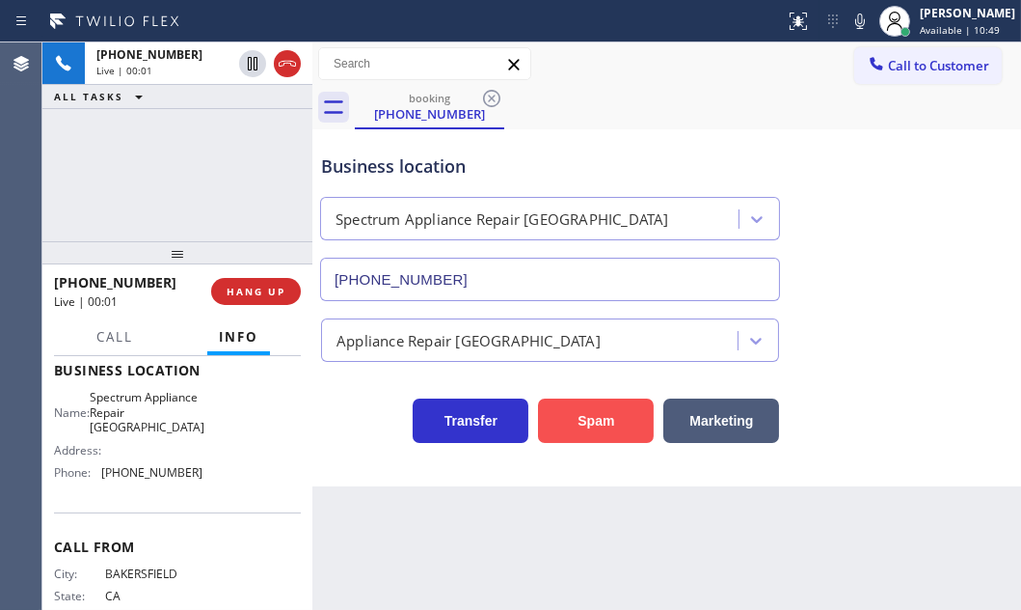
click at [598, 422] on button "Spam" at bounding box center [596, 420] width 116 height 44
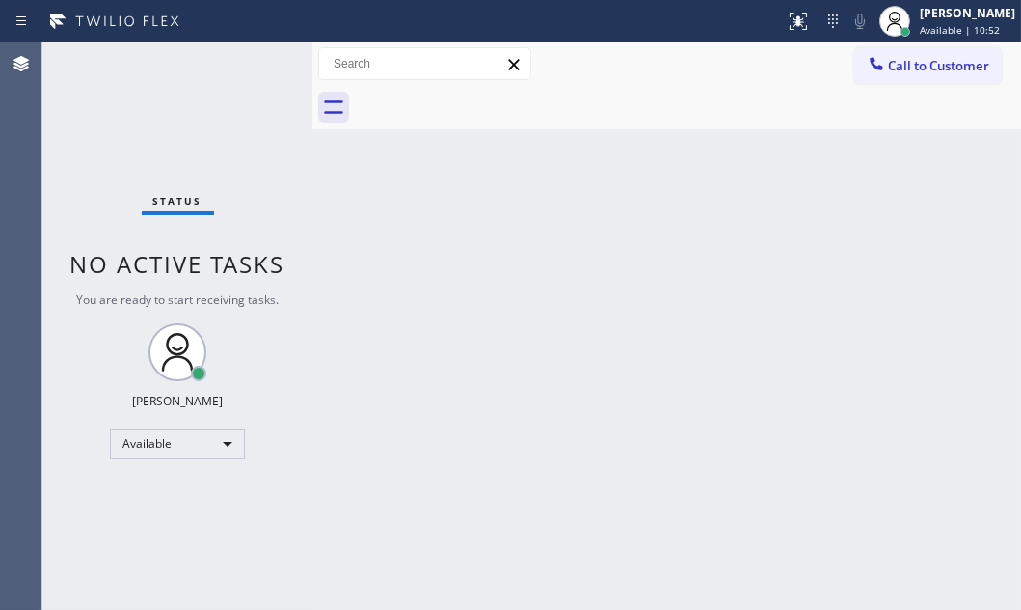
click at [251, 64] on div "Status No active tasks You are ready to start receiving tasks. [PERSON_NAME] Av…" at bounding box center [177, 325] width 270 height 567
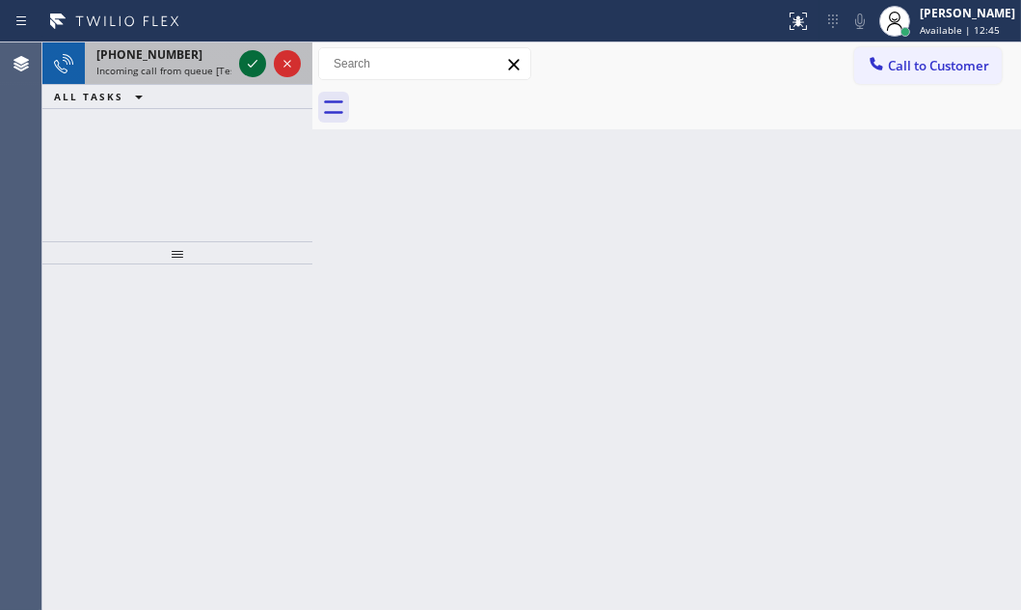
click at [251, 55] on icon at bounding box center [252, 63] width 23 height 23
click at [258, 69] on icon at bounding box center [252, 63] width 23 height 23
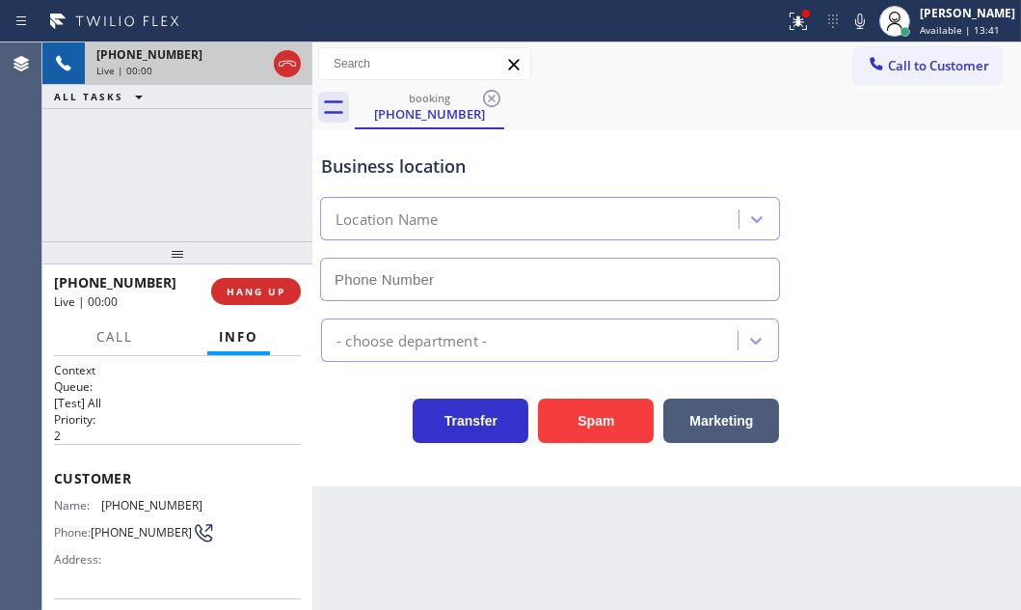
type input "(805) 549-4410"
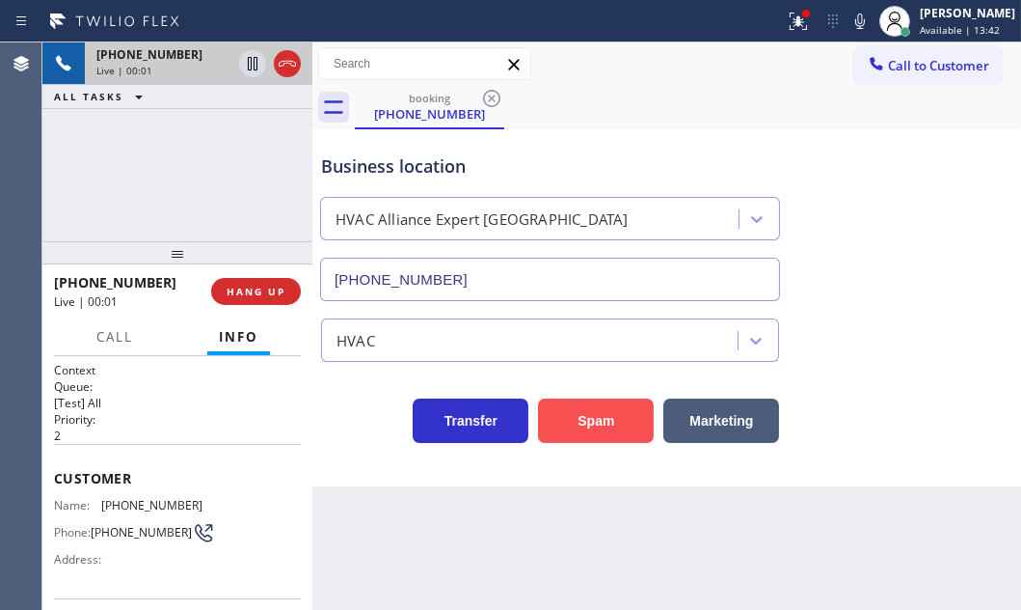
click at [553, 414] on button "Spam" at bounding box center [596, 420] width 116 height 44
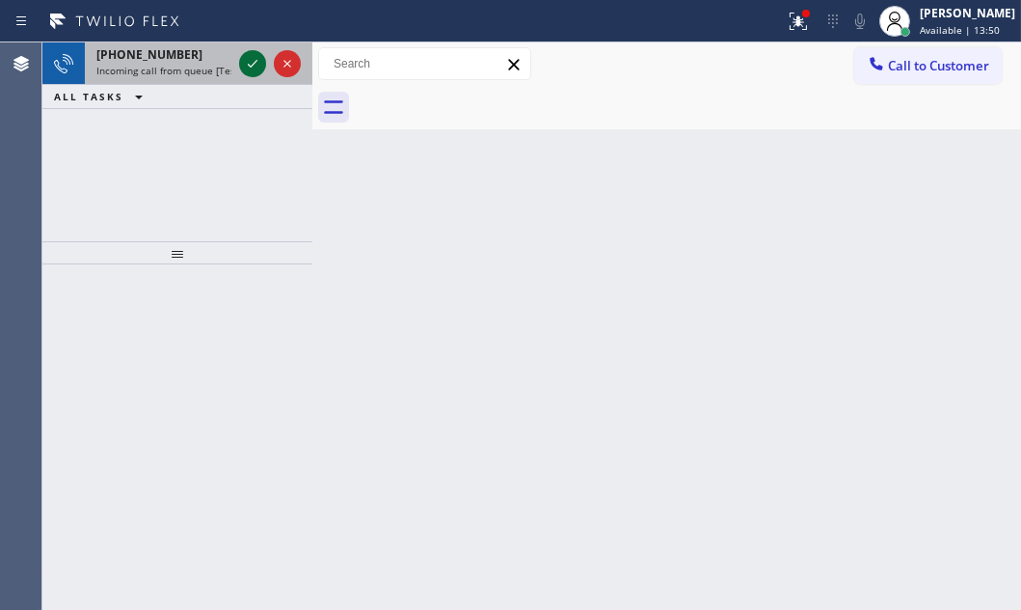
click at [251, 59] on icon at bounding box center [252, 63] width 23 height 23
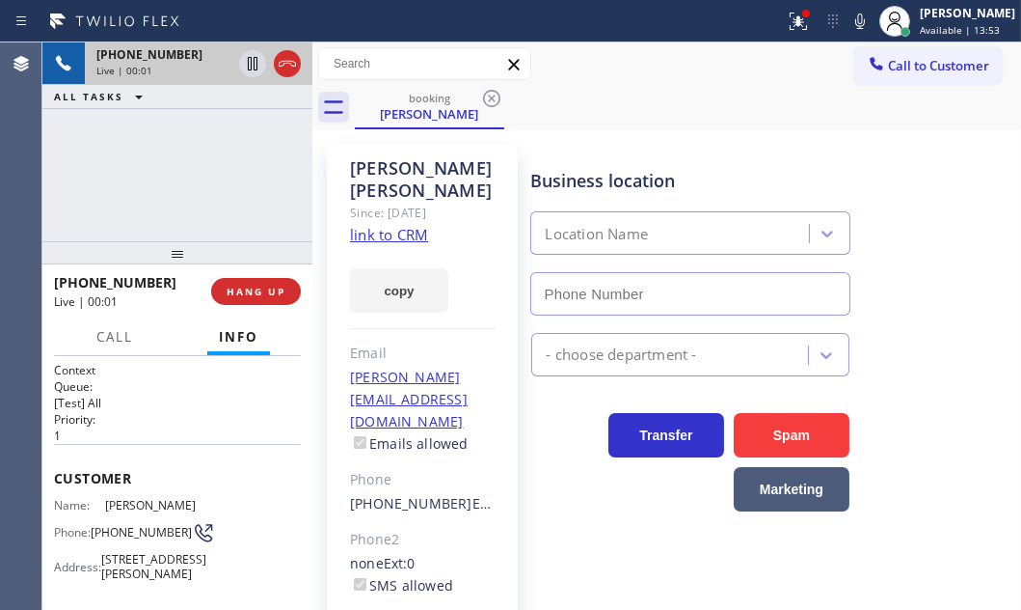
type input "(714) 294-2150"
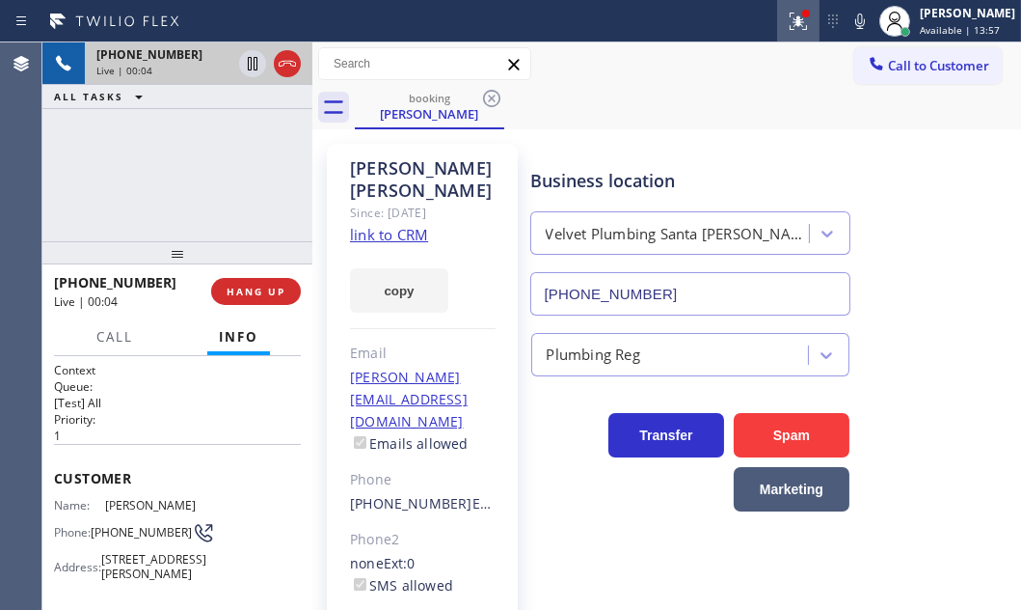
click at [790, 25] on icon at bounding box center [796, 20] width 12 height 14
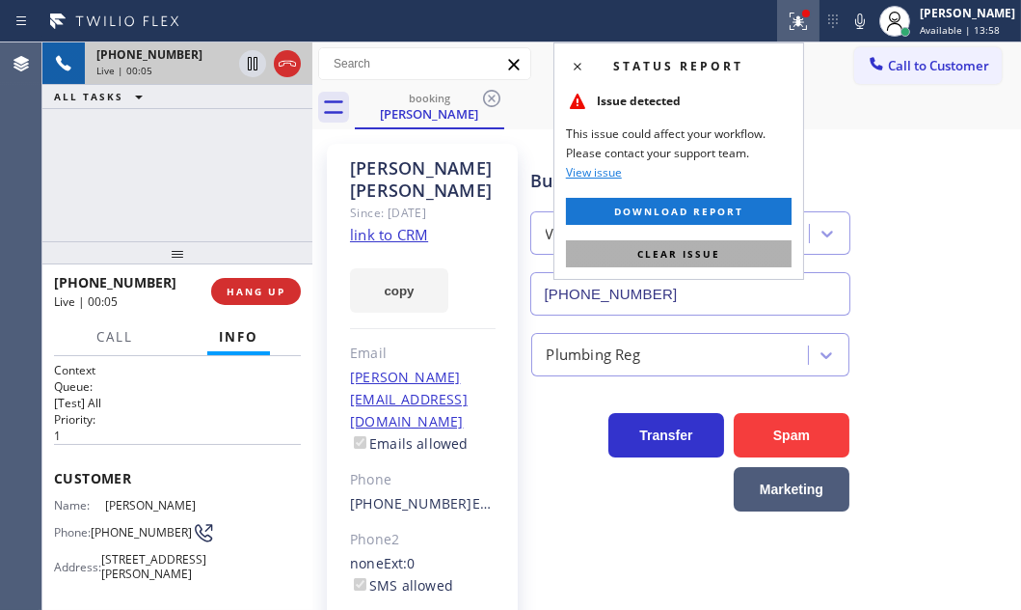
click at [713, 251] on span "Clear issue" at bounding box center [679, 254] width 83 height 14
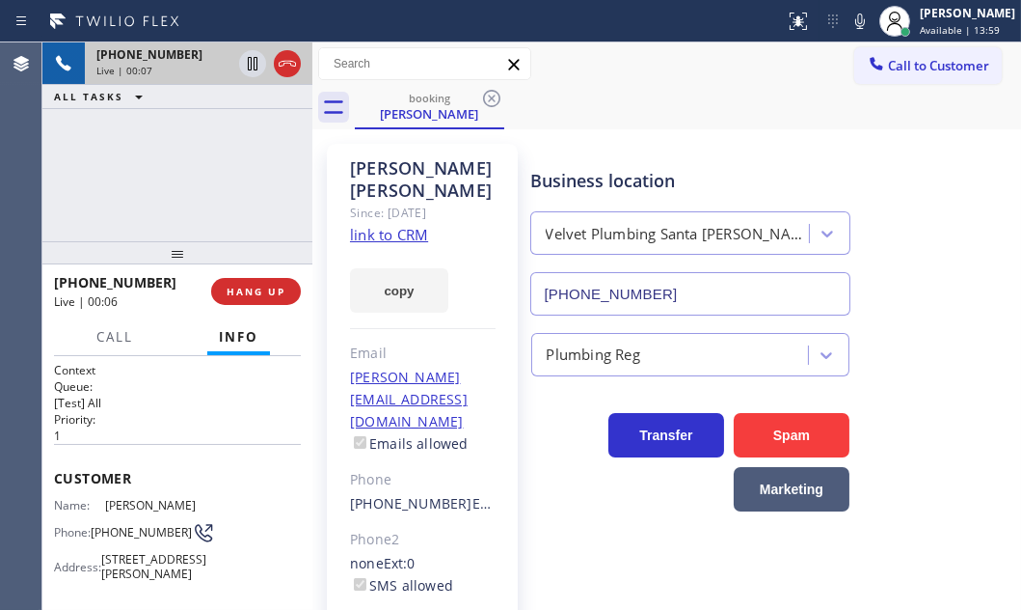
click at [405, 225] on link "link to CRM" at bounding box center [389, 234] width 78 height 19
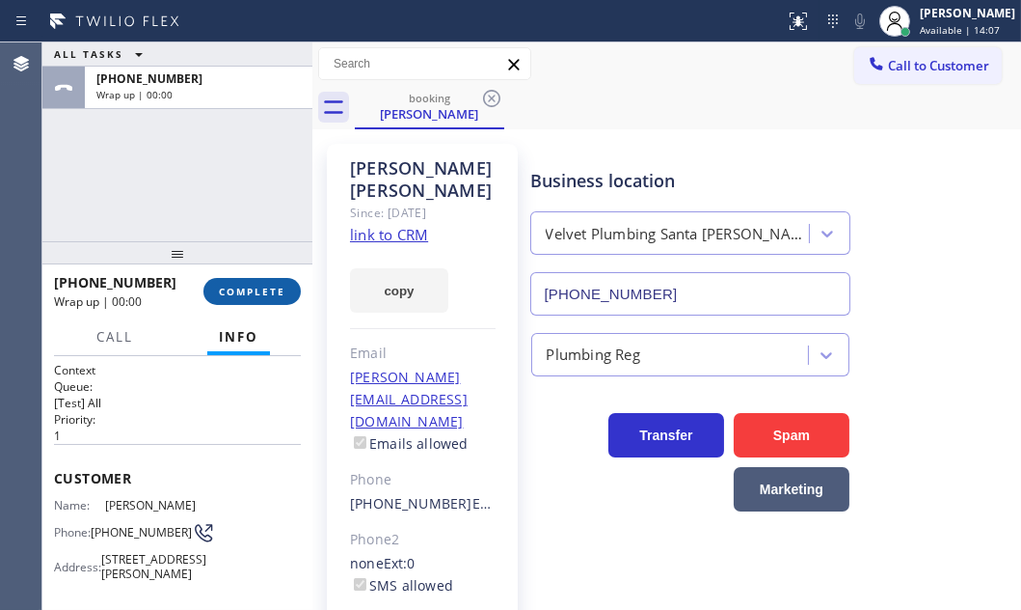
click at [250, 297] on span "COMPLETE" at bounding box center [252, 292] width 67 height 14
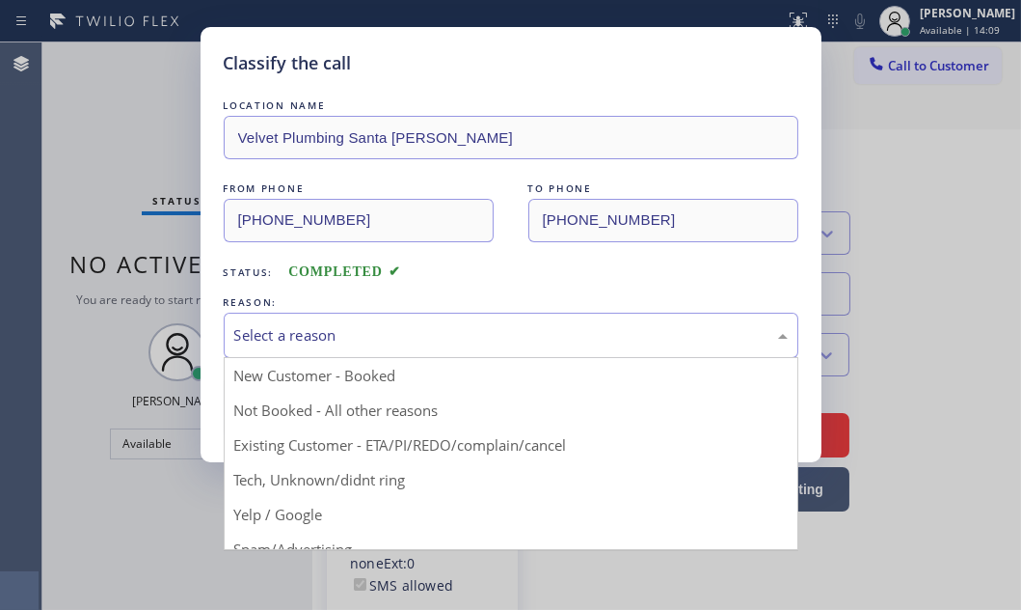
click at [466, 346] on div "Select a reason" at bounding box center [511, 334] width 575 height 45
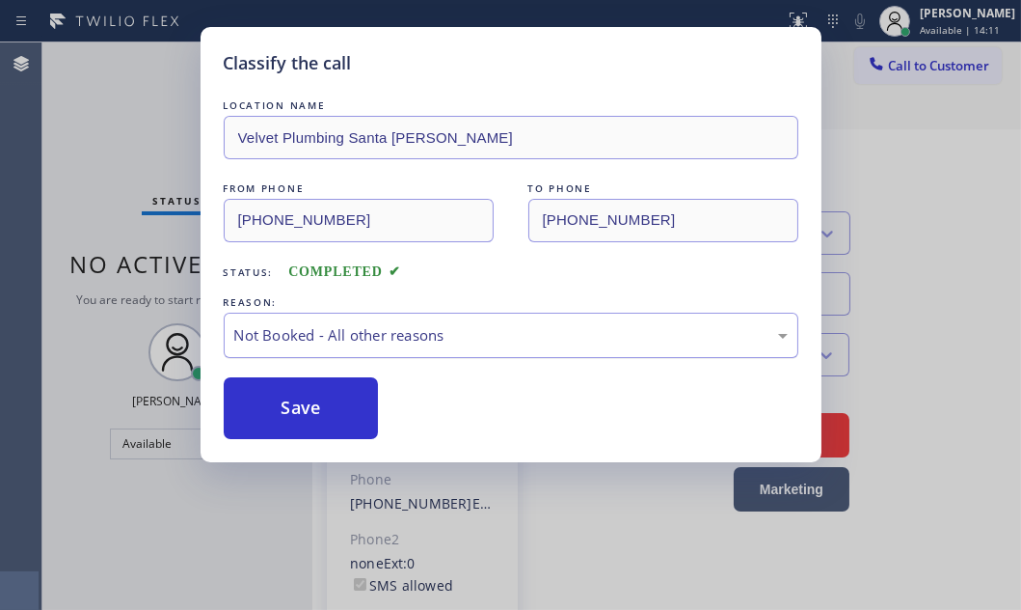
click at [445, 347] on div "Not Booked - All other reasons" at bounding box center [511, 334] width 575 height 45
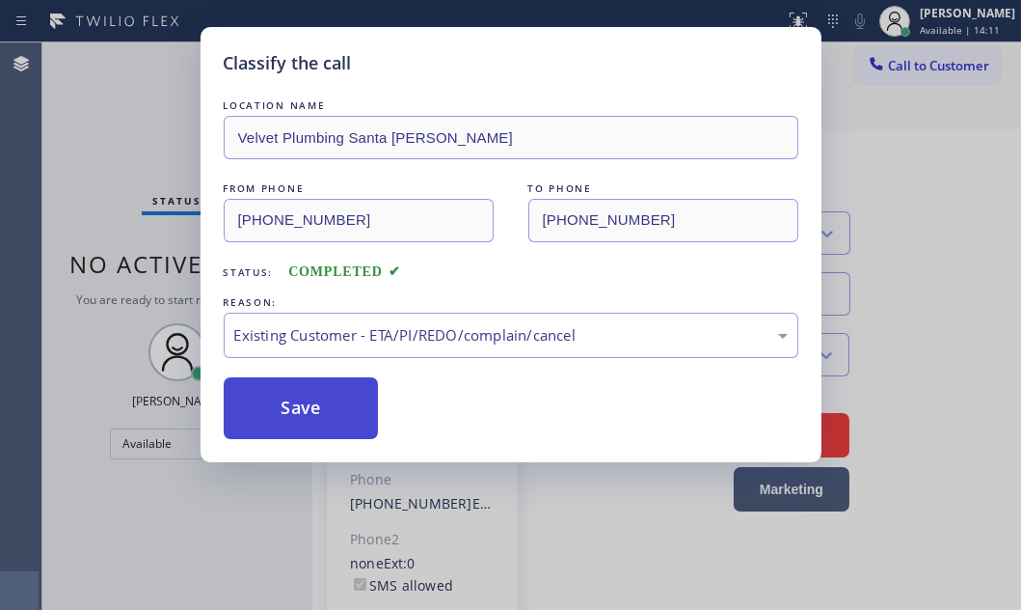
drag, startPoint x: 421, startPoint y: 446, endPoint x: 354, endPoint y: 423, distance: 70.1
click at [347, 415] on button "Save" at bounding box center [301, 408] width 155 height 62
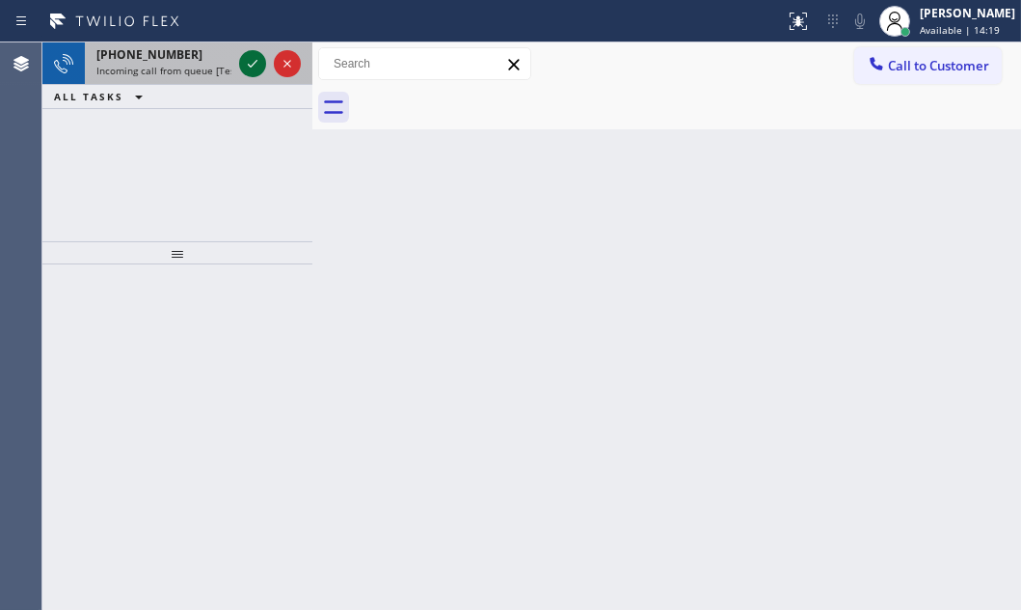
click at [248, 66] on icon at bounding box center [252, 63] width 23 height 23
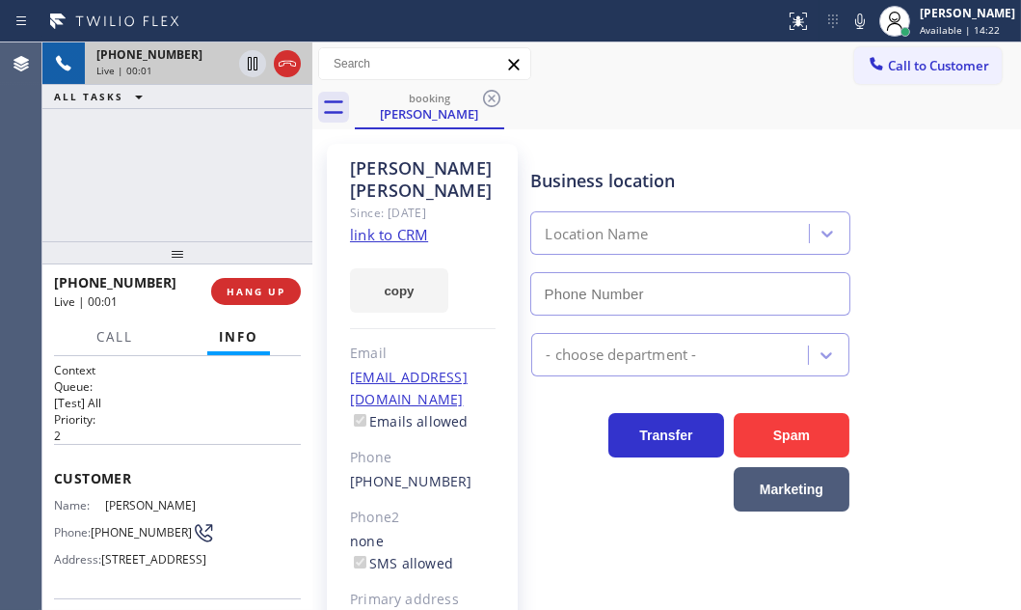
type input "(949) 523-3220"
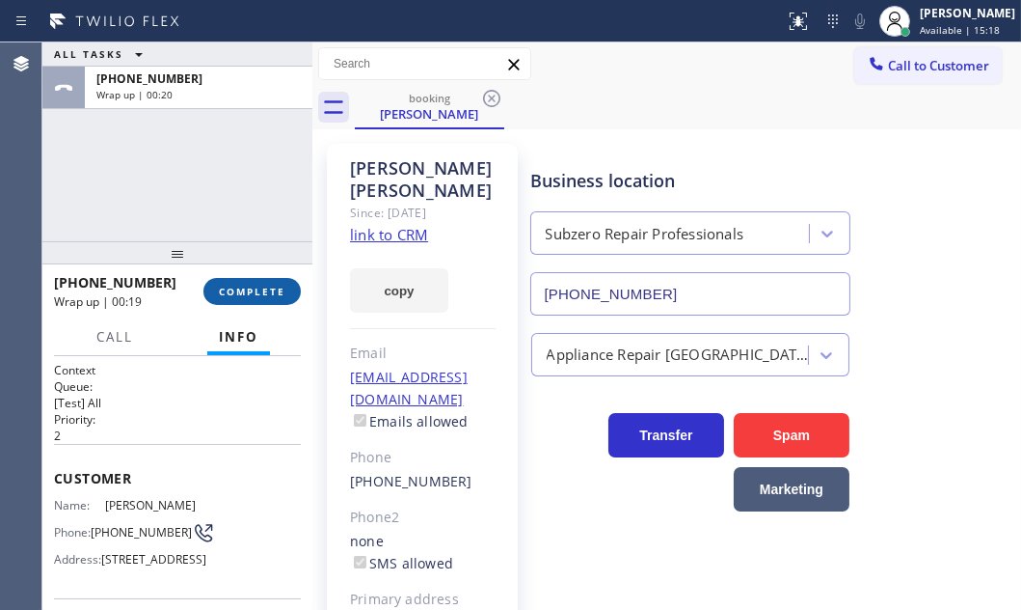
click at [254, 281] on button "COMPLETE" at bounding box center [252, 291] width 97 height 27
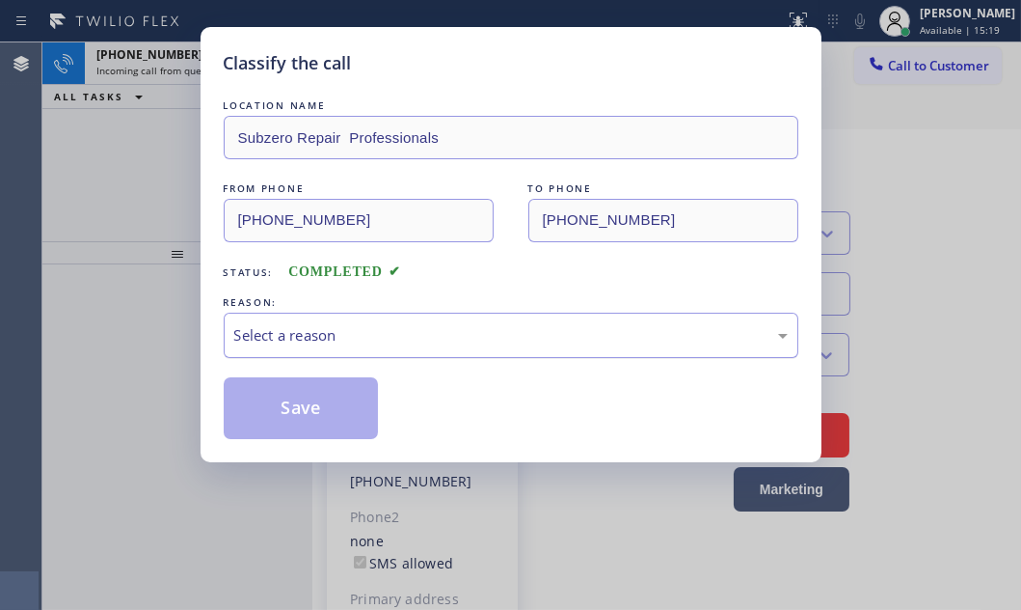
click at [420, 339] on div "Select a reason" at bounding box center [511, 335] width 554 height 22
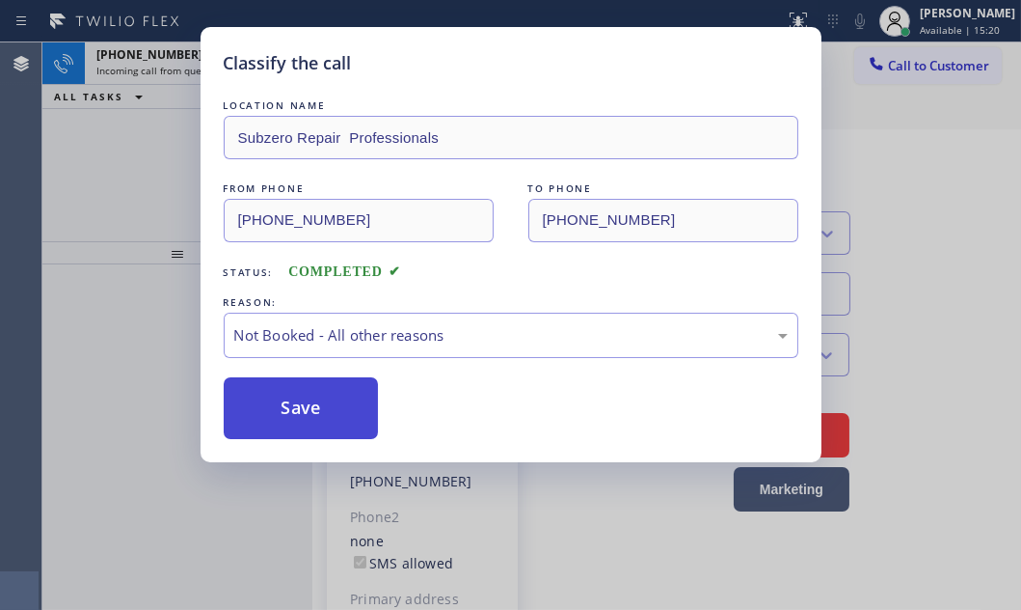
click at [292, 402] on button "Save" at bounding box center [301, 408] width 155 height 62
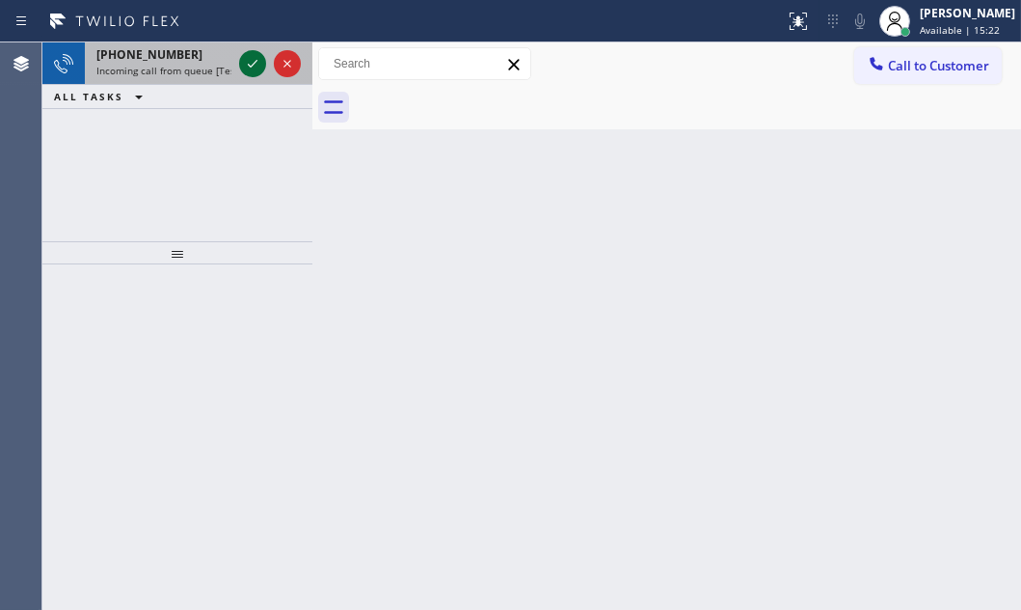
click at [260, 67] on icon at bounding box center [252, 63] width 23 height 23
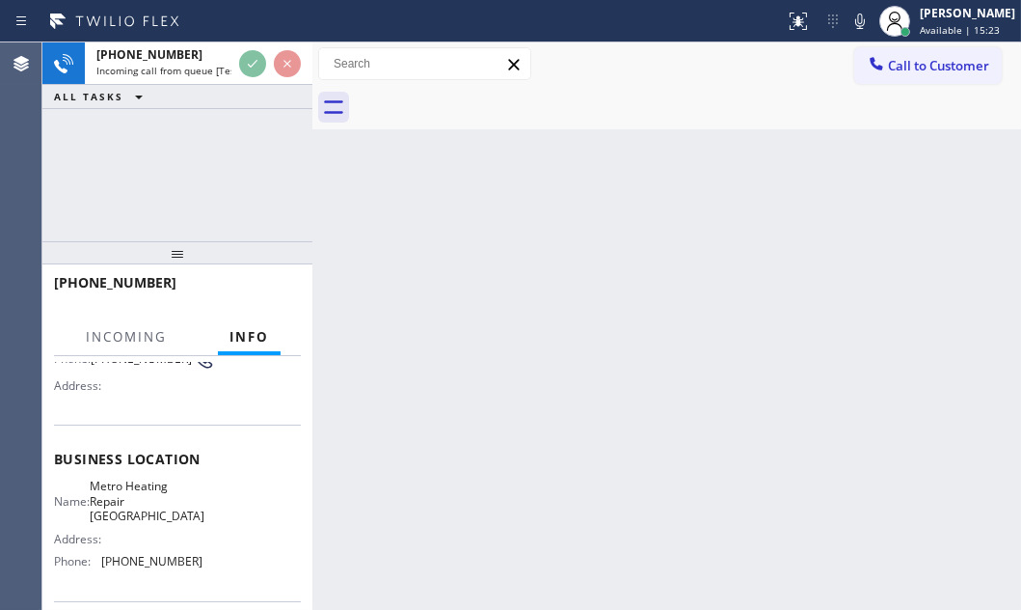
scroll to position [175, 0]
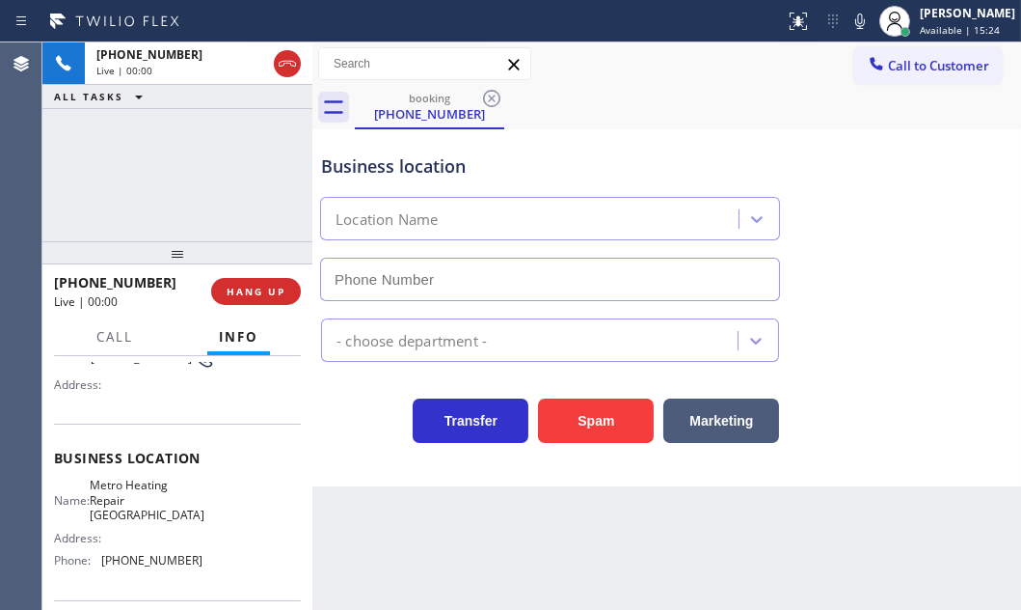
type input "(510) 737-7917"
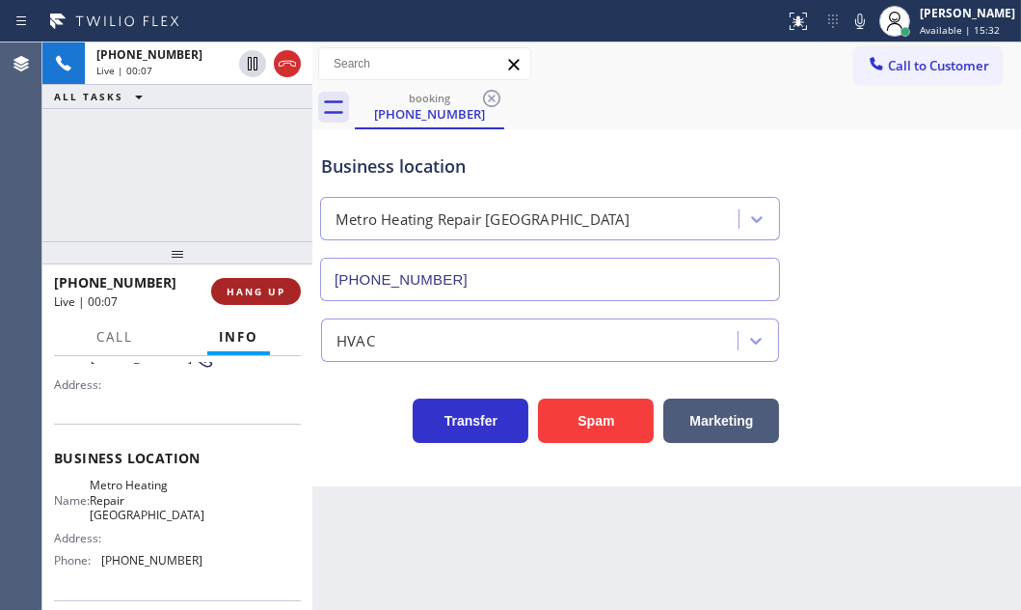
click at [251, 290] on span "HANG UP" at bounding box center [256, 292] width 59 height 14
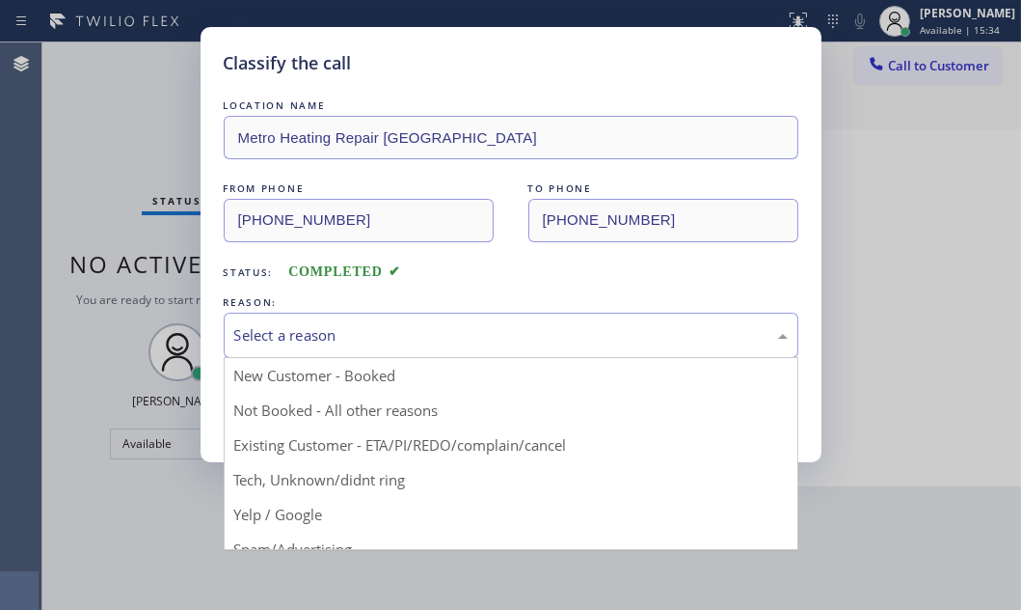
click at [468, 347] on div "Select a reason" at bounding box center [511, 334] width 575 height 45
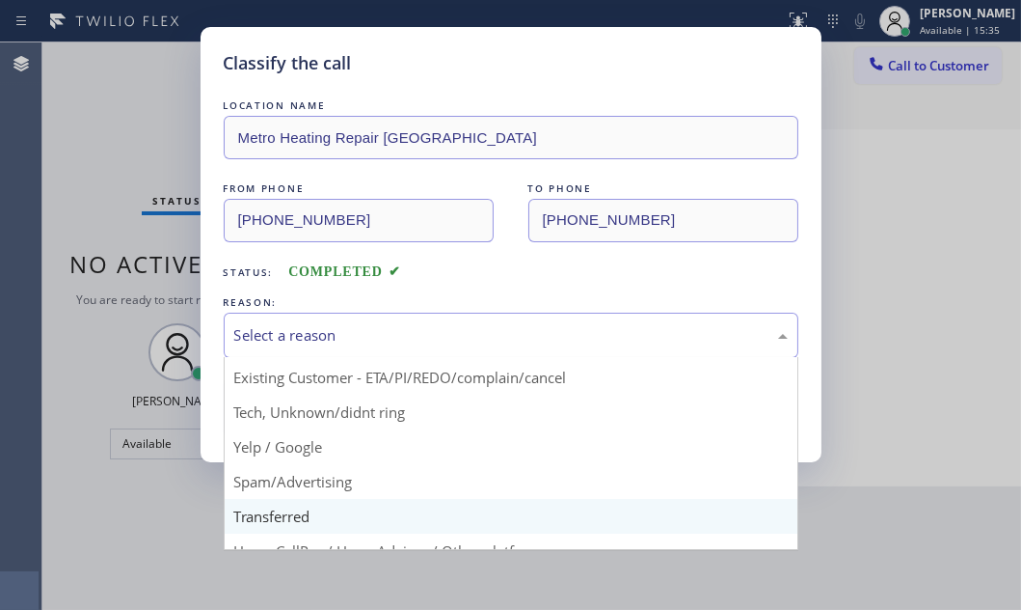
scroll to position [128, 0]
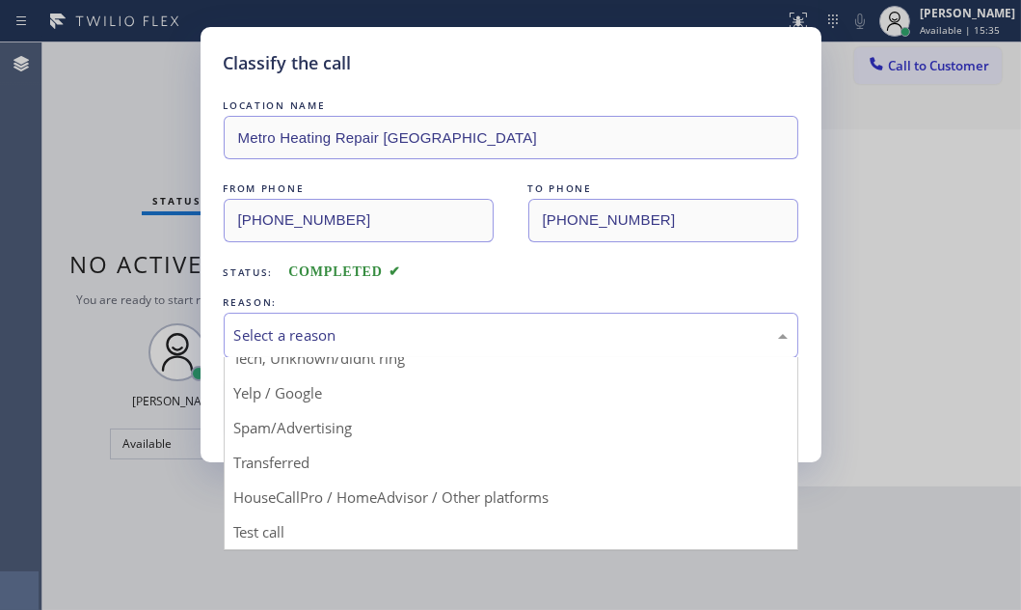
drag, startPoint x: 417, startPoint y: 488, endPoint x: 405, endPoint y: 477, distance: 15.7
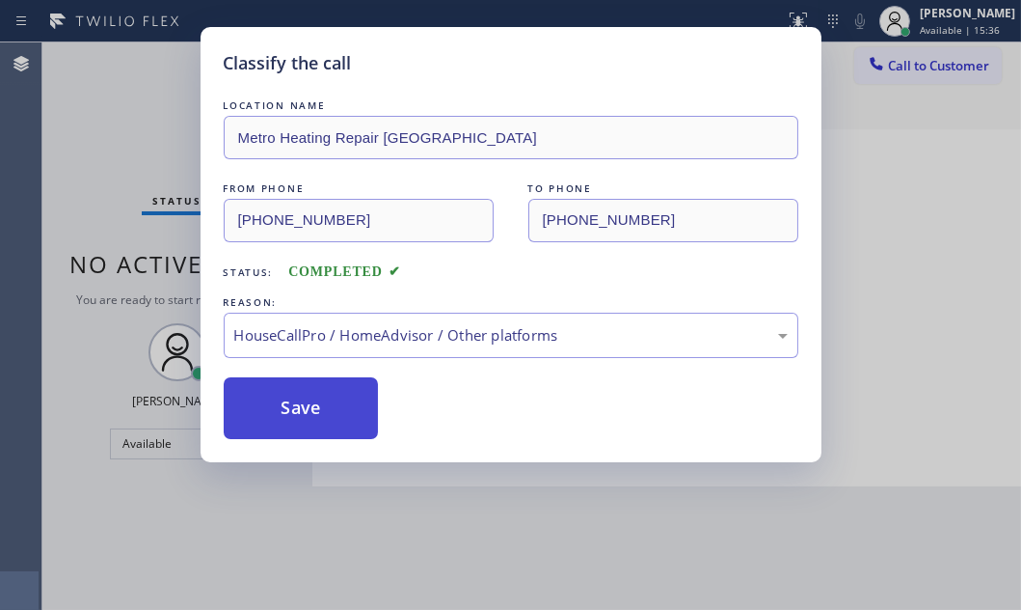
click at [312, 401] on button "Save" at bounding box center [301, 408] width 155 height 62
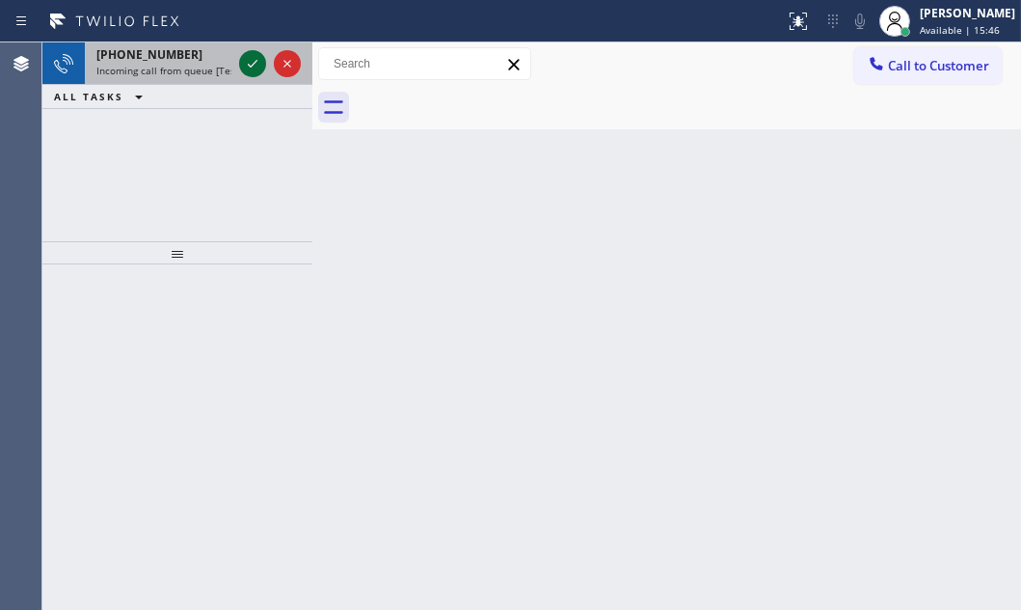
click at [248, 63] on icon at bounding box center [252, 63] width 23 height 23
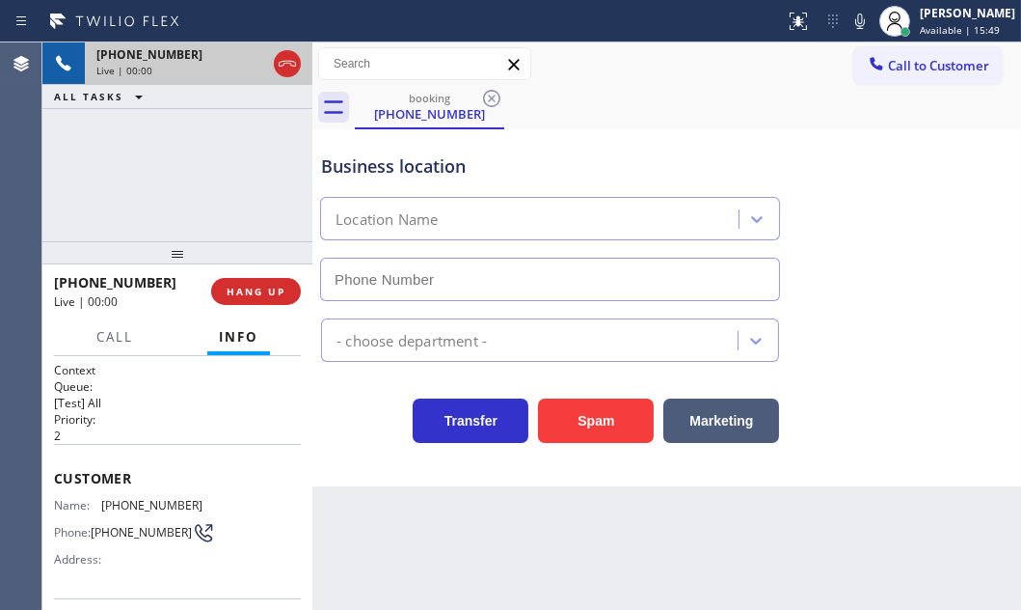
type input "(408) 676-2729"
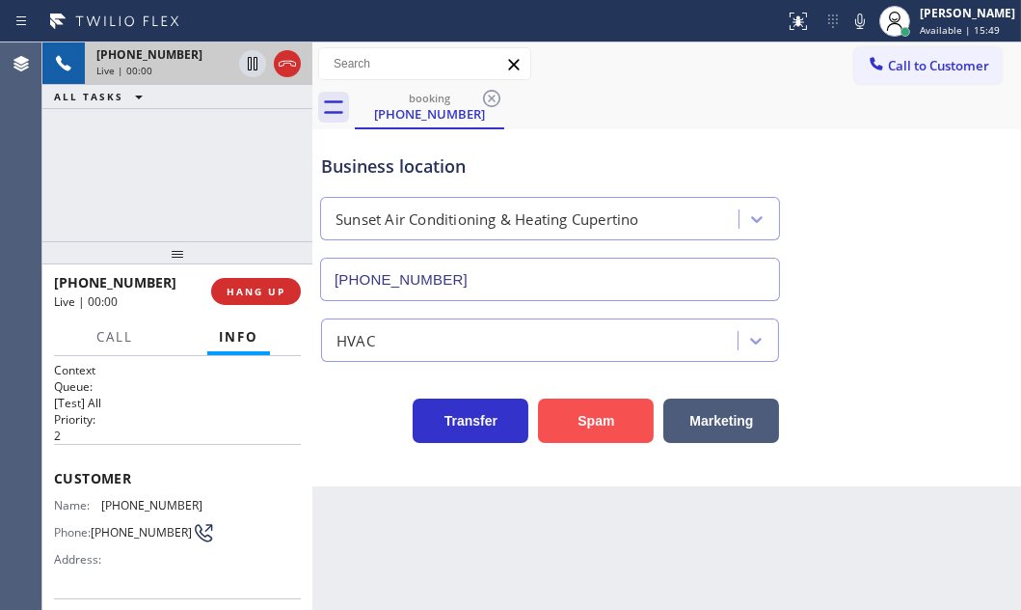
click at [588, 413] on button "Spam" at bounding box center [596, 420] width 116 height 44
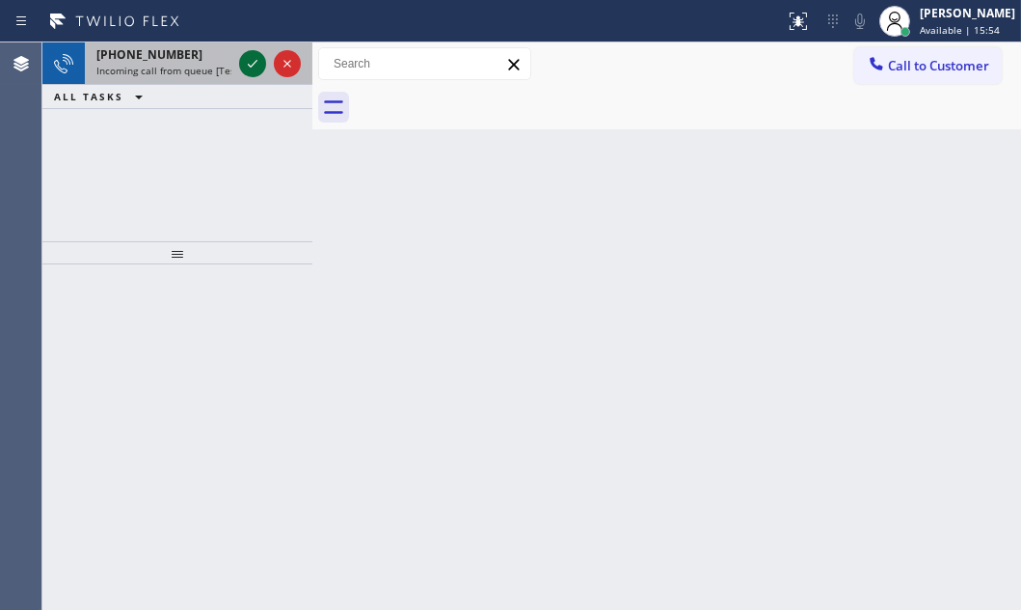
click at [254, 68] on icon at bounding box center [252, 63] width 23 height 23
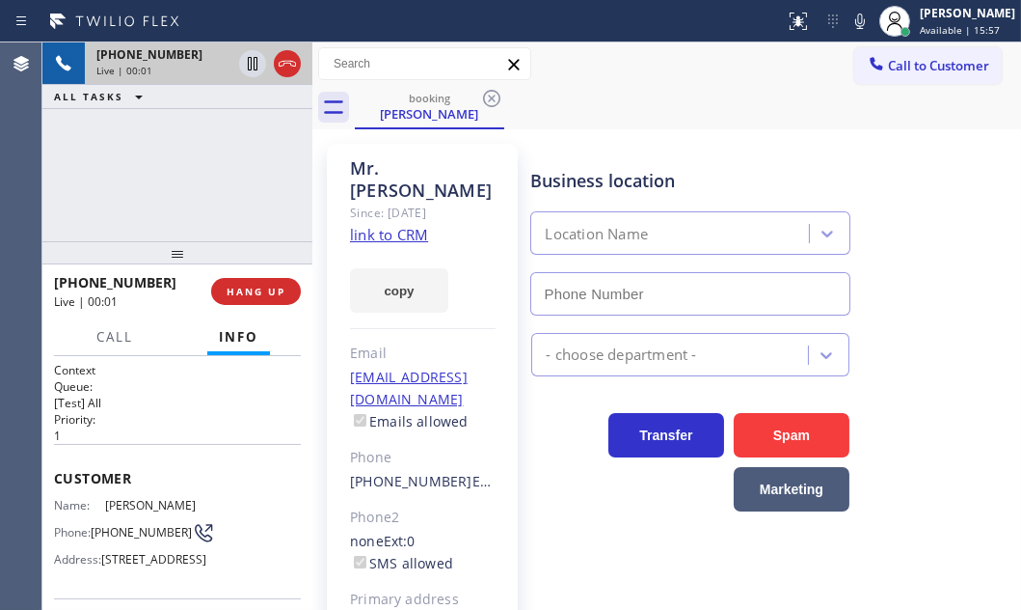
type input "(640) 223-8049"
click at [287, 55] on icon at bounding box center [287, 63] width 23 height 23
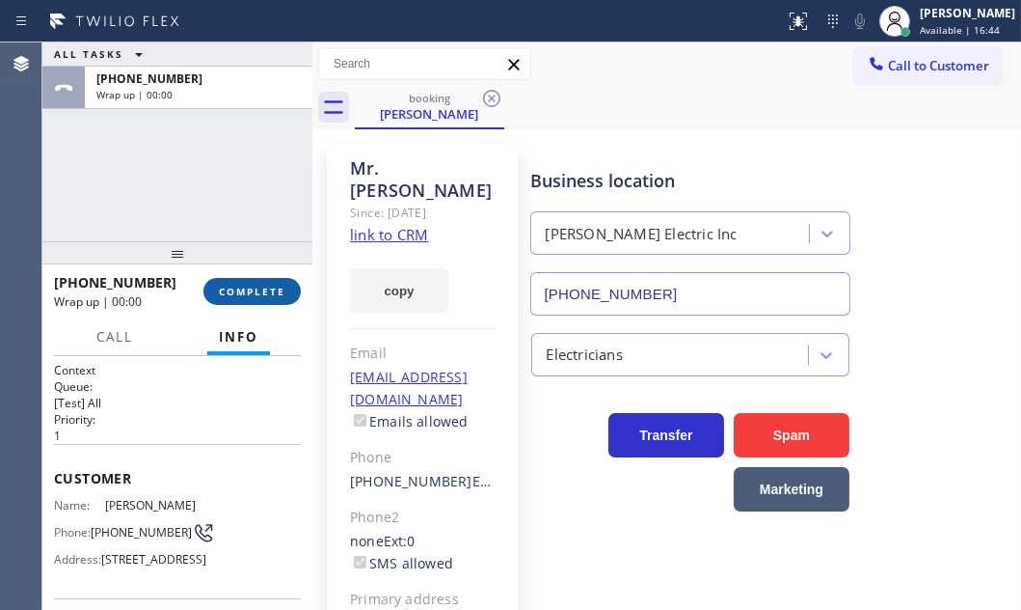
click at [240, 291] on span "COMPLETE" at bounding box center [252, 292] width 67 height 14
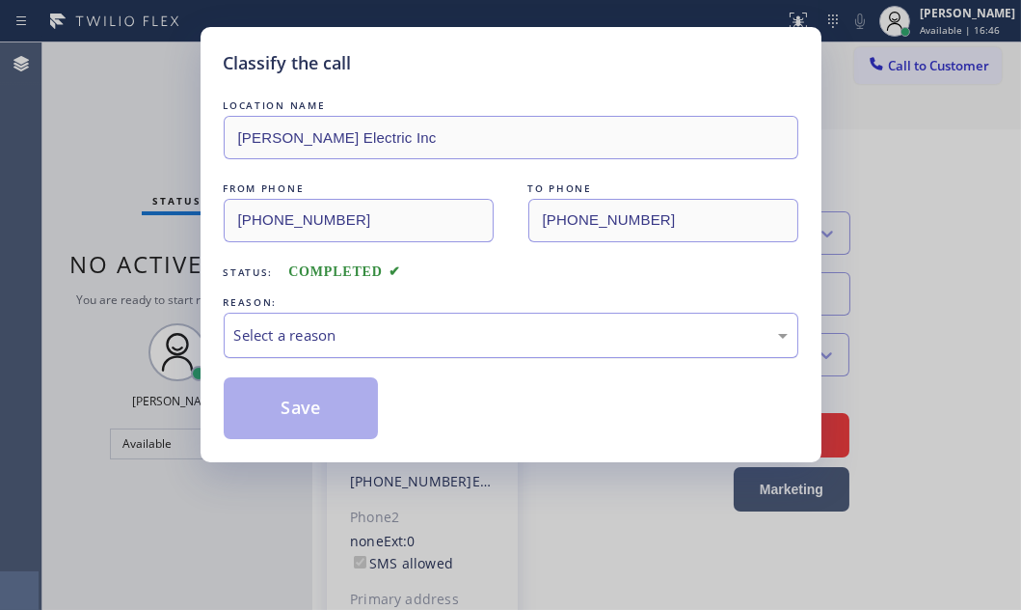
click at [413, 332] on div "Select a reason" at bounding box center [511, 335] width 554 height 22
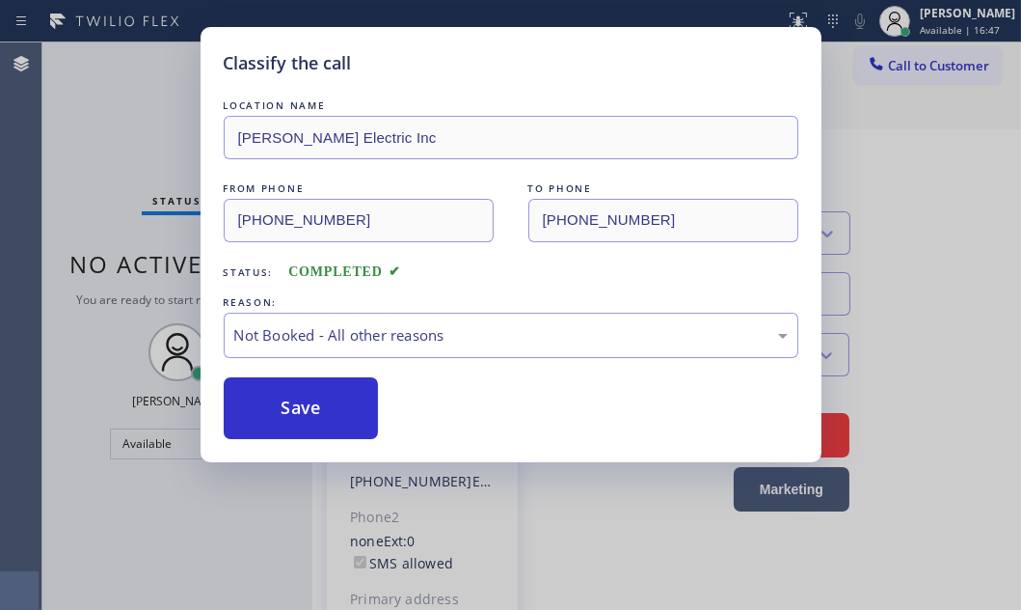
drag, startPoint x: 344, startPoint y: 415, endPoint x: 310, endPoint y: 407, distance: 35.6
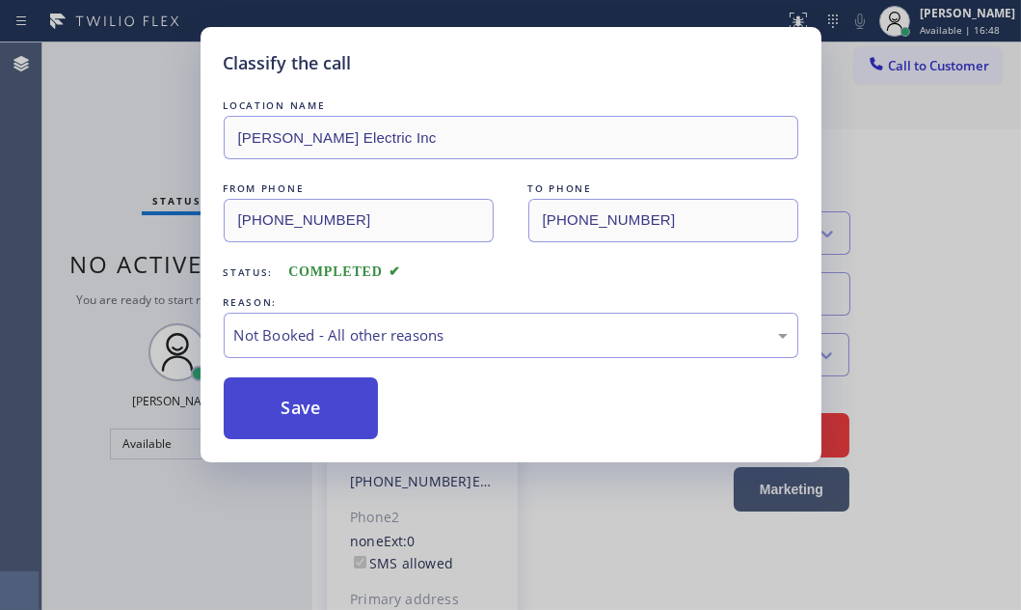
click at [309, 406] on button "Save" at bounding box center [301, 408] width 155 height 62
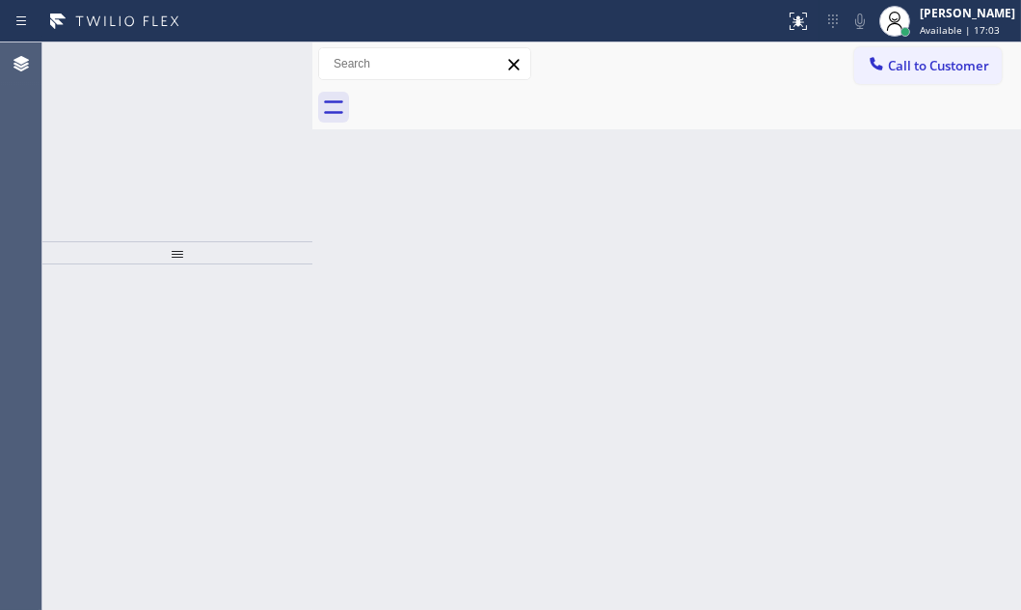
click at [255, 66] on icon at bounding box center [252, 63] width 23 height 23
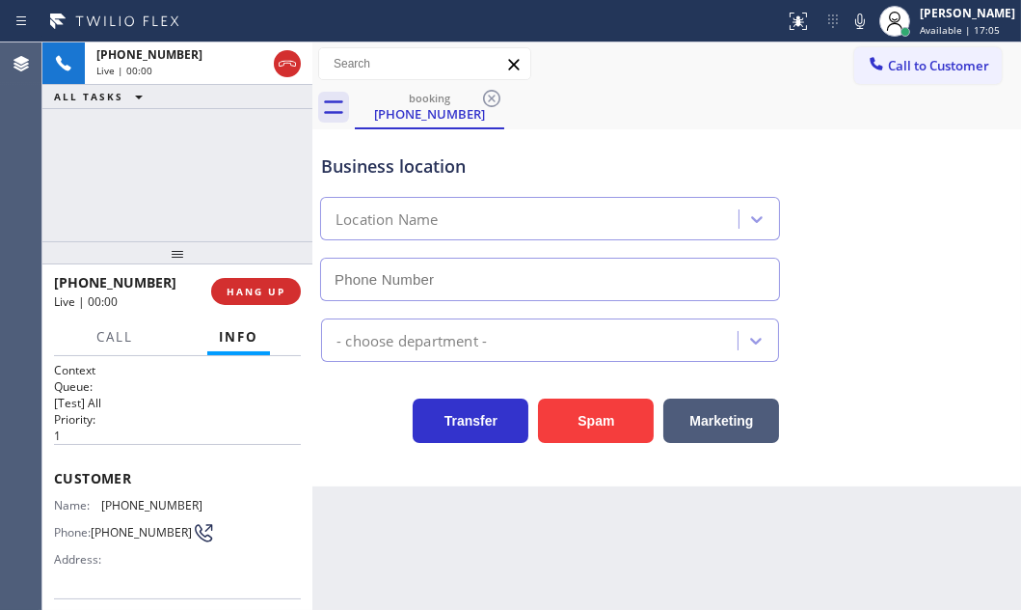
scroll to position [175, 0]
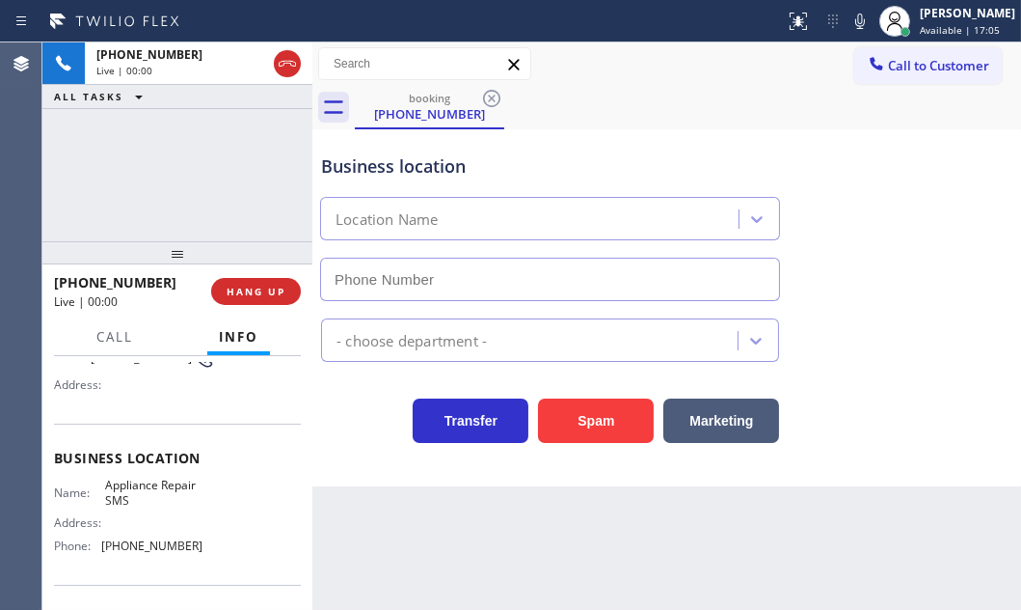
type input "(855) 540-4650"
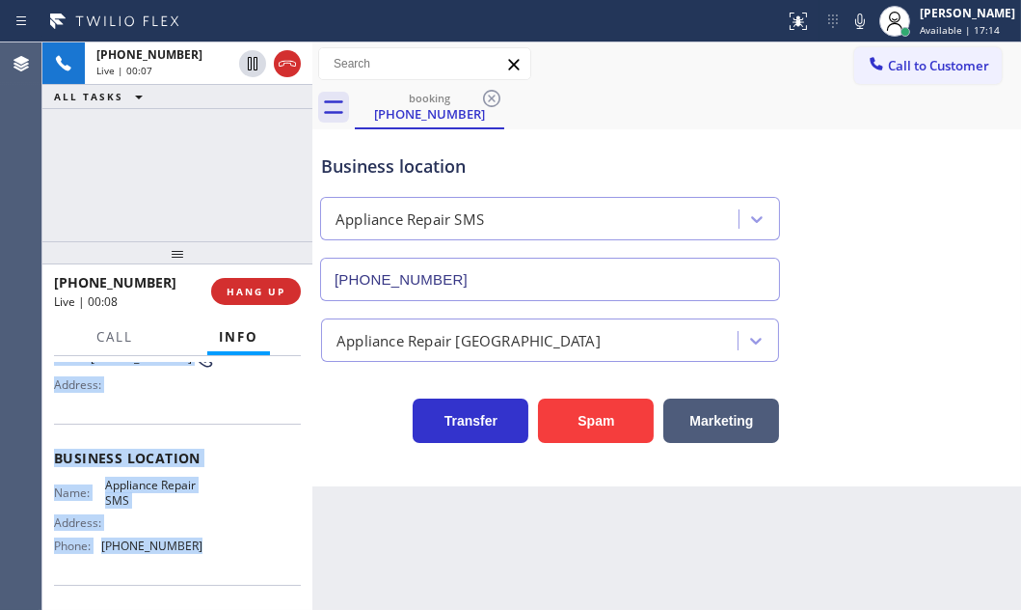
drag, startPoint x: 51, startPoint y: 470, endPoint x: 202, endPoint y: 544, distance: 167.8
click at [202, 544] on div "Context Queue: [Test] All Priority: 1 Customer Name: (858) 210-1184 Phone: (858…" at bounding box center [177, 482] width 270 height 253
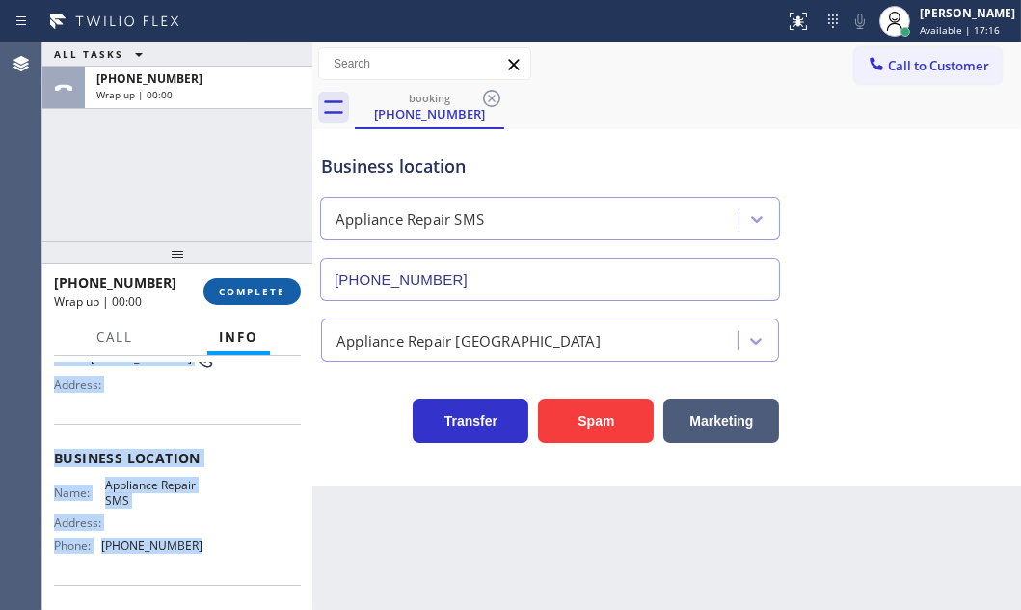
click at [251, 288] on span "COMPLETE" at bounding box center [252, 292] width 67 height 14
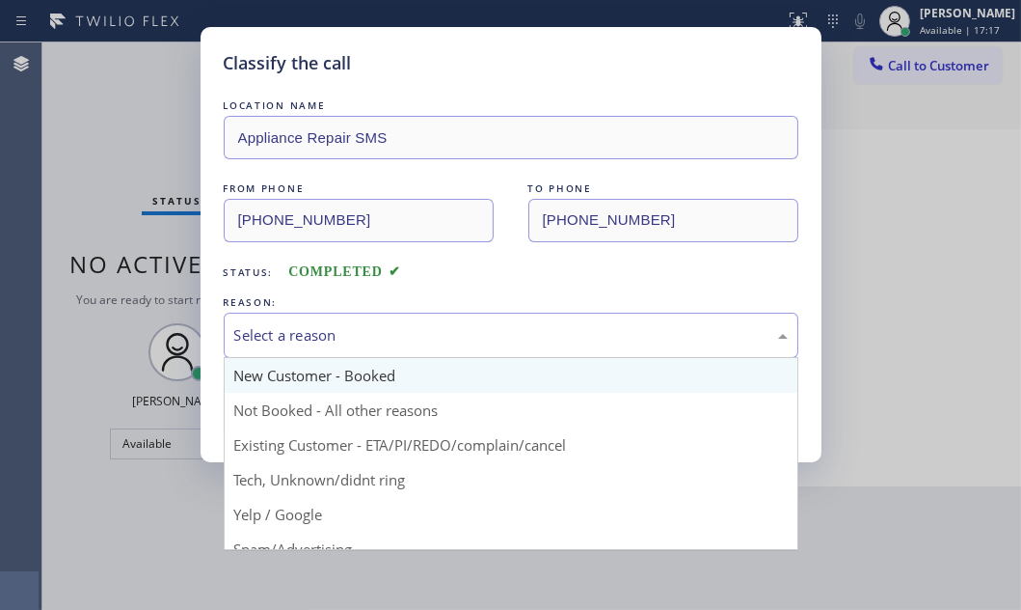
drag, startPoint x: 540, startPoint y: 344, endPoint x: 510, endPoint y: 374, distance: 42.3
click at [540, 346] on div "Select a reason" at bounding box center [511, 334] width 575 height 45
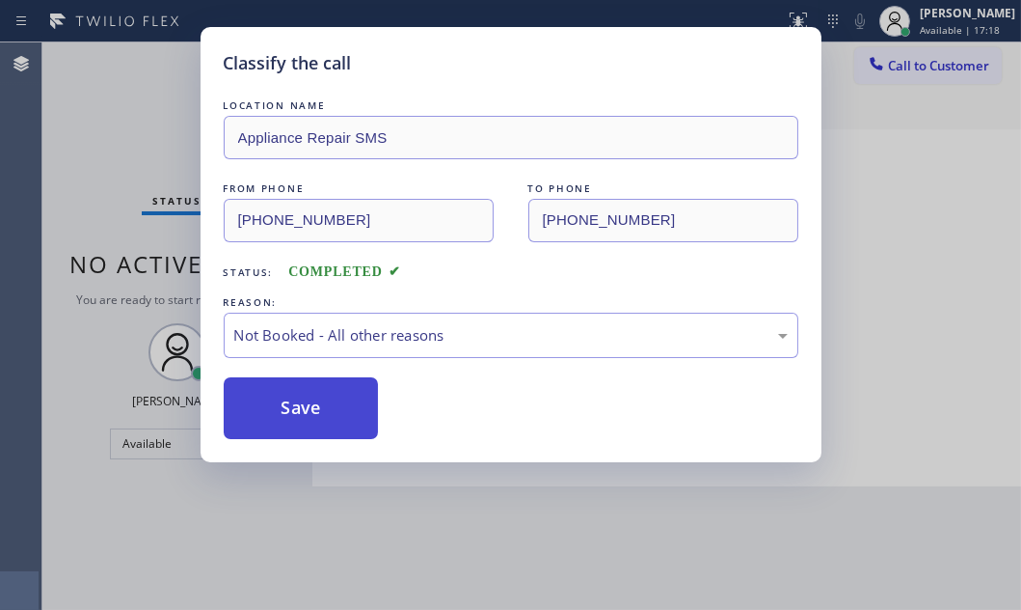
click at [308, 408] on button "Save" at bounding box center [301, 408] width 155 height 62
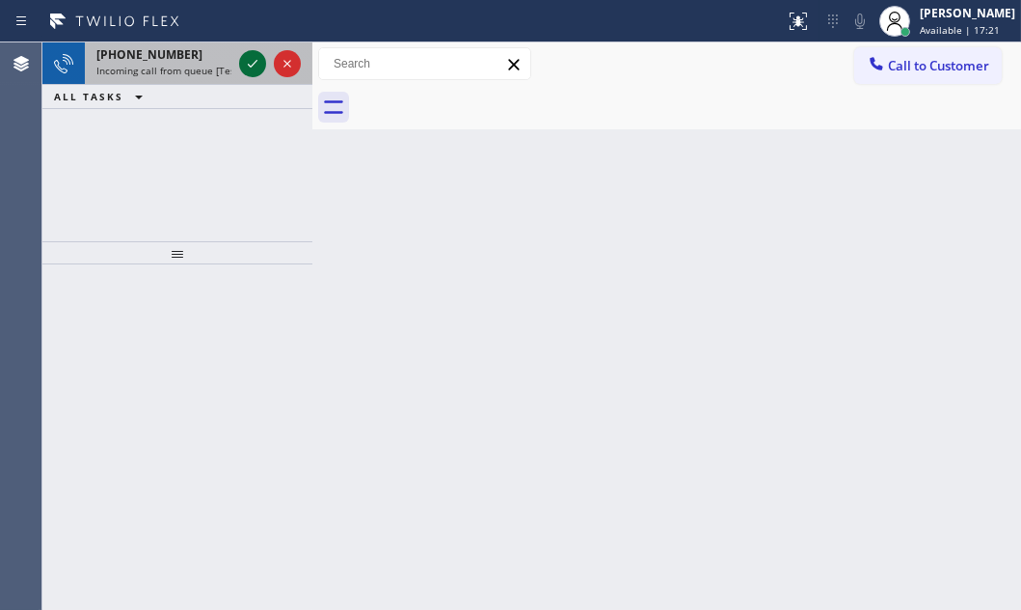
click at [248, 75] on button at bounding box center [252, 63] width 27 height 27
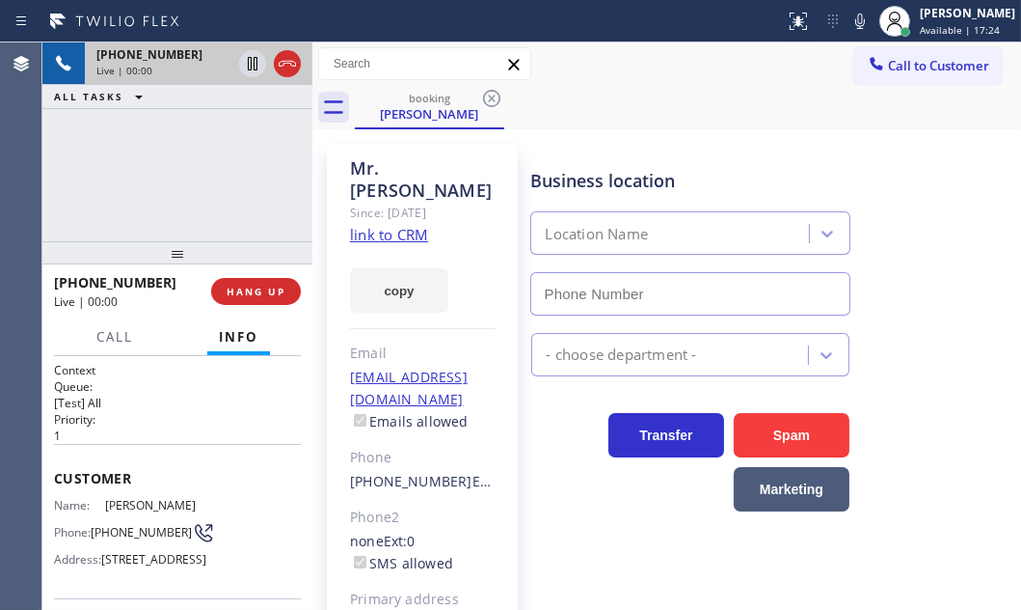
type input "(973) 846-9320"
click at [373, 225] on link "link to CRM" at bounding box center [389, 234] width 78 height 19
click at [289, 68] on icon at bounding box center [287, 63] width 23 height 23
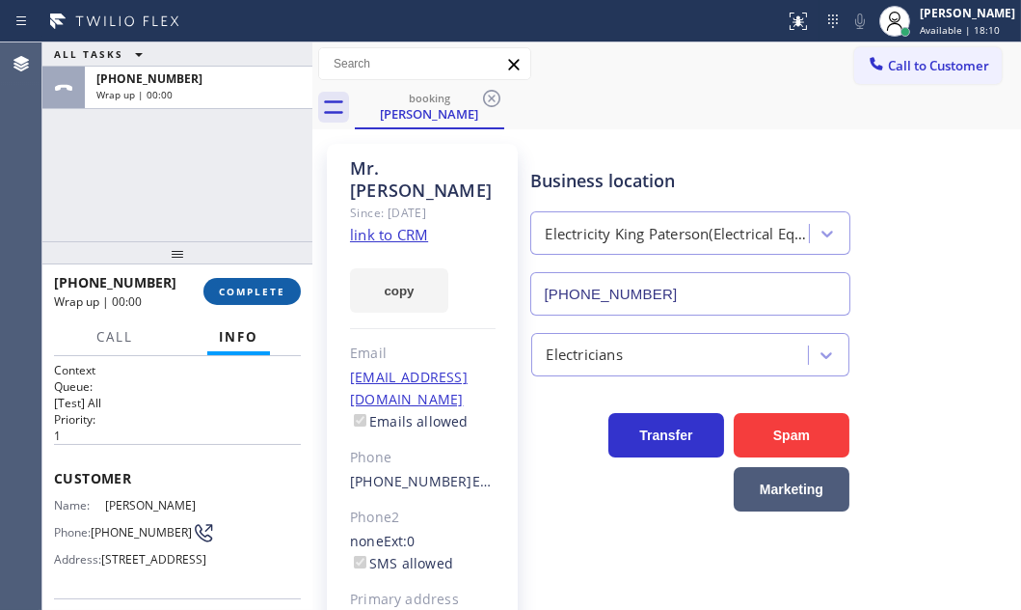
click at [243, 287] on span "COMPLETE" at bounding box center [252, 292] width 67 height 14
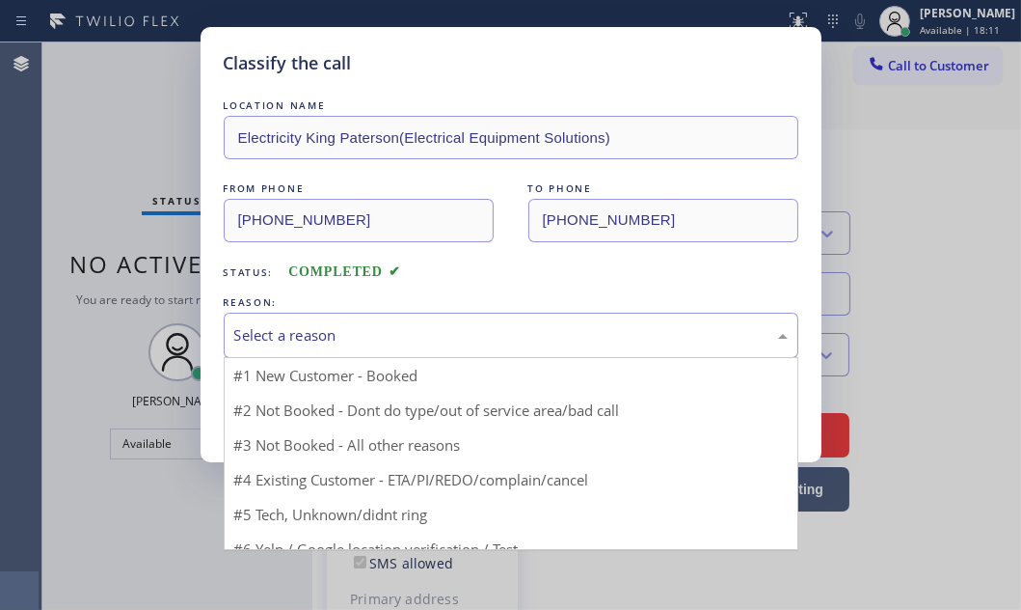
drag, startPoint x: 474, startPoint y: 331, endPoint x: 459, endPoint y: 341, distance: 17.9
click at [474, 332] on div "Select a reason" at bounding box center [511, 335] width 554 height 22
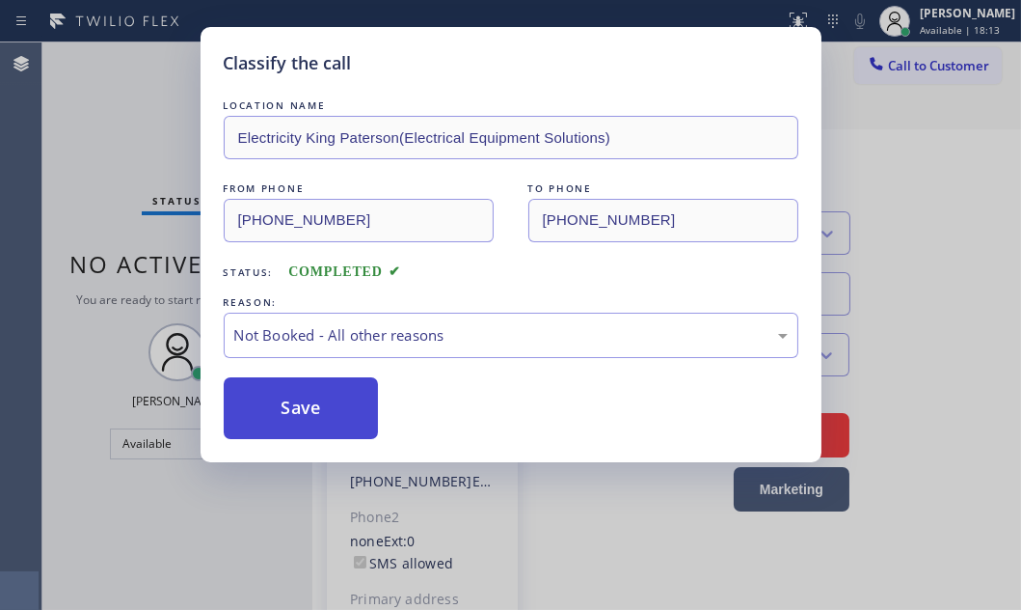
click at [310, 380] on button "Save" at bounding box center [301, 408] width 155 height 62
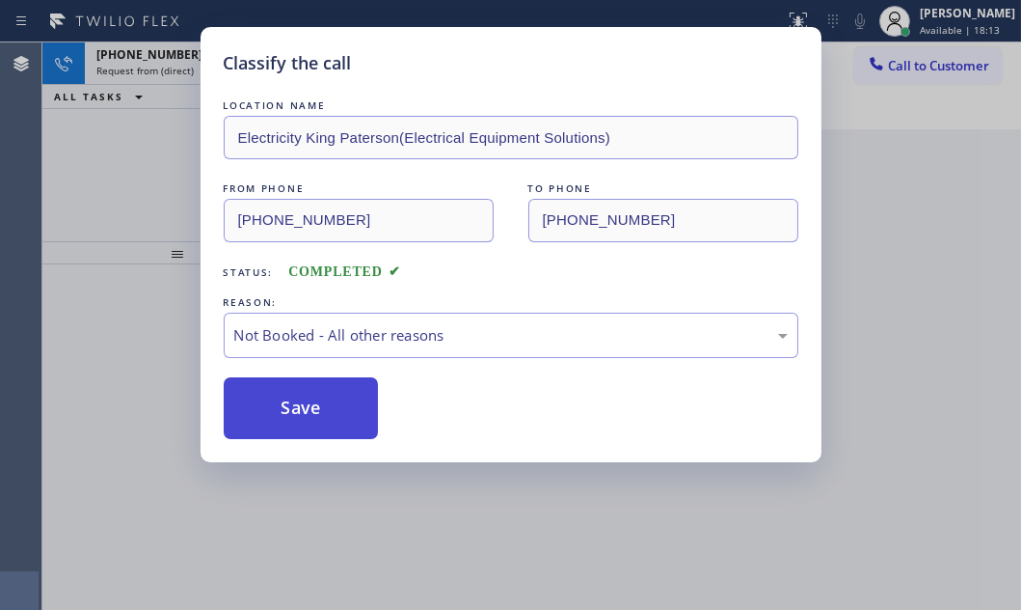
click at [320, 403] on button "Save" at bounding box center [301, 408] width 155 height 62
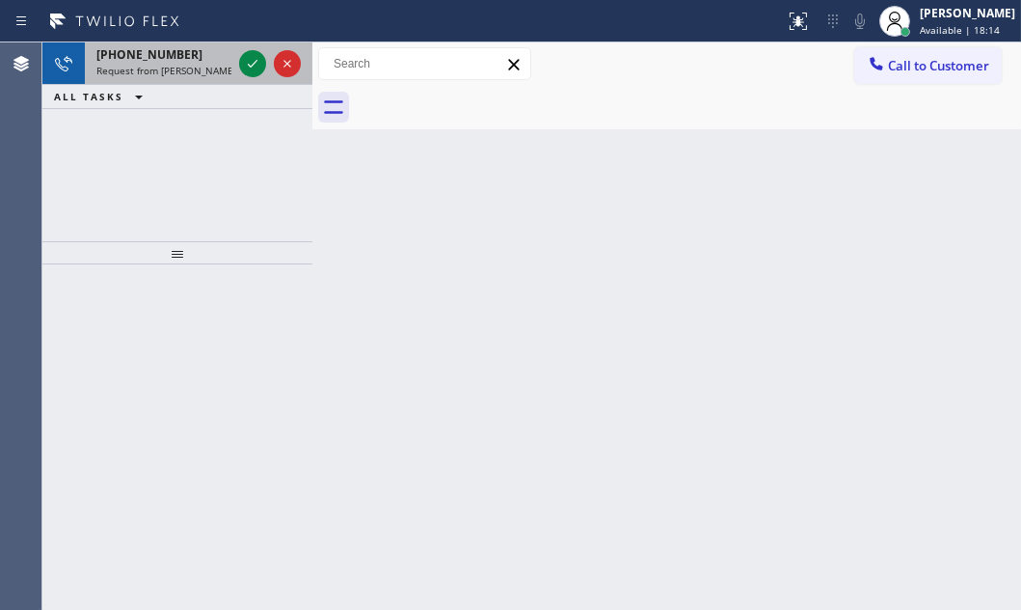
drag, startPoint x: 184, startPoint y: 126, endPoint x: 226, endPoint y: 66, distance: 73.6
click at [186, 124] on div "+13107706488 Request from Judy Anne Bernaldez (direct) ALL TASKS ALL TASKS ACTI…" at bounding box center [177, 141] width 270 height 199
drag, startPoint x: 234, startPoint y: 60, endPoint x: 245, endPoint y: 60, distance: 10.6
click at [245, 60] on div at bounding box center [269, 63] width 69 height 42
click at [245, 60] on icon at bounding box center [252, 63] width 23 height 23
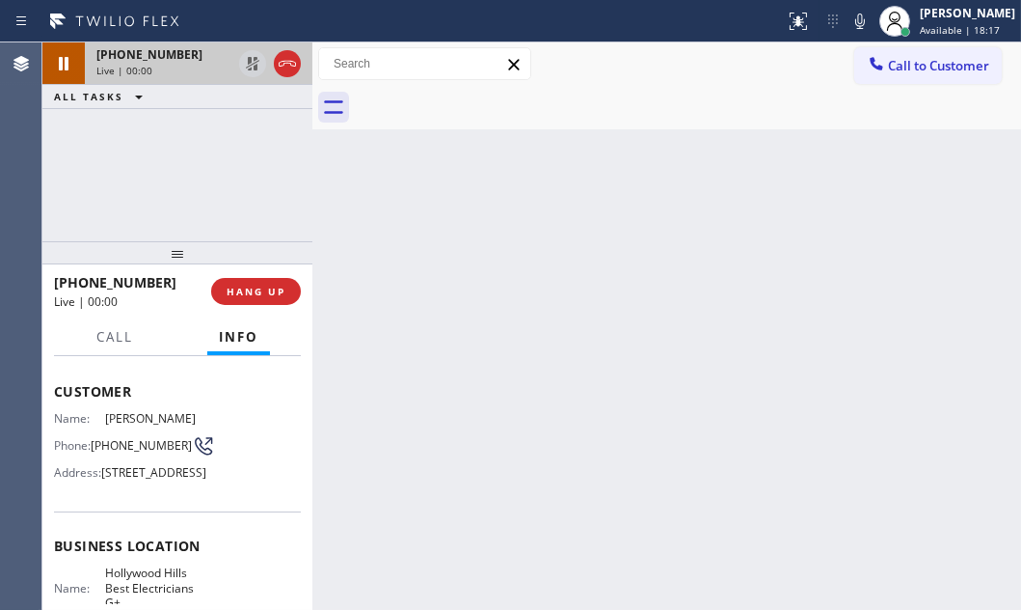
scroll to position [262, 0]
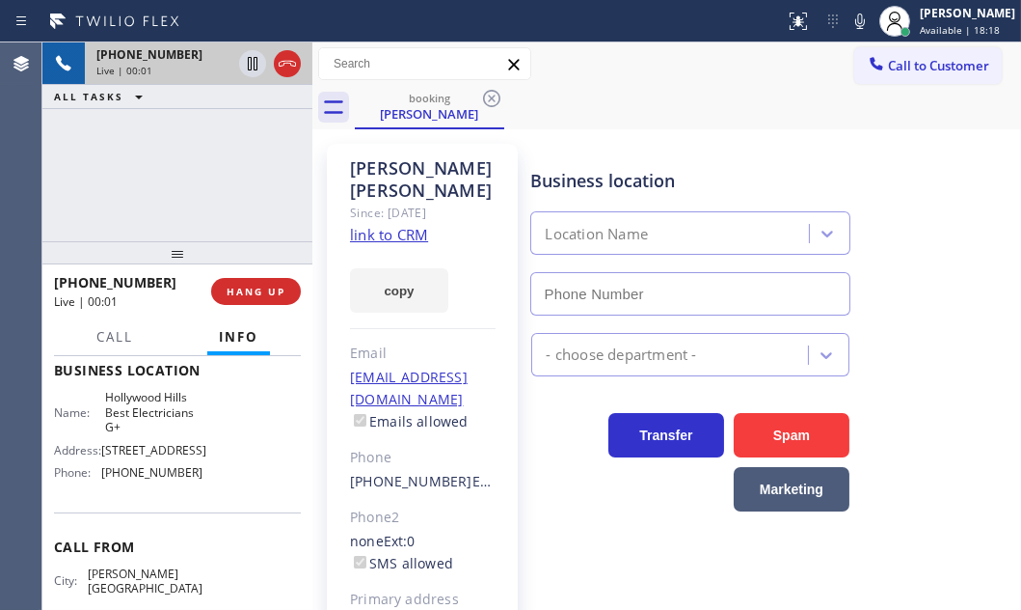
type input "(323) 203-0882"
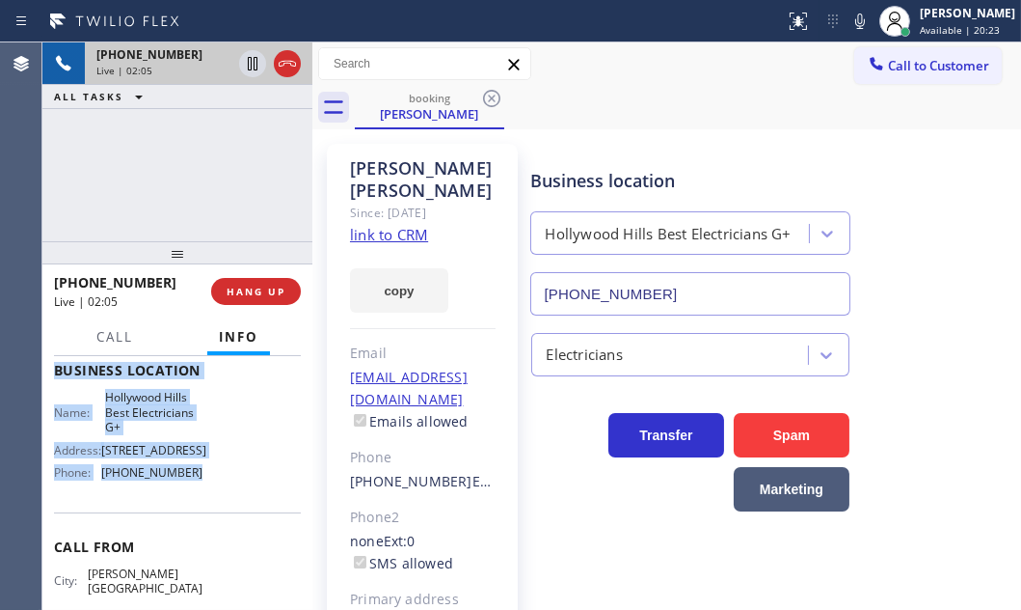
drag, startPoint x: 76, startPoint y: 410, endPoint x: 207, endPoint y: 528, distance: 176.2
click at [207, 528] on div "Context Queue: [Test] All Priority: 1 Customer Name: Terri Moore Phone: (310) 7…" at bounding box center [177, 482] width 270 height 253
copy div "Customer Name: Terri Moore Phone: (310) 770-6488 Address: 2232 Mountain Oak Dr,…"
click at [253, 65] on icon at bounding box center [252, 63] width 23 height 23
click at [849, 19] on icon at bounding box center [860, 21] width 23 height 23
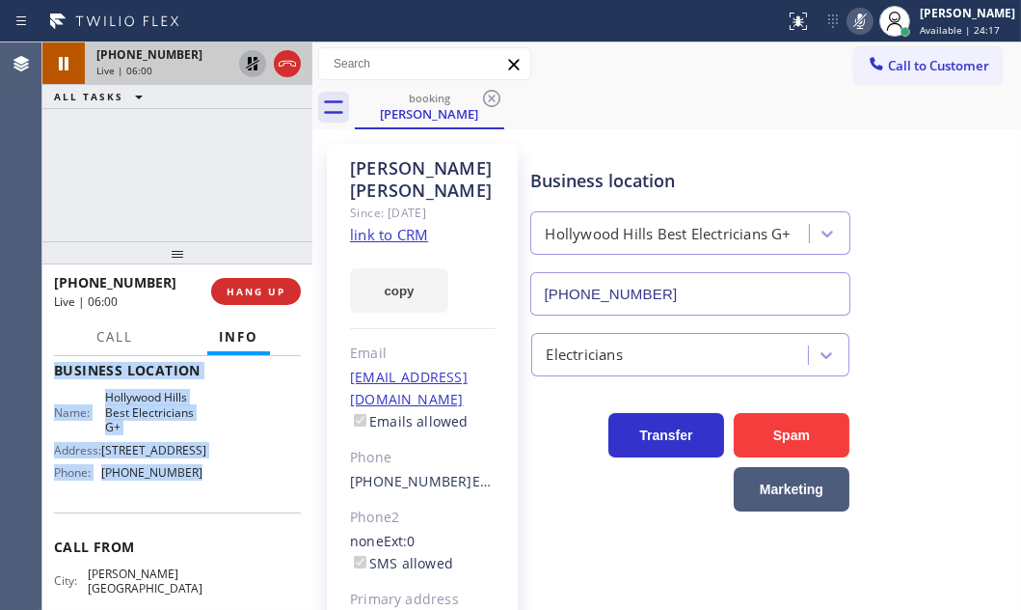
click at [252, 61] on icon at bounding box center [252, 63] width 23 height 23
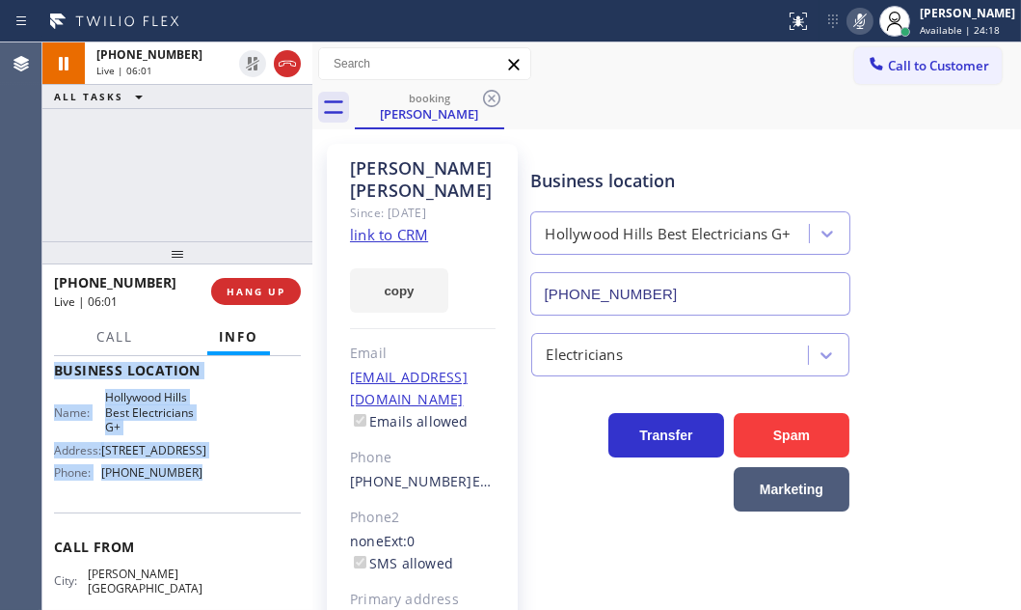
click at [849, 18] on icon at bounding box center [860, 21] width 23 height 23
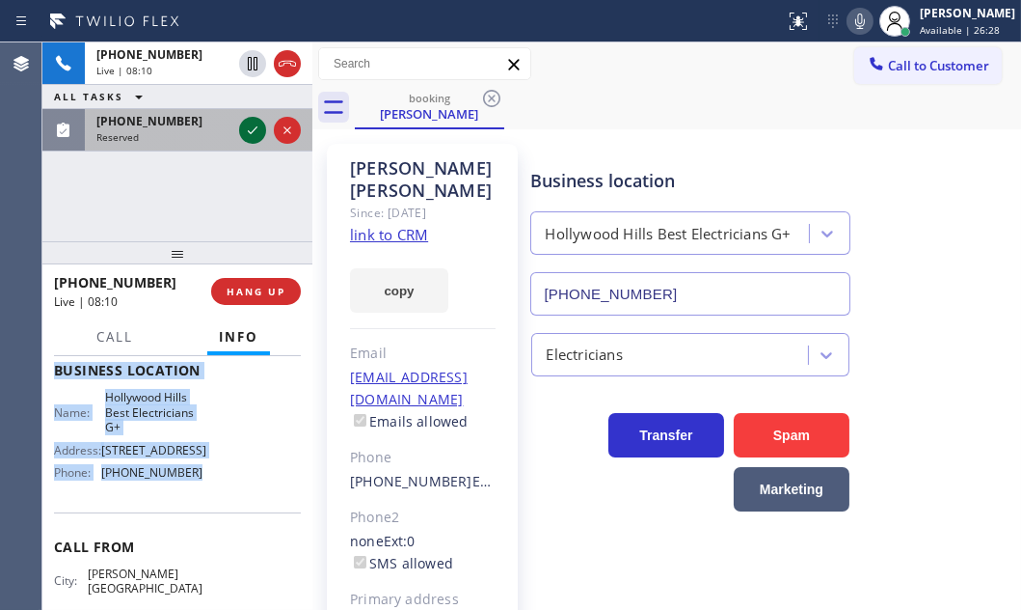
click at [250, 128] on icon at bounding box center [252, 130] width 23 height 23
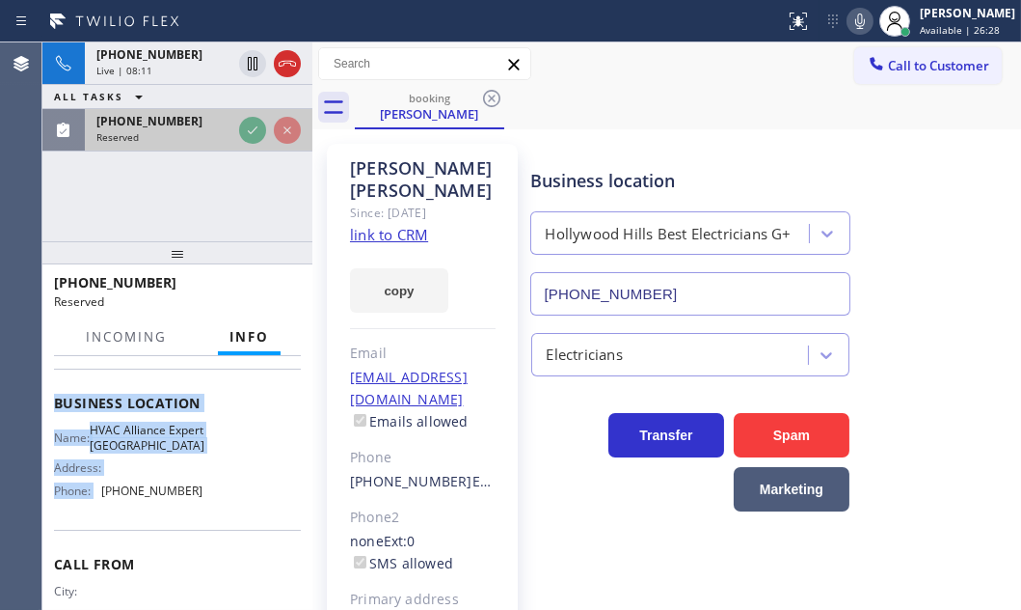
scroll to position [294, 0]
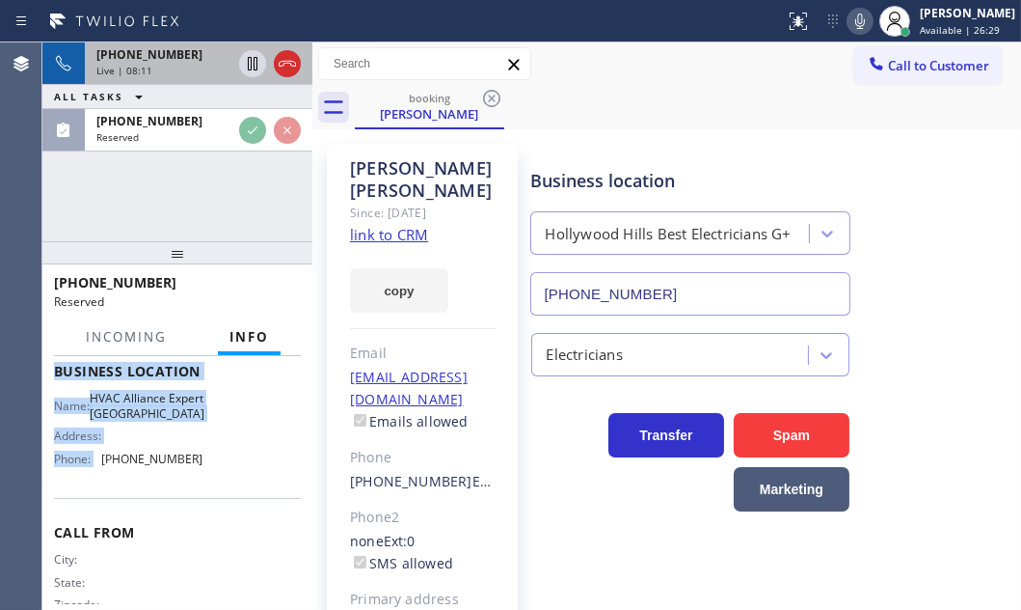
click at [191, 68] on div "Live | 08:11" at bounding box center [163, 71] width 135 height 14
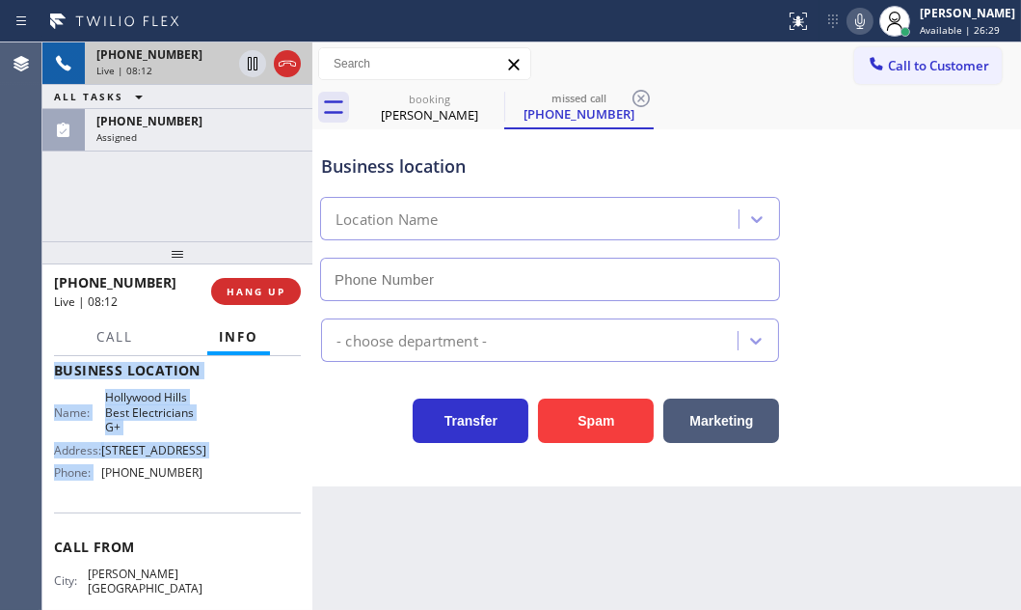
type input "(786) 465-5241"
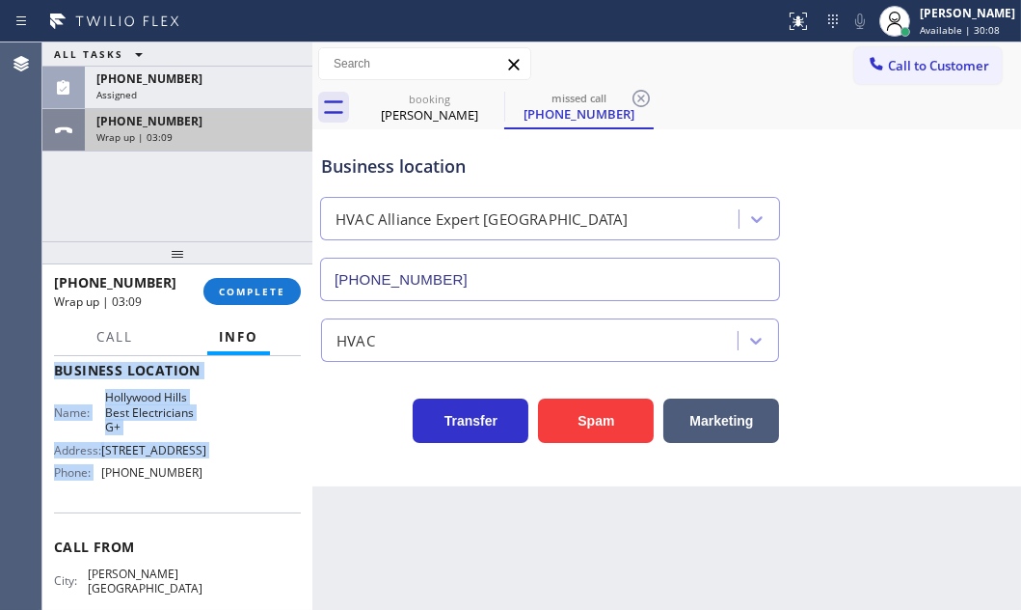
click at [224, 130] on div "Wrap up | 03:09" at bounding box center [198, 137] width 204 height 14
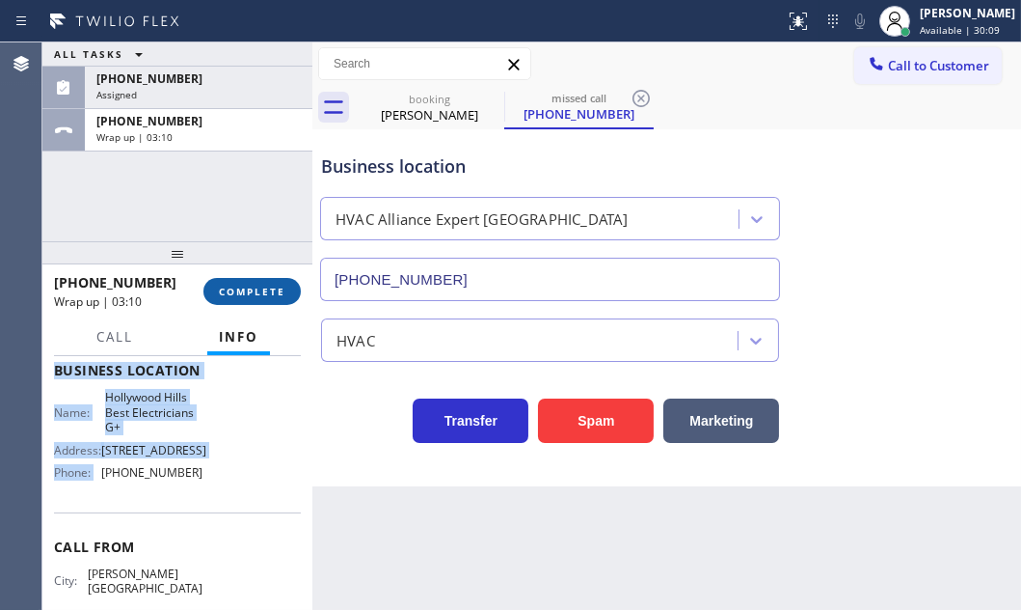
click at [264, 280] on button "COMPLETE" at bounding box center [252, 291] width 97 height 27
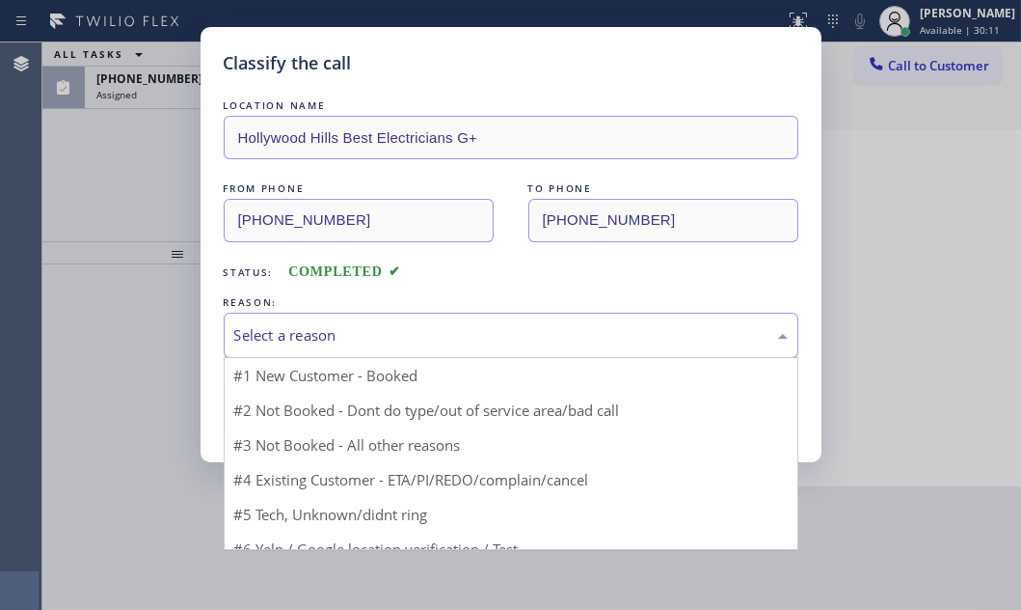
click at [368, 333] on div "Select a reason" at bounding box center [511, 335] width 554 height 22
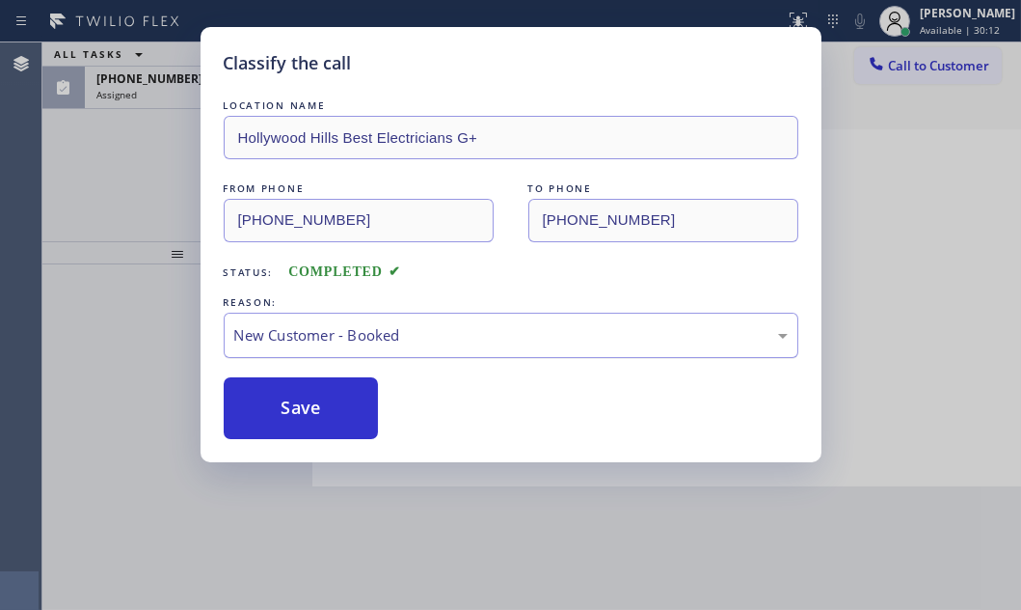
drag, startPoint x: 305, startPoint y: 401, endPoint x: 264, endPoint y: 328, distance: 83.8
click at [305, 400] on button "Save" at bounding box center [301, 408] width 155 height 62
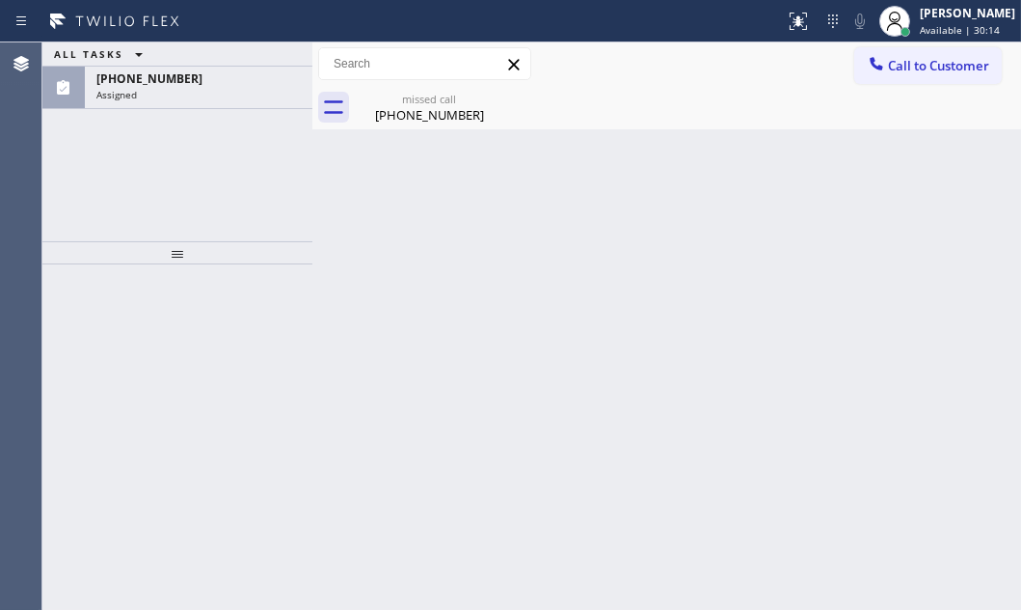
click at [175, 95] on div "Assigned" at bounding box center [198, 95] width 204 height 14
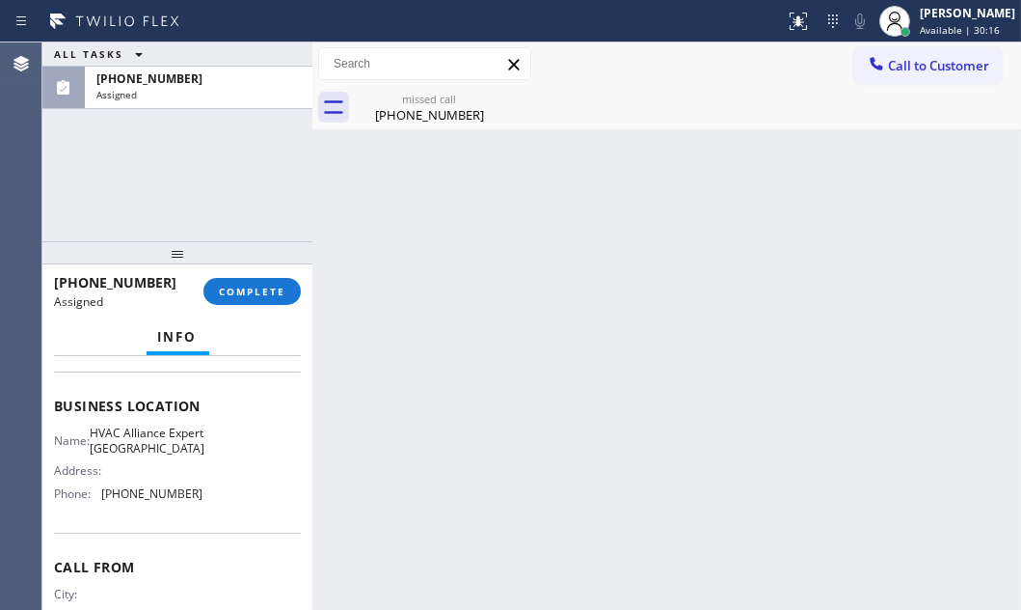
scroll to position [262, 0]
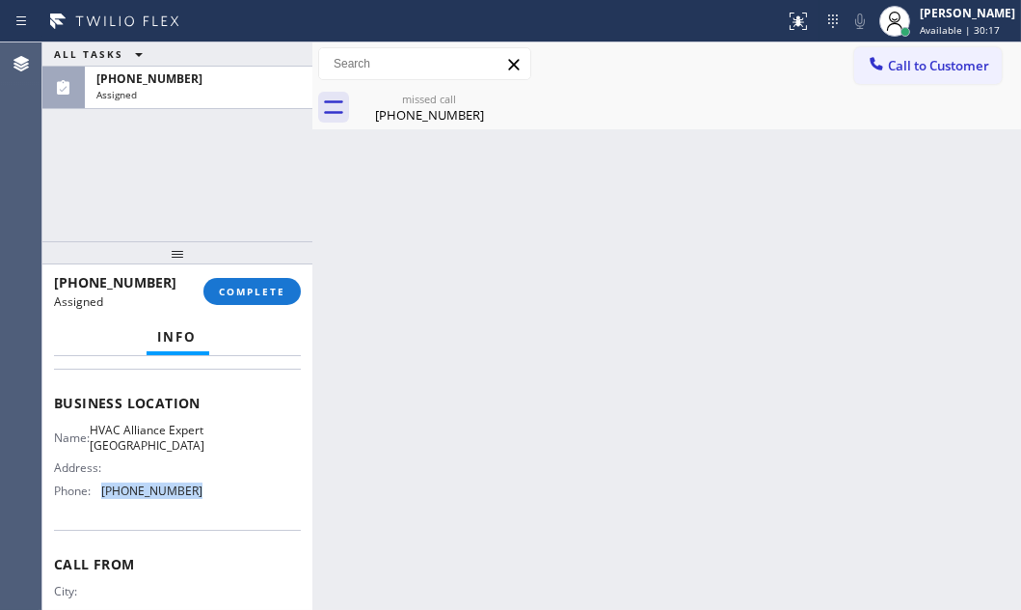
drag, startPoint x: 193, startPoint y: 510, endPoint x: 103, endPoint y: 509, distance: 89.7
click at [103, 498] on span "(786) 465-5241" at bounding box center [151, 490] width 101 height 14
copy span "(786) 465-5241"
drag, startPoint x: 920, startPoint y: 68, endPoint x: 898, endPoint y: 73, distance: 22.7
click at [908, 69] on span "Call to Customer" at bounding box center [938, 65] width 101 height 17
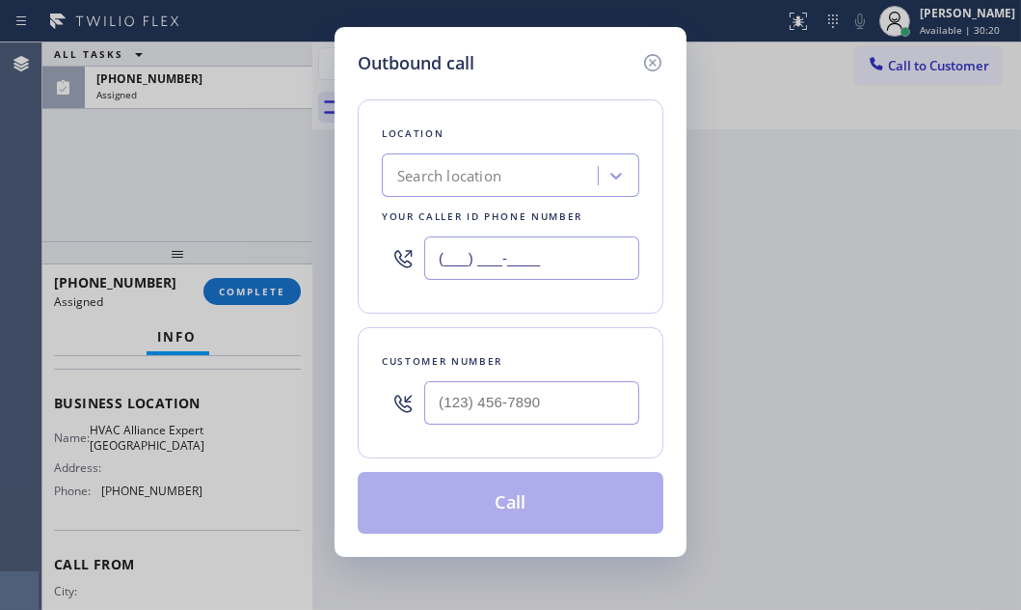
click at [589, 263] on input "(___) ___-____" at bounding box center [531, 257] width 215 height 43
click at [589, 262] on input "(___) ___-____" at bounding box center [531, 257] width 215 height 43
paste input "786) 465-5241"
type input "(786) 465-5241"
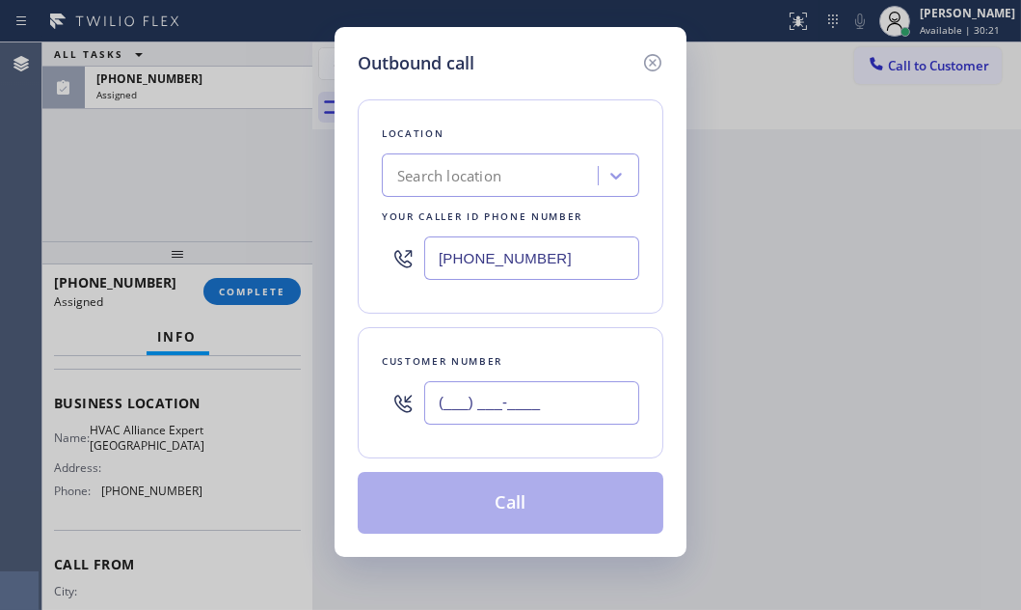
click at [544, 398] on input "(___) ___-____" at bounding box center [531, 402] width 215 height 43
type input "(954) 569-8612"
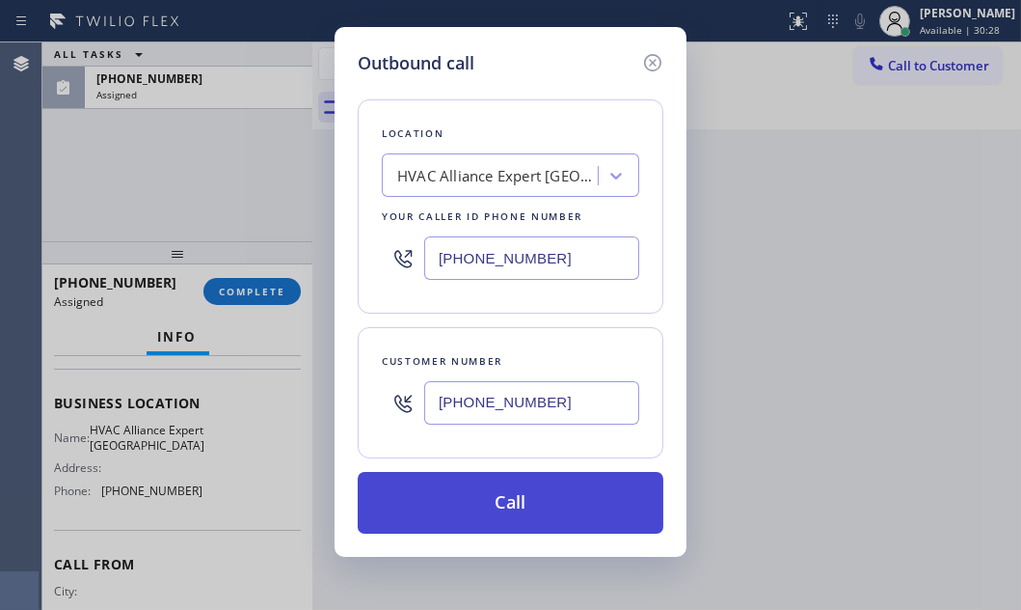
click at [542, 515] on button "Call" at bounding box center [511, 503] width 306 height 62
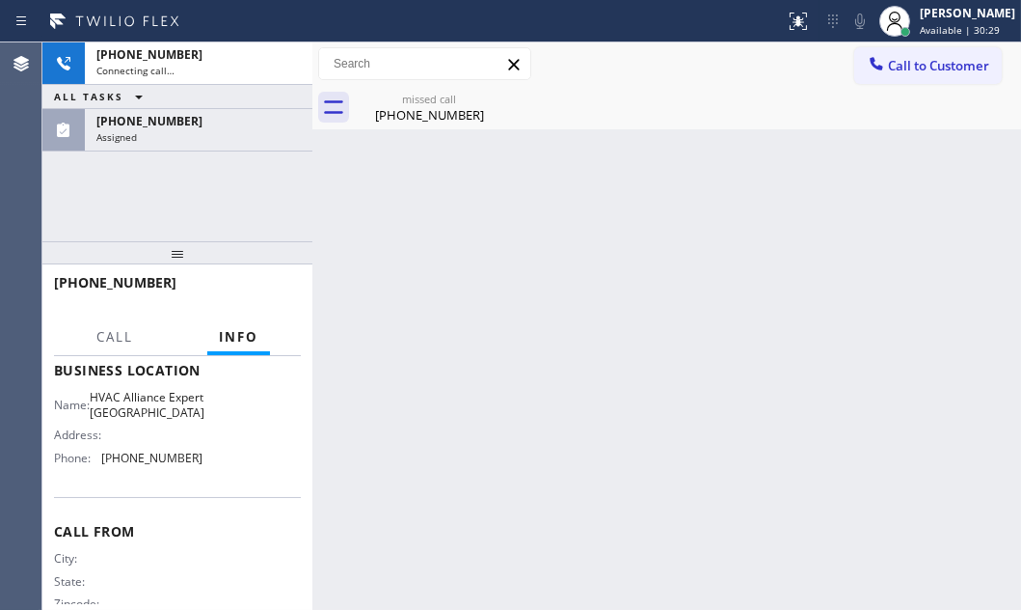
scroll to position [231, 0]
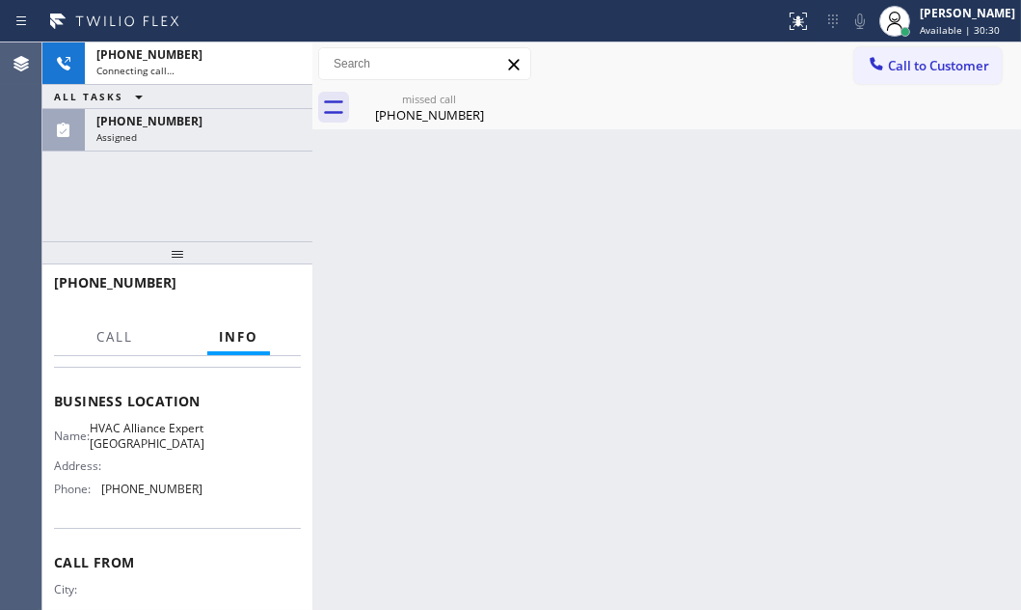
click at [255, 288] on div "+19545698612" at bounding box center [170, 282] width 233 height 18
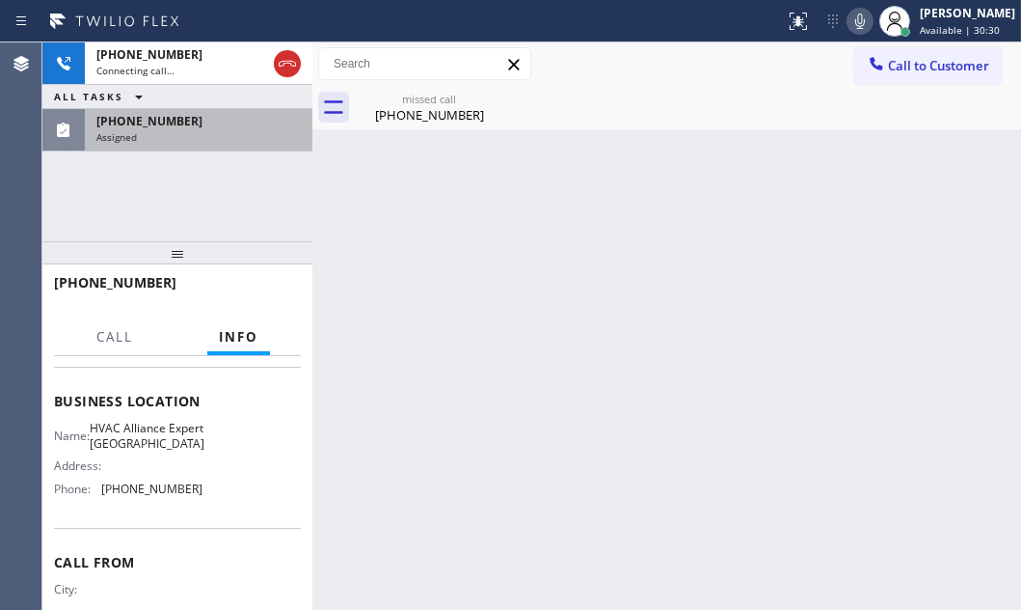
click at [234, 111] on div "(954) 569-8612 Assigned" at bounding box center [195, 130] width 220 height 42
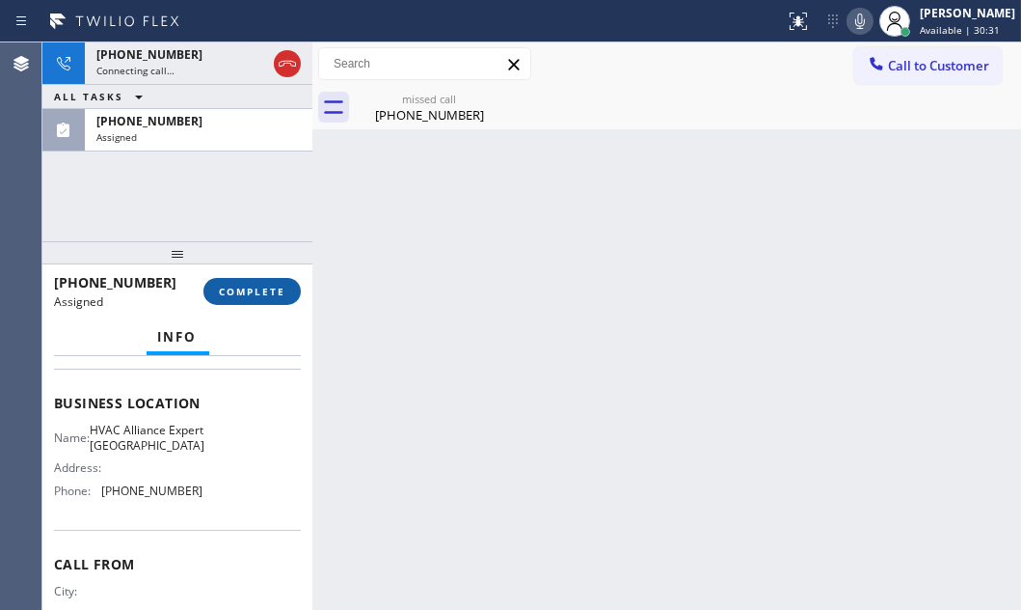
click at [251, 285] on span "COMPLETE" at bounding box center [252, 292] width 67 height 14
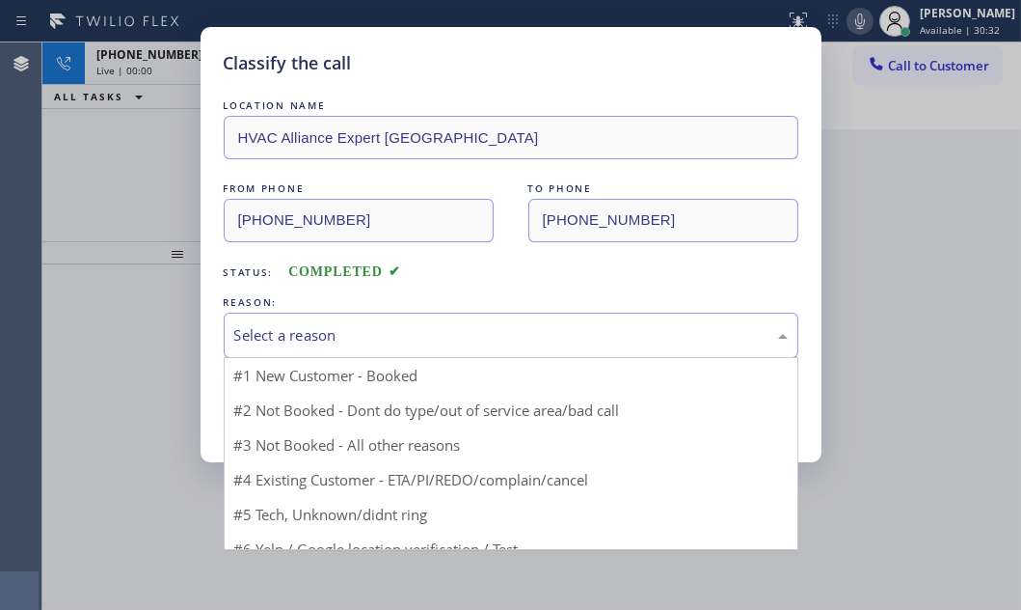
click at [408, 340] on div "Select a reason" at bounding box center [511, 335] width 554 height 22
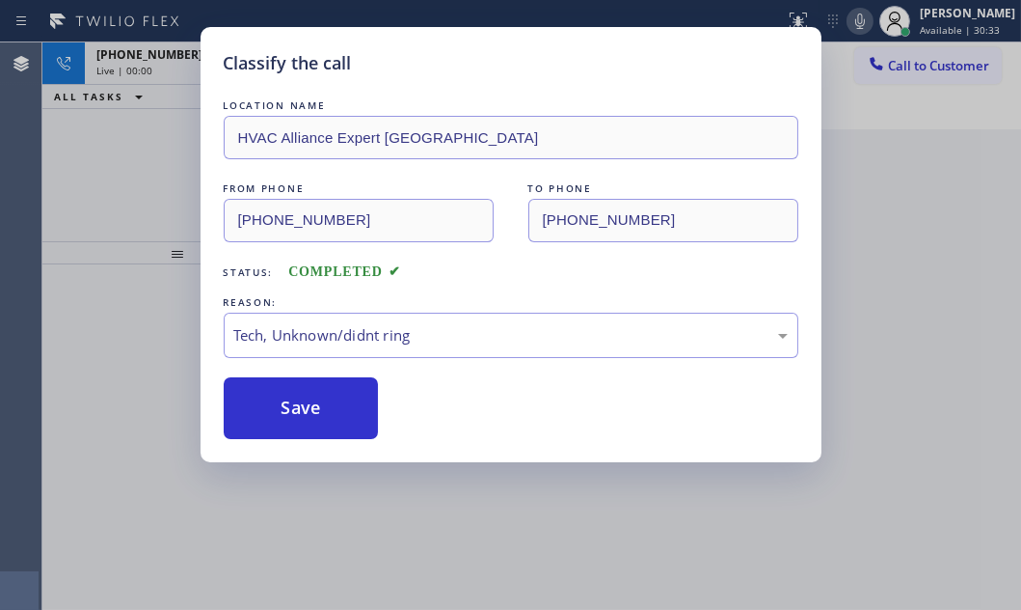
drag, startPoint x: 367, startPoint y: 481, endPoint x: 362, endPoint y: 465, distance: 17.4
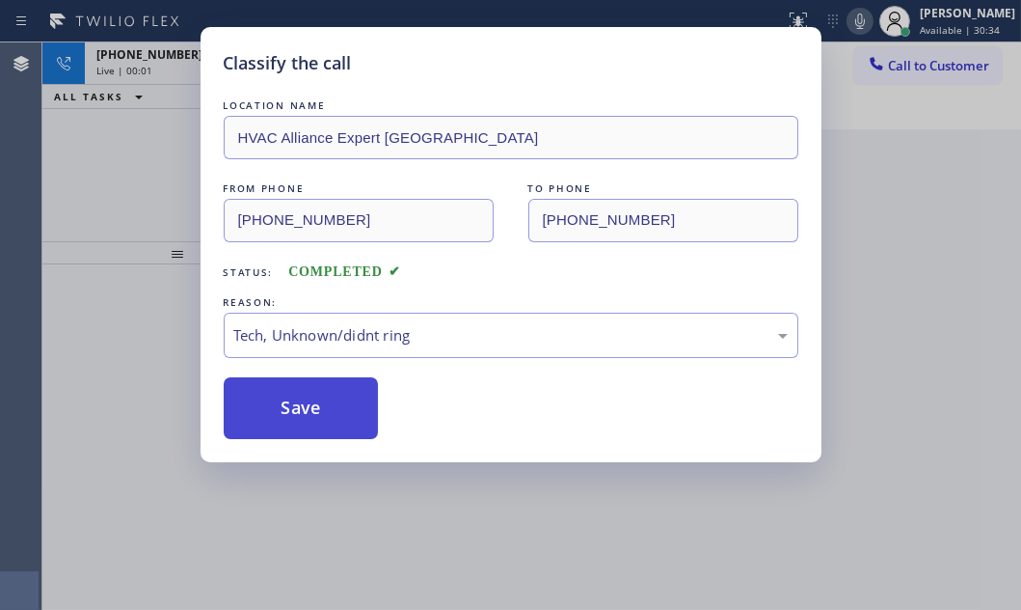
click at [329, 405] on button "Save" at bounding box center [301, 408] width 155 height 62
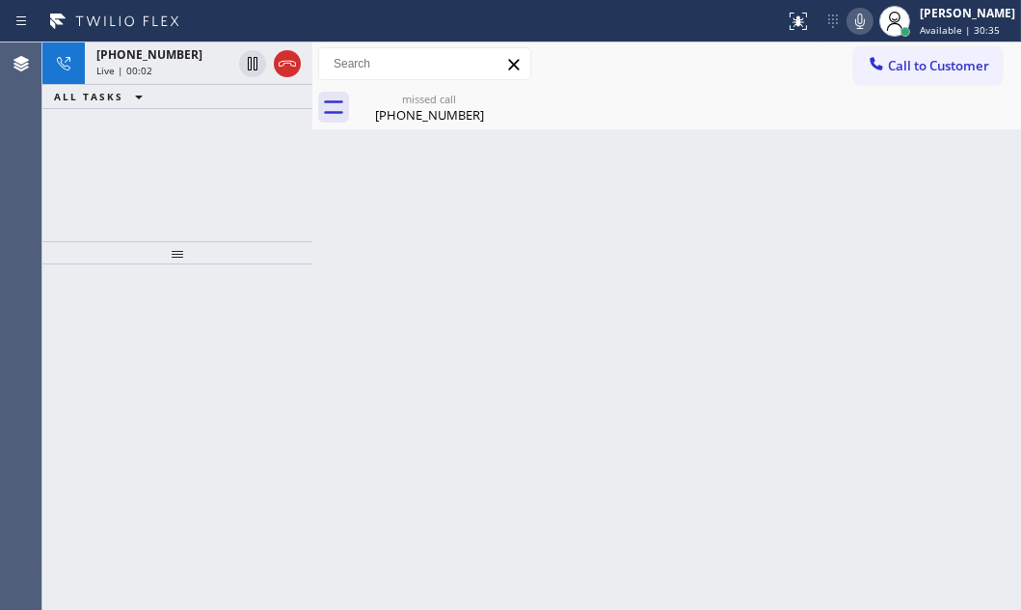
click at [130, 158] on div "+19545698612 Live | 00:02 ALL TASKS ALL TASKS ACTIVE TASKS TASKS IN WRAP UP" at bounding box center [177, 141] width 270 height 199
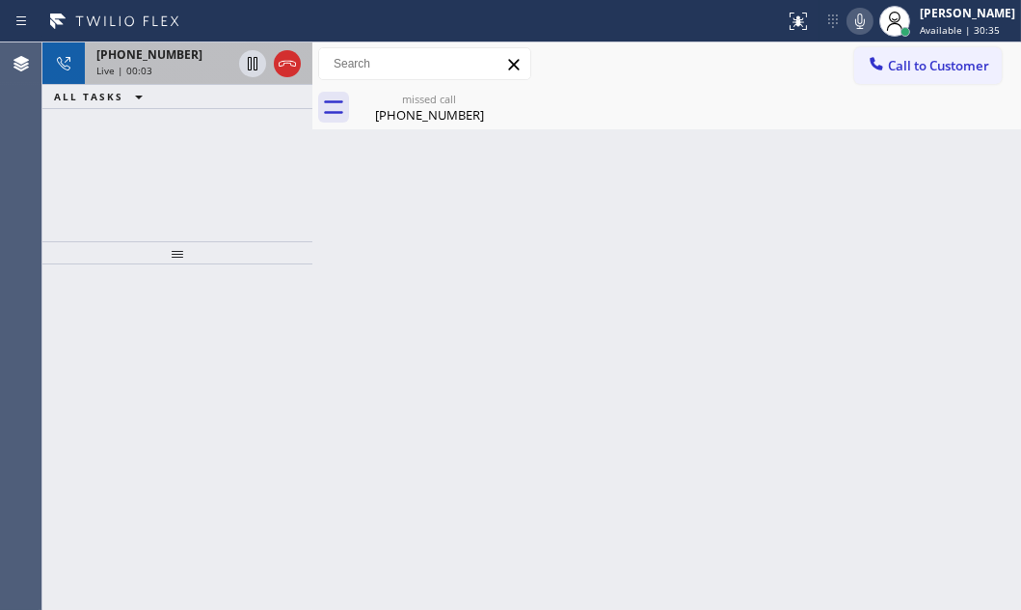
click at [194, 54] on div "+19545698612" at bounding box center [163, 54] width 135 height 16
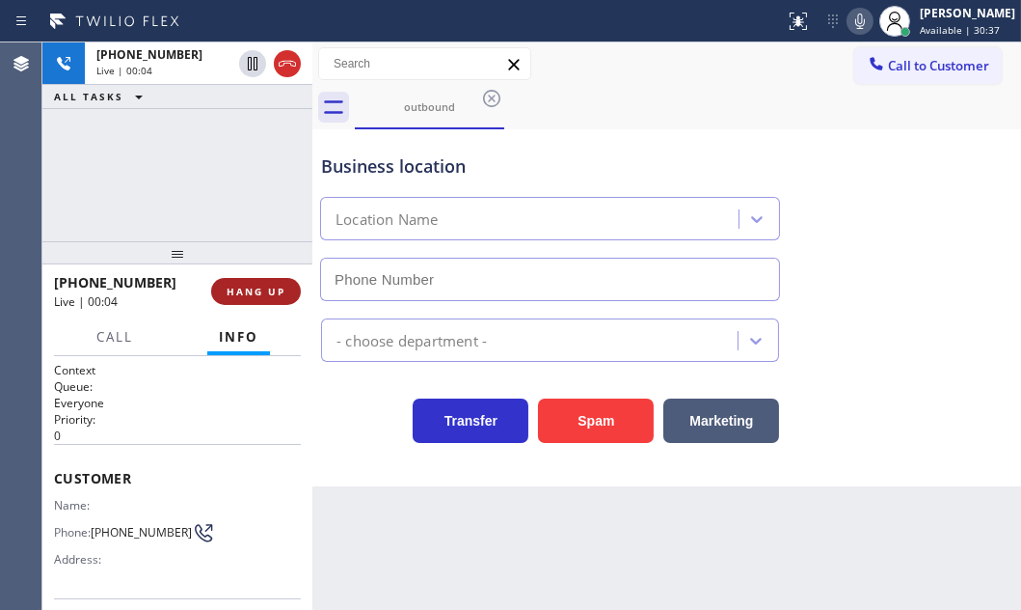
type input "(786) 465-5241"
click at [257, 285] on span "HANG UP" at bounding box center [256, 292] width 59 height 14
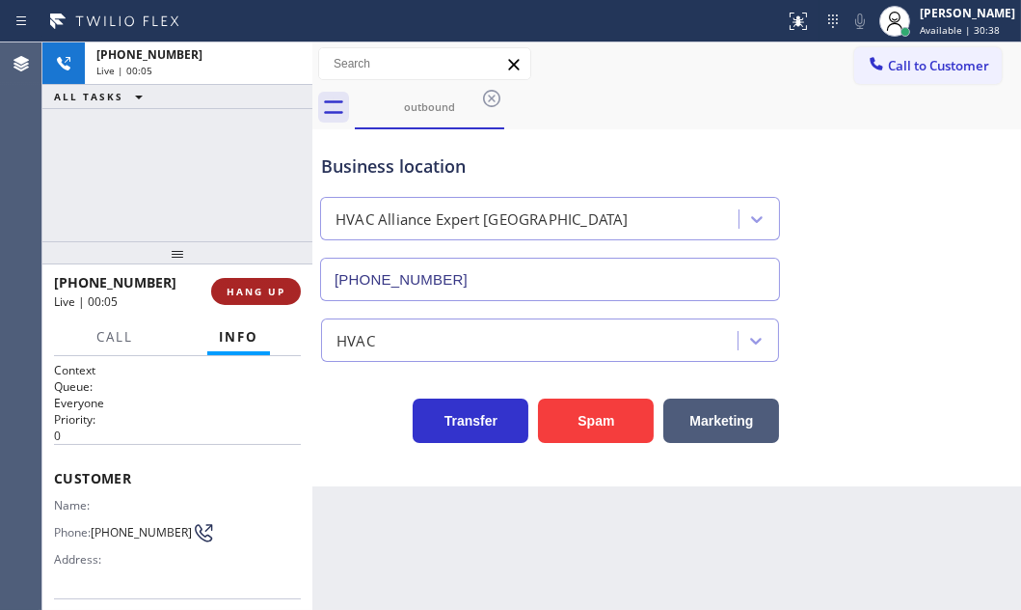
click at [258, 285] on span "HANG UP" at bounding box center [256, 292] width 59 height 14
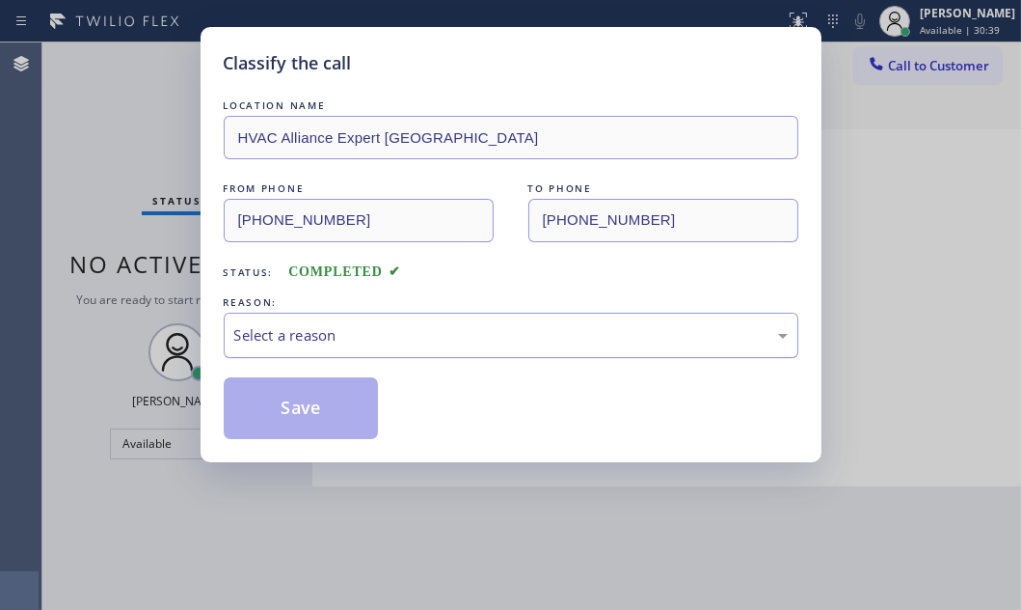
click at [432, 325] on div "Select a reason" at bounding box center [511, 335] width 554 height 22
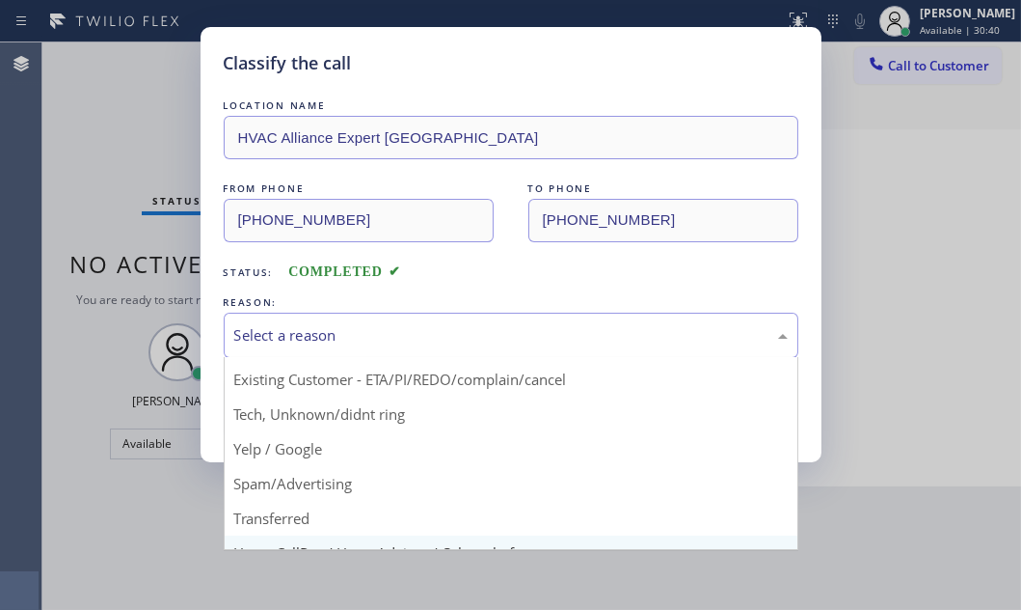
scroll to position [128, 0]
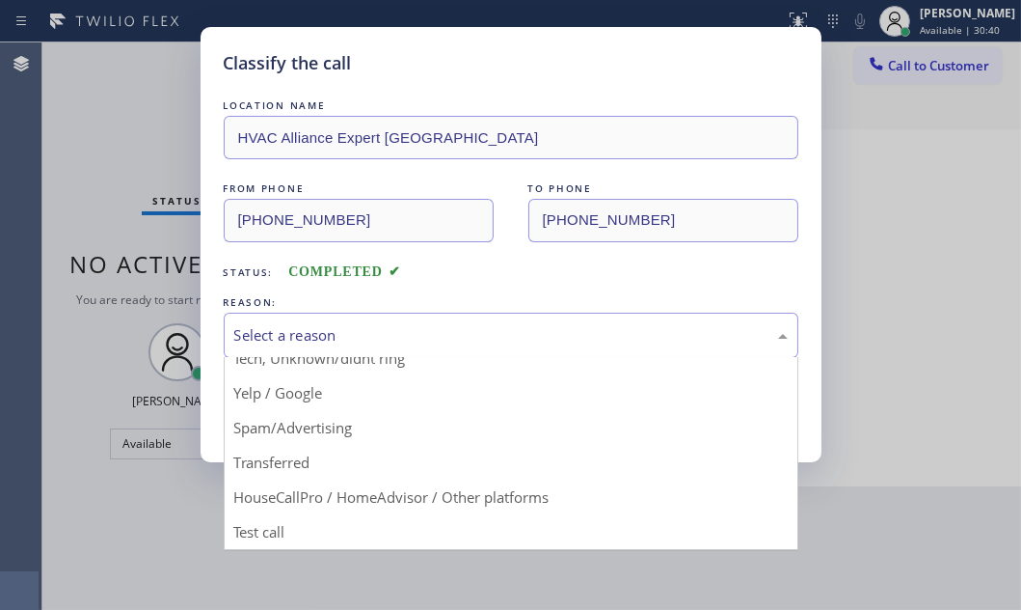
drag, startPoint x: 403, startPoint y: 484, endPoint x: 368, endPoint y: 471, distance: 37.3
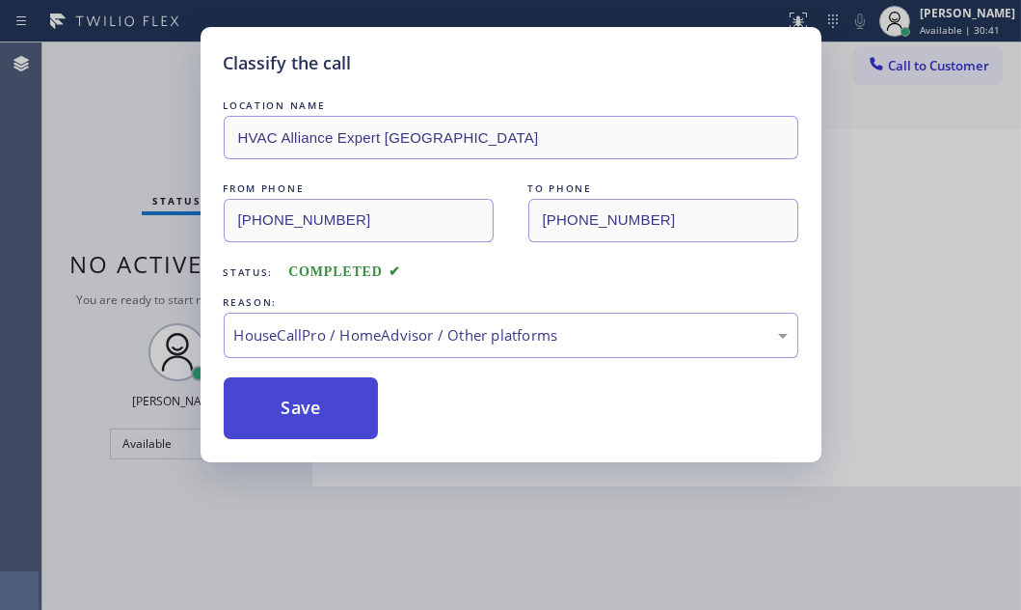
click at [318, 418] on button "Save" at bounding box center [301, 408] width 155 height 62
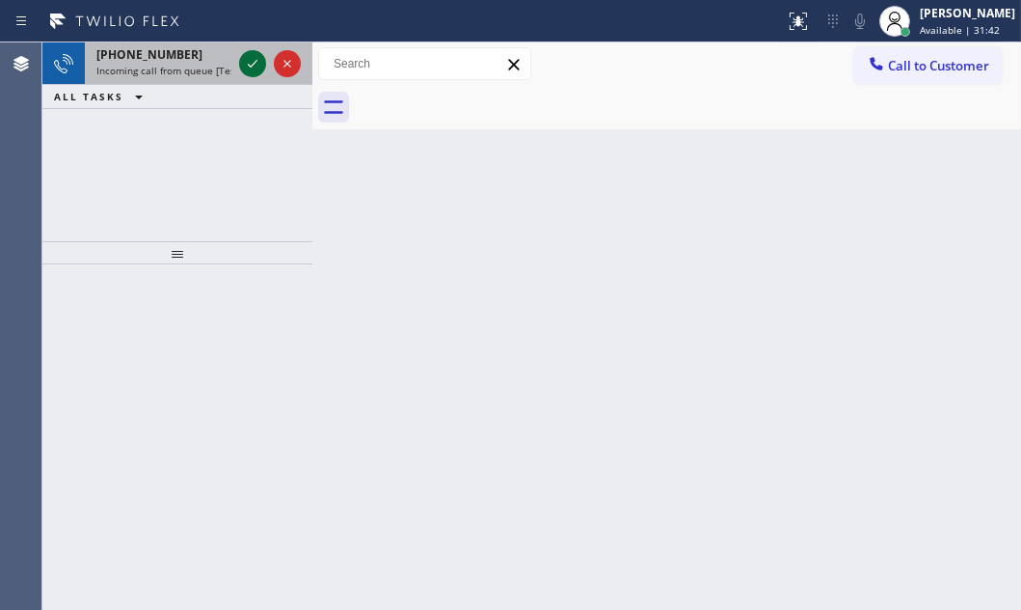
click at [258, 63] on icon at bounding box center [252, 63] width 23 height 23
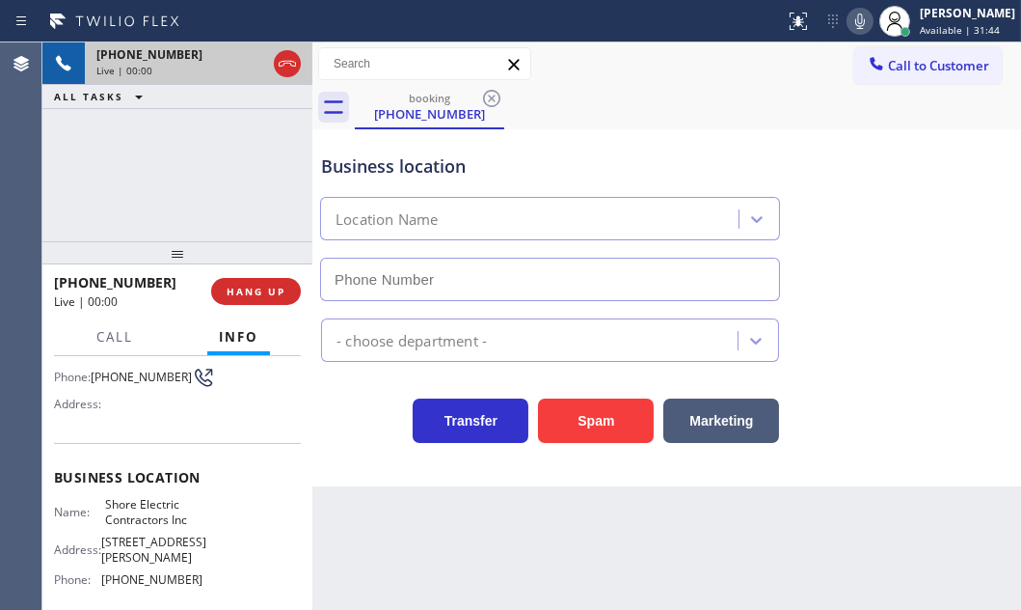
scroll to position [175, 0]
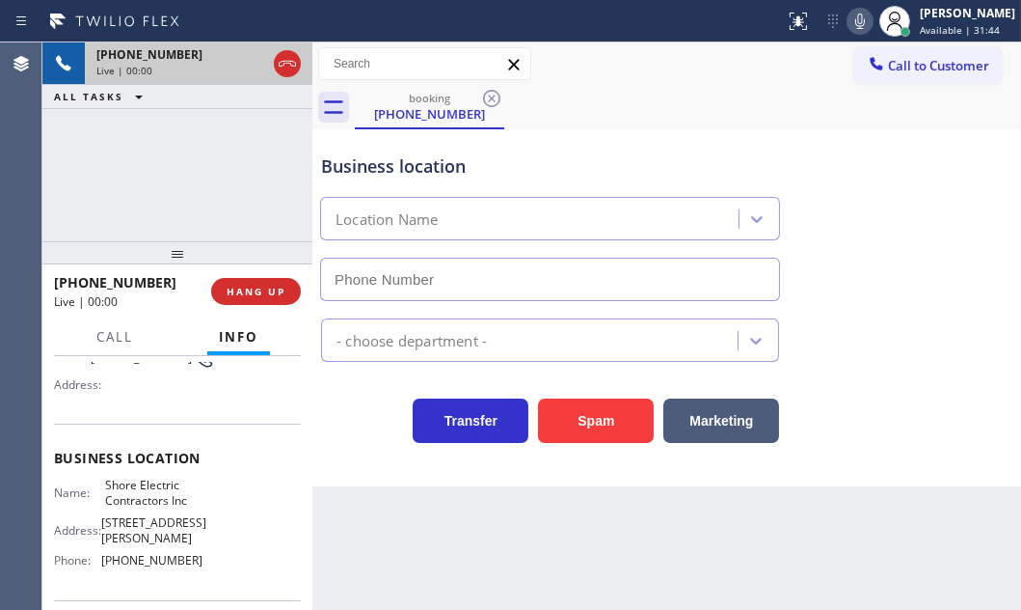
type input "(848) 331-2674"
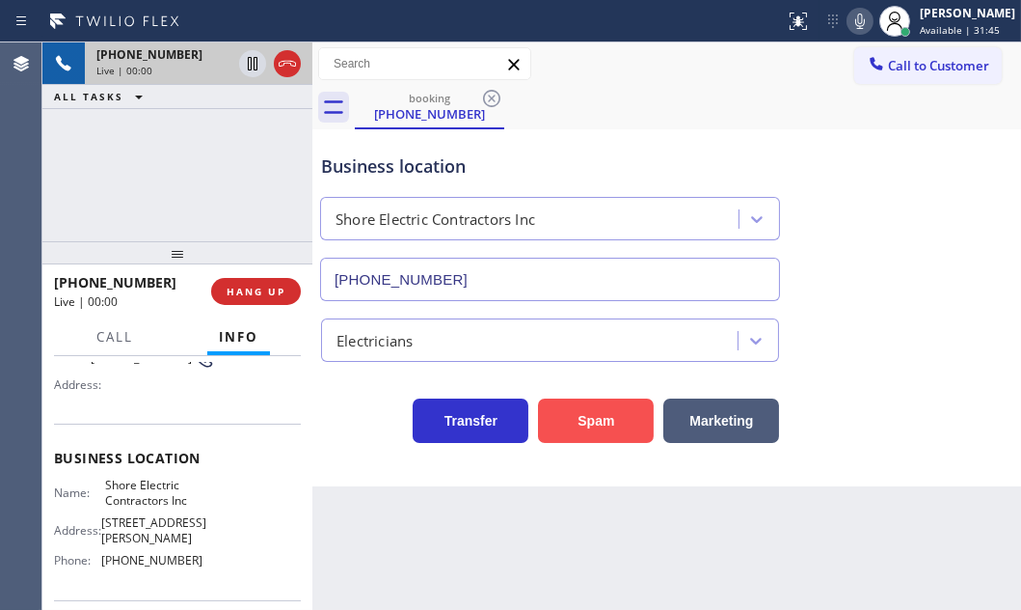
click at [578, 418] on button "Spam" at bounding box center [596, 420] width 116 height 44
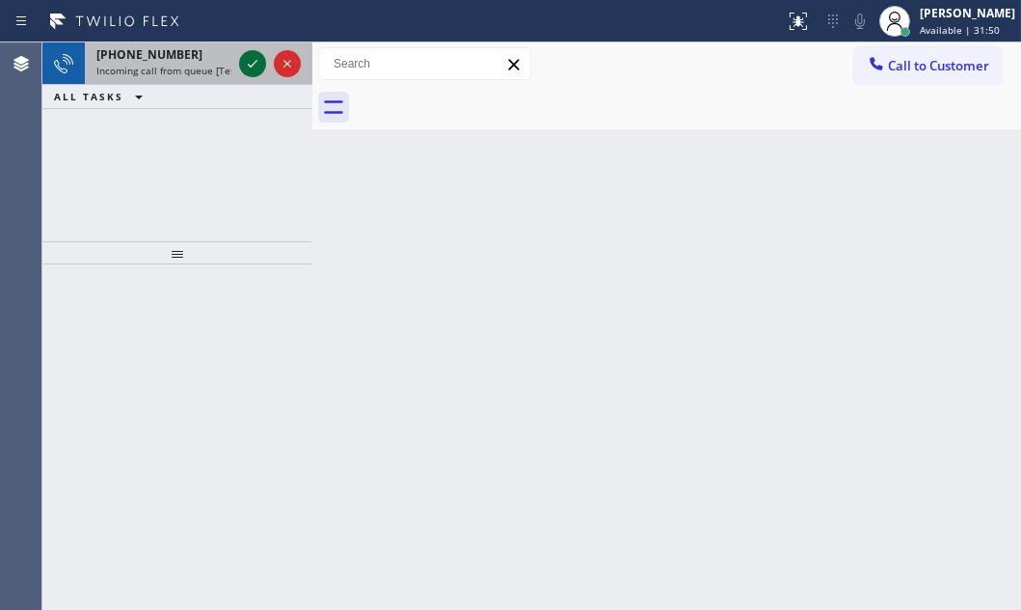
click at [247, 66] on icon at bounding box center [252, 63] width 23 height 23
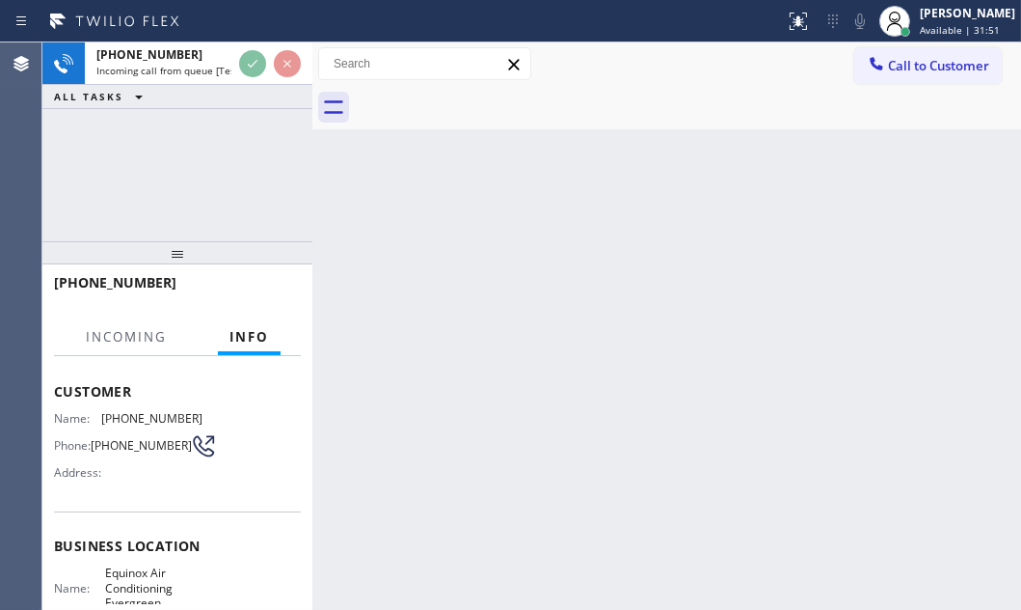
scroll to position [175, 0]
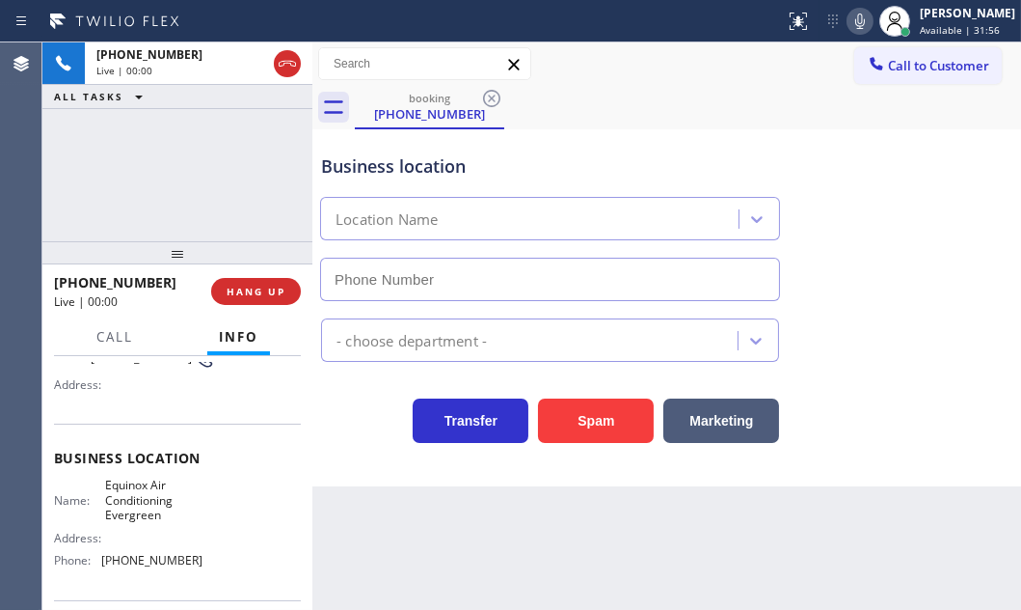
type input "(408) 762-4636"
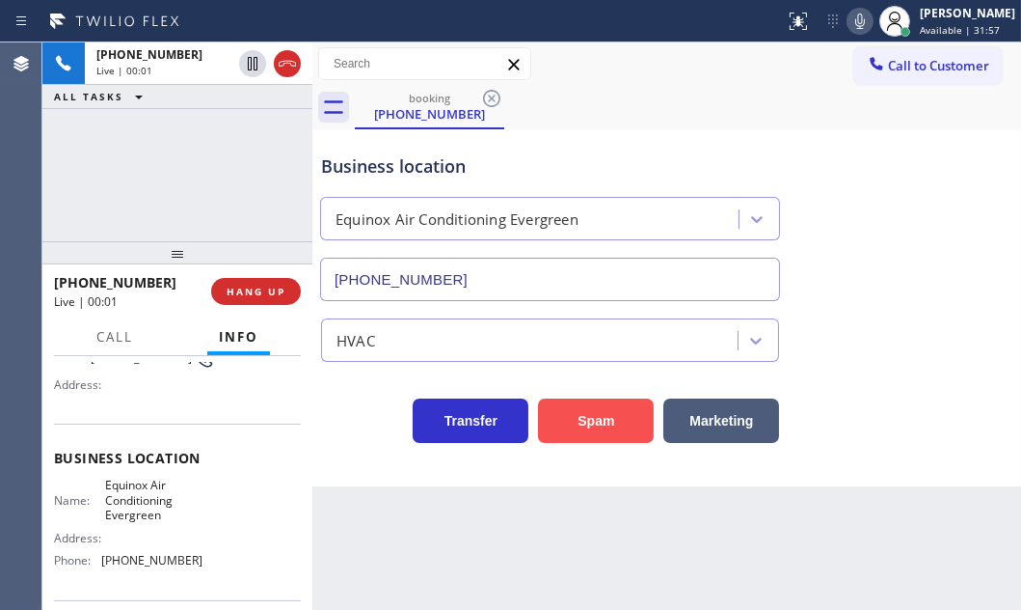
click at [555, 406] on button "Spam" at bounding box center [596, 420] width 116 height 44
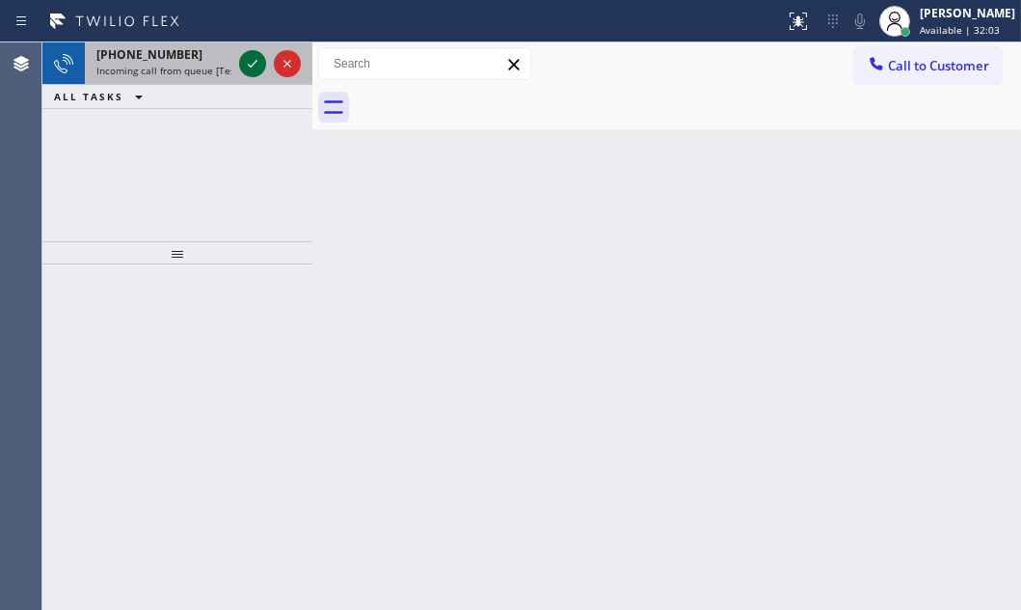
click at [251, 57] on icon at bounding box center [252, 63] width 23 height 23
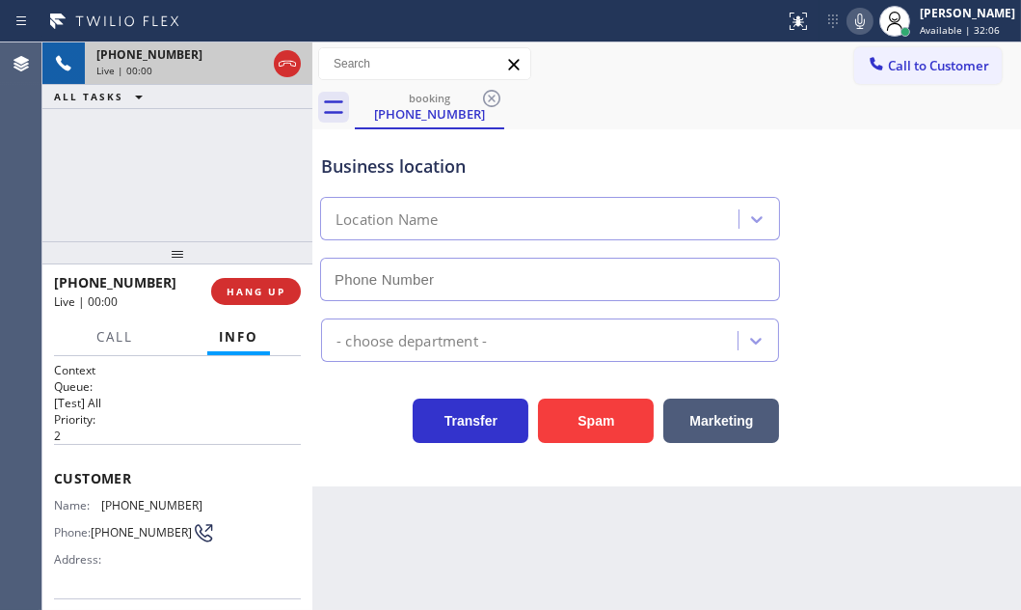
type input "(510) 738-3874"
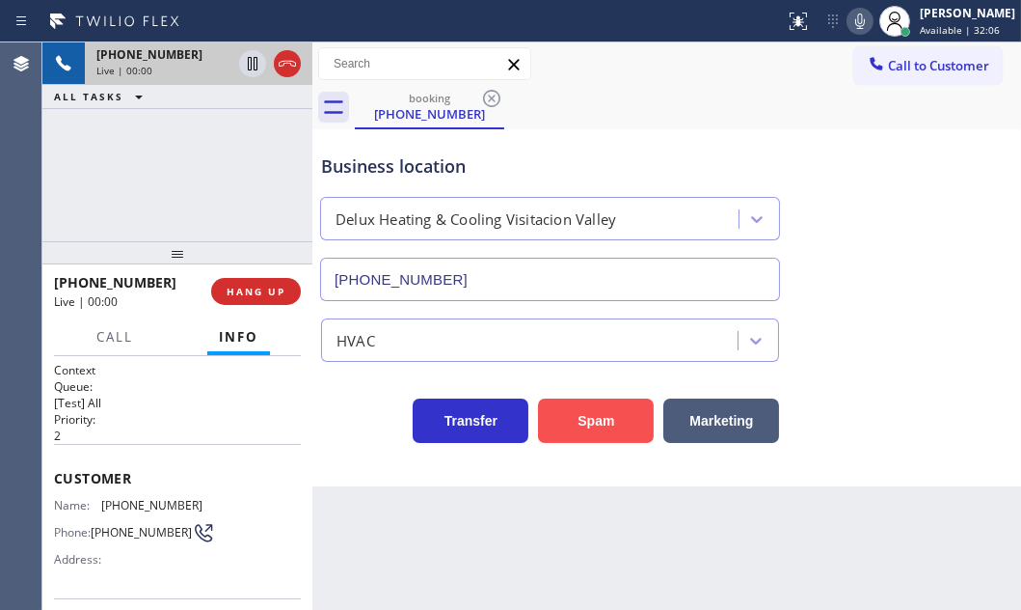
click at [601, 421] on button "Spam" at bounding box center [596, 420] width 116 height 44
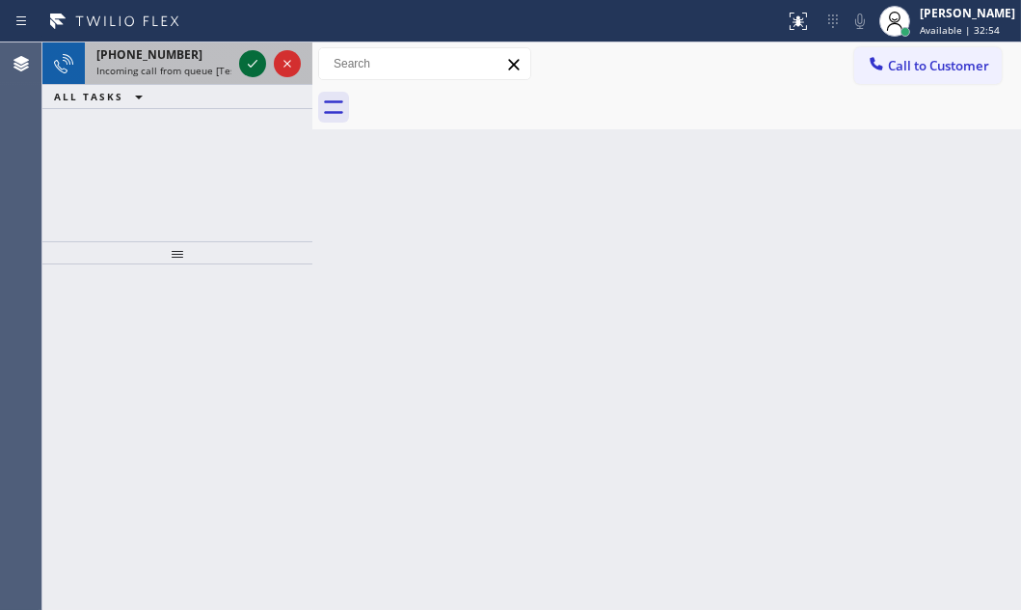
click at [257, 66] on icon at bounding box center [252, 63] width 23 height 23
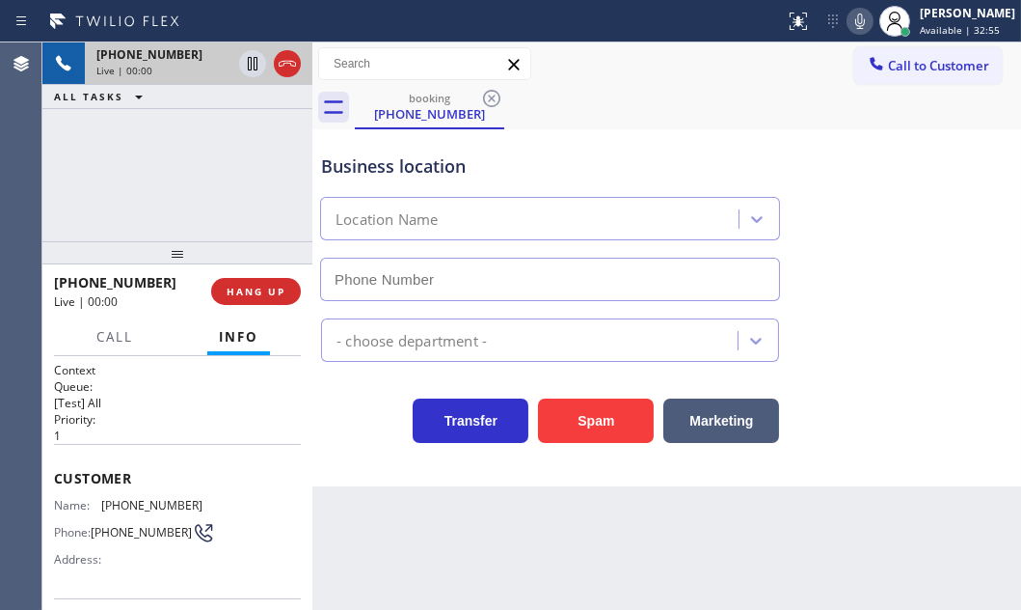
scroll to position [175, 0]
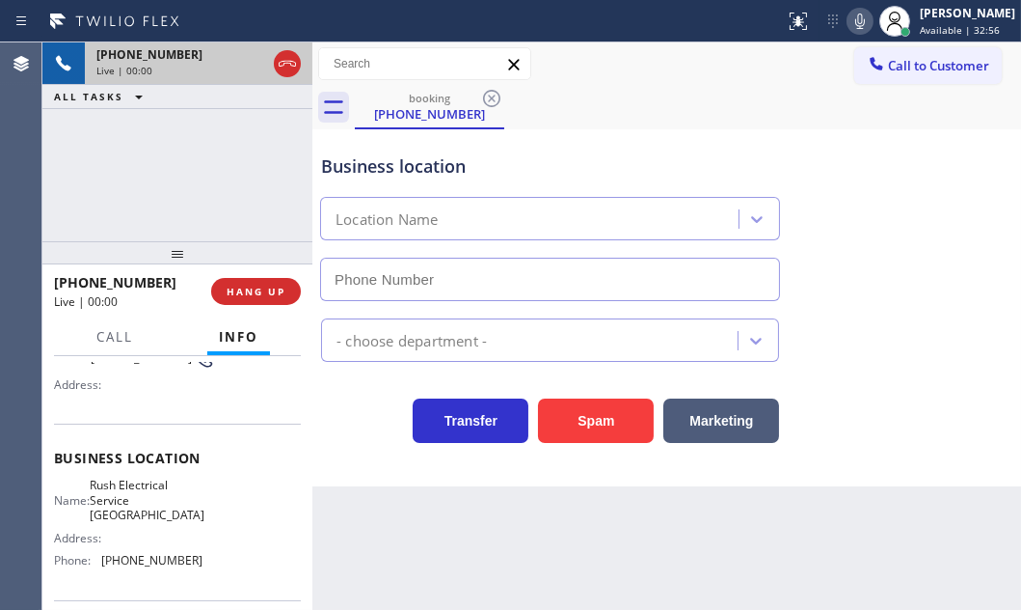
type input "(310) 775-2652"
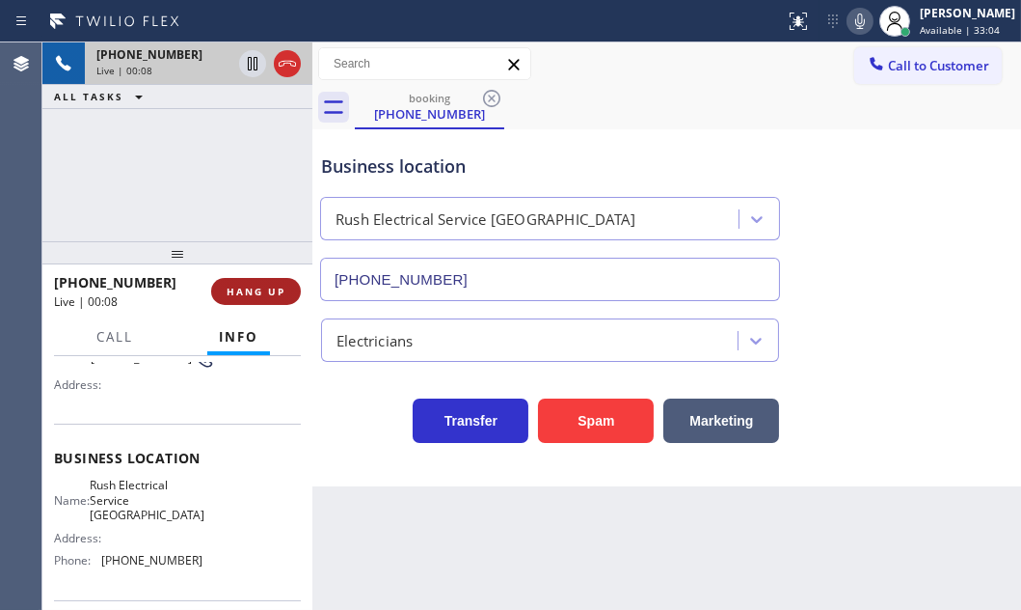
click at [253, 294] on span "HANG UP" at bounding box center [256, 292] width 59 height 14
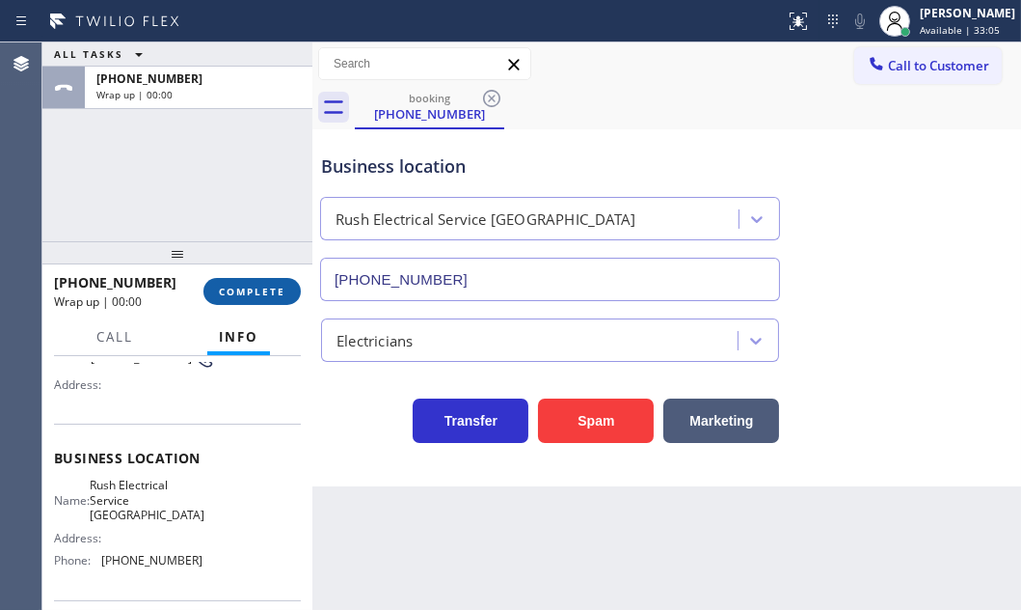
click at [253, 294] on span "COMPLETE" at bounding box center [252, 292] width 67 height 14
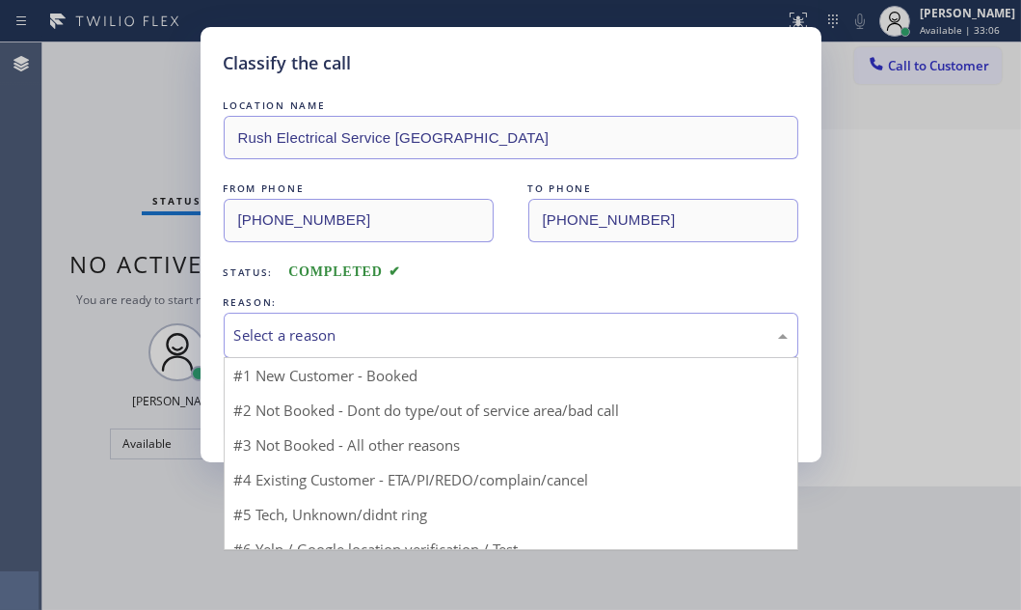
drag, startPoint x: 503, startPoint y: 343, endPoint x: 419, endPoint y: 435, distance: 124.9
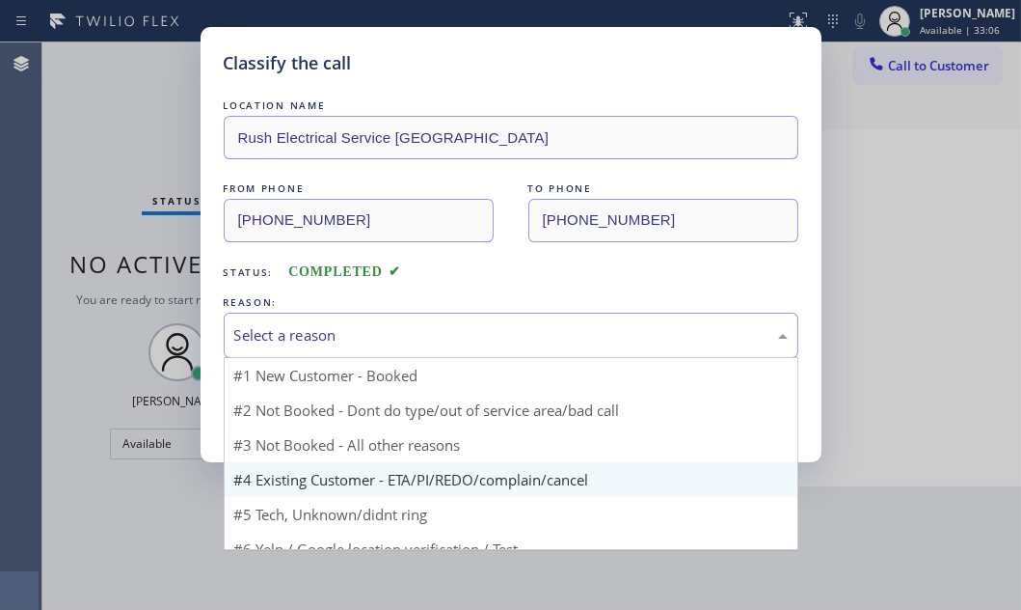
click at [503, 344] on div "Select a reason" at bounding box center [511, 335] width 554 height 22
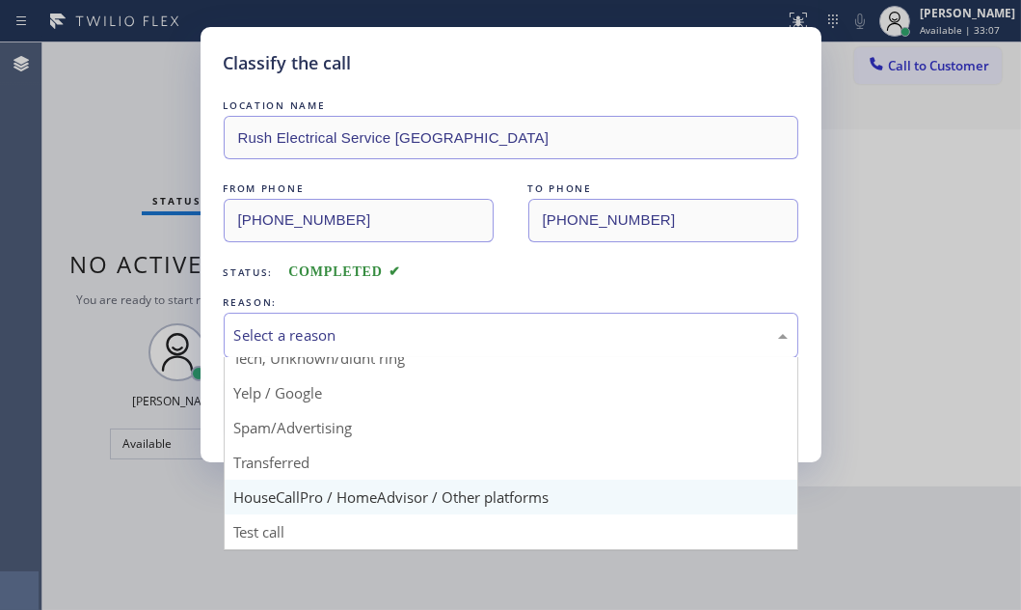
scroll to position [128, 0]
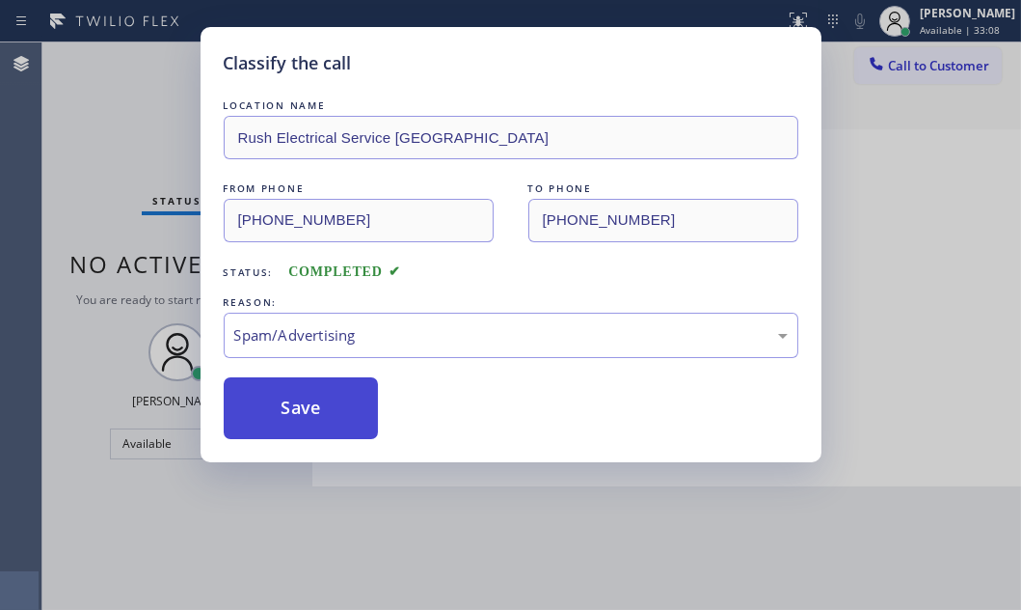
click at [297, 400] on button "Save" at bounding box center [301, 408] width 155 height 62
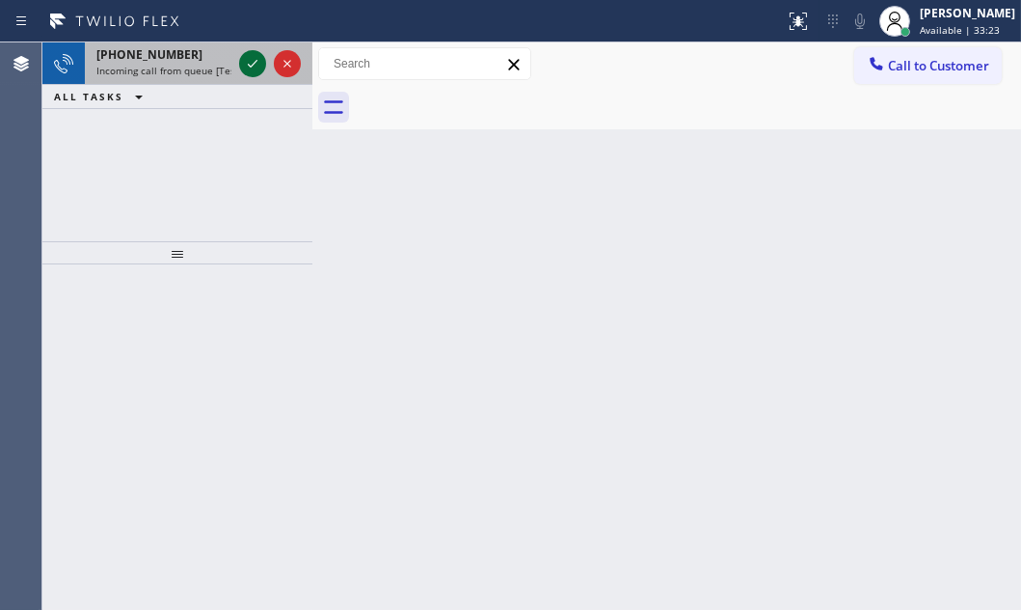
click at [250, 64] on icon at bounding box center [252, 63] width 23 height 23
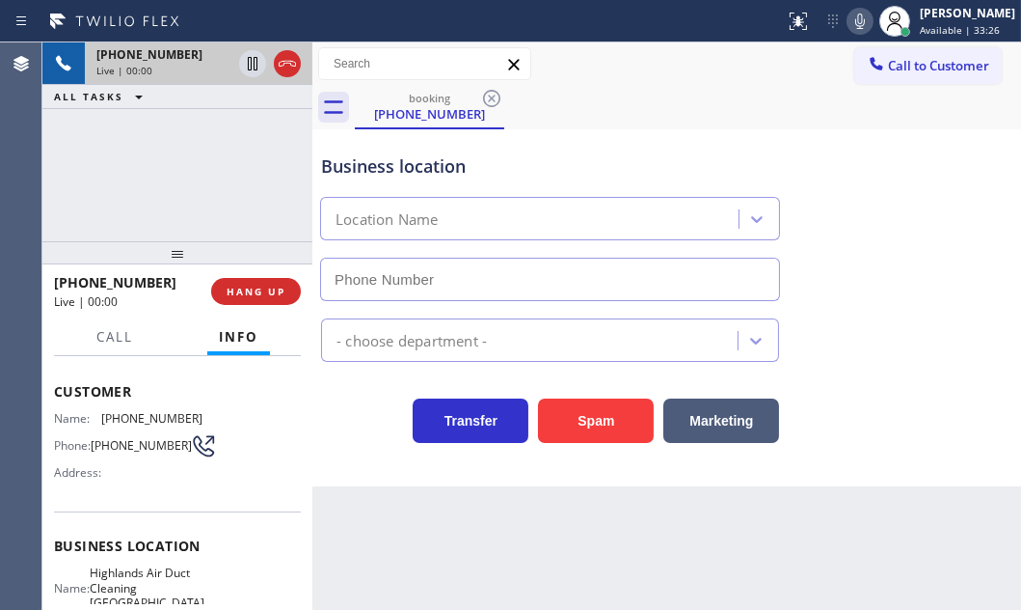
type input "(760) 389-3100"
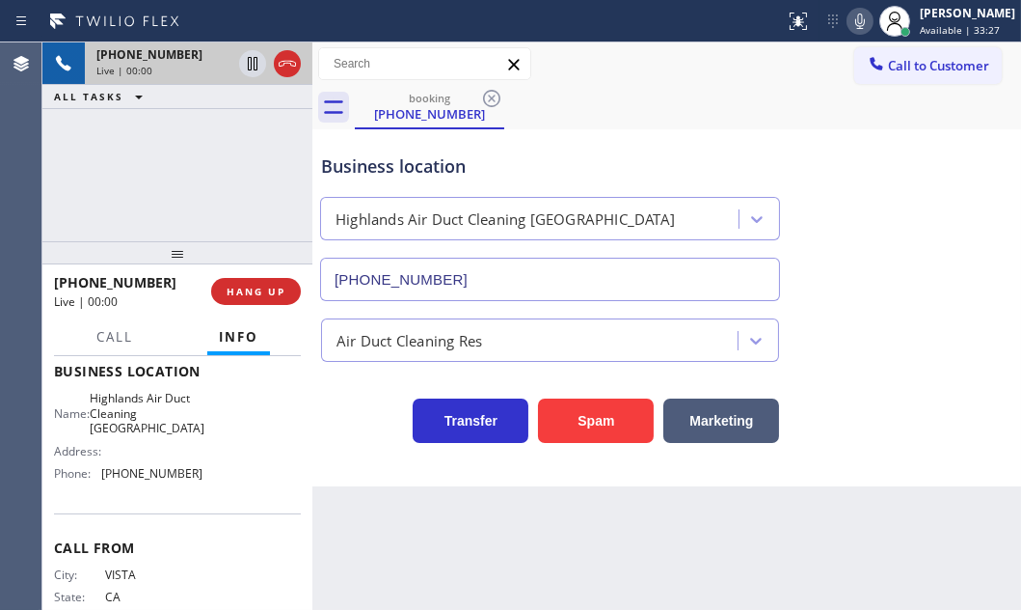
scroll to position [262, 0]
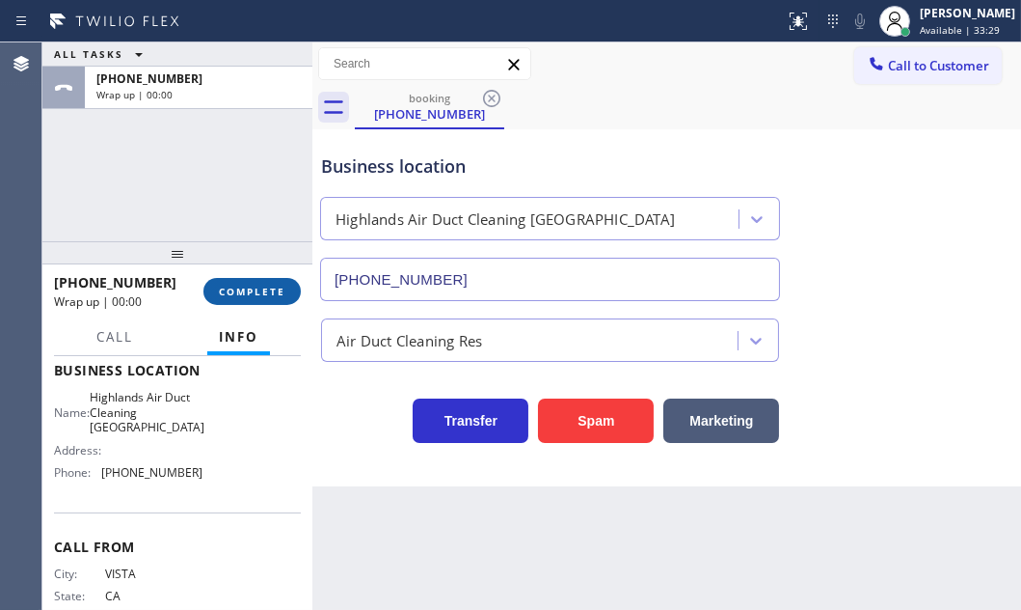
click at [267, 287] on span "COMPLETE" at bounding box center [252, 292] width 67 height 14
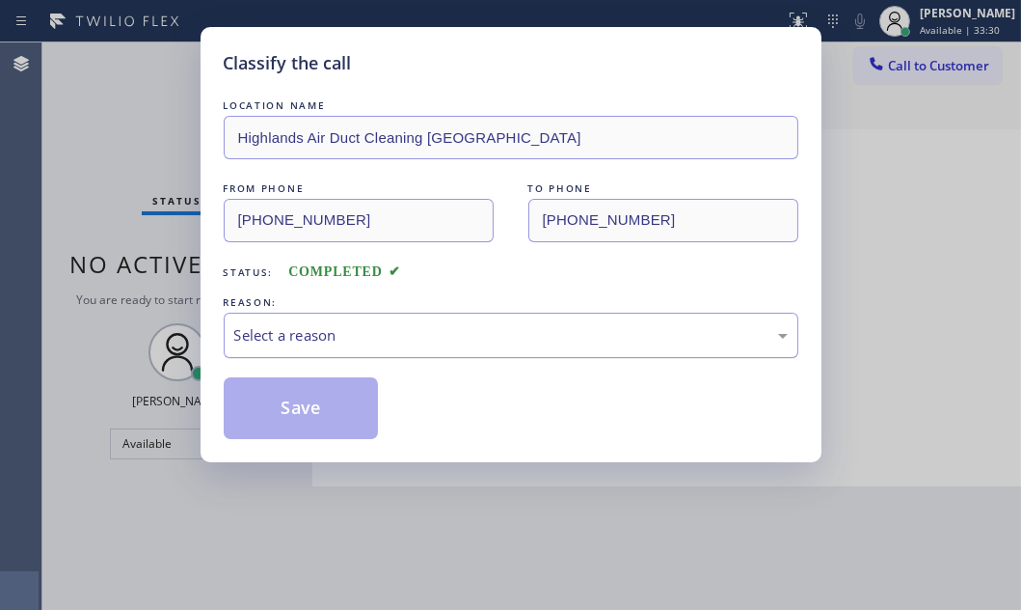
click at [443, 328] on div "Select a reason" at bounding box center [511, 335] width 554 height 22
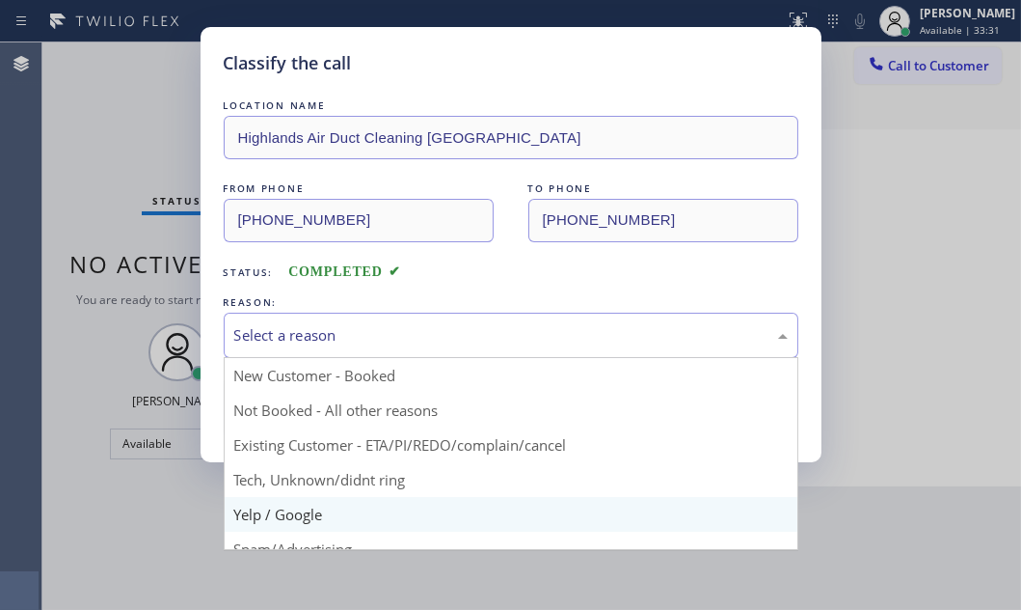
scroll to position [87, 0]
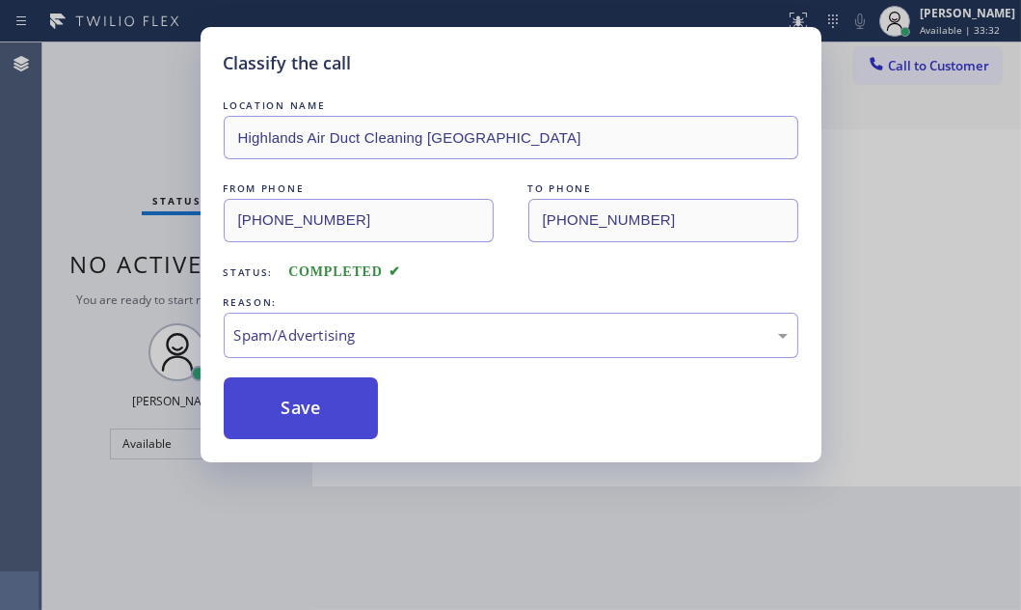
click at [279, 392] on button "Save" at bounding box center [301, 408] width 155 height 62
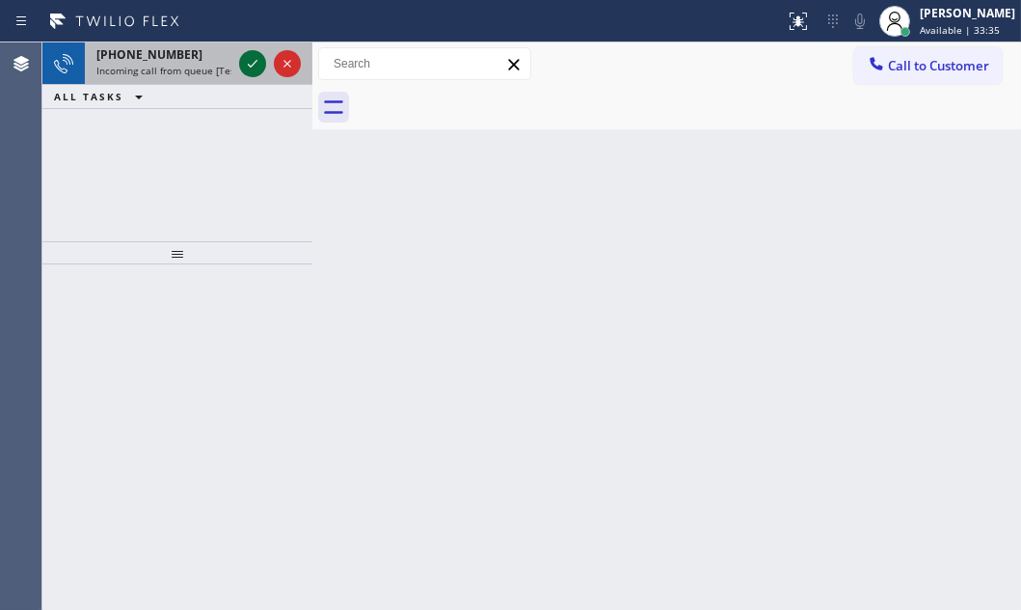
click at [242, 64] on icon at bounding box center [252, 63] width 23 height 23
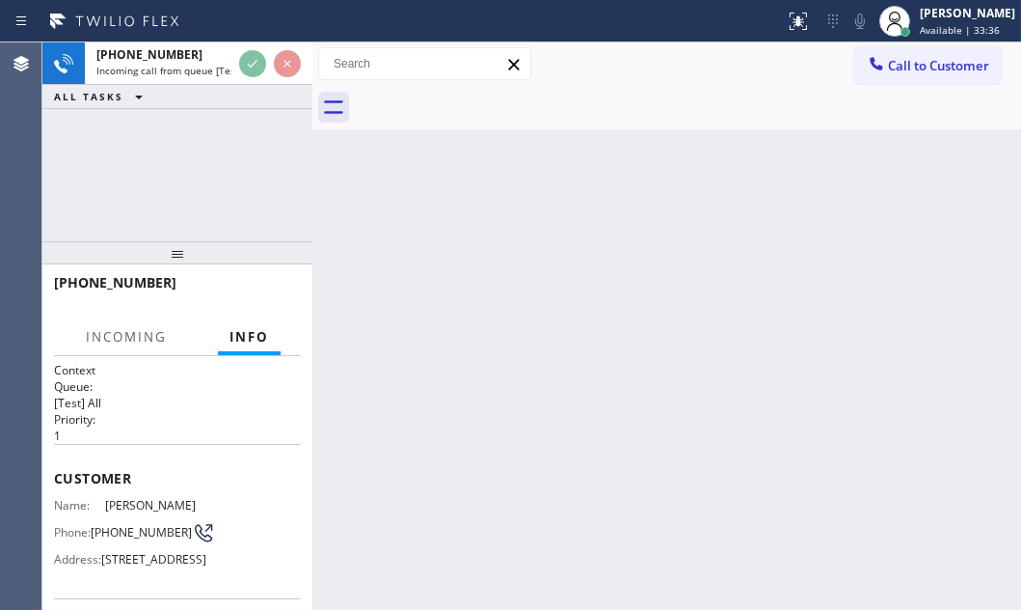
scroll to position [175, 0]
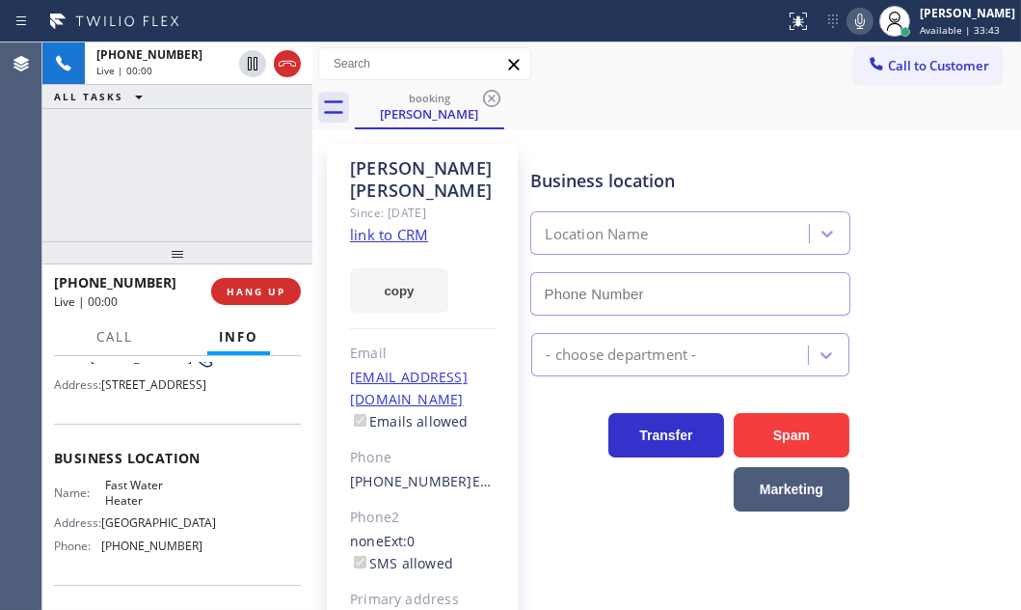
type input "(213) 319-6087"
click at [405, 225] on link "link to CRM" at bounding box center [389, 234] width 78 height 19
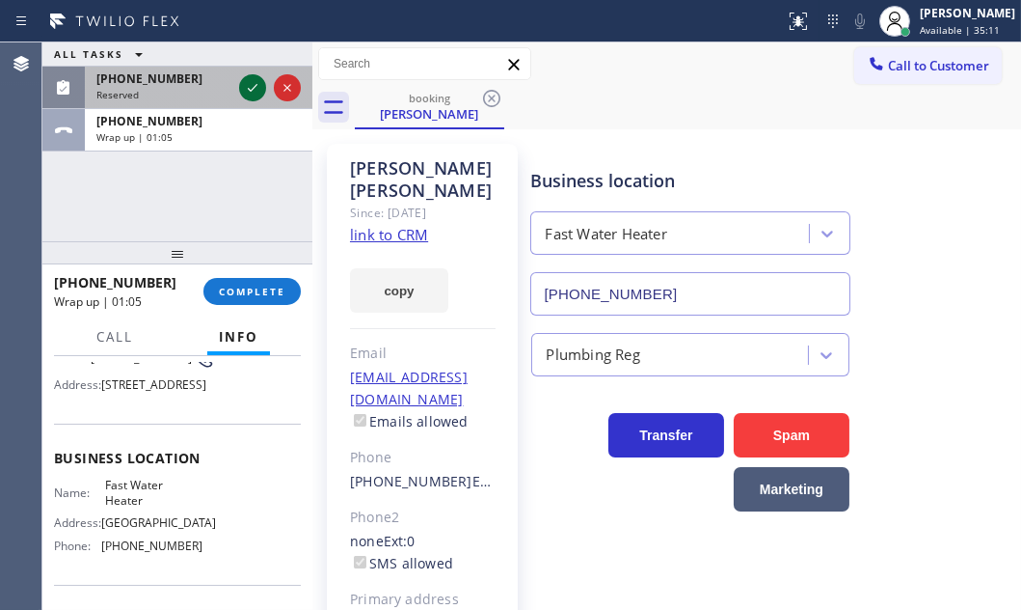
click at [258, 82] on icon at bounding box center [252, 87] width 23 height 23
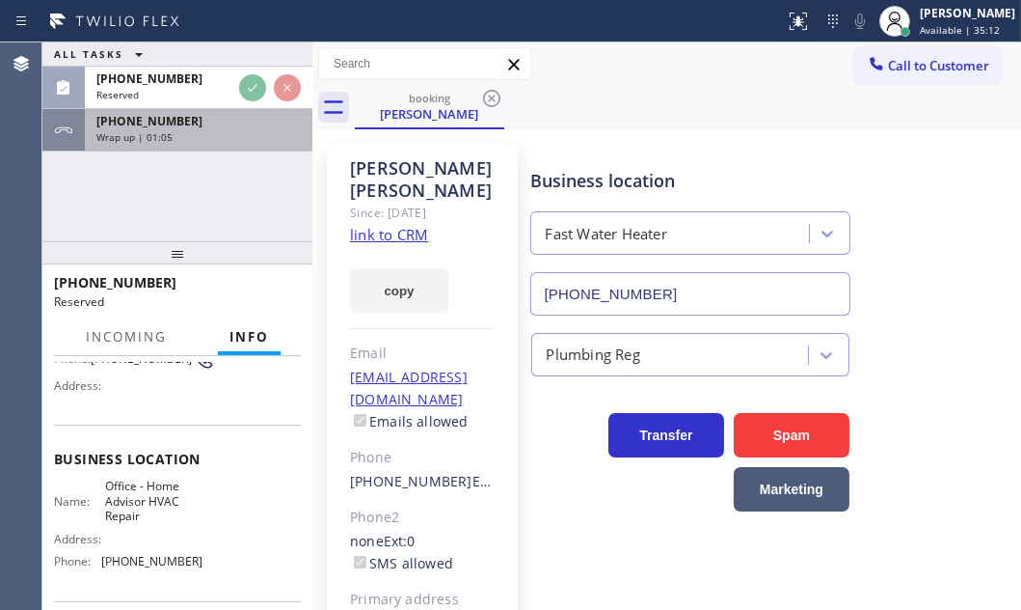
click at [242, 135] on div "Wrap up | 01:05" at bounding box center [198, 137] width 204 height 14
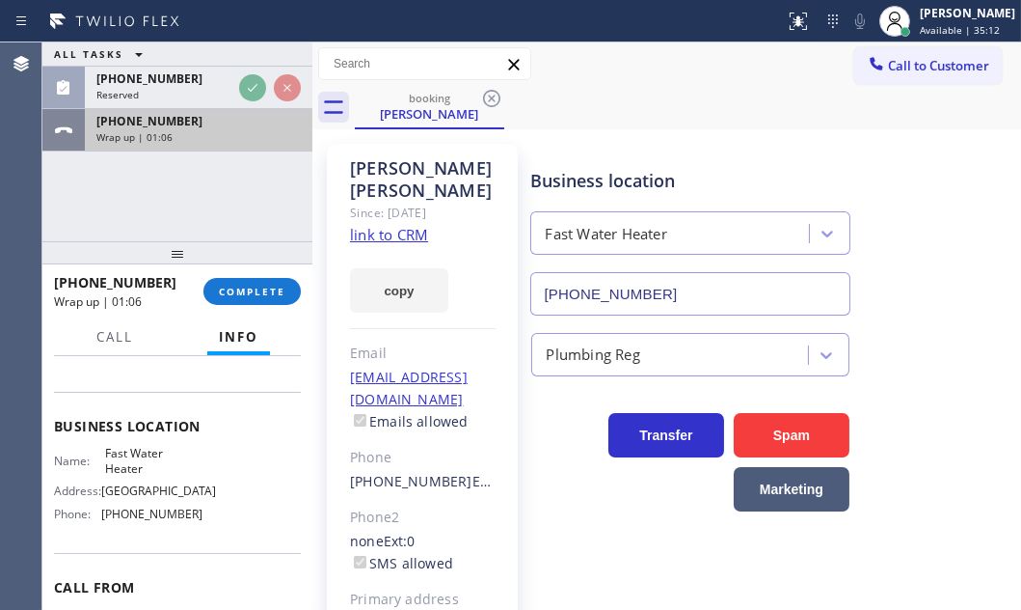
scroll to position [175, 0]
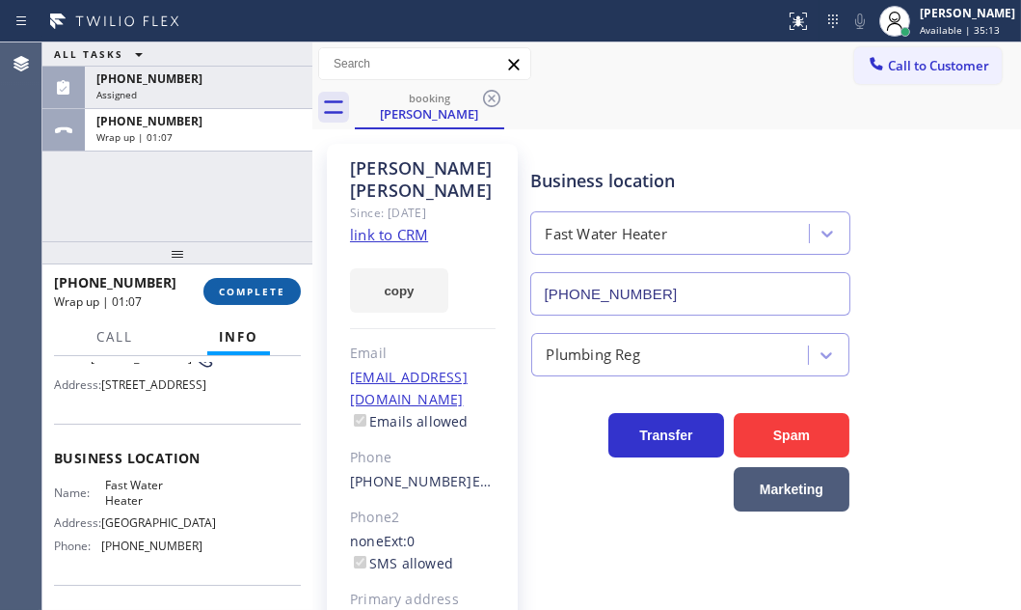
click at [260, 291] on span "COMPLETE" at bounding box center [252, 292] width 67 height 14
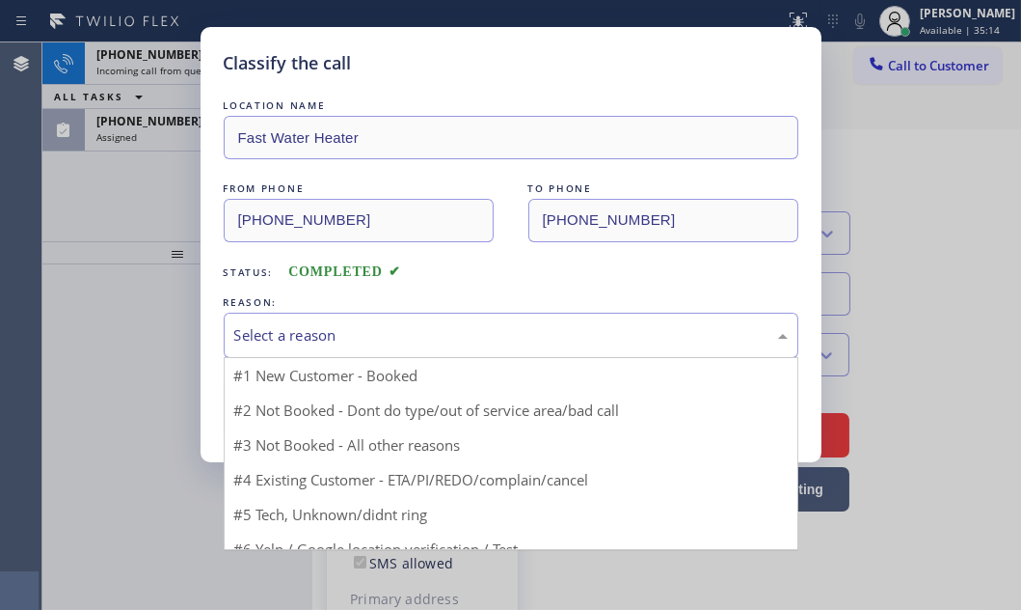
click at [392, 320] on div "Select a reason" at bounding box center [511, 334] width 575 height 45
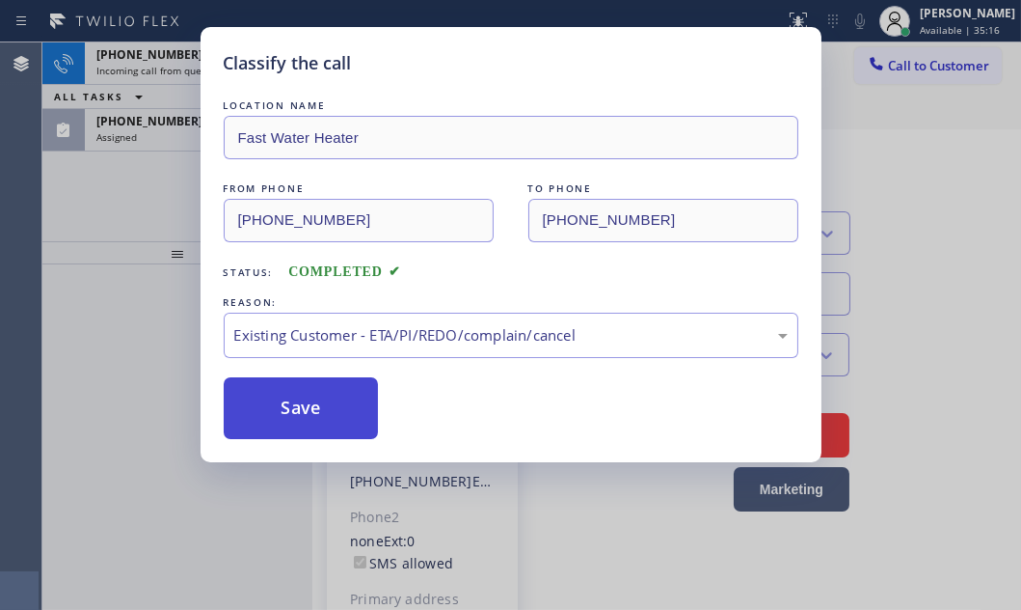
drag, startPoint x: 298, startPoint y: 443, endPoint x: 290, endPoint y: 418, distance: 26.2
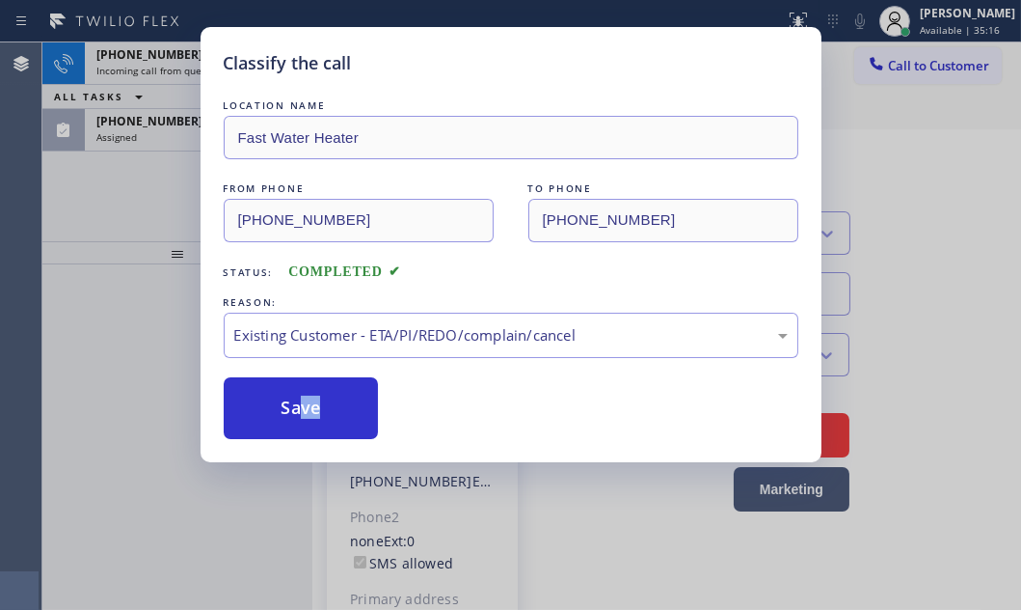
drag, startPoint x: 289, startPoint y: 415, endPoint x: 237, endPoint y: 300, distance: 126.0
click at [288, 405] on button "Save" at bounding box center [301, 408] width 155 height 62
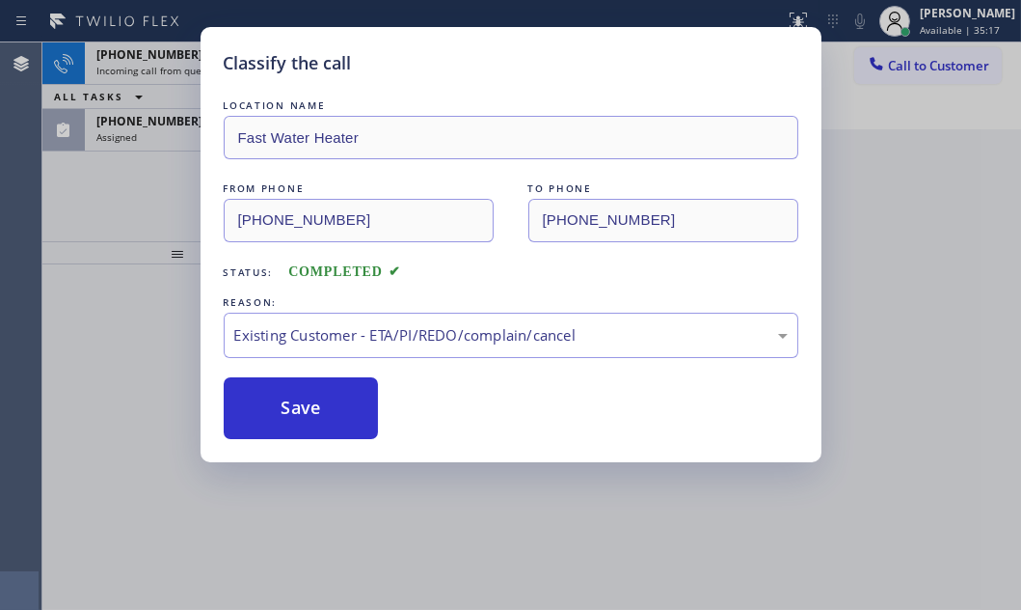
click at [150, 59] on div "Classify the call LOCATION NAME Fast Water Heater FROM PHONE (310) 924-2006 TO …" at bounding box center [510, 305] width 1021 height 610
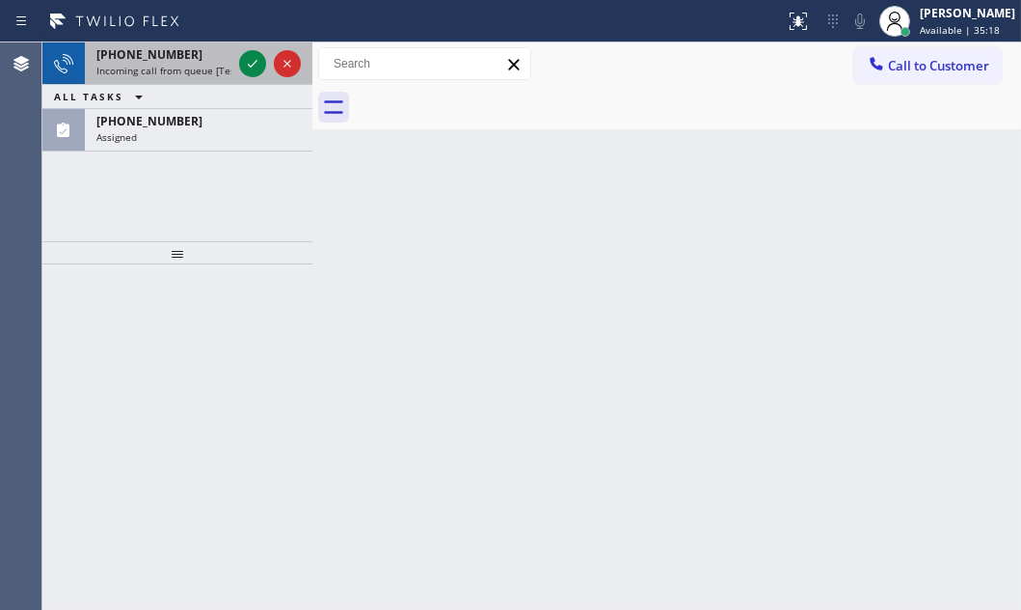
drag, startPoint x: 165, startPoint y: 63, endPoint x: 233, endPoint y: 63, distance: 68.5
click at [190, 64] on span "Incoming call from queue [Test] All" at bounding box center [176, 71] width 160 height 14
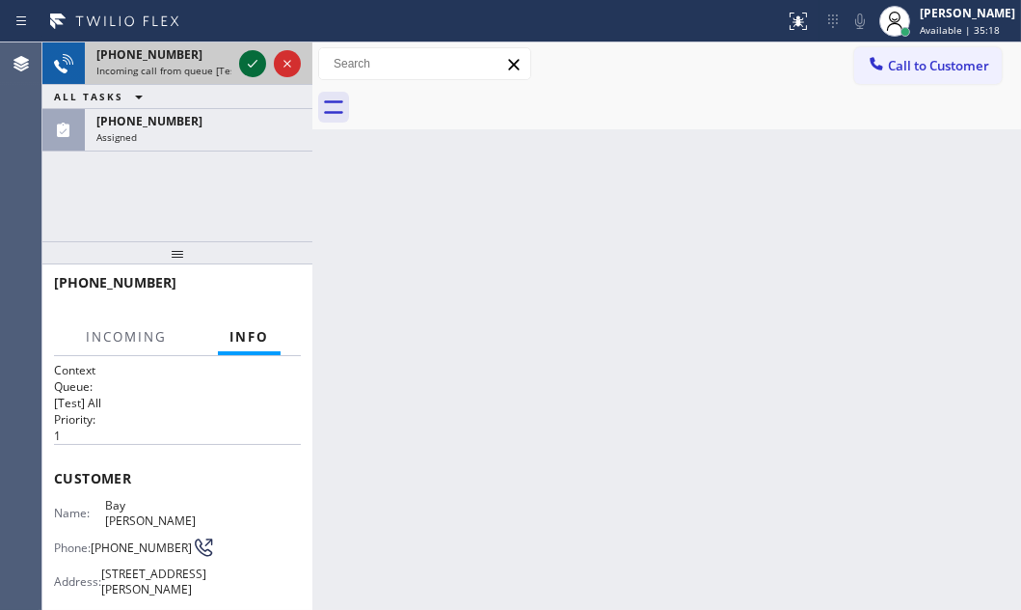
click at [243, 64] on icon at bounding box center [252, 63] width 23 height 23
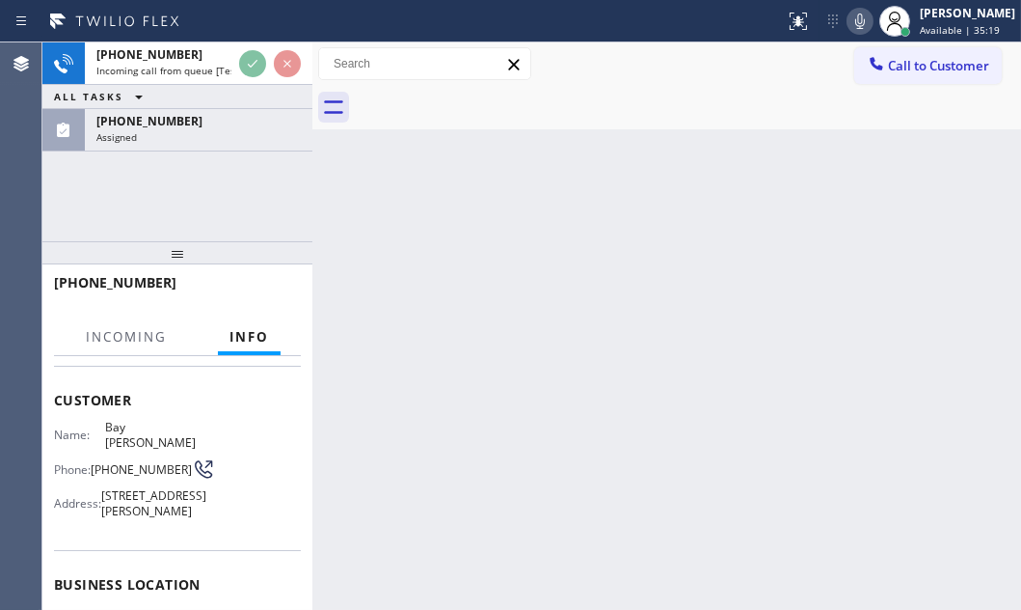
scroll to position [175, 0]
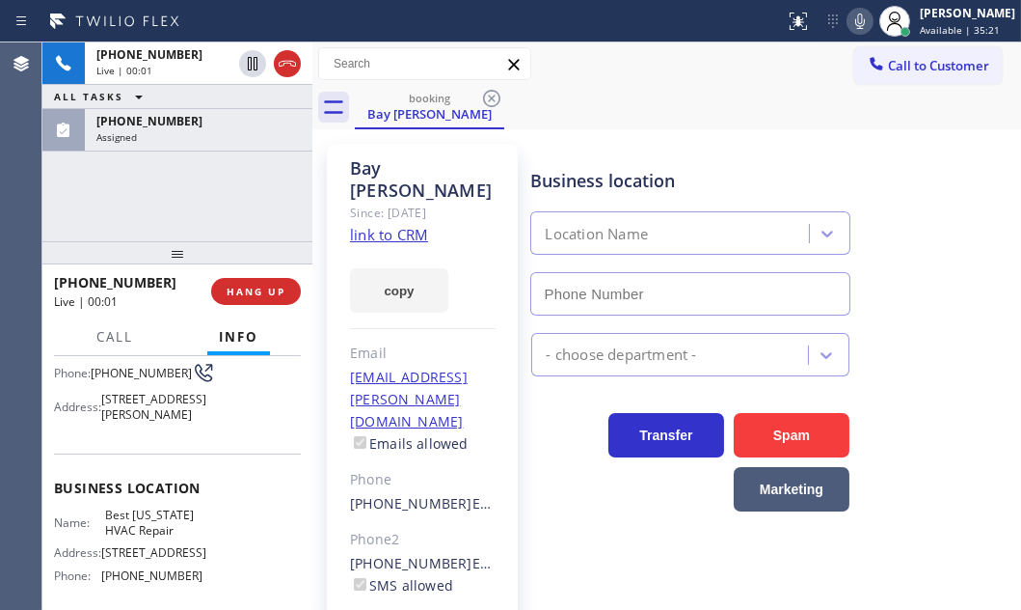
type input "(917) 924-6063"
click at [415, 225] on link "link to CRM" at bounding box center [389, 234] width 78 height 19
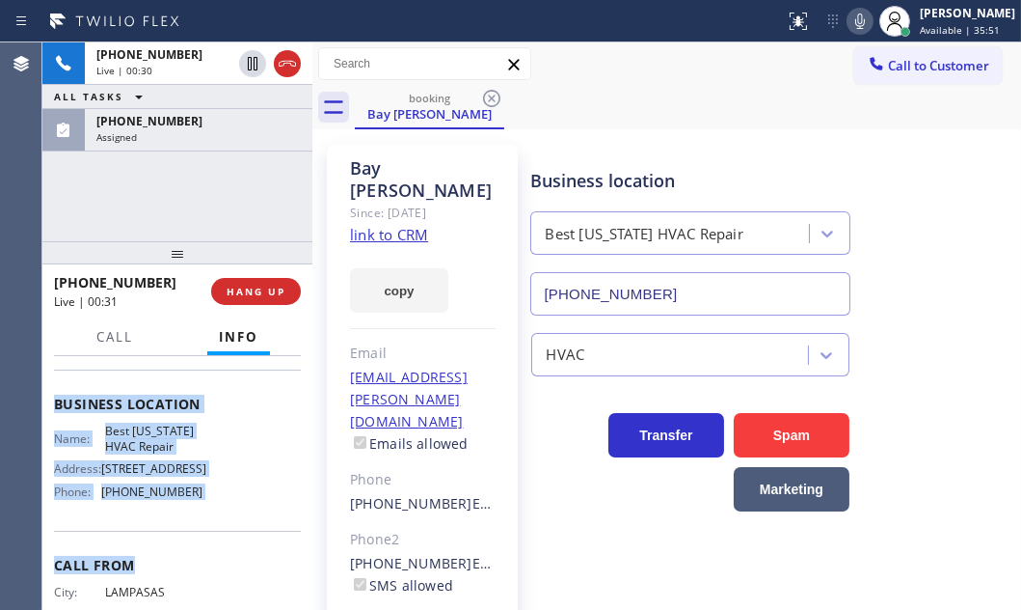
scroll to position [262, 0]
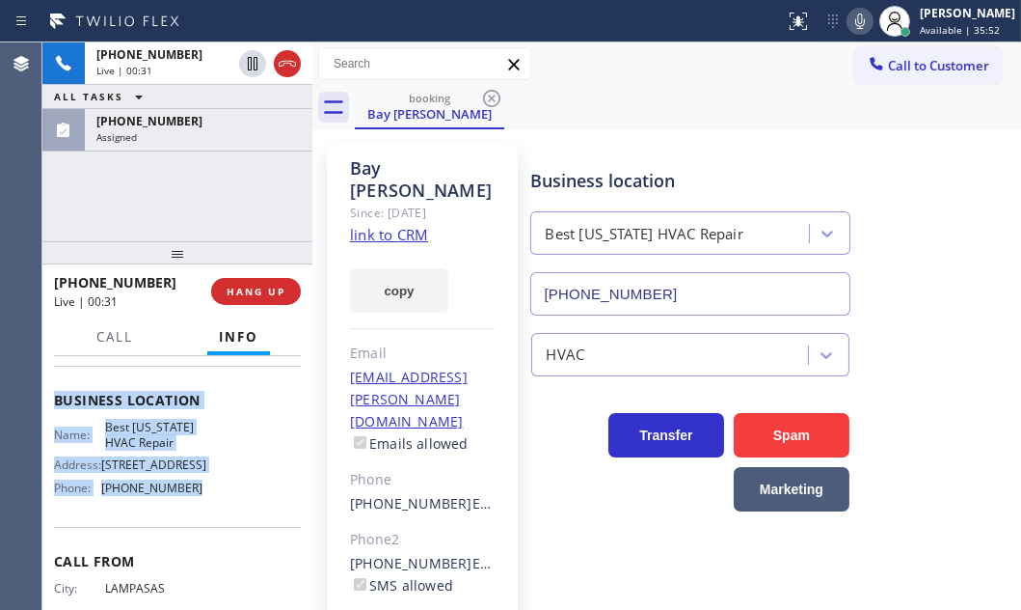
drag, startPoint x: 50, startPoint y: 472, endPoint x: 202, endPoint y: 502, distance: 154.3
click at [202, 502] on div "Context Queue: [Test] All Priority: 1 Customer Name: Bay Mclaughlin Phone: (512…" at bounding box center [177, 482] width 270 height 253
copy div "Customer Name: Bay Mclaughlin Phone: (512) 566-3800 Address: 86 Webster St, San…"
click at [257, 299] on button "HANG UP" at bounding box center [256, 291] width 90 height 27
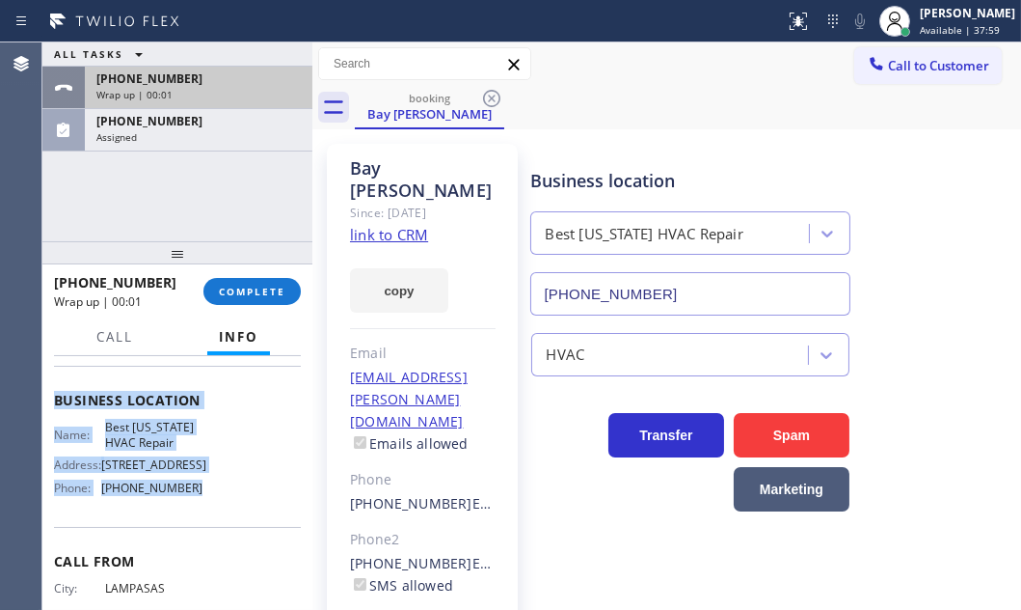
click at [242, 89] on div "Wrap up | 00:01" at bounding box center [198, 95] width 204 height 14
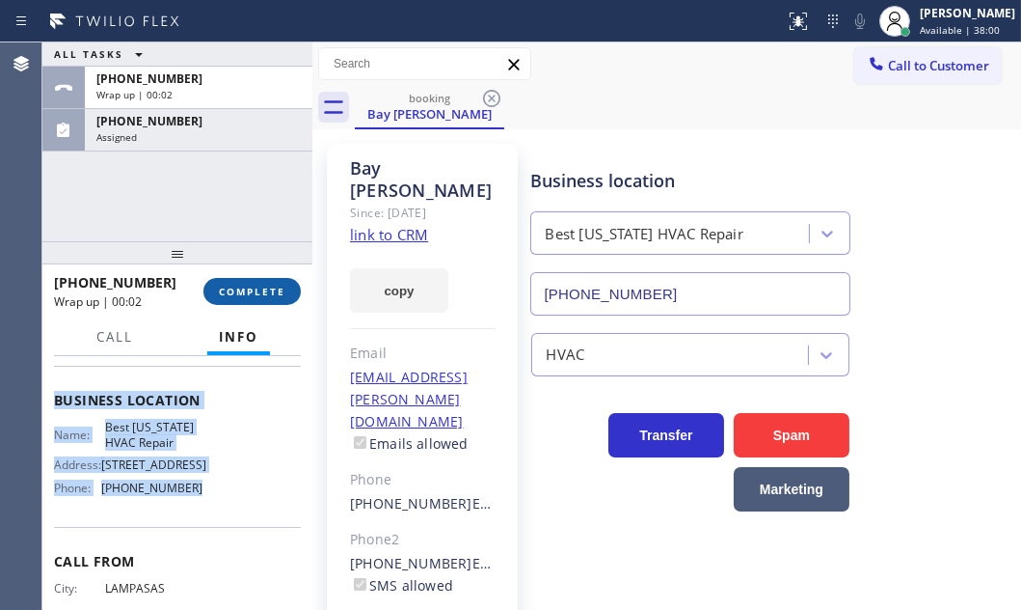
click at [243, 286] on span "COMPLETE" at bounding box center [252, 292] width 67 height 14
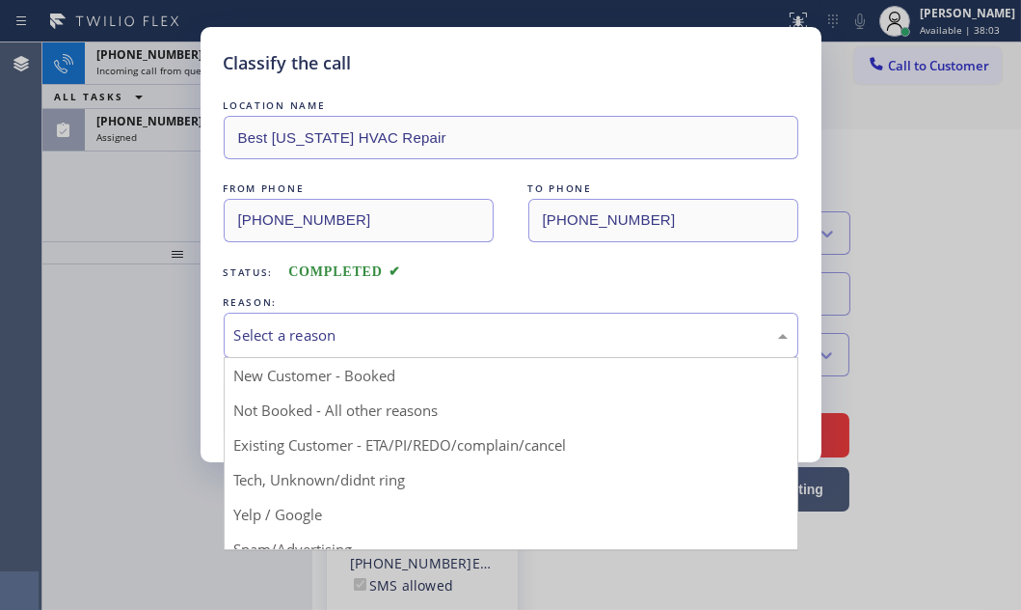
click at [346, 328] on div "Select a reason" at bounding box center [511, 335] width 554 height 22
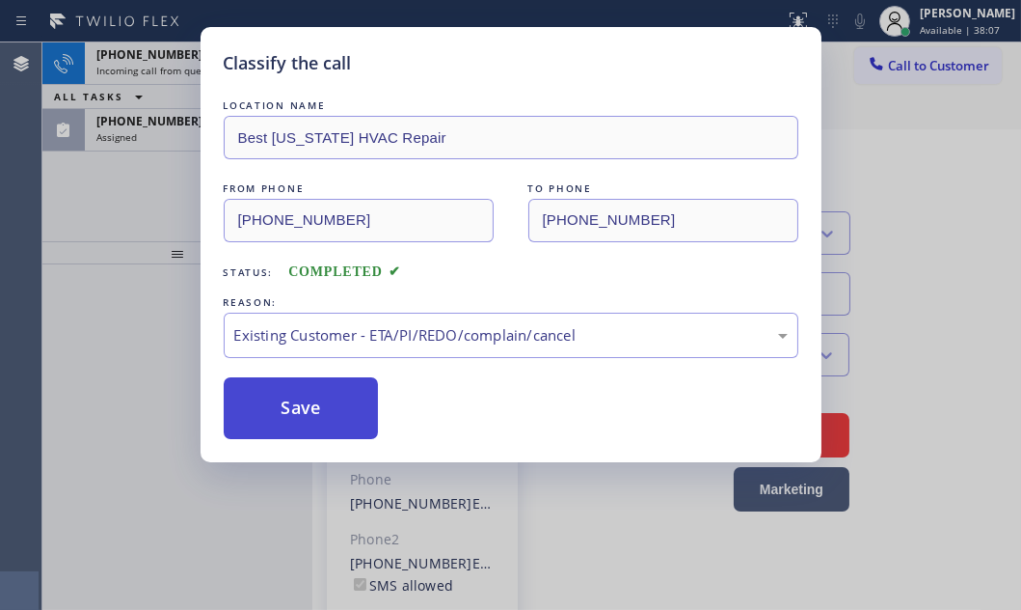
click at [277, 403] on button "Save" at bounding box center [301, 408] width 155 height 62
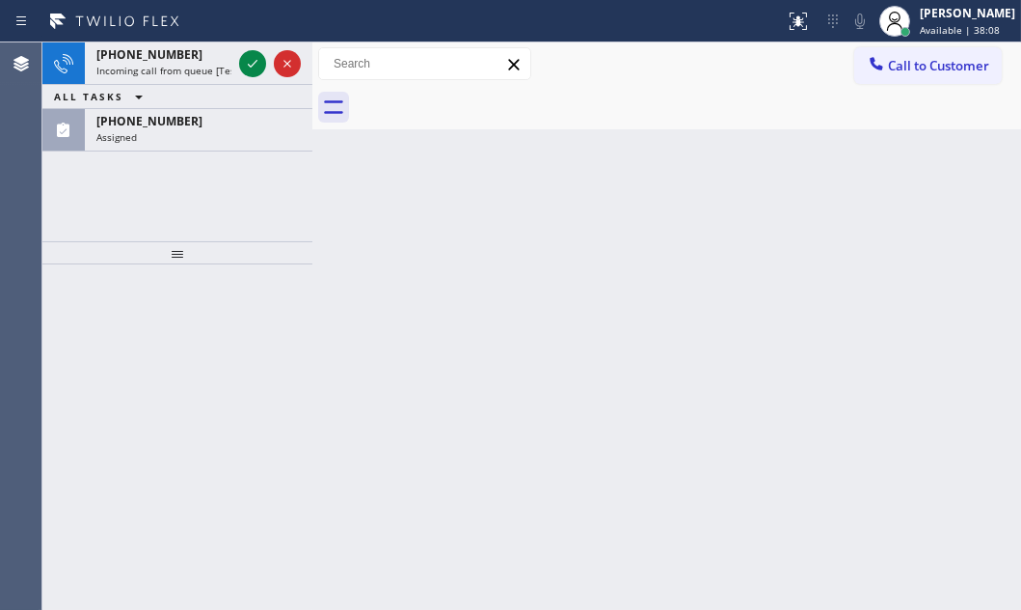
click at [176, 68] on span "Incoming call from queue [Test] All" at bounding box center [176, 71] width 160 height 14
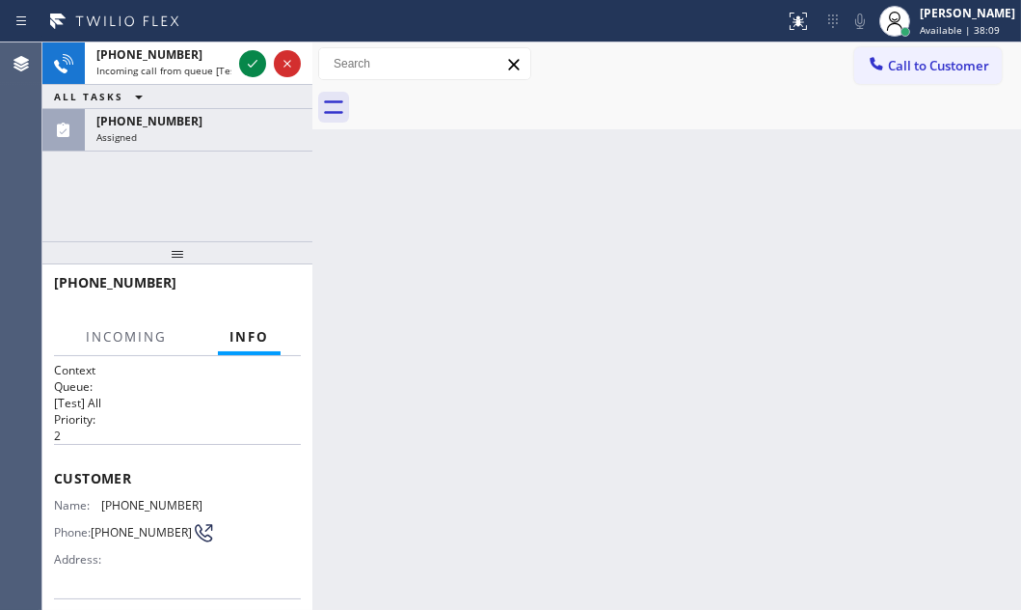
click at [176, 68] on span "Incoming call from queue [Test] All" at bounding box center [176, 71] width 160 height 14
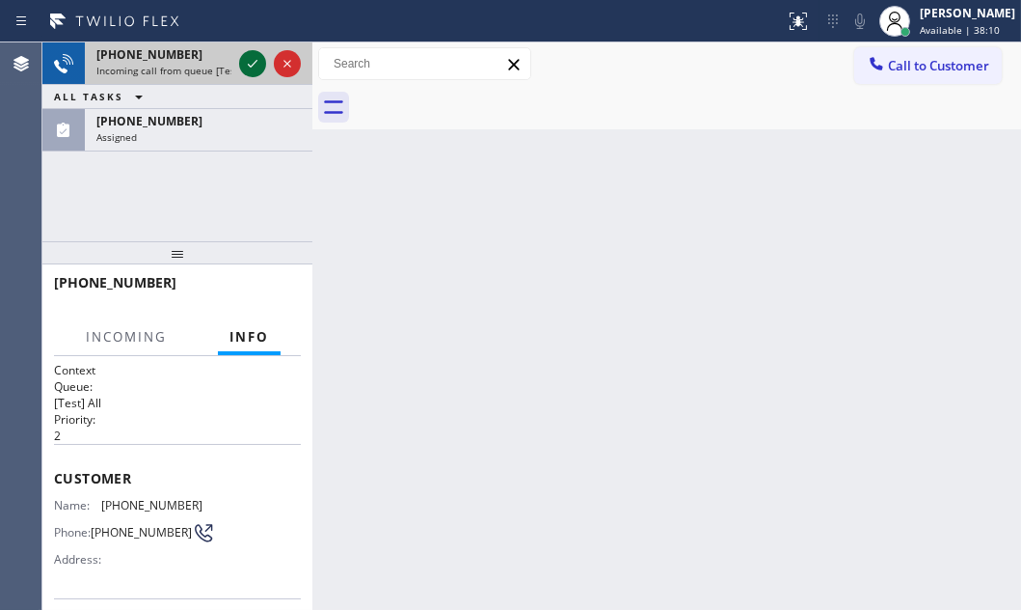
click at [242, 64] on icon at bounding box center [252, 63] width 23 height 23
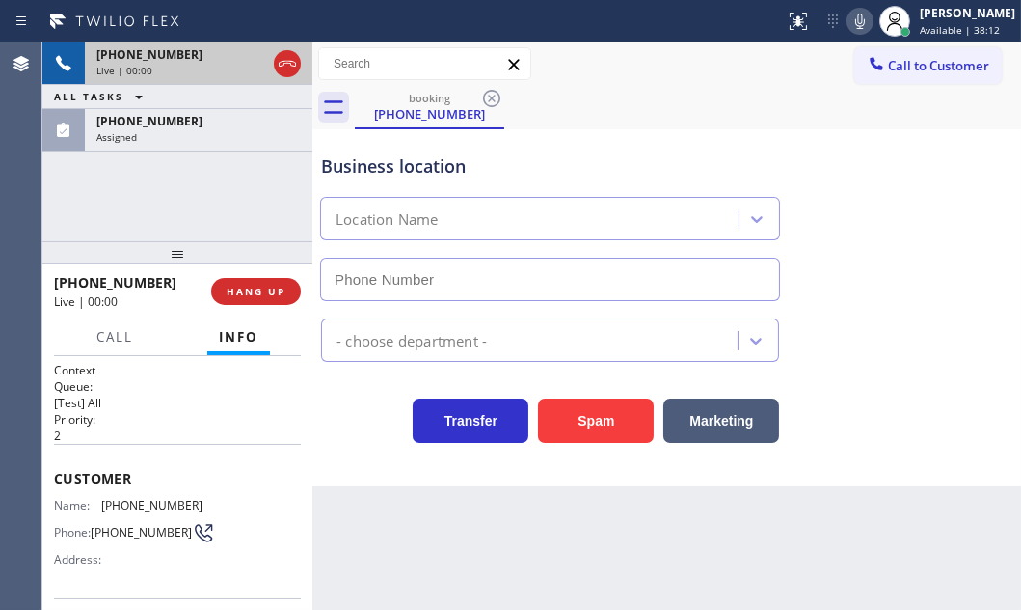
type input "(323) 433-5463"
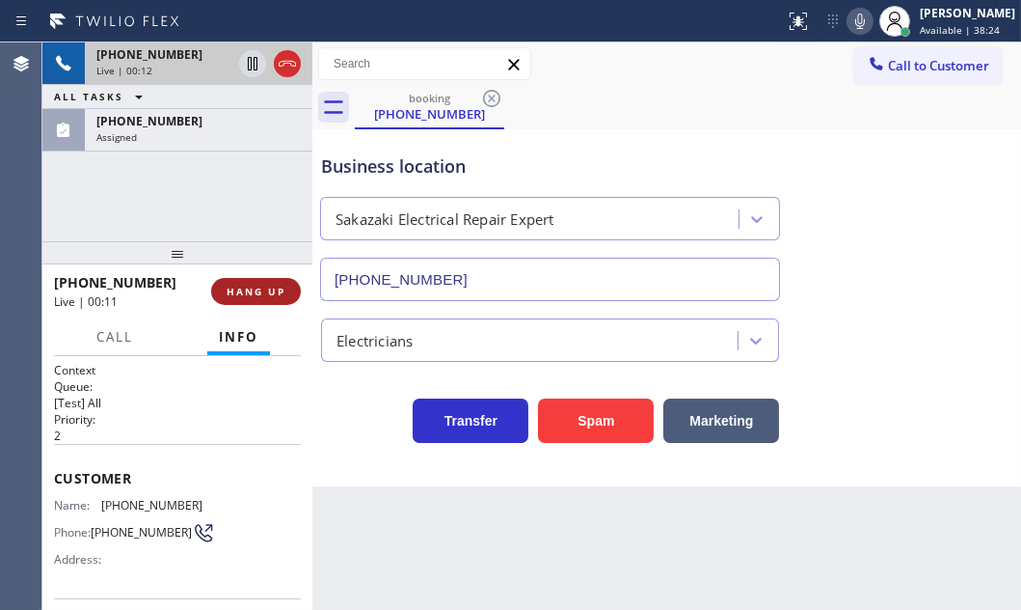
click at [248, 288] on span "HANG UP" at bounding box center [256, 292] width 59 height 14
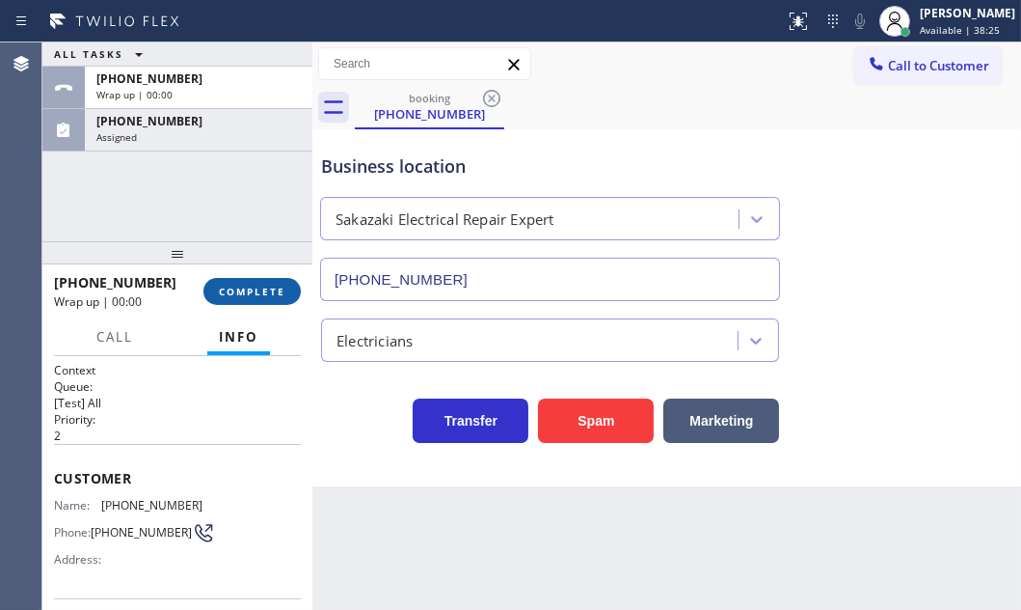
click at [248, 288] on span "COMPLETE" at bounding box center [252, 292] width 67 height 14
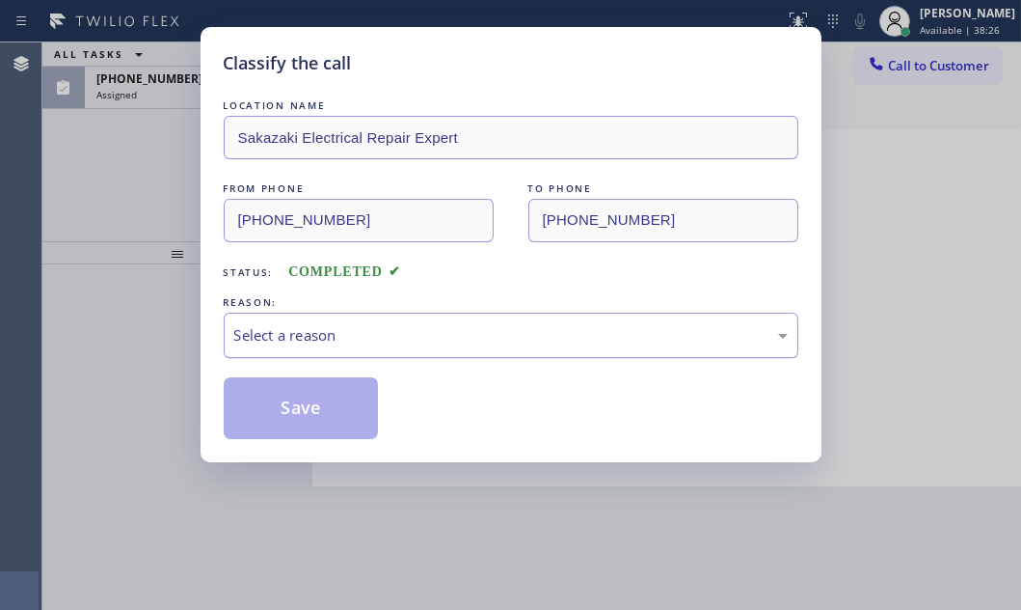
drag, startPoint x: 414, startPoint y: 332, endPoint x: 419, endPoint y: 353, distance: 21.8
click at [414, 333] on div "Select a reason" at bounding box center [511, 335] width 554 height 22
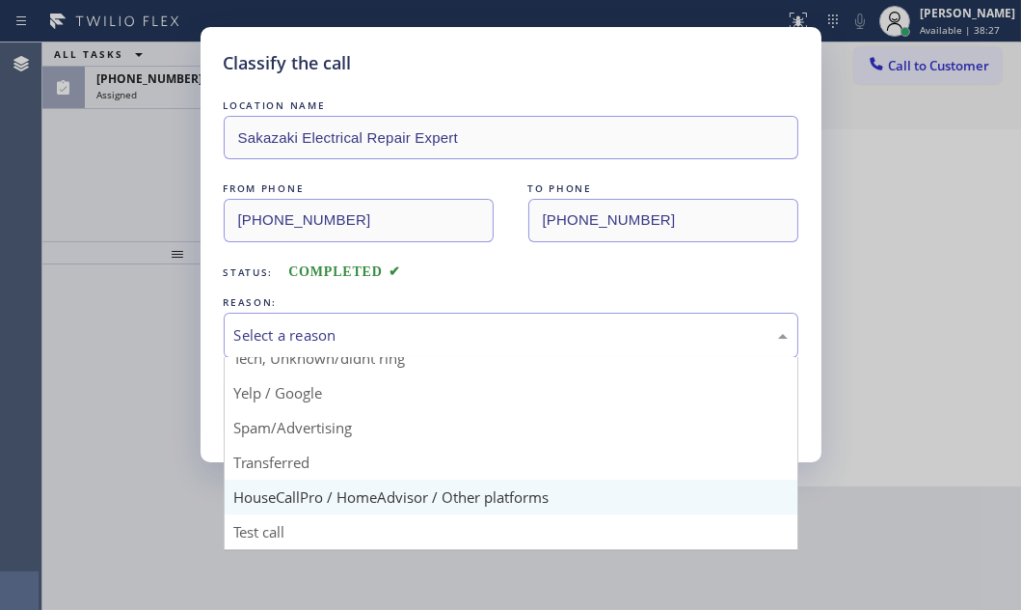
scroll to position [128, 0]
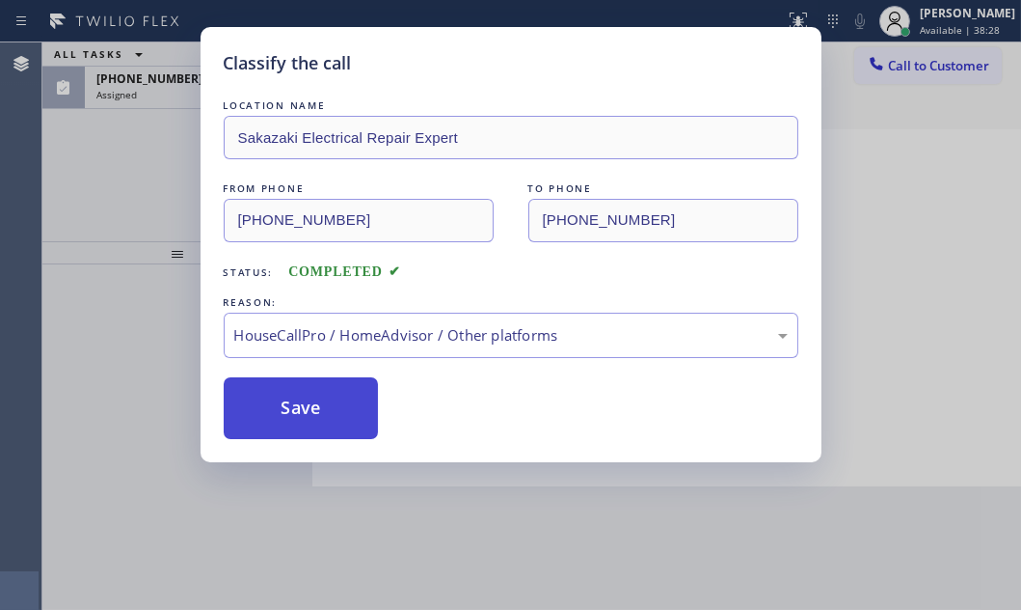
click at [299, 406] on button "Save" at bounding box center [301, 408] width 155 height 62
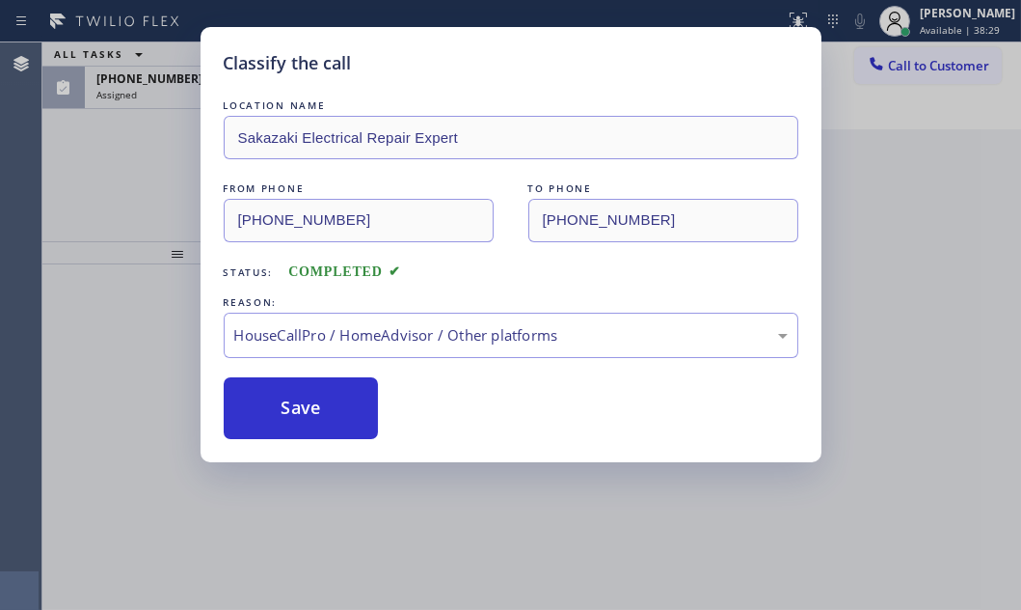
click at [164, 93] on div "Classify the call LOCATION NAME Same Day Subzero Repair Bowie FROM PHONE (240) …" at bounding box center [531, 325] width 979 height 567
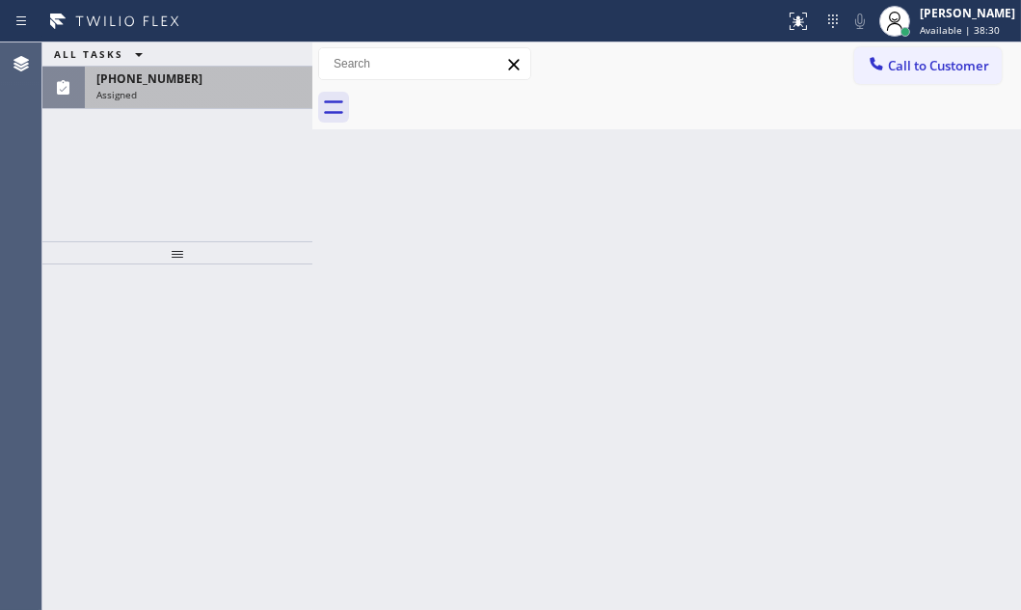
click at [247, 74] on div "(213) 752-4530" at bounding box center [198, 78] width 204 height 16
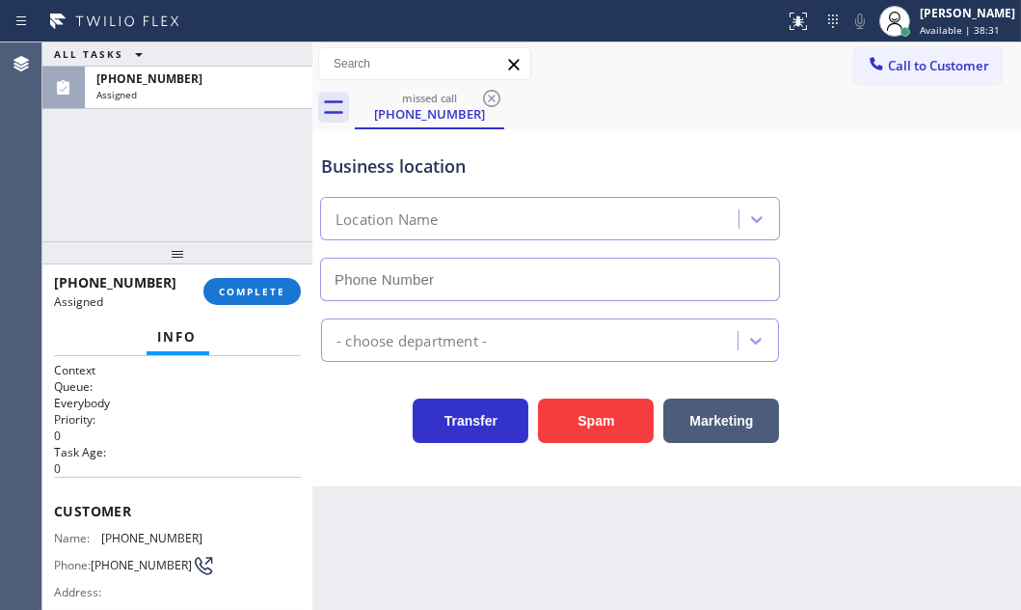
type input "(818) 239-4092"
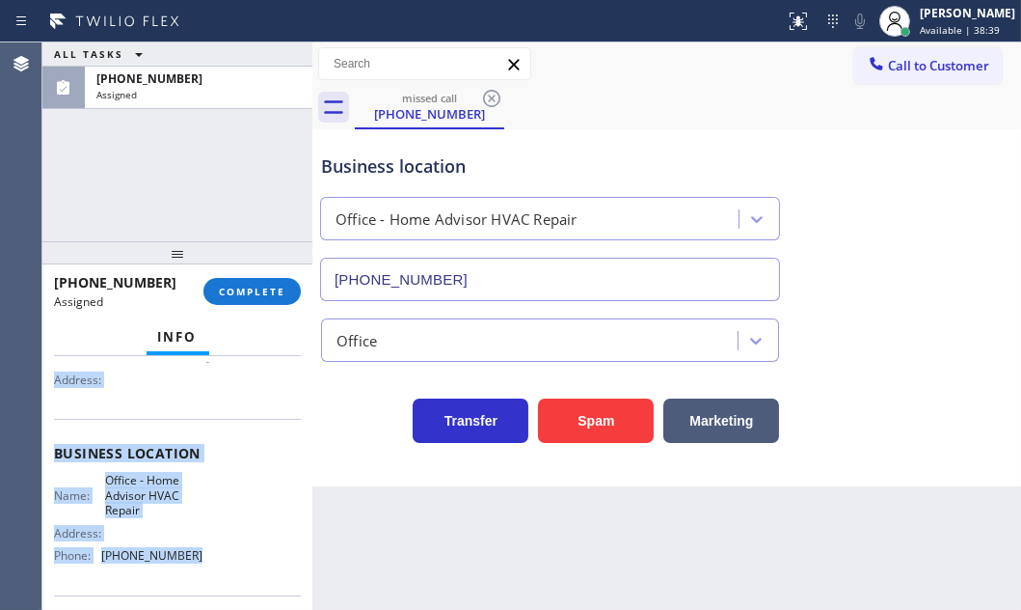
scroll to position [214, 0]
drag, startPoint x: 86, startPoint y: 521, endPoint x: 239, endPoint y: 568, distance: 160.5
click at [204, 584] on div "Context Queue: Everybody Priority: 0 Task Age: 3 minute(s) Customer Name: (213)…" at bounding box center [177, 482] width 270 height 253
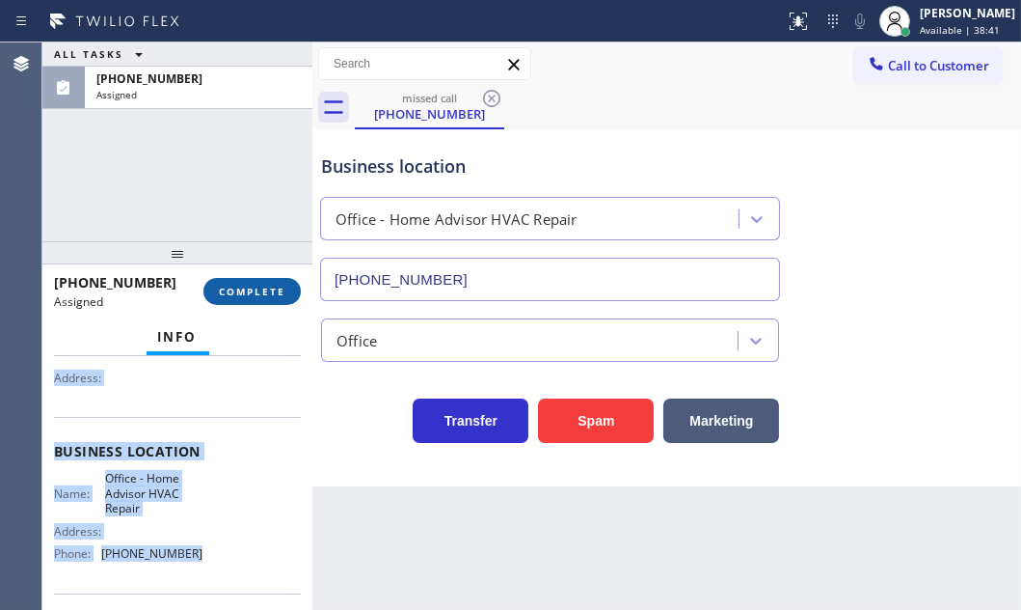
click at [218, 288] on button "COMPLETE" at bounding box center [252, 291] width 97 height 27
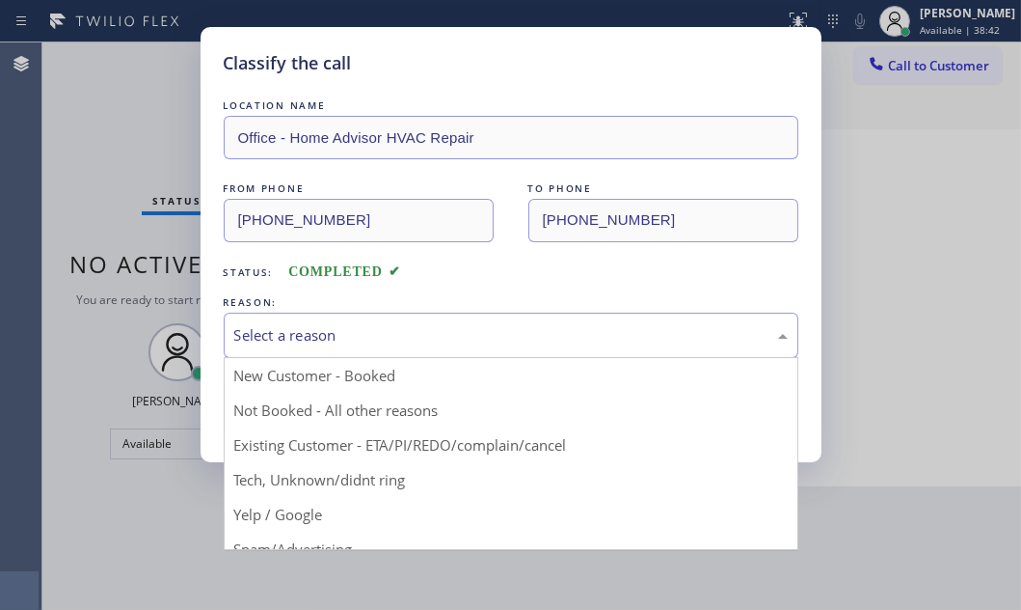
click at [425, 329] on div "Select a reason" at bounding box center [511, 335] width 554 height 22
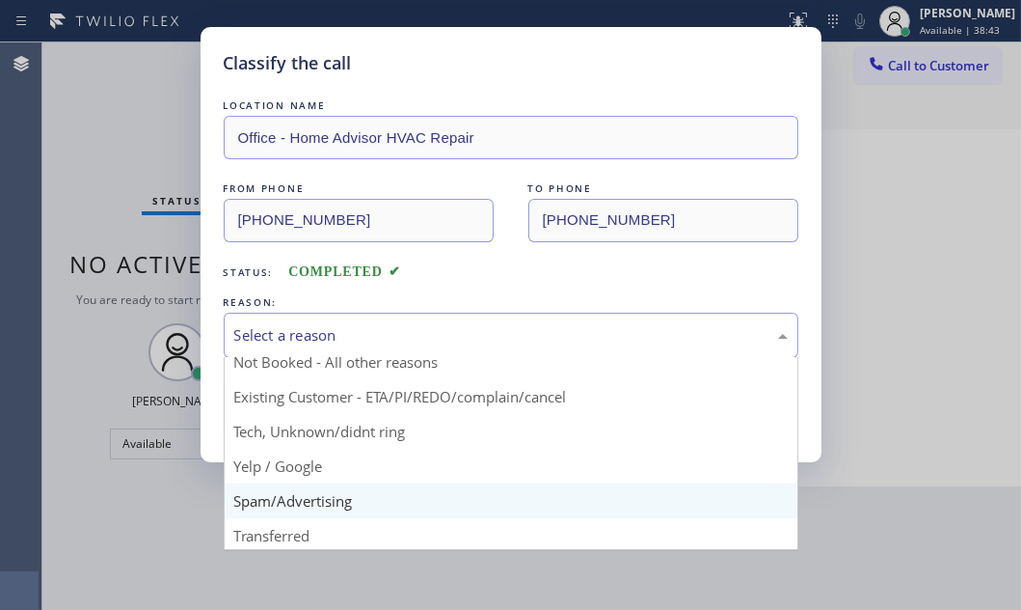
scroll to position [87, 0]
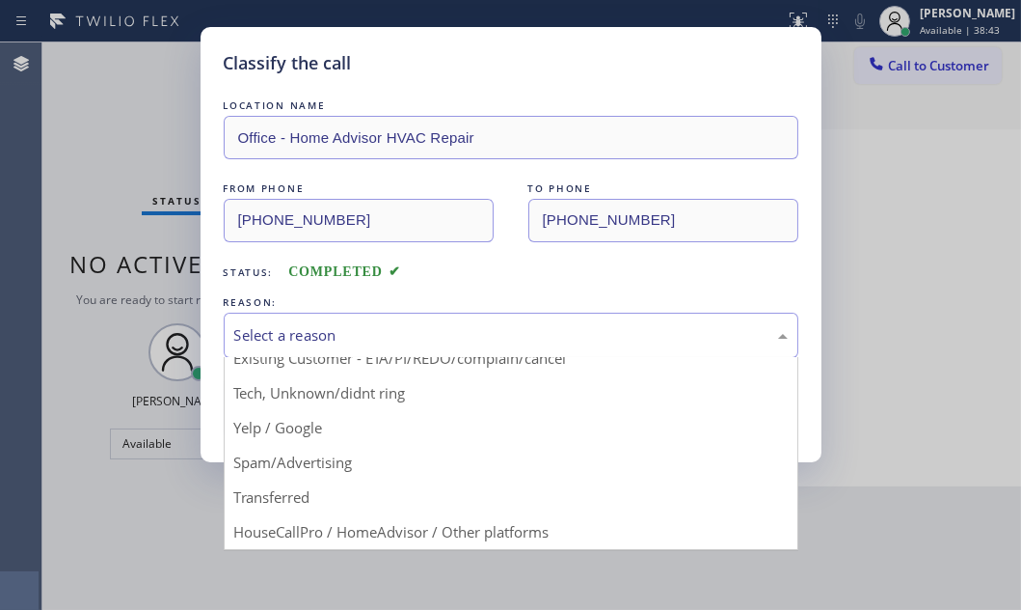
drag, startPoint x: 355, startPoint y: 394, endPoint x: 342, endPoint y: 394, distance: 12.6
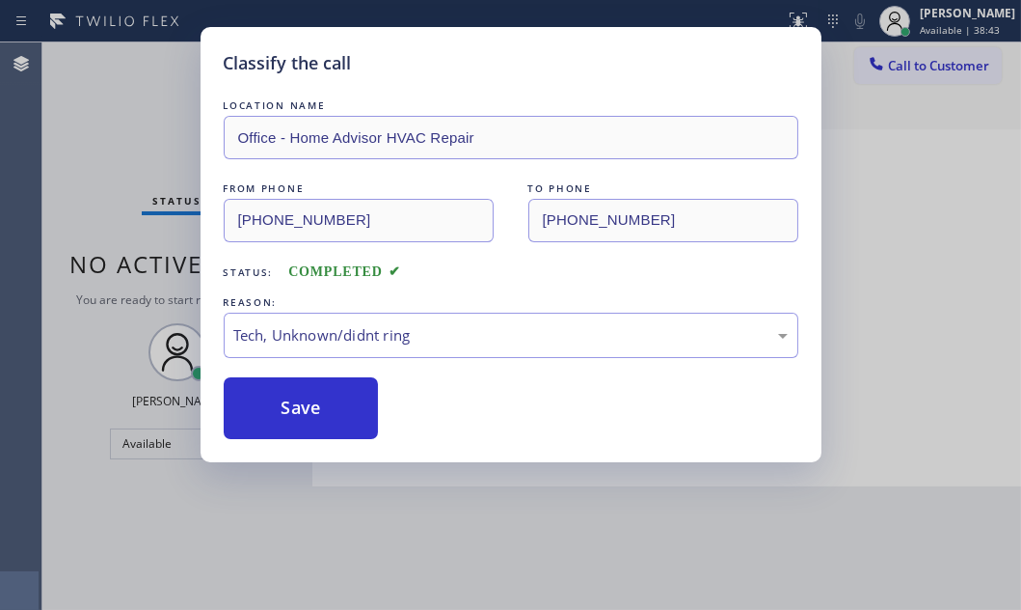
drag, startPoint x: 340, startPoint y: 394, endPoint x: 481, endPoint y: 394, distance: 140.8
click at [343, 394] on button "Save" at bounding box center [301, 408] width 155 height 62
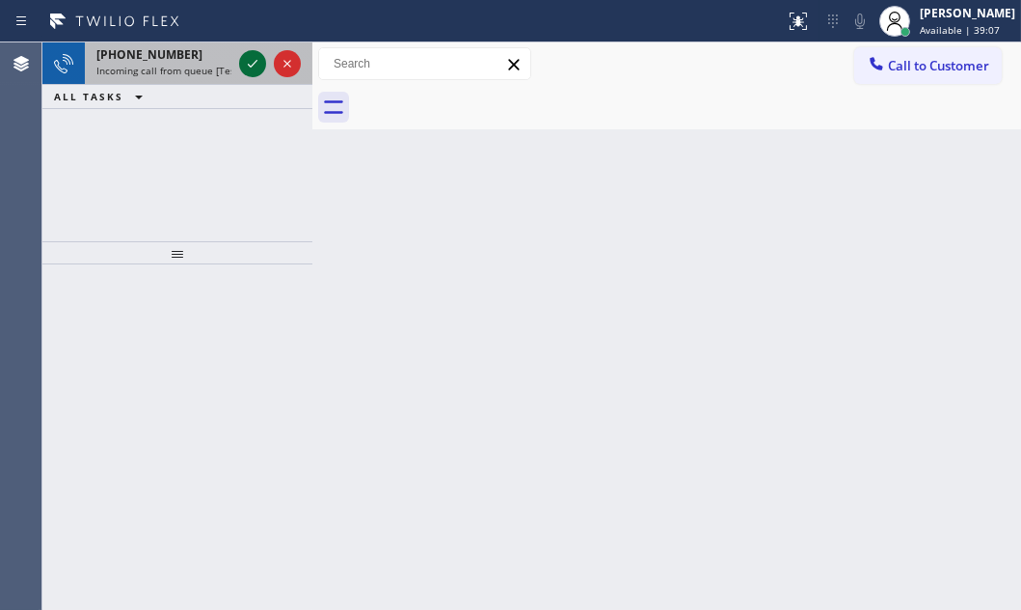
click at [239, 60] on div at bounding box center [252, 63] width 27 height 23
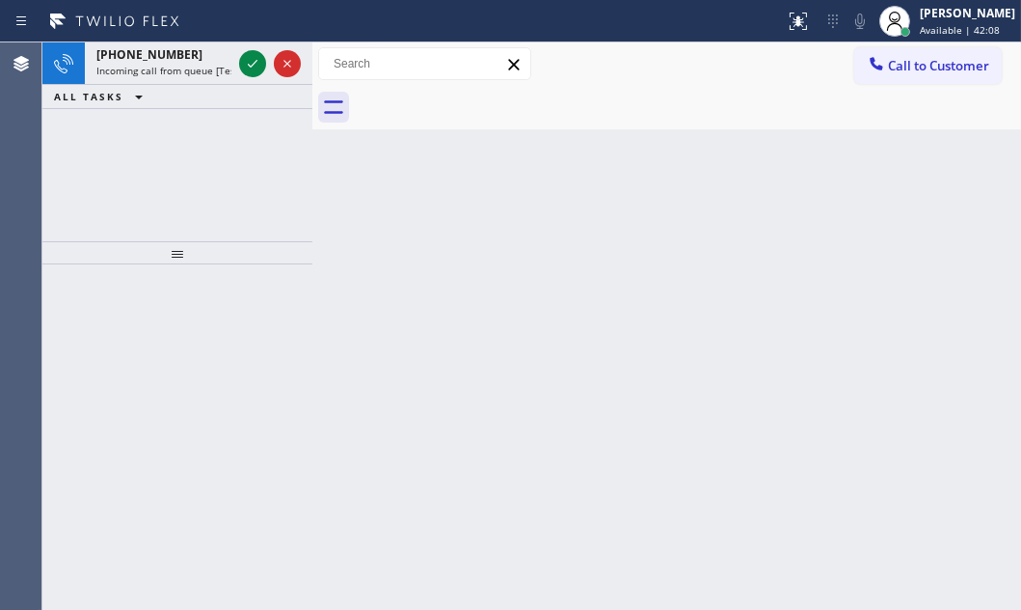
click at [249, 66] on icon at bounding box center [253, 64] width 10 height 8
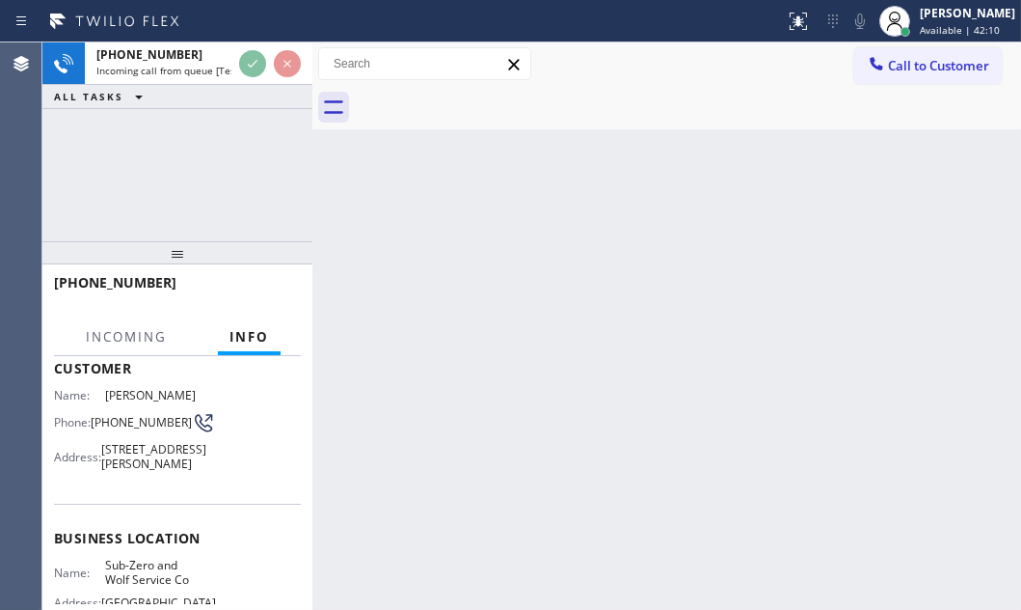
scroll to position [175, 0]
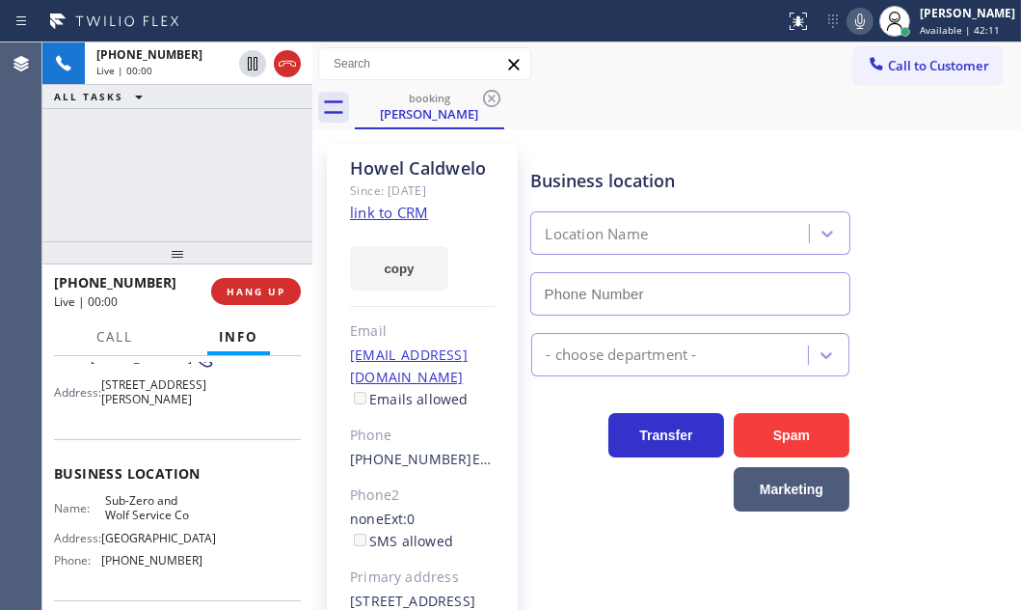
type input "(818) 452-4950"
click at [401, 211] on link "link to CRM" at bounding box center [389, 212] width 78 height 19
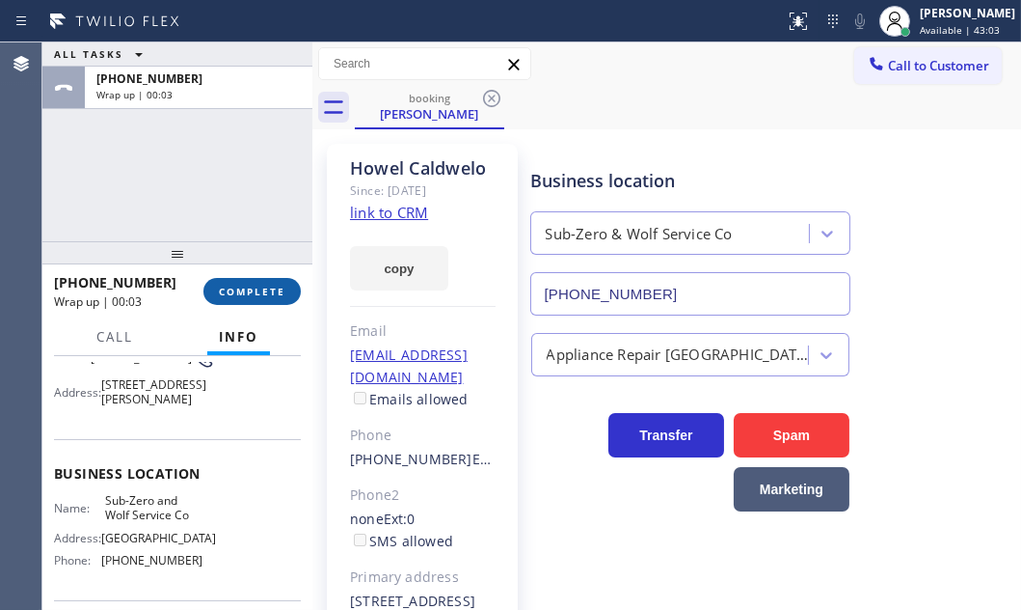
click at [268, 286] on span "COMPLETE" at bounding box center [252, 292] width 67 height 14
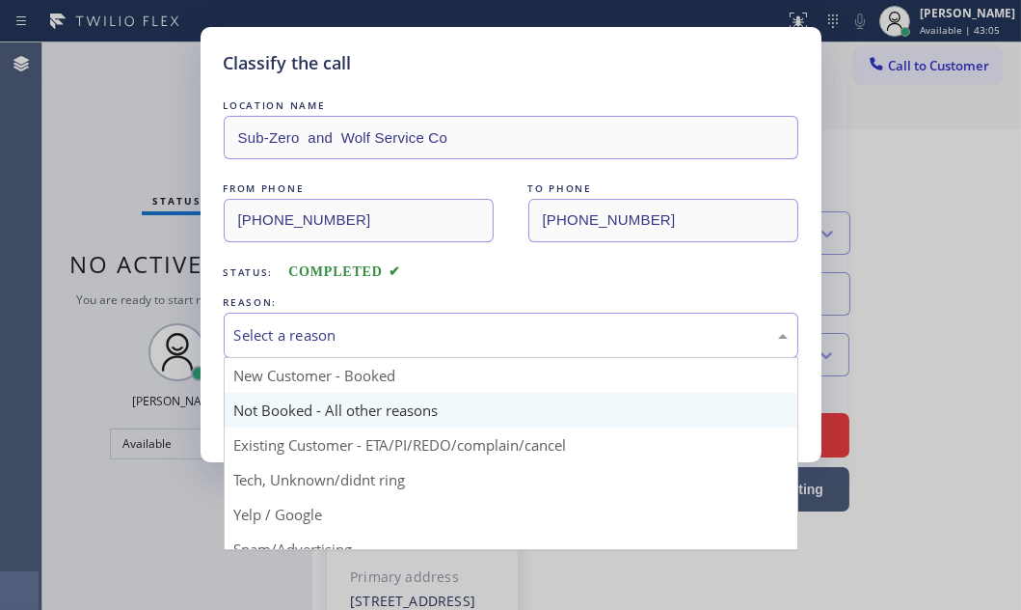
drag, startPoint x: 475, startPoint y: 334, endPoint x: 294, endPoint y: 419, distance: 199.3
click at [472, 335] on div "Select a reason" at bounding box center [511, 335] width 554 height 22
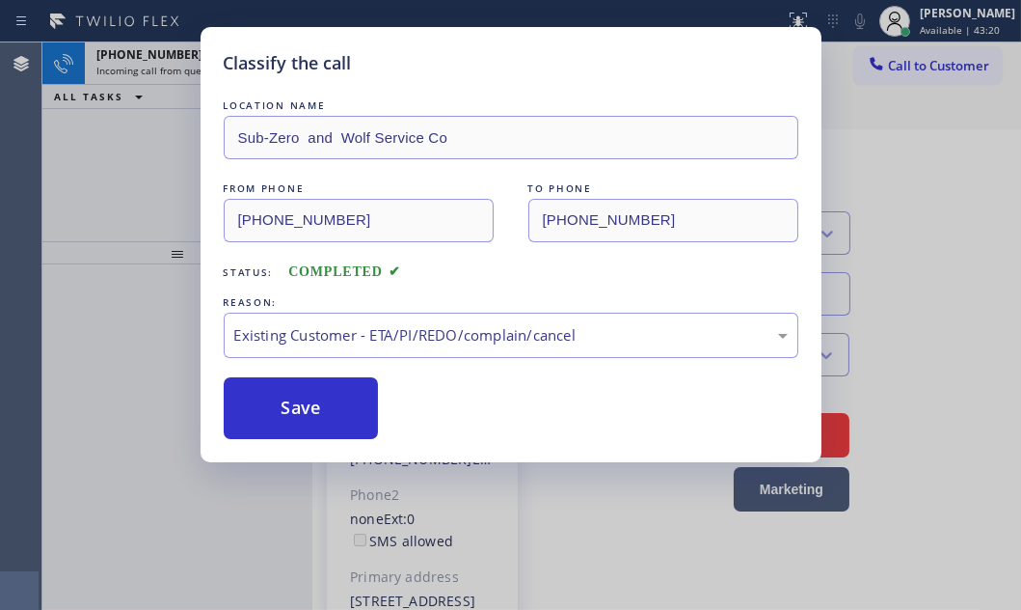
drag, startPoint x: 298, startPoint y: 414, endPoint x: 220, endPoint y: 300, distance: 138.0
click at [292, 410] on button "Save" at bounding box center [301, 408] width 155 height 62
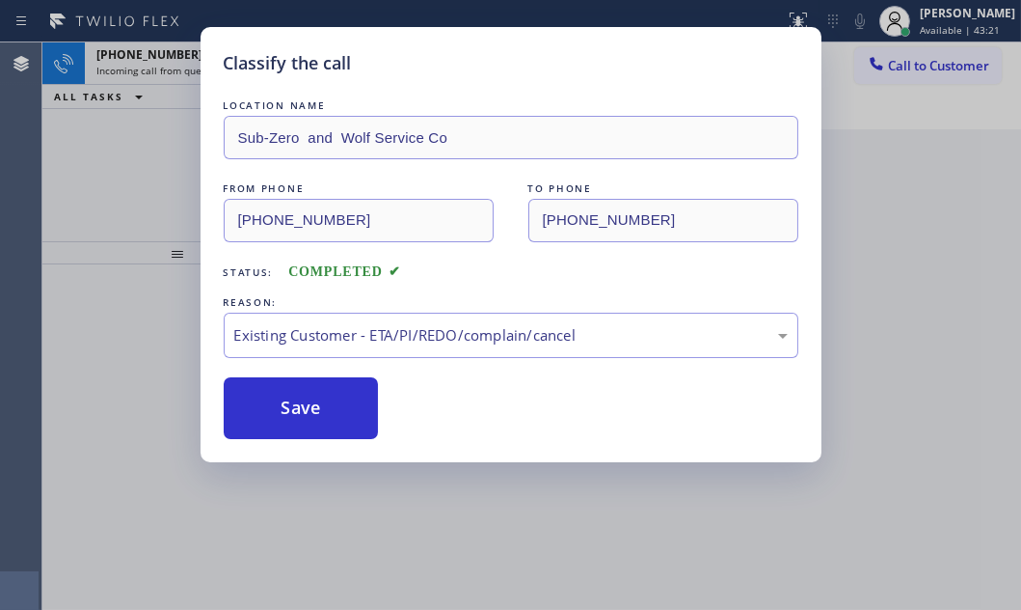
click at [175, 65] on div "Classify the call LOCATION NAME Sub-Zero and Wolf Service Co FROM PHONE (310) 4…" at bounding box center [510, 305] width 1021 height 610
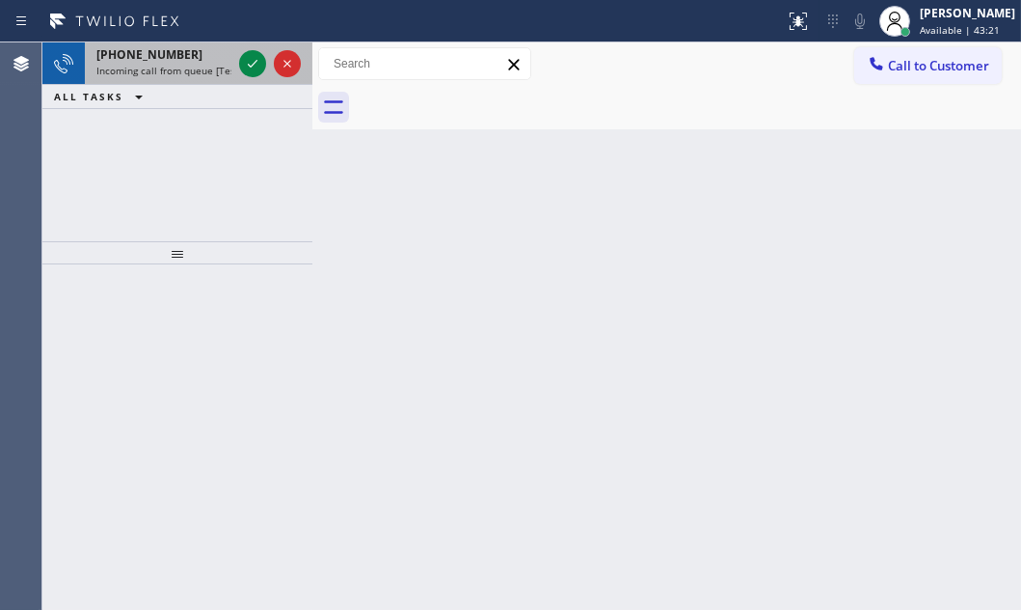
drag, startPoint x: 178, startPoint y: 65, endPoint x: 198, endPoint y: 65, distance: 19.3
click at [181, 65] on span "Incoming call from queue [Test] All" at bounding box center [176, 71] width 160 height 14
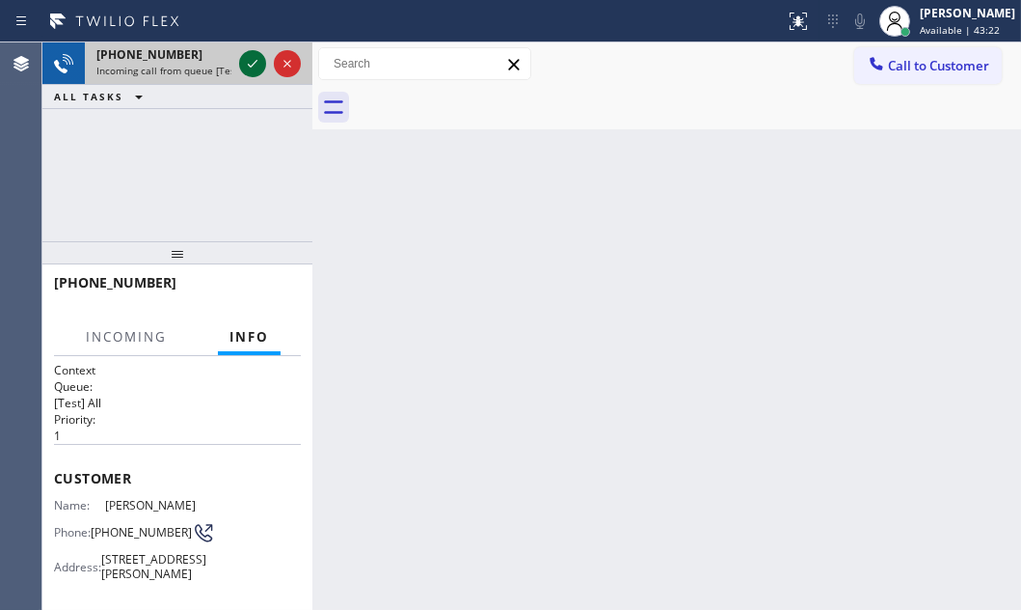
click at [247, 62] on icon at bounding box center [252, 63] width 23 height 23
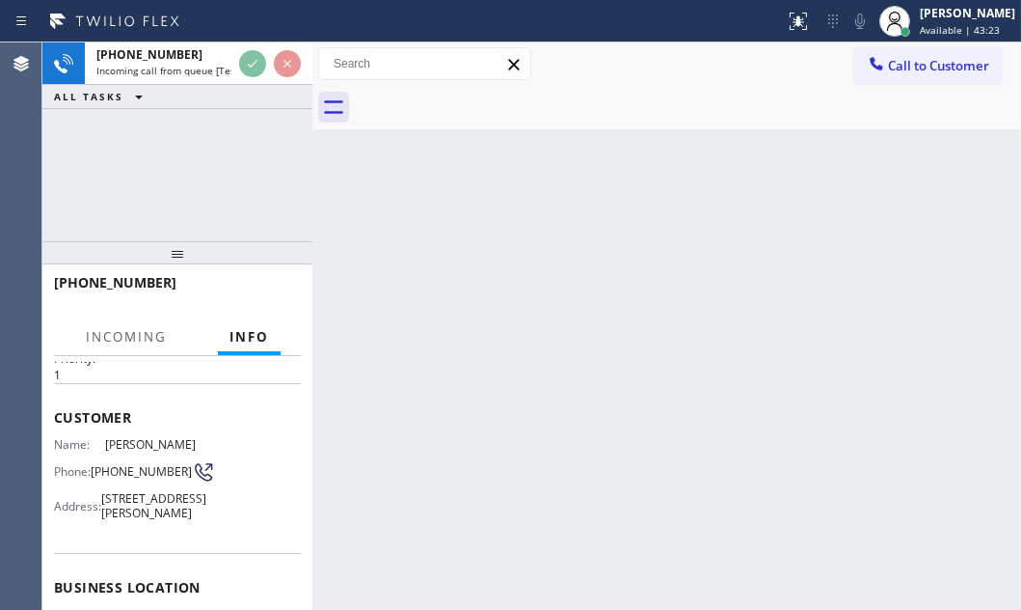
scroll to position [175, 0]
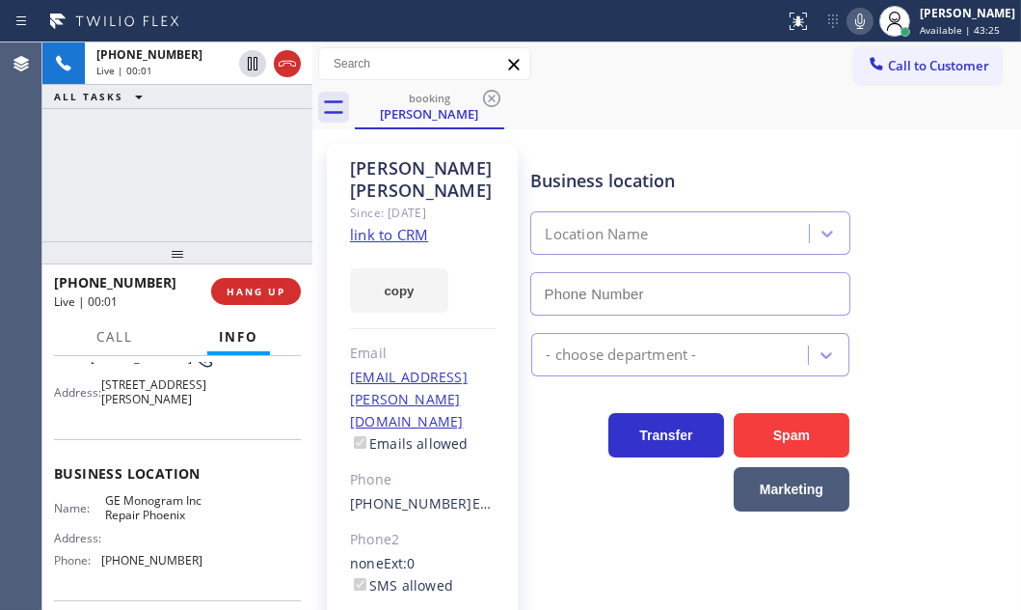
type input "(602) 755-6398"
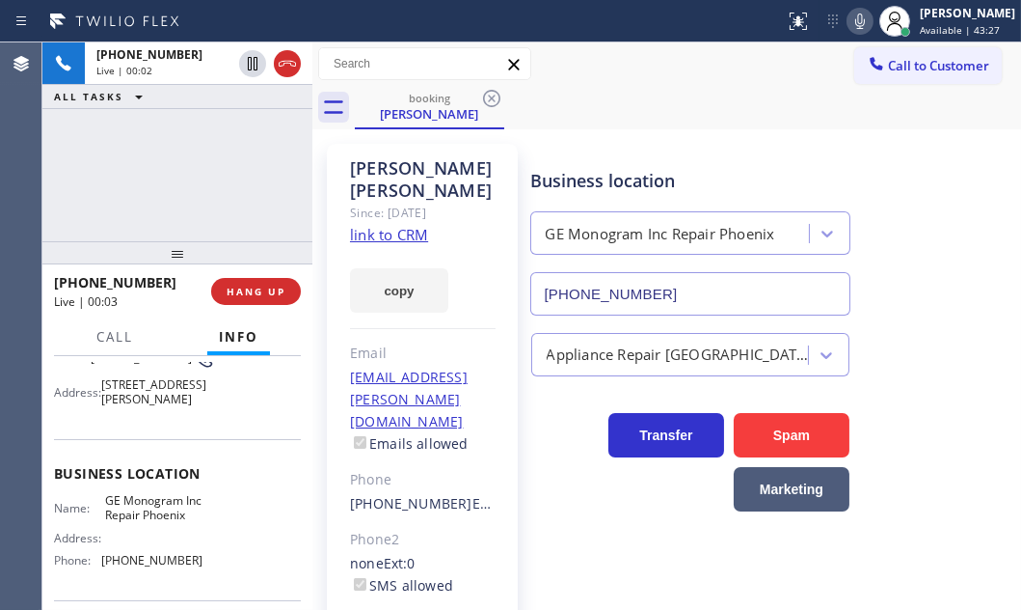
click at [386, 225] on link "link to CRM" at bounding box center [389, 234] width 78 height 19
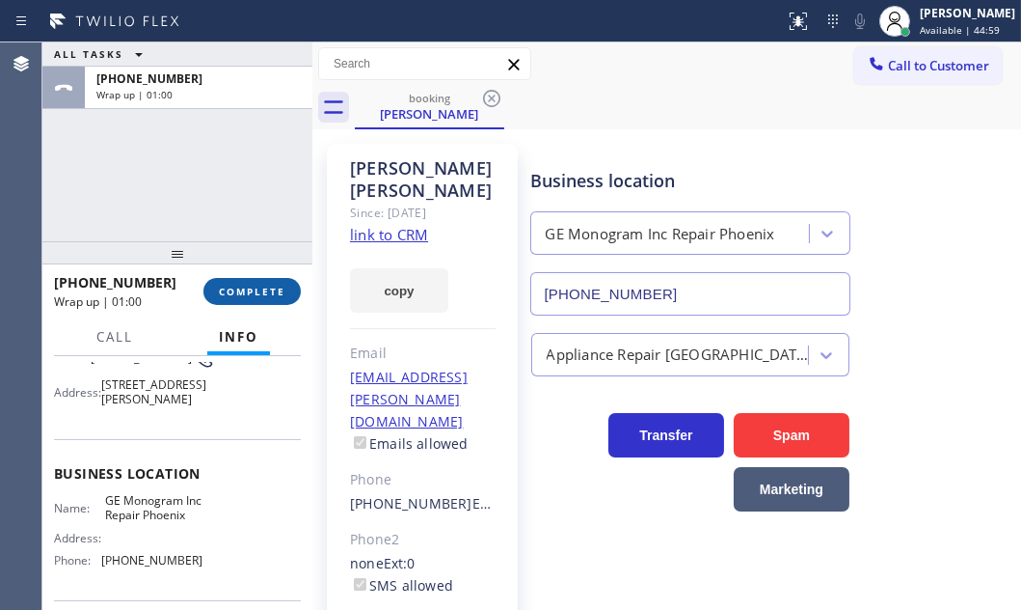
click at [263, 289] on span "COMPLETE" at bounding box center [252, 292] width 67 height 14
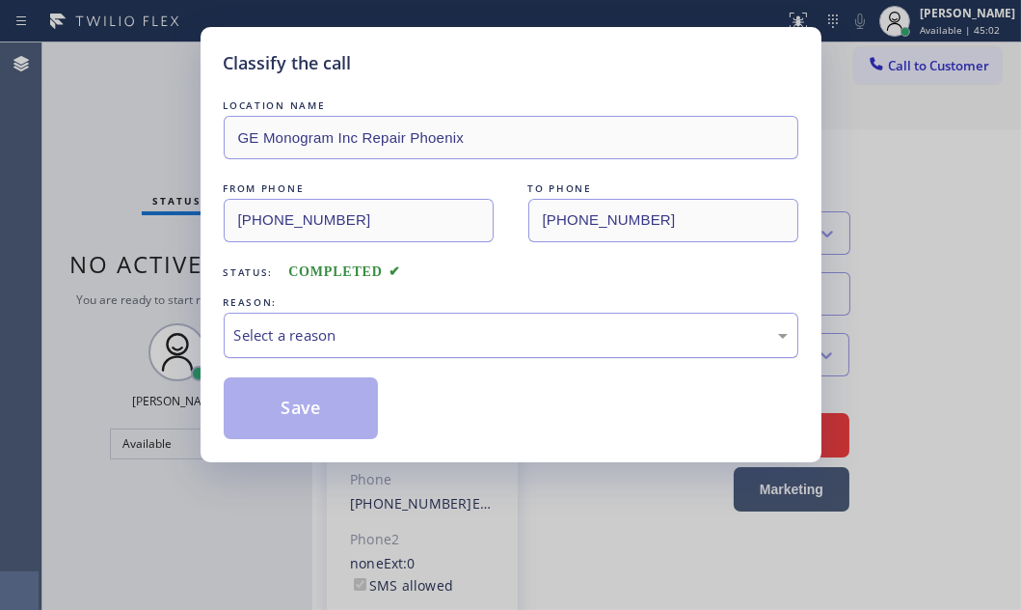
click at [412, 330] on div "Select a reason" at bounding box center [511, 335] width 554 height 22
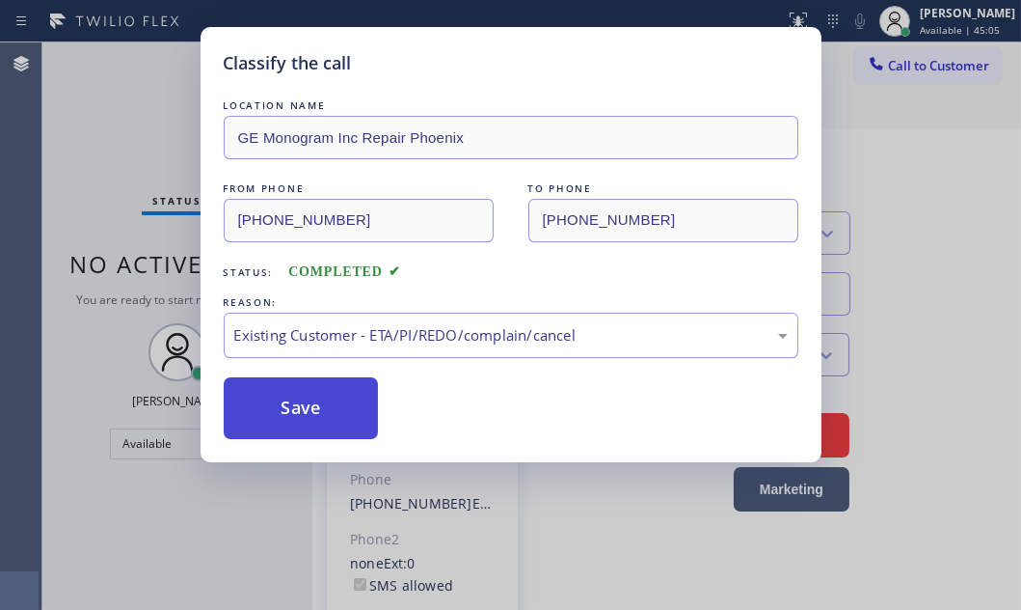
click at [313, 404] on button "Save" at bounding box center [301, 408] width 155 height 62
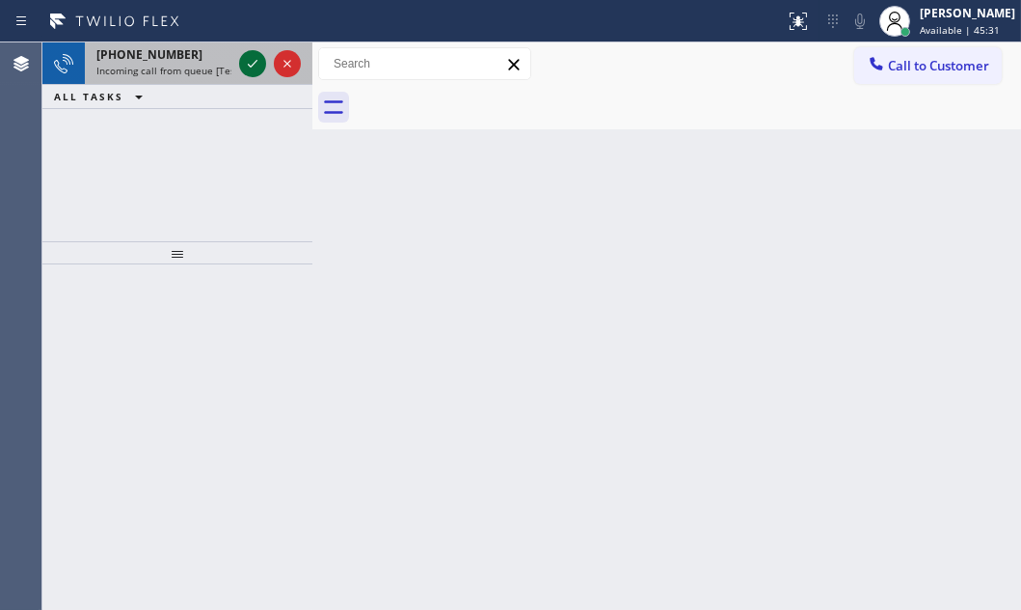
click at [253, 67] on icon at bounding box center [252, 63] width 23 height 23
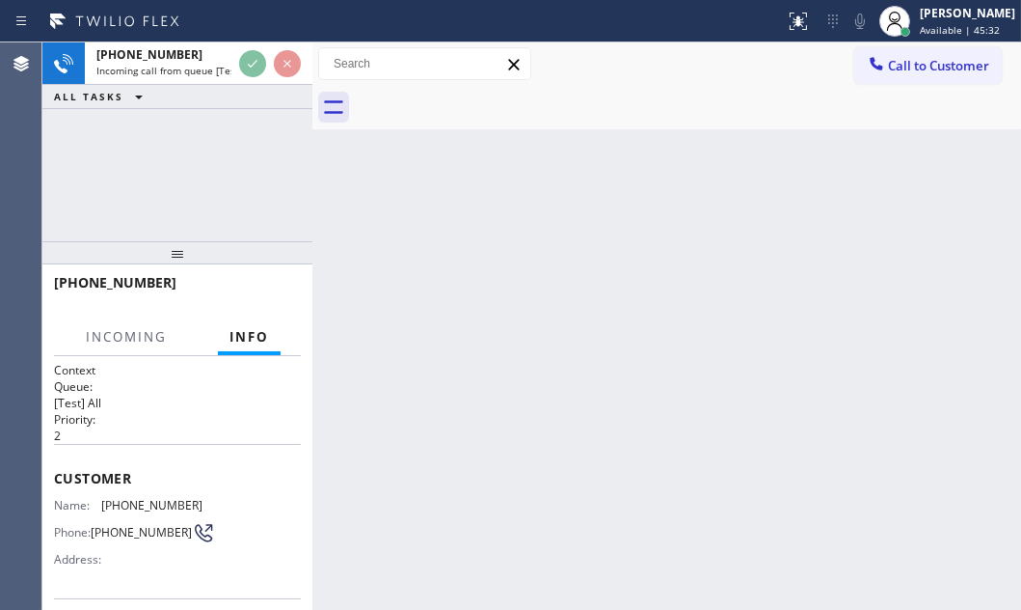
scroll to position [175, 0]
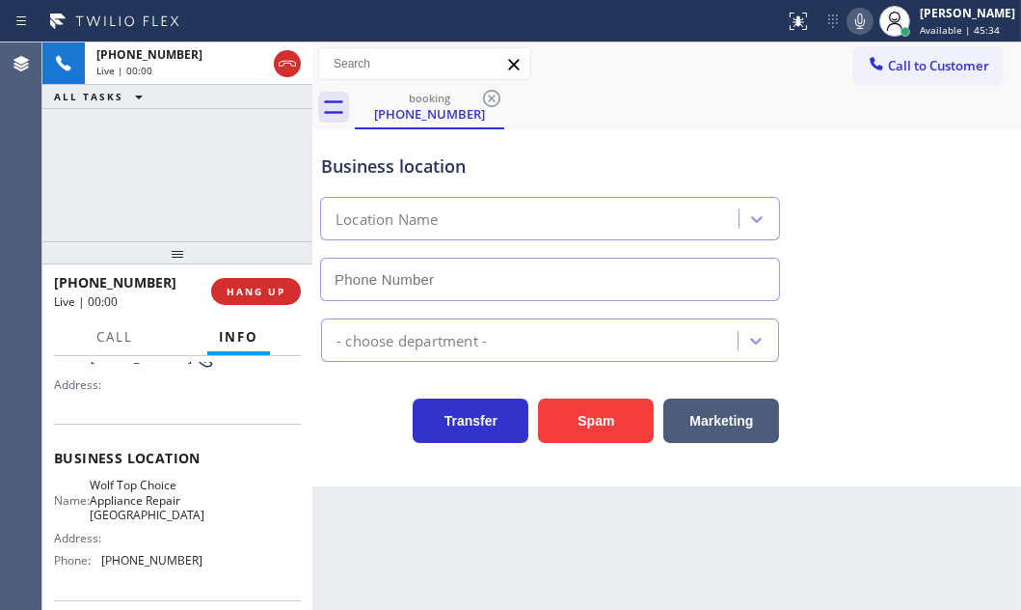
type input "(571) 520-9444"
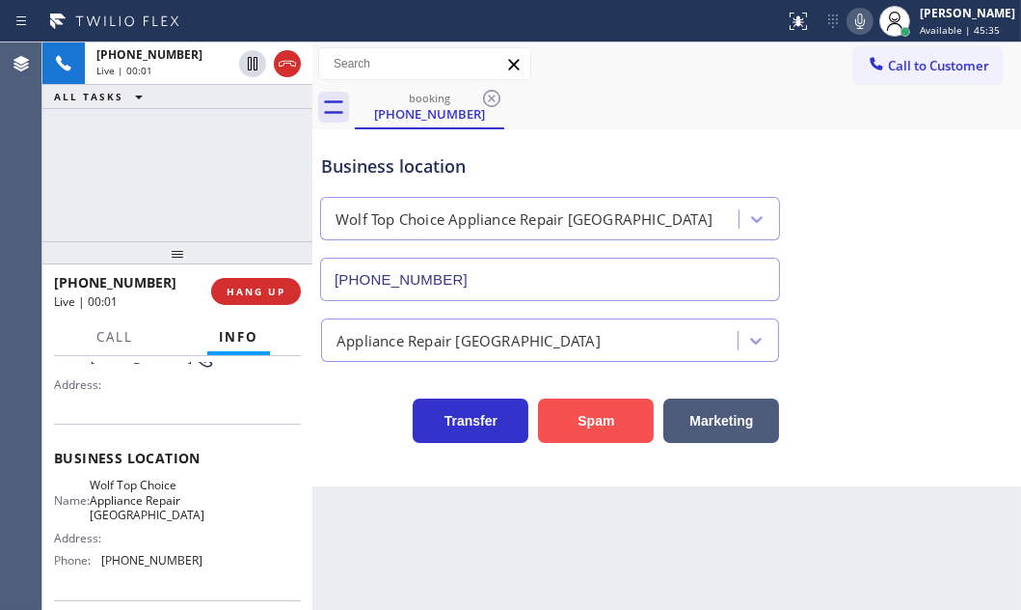
click at [607, 423] on button "Spam" at bounding box center [596, 420] width 116 height 44
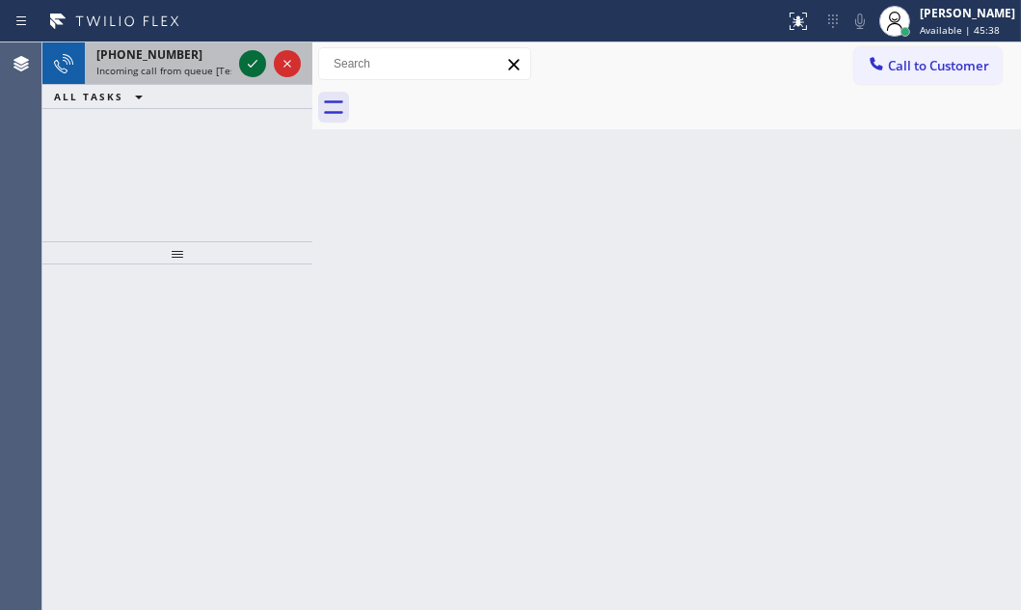
click at [250, 62] on icon at bounding box center [252, 63] width 23 height 23
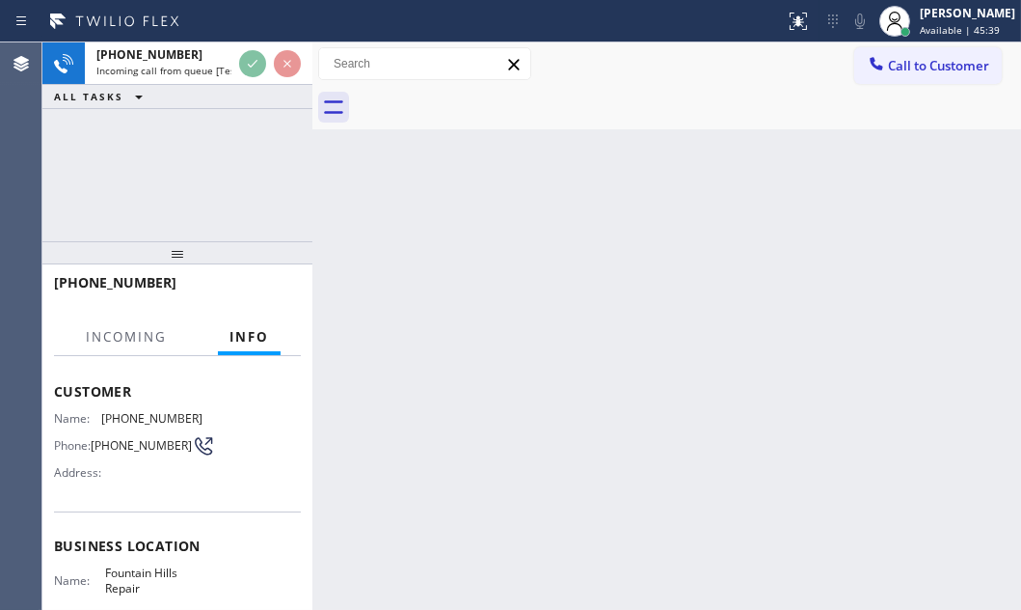
scroll to position [175, 0]
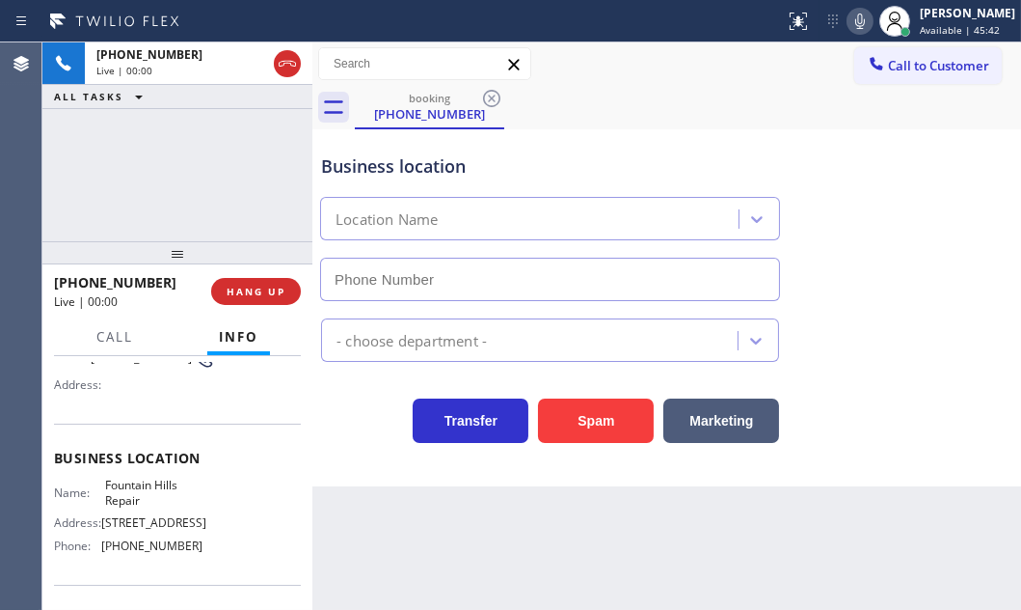
type input "(480) 347-9833"
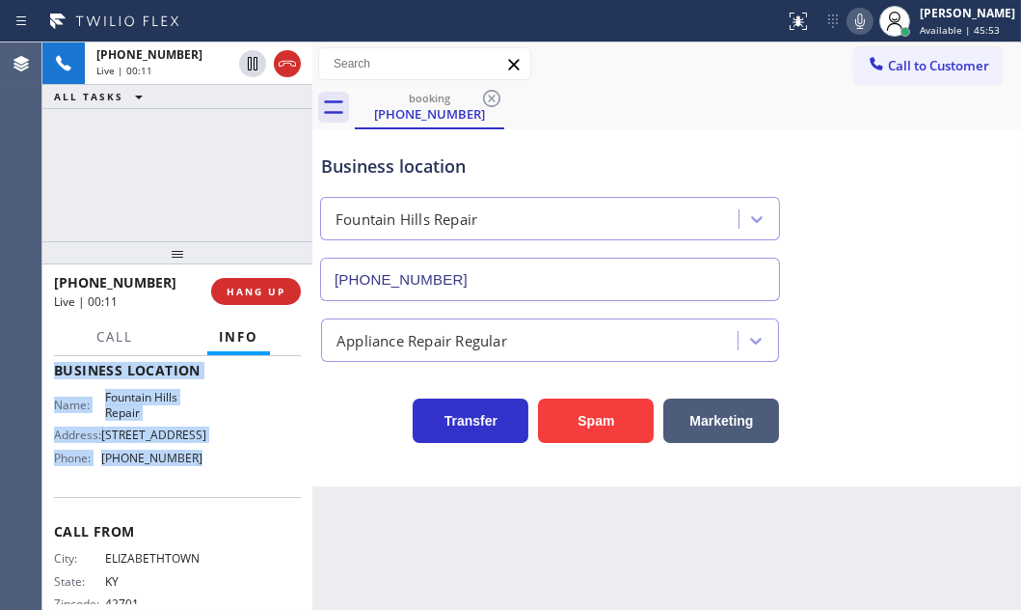
drag, startPoint x: 48, startPoint y: 472, endPoint x: 217, endPoint y: 481, distance: 169.1
click at [217, 481] on div "Context Queue: [Test] All Priority: 1 Customer Name: (270) 872-9371 Phone: (270…" at bounding box center [177, 482] width 270 height 253
copy div "Customer Name: (270) 872-9371 Phone: (270) 872-9371 Address: Business location …"
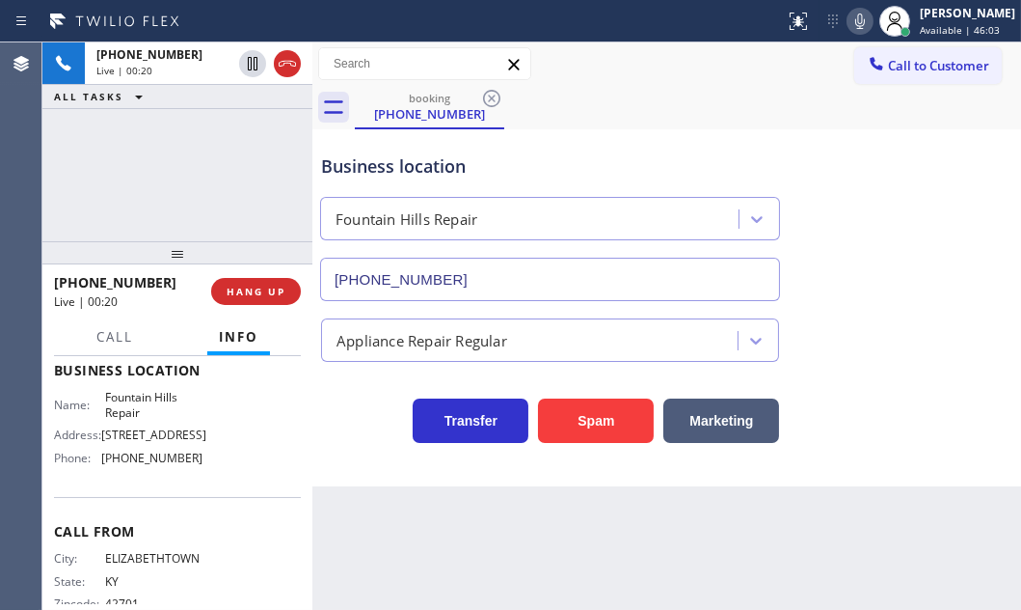
click at [206, 156] on div "+12708729371 Live | 00:20 ALL TASKS ALL TASKS ACTIVE TASKS TASKS IN WRAP UP" at bounding box center [177, 141] width 270 height 199
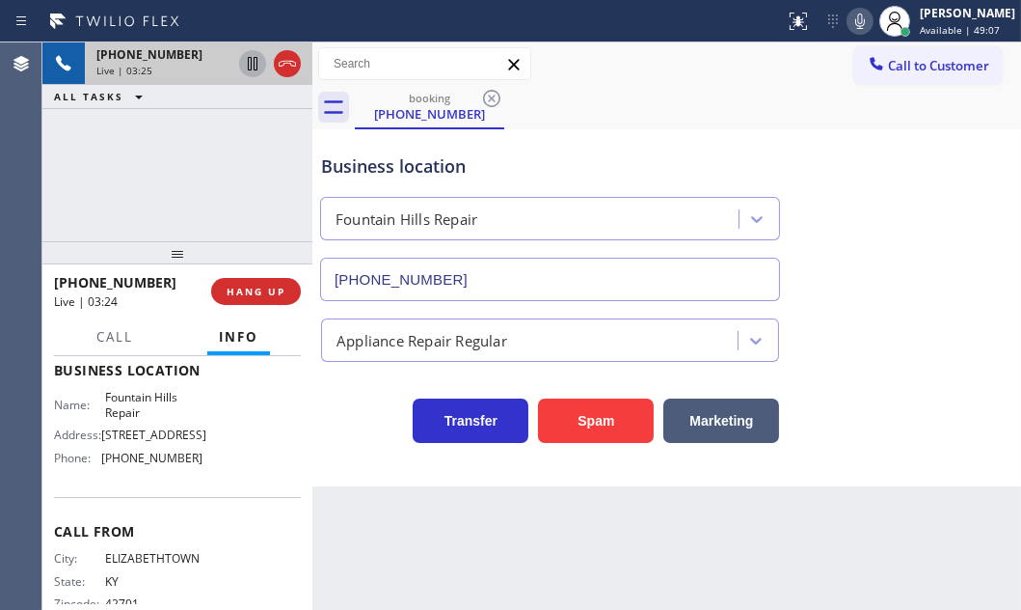
click at [253, 71] on icon at bounding box center [252, 63] width 23 height 23
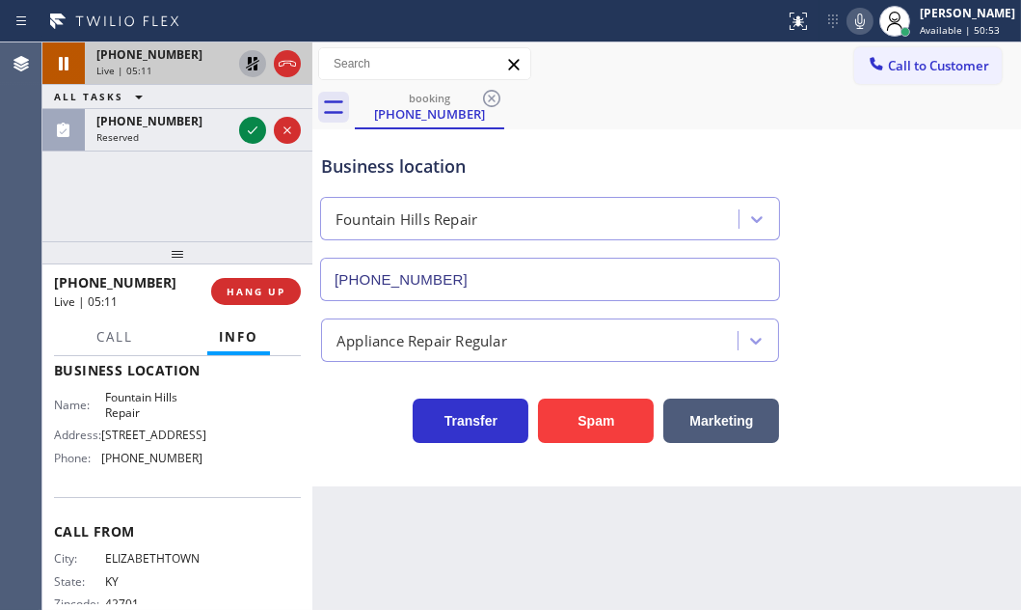
click at [246, 56] on icon at bounding box center [252, 63] width 23 height 23
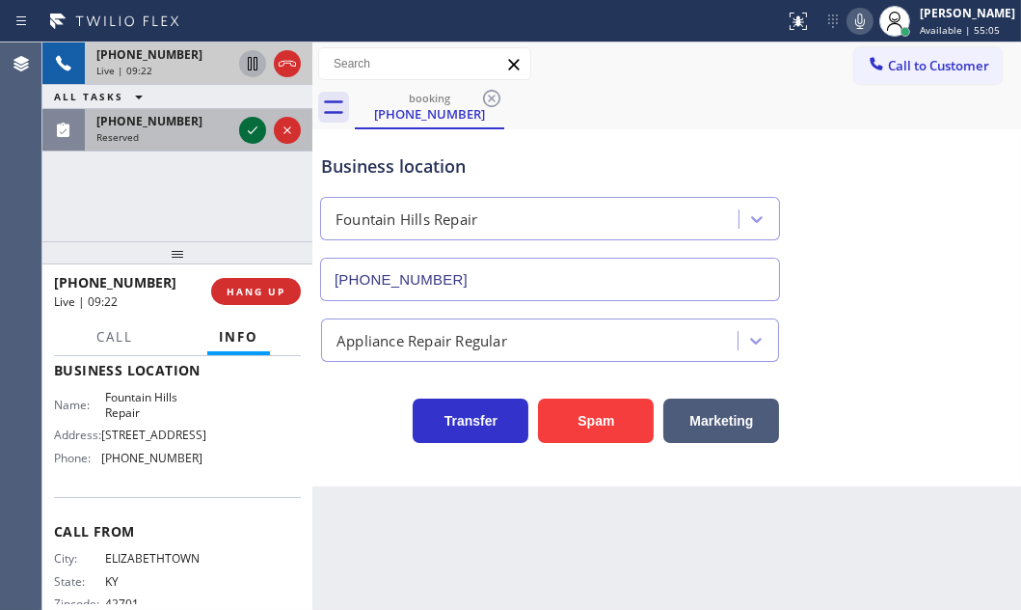
click at [252, 130] on icon at bounding box center [252, 130] width 23 height 23
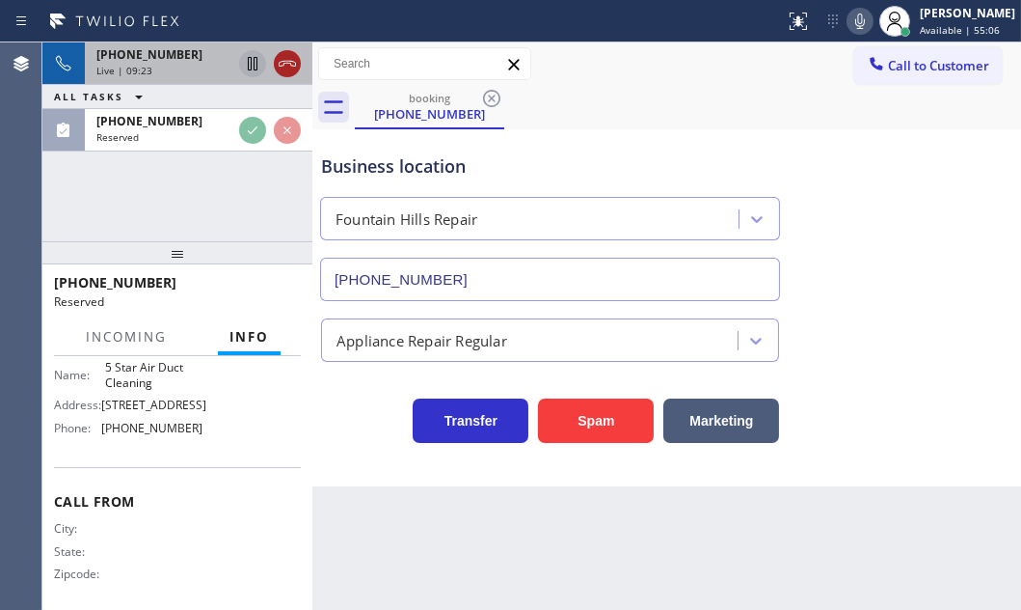
click at [289, 59] on icon at bounding box center [287, 63] width 23 height 23
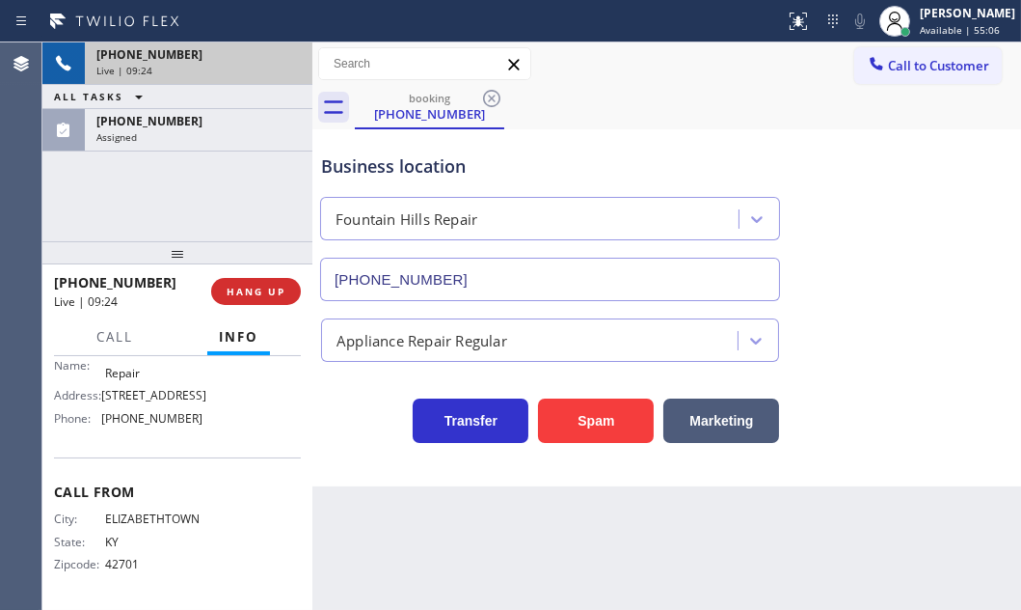
scroll to position [262, 0]
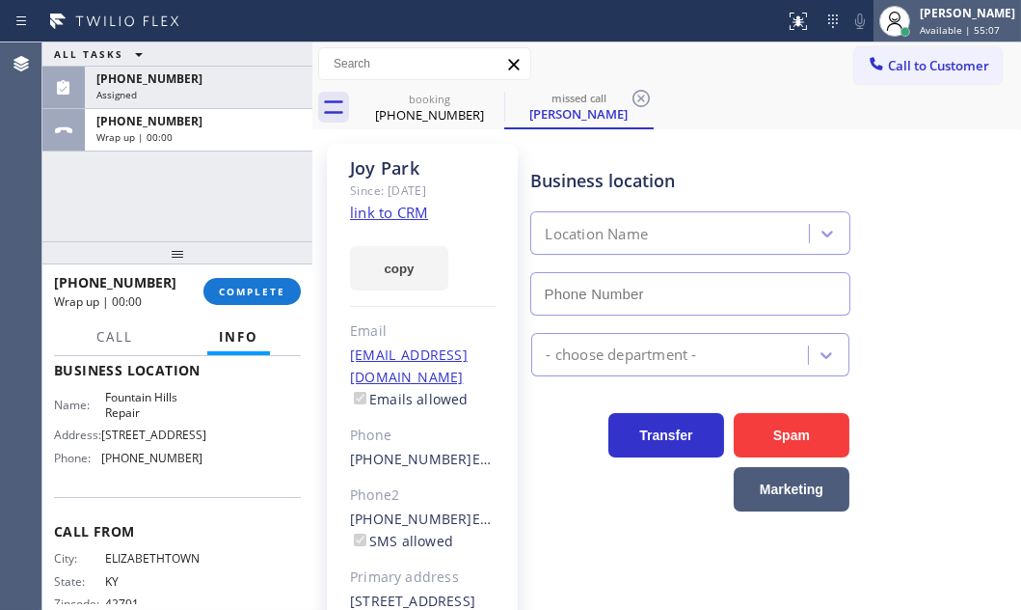
type input "(858) 800-3094"
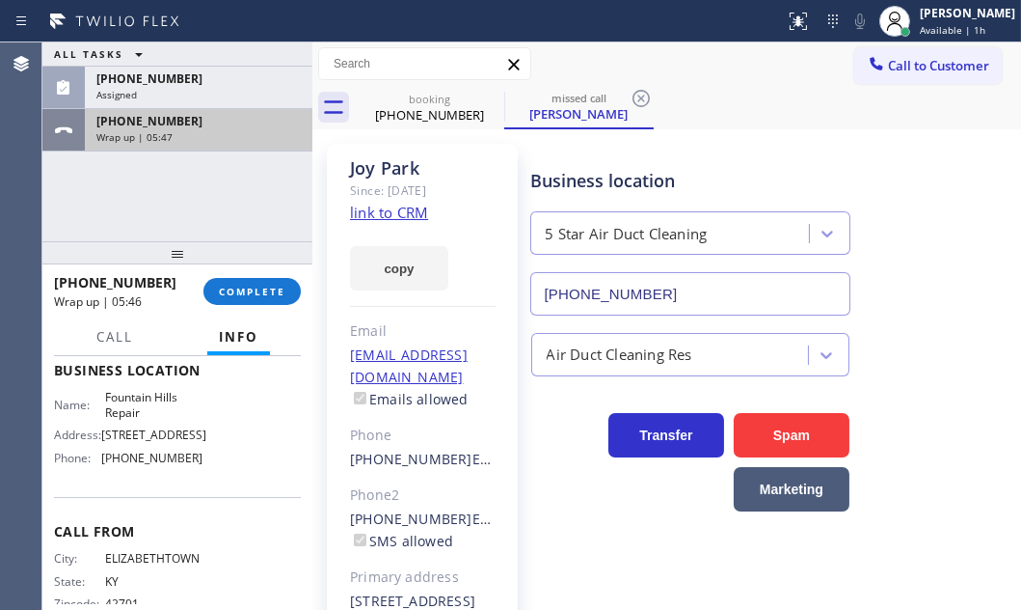
click at [256, 130] on div "Wrap up | 05:47" at bounding box center [198, 137] width 204 height 14
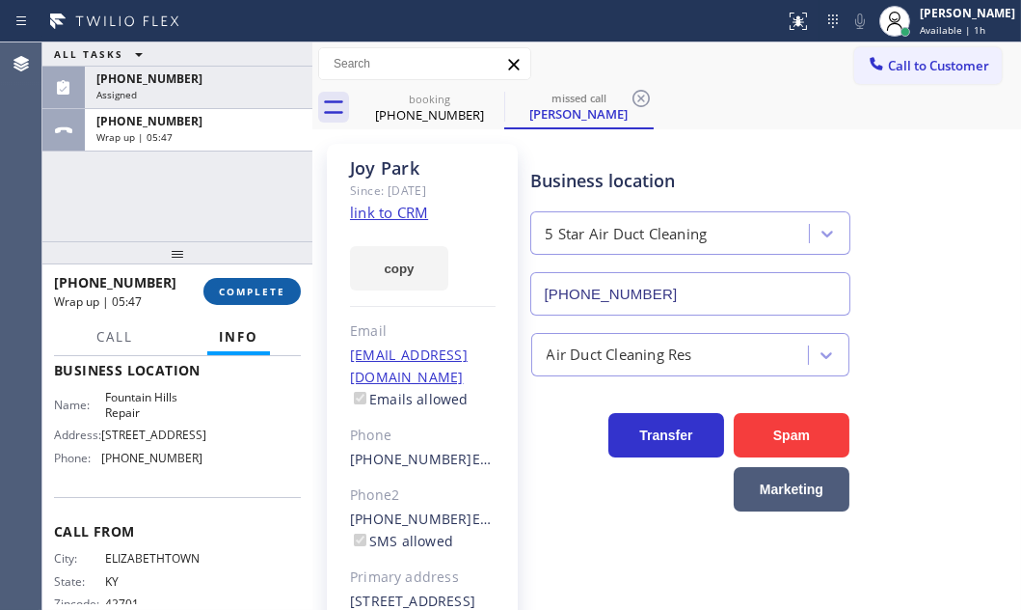
click at [269, 291] on span "COMPLETE" at bounding box center [252, 292] width 67 height 14
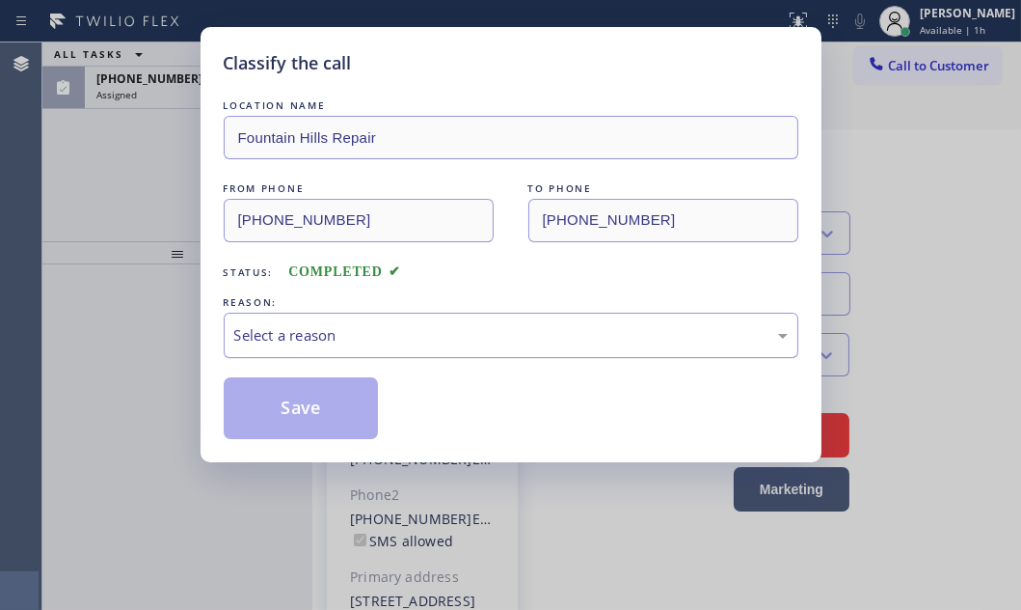
click at [431, 318] on div "Select a reason" at bounding box center [511, 334] width 575 height 45
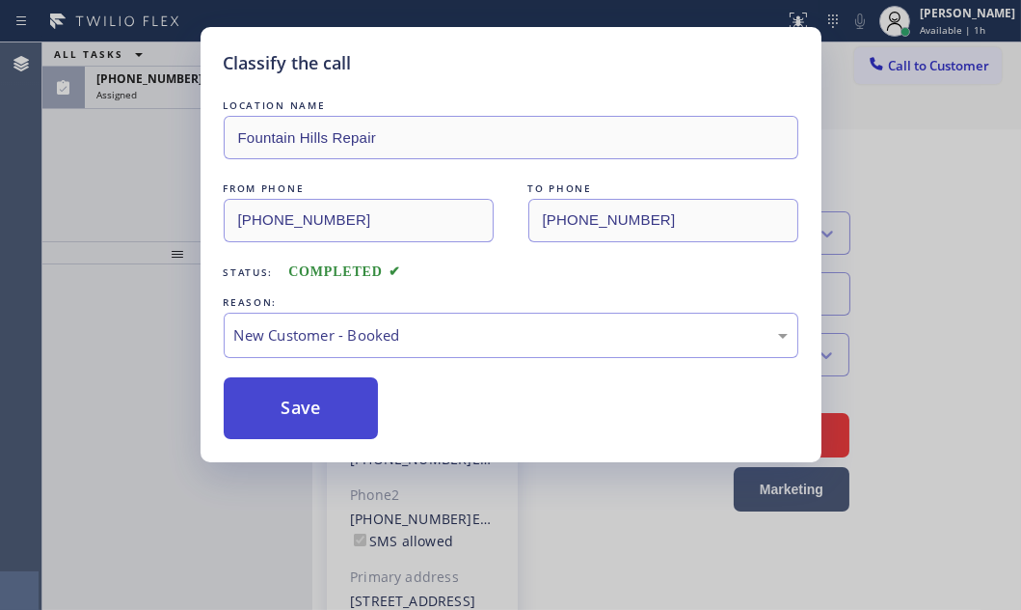
click at [268, 394] on button "Save" at bounding box center [301, 408] width 155 height 62
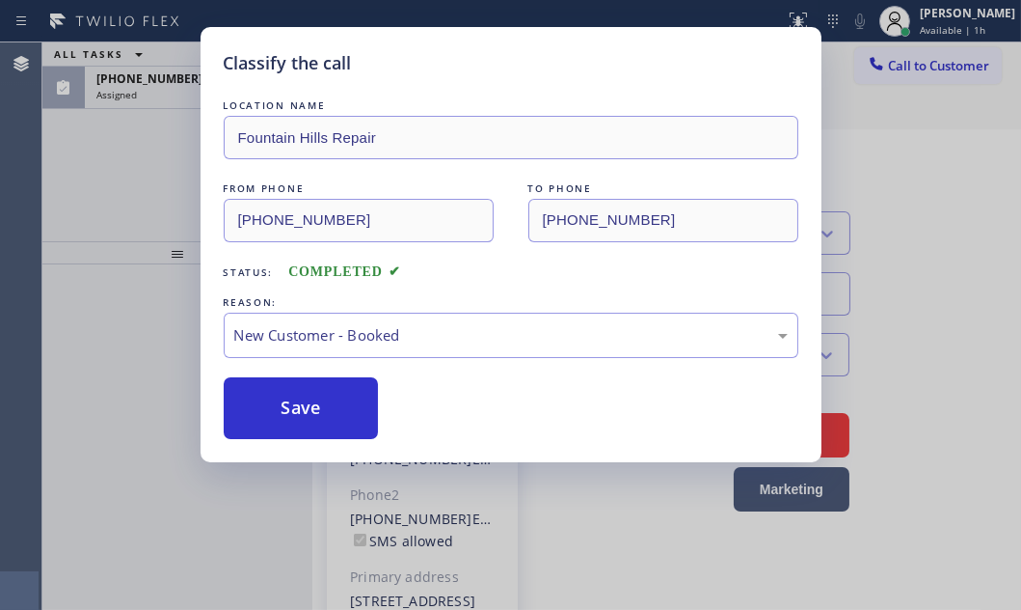
click at [149, 204] on div "Classify the call LOCATION NAME Fountain Hills Repair FROM PHONE (270) 872-9371…" at bounding box center [510, 305] width 1021 height 610
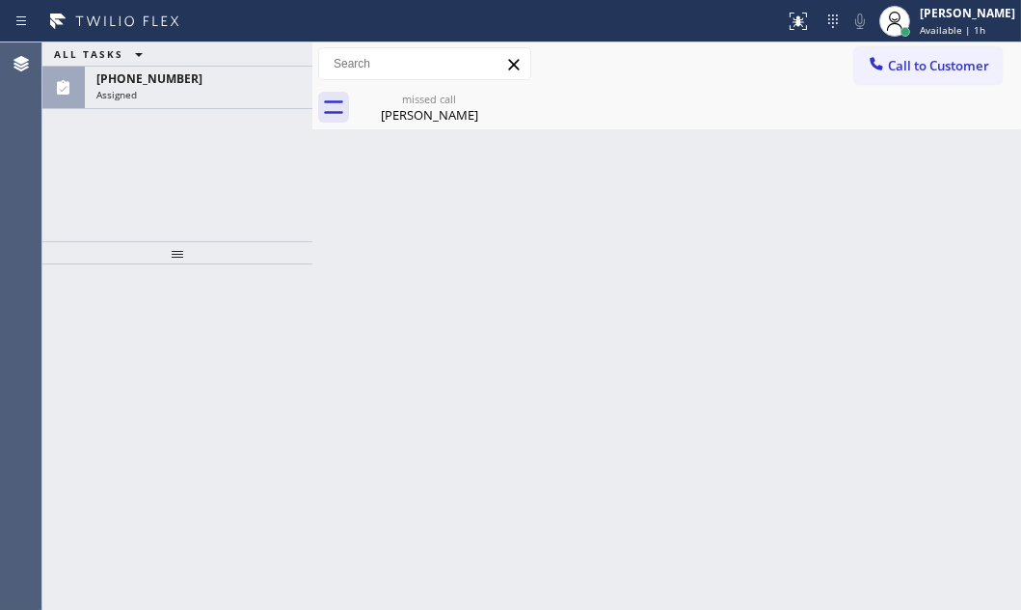
click at [149, 204] on div "ALL TASKS ALL TASKS ACTIVE TASKS TASKS IN WRAP UP (562) 922-9566 Assigned" at bounding box center [177, 141] width 270 height 199
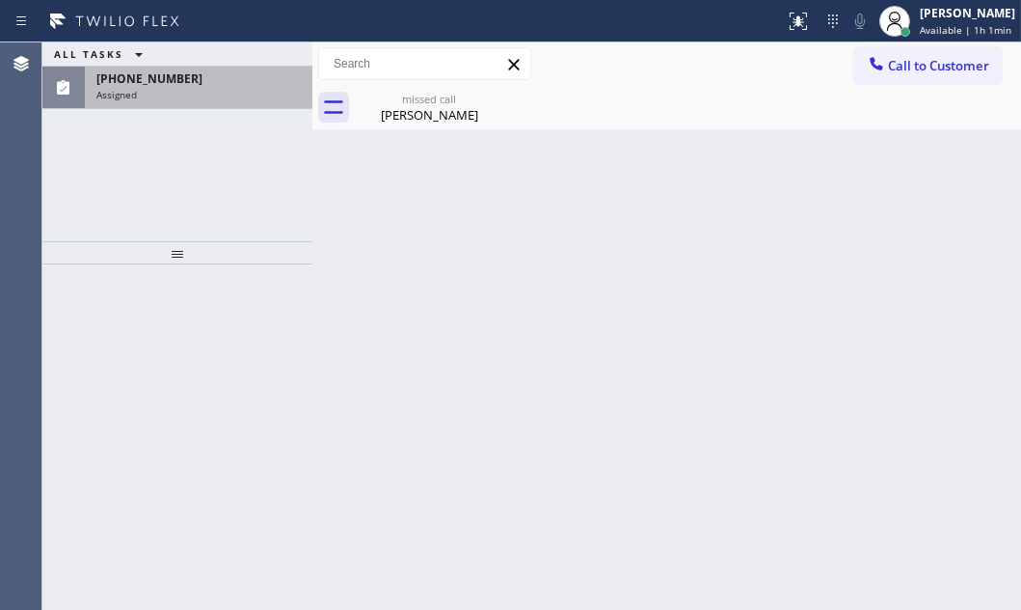
click at [243, 96] on div "Assigned" at bounding box center [198, 95] width 204 height 14
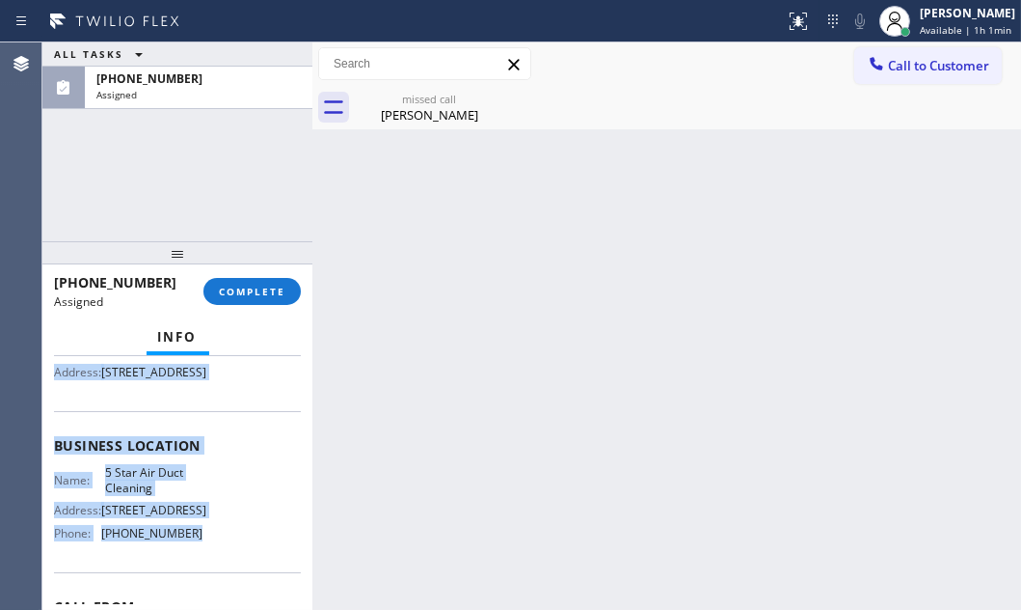
scroll to position [262, 0]
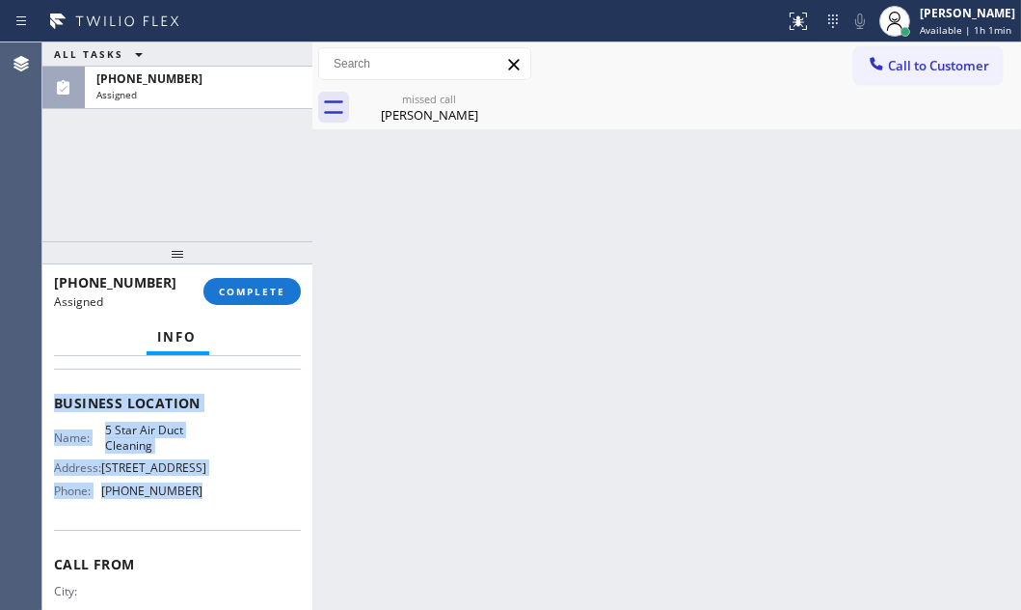
drag, startPoint x: 90, startPoint y: 515, endPoint x: 219, endPoint y: 547, distance: 133.1
click at [219, 547] on div "Context Queue: ADC Priority: 0 Task Age: 6 minute(s) Customer Name: Joy Park Ph…" at bounding box center [177, 482] width 270 height 253
copy div "Customer Name: Joy Park Phone: (562) 922-9566 Address: 2350 Applewood Cir, Full…"
click at [270, 288] on span "COMPLETE" at bounding box center [252, 292] width 67 height 14
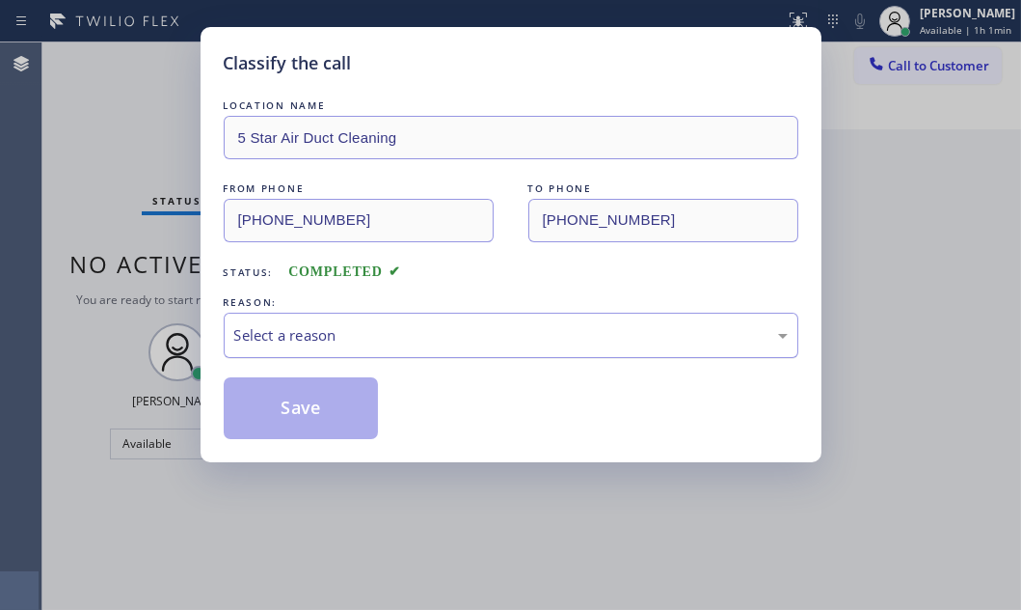
drag, startPoint x: 402, startPoint y: 325, endPoint x: 396, endPoint y: 344, distance: 20.1
click at [402, 326] on div "Select a reason" at bounding box center [511, 335] width 554 height 22
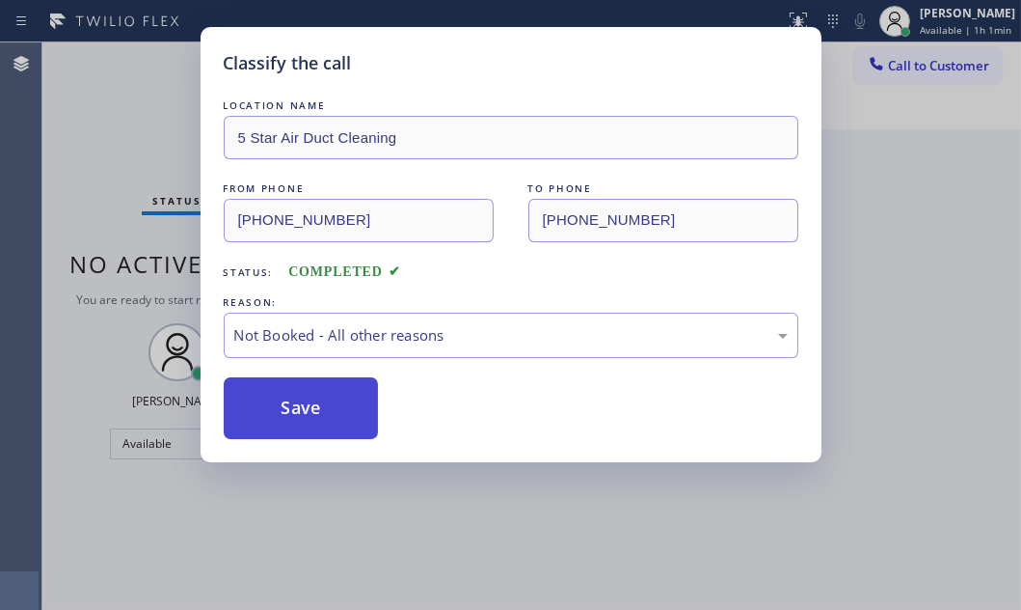
drag, startPoint x: 289, startPoint y: 419, endPoint x: 537, endPoint y: 447, distance: 249.4
click at [289, 419] on button "Save" at bounding box center [301, 408] width 155 height 62
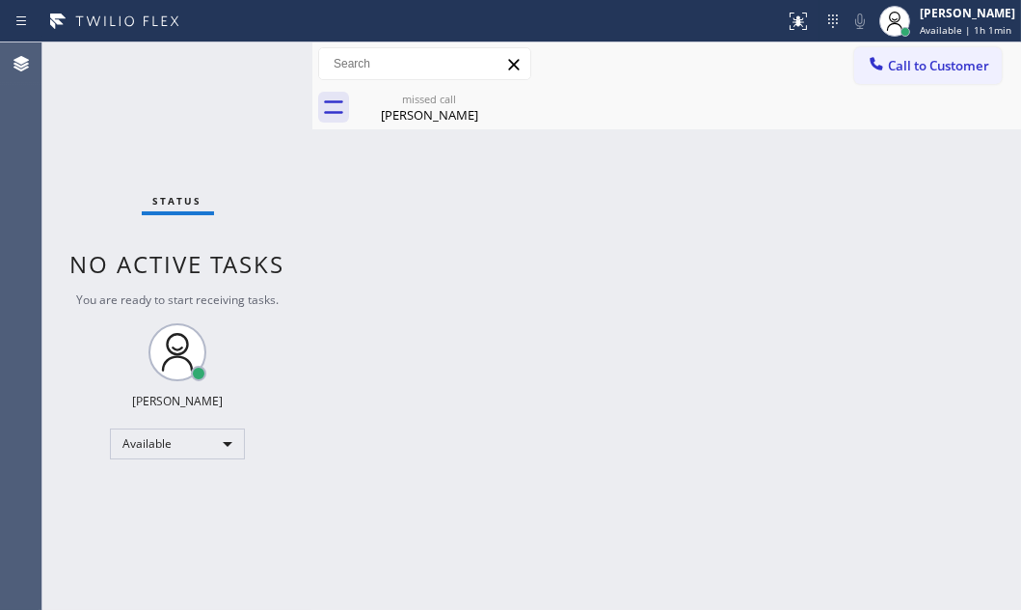
drag, startPoint x: 439, startPoint y: 107, endPoint x: 448, endPoint y: 116, distance: 12.3
click at [439, 107] on div "Joy Park" at bounding box center [430, 114] width 146 height 17
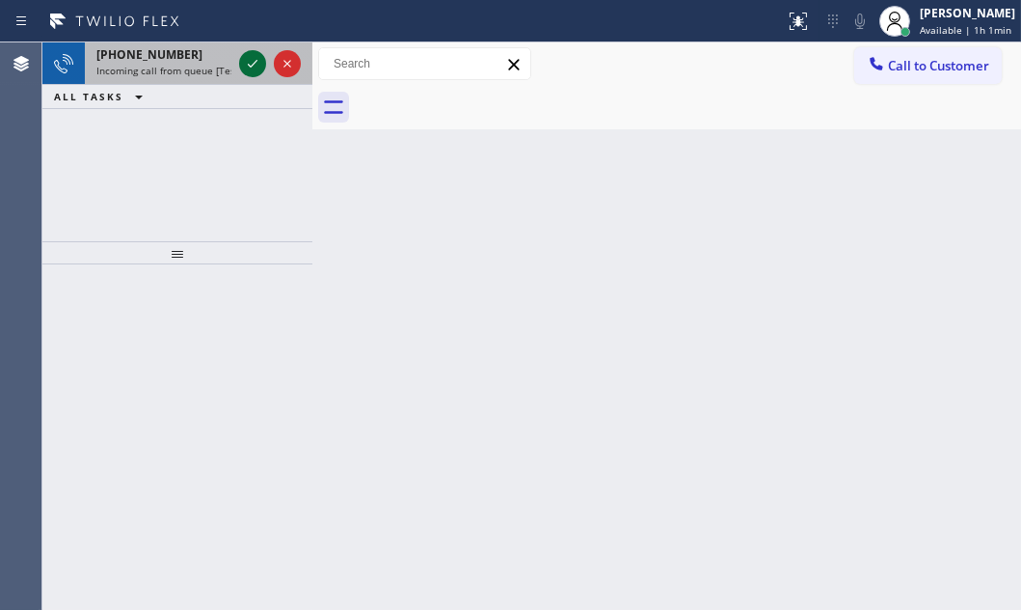
click at [248, 61] on icon at bounding box center [252, 63] width 23 height 23
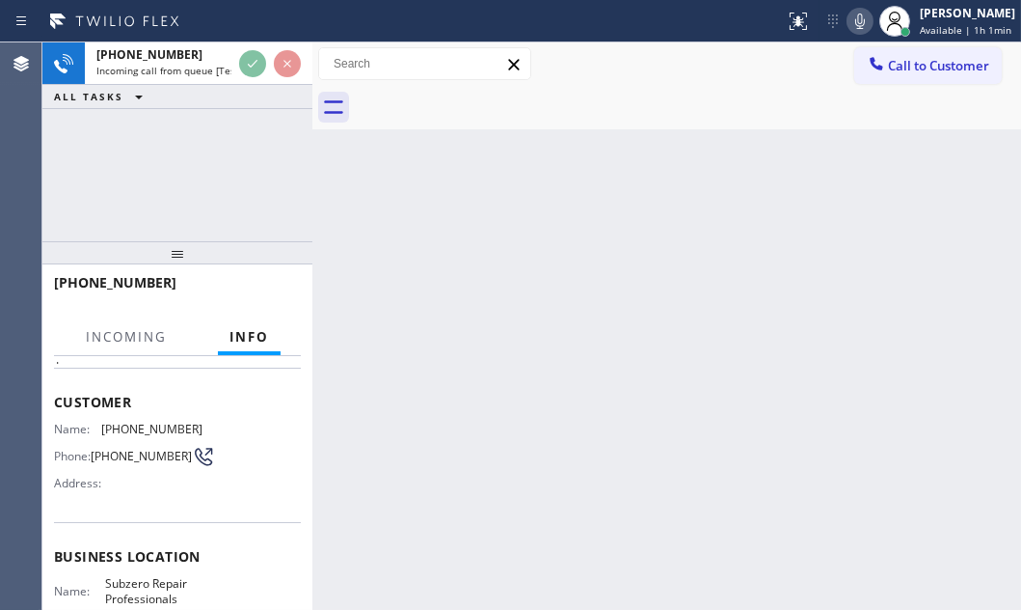
scroll to position [175, 0]
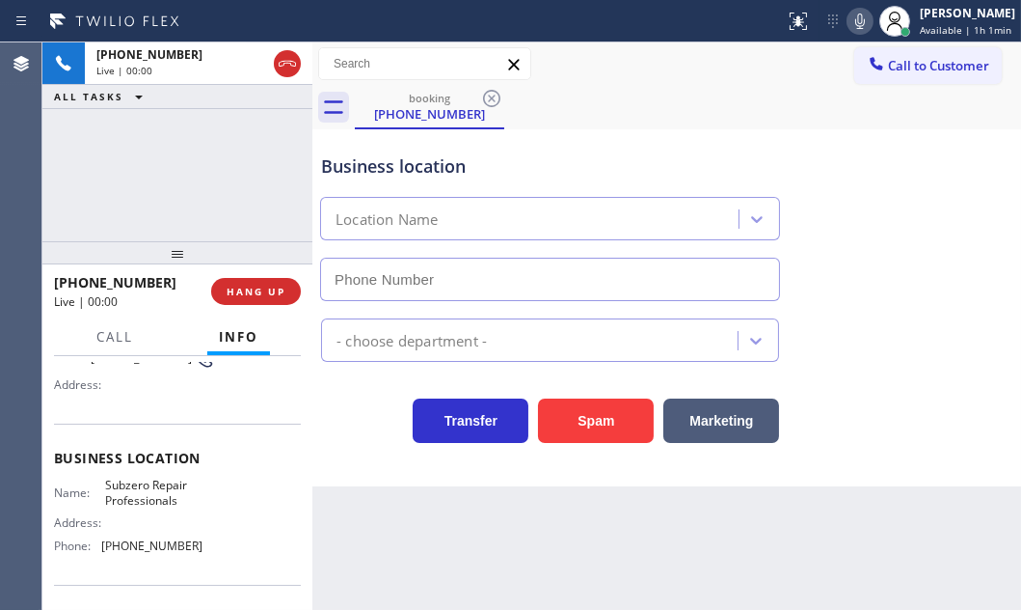
type input "(602) 691-7988"
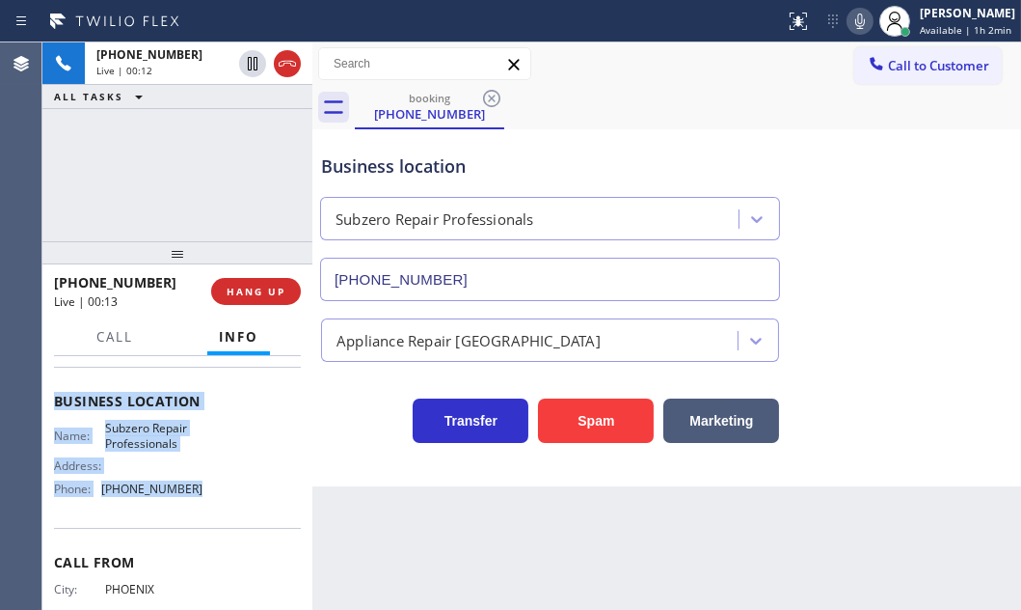
scroll to position [262, 0]
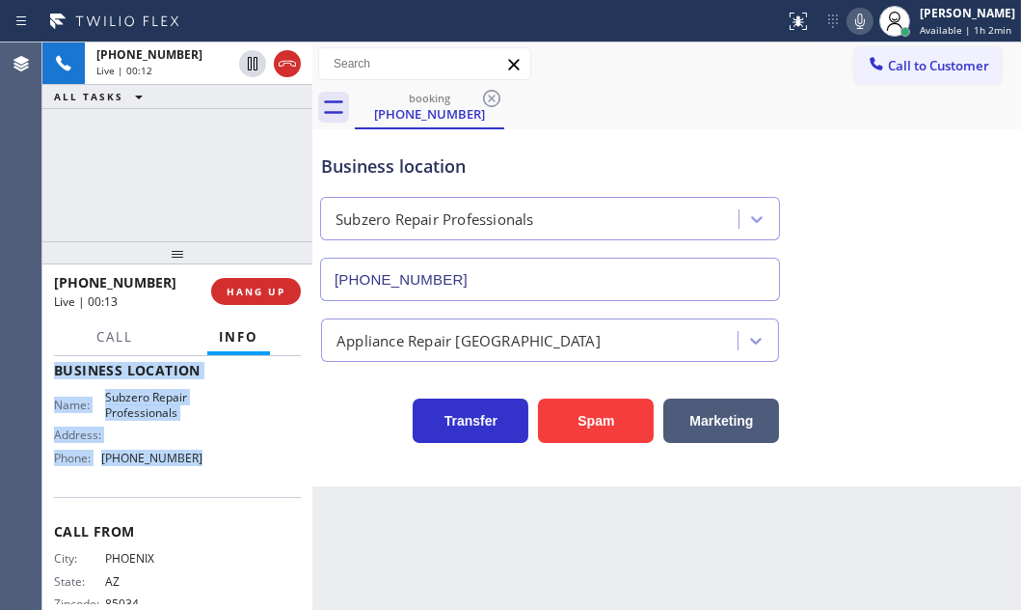
drag, startPoint x: 51, startPoint y: 470, endPoint x: 220, endPoint y: 492, distance: 170.2
click at [220, 492] on div "Context Queue: [Test] All Priority: 1 Customer Name: (480) 428-9033 Phone: (480…" at bounding box center [177, 482] width 270 height 253
copy div "Customer Name: (480) 428-9033 Phone: (480) 428-9033 Address: Business location …"
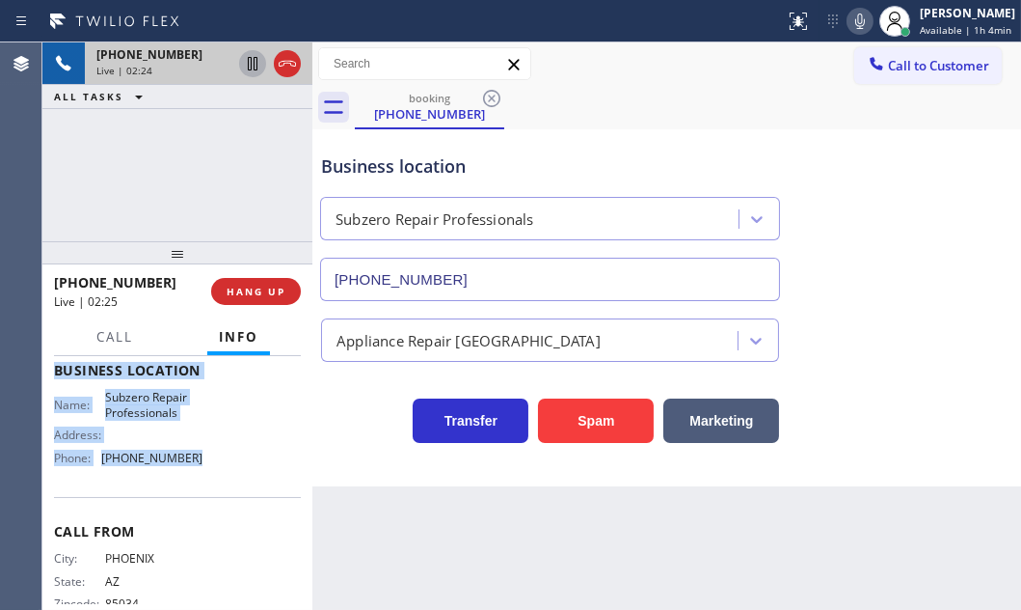
click at [255, 65] on icon at bounding box center [252, 63] width 23 height 23
click at [258, 66] on icon at bounding box center [252, 63] width 23 height 23
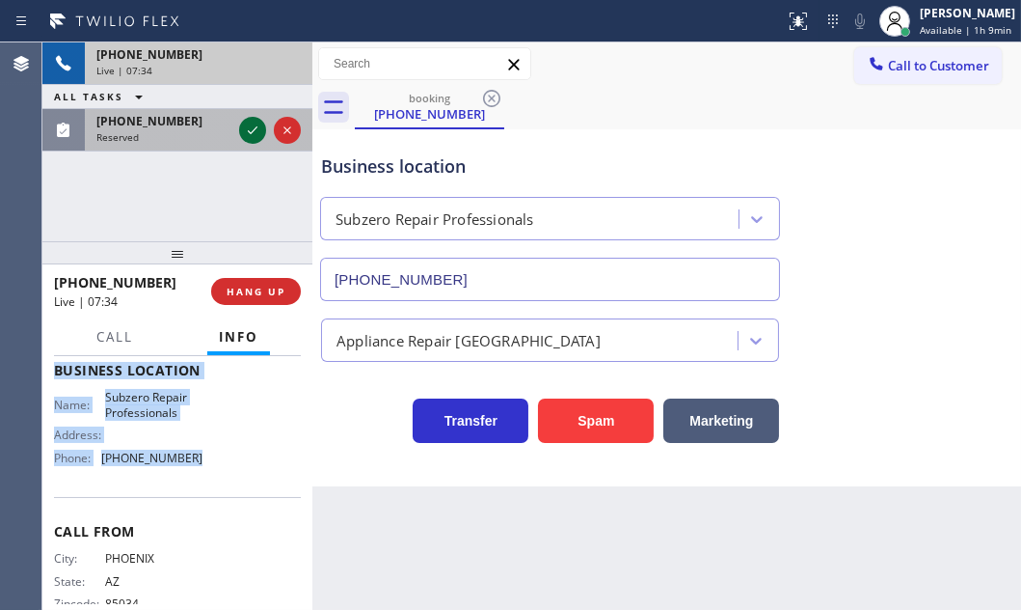
click at [251, 129] on icon at bounding box center [252, 130] width 23 height 23
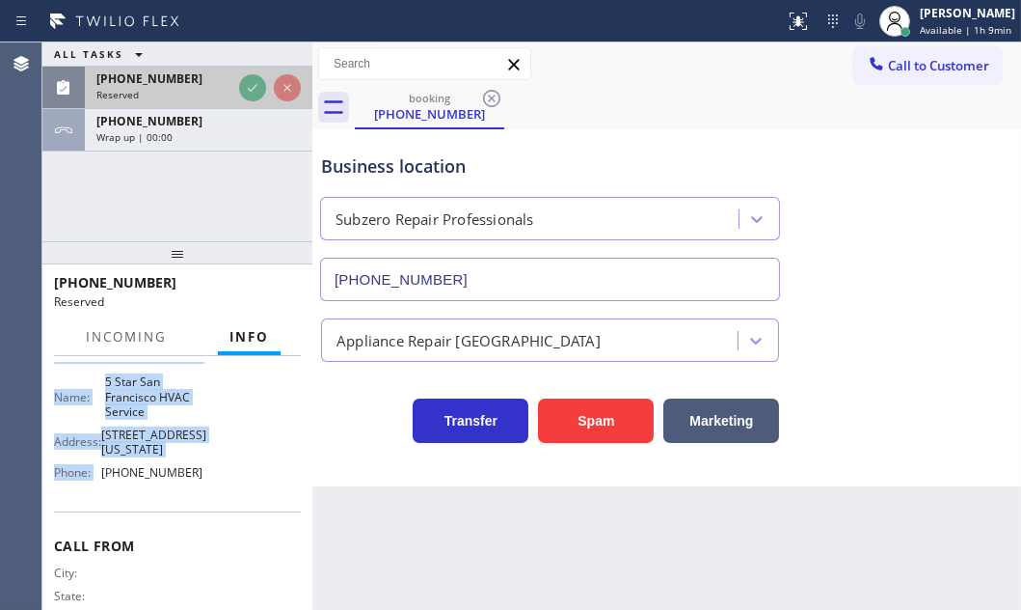
scroll to position [279, 0]
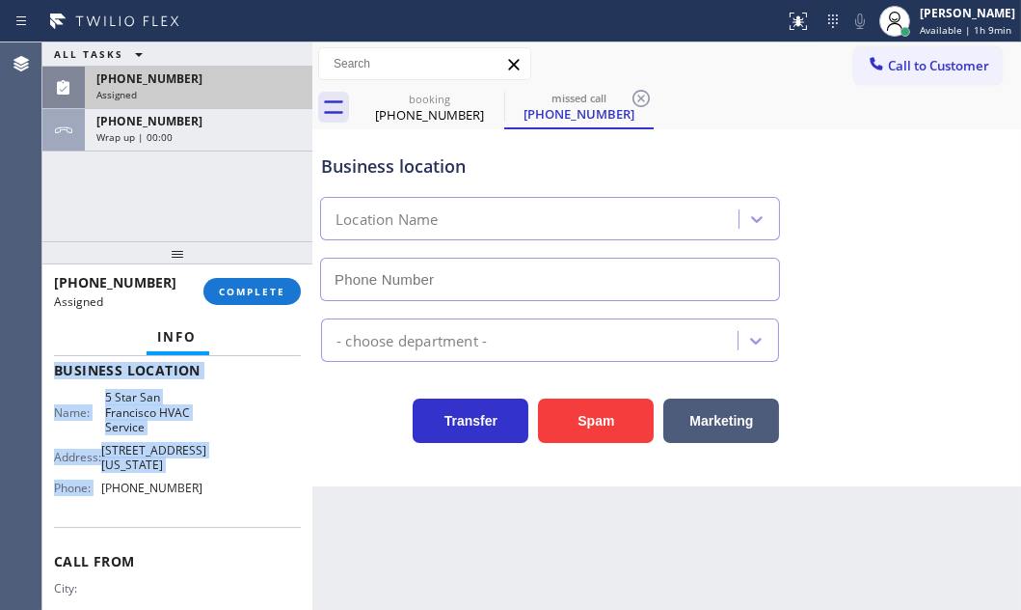
type input "(415) 319-7534"
drag, startPoint x: 215, startPoint y: 130, endPoint x: 283, endPoint y: 240, distance: 129.0
click at [218, 133] on div "Wrap up | 03:21" at bounding box center [198, 137] width 204 height 14
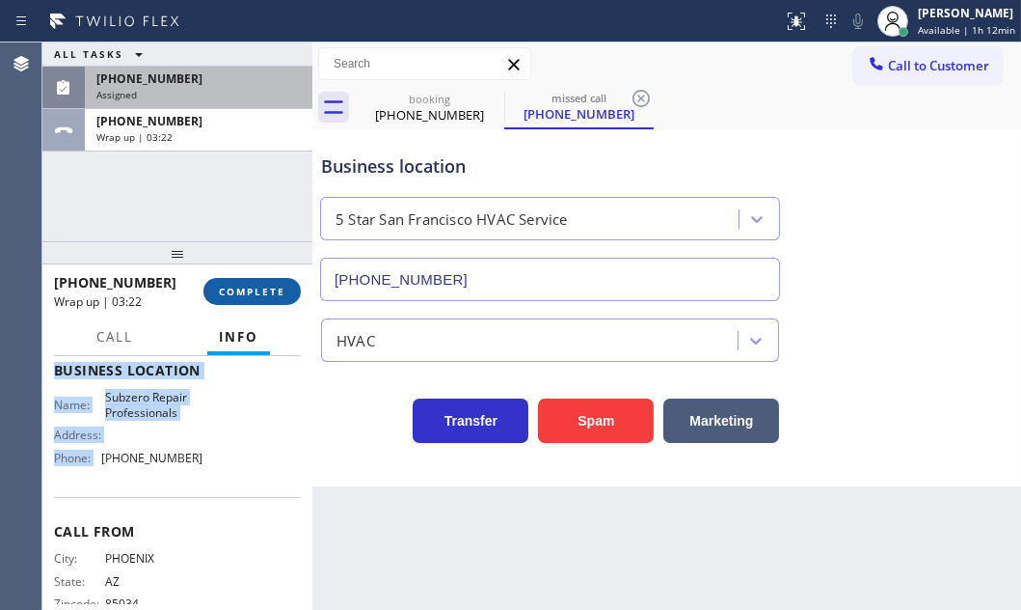
click at [273, 287] on span "COMPLETE" at bounding box center [252, 292] width 67 height 14
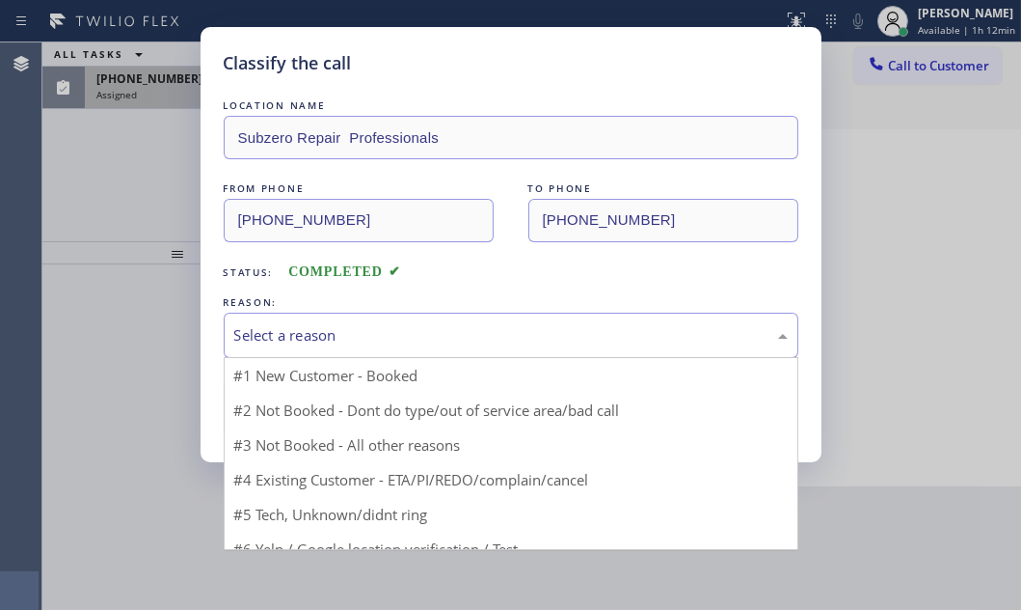
click at [451, 338] on div "Select a reason" at bounding box center [511, 335] width 554 height 22
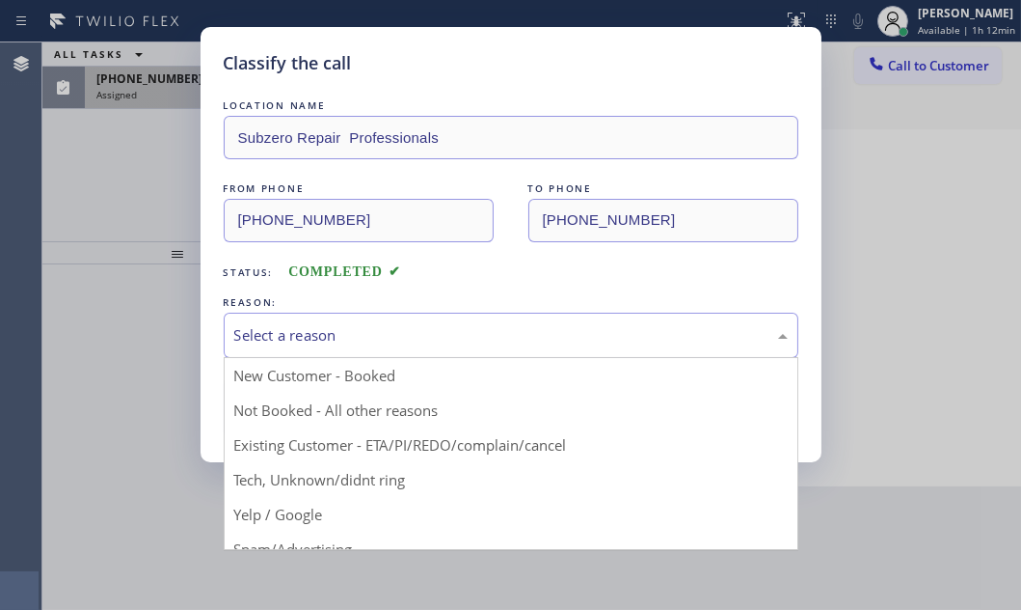
drag, startPoint x: 301, startPoint y: 370, endPoint x: 290, endPoint y: 378, distance: 13.1
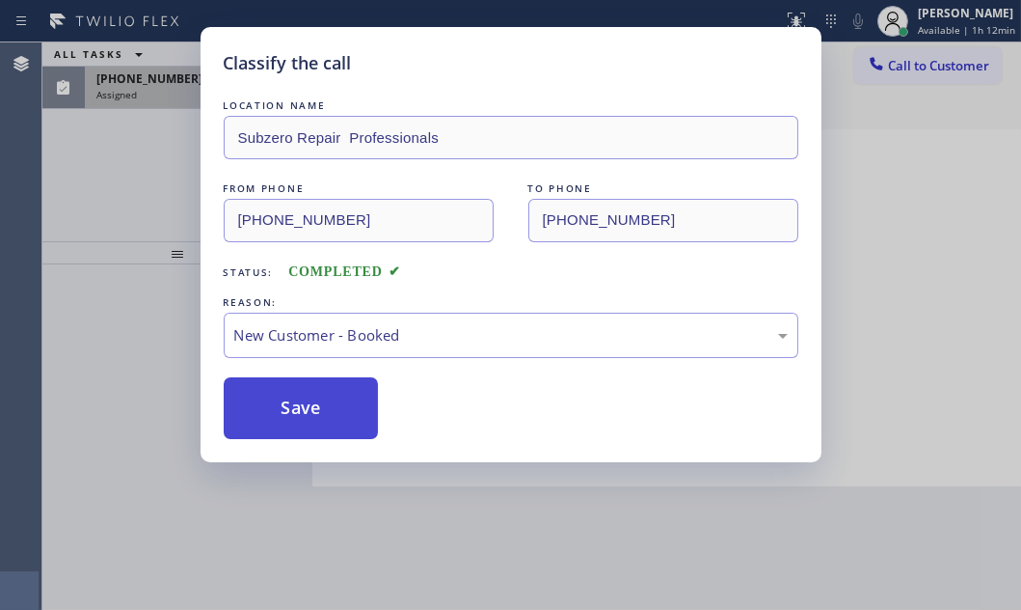
click at [281, 394] on button "Save" at bounding box center [301, 408] width 155 height 62
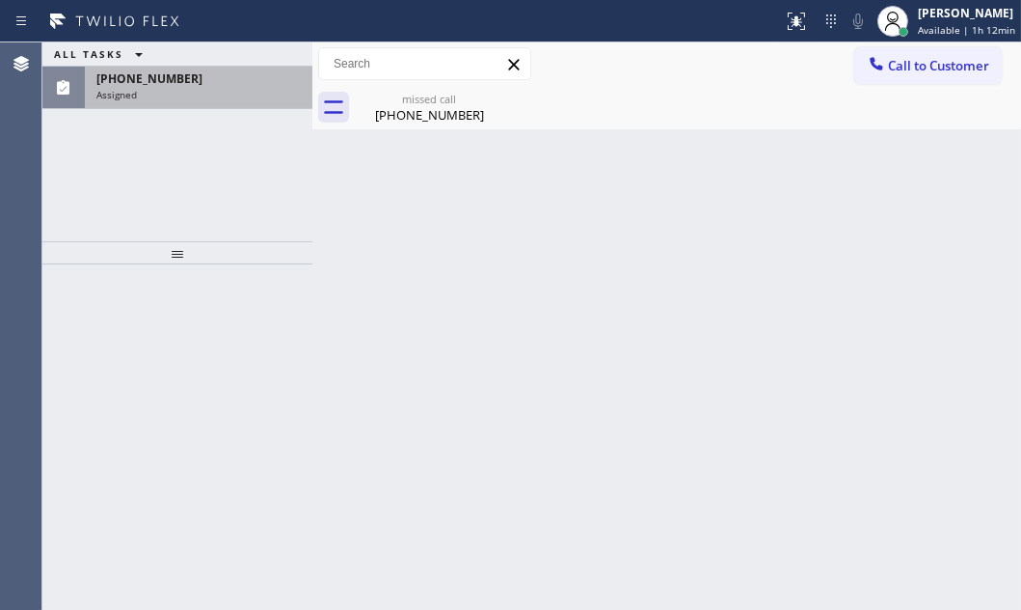
click at [146, 199] on div "ALL TASKS ALL TASKS ACTIVE TASKS TASKS IN WRAP UP (321) 352-6080 Assigned" at bounding box center [177, 141] width 270 height 199
click at [176, 91] on div "Assigned" at bounding box center [198, 95] width 204 height 14
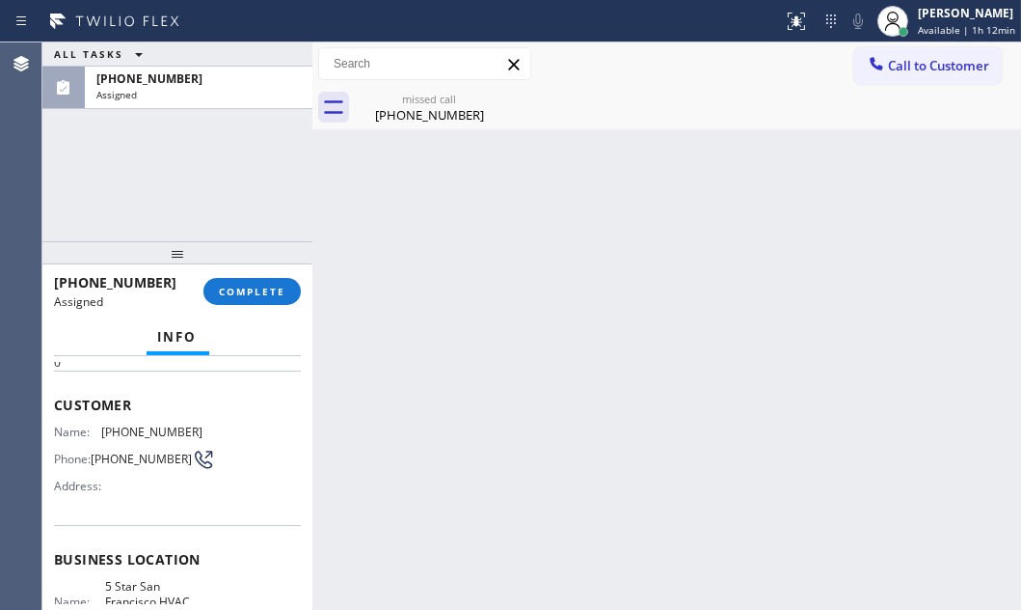
scroll to position [262, 0]
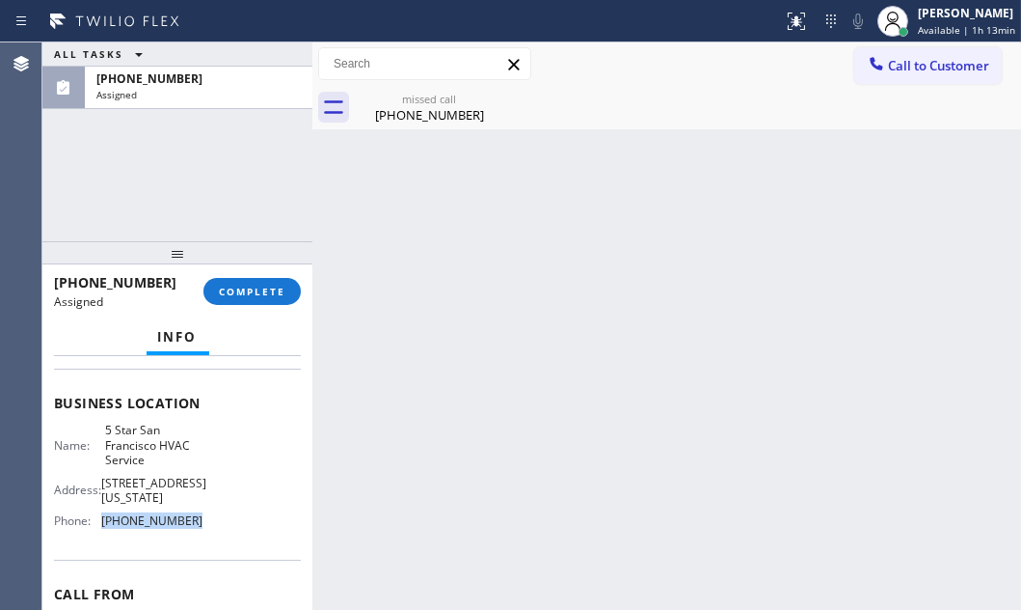
drag, startPoint x: 188, startPoint y: 510, endPoint x: 102, endPoint y: 510, distance: 85.8
click at [102, 513] on span "(415) 319-7534" at bounding box center [151, 520] width 101 height 14
copy span "(415) 319-7534"
drag, startPoint x: 893, startPoint y: 60, endPoint x: 871, endPoint y: 81, distance: 30.7
click at [885, 67] on button "Call to Customer" at bounding box center [929, 65] width 148 height 37
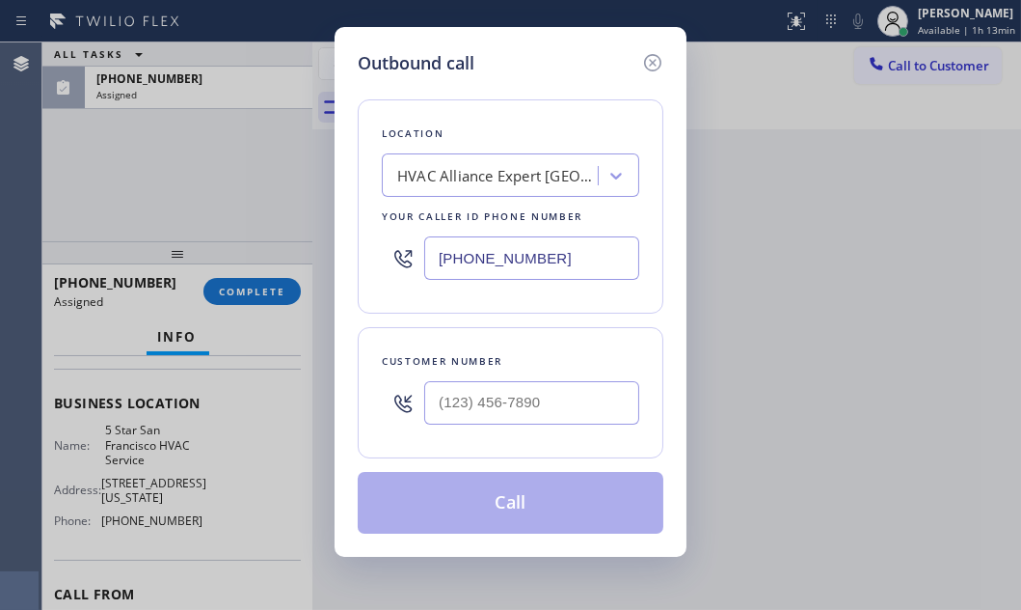
click at [553, 251] on input "(786) 465-5241" at bounding box center [531, 257] width 215 height 43
paste input "415) 319-7534"
type input "(415) 319-7534"
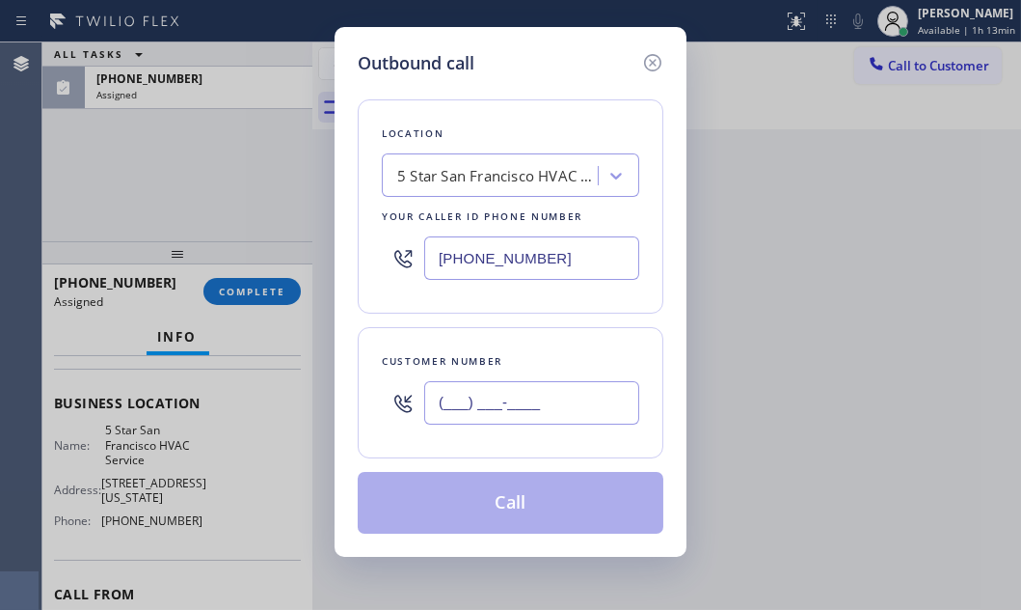
click at [507, 404] on input "(___) ___-____" at bounding box center [531, 402] width 215 height 43
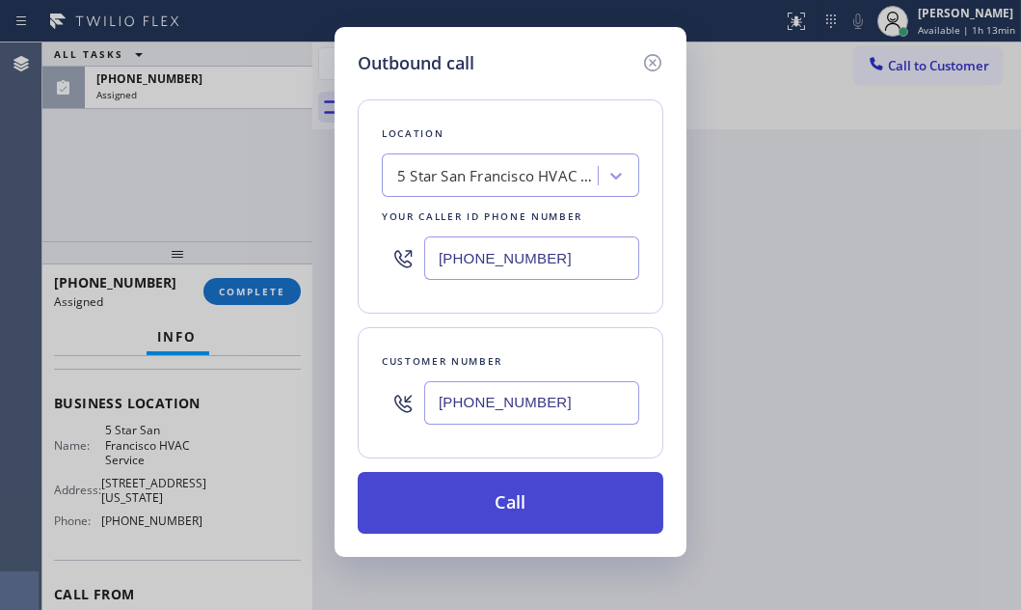
type input "(321) 352-6080"
click at [498, 487] on button "Call" at bounding box center [511, 503] width 306 height 62
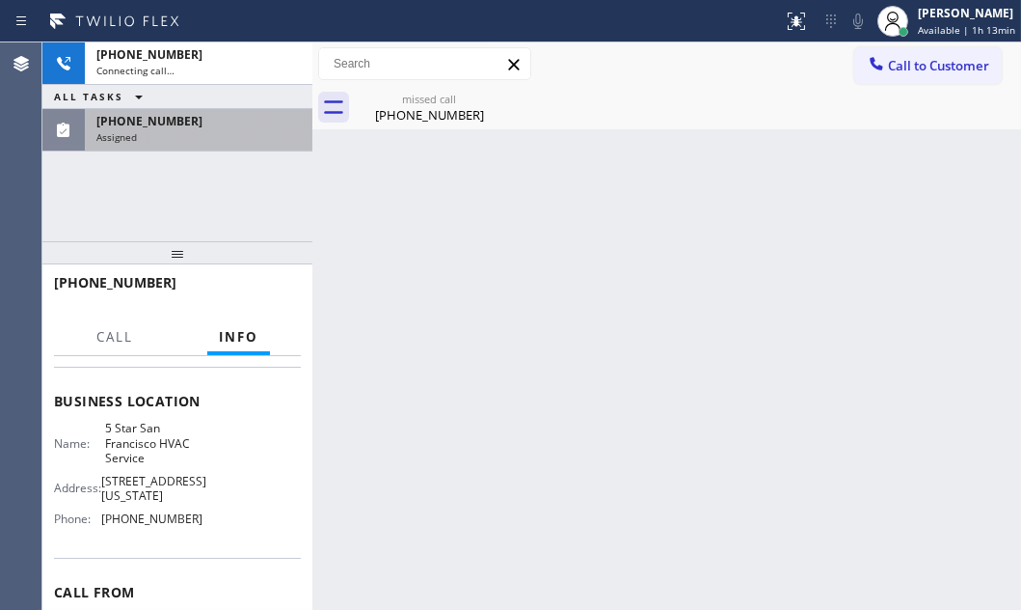
click at [219, 126] on div "(321) 352-6080" at bounding box center [198, 121] width 204 height 16
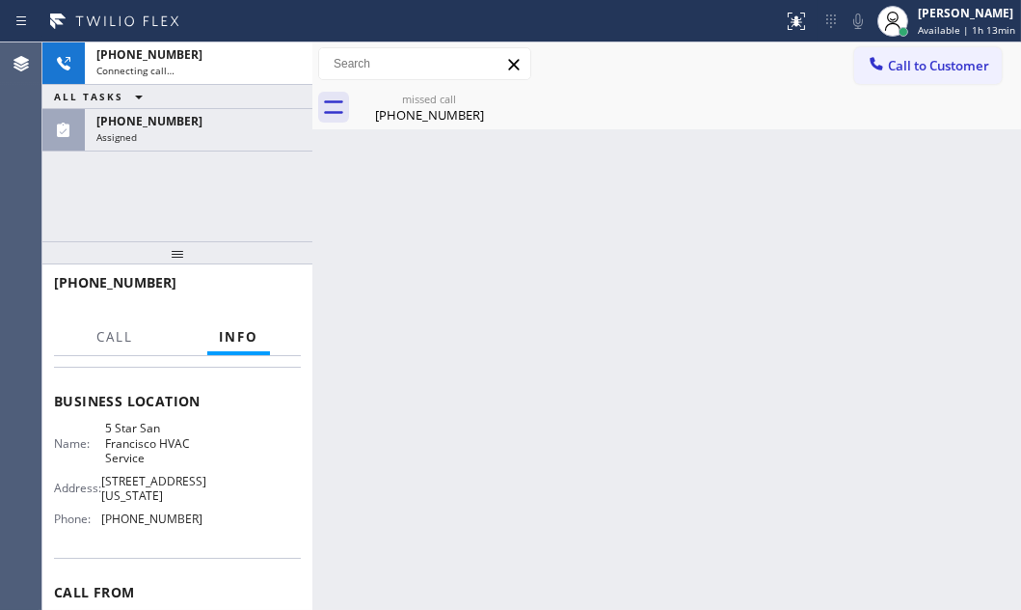
scroll to position [262, 0]
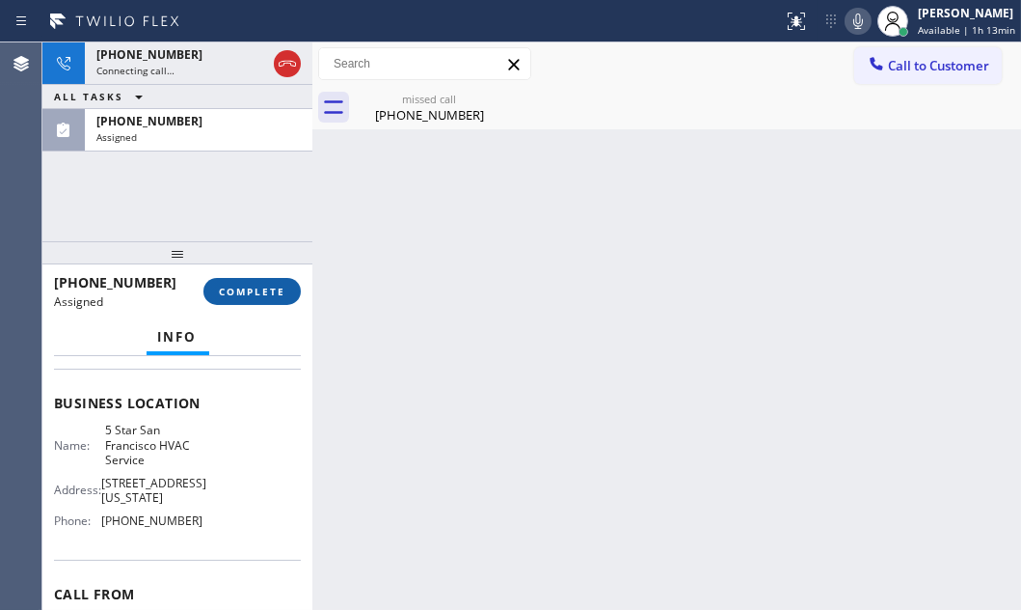
click at [263, 289] on span "COMPLETE" at bounding box center [252, 292] width 67 height 14
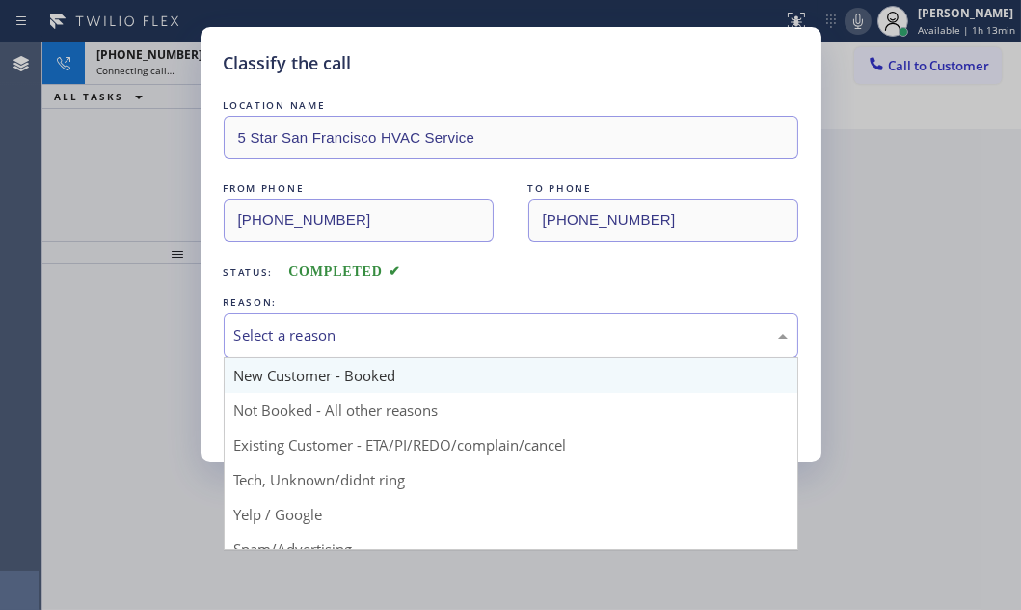
drag, startPoint x: 370, startPoint y: 332, endPoint x: 336, endPoint y: 377, distance: 57.1
click at [370, 334] on div "Select a reason" at bounding box center [511, 335] width 554 height 22
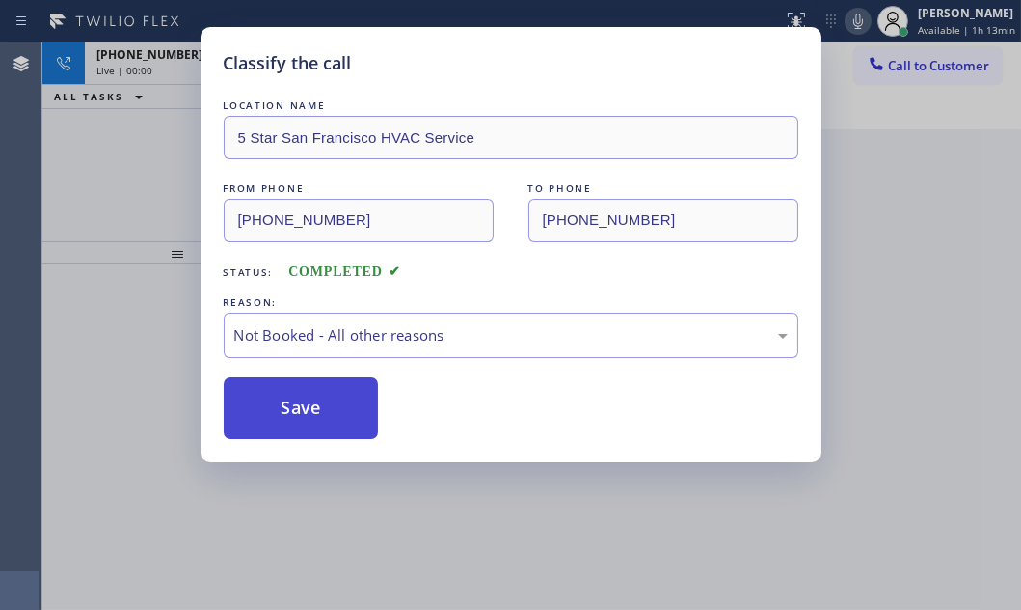
click at [283, 413] on button "Save" at bounding box center [301, 408] width 155 height 62
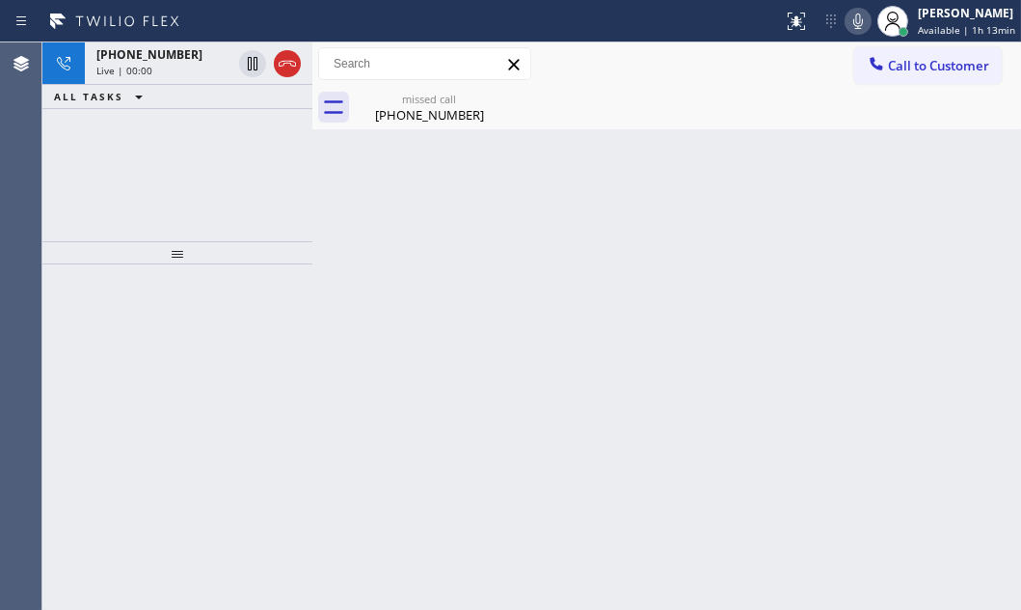
click at [139, 166] on div "+13213526080 Live | 00:00 ALL TASKS ALL TASKS ACTIVE TASKS TASKS IN WRAP UP" at bounding box center [177, 141] width 270 height 199
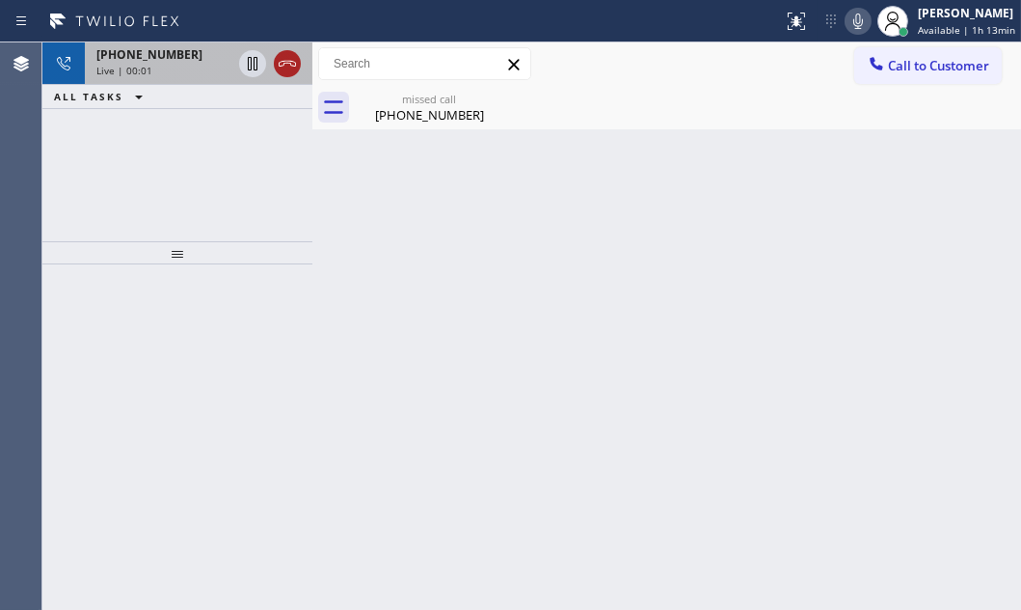
click at [287, 66] on icon at bounding box center [287, 63] width 23 height 23
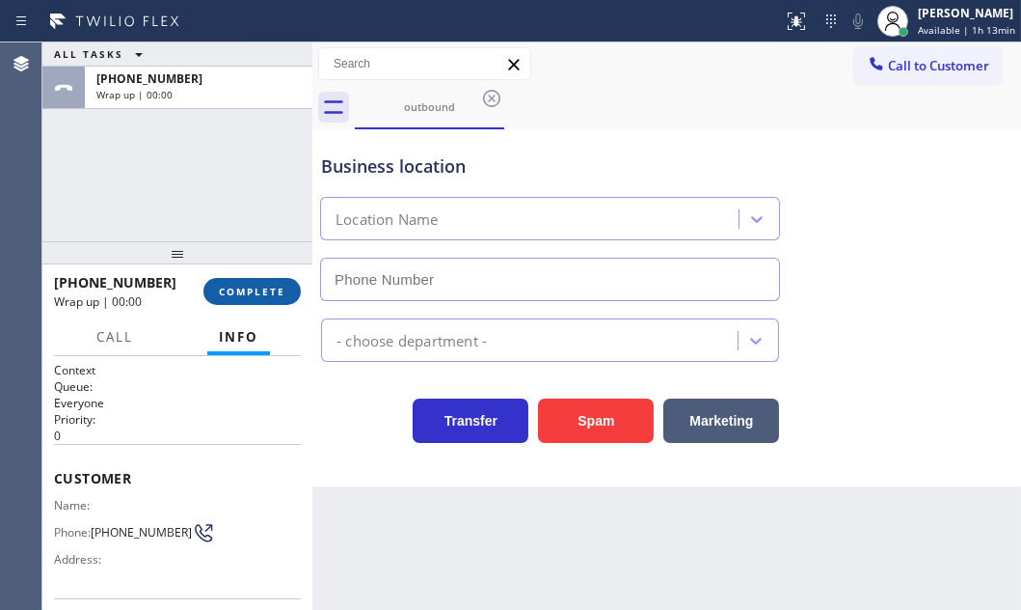
click at [256, 289] on span "COMPLETE" at bounding box center [252, 292] width 67 height 14
type input "(415) 319-7534"
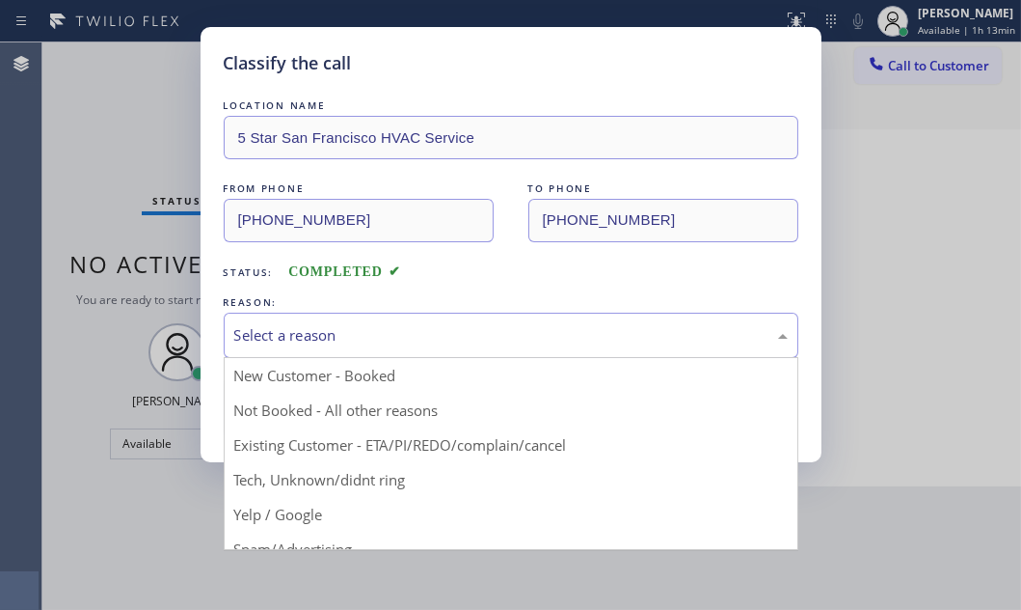
click at [473, 343] on div "Select a reason" at bounding box center [511, 335] width 554 height 22
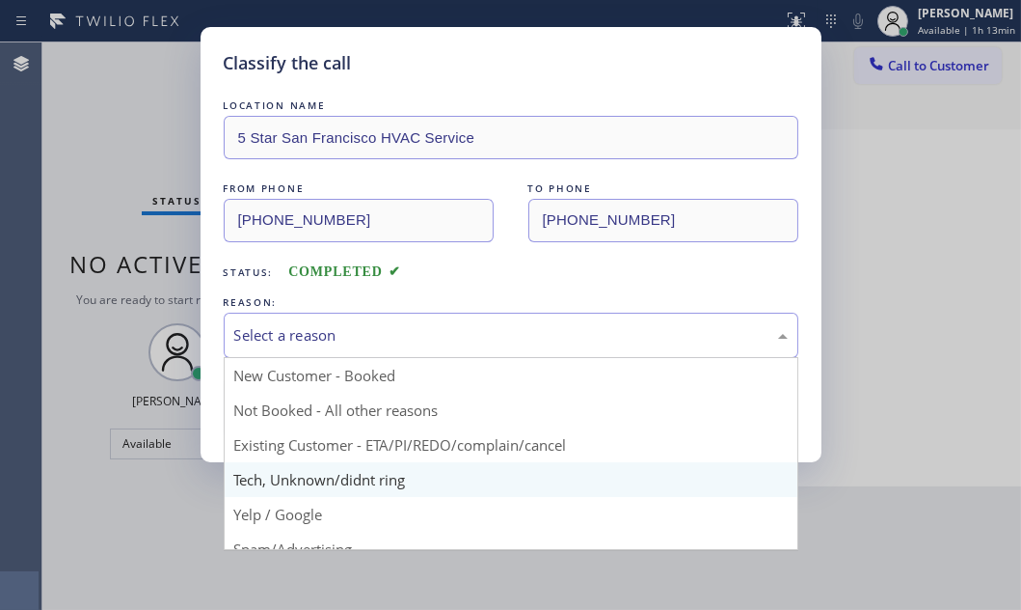
scroll to position [87, 0]
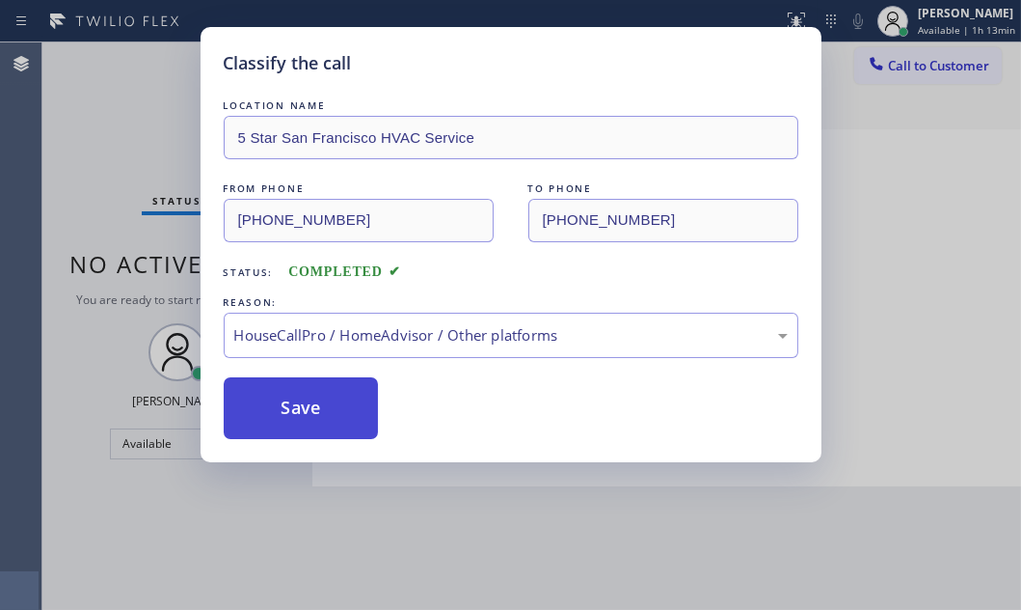
click at [315, 411] on button "Save" at bounding box center [301, 408] width 155 height 62
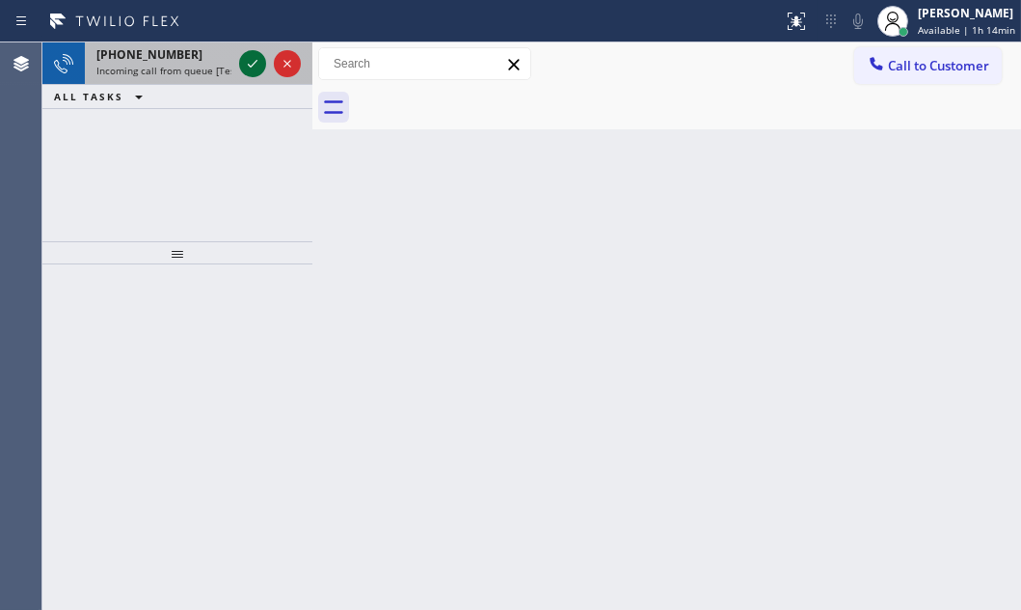
click at [255, 71] on icon at bounding box center [252, 63] width 23 height 23
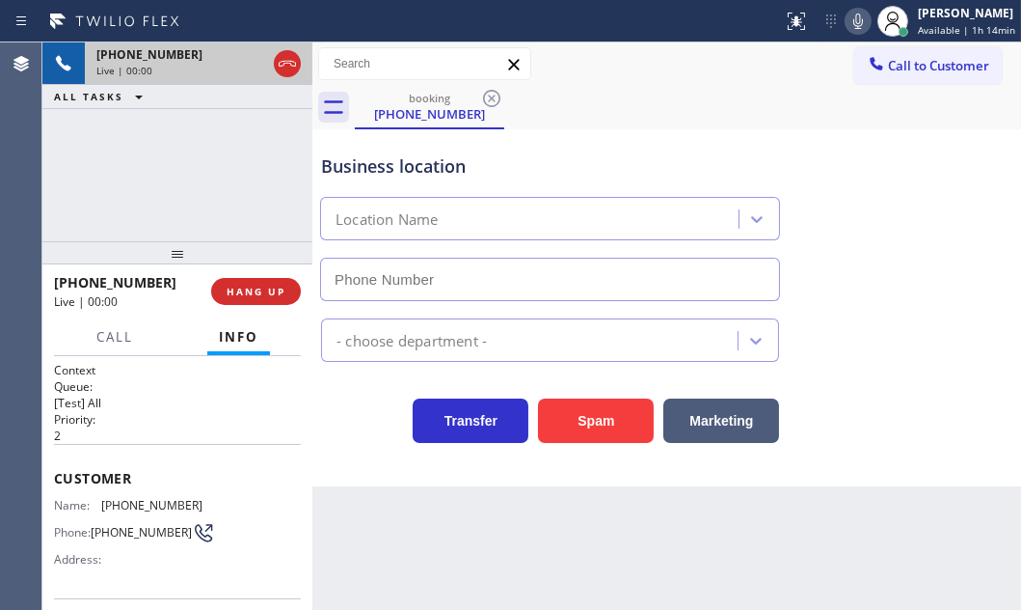
type input "(530) 404-5402"
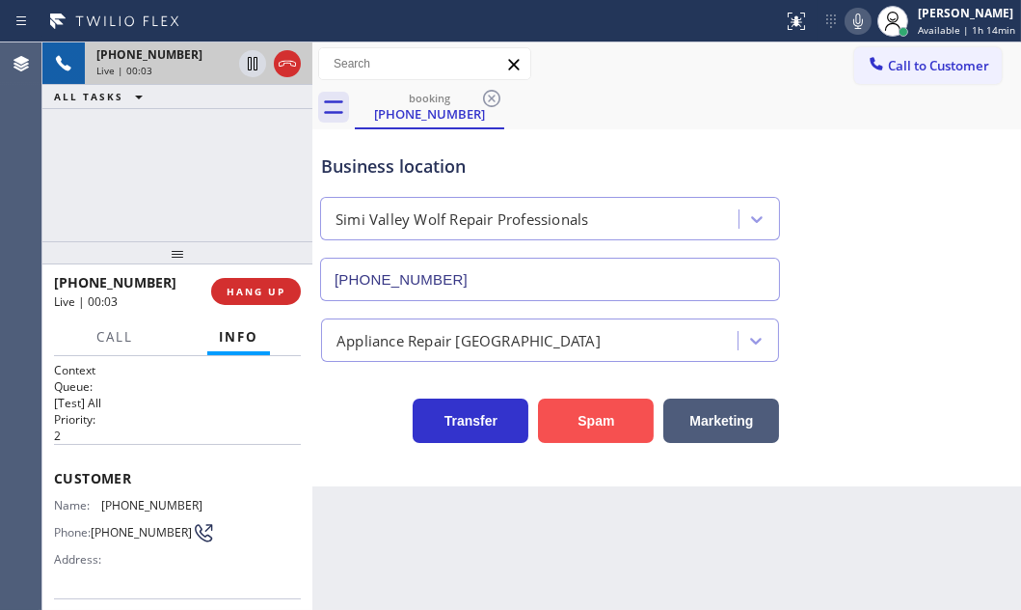
click at [601, 411] on button "Spam" at bounding box center [596, 420] width 116 height 44
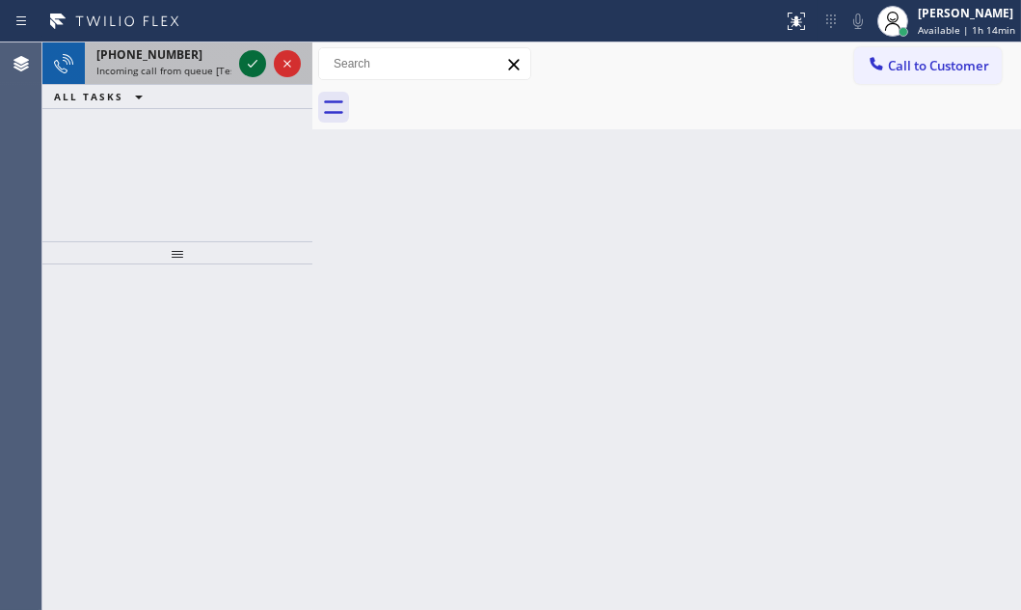
click at [239, 59] on div at bounding box center [252, 63] width 27 height 23
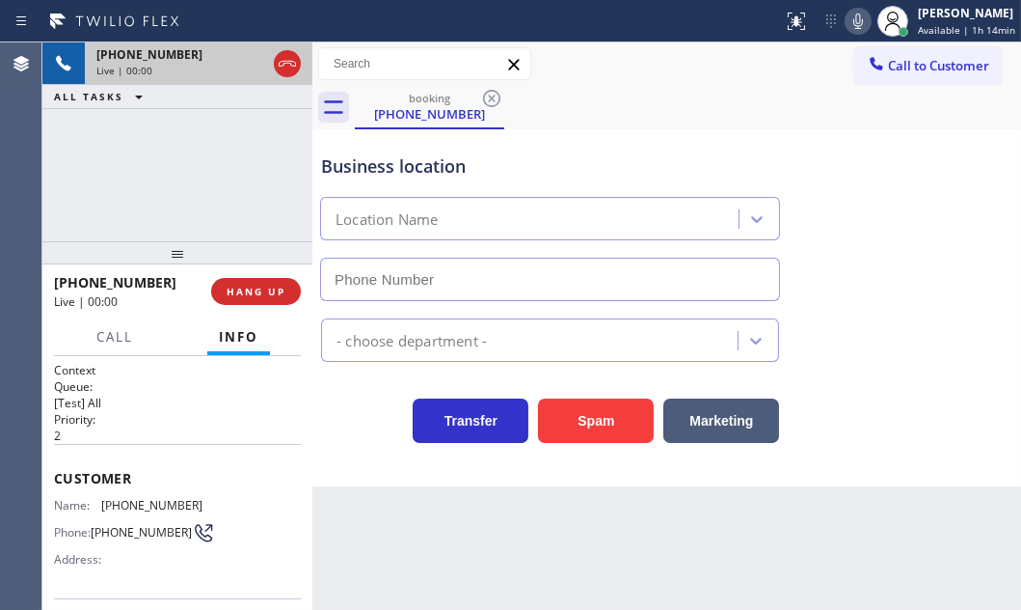
scroll to position [87, 0]
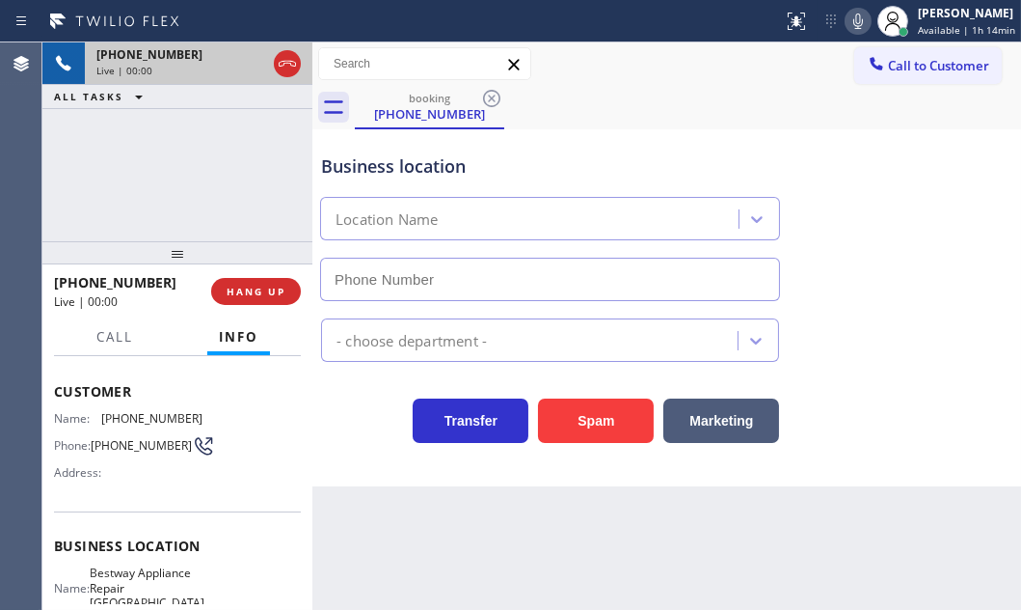
type input "(708) 627-2211"
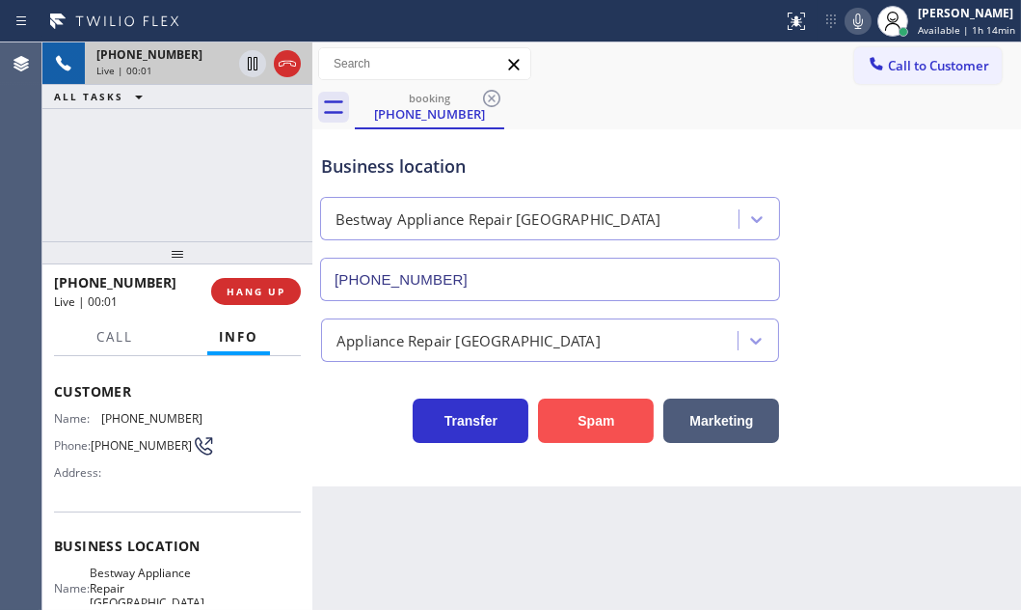
click at [563, 412] on button "Spam" at bounding box center [596, 420] width 116 height 44
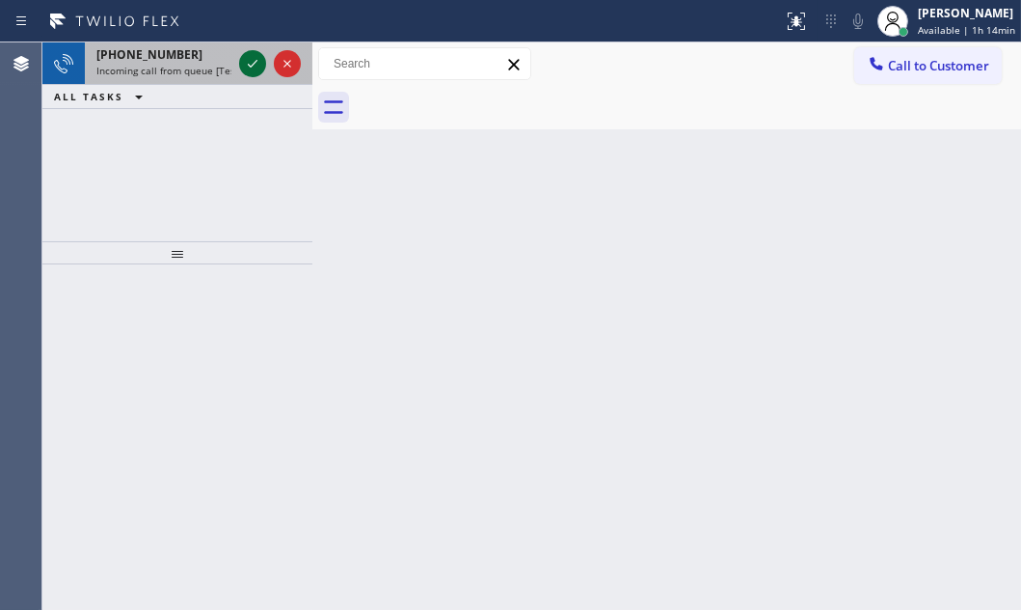
click at [245, 58] on icon at bounding box center [252, 63] width 23 height 23
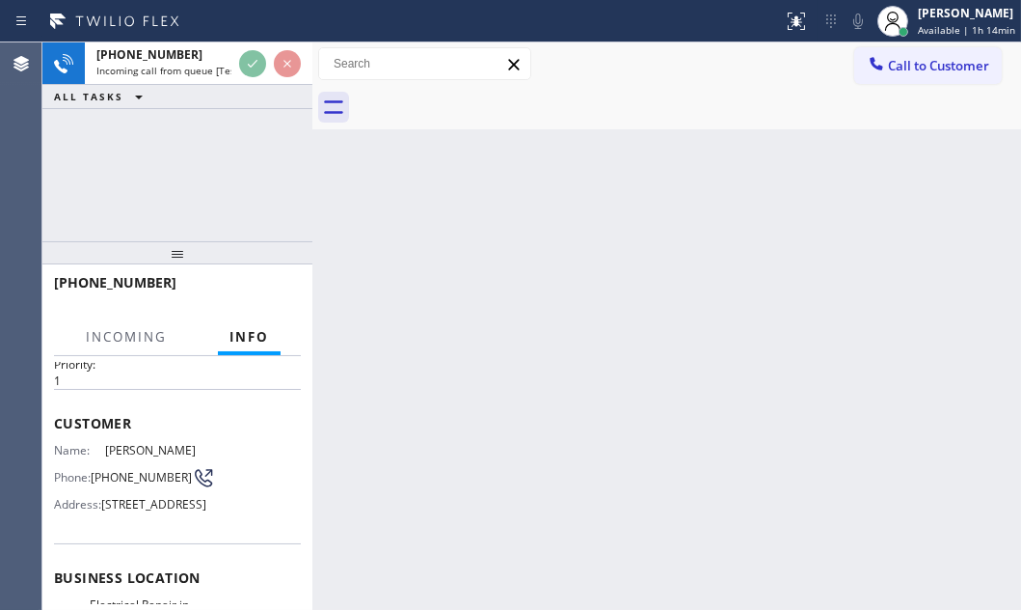
scroll to position [175, 0]
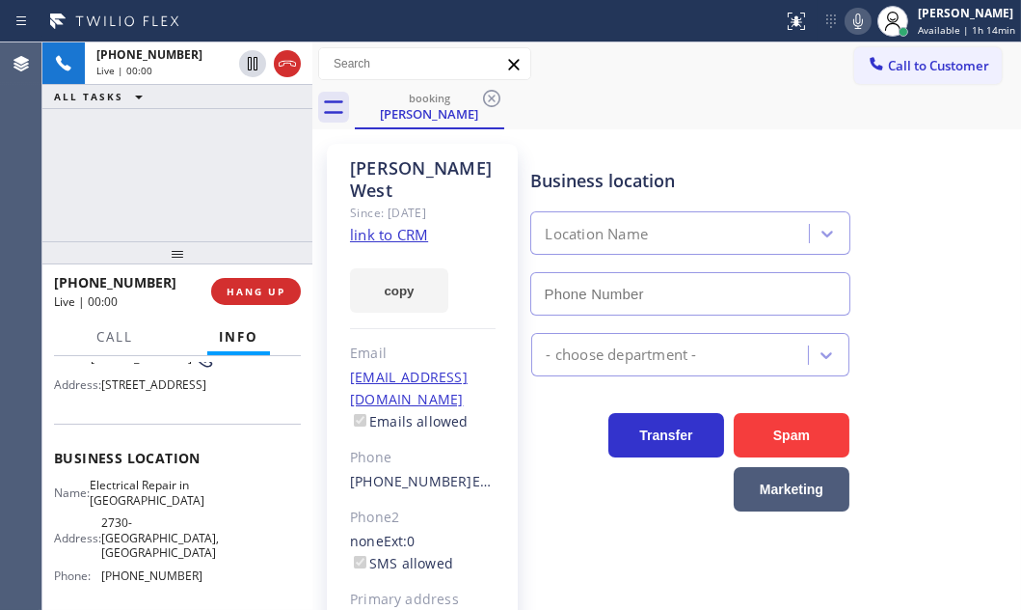
type input "(949) 979-5108"
click at [402, 225] on link "link to CRM" at bounding box center [389, 234] width 78 height 19
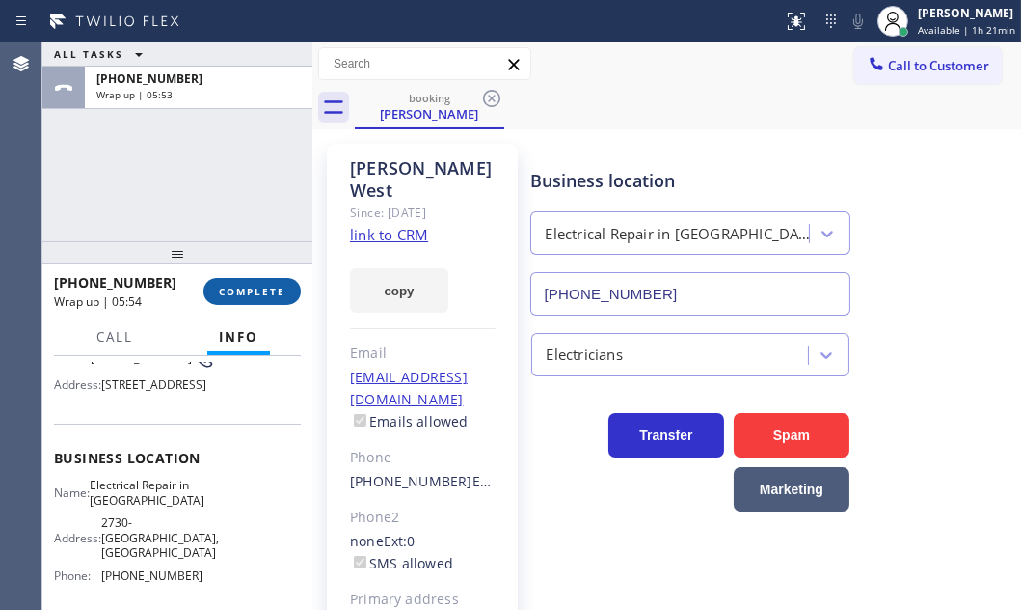
click at [241, 285] on span "COMPLETE" at bounding box center [252, 292] width 67 height 14
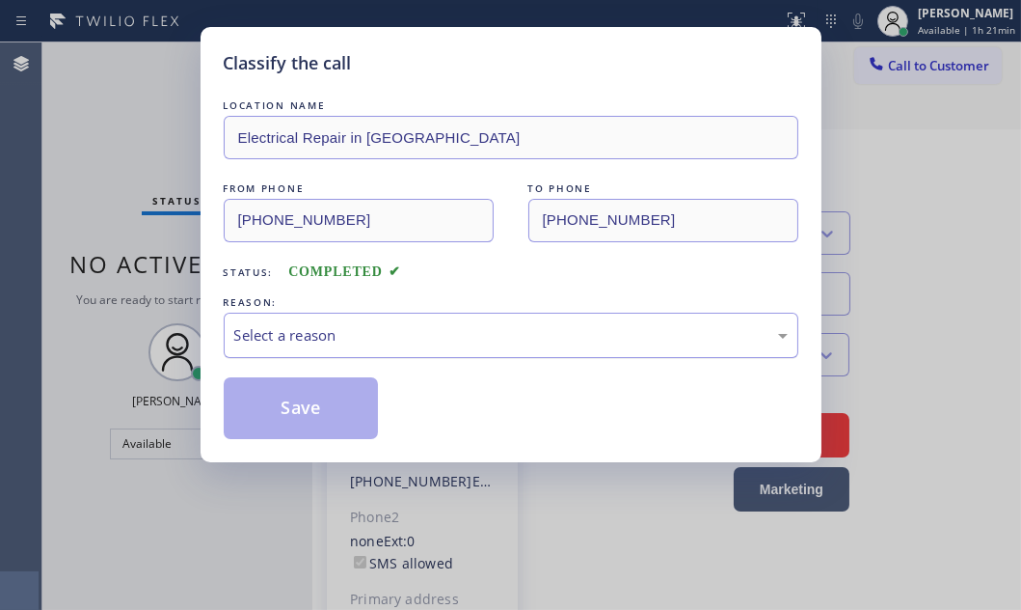
click at [402, 341] on div "Select a reason" at bounding box center [511, 335] width 554 height 22
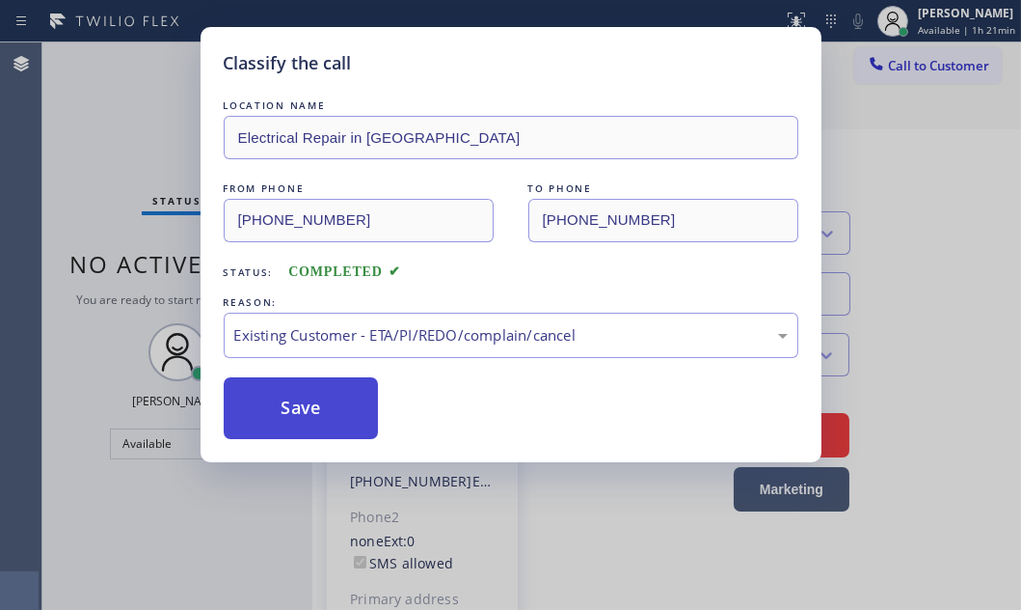
click at [303, 422] on button "Save" at bounding box center [301, 408] width 155 height 62
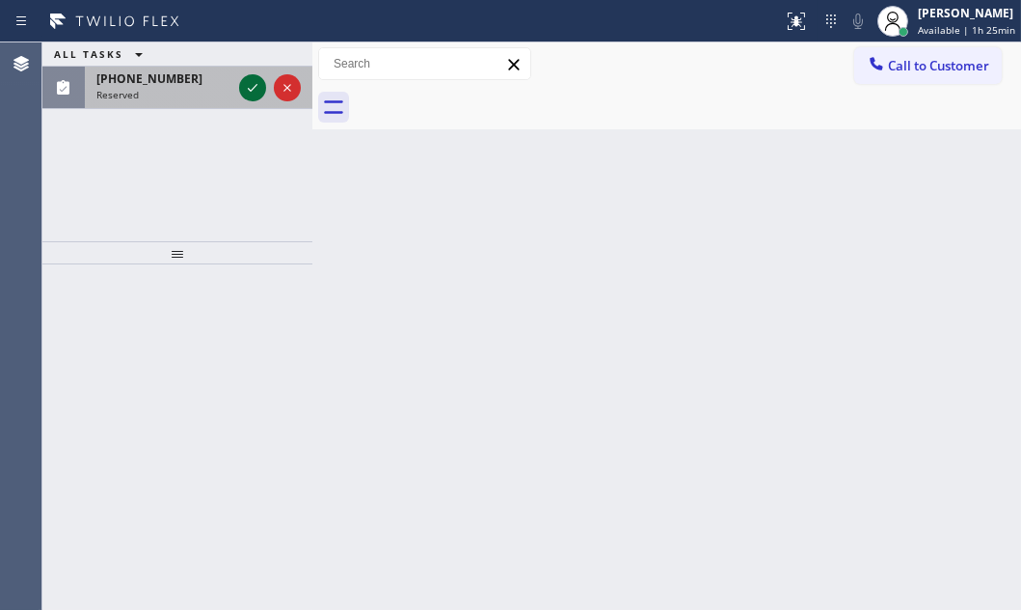
click at [251, 94] on icon at bounding box center [252, 87] width 23 height 23
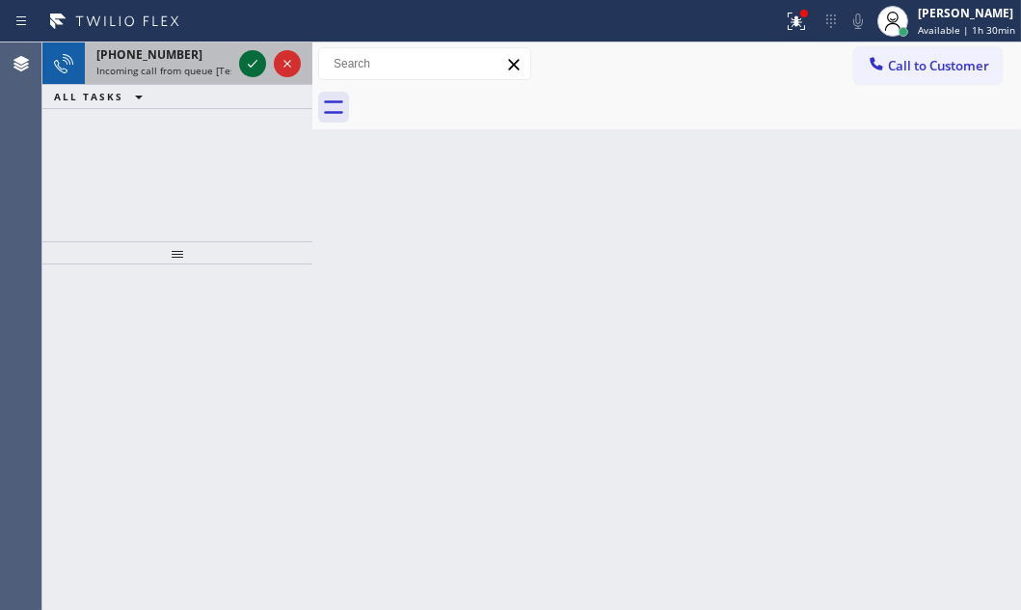
click at [245, 69] on icon at bounding box center [252, 63] width 23 height 23
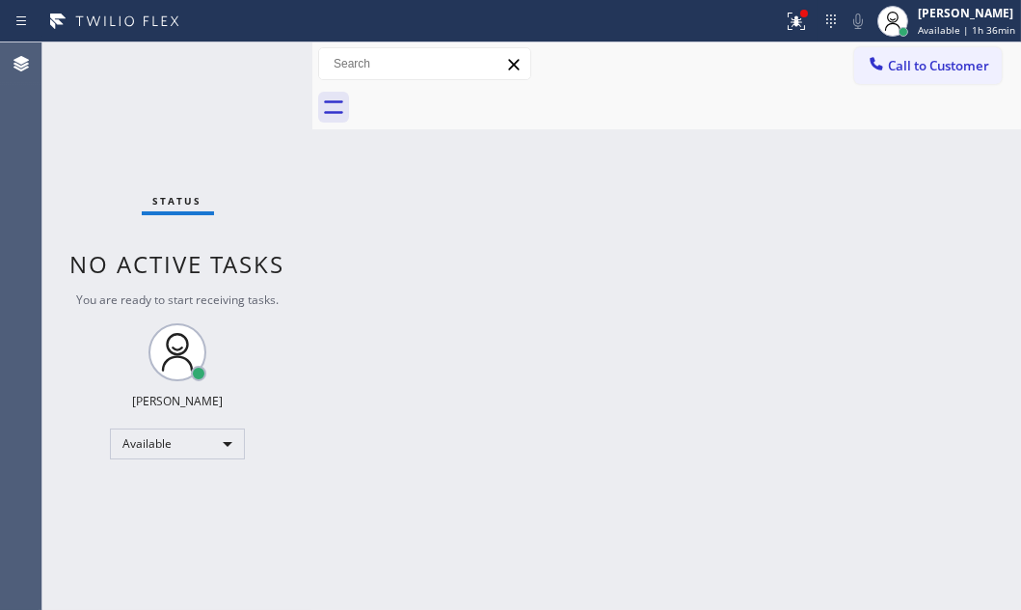
click at [203, 93] on div "Status No active tasks You are ready to start receiving tasks. [PERSON_NAME] Av…" at bounding box center [177, 325] width 270 height 567
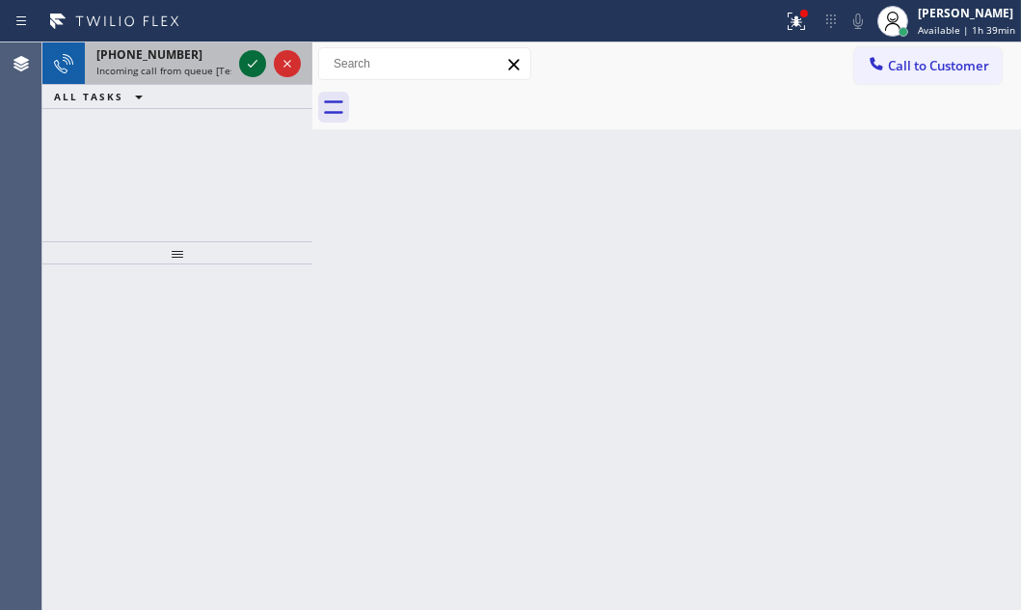
click at [254, 63] on icon at bounding box center [253, 64] width 10 height 8
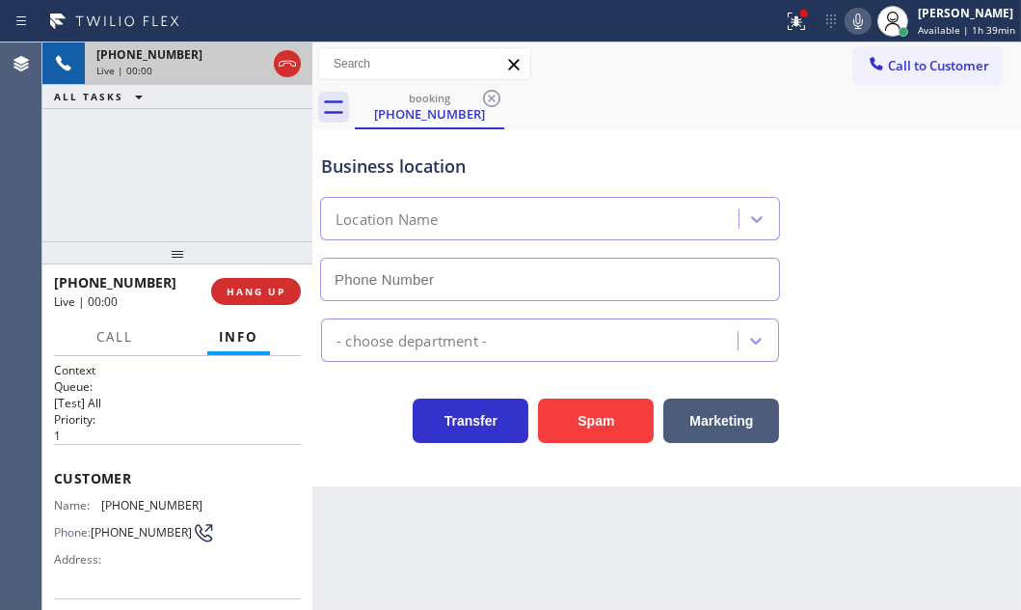
type input "(415) 969-9693"
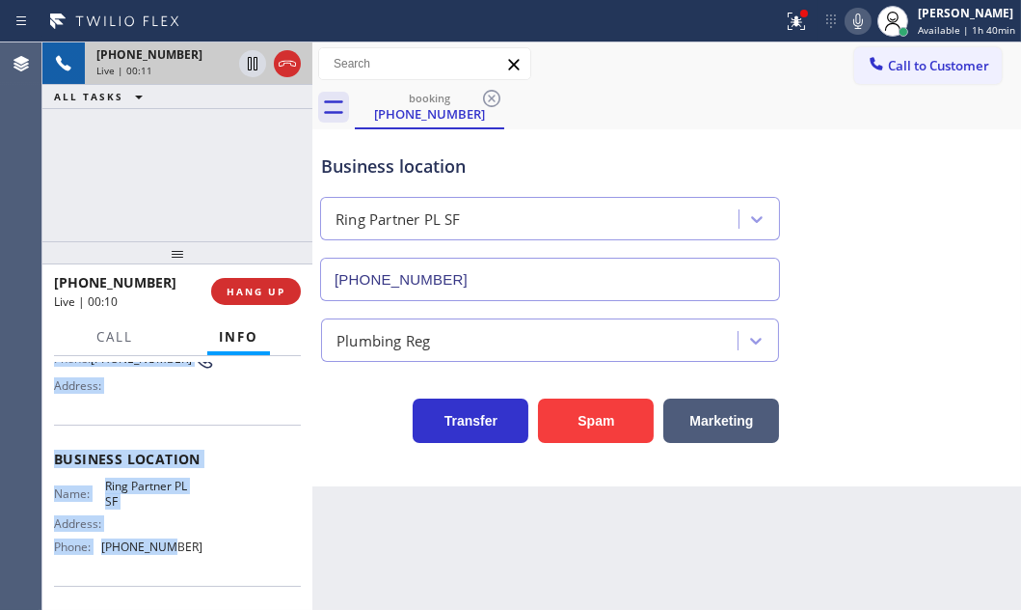
scroll to position [175, 0]
drag, startPoint x: 49, startPoint y: 468, endPoint x: 205, endPoint y: 552, distance: 177.4
click at [205, 552] on div "Context Queue: [Test] All Priority: 1 Customer Name: (951) 264-0985 Phone: (951…" at bounding box center [177, 482] width 270 height 253
copy div "Customer Name: (951) 264-0985 Phone: (951) 264-0985 Address: Business location …"
drag, startPoint x: 250, startPoint y: 64, endPoint x: 262, endPoint y: 68, distance: 13.1
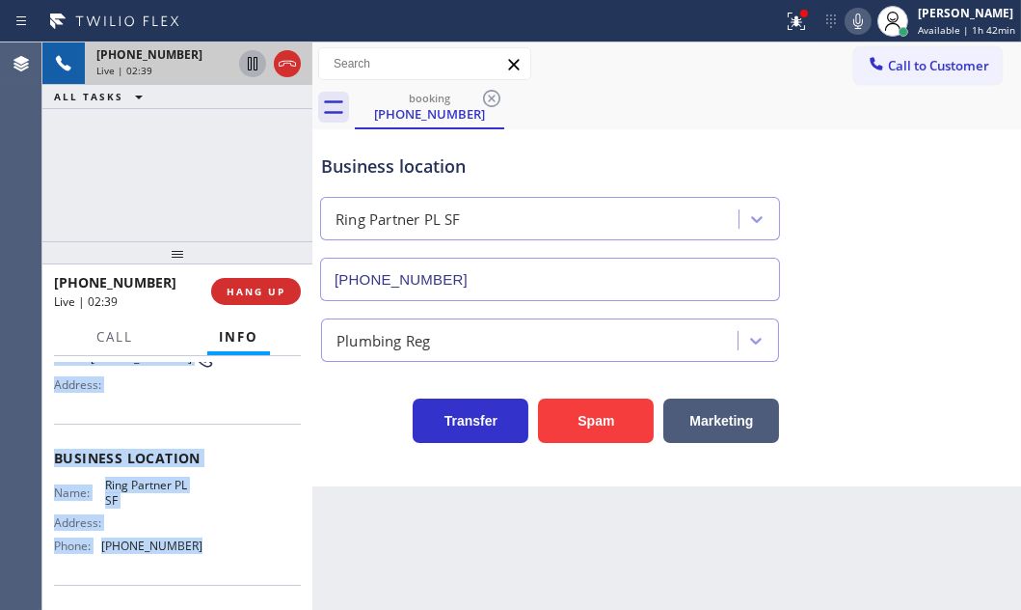
click at [250, 64] on icon at bounding box center [252, 63] width 23 height 23
click at [847, 20] on icon at bounding box center [858, 21] width 23 height 23
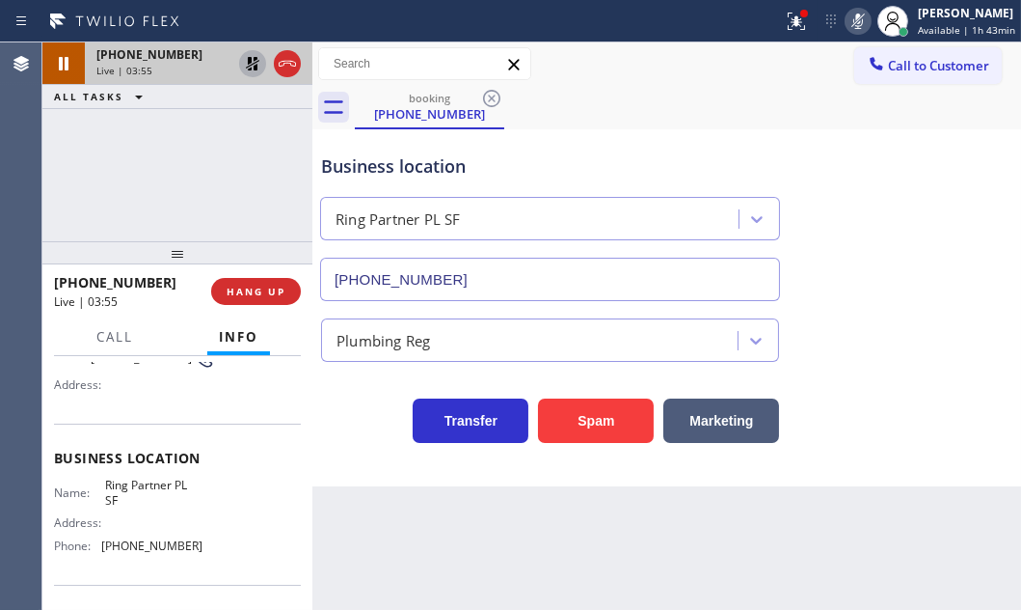
click at [140, 155] on div "+19512640985 Live | 03:55 ALL TASKS ALL TASKS ACTIVE TASKS TASKS IN WRAP UP" at bounding box center [177, 141] width 270 height 199
click at [240, 152] on div "+19512640985 Live | 04:08 ALL TASKS ALL TASKS ACTIVE TASKS TASKS IN WRAP UP" at bounding box center [177, 141] width 270 height 199
click at [854, 28] on icon at bounding box center [859, 21] width 10 height 15
click at [254, 61] on icon at bounding box center [252, 63] width 23 height 23
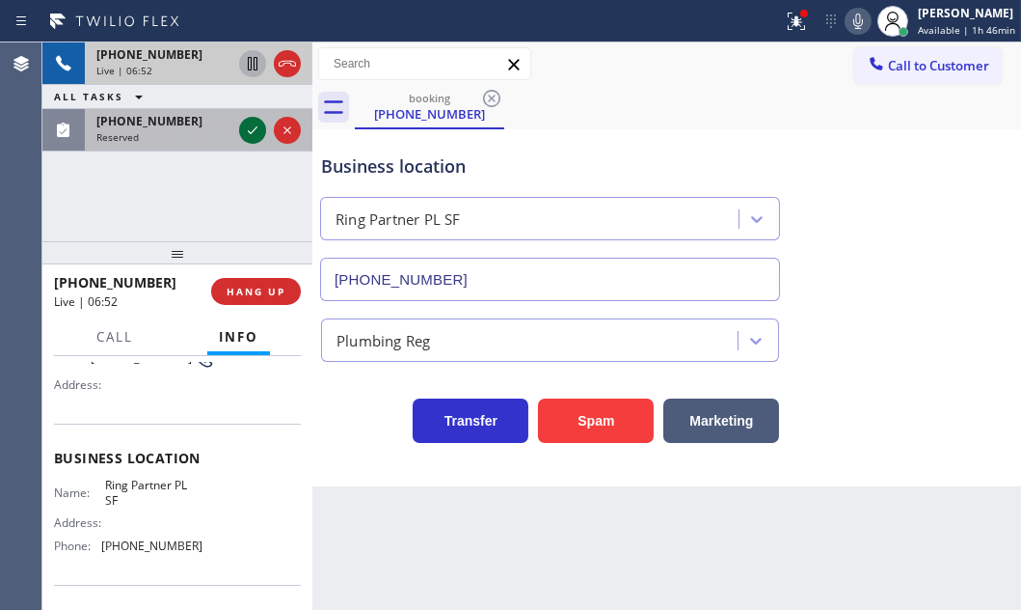
click at [249, 135] on icon at bounding box center [252, 130] width 23 height 23
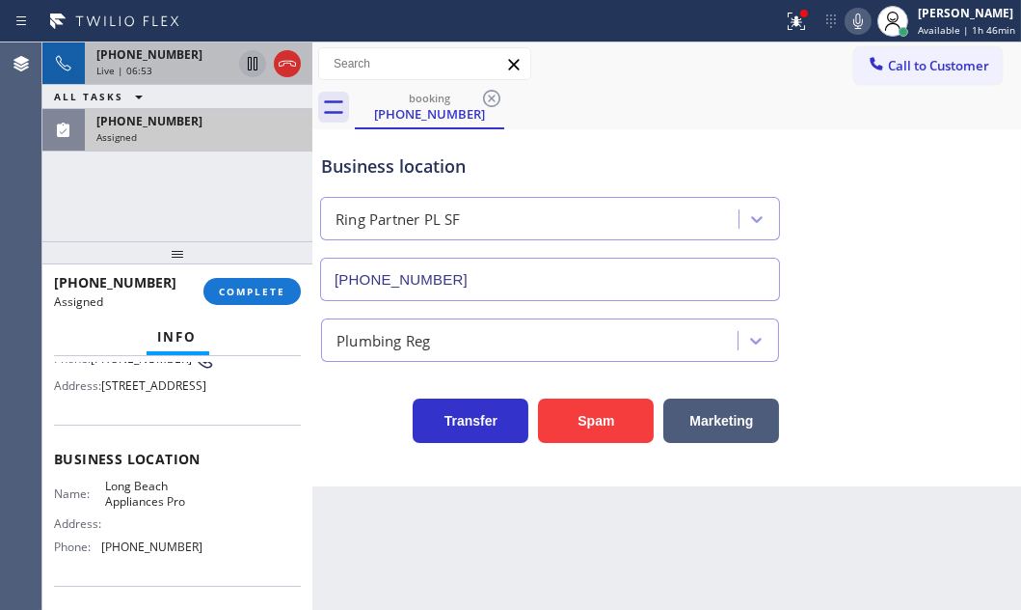
scroll to position [191, 0]
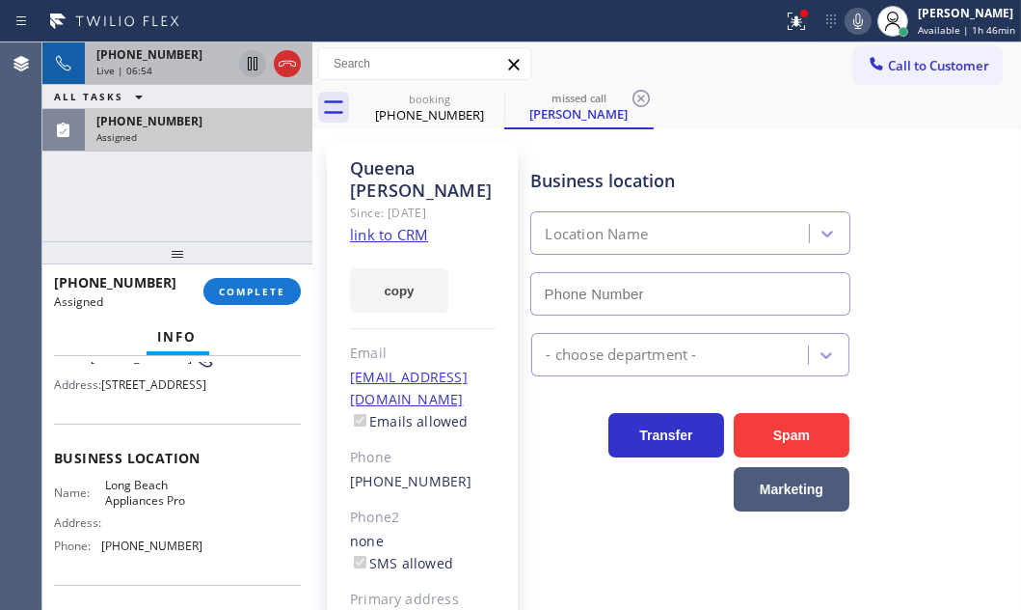
type input "(562) 489-9480"
click at [289, 66] on icon at bounding box center [287, 63] width 23 height 23
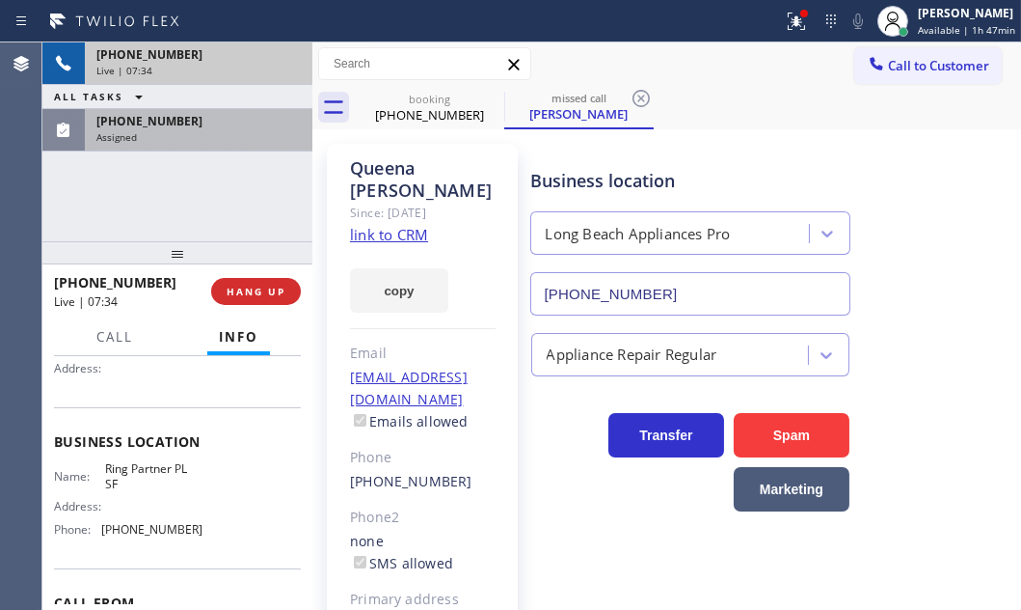
scroll to position [175, 0]
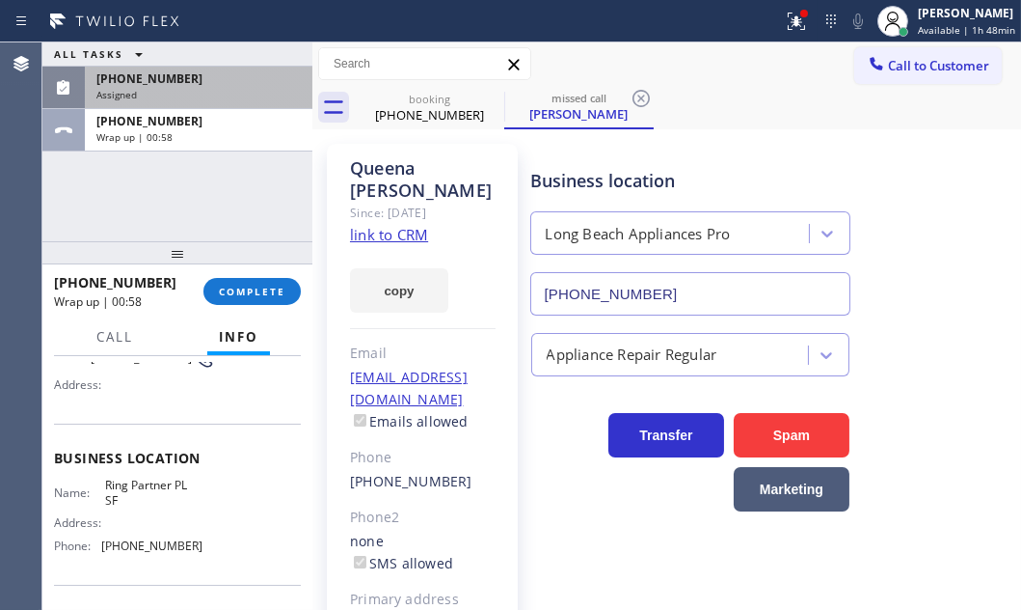
drag, startPoint x: 881, startPoint y: 62, endPoint x: 892, endPoint y: 85, distance: 25.9
click at [888, 63] on span "Call to Customer" at bounding box center [938, 65] width 101 height 17
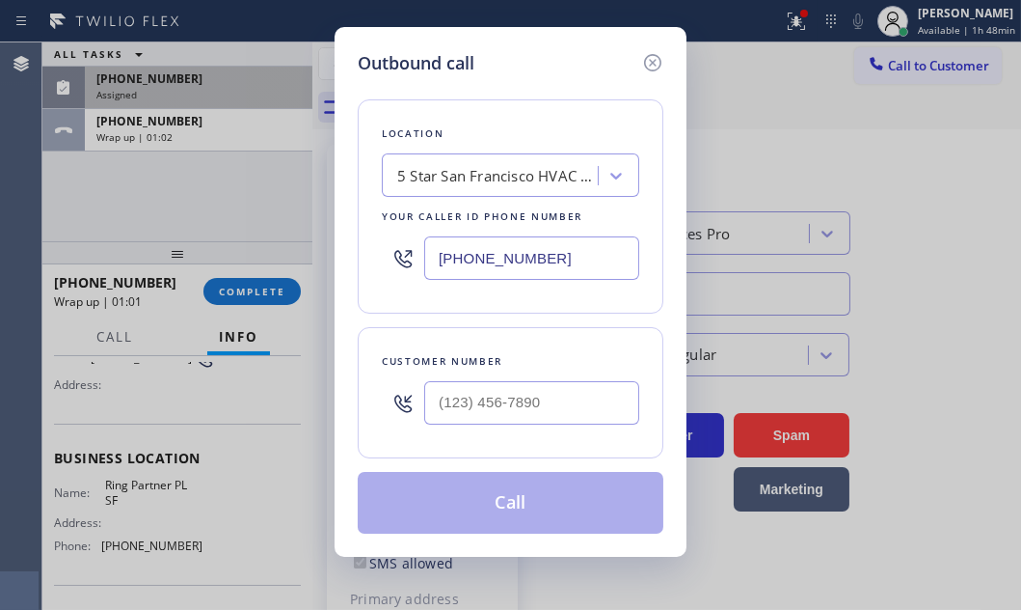
click at [542, 244] on input "(415) 319-7534" at bounding box center [531, 257] width 215 height 43
click at [542, 245] on input "(415) 319-7534" at bounding box center [531, 257] width 215 height 43
click at [542, 246] on input "(415) 319-7534" at bounding box center [531, 257] width 215 height 43
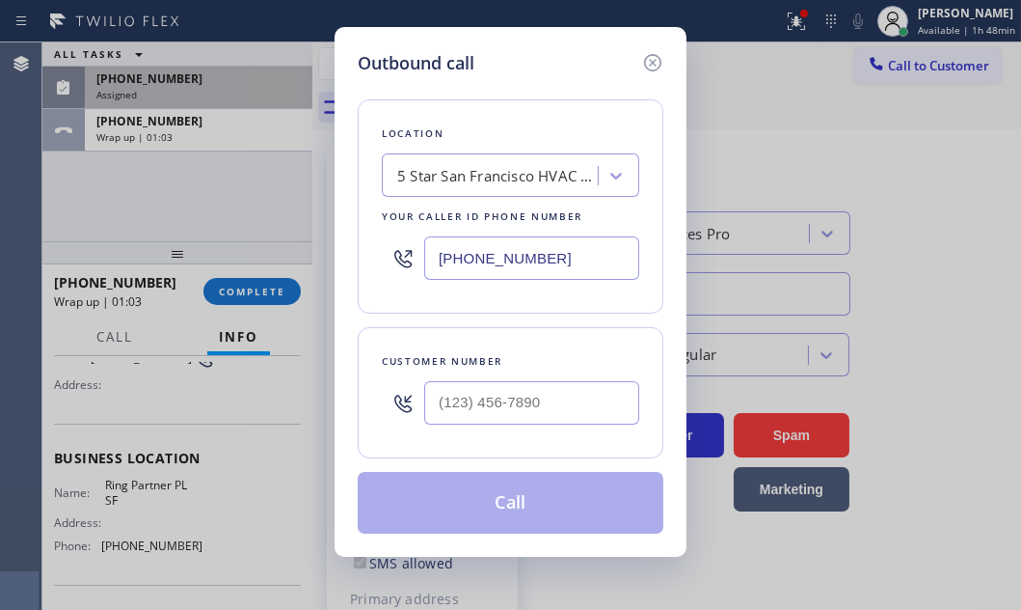
paste input "969-9693"
type input "(415) 969-9693"
click at [472, 399] on input "(___) ___-____" at bounding box center [531, 402] width 215 height 43
paste input "951) 264-0985"
type input "(951) 264-0985"
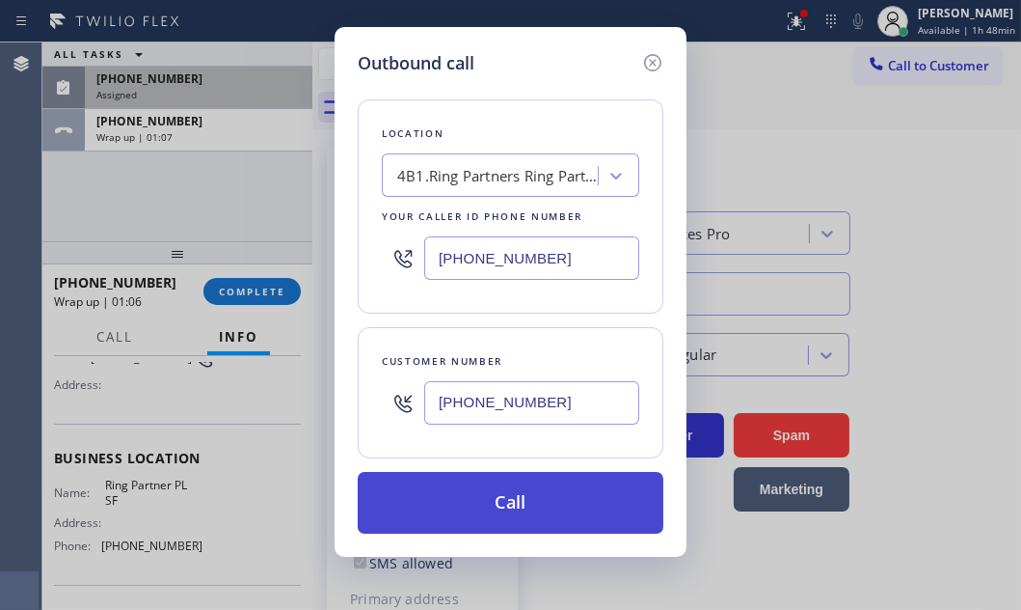
click at [511, 505] on button "Call" at bounding box center [511, 503] width 306 height 62
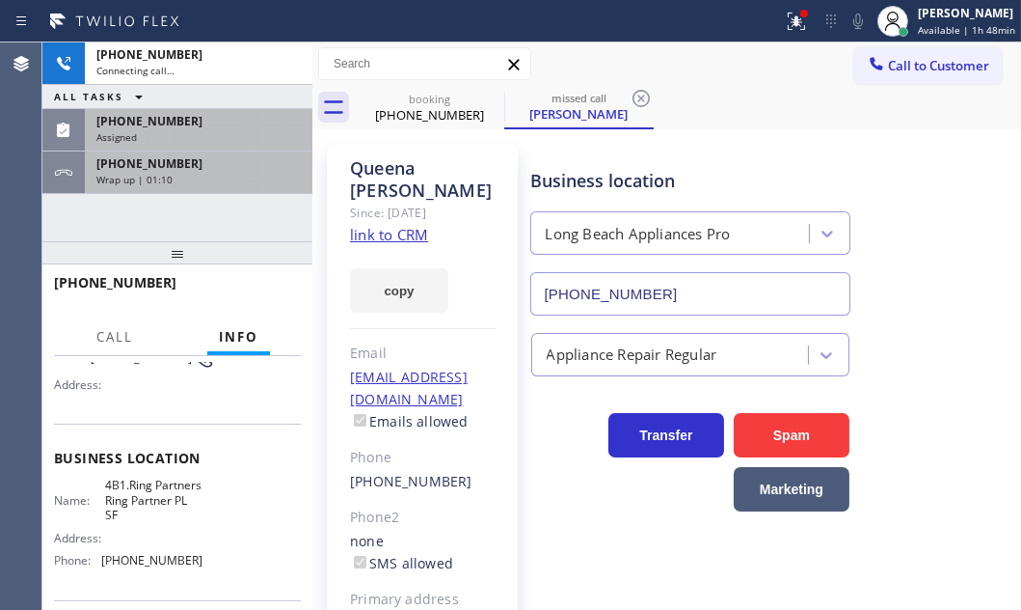
click at [233, 171] on div "+19512640985 Wrap up | 01:10" at bounding box center [195, 172] width 220 height 42
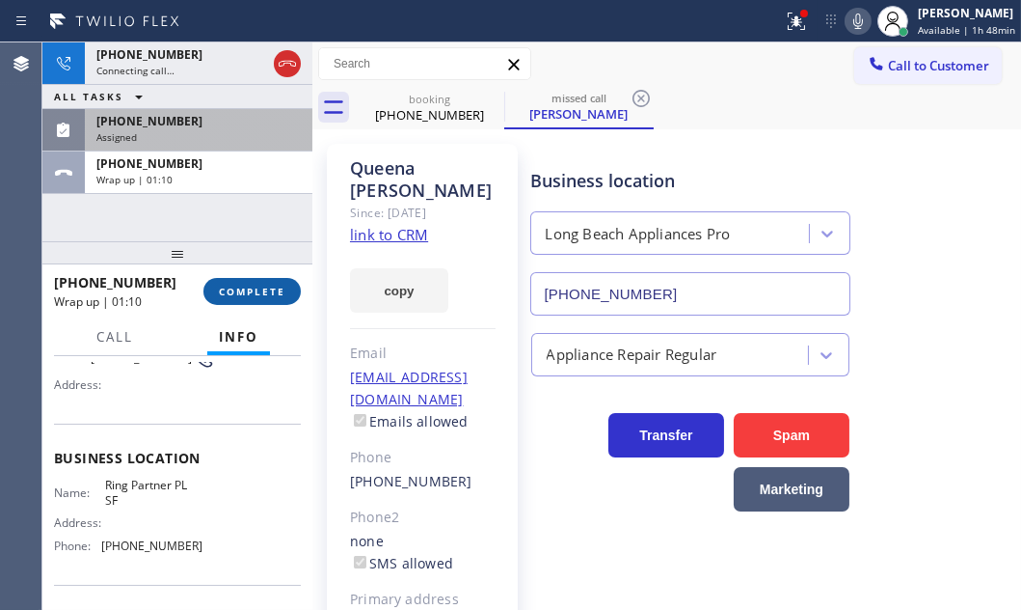
click at [253, 285] on span "COMPLETE" at bounding box center [252, 292] width 67 height 14
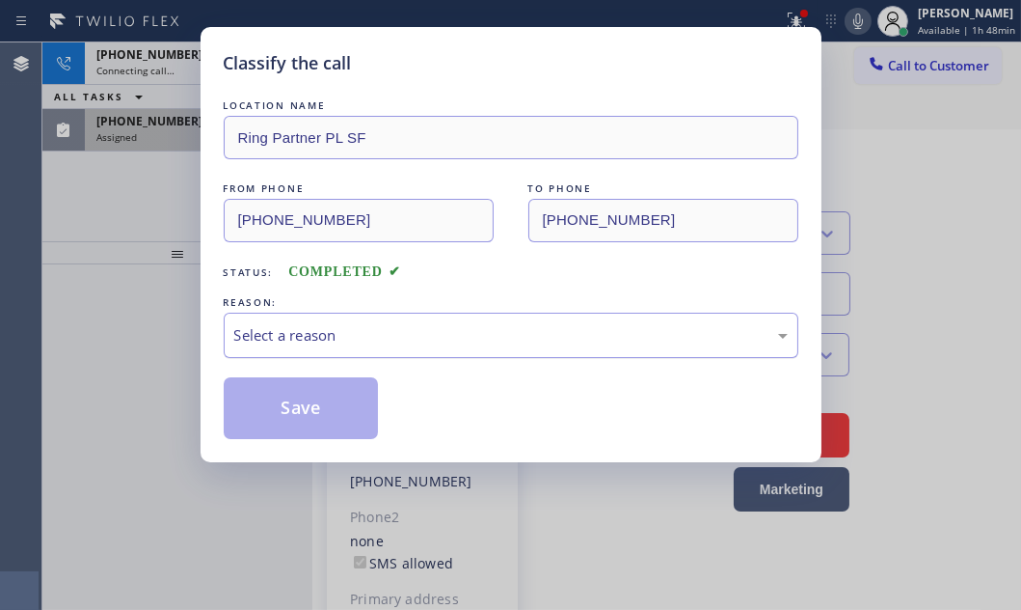
click at [483, 336] on div "Select a reason" at bounding box center [511, 335] width 554 height 22
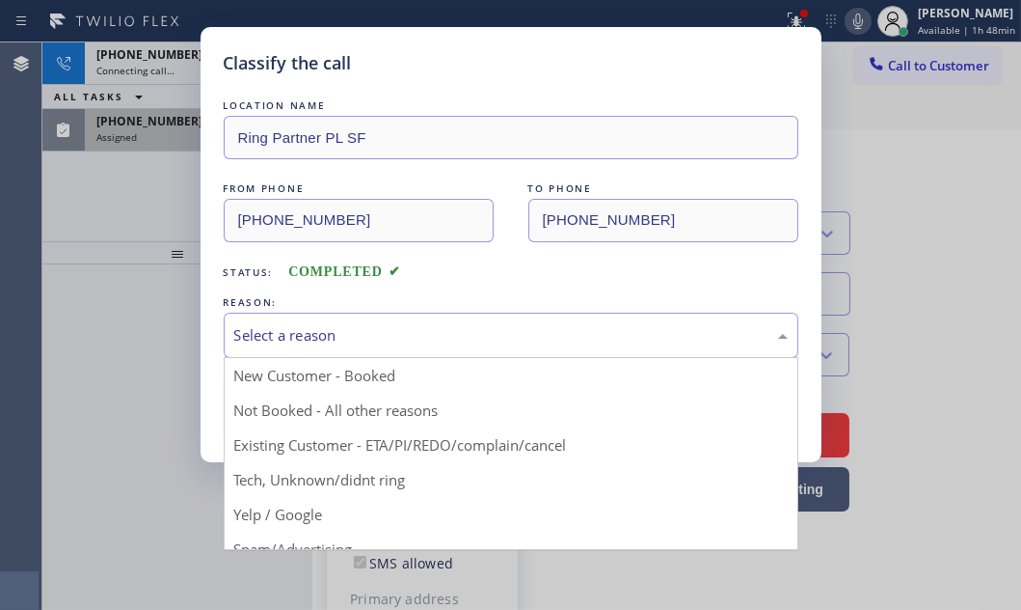
drag, startPoint x: 364, startPoint y: 440, endPoint x: 340, endPoint y: 409, distance: 38.6
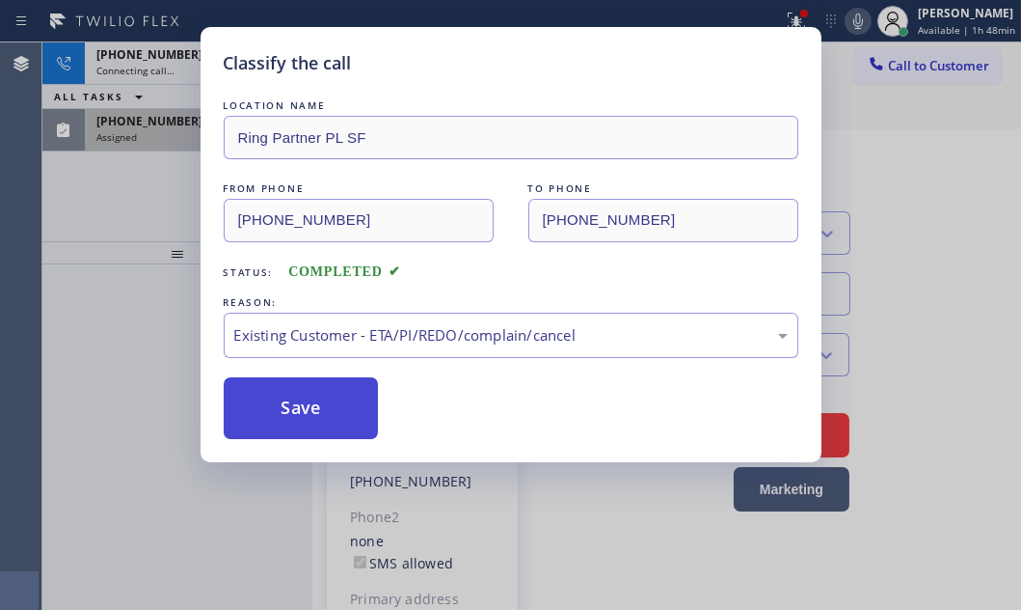
click at [333, 395] on button "Save" at bounding box center [301, 408] width 155 height 62
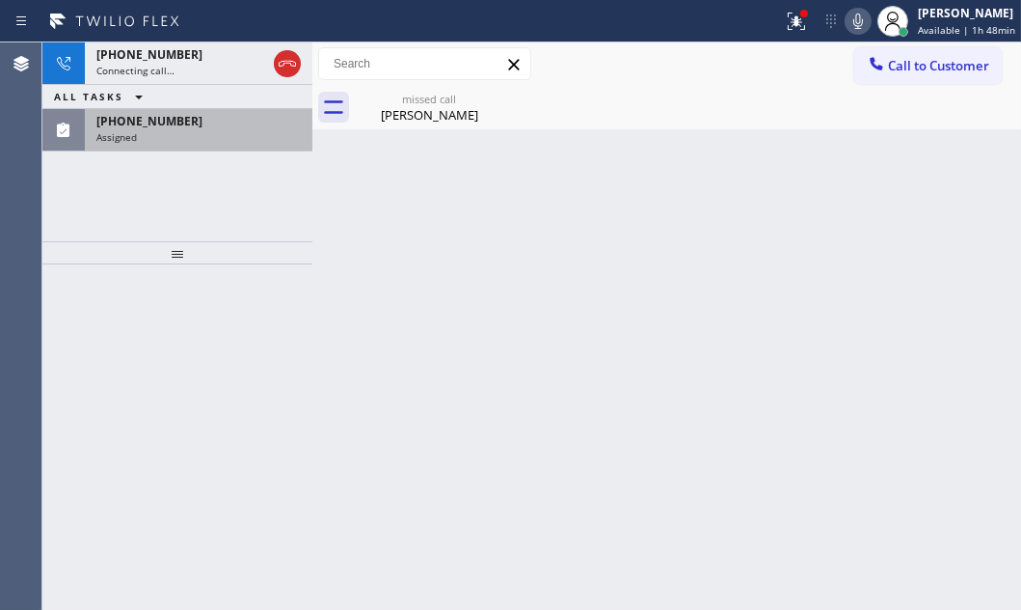
click at [181, 130] on div "Assigned" at bounding box center [198, 137] width 204 height 14
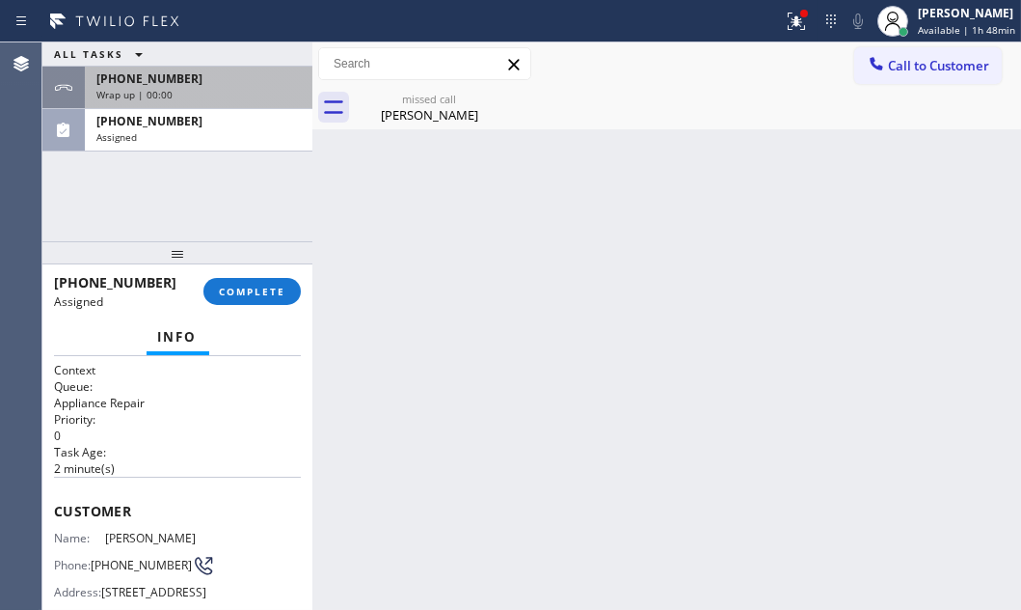
click at [236, 88] on div "Wrap up | 00:00" at bounding box center [198, 95] width 204 height 14
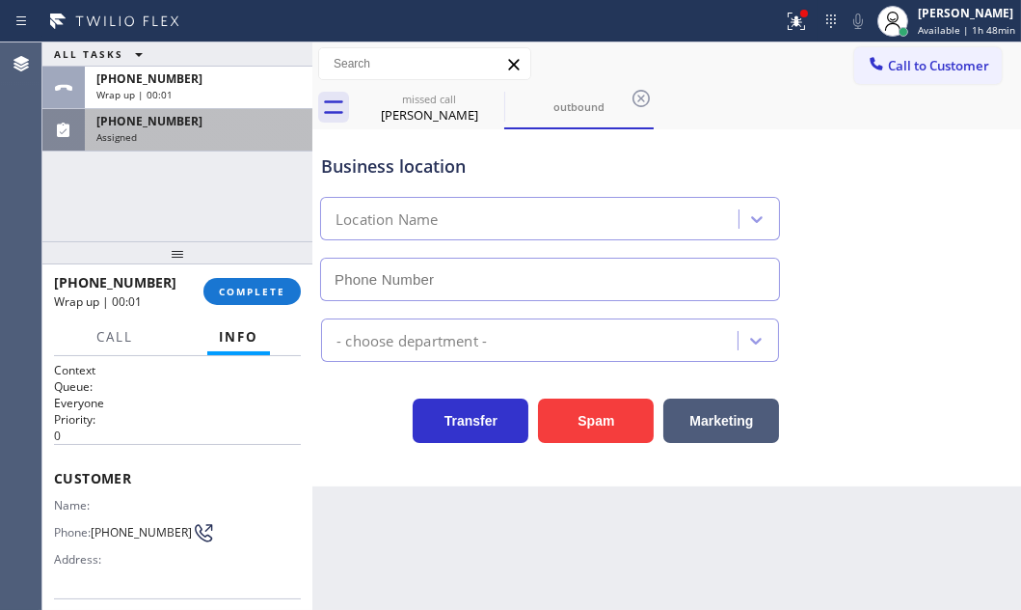
type input "(415) 969-9693"
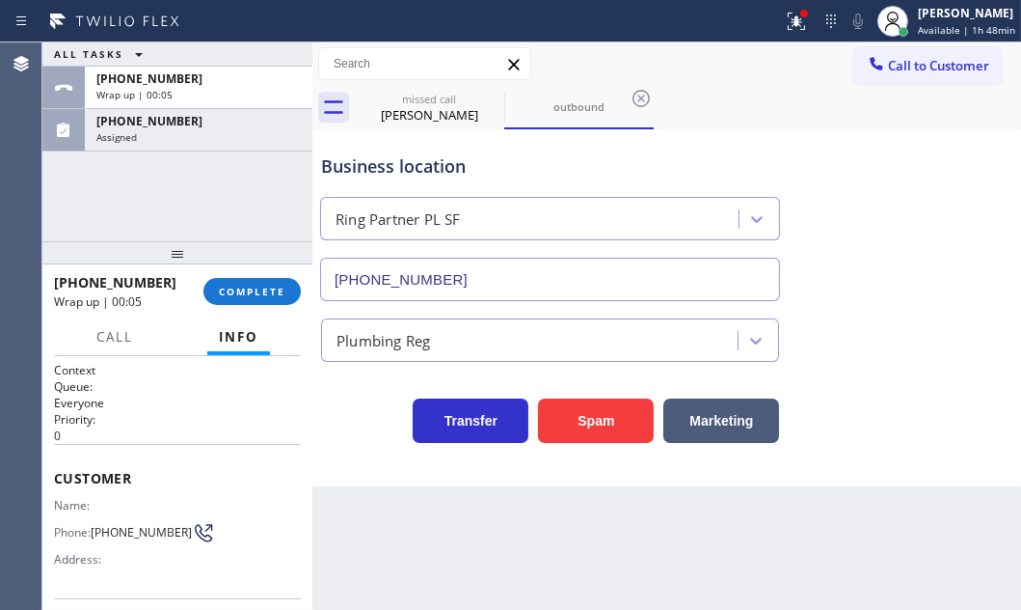
drag, startPoint x: 929, startPoint y: 69, endPoint x: 914, endPoint y: 73, distance: 15.0
click at [929, 69] on span "Call to Customer" at bounding box center [938, 65] width 101 height 17
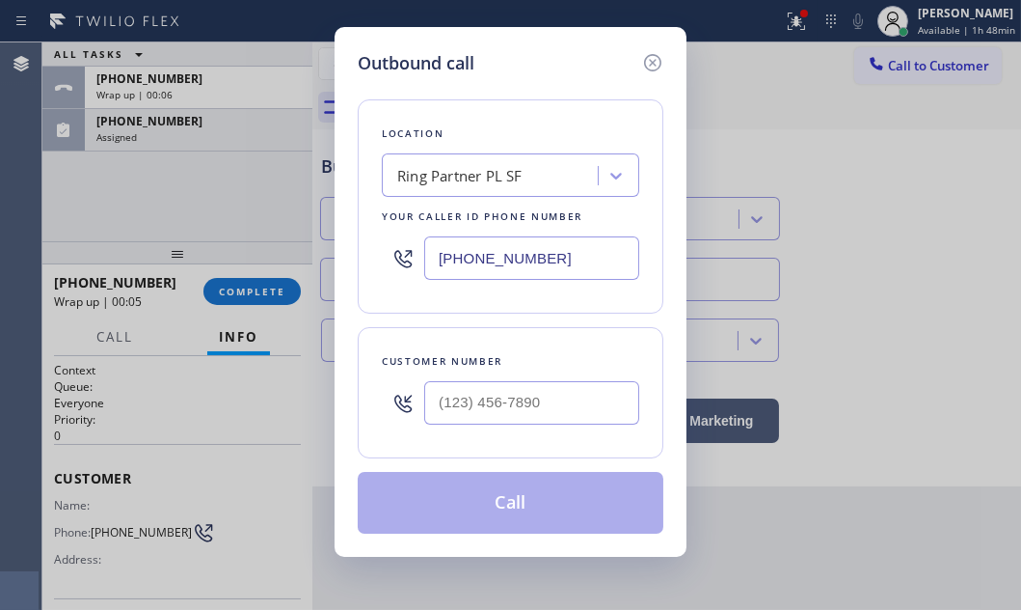
click at [578, 251] on input "(415) 969-9693" at bounding box center [531, 257] width 215 height 43
paste input "text"
type input "(415) 969-9693"
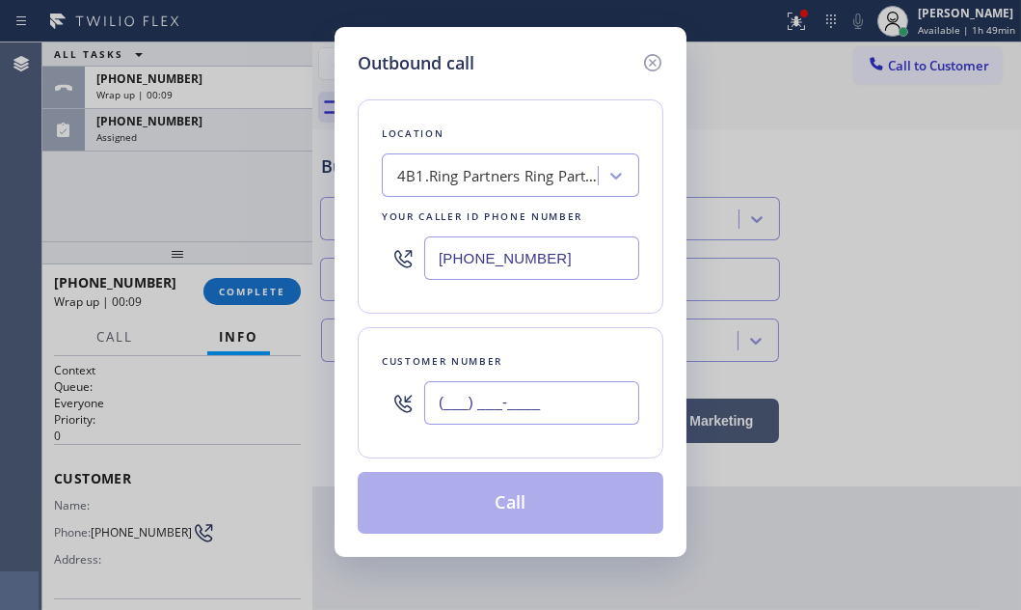
click at [549, 404] on input "(___) ___-____" at bounding box center [531, 402] width 215 height 43
paste input "951) 264-0985"
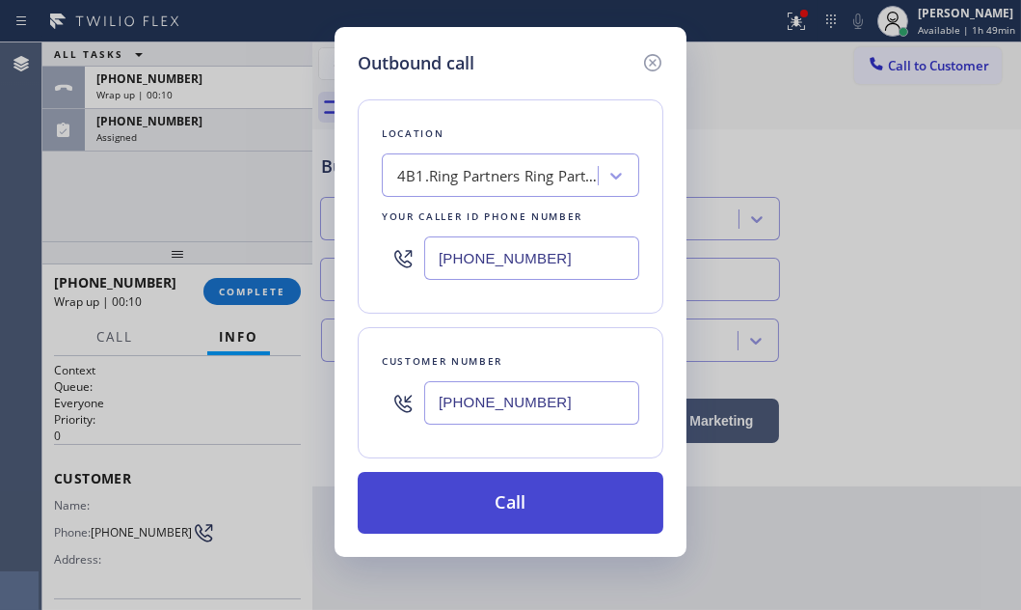
type input "(951) 264-0985"
click at [530, 502] on button "Call" at bounding box center [511, 503] width 306 height 62
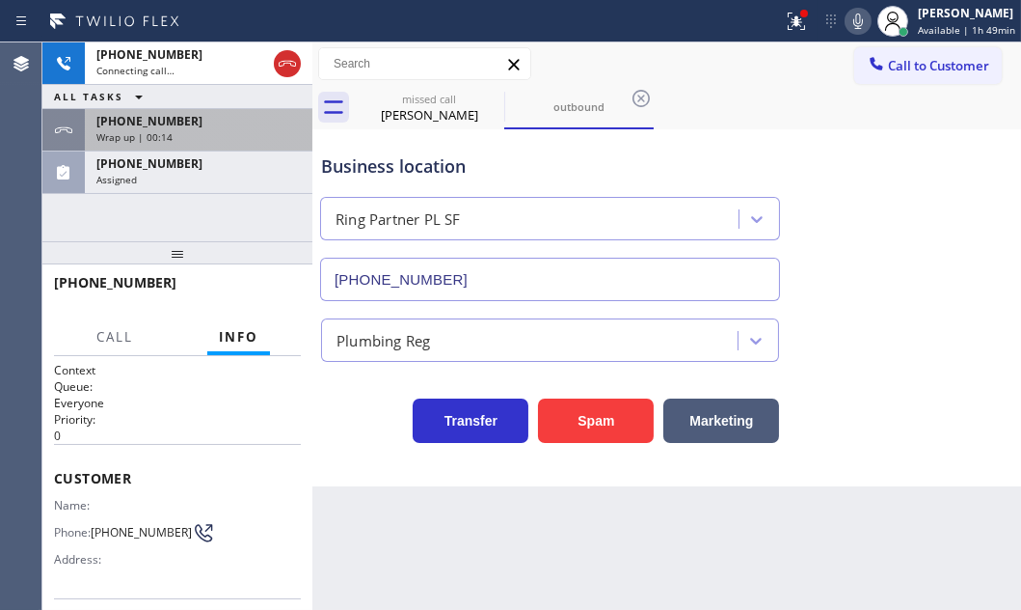
click at [262, 130] on div "Wrap up | 00:14" at bounding box center [198, 137] width 204 height 14
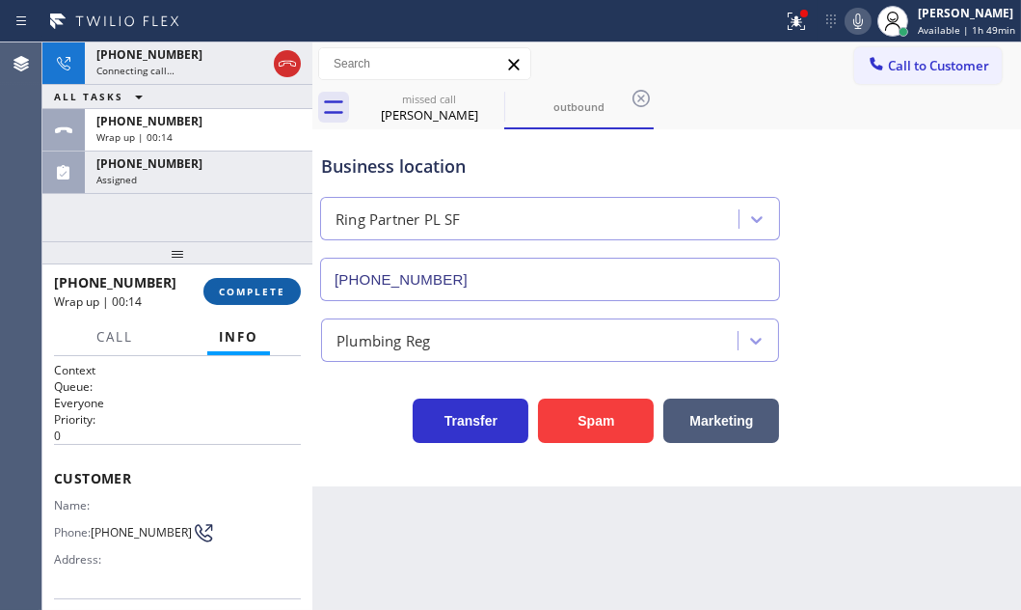
click at [253, 299] on button "COMPLETE" at bounding box center [252, 291] width 97 height 27
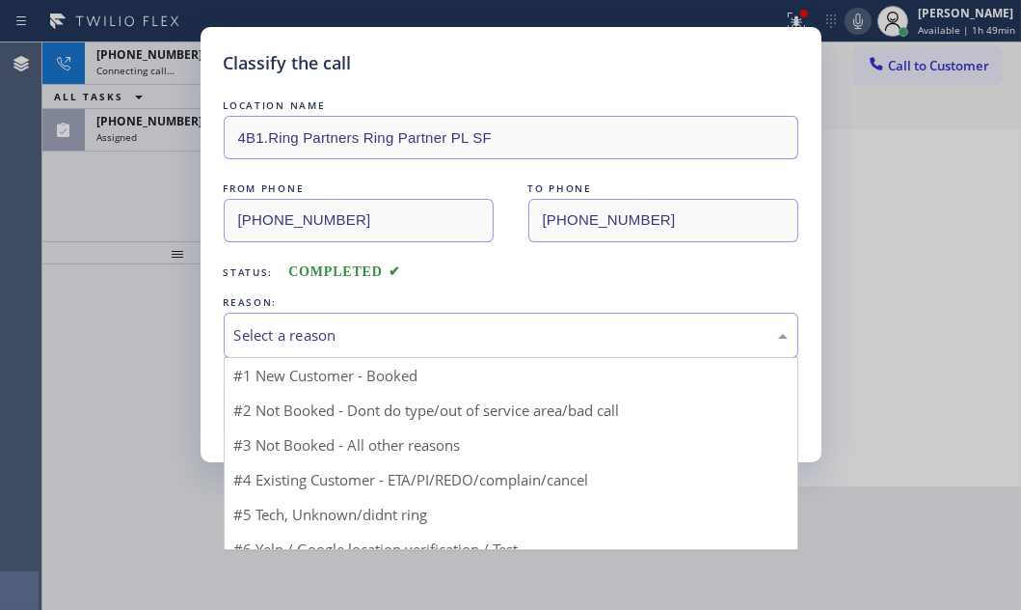
click at [549, 330] on div "Select a reason" at bounding box center [511, 335] width 554 height 22
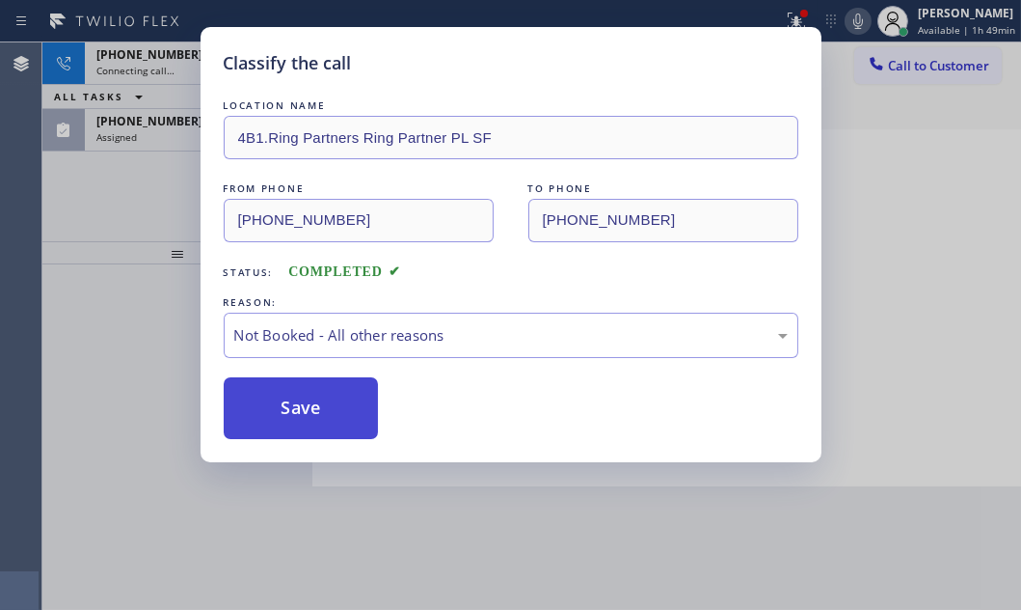
drag, startPoint x: 282, startPoint y: 410, endPoint x: 264, endPoint y: 409, distance: 17.4
click at [264, 409] on button "Save" at bounding box center [301, 408] width 155 height 62
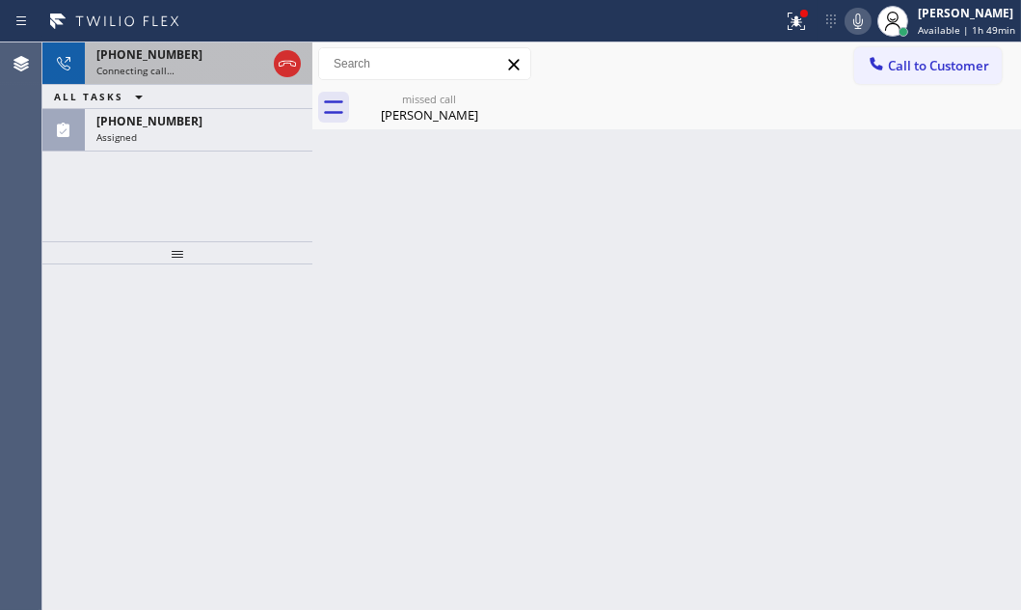
click at [197, 65] on div "Connecting call…" at bounding box center [181, 71] width 170 height 14
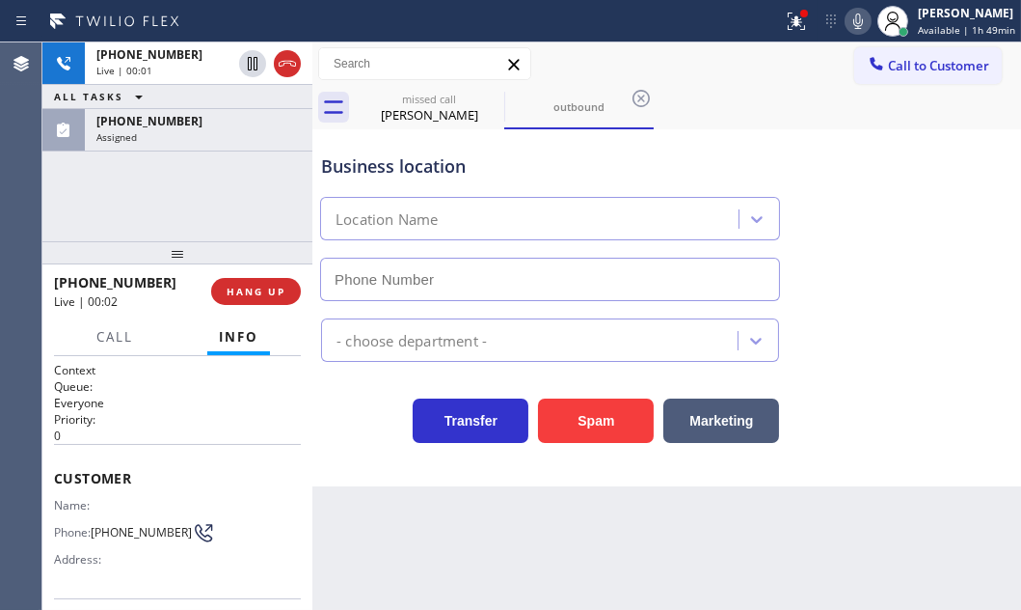
type input "(415) 969-9693"
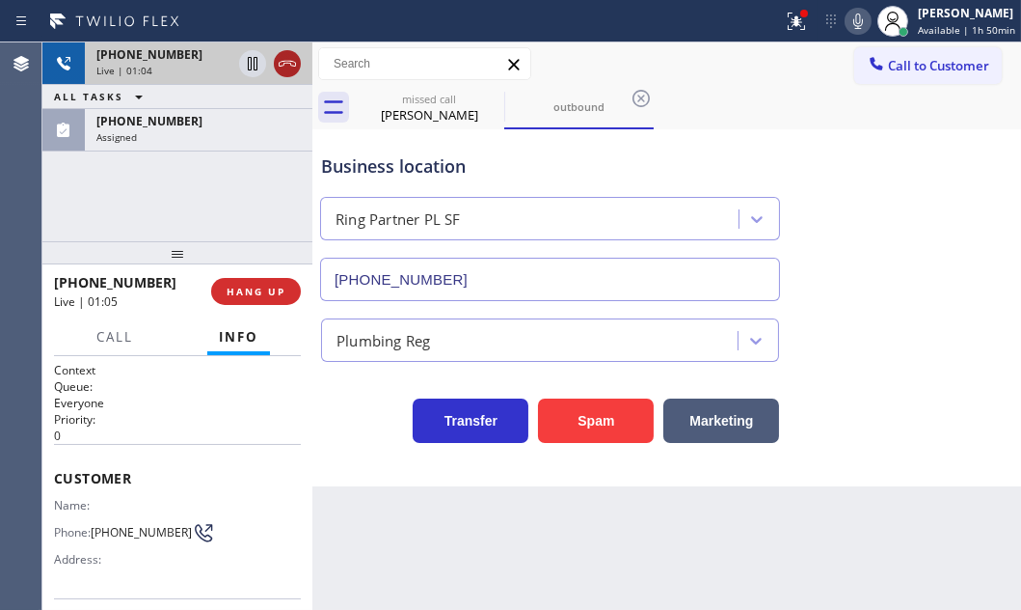
click at [283, 62] on icon at bounding box center [287, 63] width 23 height 23
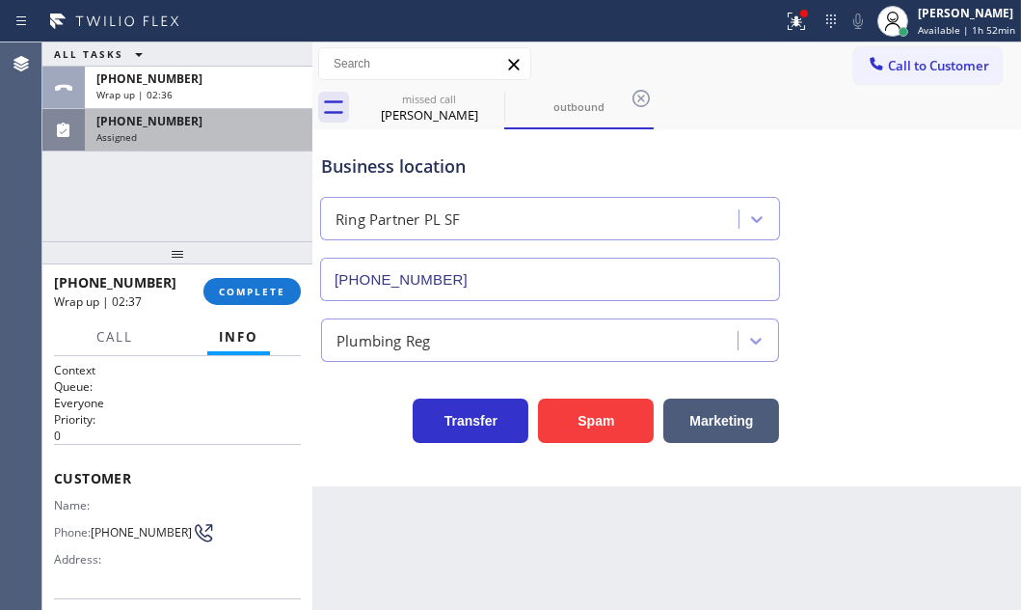
click at [236, 130] on div "Assigned" at bounding box center [198, 137] width 204 height 14
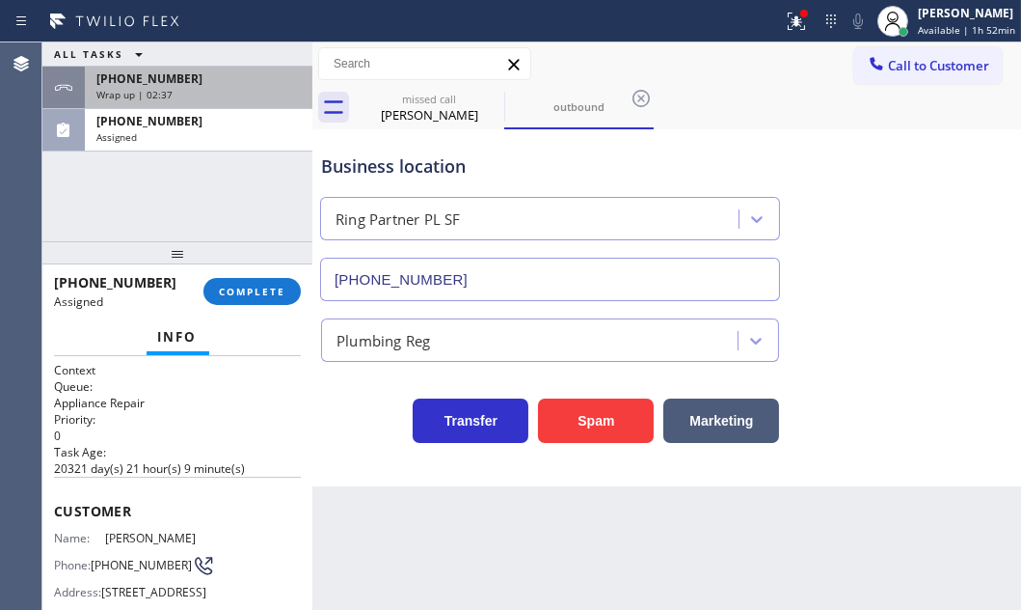
click at [249, 86] on div "+19512640985" at bounding box center [198, 78] width 204 height 16
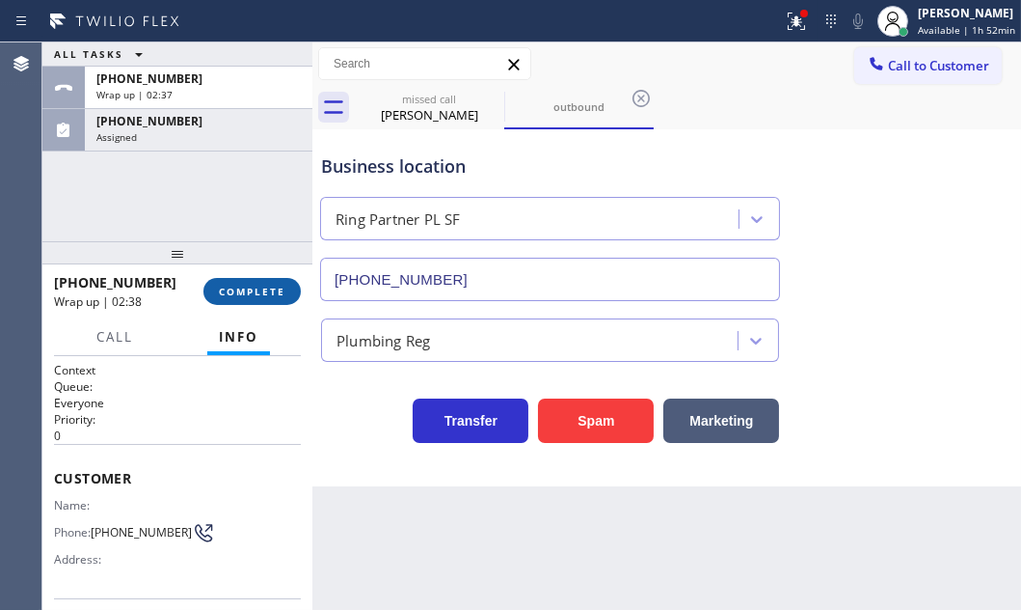
click at [258, 285] on span "COMPLETE" at bounding box center [252, 292] width 67 height 14
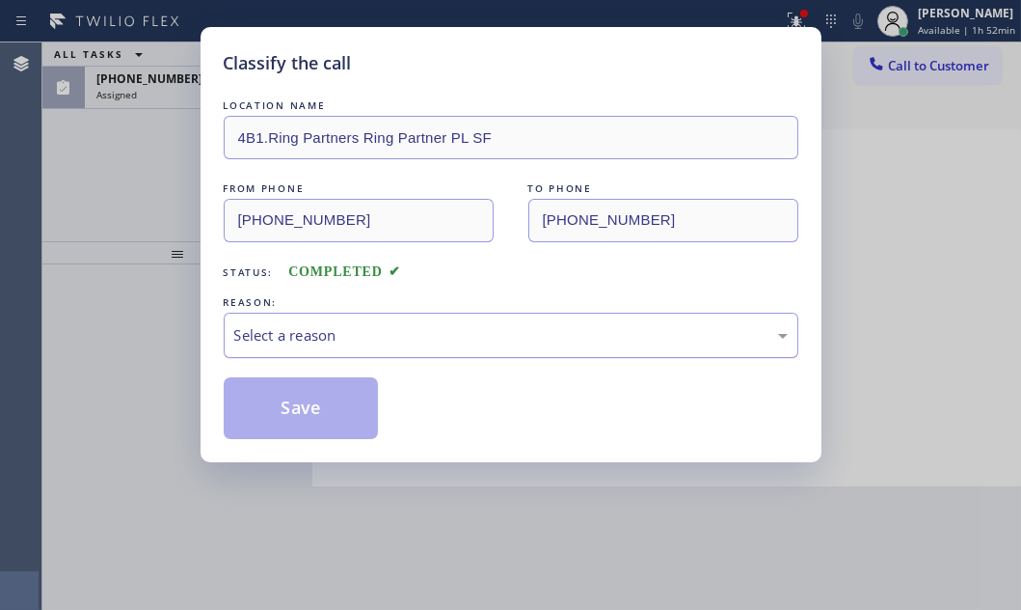
click at [450, 331] on div "Select a reason" at bounding box center [511, 335] width 554 height 22
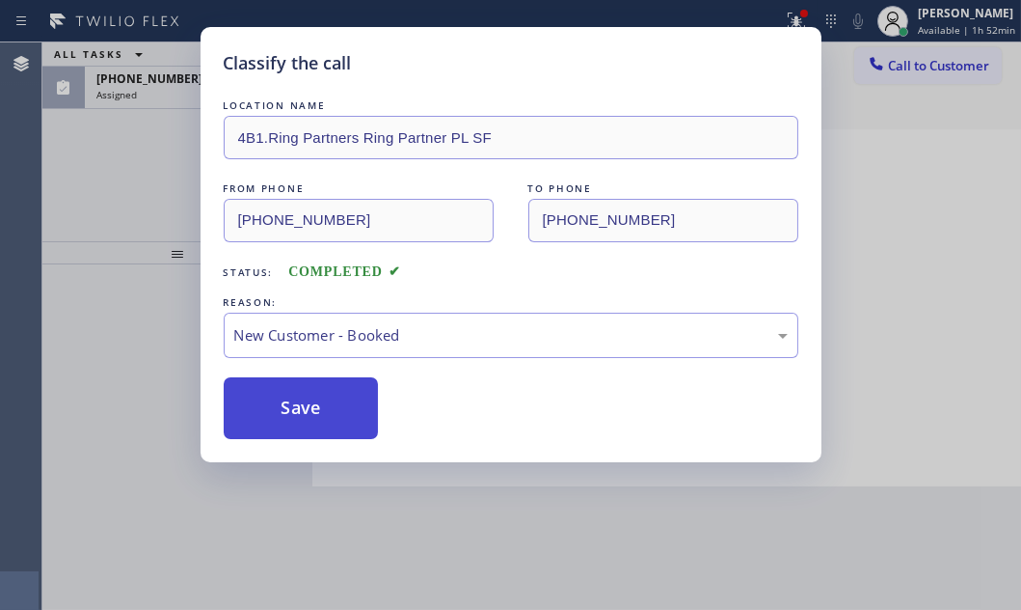
click at [298, 399] on button "Save" at bounding box center [301, 408] width 155 height 62
type input "(562) 489-9480"
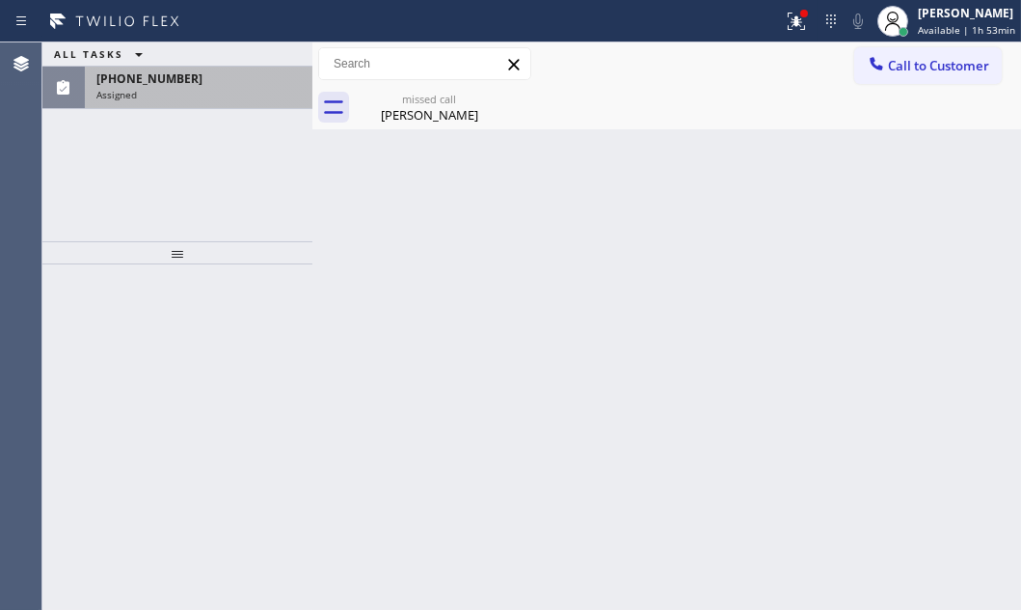
click at [174, 92] on div "Assigned" at bounding box center [198, 95] width 204 height 14
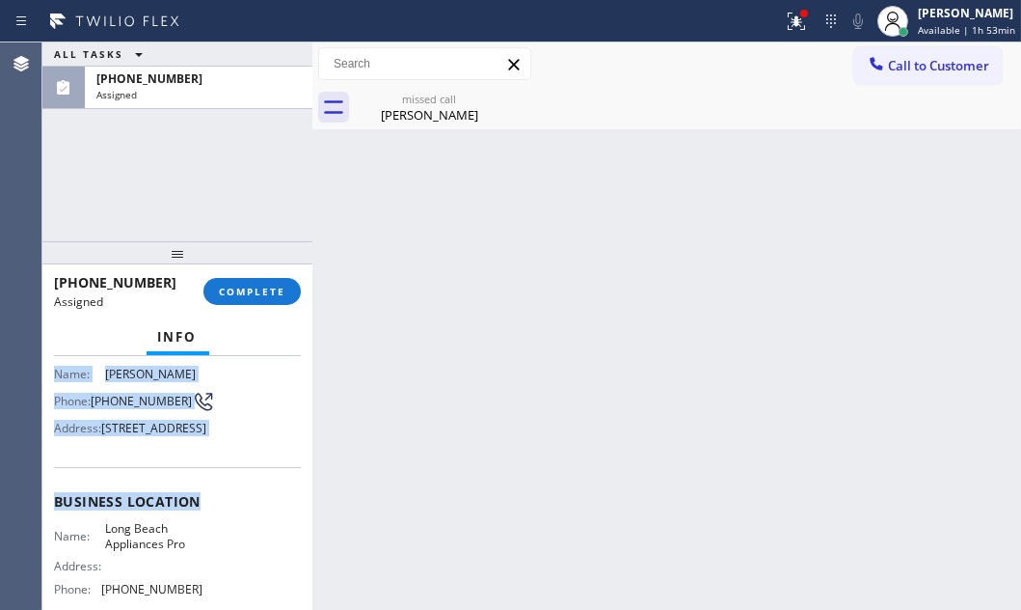
scroll to position [175, 0]
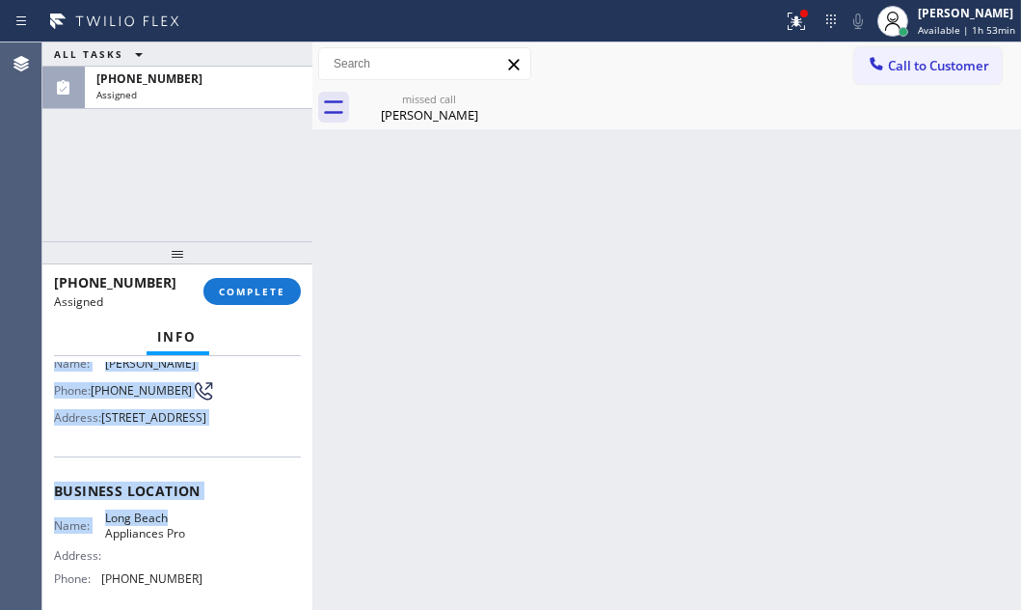
drag, startPoint x: 55, startPoint y: 504, endPoint x: 208, endPoint y: 447, distance: 163.9
click at [209, 545] on div "Context Queue: Appliance Repair Priority: 0 Task Age: 6 minute(s) Customer Name…" at bounding box center [177, 475] width 247 height 576
click at [247, 289] on span "COMPLETE" at bounding box center [252, 292] width 67 height 14
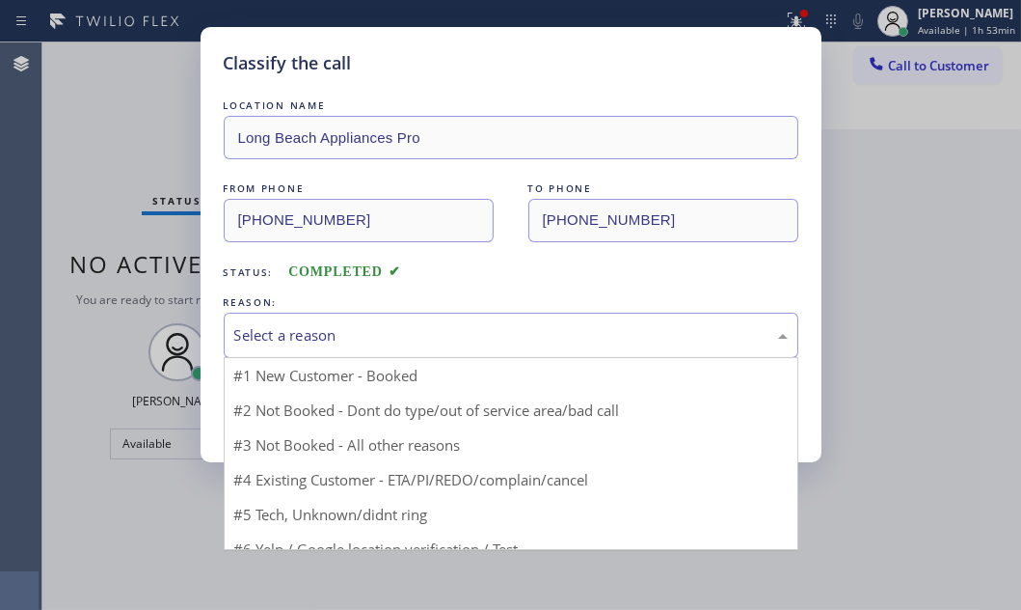
drag, startPoint x: 403, startPoint y: 336, endPoint x: 354, endPoint y: 388, distance: 71.6
click at [402, 337] on div "Select a reason" at bounding box center [511, 335] width 554 height 22
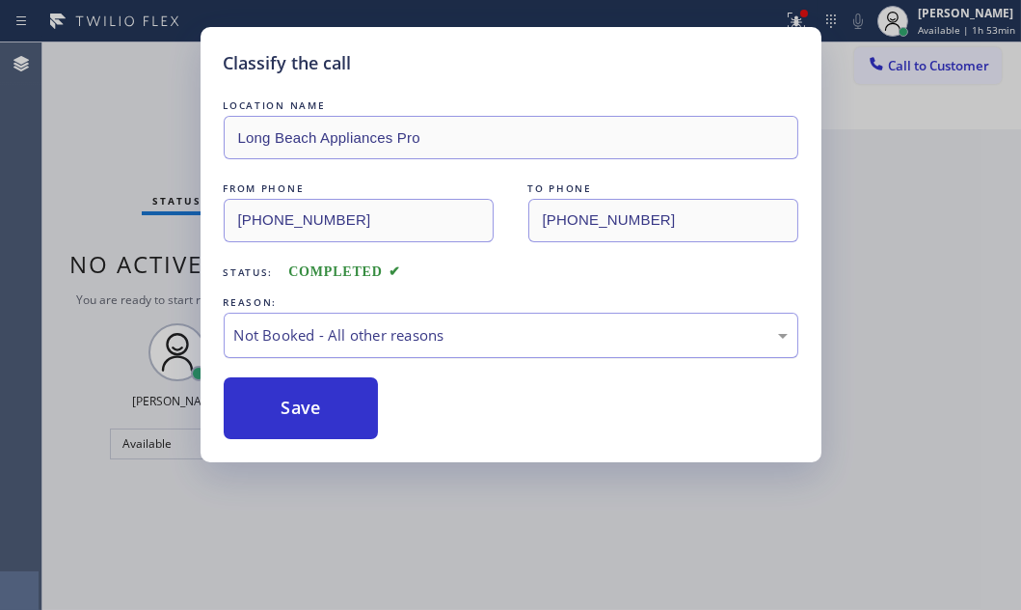
drag, startPoint x: 409, startPoint y: 333, endPoint x: 404, endPoint y: 349, distance: 17.1
click at [407, 339] on div "Not Booked - All other reasons" at bounding box center [511, 335] width 554 height 22
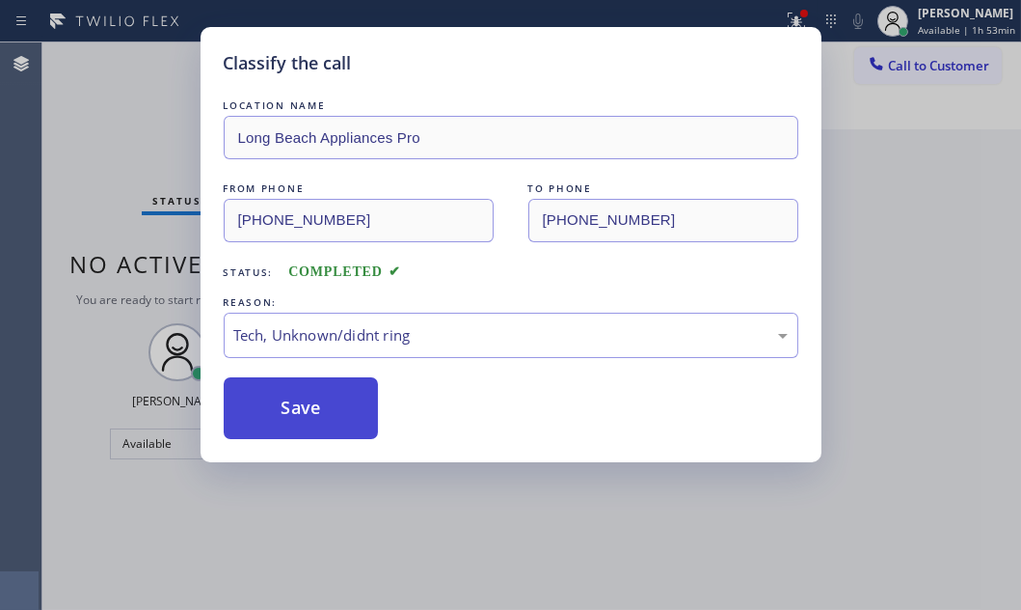
drag, startPoint x: 299, startPoint y: 401, endPoint x: 370, endPoint y: 390, distance: 72.3
click at [339, 394] on button "Save" at bounding box center [301, 408] width 155 height 62
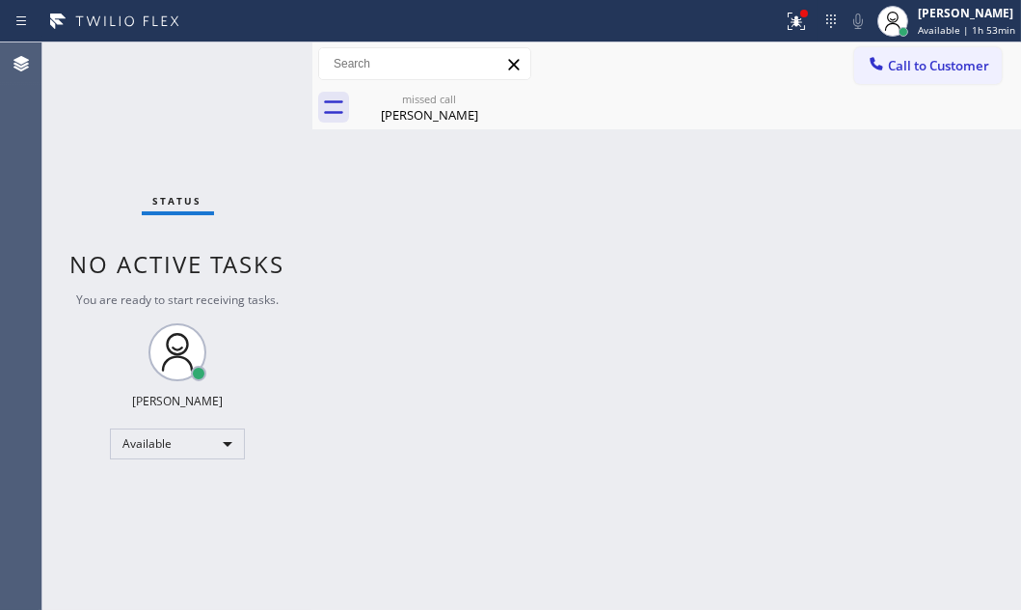
click at [918, 27] on span "Available | 1h 53min" at bounding box center [966, 30] width 97 height 14
drag, startPoint x: 780, startPoint y: 33, endPoint x: 779, endPoint y: 72, distance: 39.6
click at [780, 33] on button at bounding box center [796, 21] width 42 height 42
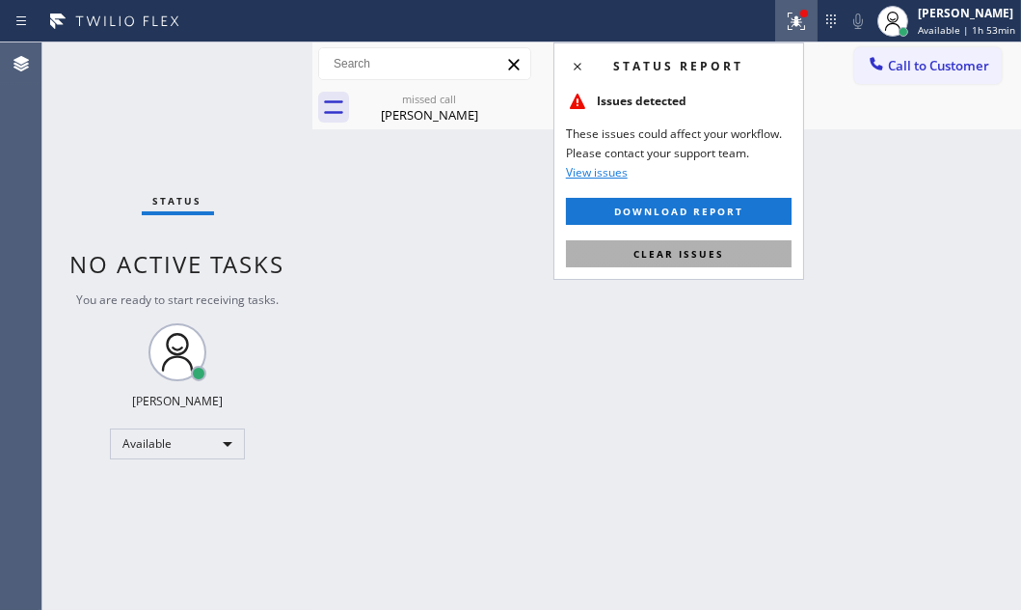
click at [717, 255] on span "Clear issues" at bounding box center [679, 254] width 91 height 14
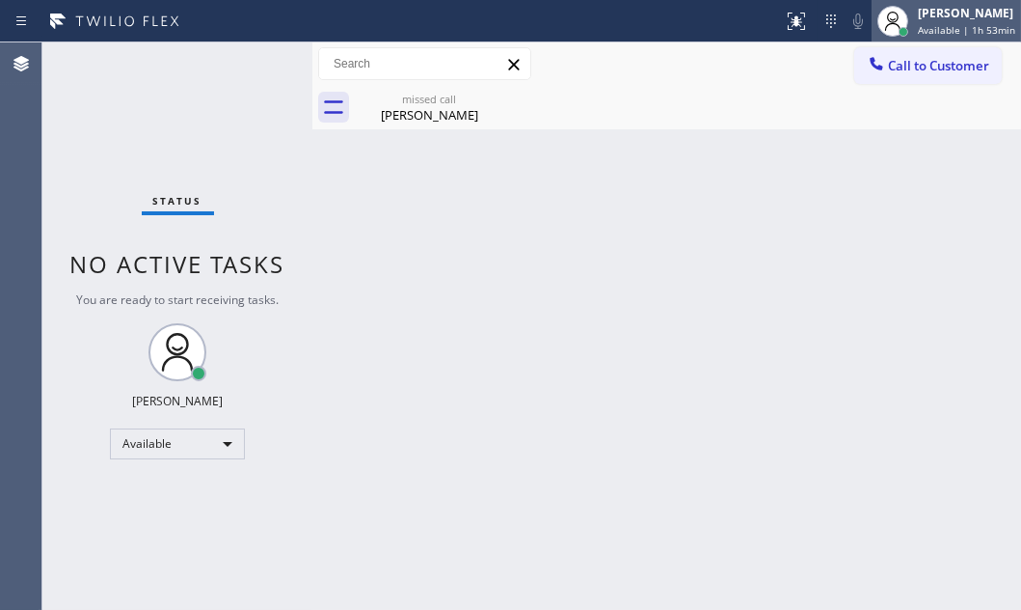
click at [941, 15] on div "[PERSON_NAME]" at bounding box center [966, 13] width 97 height 16
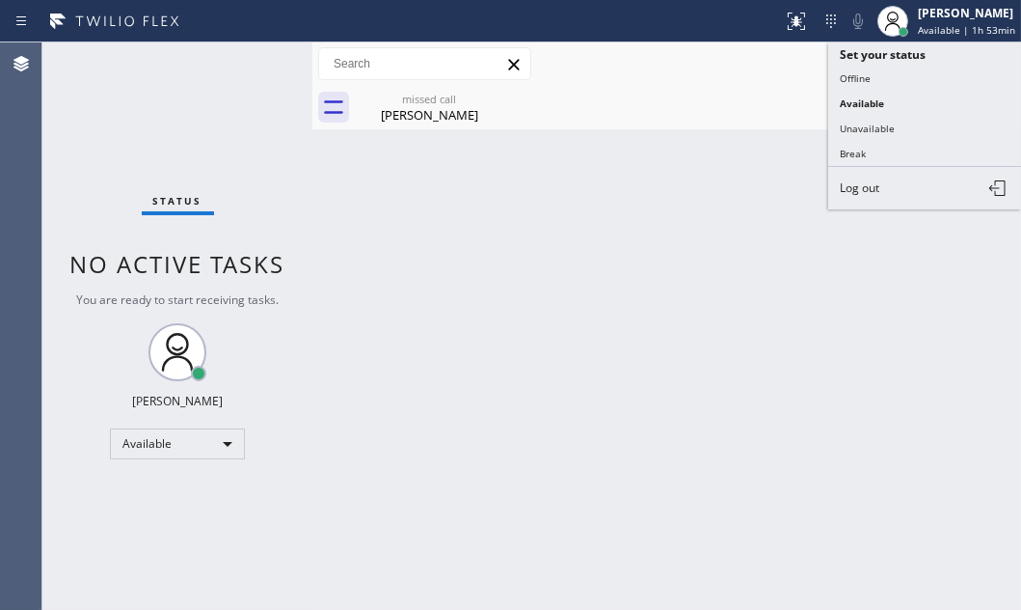
drag, startPoint x: 867, startPoint y: 151, endPoint x: 987, endPoint y: 147, distance: 119.7
click at [884, 149] on button "Break" at bounding box center [924, 153] width 193 height 25
